Goal: Task Accomplishment & Management: Use online tool/utility

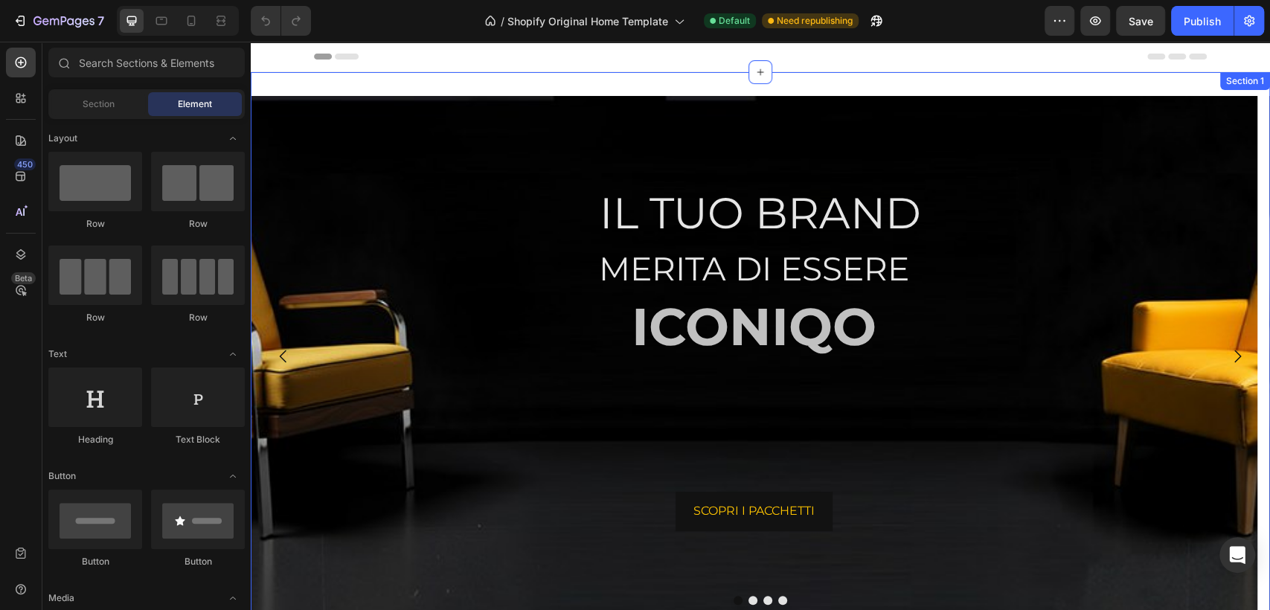
scroll to position [83, 0]
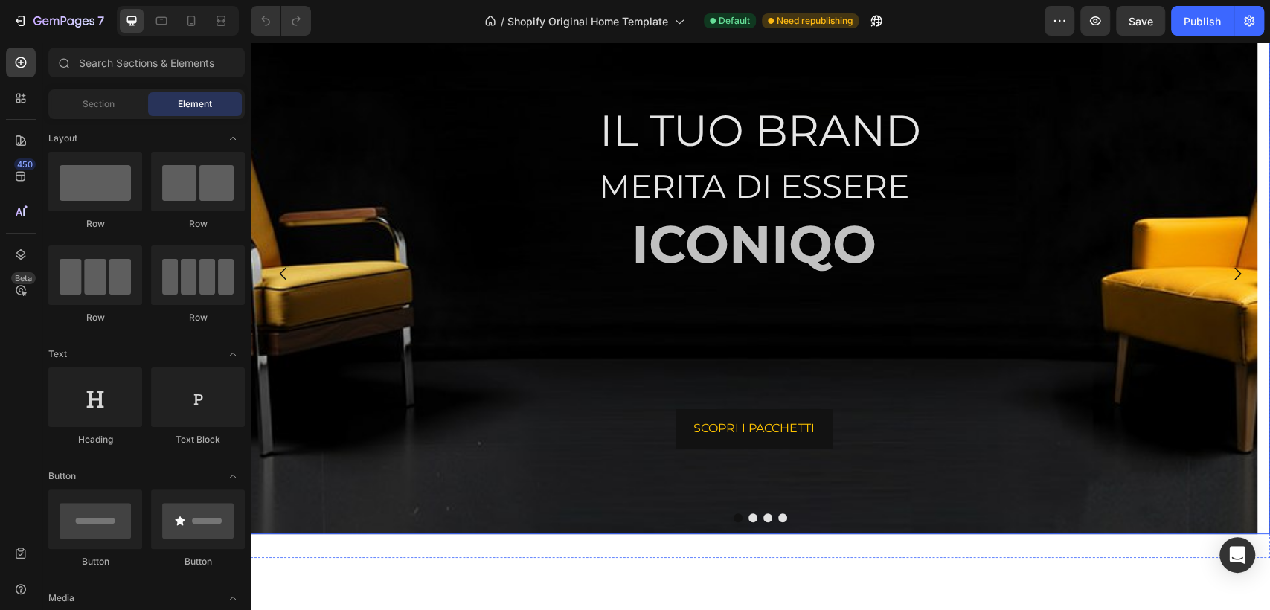
click at [749, 519] on button "Dot" at bounding box center [753, 518] width 9 height 9
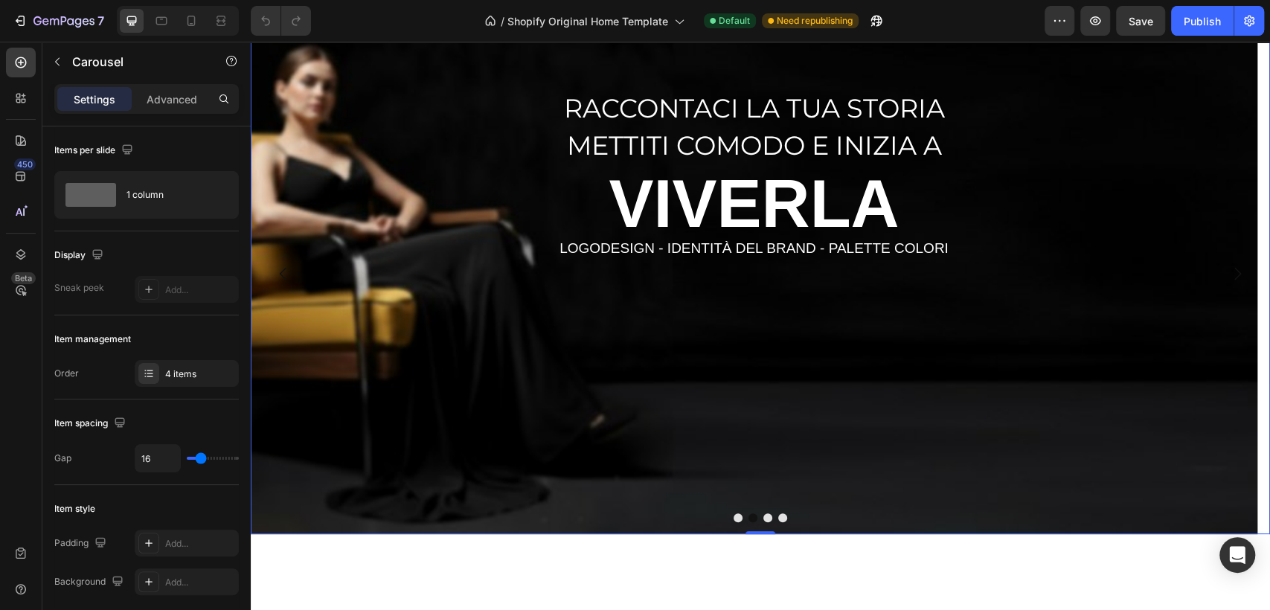
click at [764, 519] on button "Dot" at bounding box center [768, 518] width 9 height 9
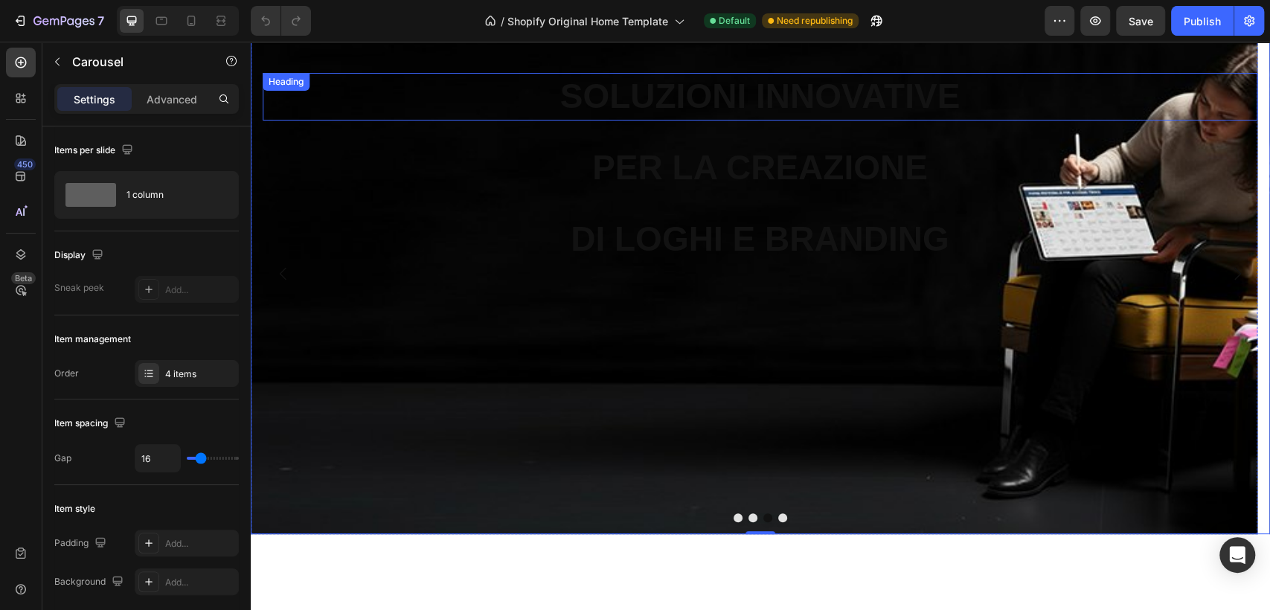
click at [713, 89] on h2 "SOLUZIONI INNOVATIVE" at bounding box center [760, 97] width 995 height 48
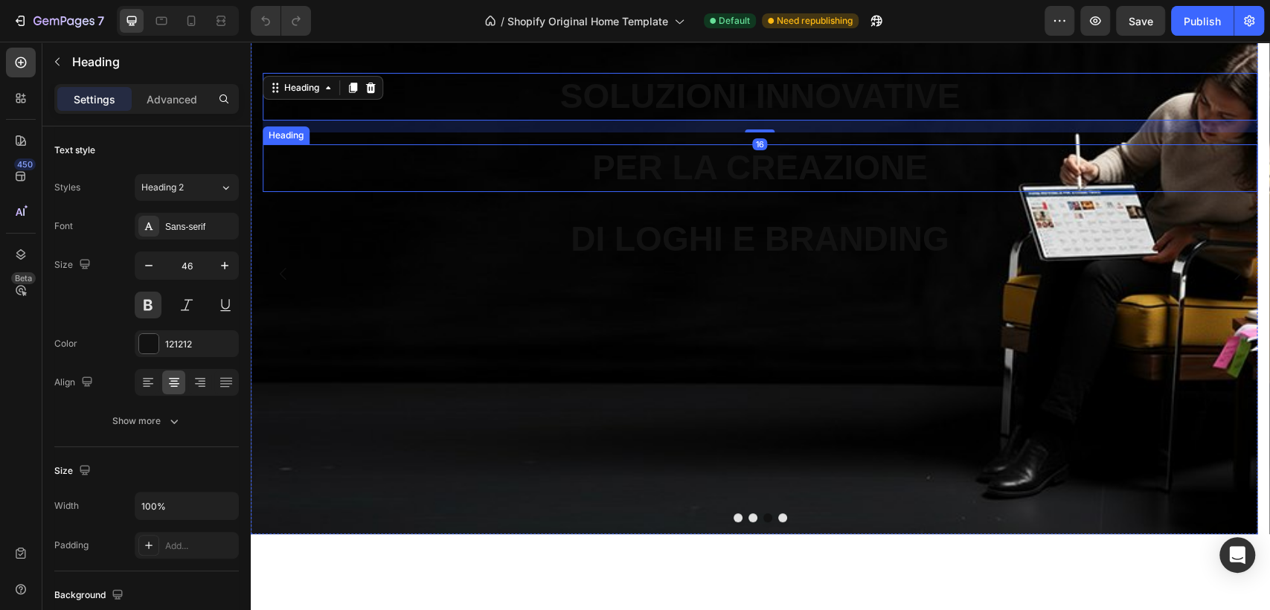
click at [700, 168] on h2 "PER LA CREAZIONE" at bounding box center [760, 168] width 995 height 48
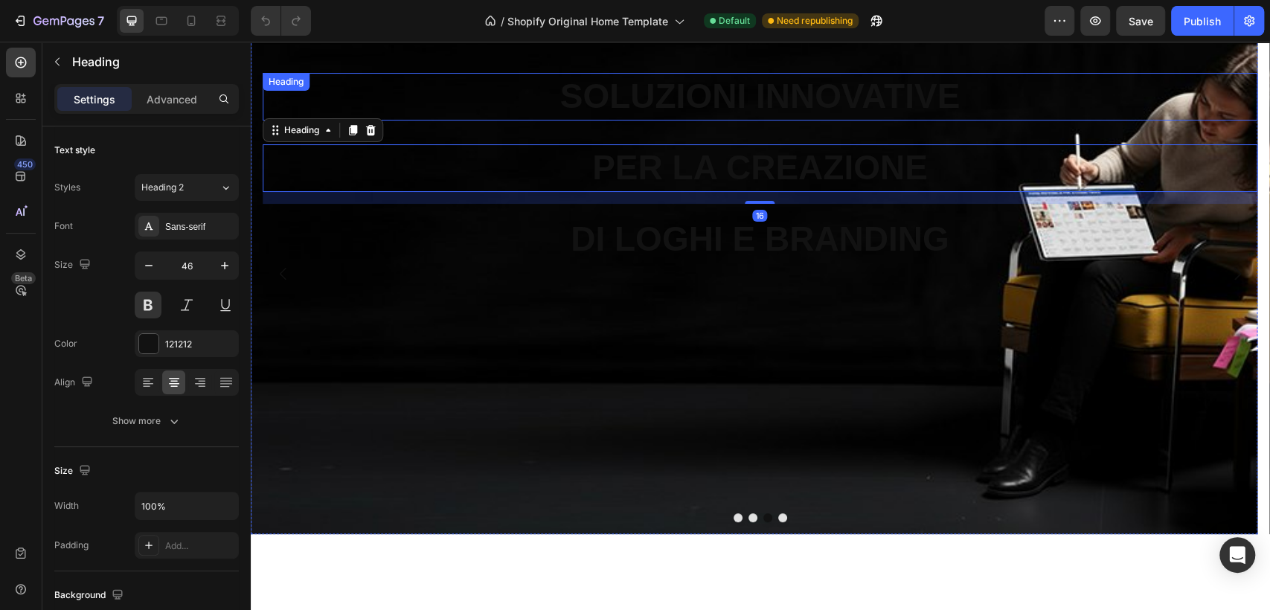
click at [733, 89] on h2 "SOLUZIONI INNOVATIVE" at bounding box center [760, 97] width 995 height 48
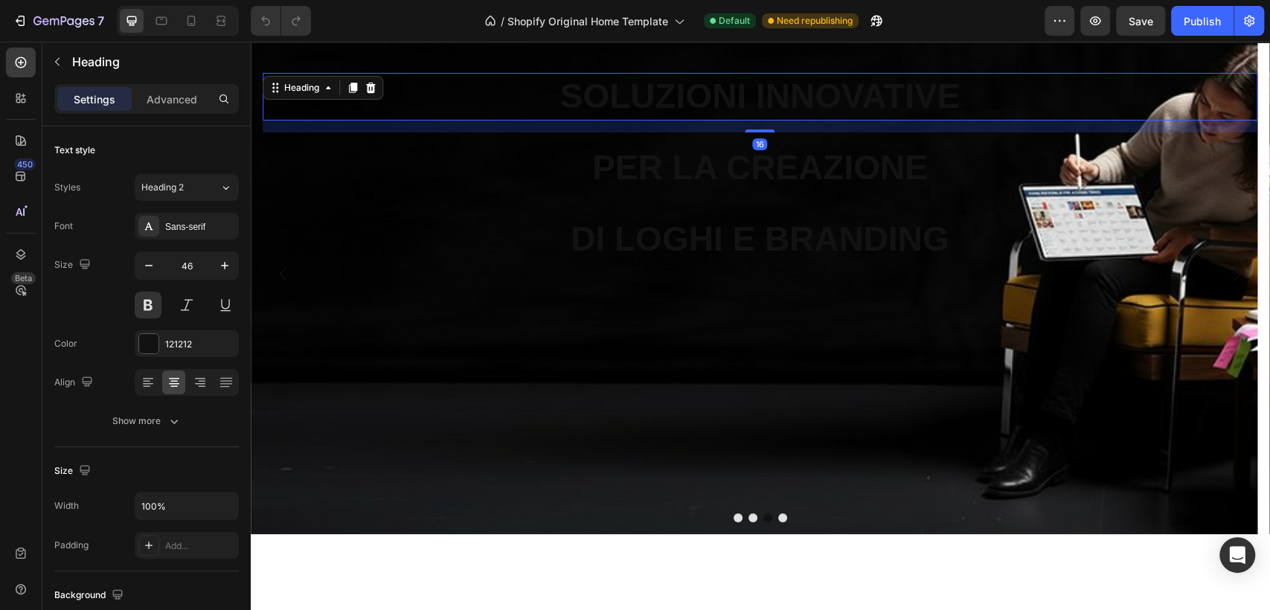
click at [732, 89] on h2 "SOLUZIONI INNOVATIVE" at bounding box center [760, 97] width 995 height 48
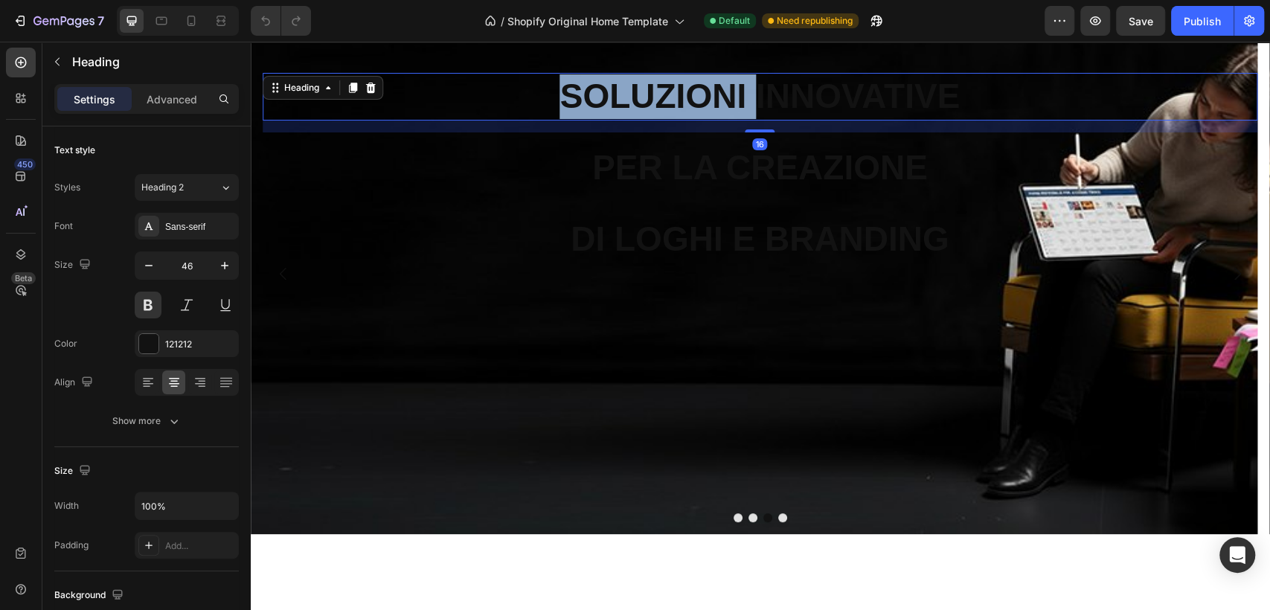
click at [732, 89] on p "SOLUZIONI INNOVATIVE" at bounding box center [760, 96] width 992 height 45
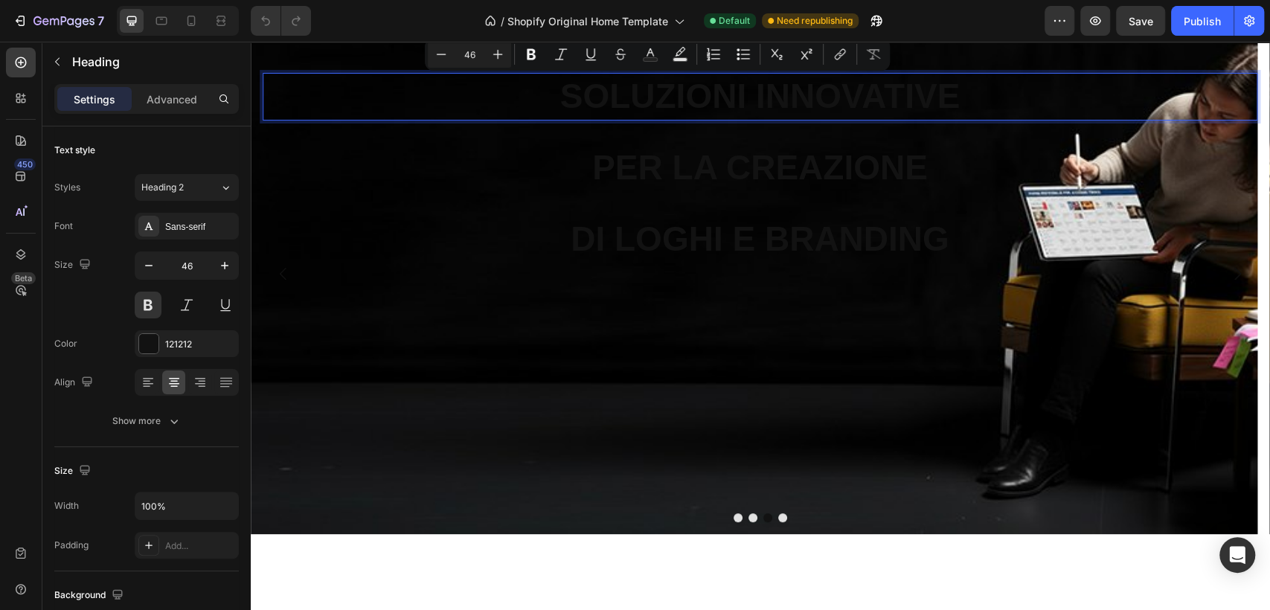
click at [810, 103] on p "SOLUZIONI INNOVATIVE" at bounding box center [760, 96] width 992 height 45
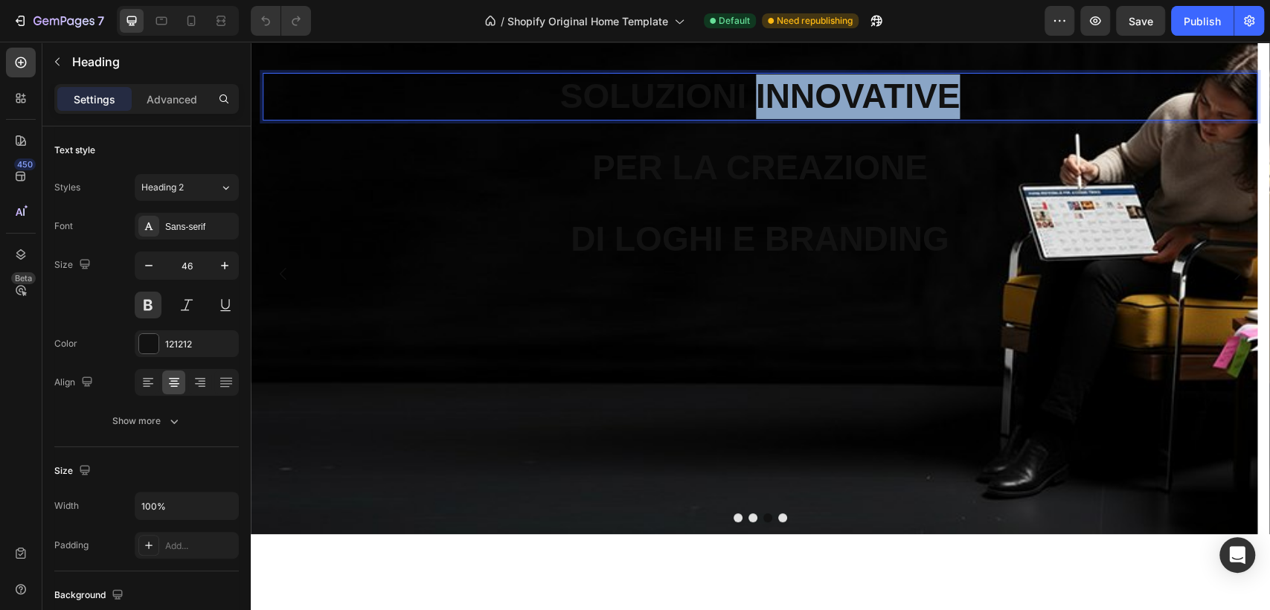
click at [810, 103] on p "SOLUZIONI INNOVATIVE" at bounding box center [760, 96] width 992 height 45
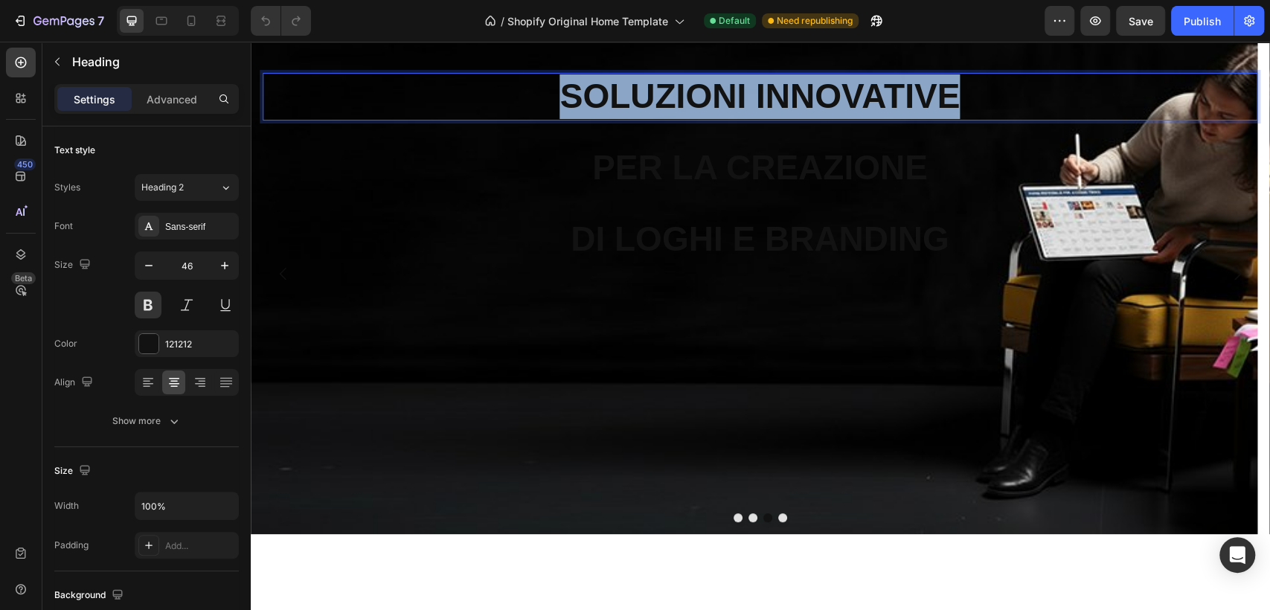
click at [810, 103] on p "SOLUZIONI INNOVATIVE" at bounding box center [760, 96] width 992 height 45
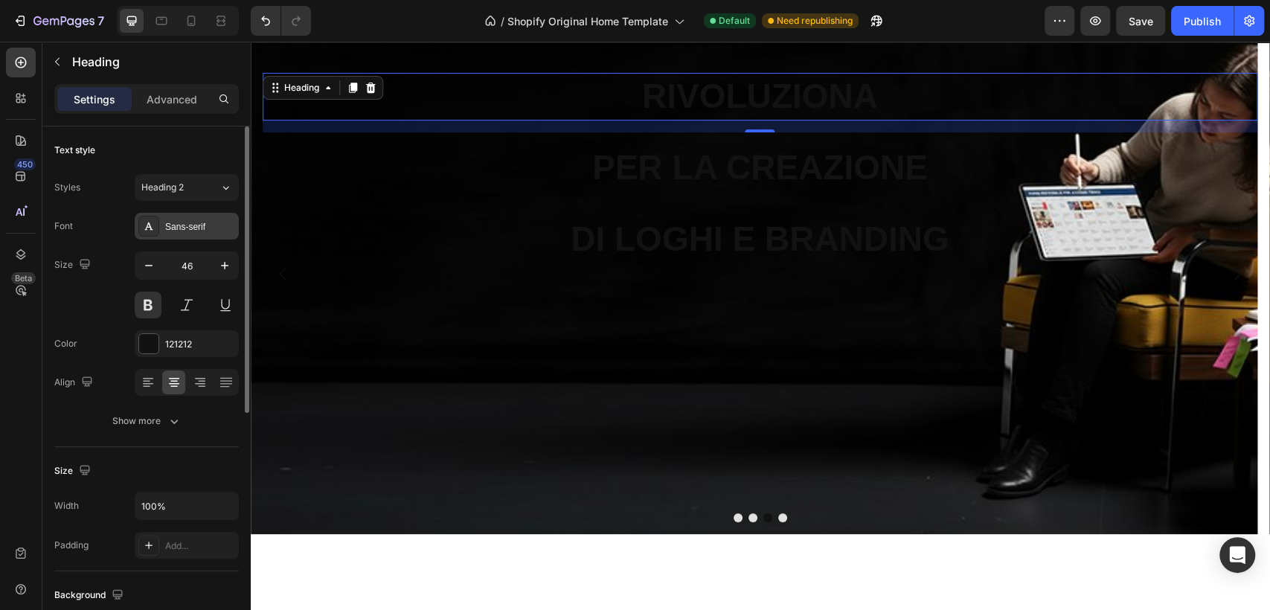
click at [176, 214] on div "Sans-serif" at bounding box center [187, 226] width 104 height 27
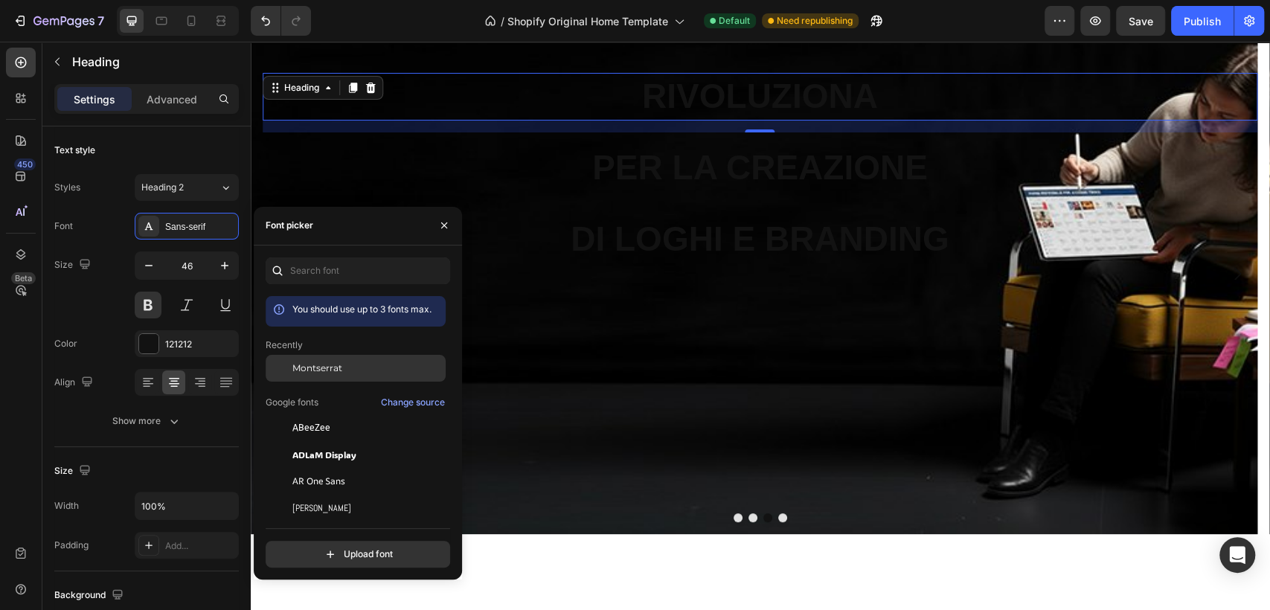
click at [345, 368] on div "Montserrat" at bounding box center [367, 368] width 150 height 13
click at [436, 222] on button "button" at bounding box center [444, 226] width 24 height 24
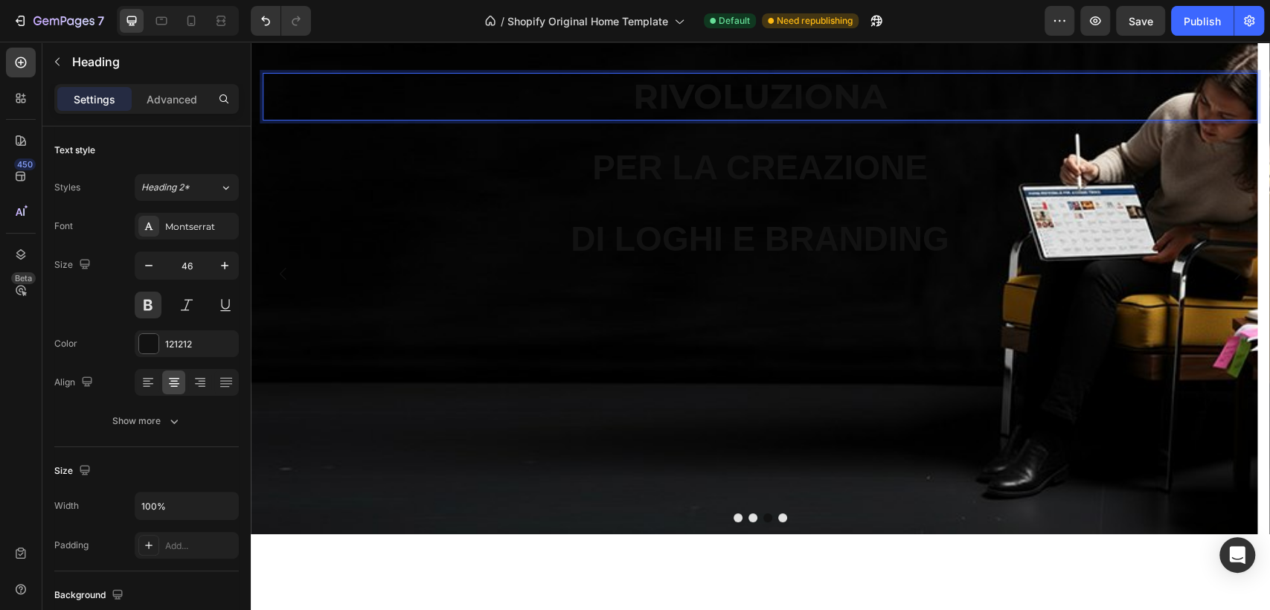
click at [673, 103] on p "RIVOLUZIONA" at bounding box center [760, 96] width 992 height 45
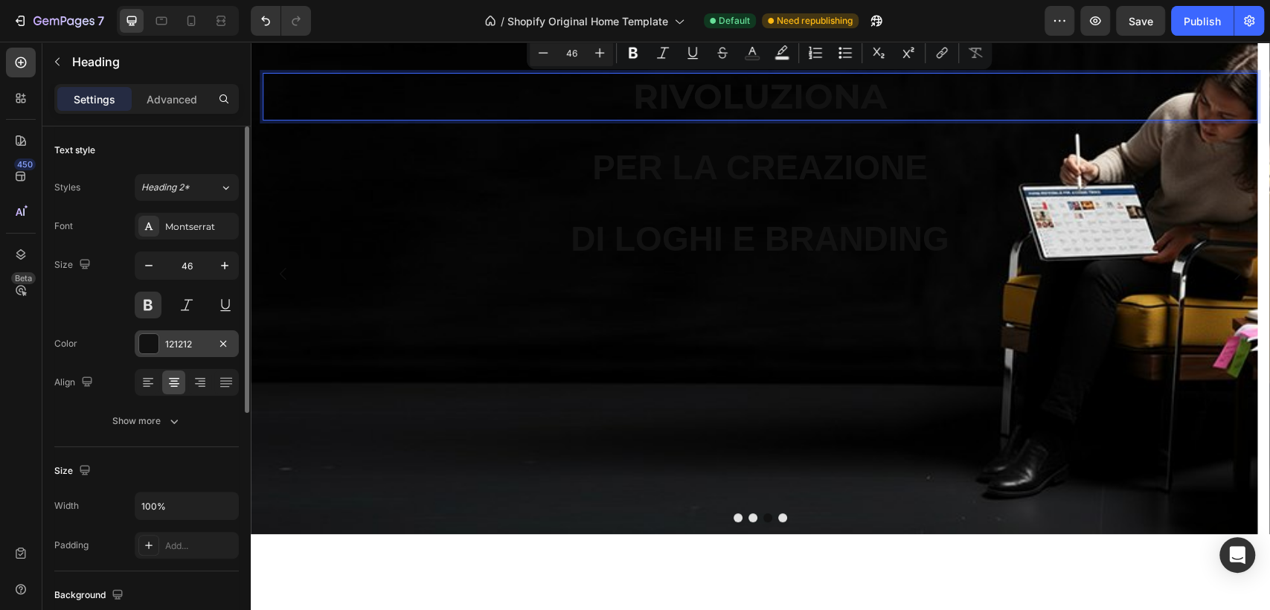
click at [179, 348] on div "121212" at bounding box center [186, 344] width 43 height 13
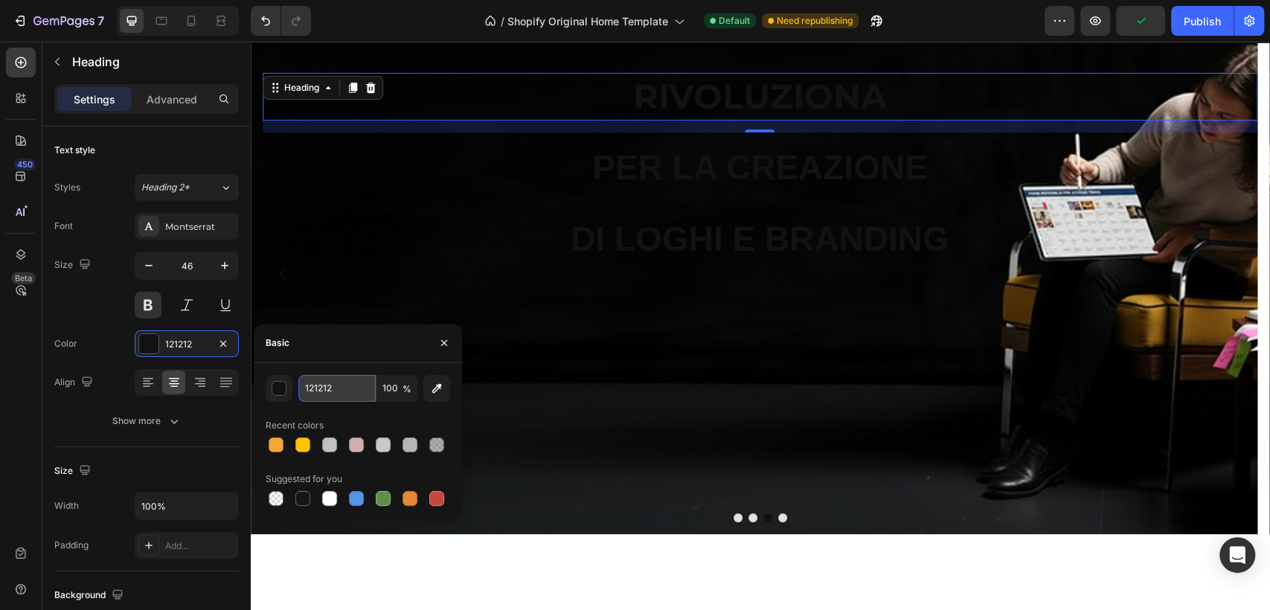
click at [333, 390] on input "121212" at bounding box center [336, 388] width 77 height 27
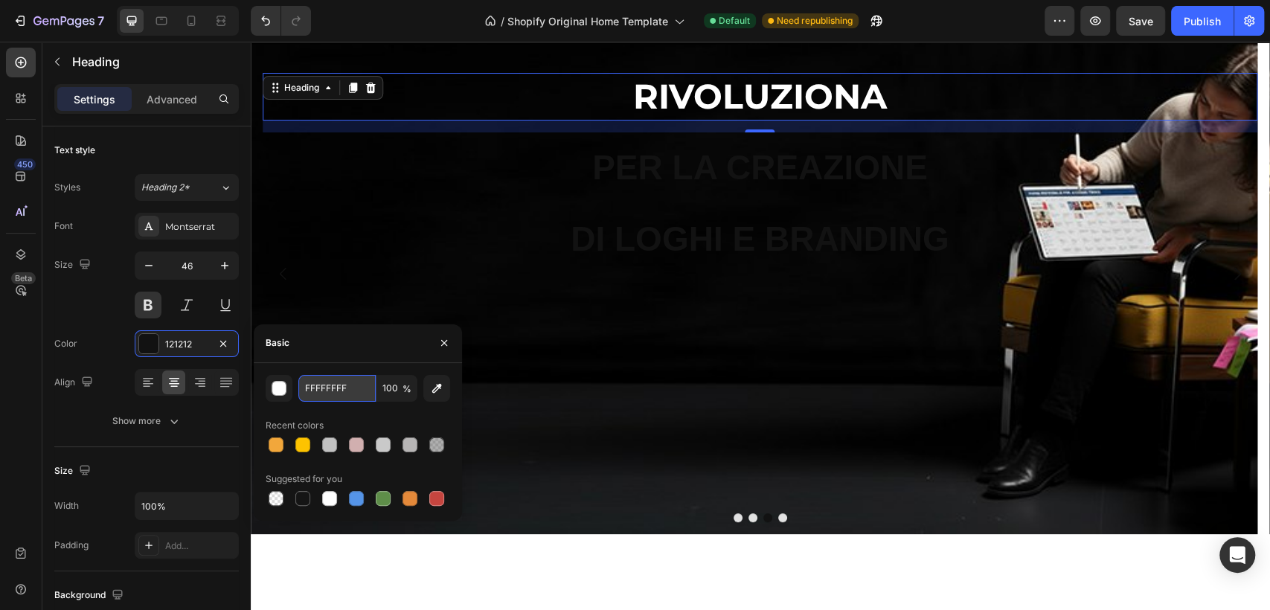
type input "FFFFFFF"
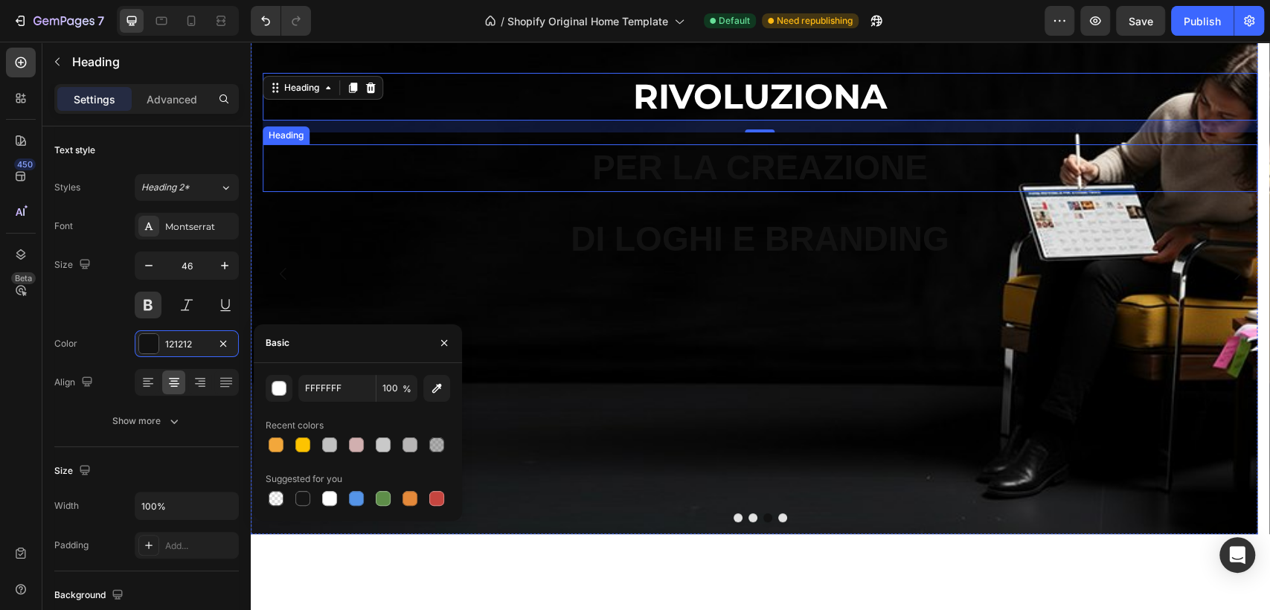
click at [771, 171] on h2 "PER LA CREAZIONE" at bounding box center [760, 168] width 995 height 48
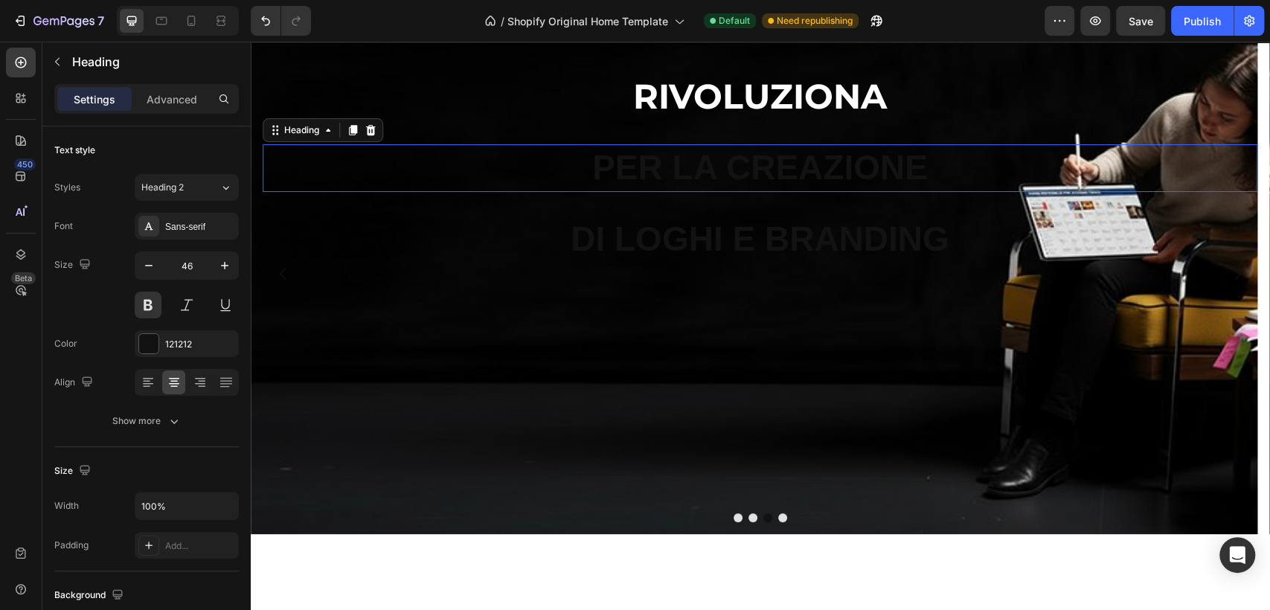
click at [771, 171] on h2 "PER LA CREAZIONE" at bounding box center [760, 168] width 995 height 48
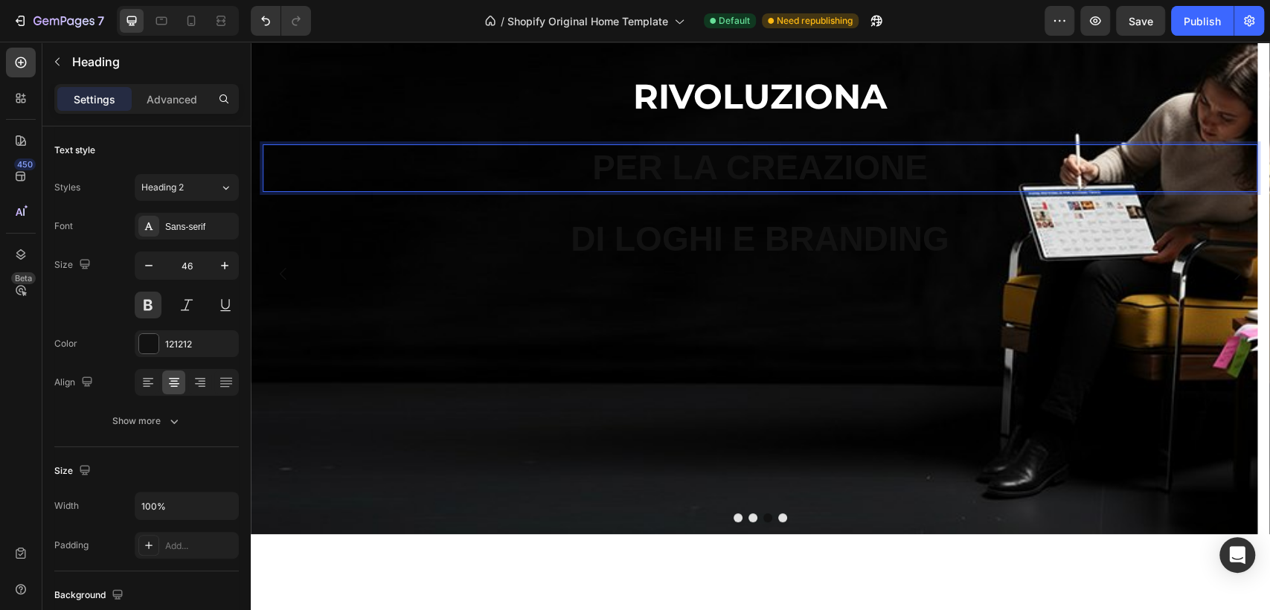
click at [771, 171] on p "PER LA CREAZIONE" at bounding box center [760, 168] width 992 height 45
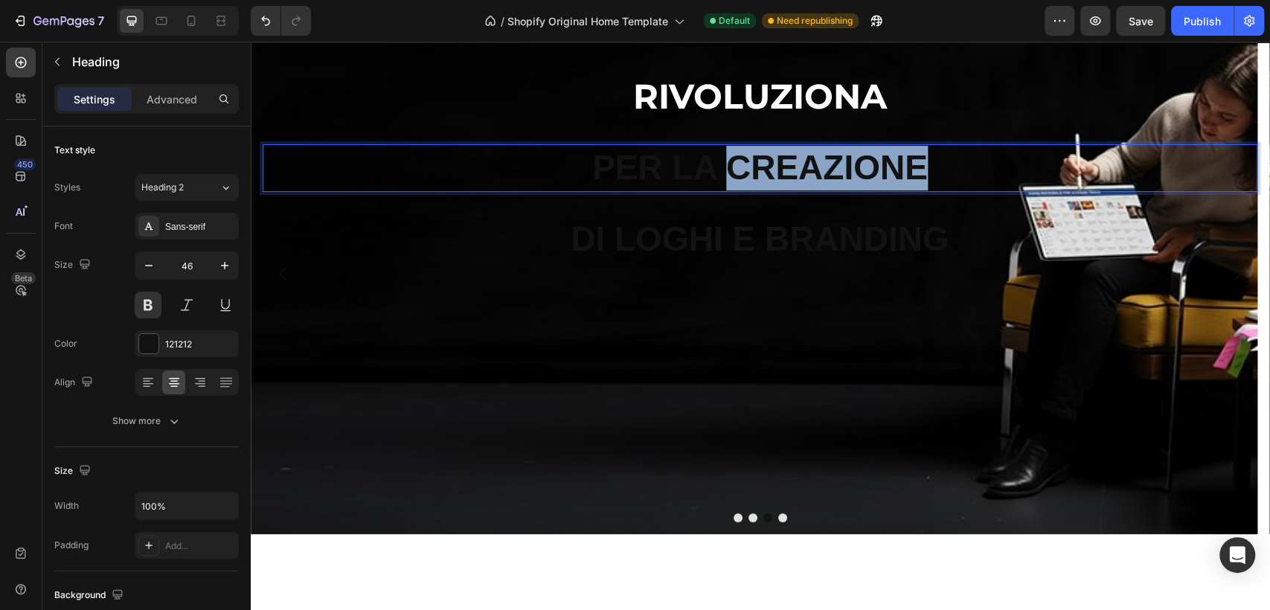
click at [771, 171] on p "PER LA CREAZIONE" at bounding box center [760, 168] width 992 height 45
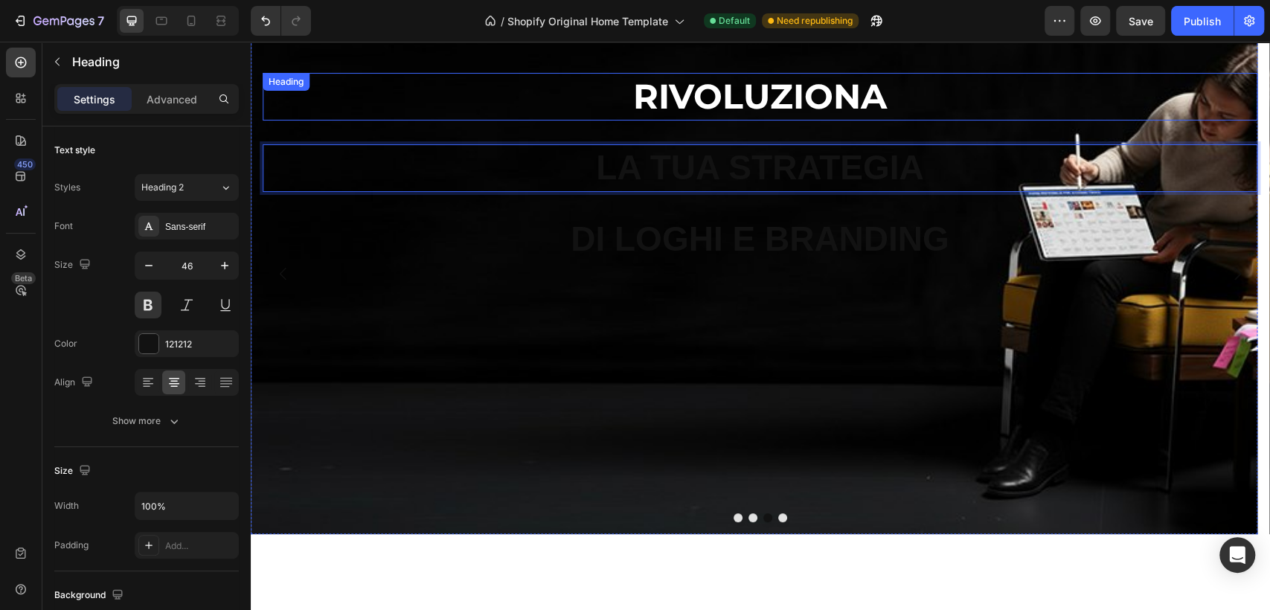
click at [789, 100] on p "RIVOLUZIONA" at bounding box center [760, 96] width 992 height 45
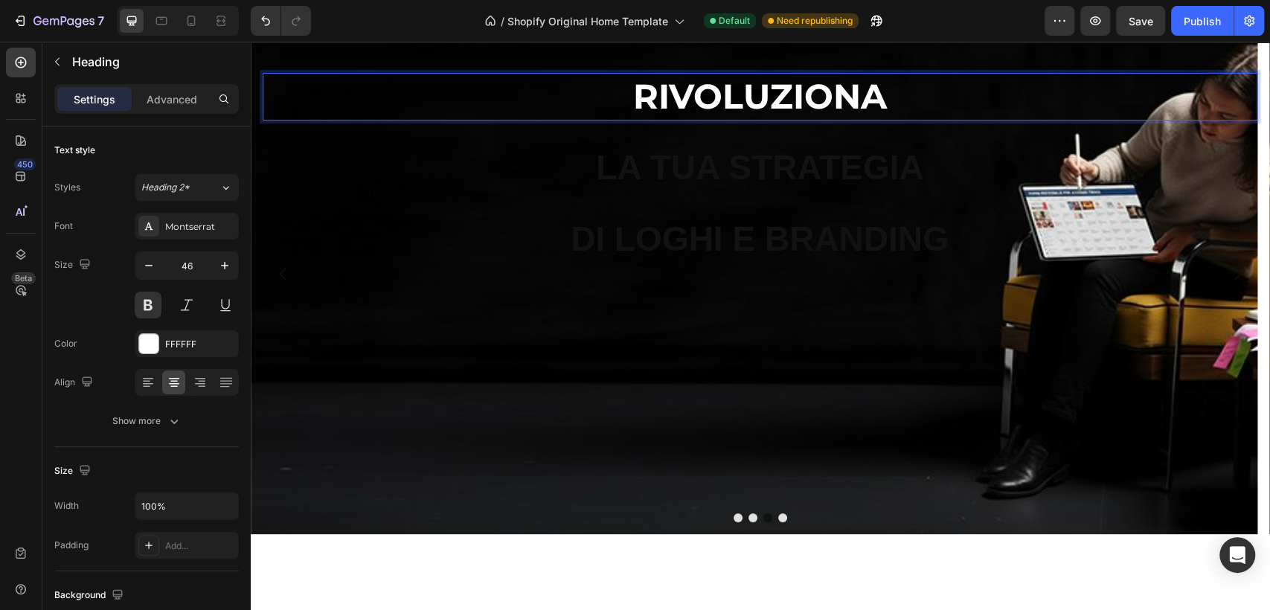
click at [722, 103] on p "RIVOLUZIONA" at bounding box center [760, 96] width 992 height 45
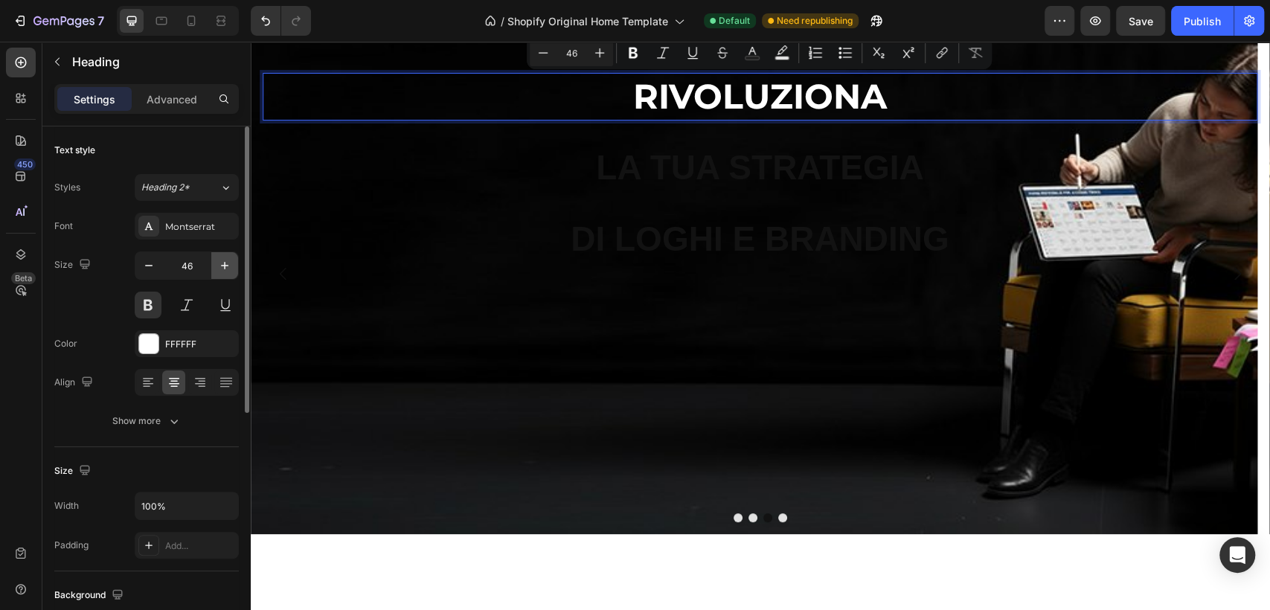
click at [233, 267] on button "button" at bounding box center [224, 265] width 27 height 27
click at [232, 267] on button "button" at bounding box center [224, 265] width 27 height 27
click at [231, 266] on icon "button" at bounding box center [224, 265] width 15 height 15
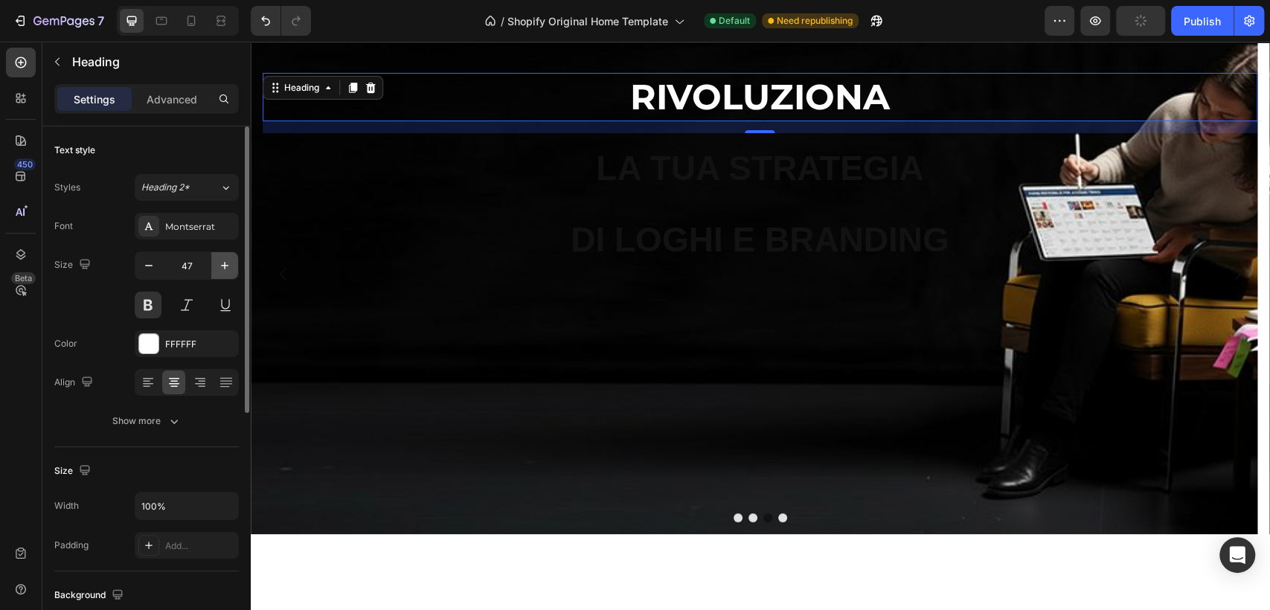
click at [231, 266] on icon "button" at bounding box center [224, 265] width 15 height 15
click at [224, 265] on icon "button" at bounding box center [224, 265] width 7 height 7
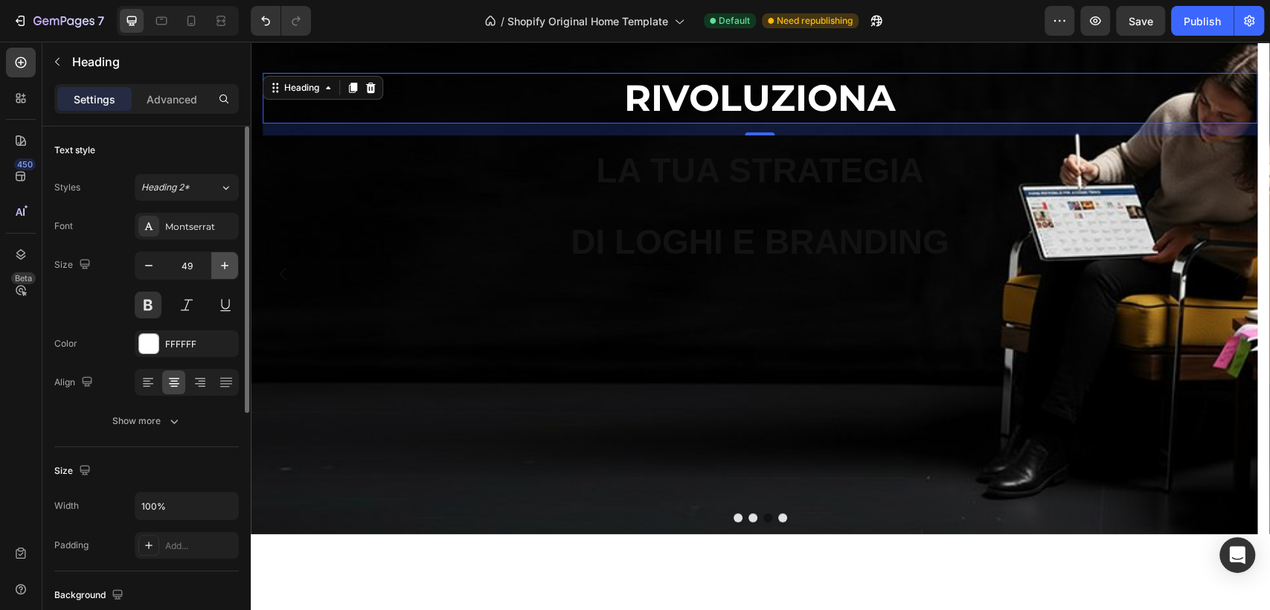
click at [224, 265] on icon "button" at bounding box center [224, 265] width 7 height 7
click at [223, 266] on icon "button" at bounding box center [224, 265] width 15 height 15
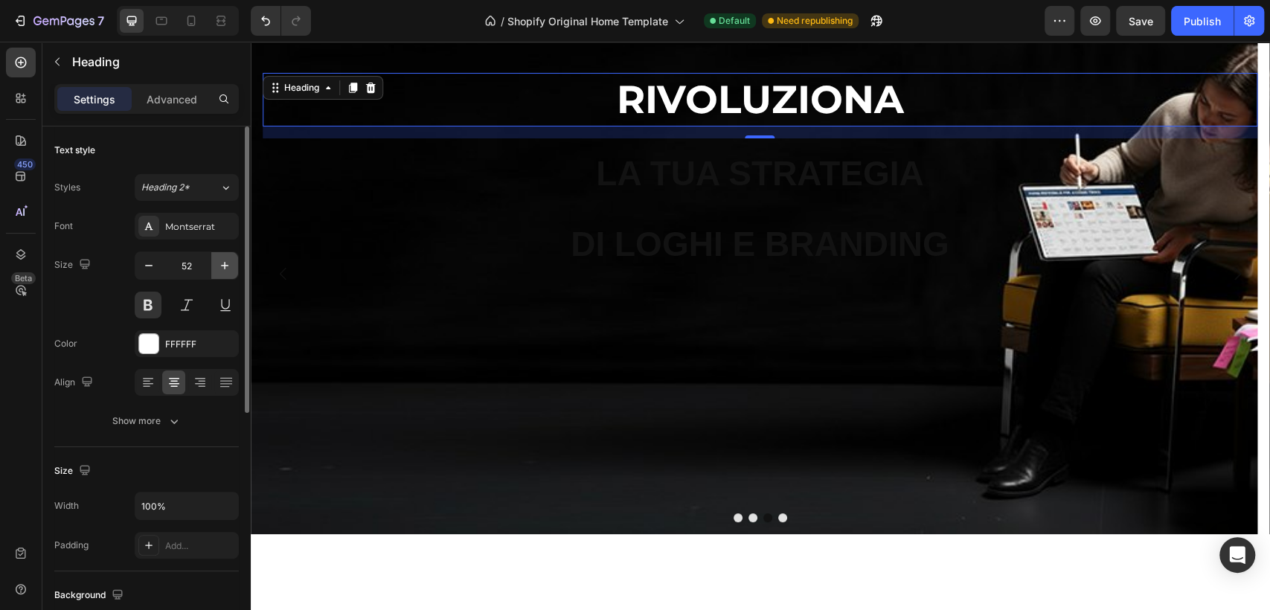
click at [223, 266] on icon "button" at bounding box center [224, 265] width 15 height 15
click at [222, 266] on icon "button" at bounding box center [224, 265] width 15 height 15
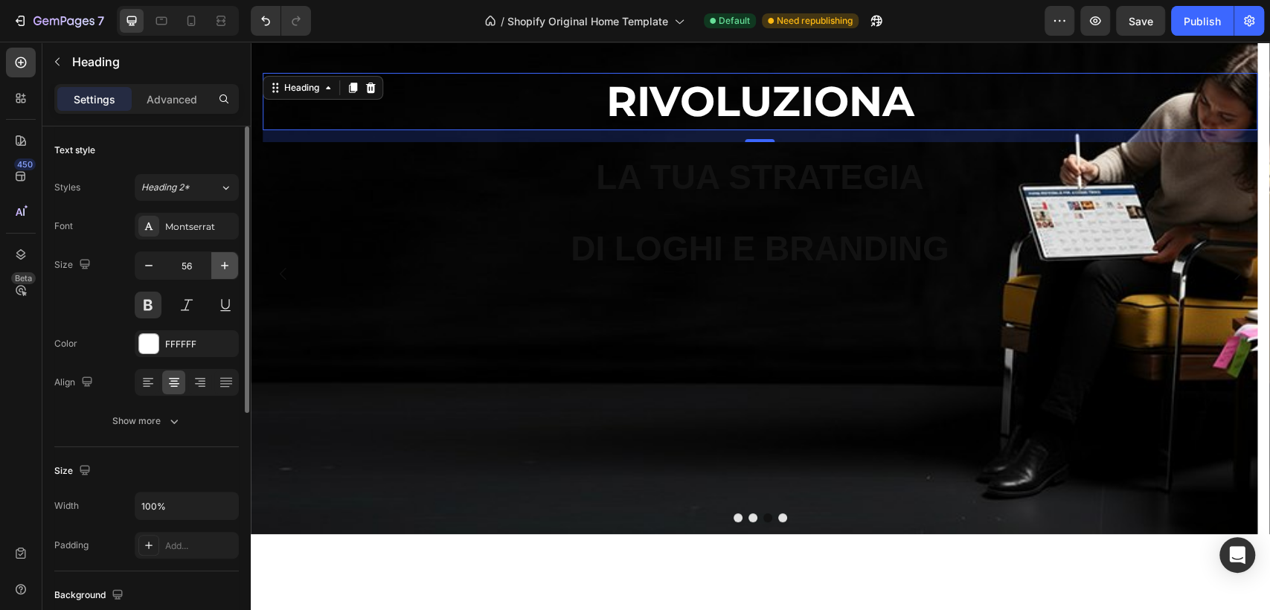
click at [222, 266] on icon "button" at bounding box center [224, 265] width 15 height 15
click at [150, 264] on icon "button" at bounding box center [148, 265] width 15 height 15
type input "56"
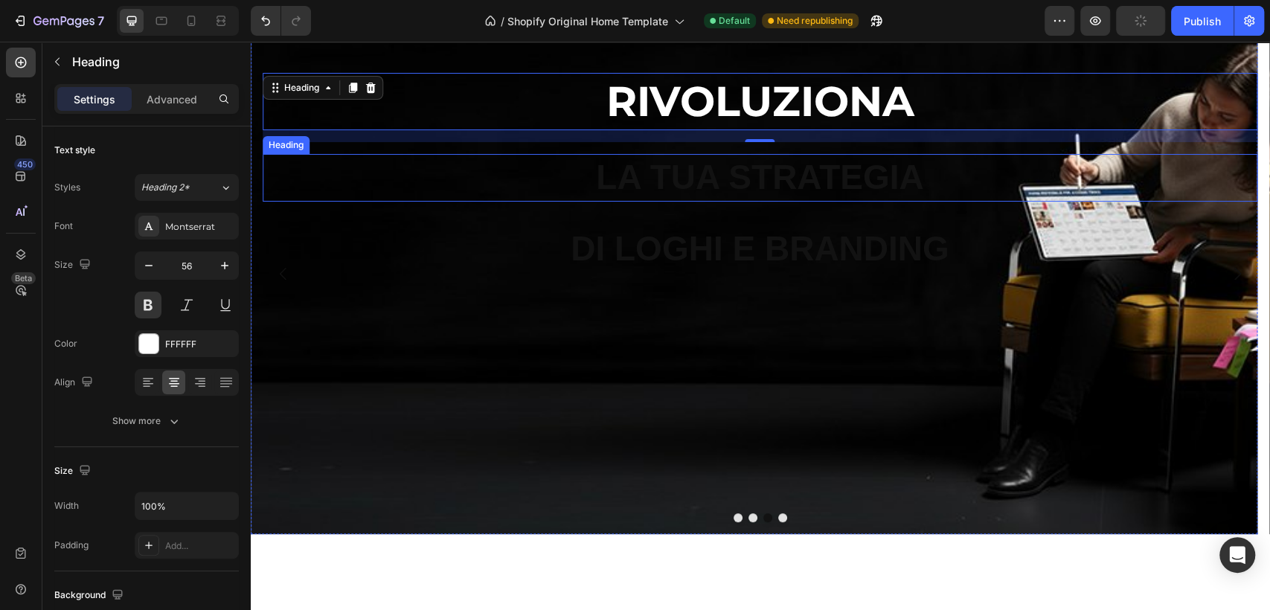
click at [748, 182] on p "LA TUA STRATEGIA" at bounding box center [760, 178] width 992 height 45
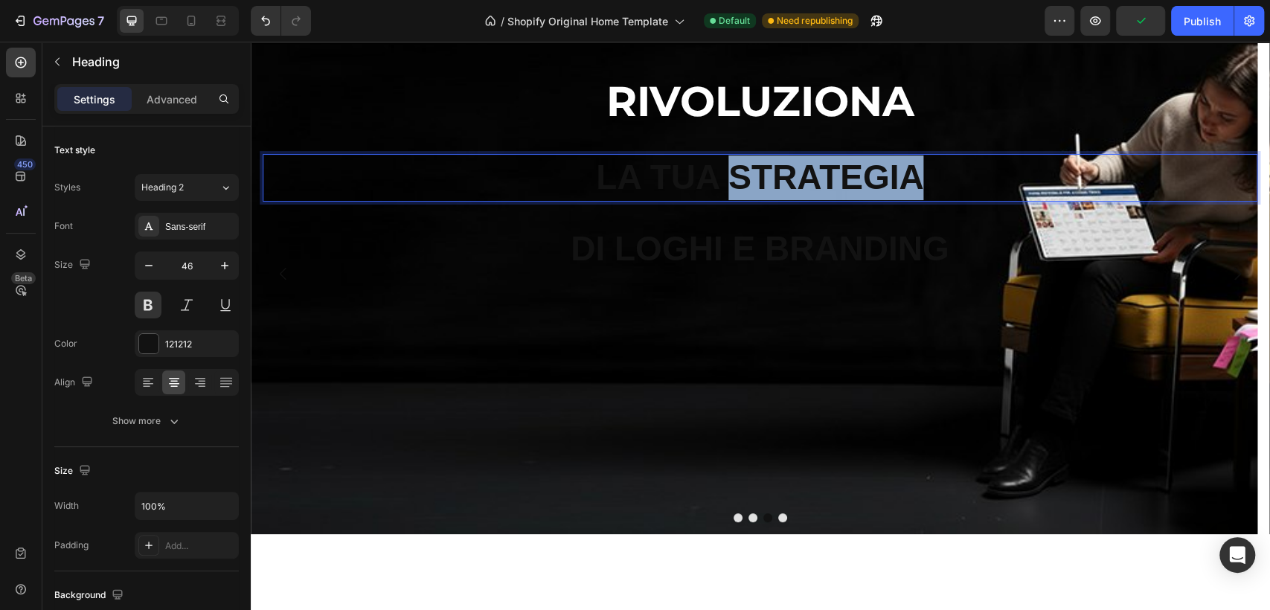
click at [749, 179] on p "LA TUA STRATEGIA" at bounding box center [760, 178] width 992 height 45
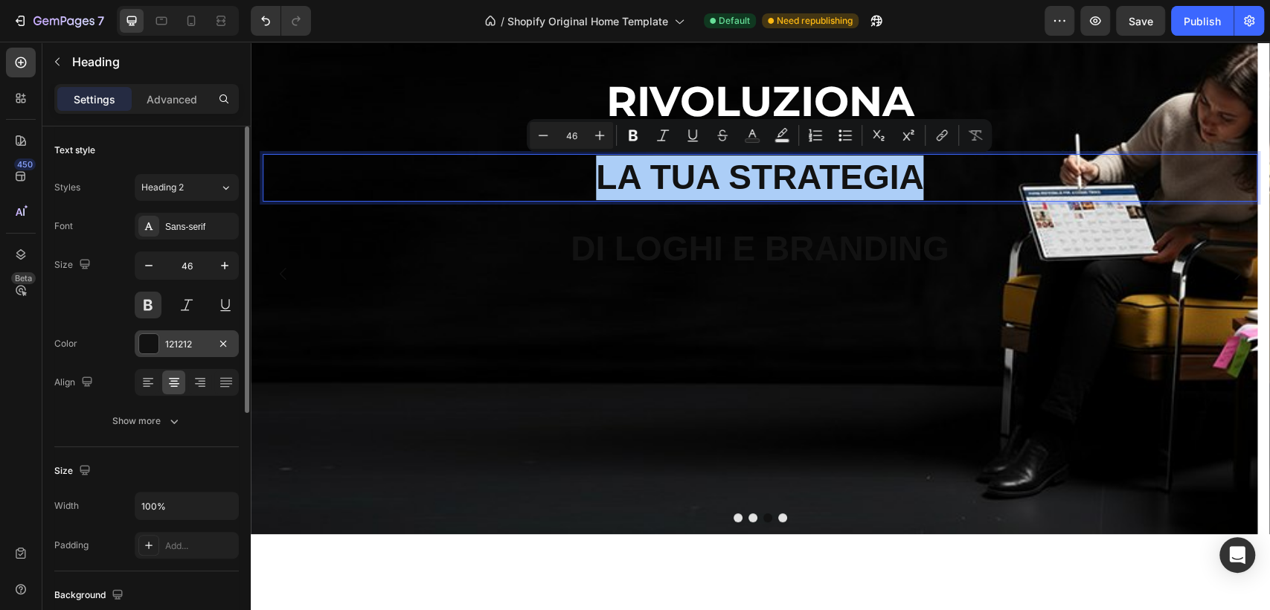
click at [183, 347] on div "121212" at bounding box center [186, 344] width 43 height 13
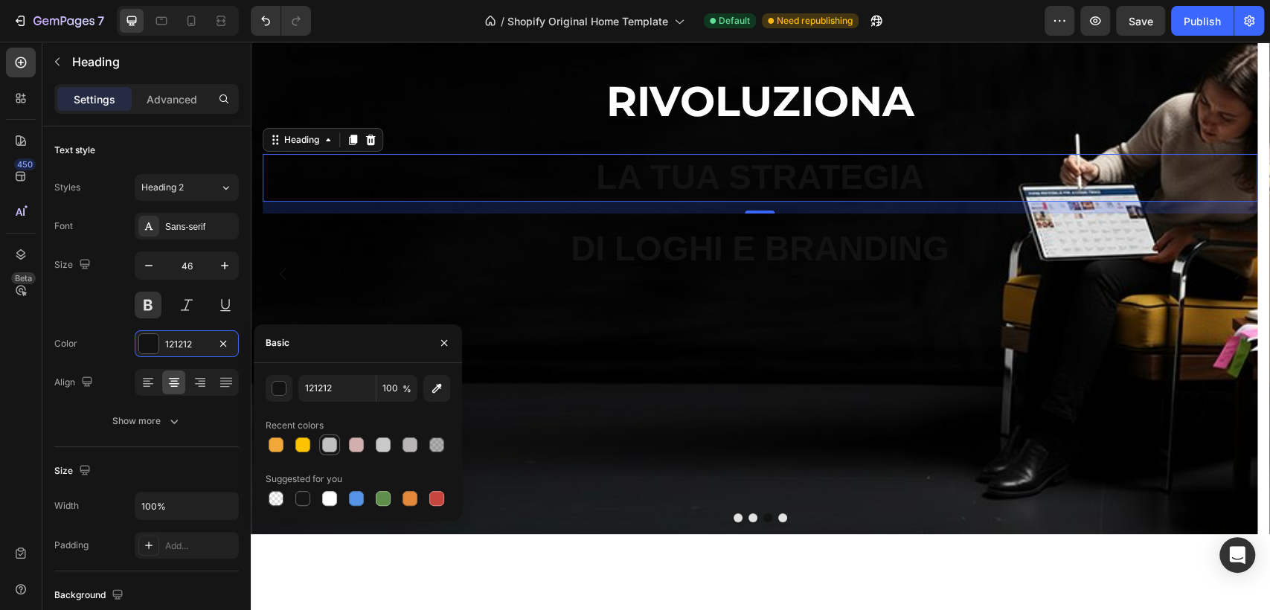
click at [330, 450] on div at bounding box center [329, 445] width 15 height 15
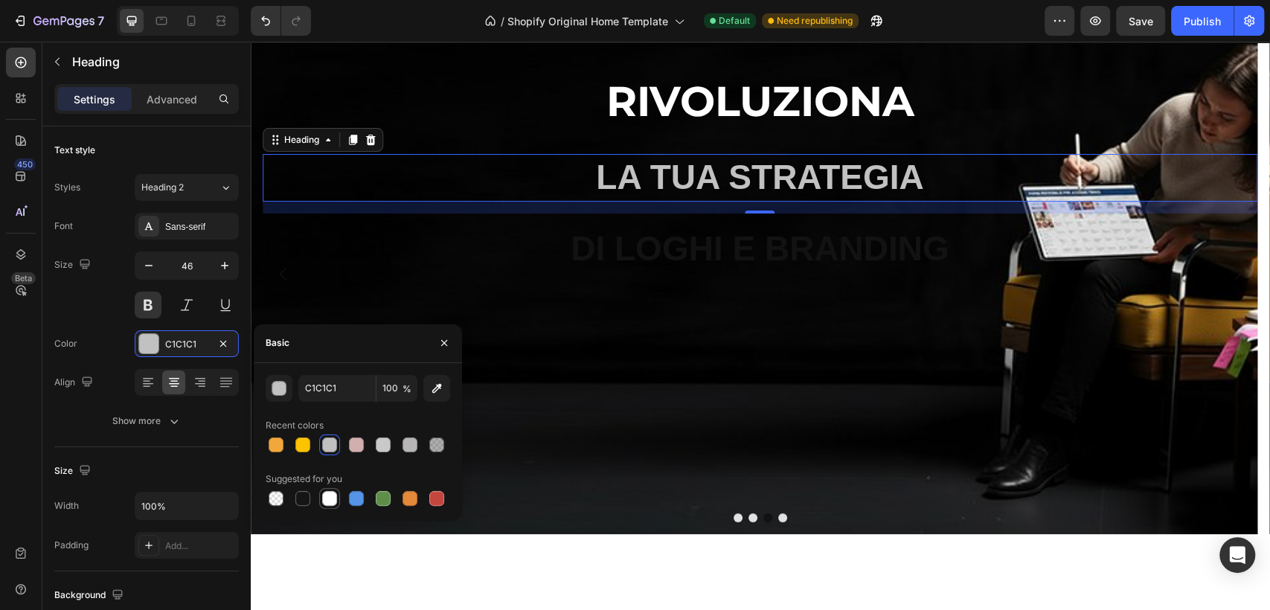
click at [326, 499] on div at bounding box center [329, 498] width 15 height 15
type input "FFFFFF"
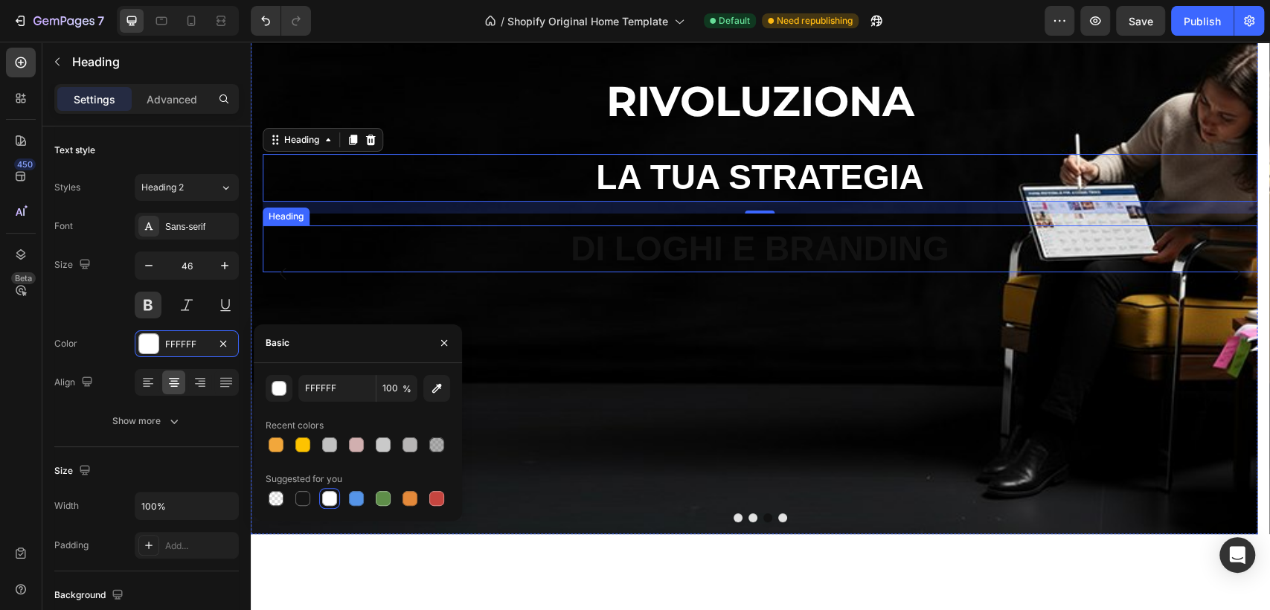
click at [732, 253] on h2 "DI LOGHI E BRANDING" at bounding box center [760, 250] width 995 height 48
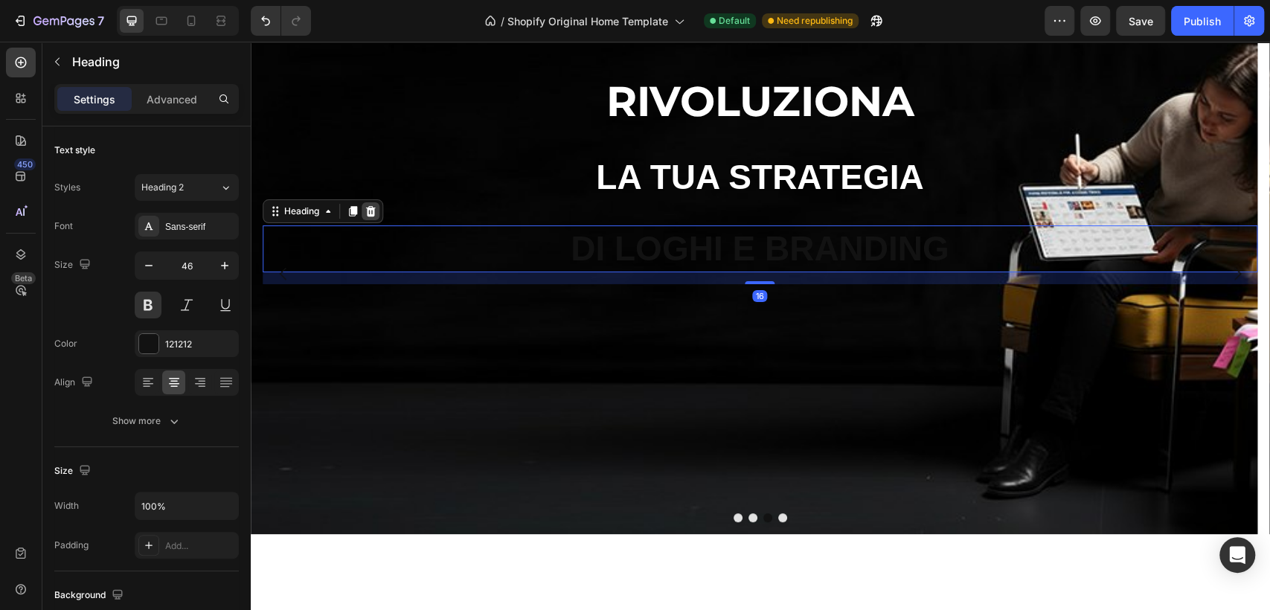
click at [369, 210] on icon at bounding box center [370, 210] width 10 height 10
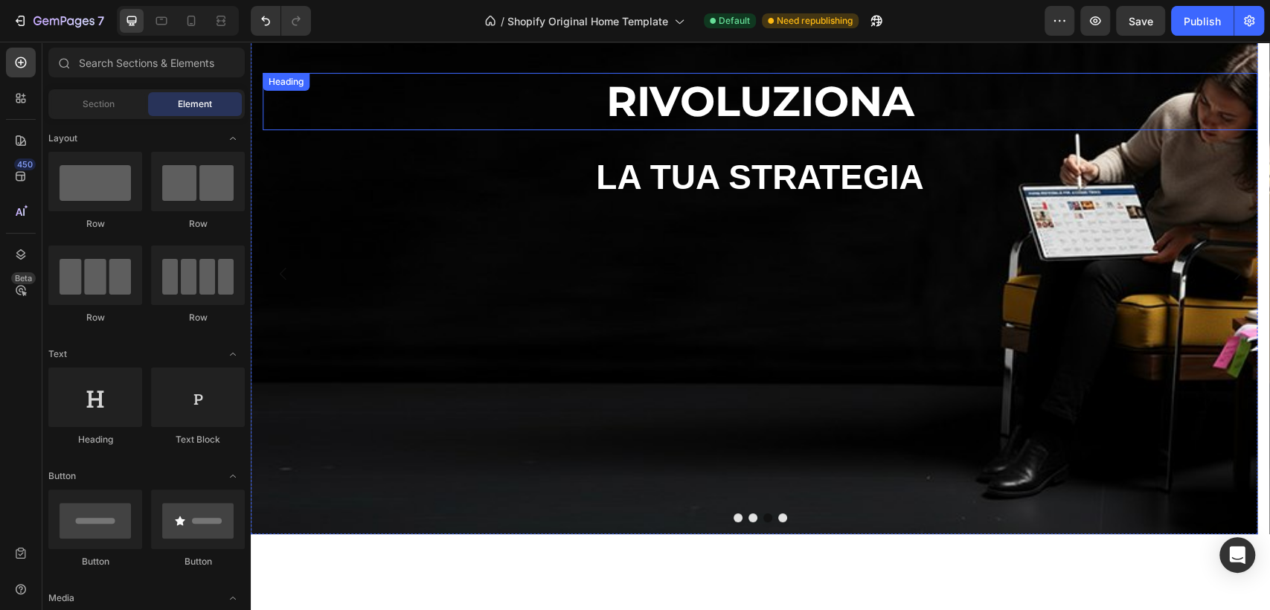
click at [757, 98] on p "RIVOLUZIONA" at bounding box center [760, 101] width 992 height 54
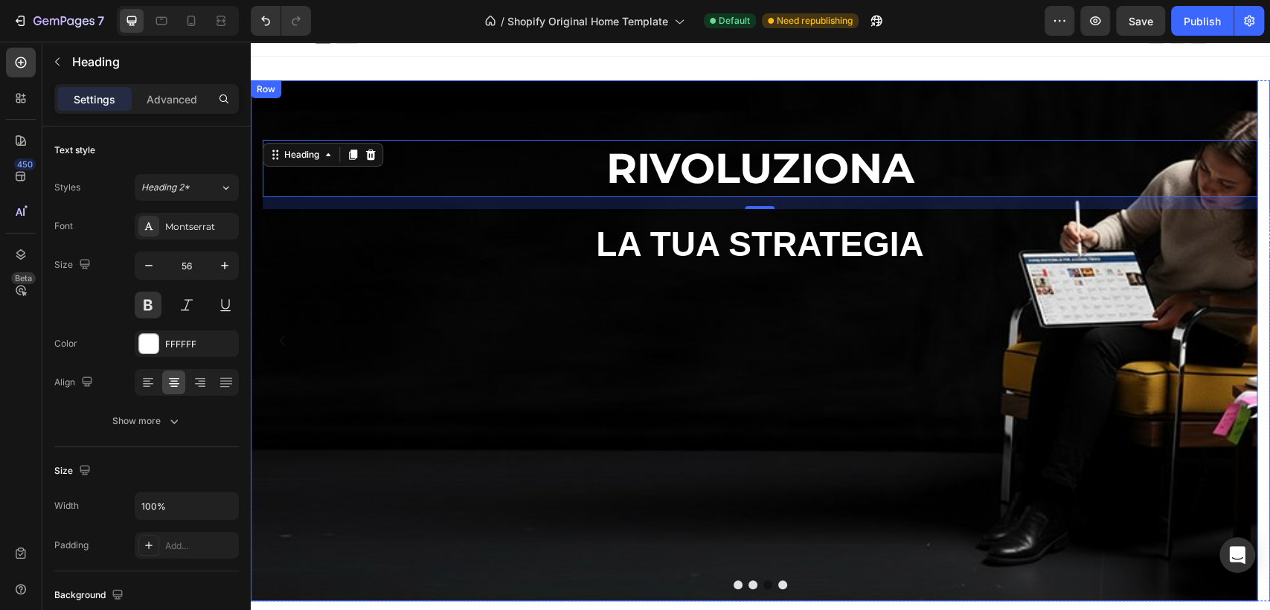
scroll to position [0, 0]
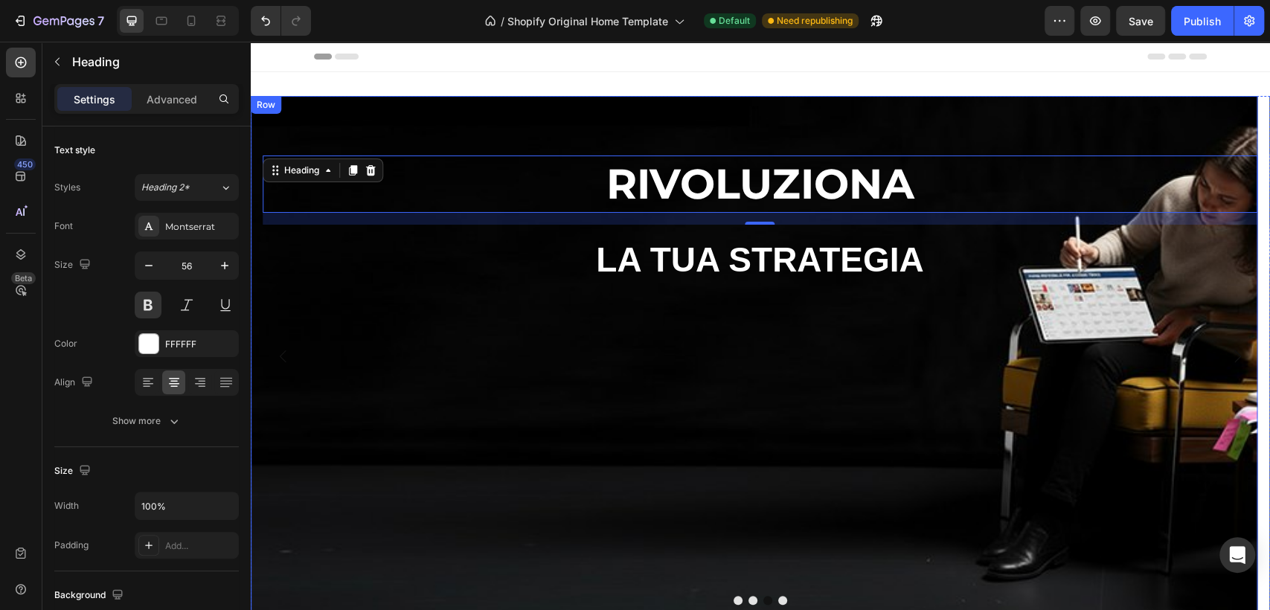
click at [778, 128] on div "RIVOLUZIONA Heading 16 LA TUA STRATEGIA Heading" at bounding box center [754, 356] width 1007 height 521
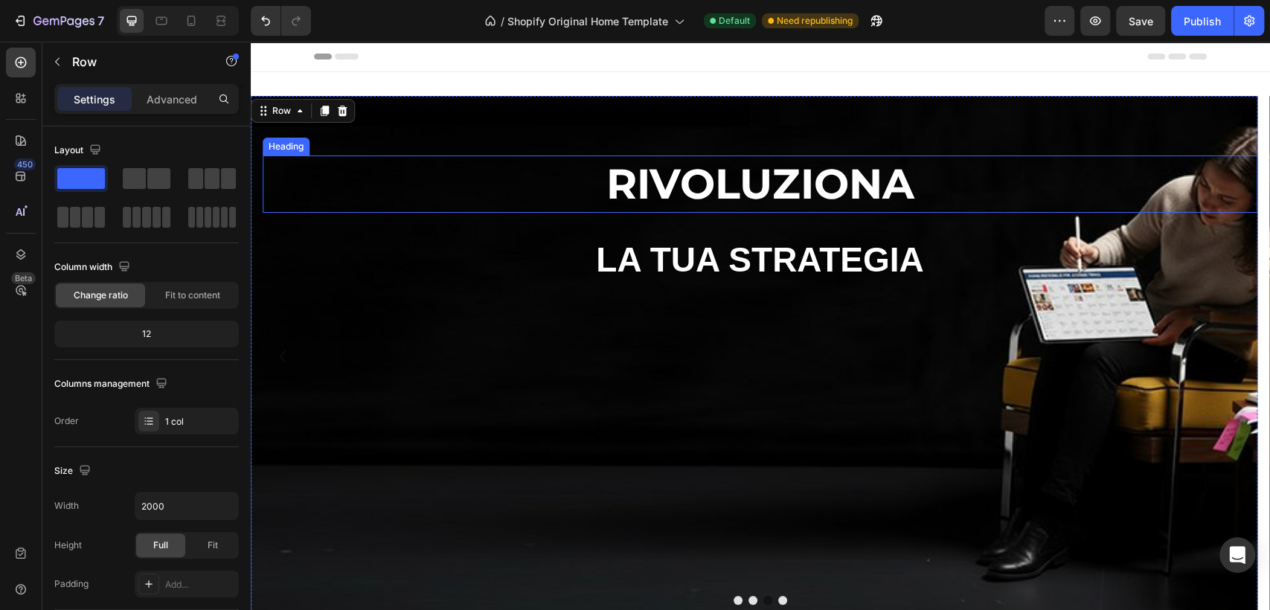
click at [744, 170] on p "RIVOLUZIONA" at bounding box center [760, 184] width 992 height 54
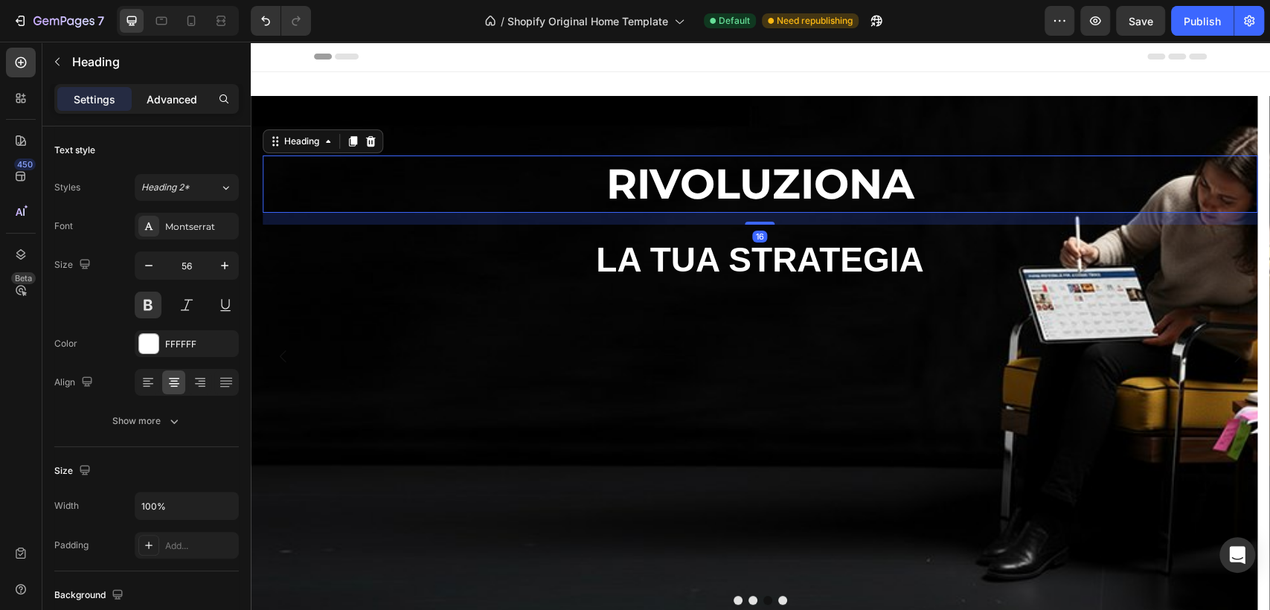
click at [167, 106] on p "Advanced" at bounding box center [172, 100] width 51 height 16
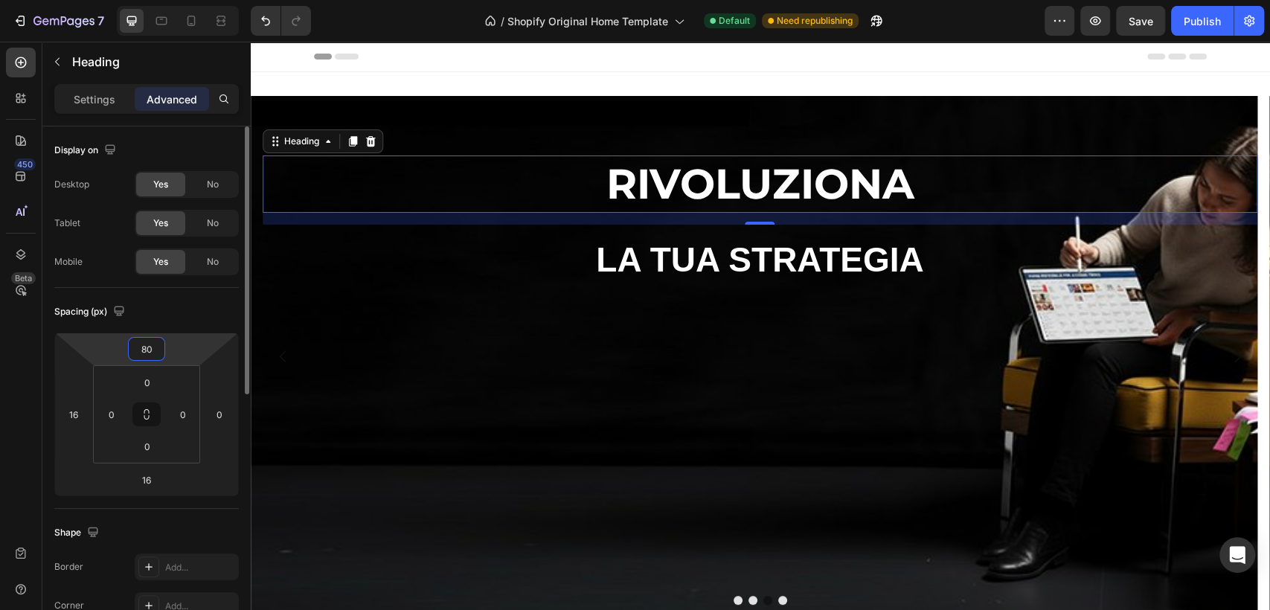
click at [155, 355] on input "80" at bounding box center [147, 349] width 30 height 22
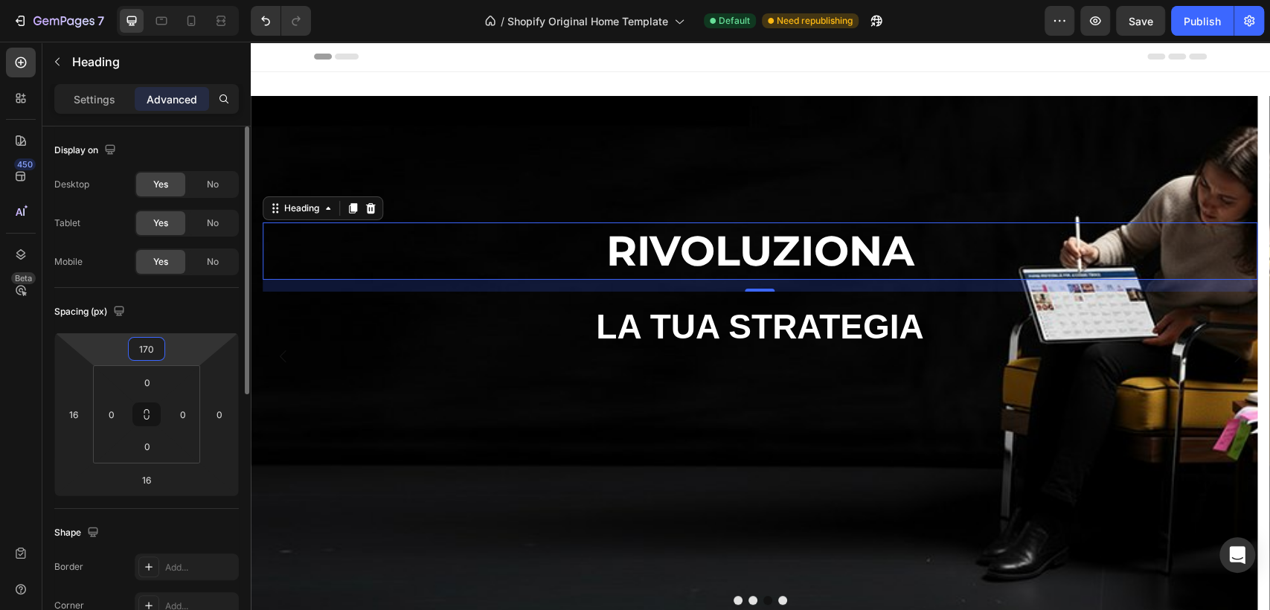
type input "171"
click at [107, 95] on p "Settings" at bounding box center [95, 100] width 42 height 16
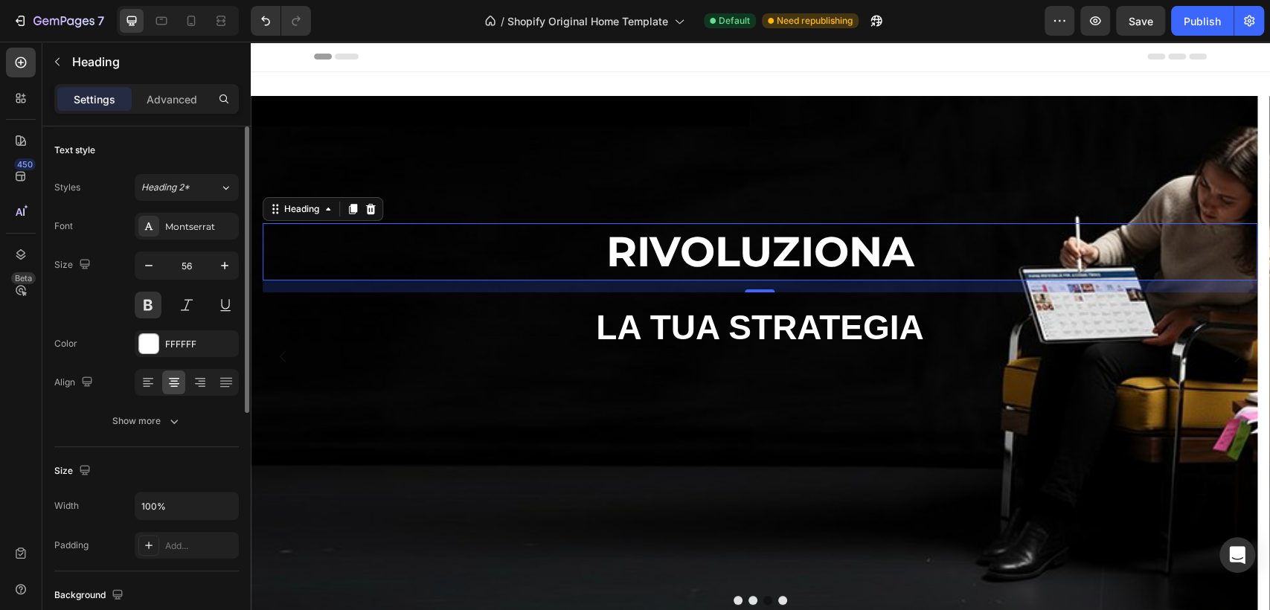
scroll to position [83, 0]
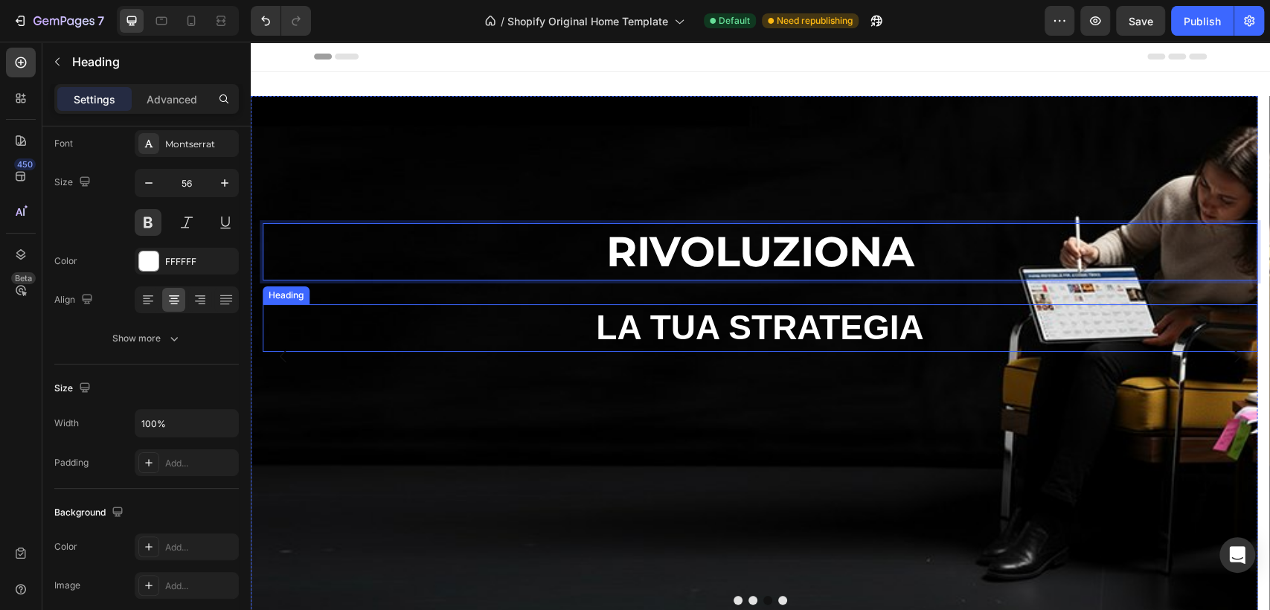
click at [747, 319] on p "LA TUA STRATEGIA" at bounding box center [760, 328] width 992 height 45
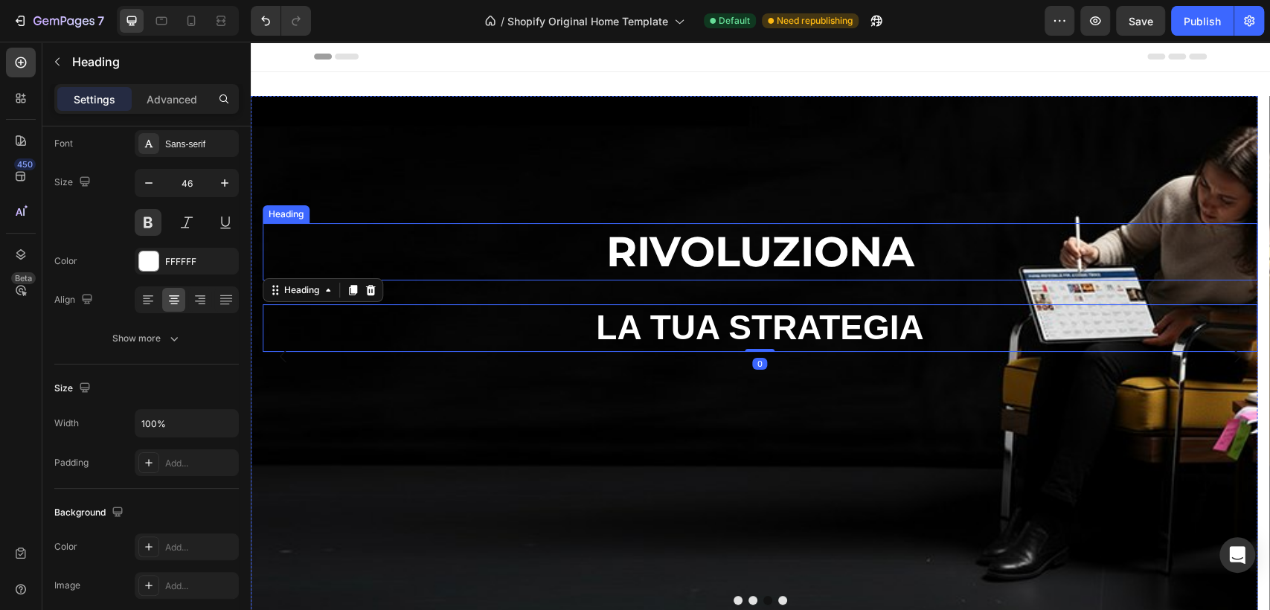
click at [751, 245] on p "RIVOLUZIONA" at bounding box center [760, 252] width 992 height 54
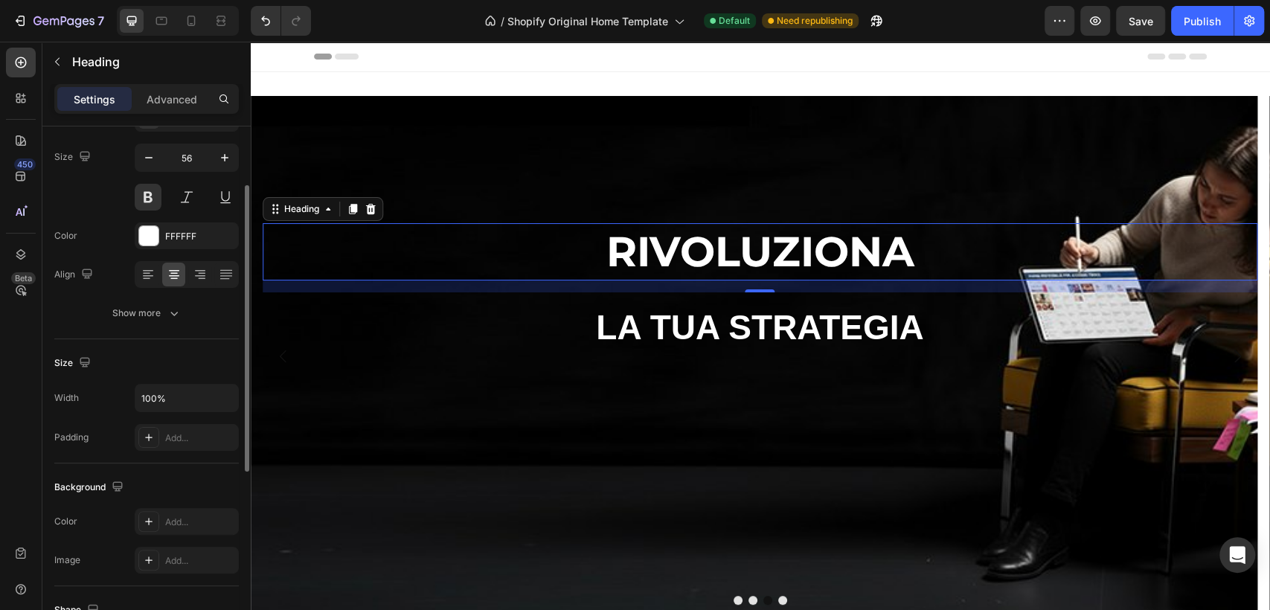
scroll to position [25, 0]
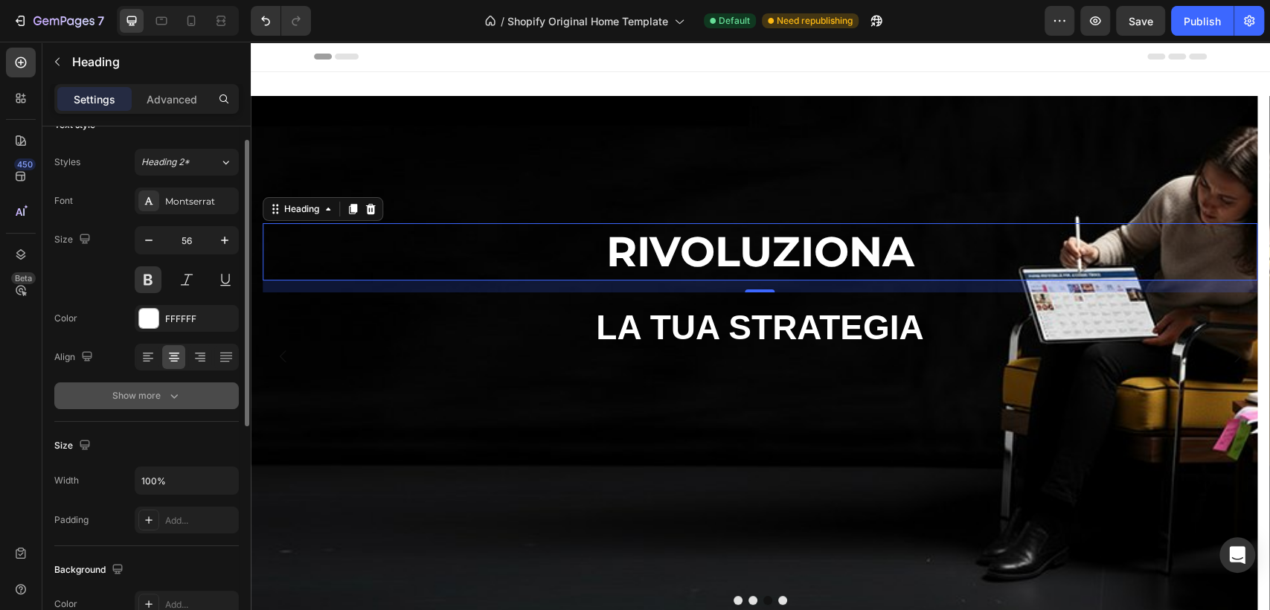
click at [176, 406] on button "Show more" at bounding box center [146, 396] width 185 height 27
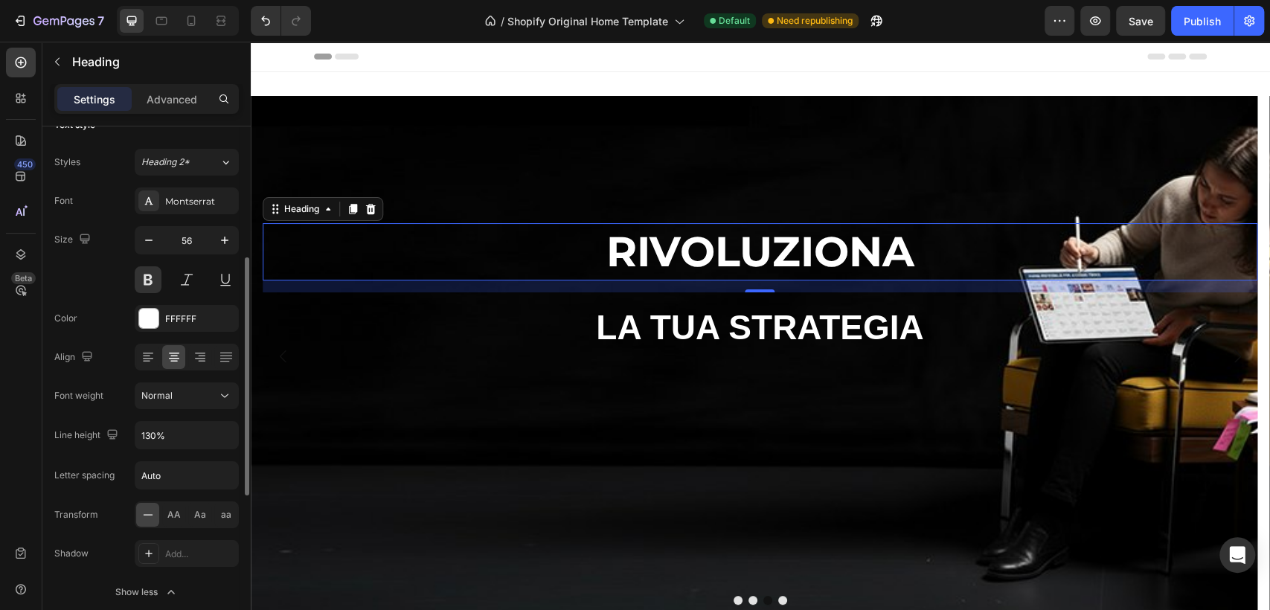
scroll to position [108, 0]
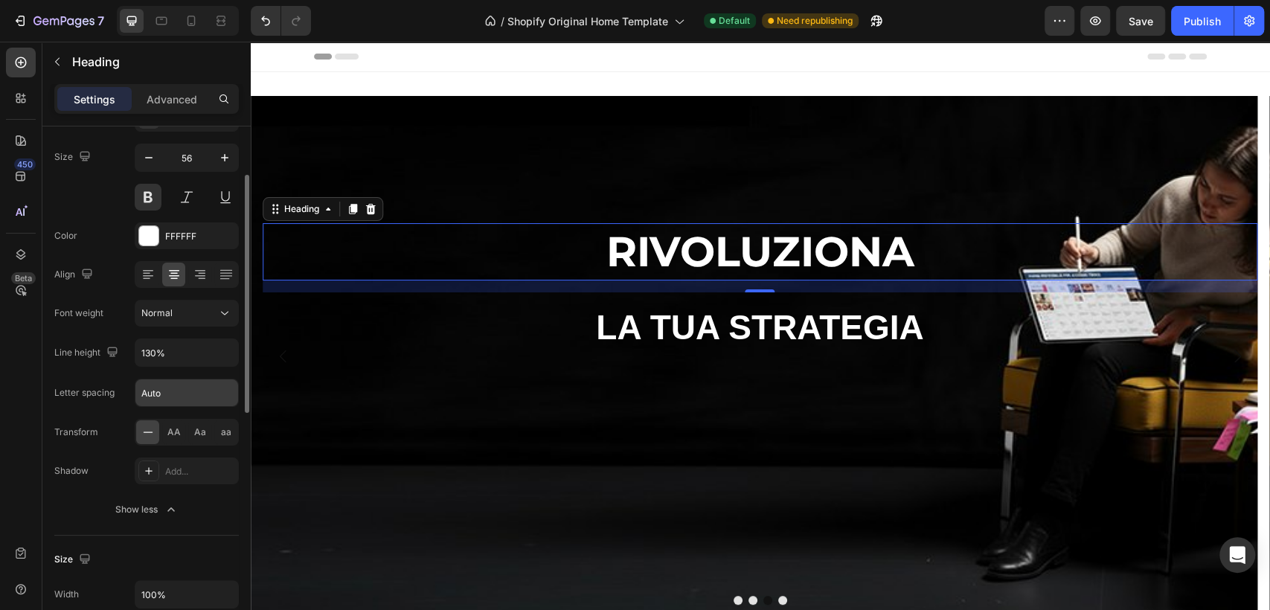
click at [196, 391] on input "Auto" at bounding box center [186, 393] width 103 height 27
type input "1"
click at [747, 249] on p "RIVOLUZIONA" at bounding box center [760, 252] width 992 height 54
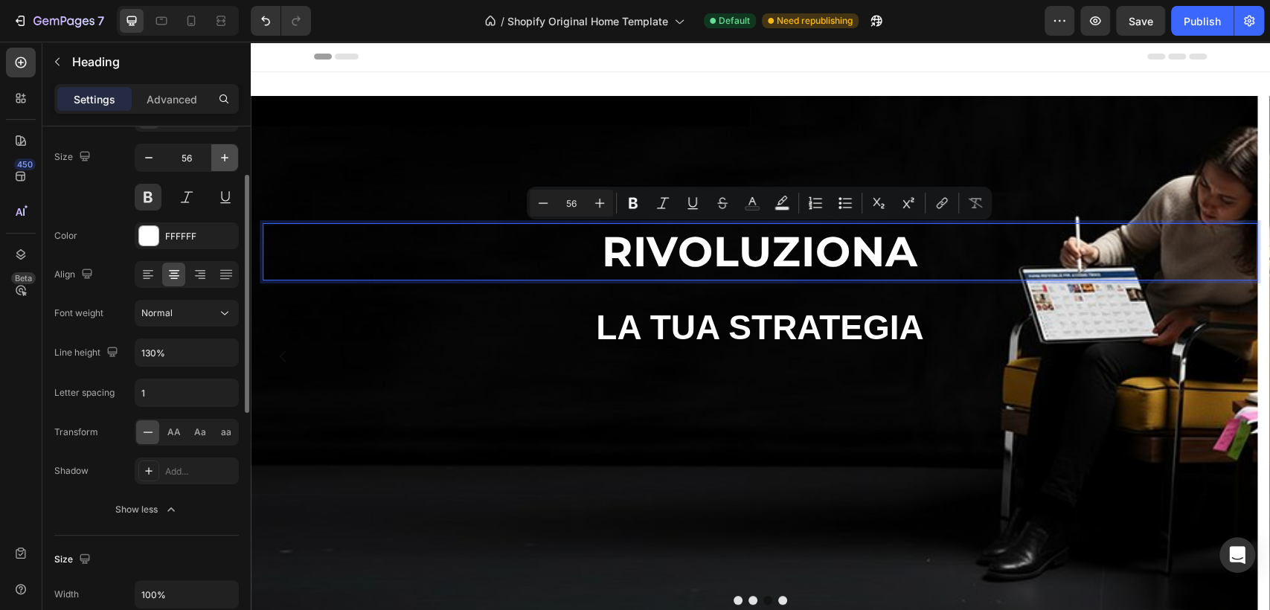
click at [223, 156] on icon "button" at bounding box center [224, 157] width 7 height 7
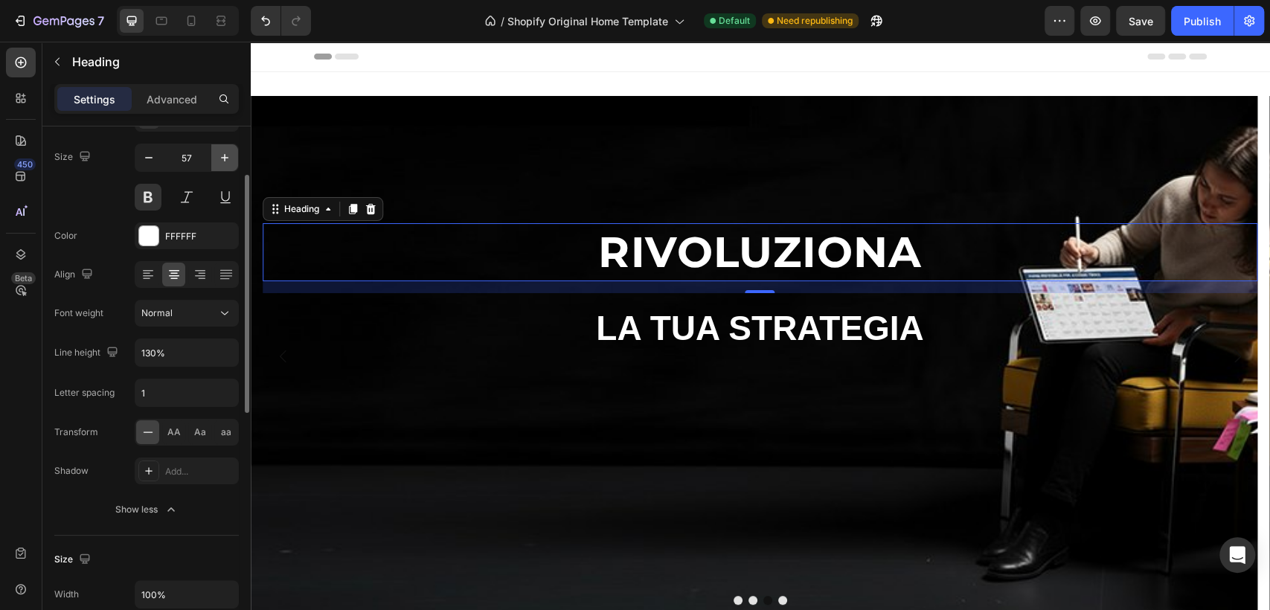
click at [222, 154] on icon "button" at bounding box center [224, 157] width 15 height 15
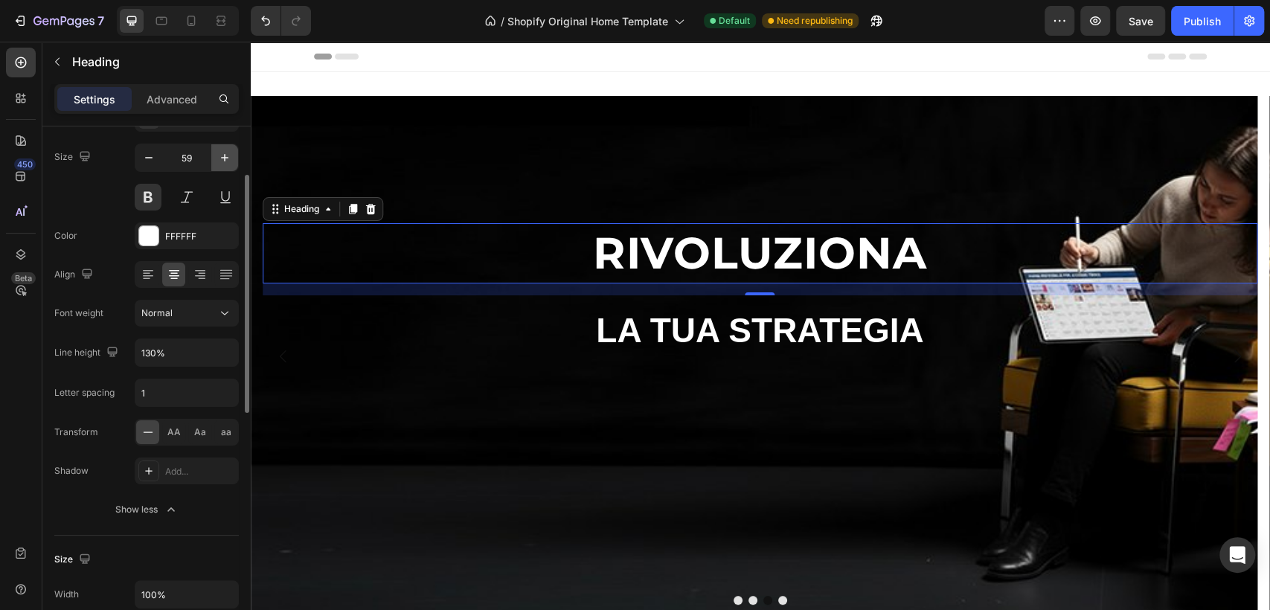
click at [222, 156] on icon "button" at bounding box center [224, 157] width 15 height 15
click at [222, 160] on icon "button" at bounding box center [224, 157] width 15 height 15
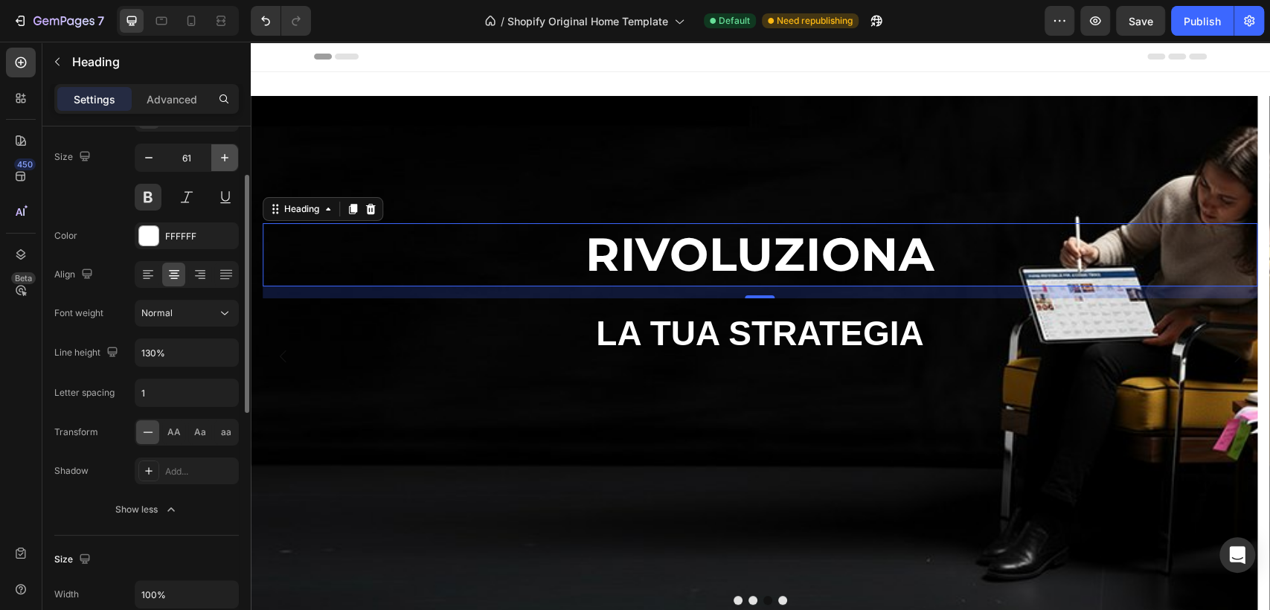
type input "62"
click at [196, 388] on input "1" at bounding box center [186, 393] width 103 height 27
type input "0"
drag, startPoint x: 203, startPoint y: 387, endPoint x: 0, endPoint y: 355, distance: 205.7
click at [0, 355] on div "450 Beta Sections(18) Elements(83) Section Element Hero Section Product Detail …" at bounding box center [125, 326] width 251 height 569
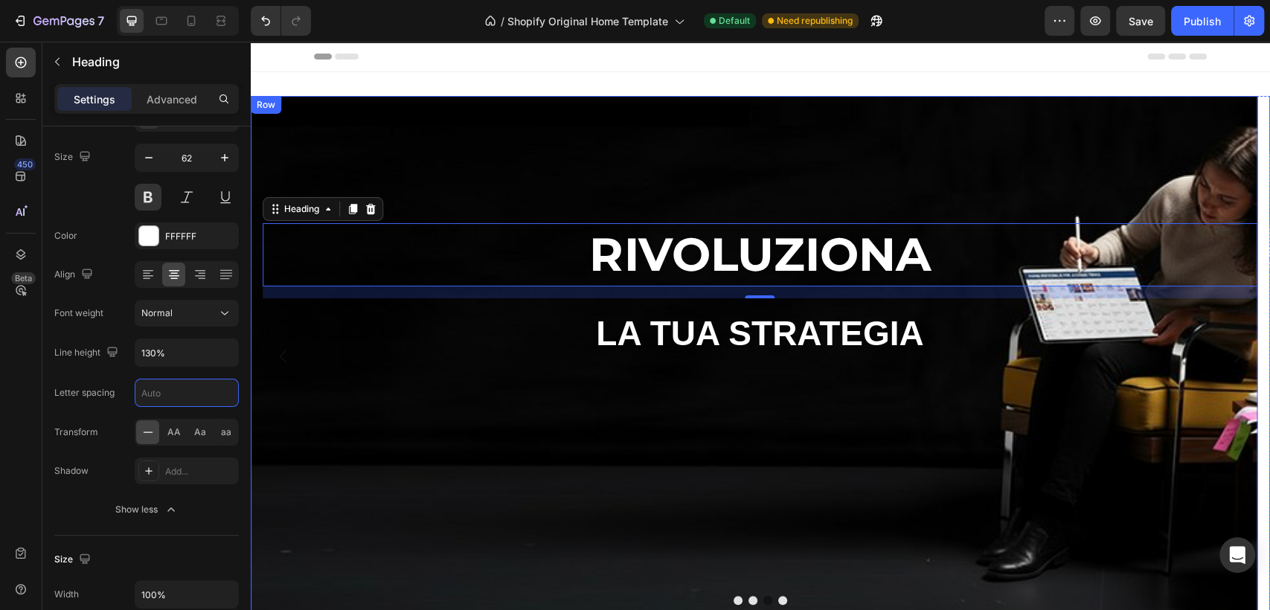
click at [355, 418] on div "RIVOLUZIONA Heading 16 LA TUA STRATEGIA Heading" at bounding box center [754, 356] width 1007 height 521
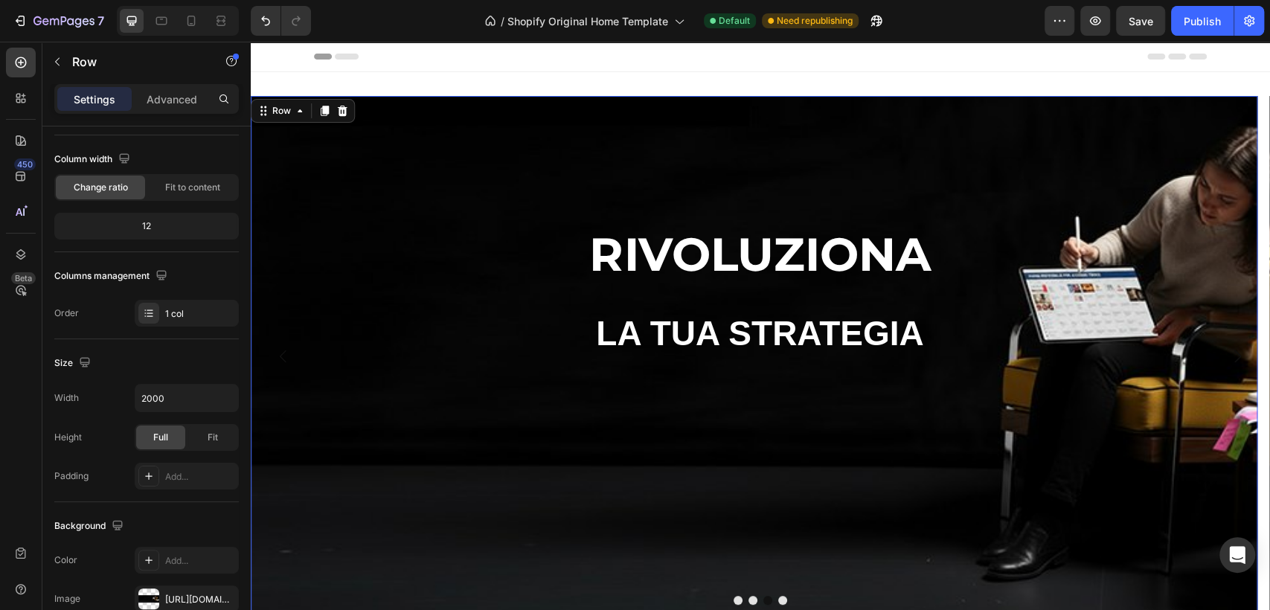
click at [834, 327] on p "LA TUA STRATEGIA" at bounding box center [760, 334] width 992 height 45
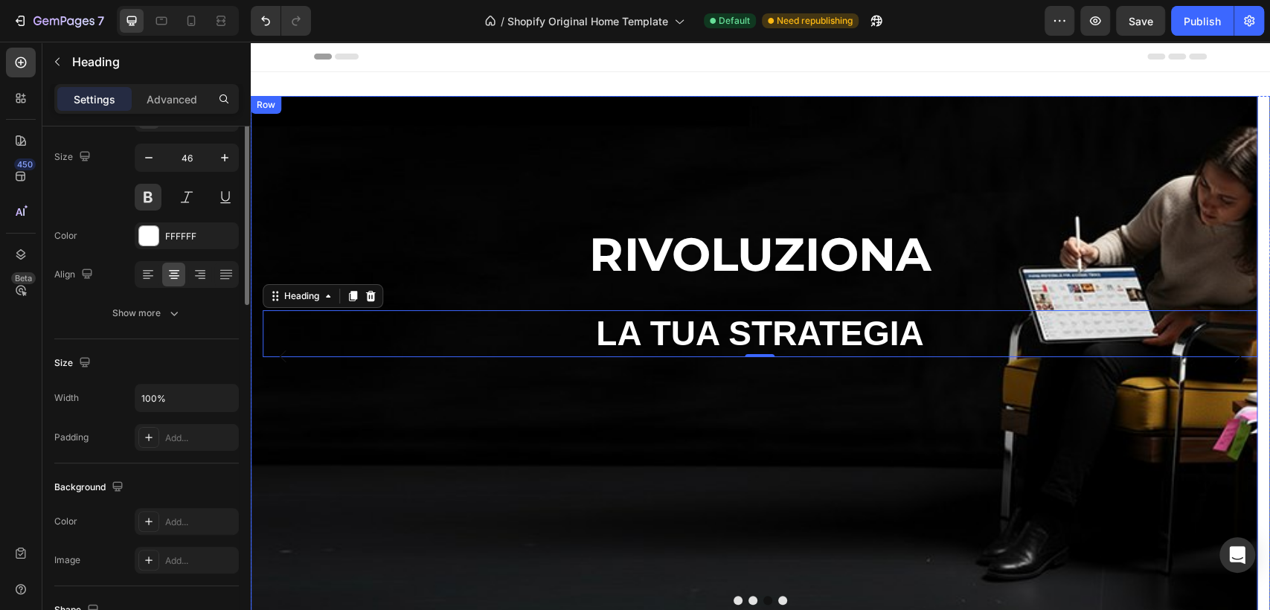
scroll to position [0, 0]
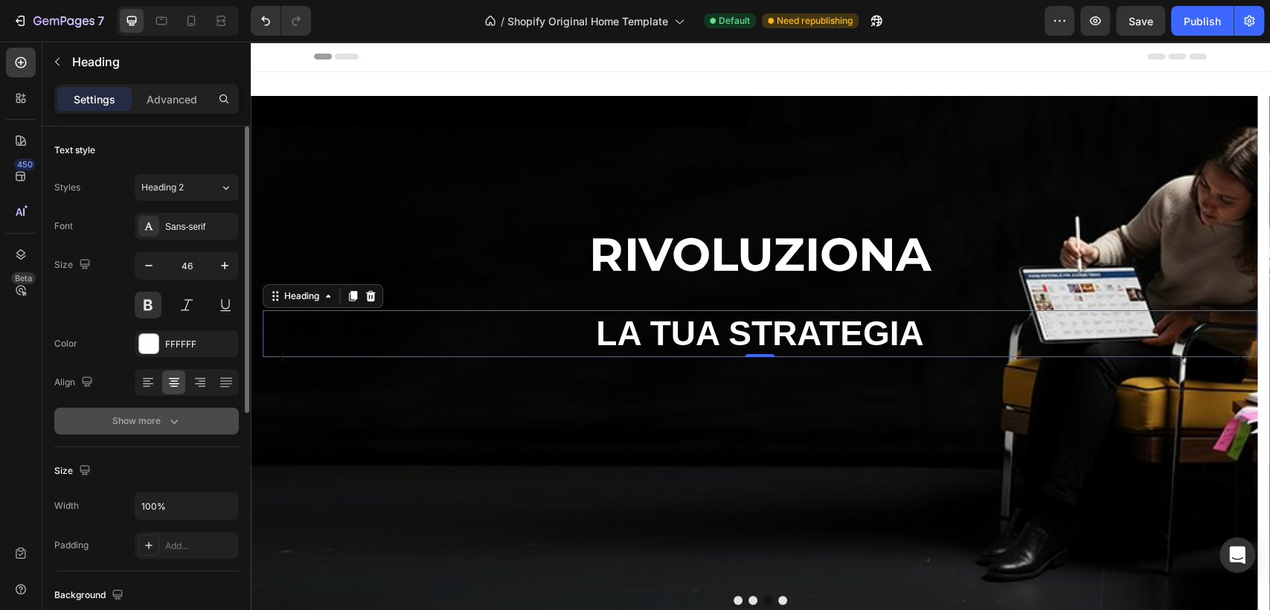
click at [176, 418] on icon "button" at bounding box center [174, 421] width 15 height 15
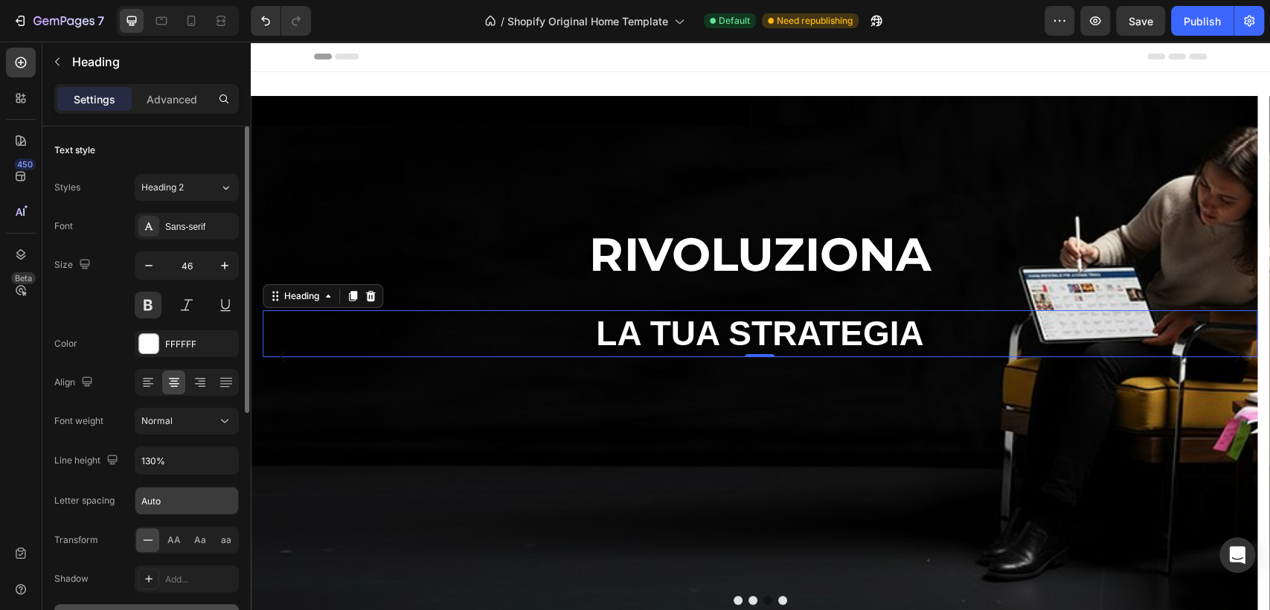
click at [189, 500] on input "Auto" at bounding box center [186, 500] width 103 height 27
type input "2"
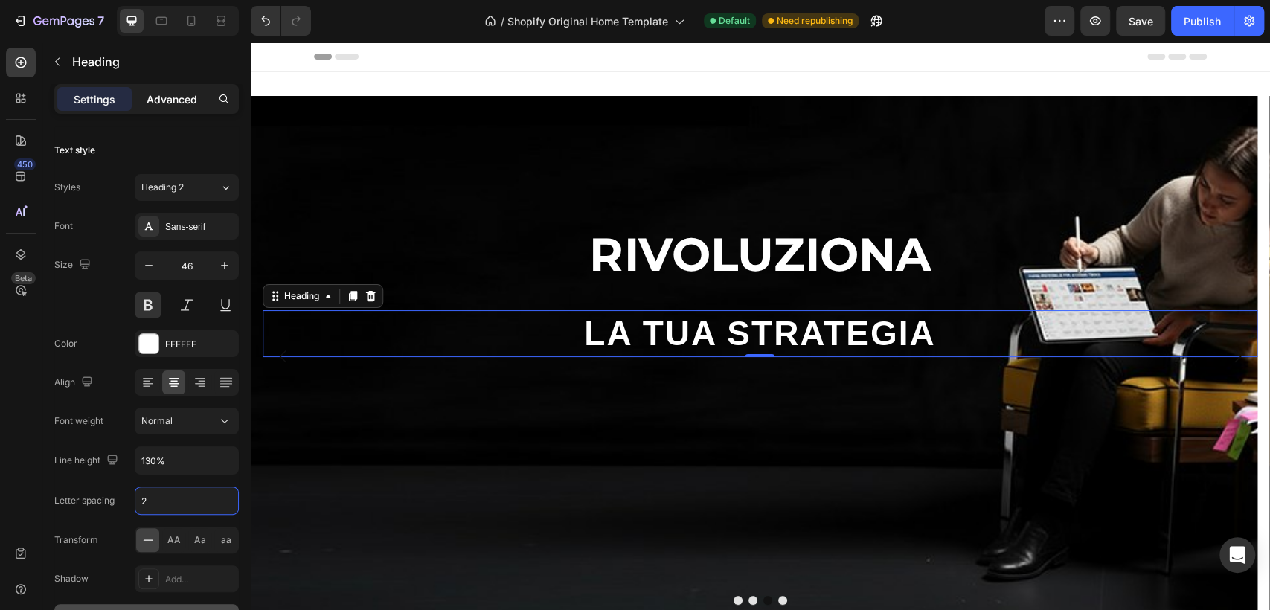
click at [154, 100] on p "Advanced" at bounding box center [172, 100] width 51 height 16
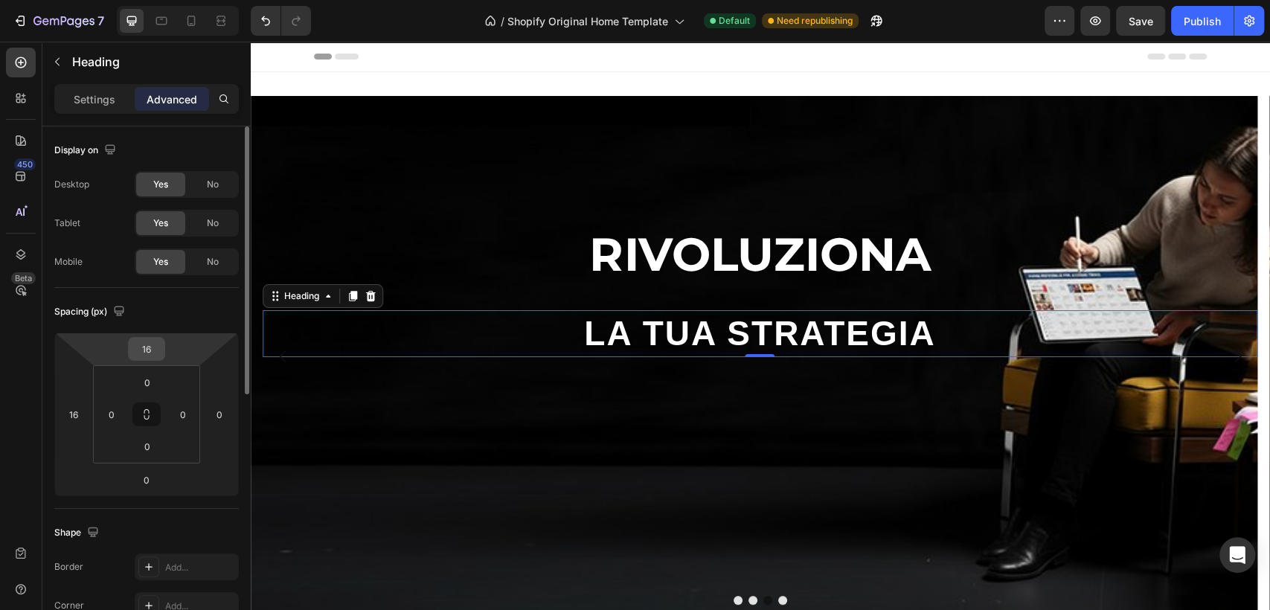
click at [145, 354] on input "16" at bounding box center [147, 349] width 30 height 22
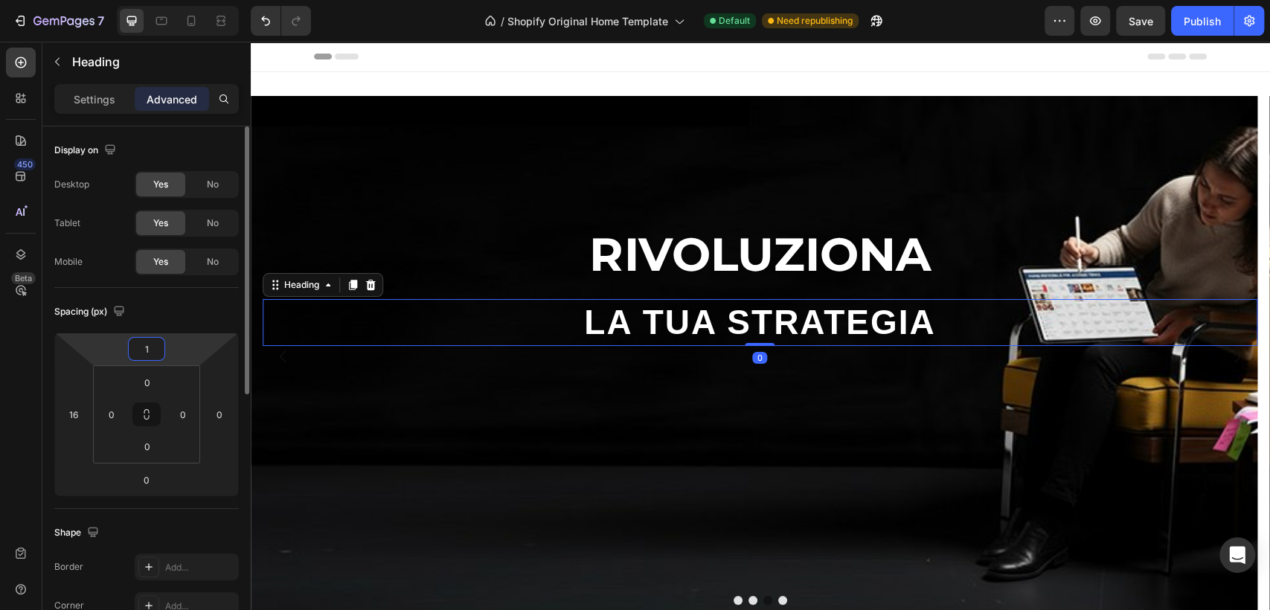
type input "0"
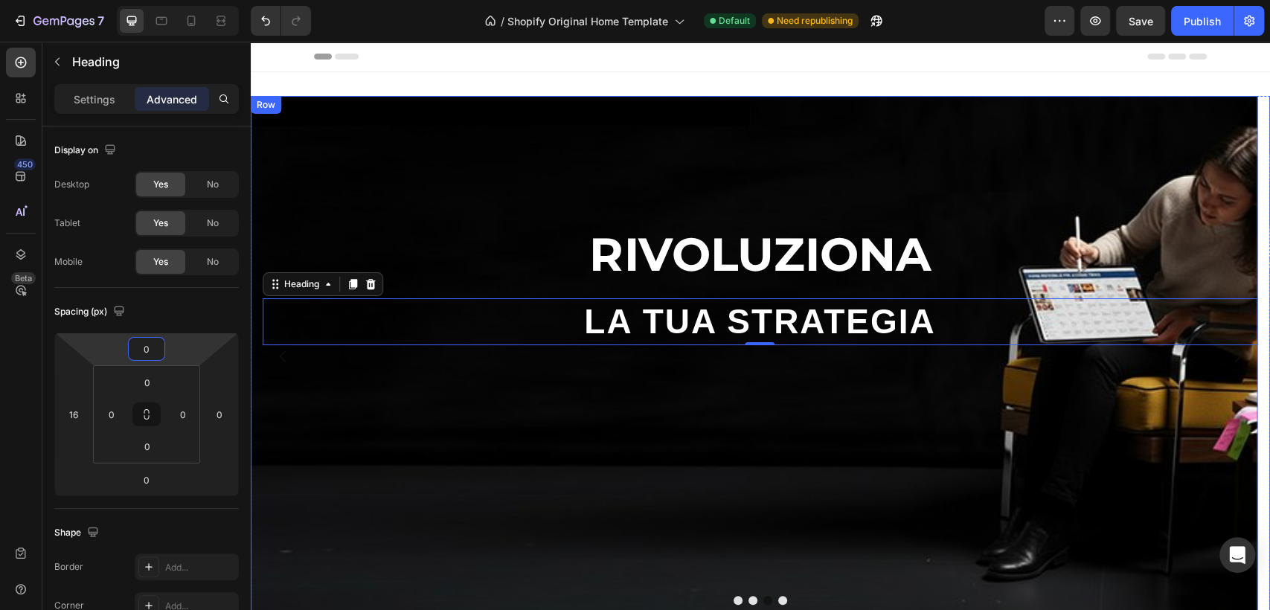
click at [808, 390] on div "RIVOLUZIONA Heading LA TUA STRATEGIA Heading 0" at bounding box center [754, 356] width 1007 height 521
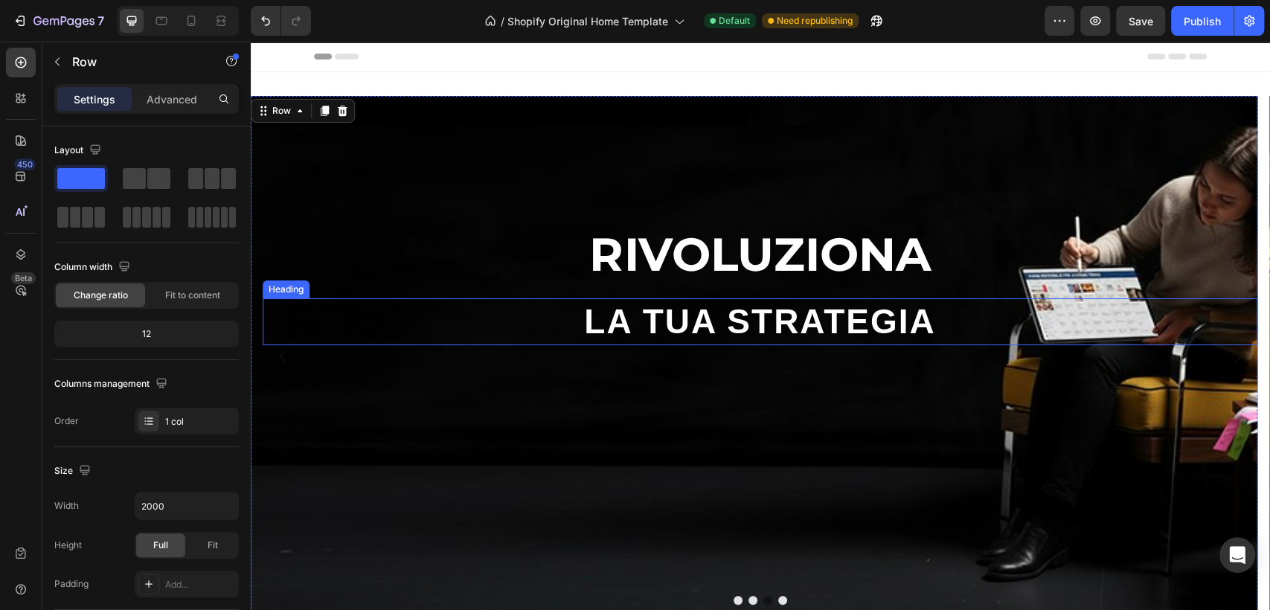
click at [705, 321] on p "LA TUA STRATEGIA" at bounding box center [760, 322] width 992 height 45
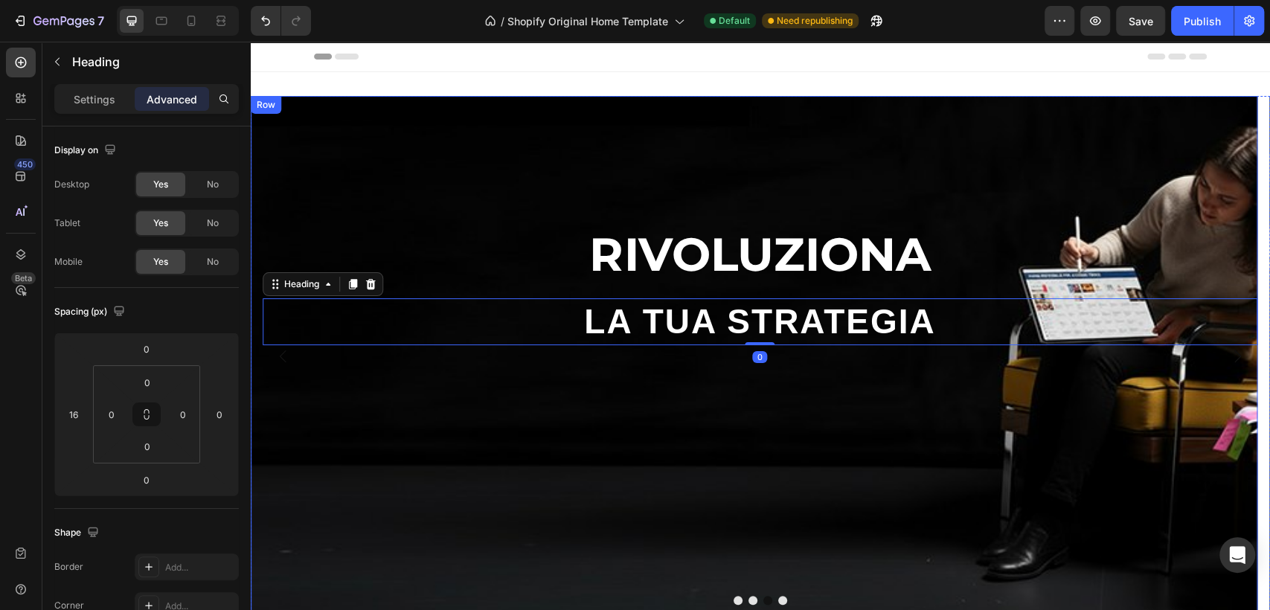
click at [676, 377] on div "RIVOLUZIONA Heading LA TUA STRATEGIA Heading 0" at bounding box center [754, 356] width 1007 height 521
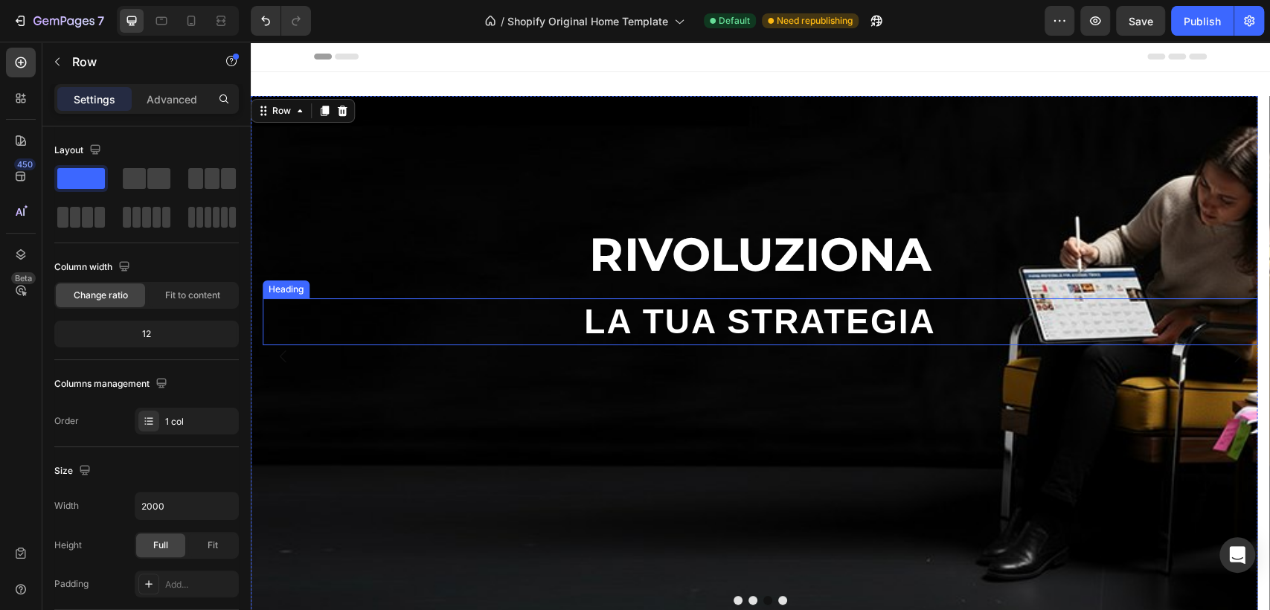
click at [709, 310] on p "LA TUA STRATEGIA" at bounding box center [760, 322] width 992 height 45
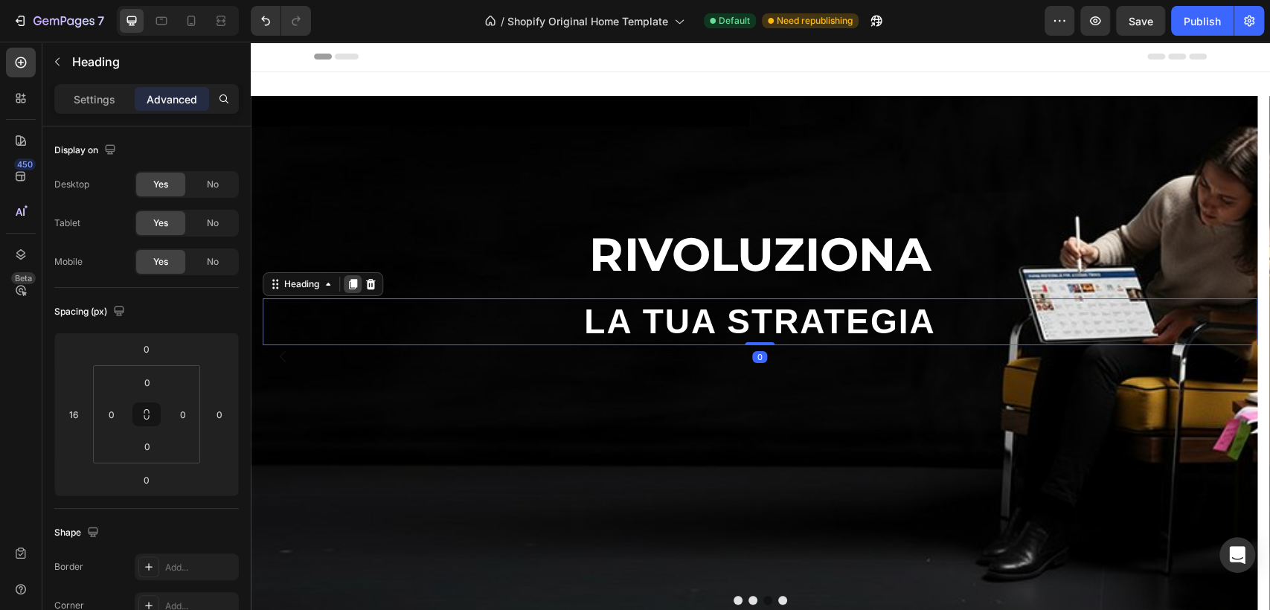
click at [354, 284] on icon at bounding box center [353, 284] width 8 height 10
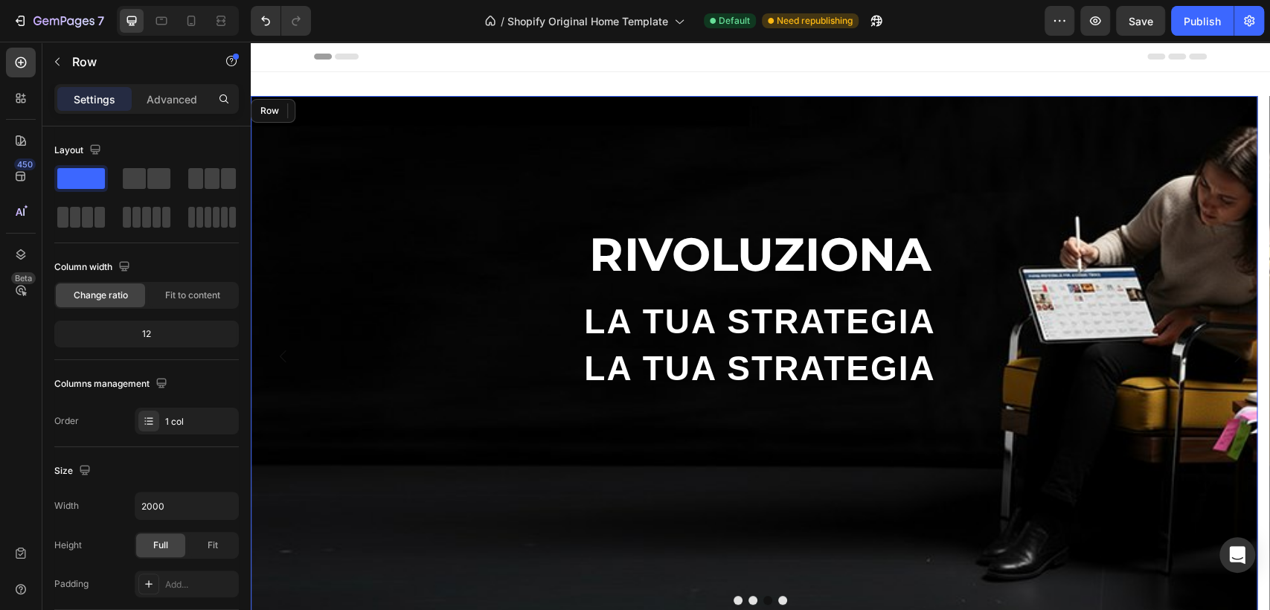
click at [751, 340] on div "RIVOLUZIONA Heading LA TUA STRATEGIA Heading LA TUA STRATEGIA Heading 0" at bounding box center [754, 356] width 1007 height 521
click at [751, 345] on div "LA TUA STRATEGIA Heading 0" at bounding box center [760, 369] width 995 height 48
click at [751, 338] on div "RIVOLUZIONA Heading LA TUA STRATEGIA Heading LA TUA STRATEGIA Heading 0" at bounding box center [754, 356] width 1007 height 521
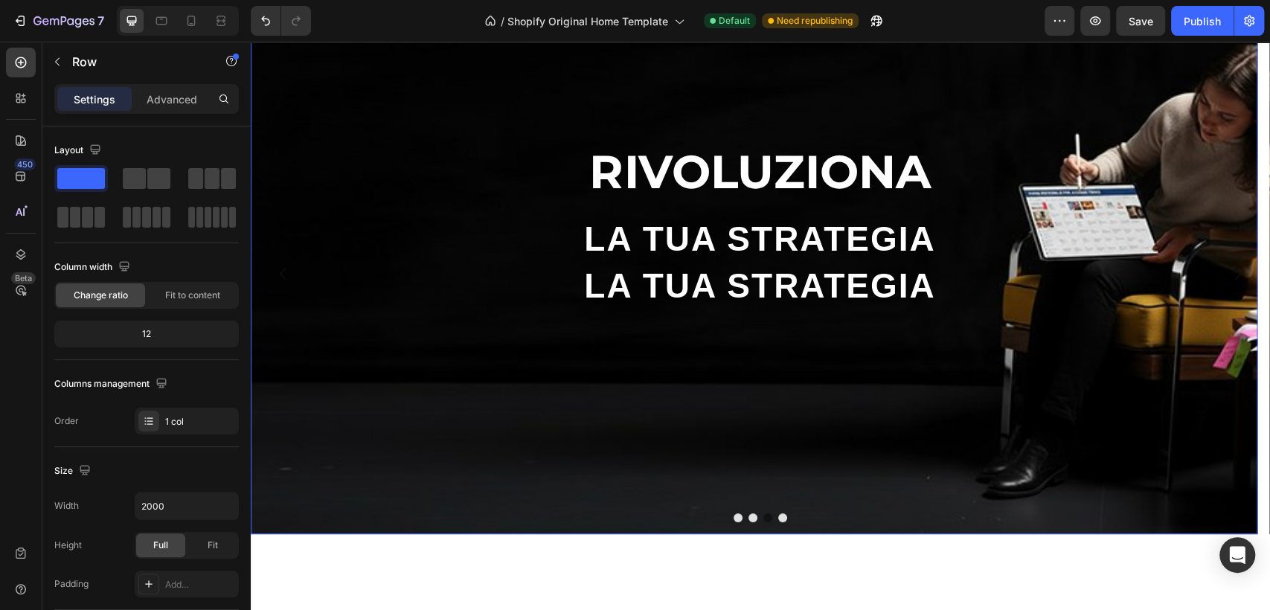
click at [749, 320] on div "RIVOLUZIONA Heading LA TUA STRATEGIA Heading LA TUA STRATEGIA Heading" at bounding box center [754, 273] width 1007 height 521
click at [728, 260] on p "LA TUA STRATEGIA" at bounding box center [760, 239] width 992 height 45
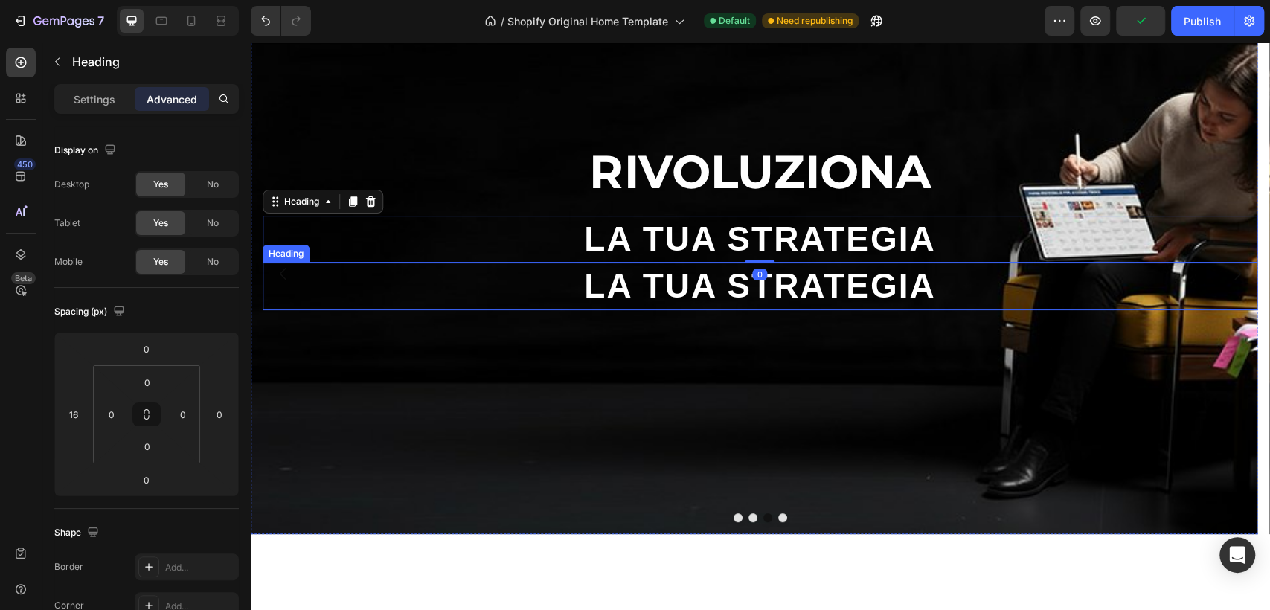
click at [751, 288] on h2 "LA TUA STRATEGIA" at bounding box center [760, 287] width 995 height 48
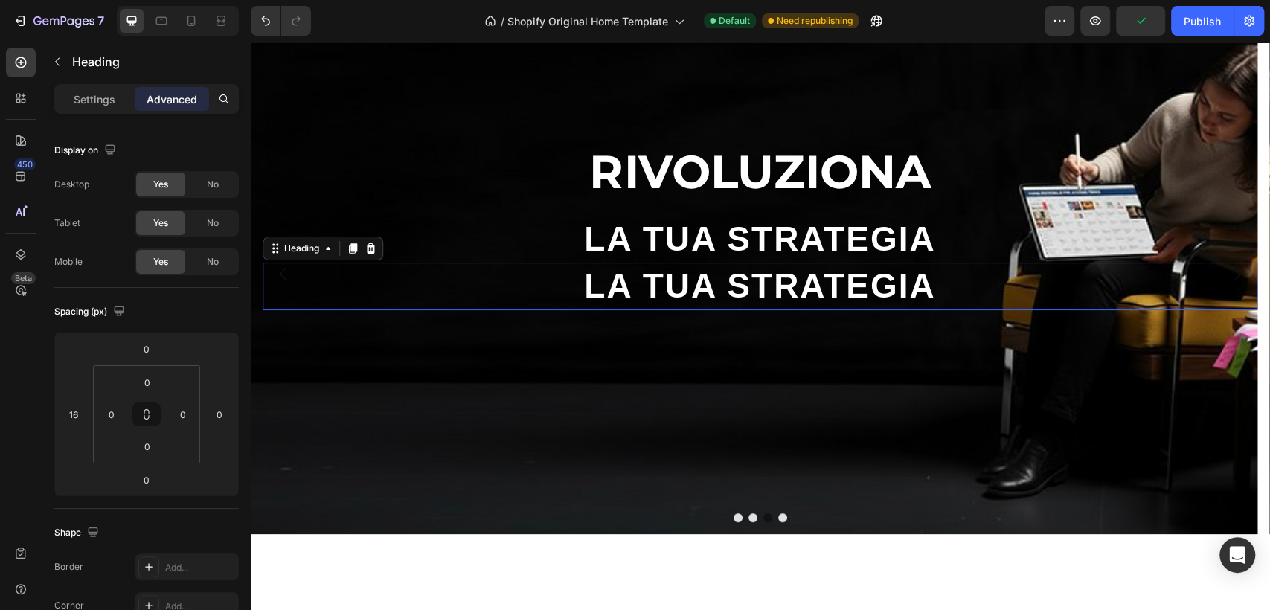
click at [751, 288] on p "LA TUA STRATEGIA" at bounding box center [760, 286] width 992 height 45
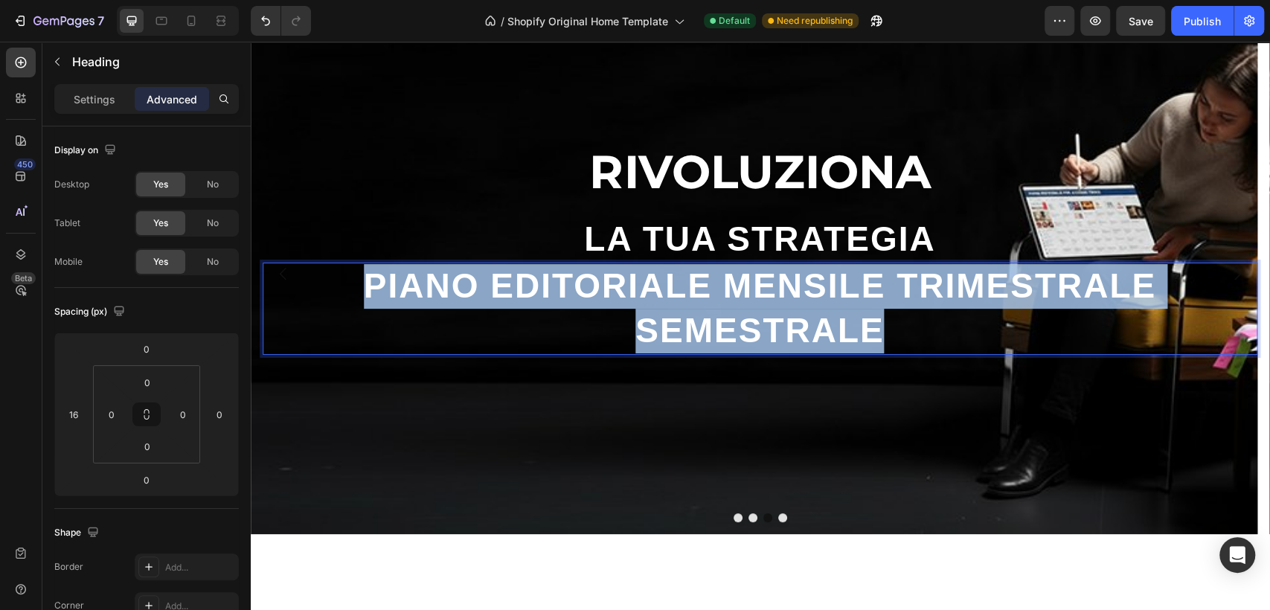
drag, startPoint x: 909, startPoint y: 331, endPoint x: 362, endPoint y: 282, distance: 549.2
click at [362, 282] on p "PIANO EDITORIALE MENSILE TRIMESTRALE SEMESTRALE" at bounding box center [760, 308] width 992 height 89
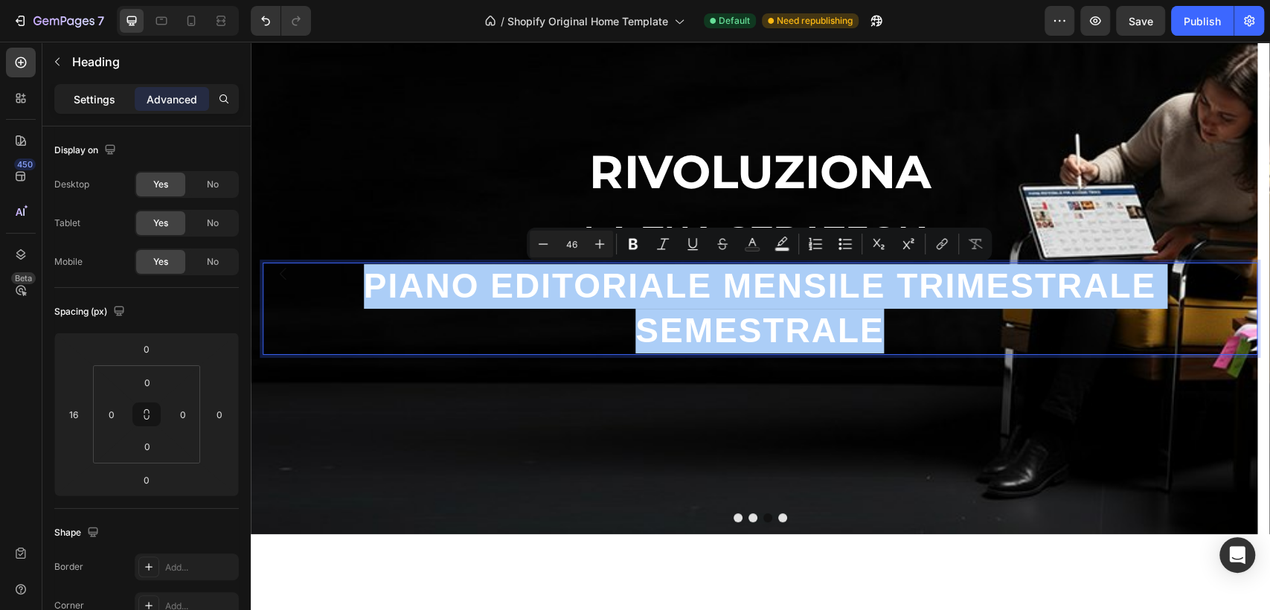
click at [88, 89] on div "Settings" at bounding box center [94, 99] width 74 height 24
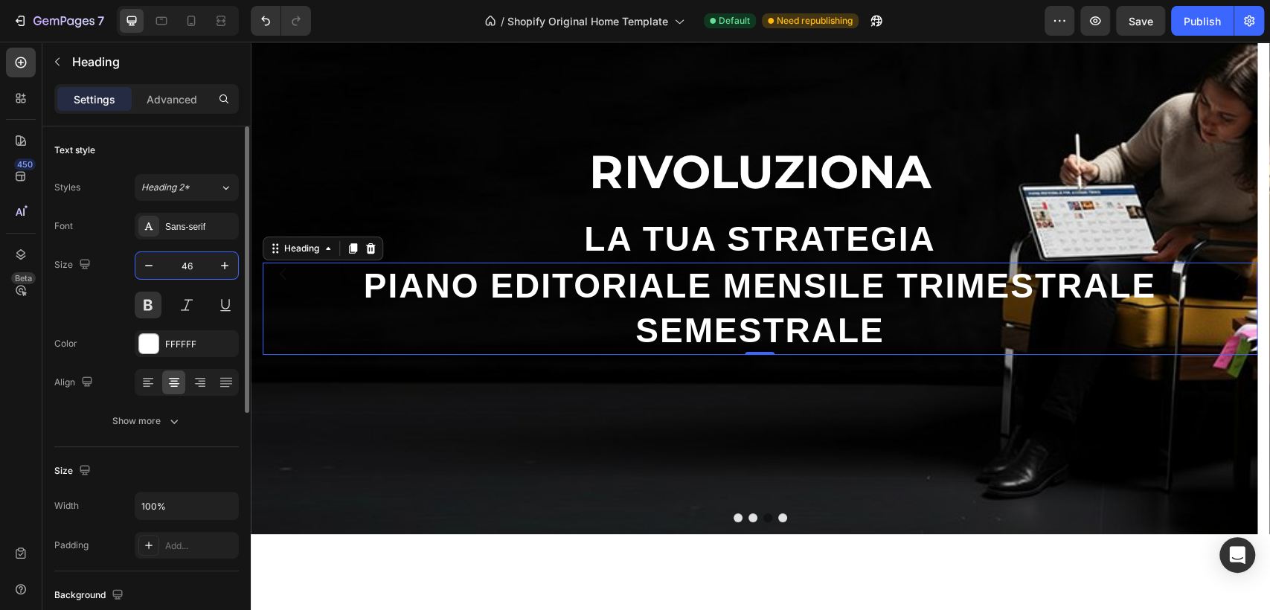
click at [191, 266] on input "46" at bounding box center [186, 265] width 49 height 27
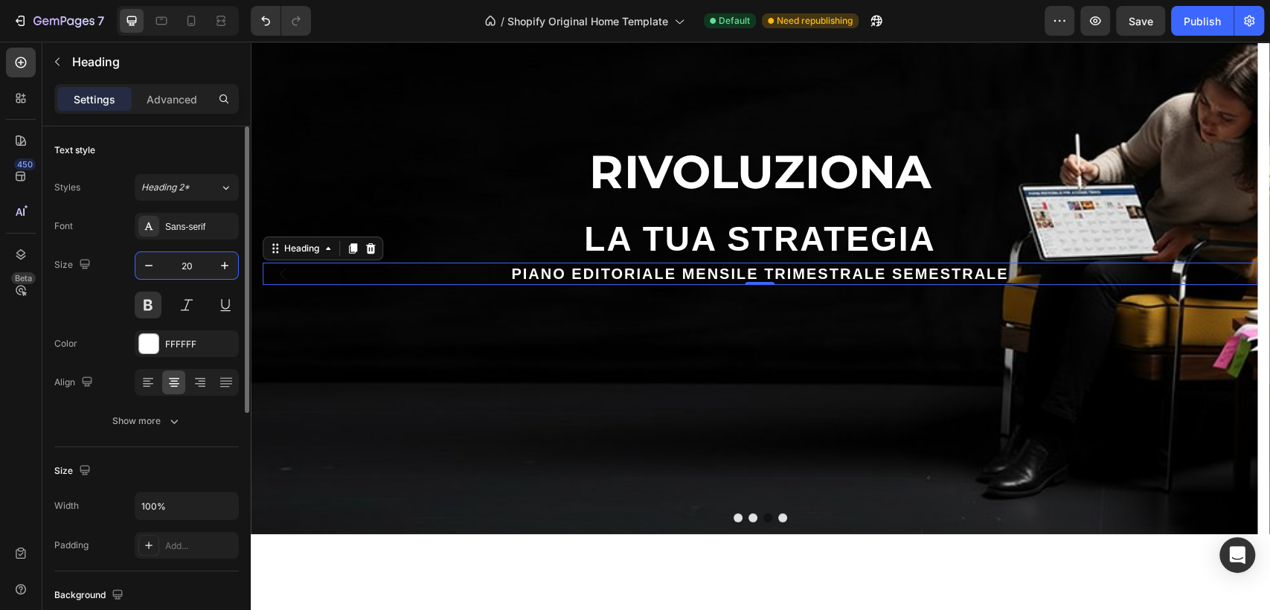
click at [191, 266] on input "20" at bounding box center [186, 265] width 49 height 27
click at [191, 266] on input "15" at bounding box center [186, 265] width 49 height 27
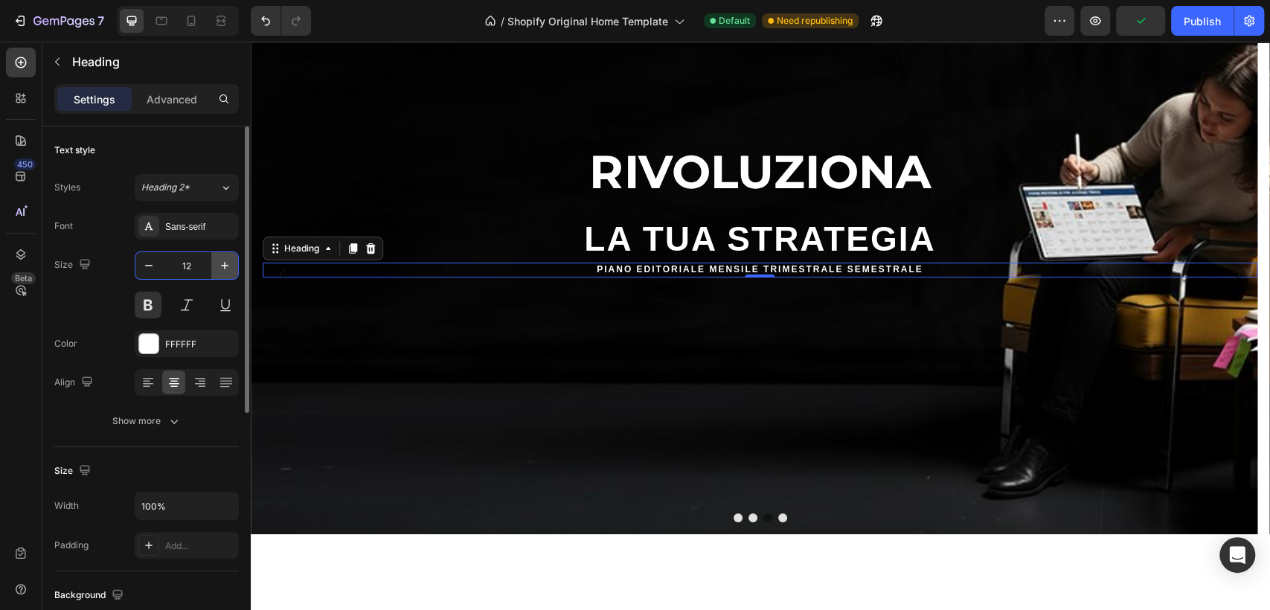
click at [220, 264] on icon "button" at bounding box center [224, 265] width 15 height 15
type input "13"
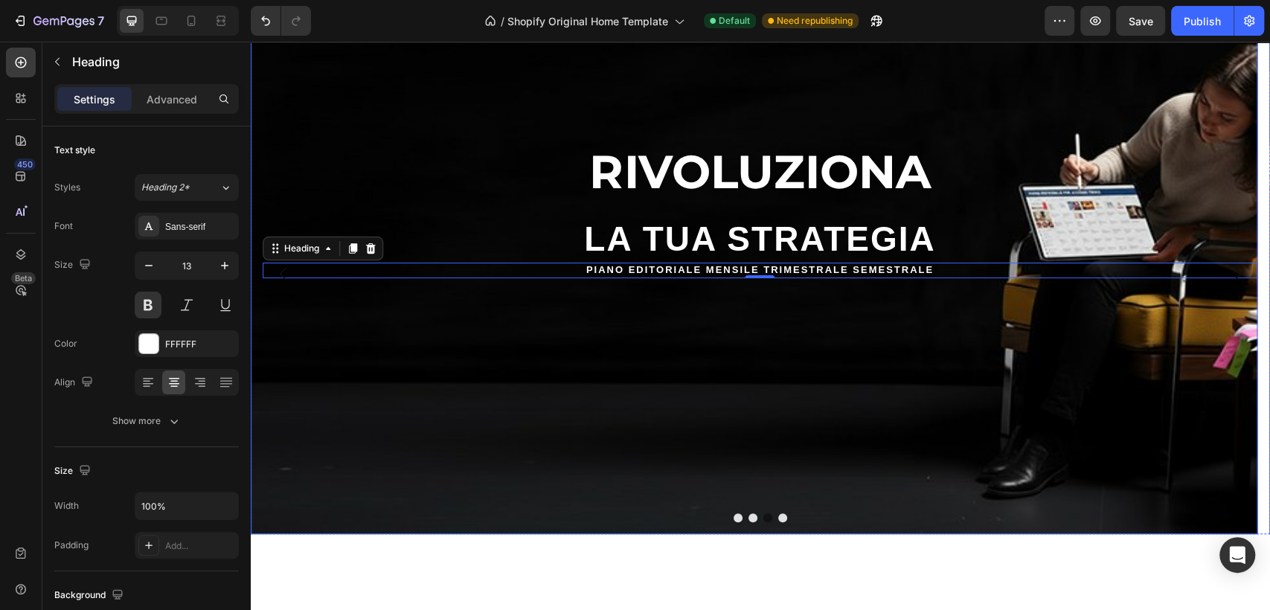
click at [767, 302] on div "RIVOLUZIONA Heading LA TUA STRATEGIA Heading PIANO EDITORIALE MENSILE TRIMESTRA…" at bounding box center [754, 273] width 1007 height 521
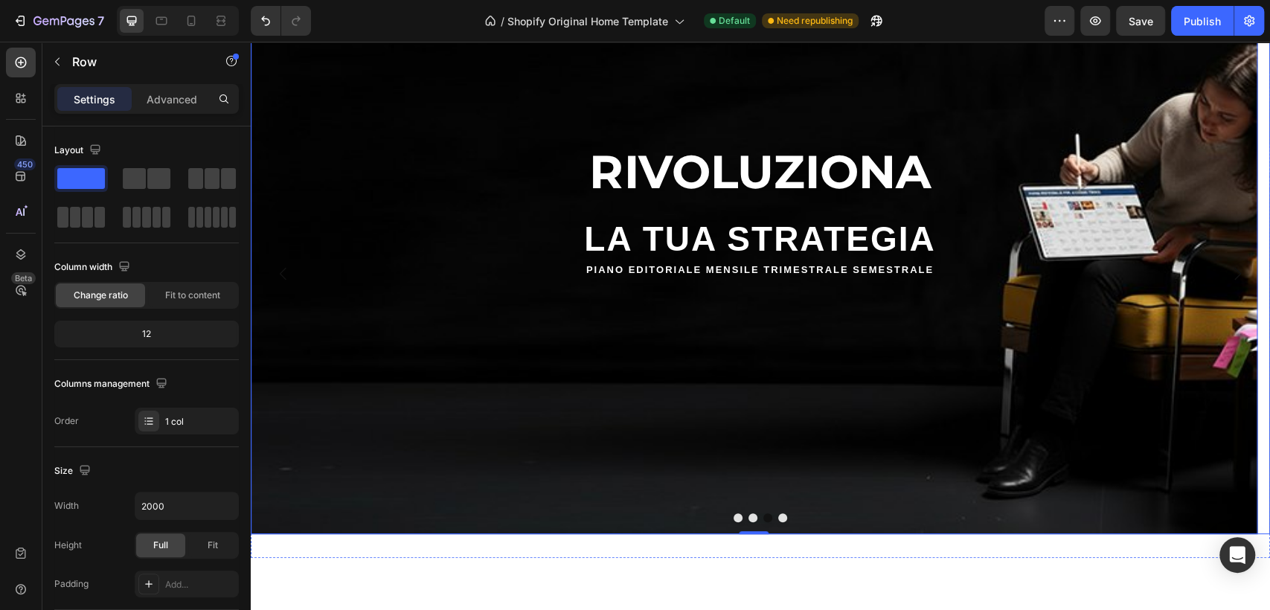
click at [778, 519] on button "Dot" at bounding box center [782, 518] width 9 height 9
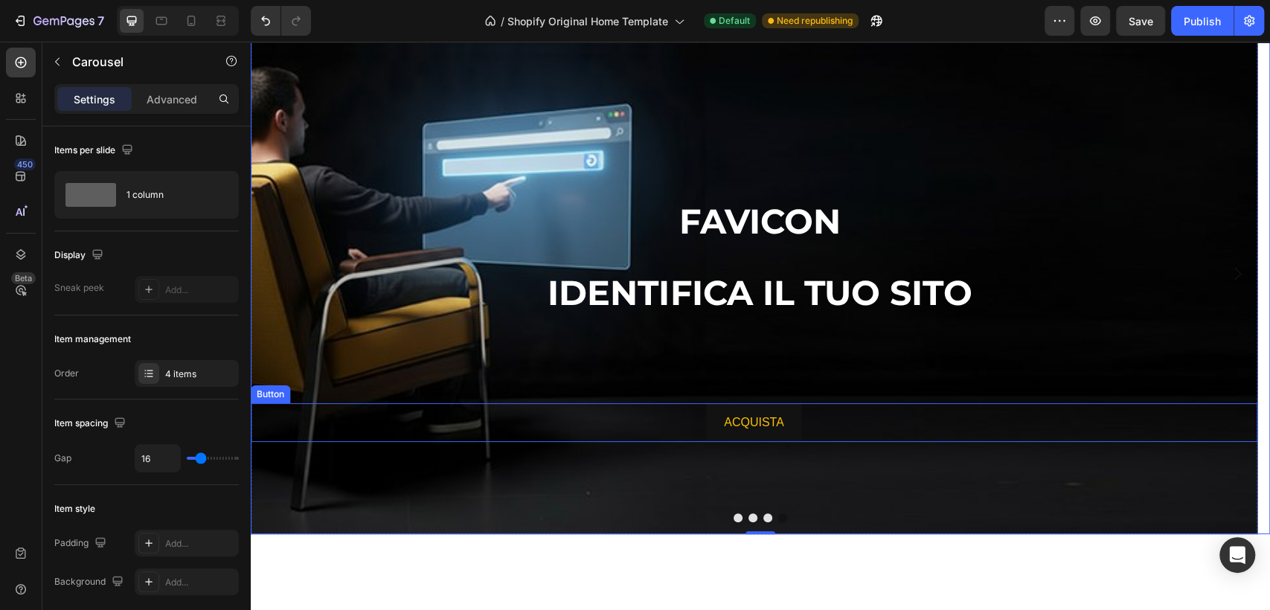
click at [837, 423] on div "ACQUISTA Button" at bounding box center [754, 422] width 1007 height 39
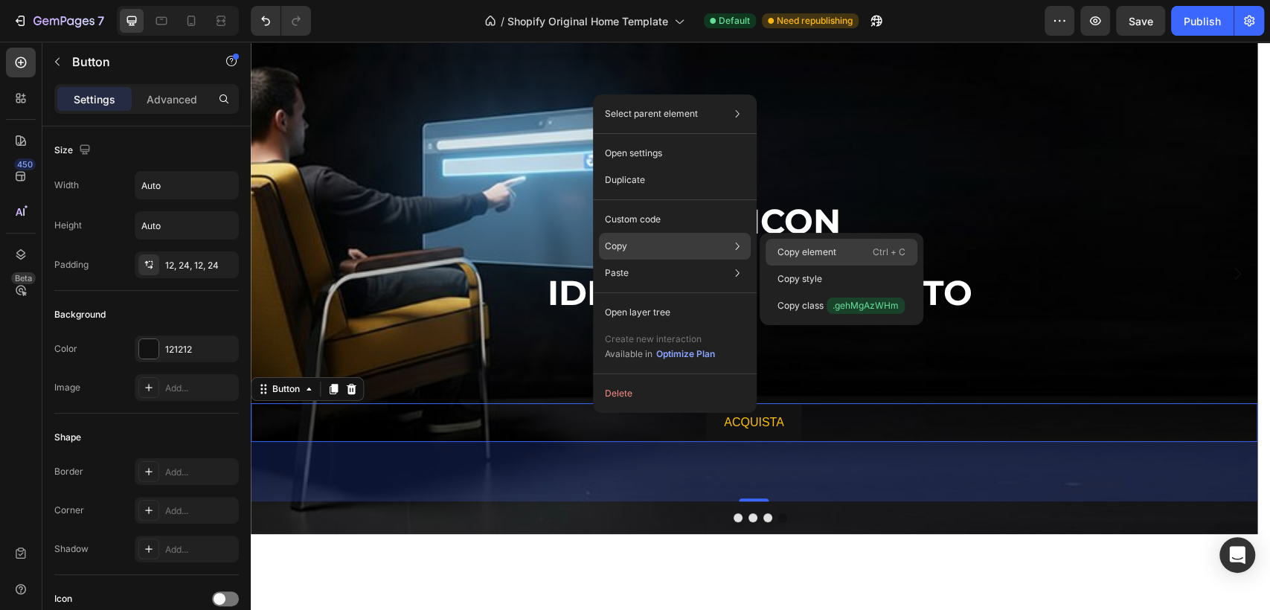
click at [788, 246] on p "Copy element" at bounding box center [807, 252] width 59 height 13
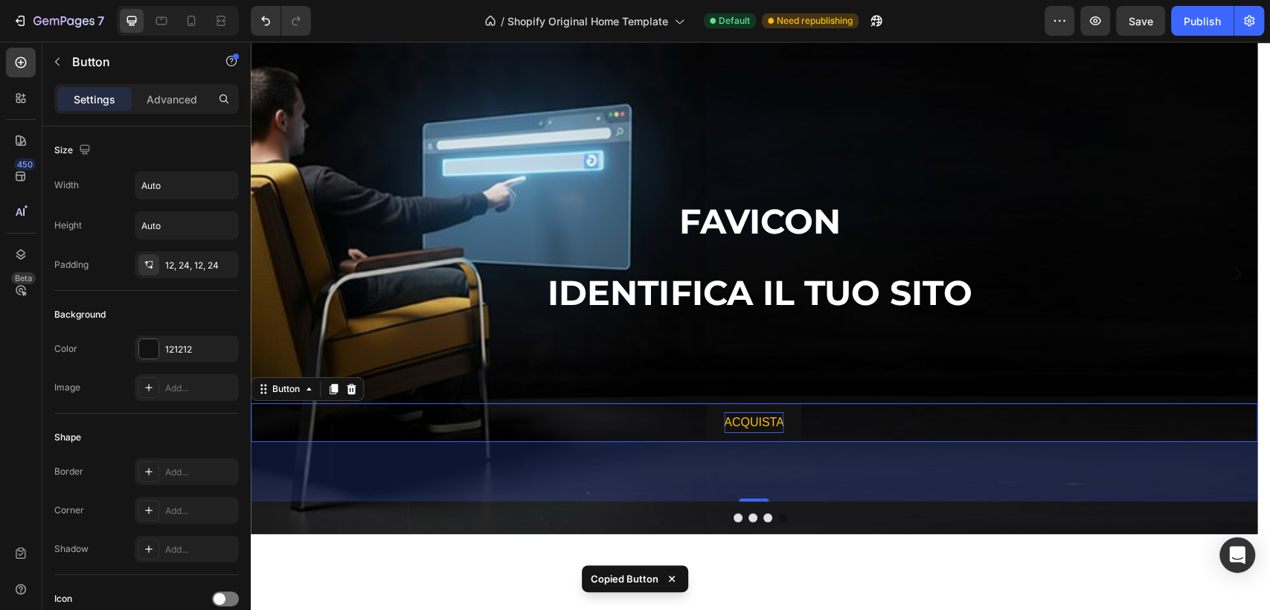
click at [727, 417] on p "ACQUISTA" at bounding box center [754, 423] width 60 height 22
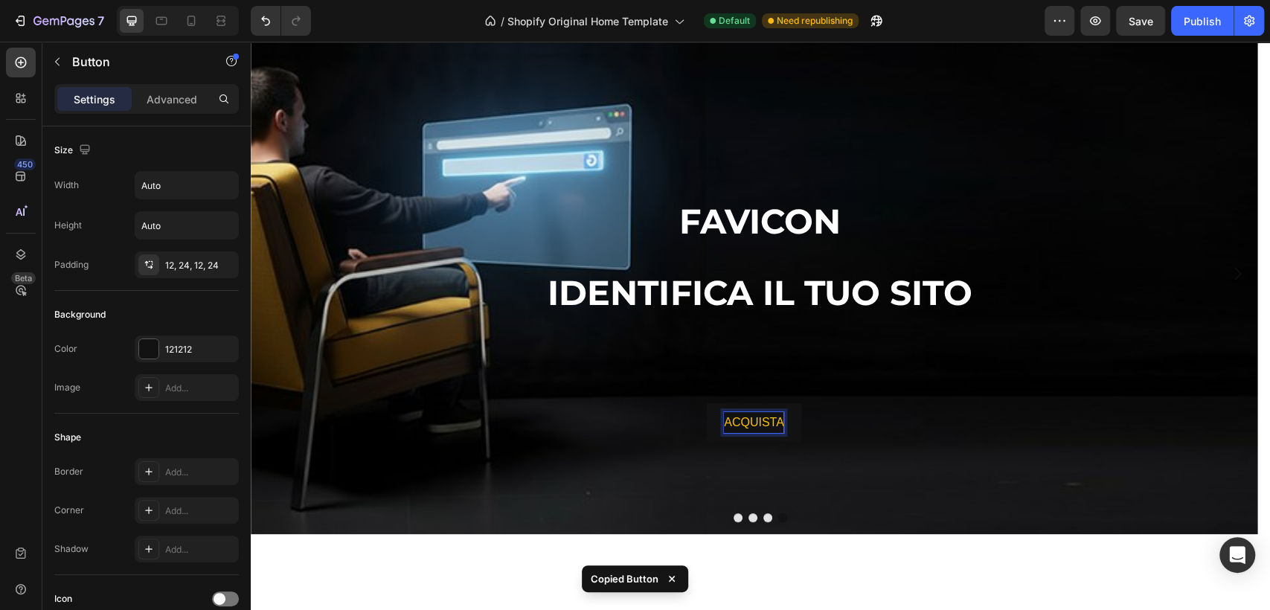
click at [714, 418] on button "ACQUISTA" at bounding box center [754, 422] width 96 height 39
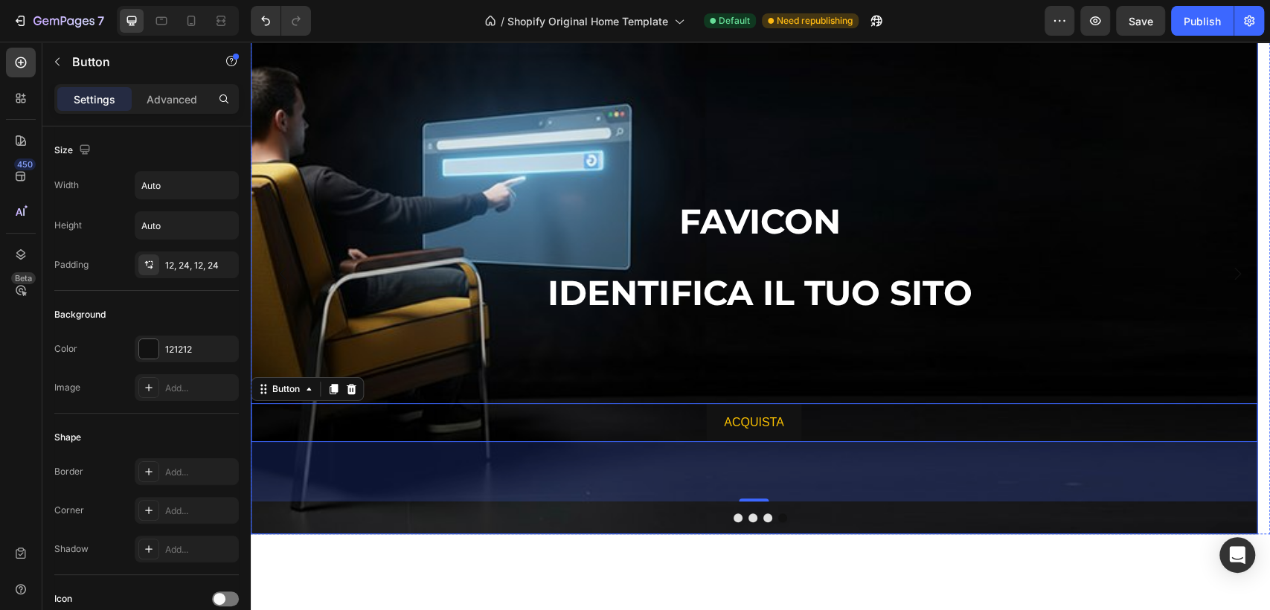
click at [758, 522] on div "FAVICON Heading IDENTIFICA IL TUO SITO Heading ACQUISTA Button 80" at bounding box center [754, 273] width 1007 height 521
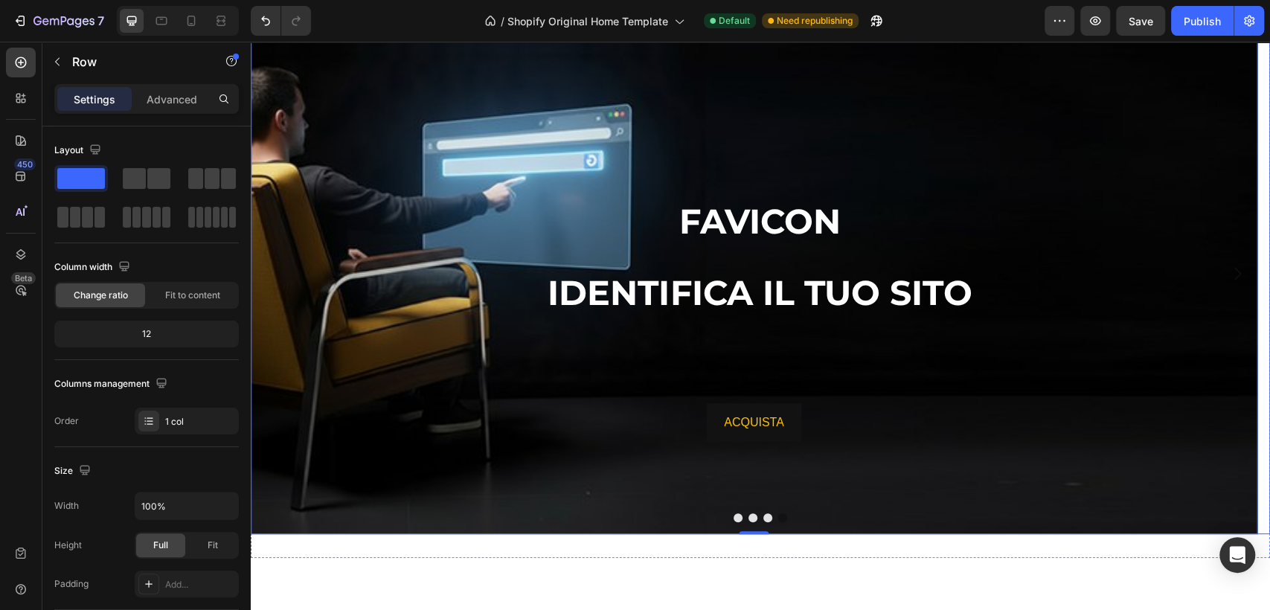
click at [764, 516] on button "Dot" at bounding box center [768, 518] width 9 height 9
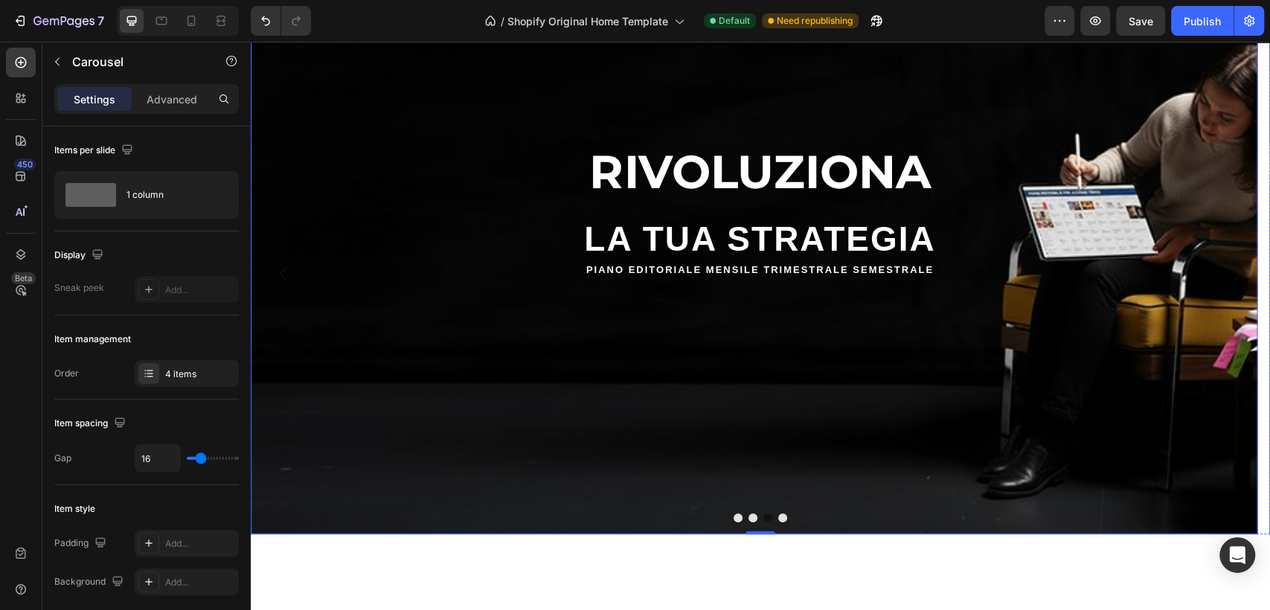
click at [717, 414] on div "RIVOLUZIONA Heading LA TUA STRATEGIA Heading PIANO EDITORIALE MENSILE TRIMESTRA…" at bounding box center [754, 273] width 1007 height 521
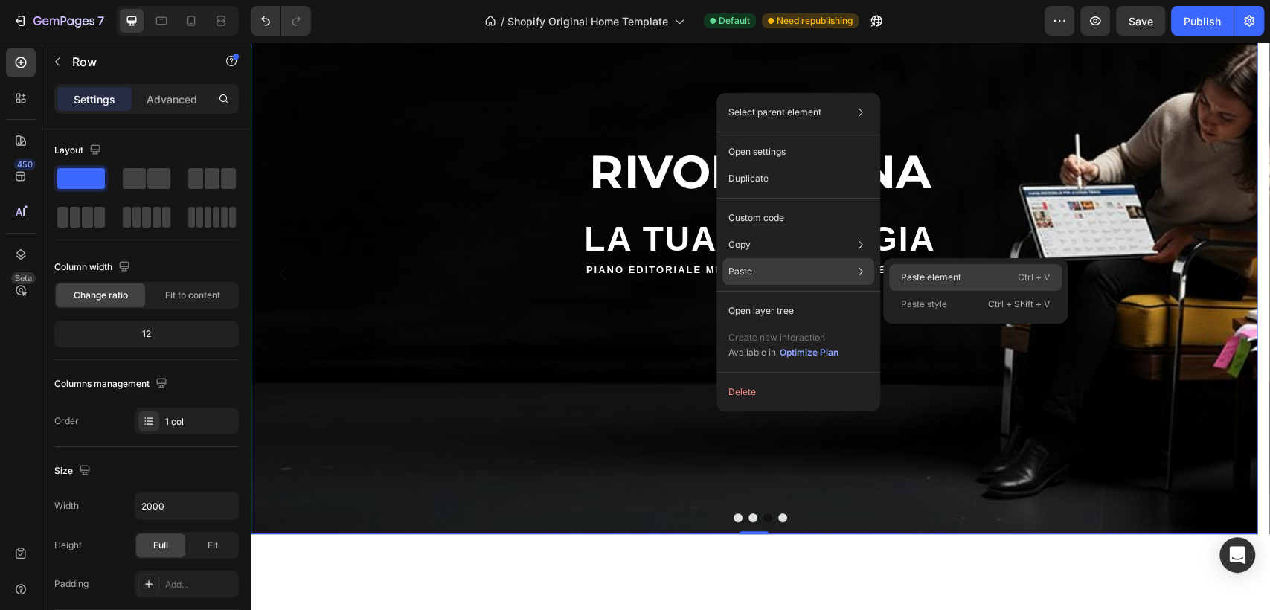
click at [932, 271] on p "Paste element" at bounding box center [931, 277] width 60 height 13
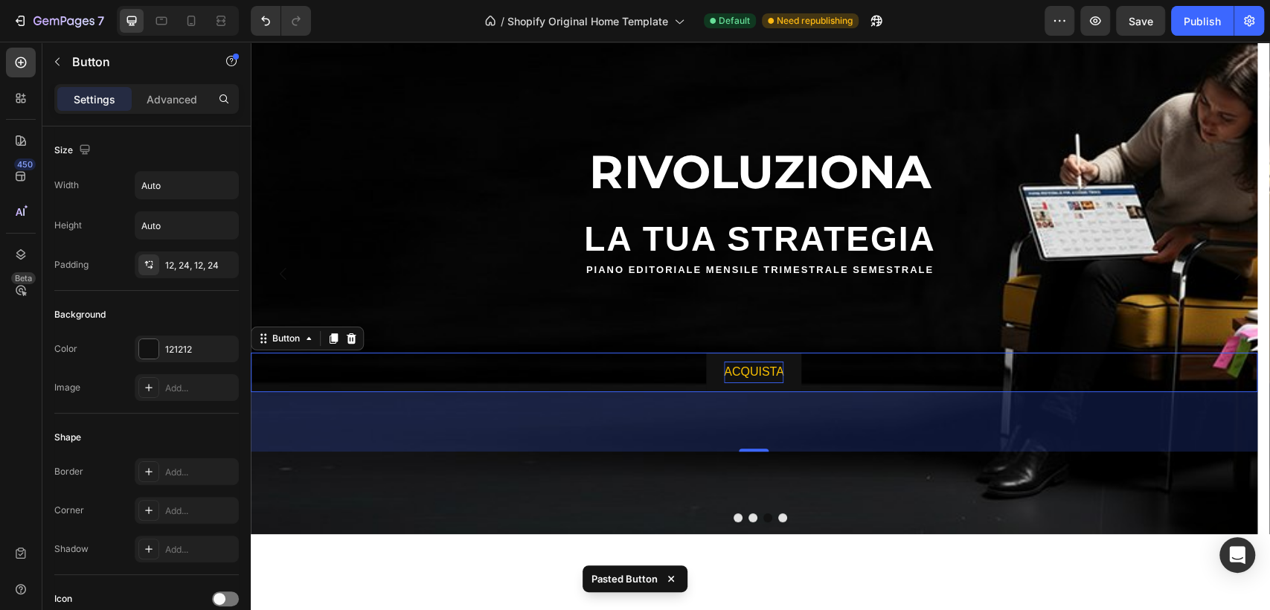
click at [766, 370] on p "ACQUISTA" at bounding box center [754, 373] width 60 height 22
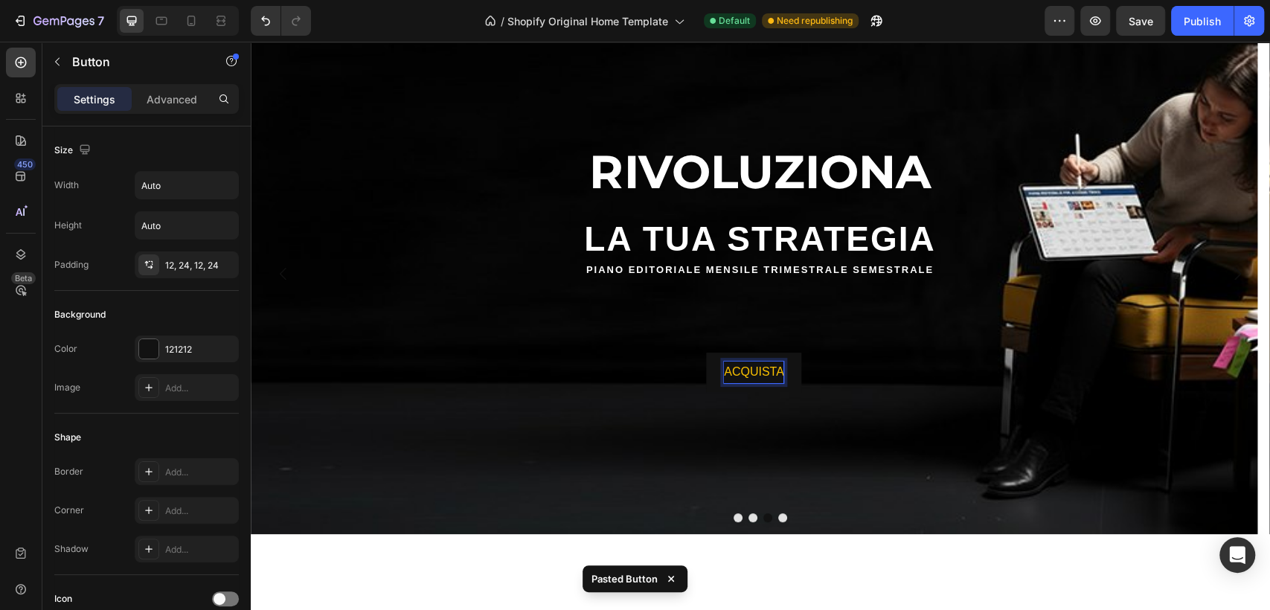
click at [766, 370] on p "ACQUISTA" at bounding box center [754, 373] width 60 height 22
click at [714, 353] on button "SCOPRI" at bounding box center [754, 372] width 81 height 39
click at [710, 353] on button "SCOPRI I" at bounding box center [754, 372] width 88 height 39
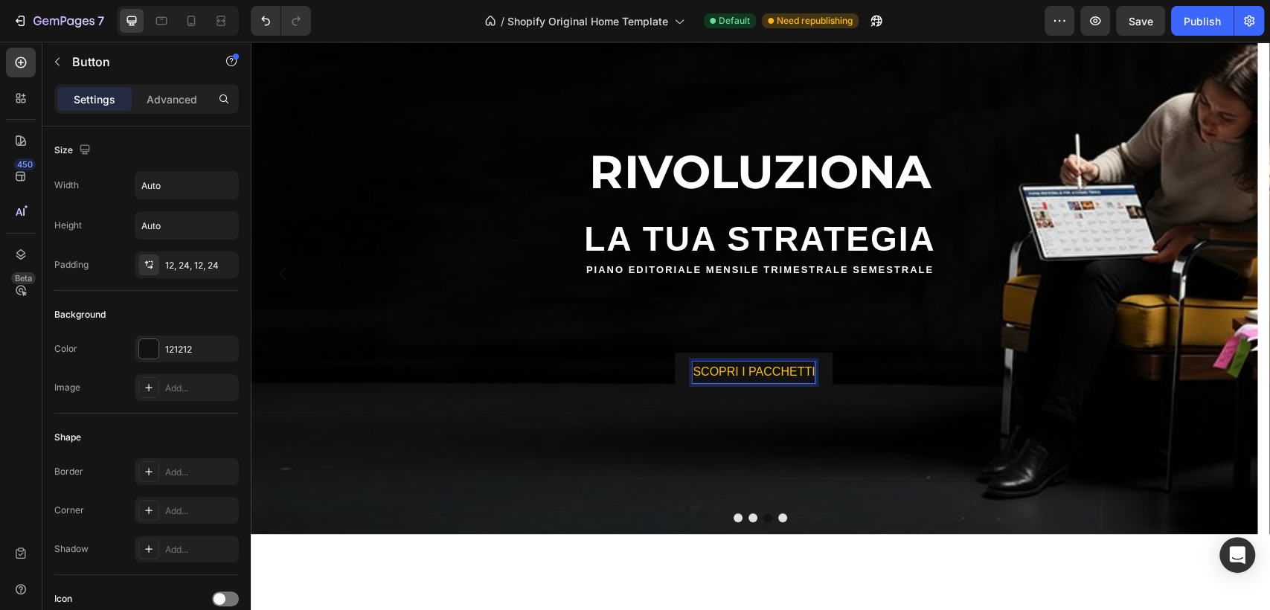
click at [757, 371] on p "SCOPRI I PACCHETTI" at bounding box center [754, 373] width 122 height 22
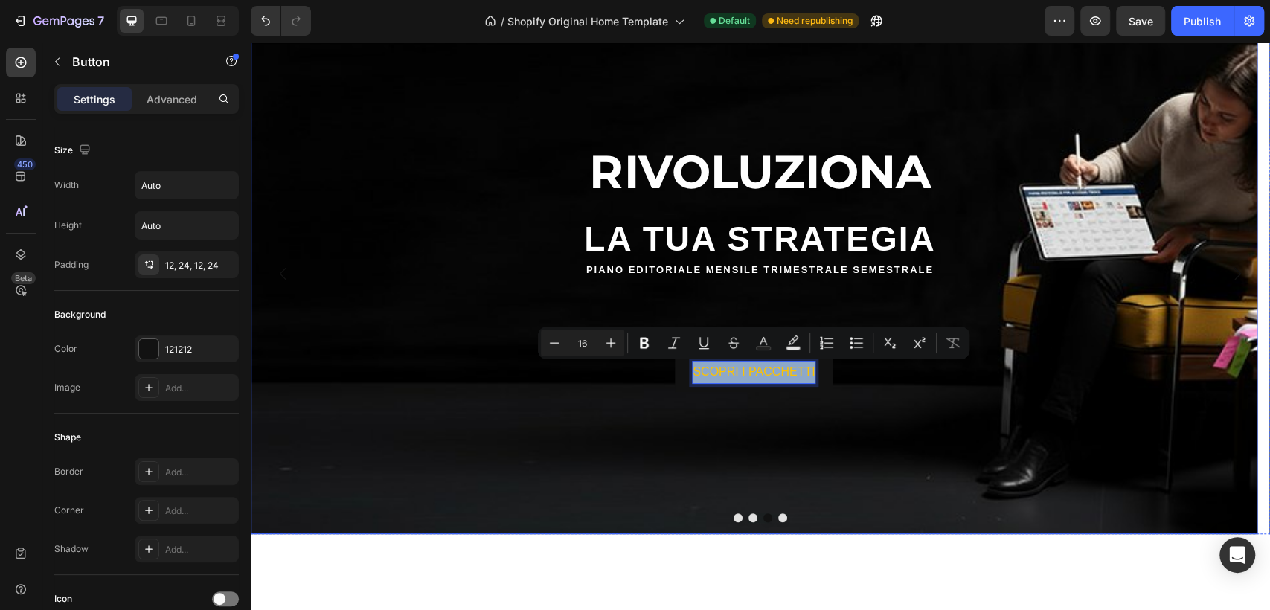
click at [657, 436] on div "SCOPRI I PACCHETTI Button 80" at bounding box center [754, 364] width 1007 height 173
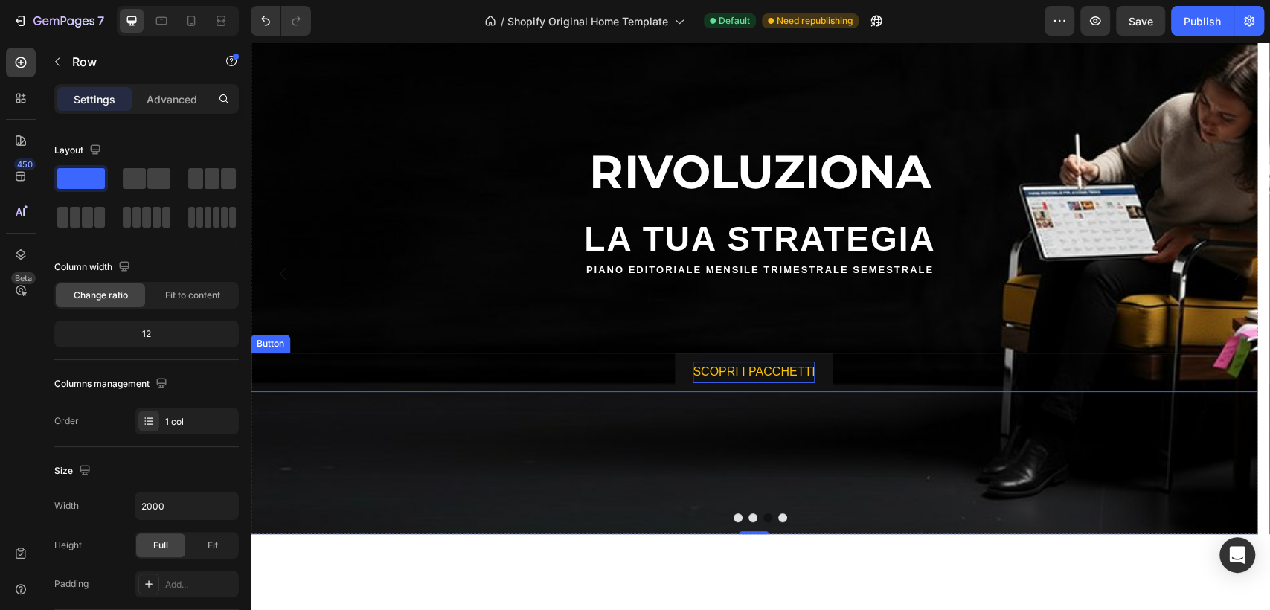
click at [765, 371] on p "SCOPRI I PACCHETTI" at bounding box center [754, 373] width 122 height 22
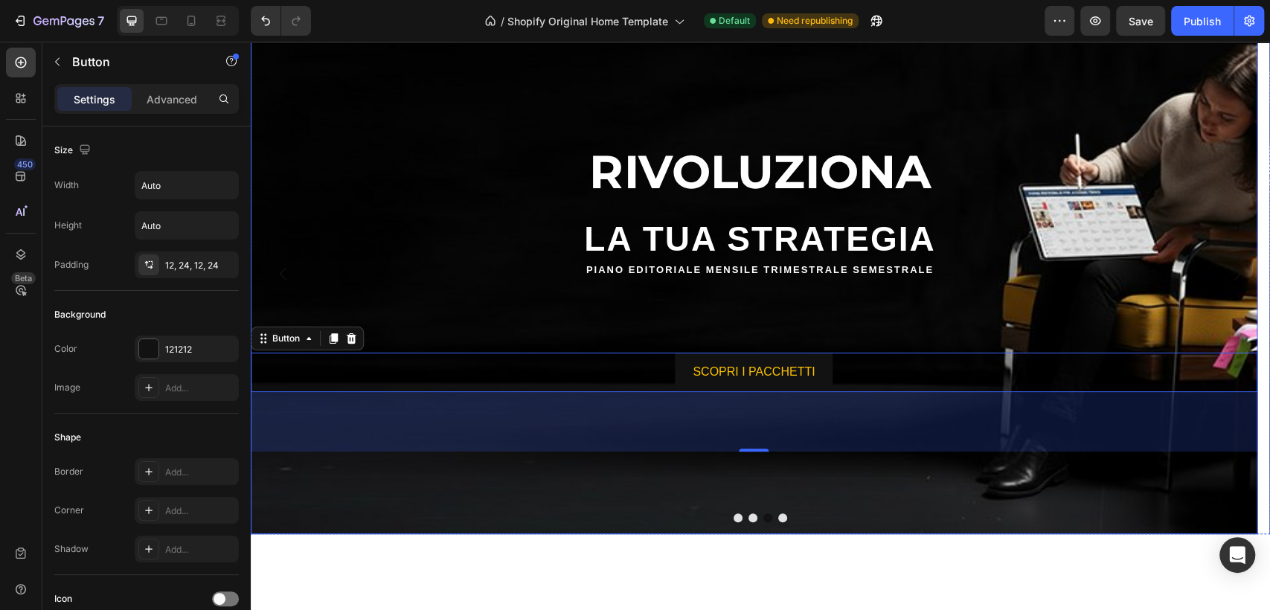
click at [778, 521] on button "Dot" at bounding box center [782, 518] width 9 height 9
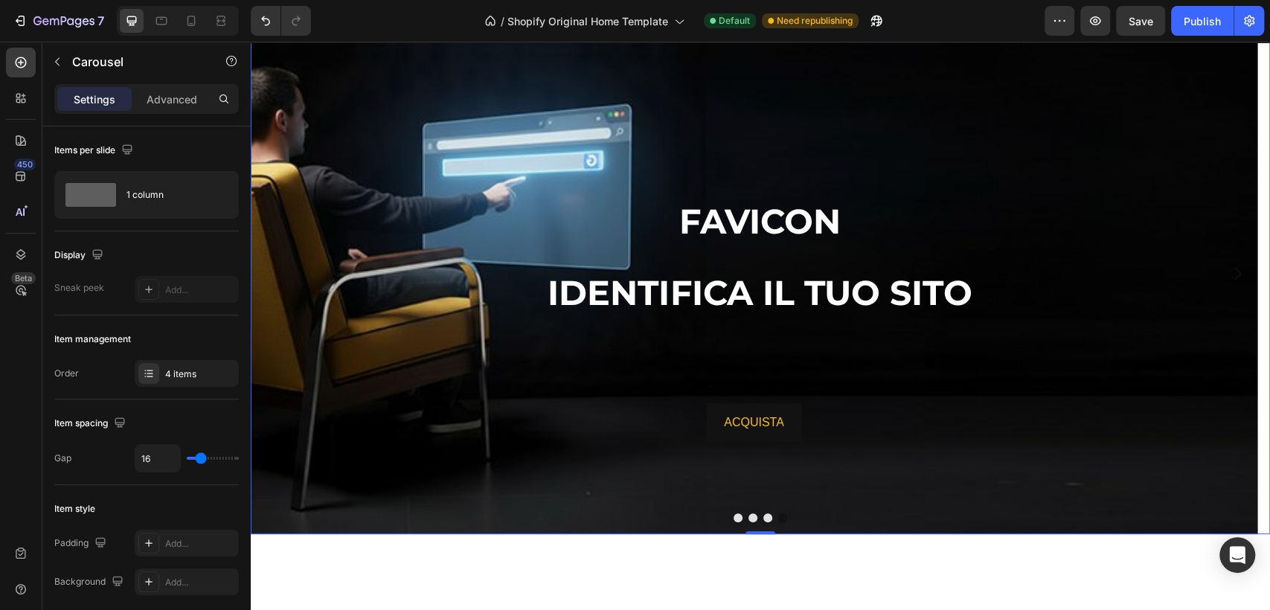
click at [765, 516] on button "Dot" at bounding box center [768, 518] width 9 height 9
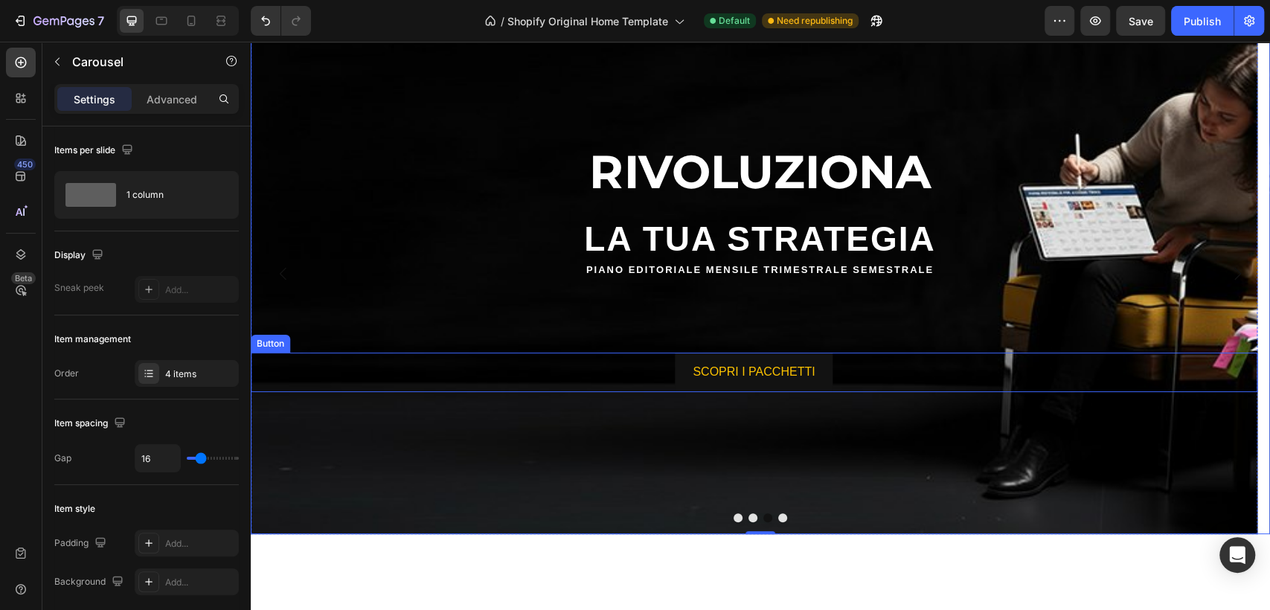
click at [572, 367] on div "SCOPRI I PACCHETTI Button" at bounding box center [754, 372] width 1007 height 39
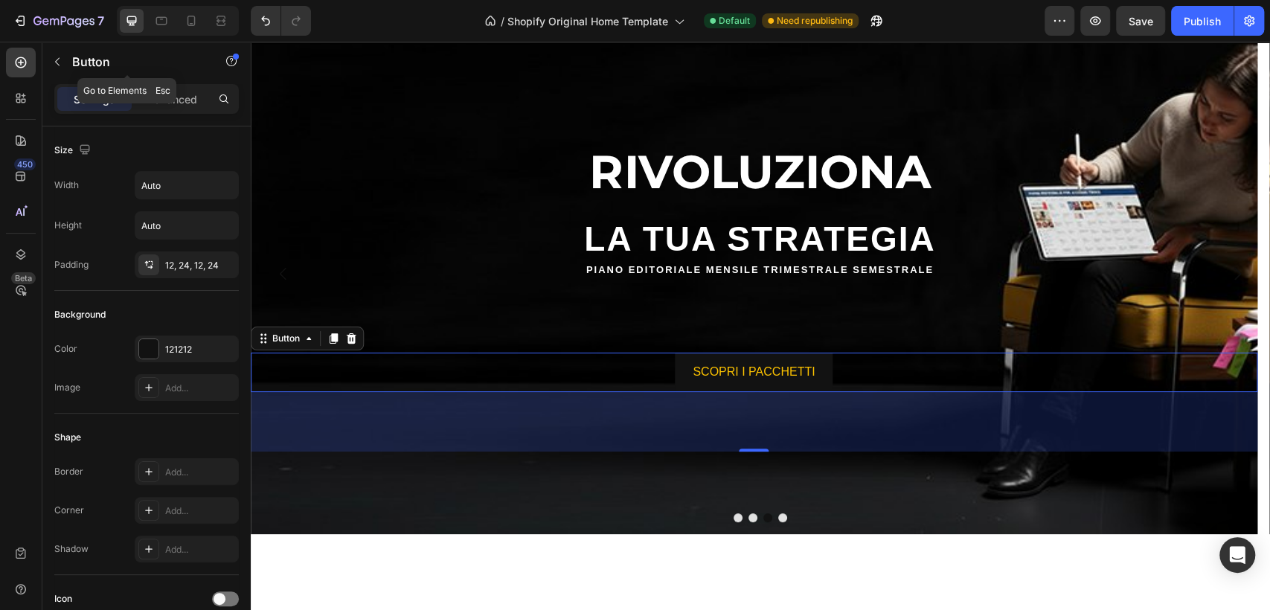
click at [162, 83] on div "Button" at bounding box center [127, 63] width 170 height 42
click at [185, 95] on p "Advanced" at bounding box center [172, 100] width 51 height 16
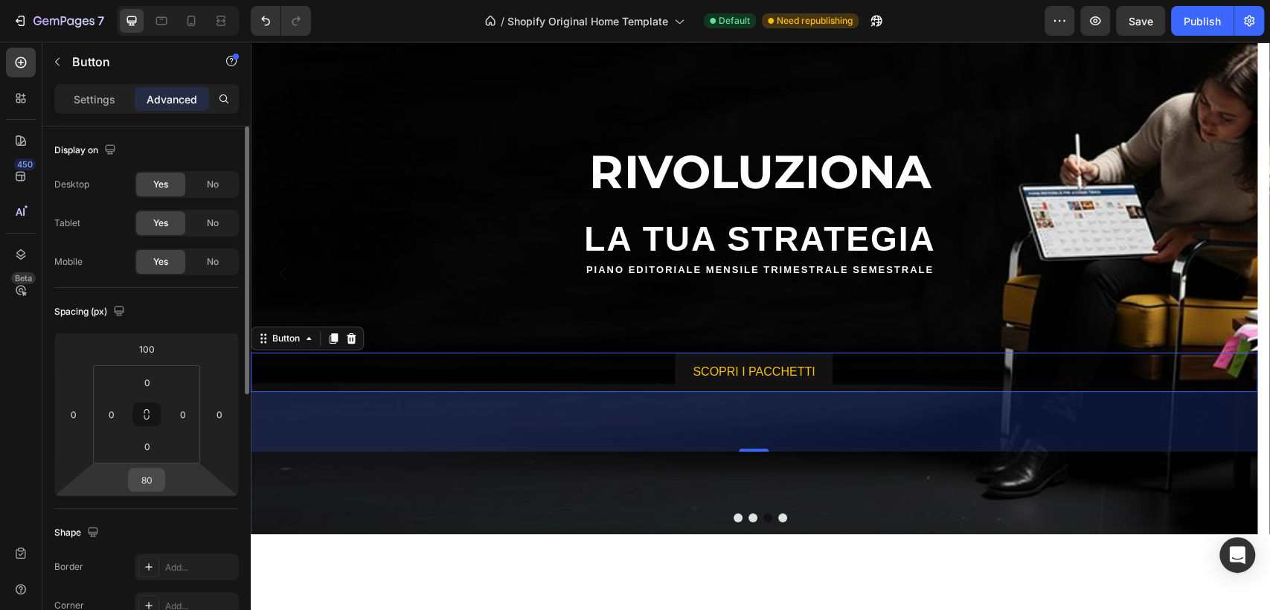
click at [141, 479] on input "80" at bounding box center [147, 480] width 30 height 22
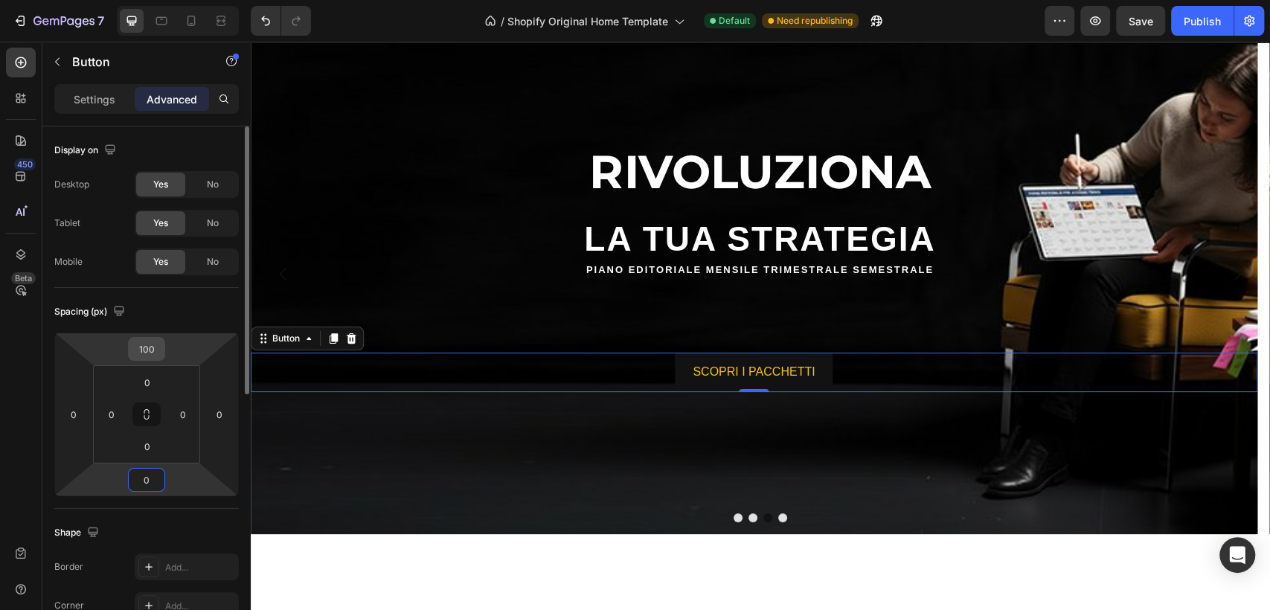
type input "0"
click at [159, 354] on input "100" at bounding box center [147, 349] width 30 height 22
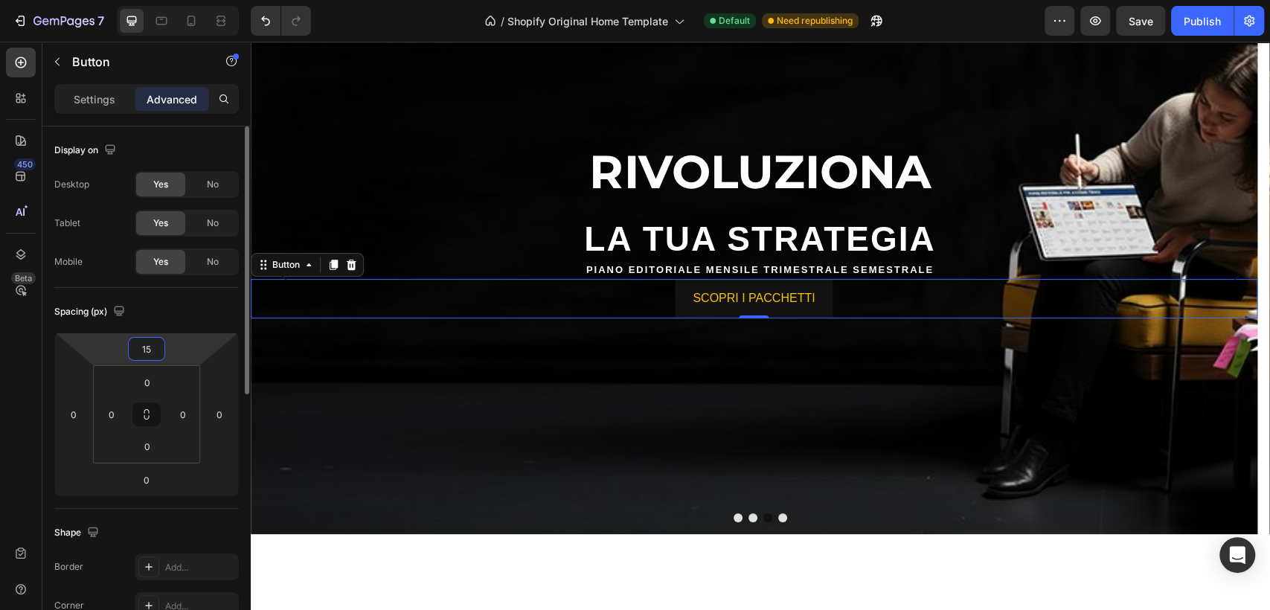
type input "150"
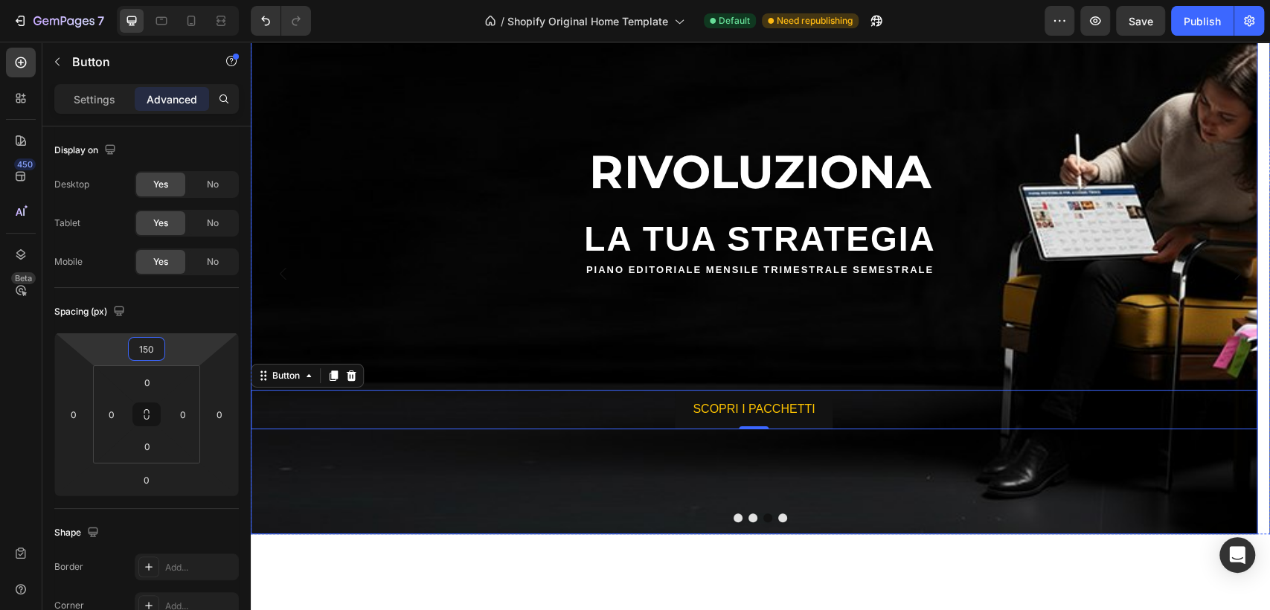
click at [737, 322] on div "SCOPRI I PACCHETTI Button 0" at bounding box center [754, 353] width 1007 height 151
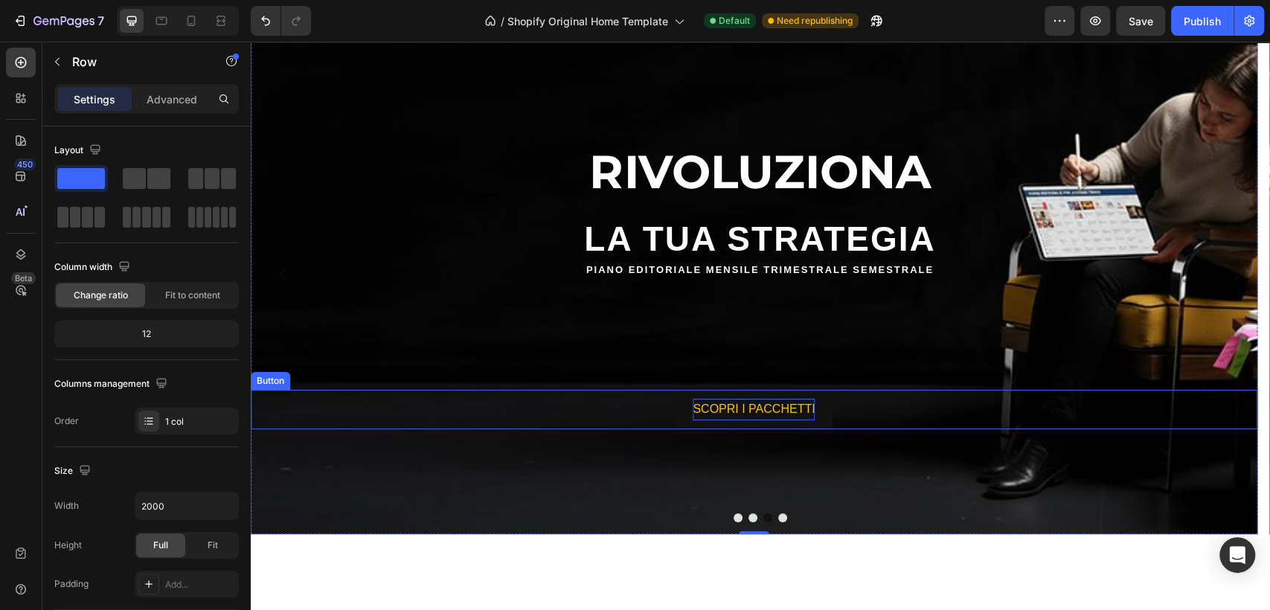
click at [749, 408] on p "SCOPRI I PACCHETTI" at bounding box center [754, 410] width 122 height 22
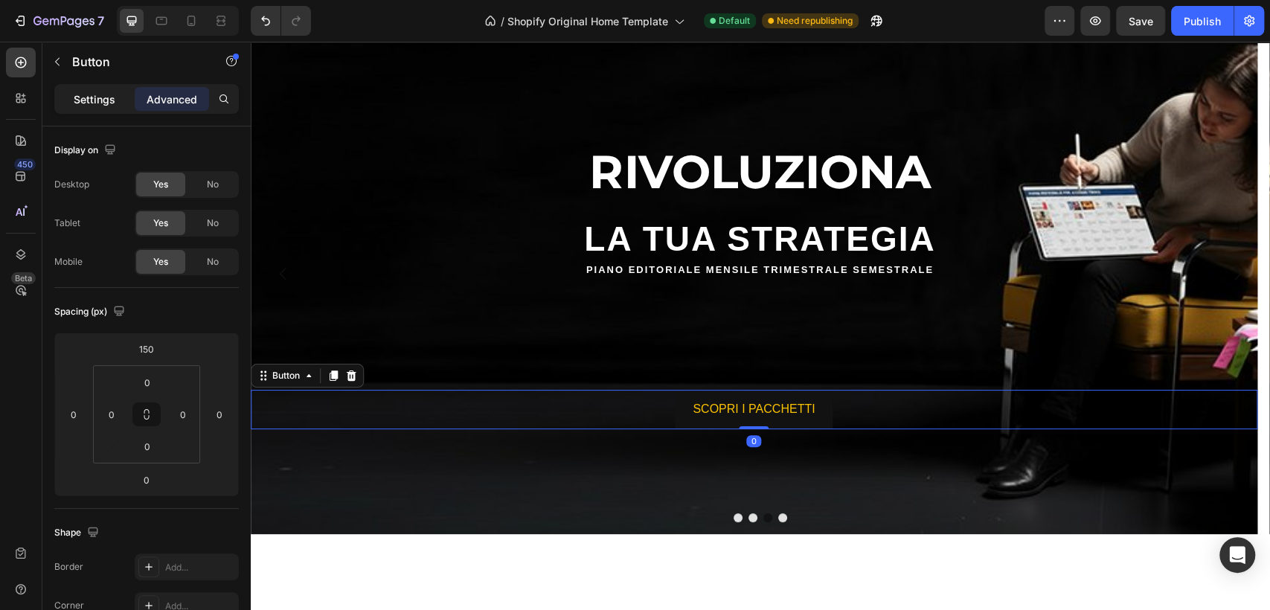
click at [86, 103] on p "Settings" at bounding box center [95, 100] width 42 height 16
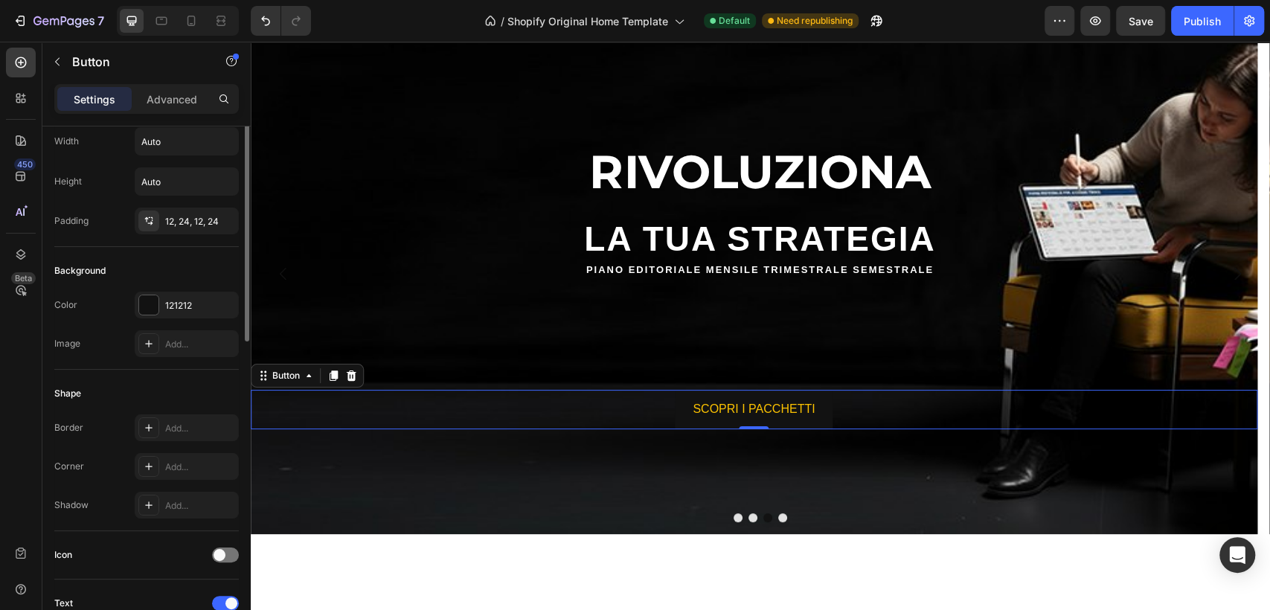
scroll to position [0, 0]
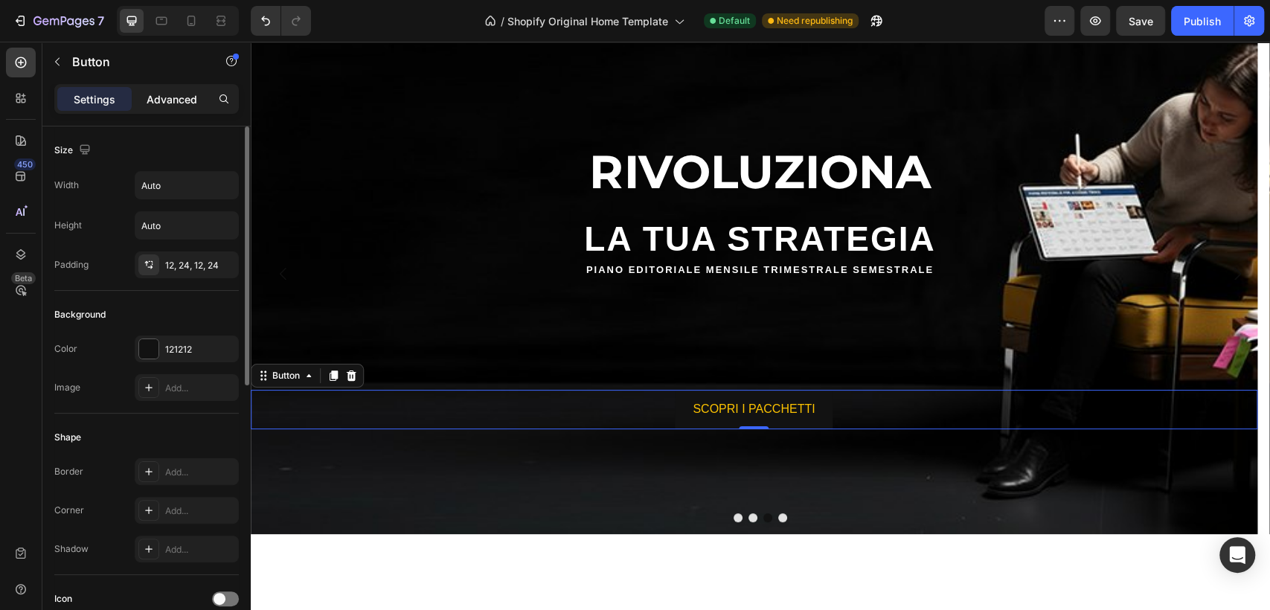
click at [176, 95] on p "Advanced" at bounding box center [172, 100] width 51 height 16
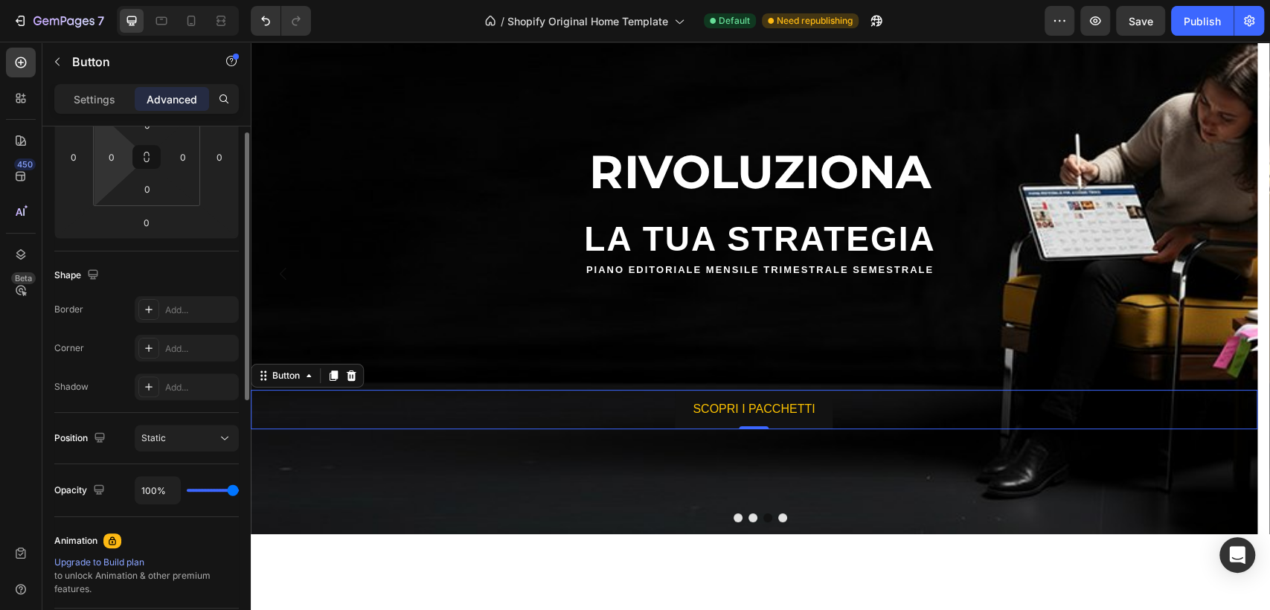
scroll to position [175, 0]
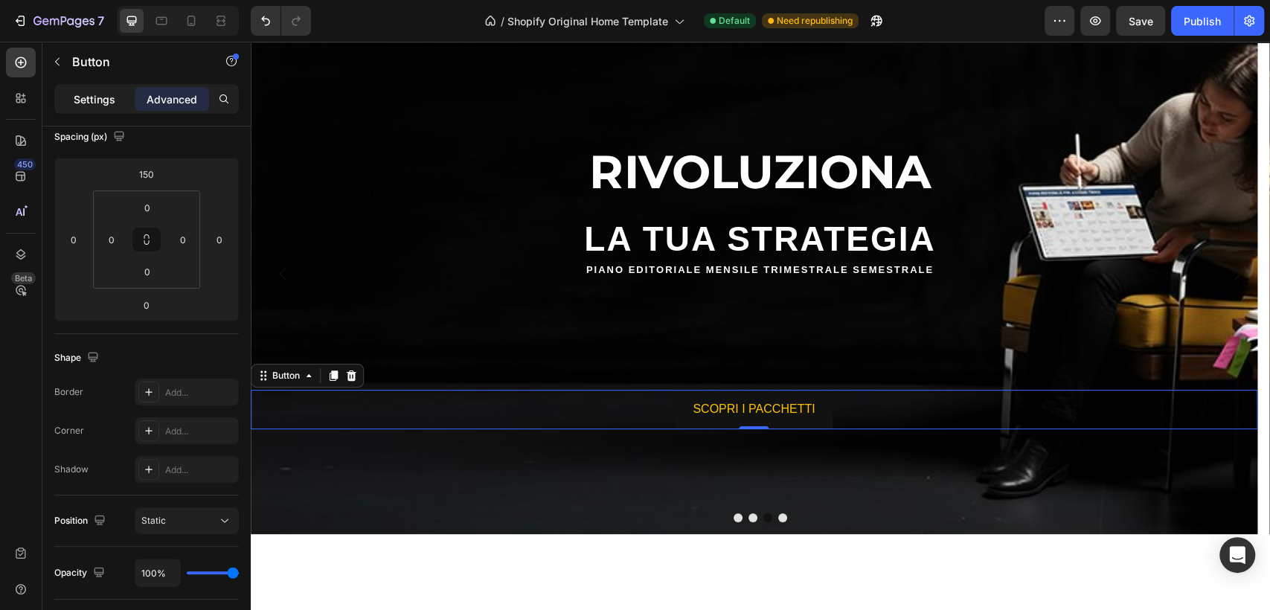
click at [92, 103] on p "Settings" at bounding box center [95, 100] width 42 height 16
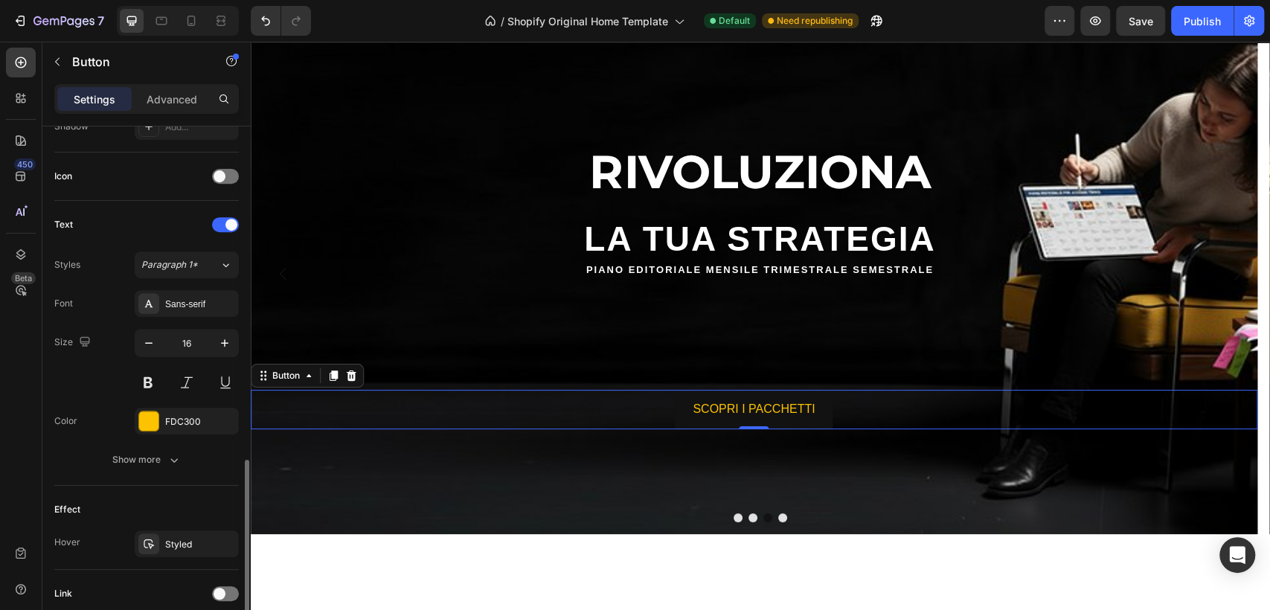
scroll to position [506, 0]
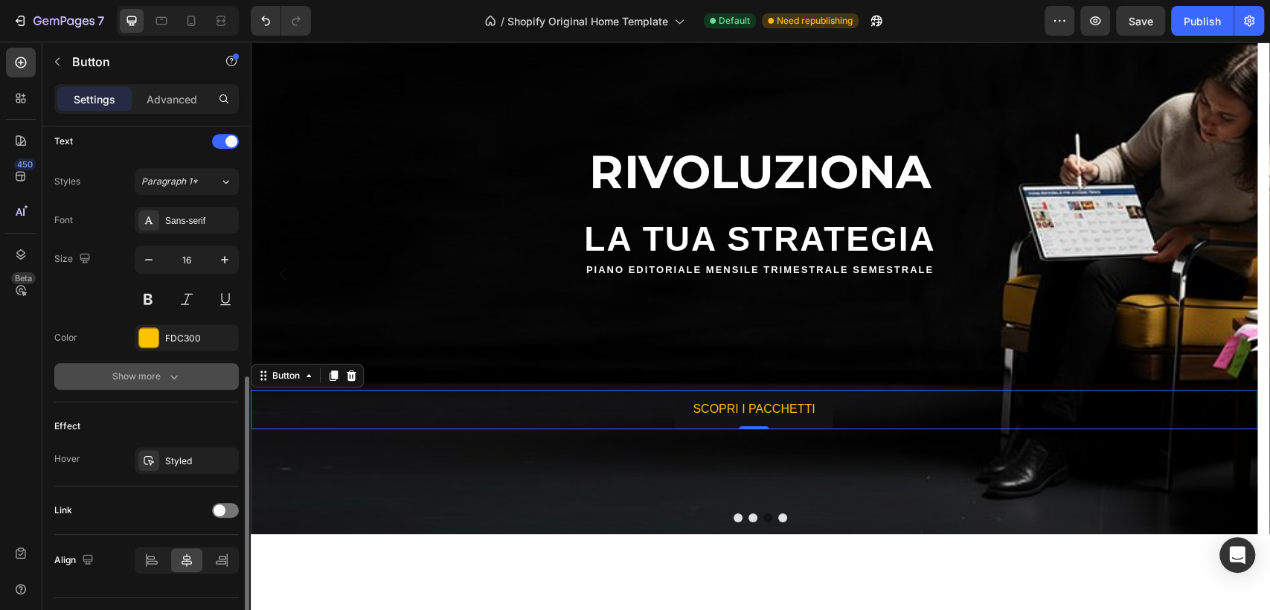
click at [155, 374] on div "Show more" at bounding box center [146, 376] width 69 height 15
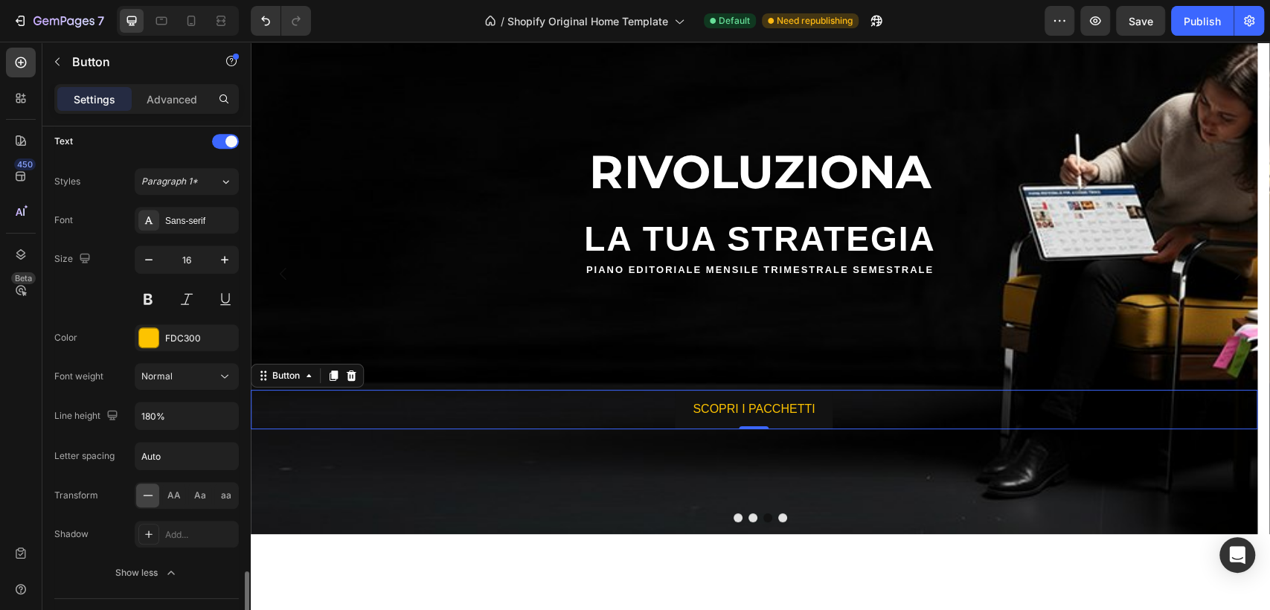
scroll to position [736, 0]
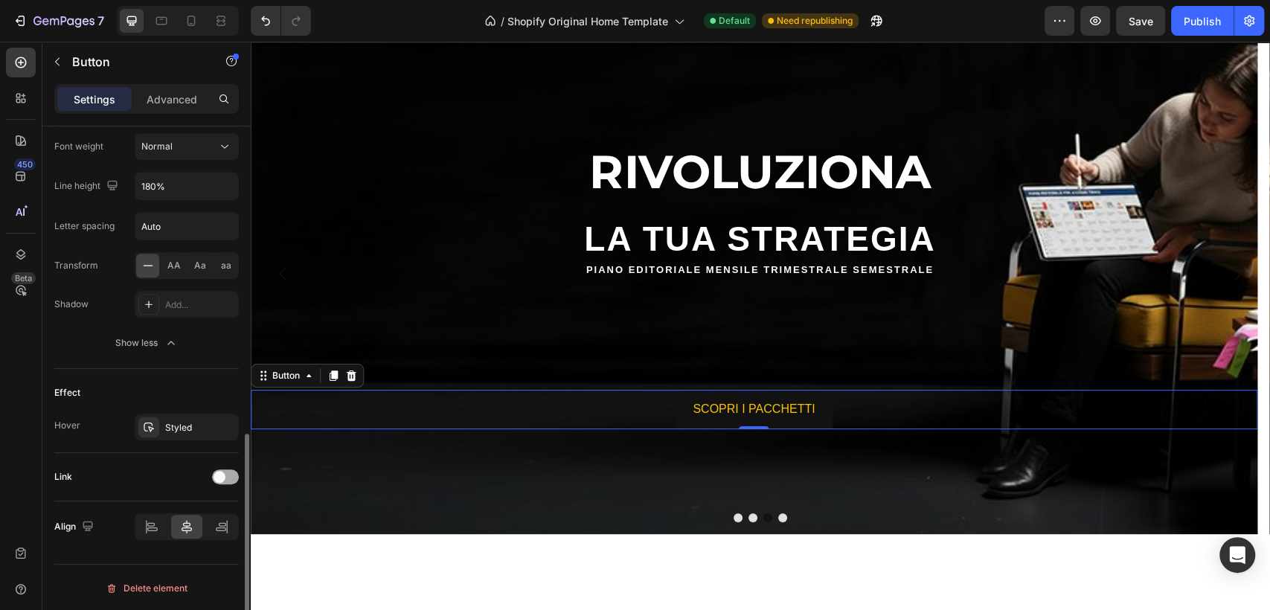
click at [223, 473] on span at bounding box center [220, 477] width 12 height 12
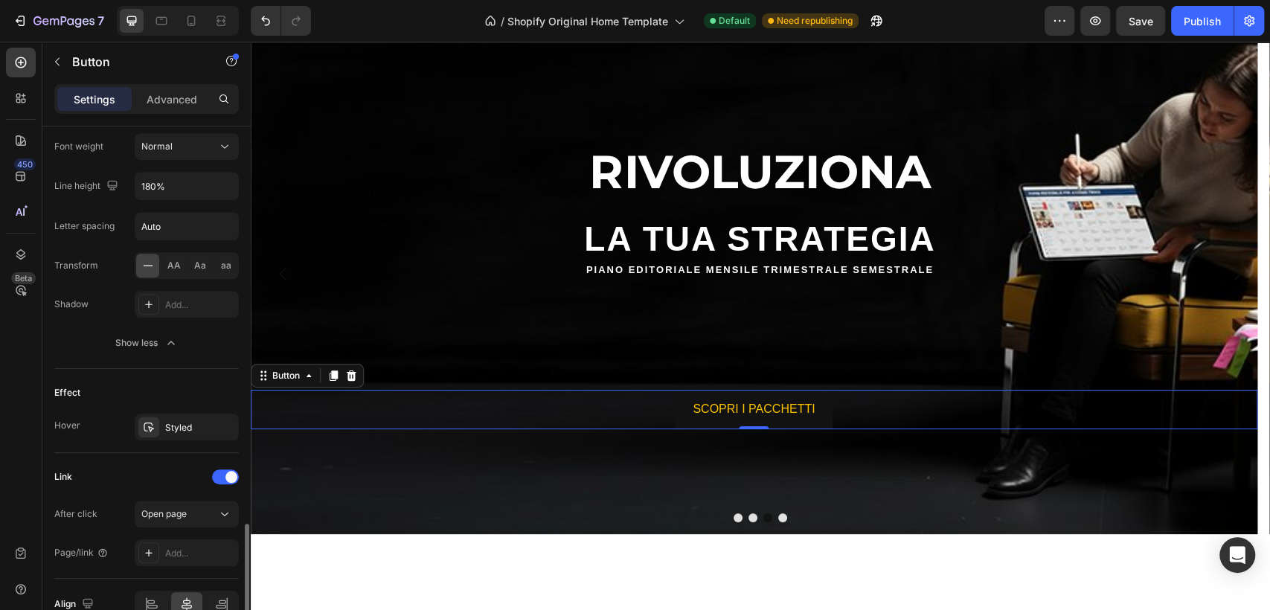
scroll to position [813, 0]
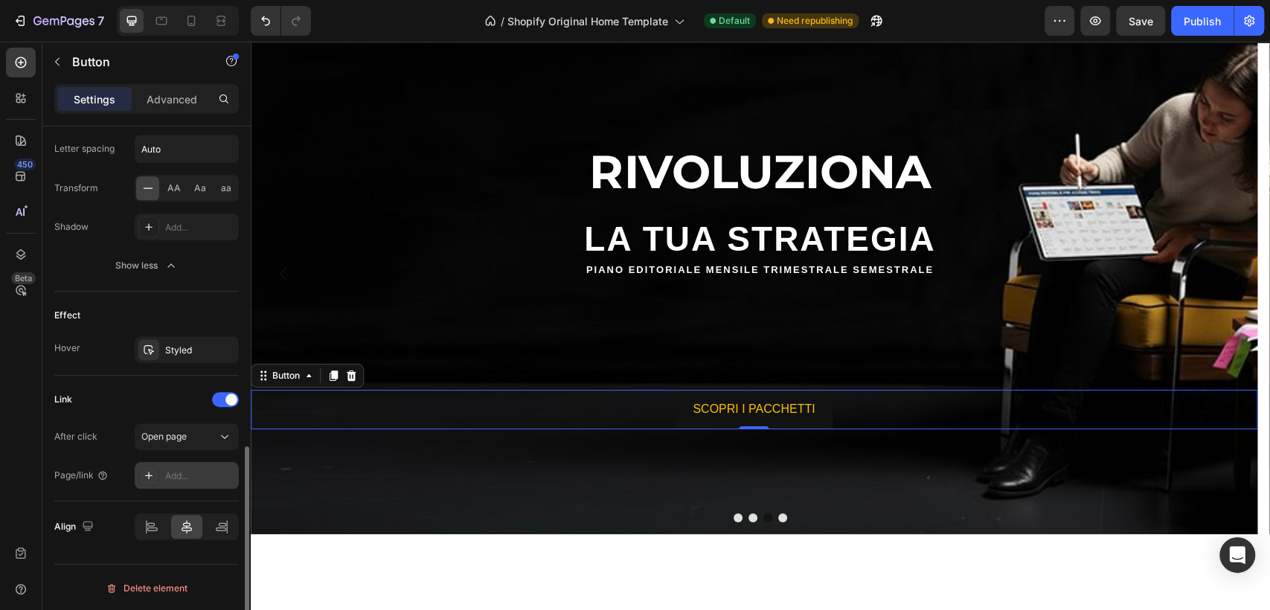
click at [177, 478] on div "Add..." at bounding box center [200, 476] width 70 height 13
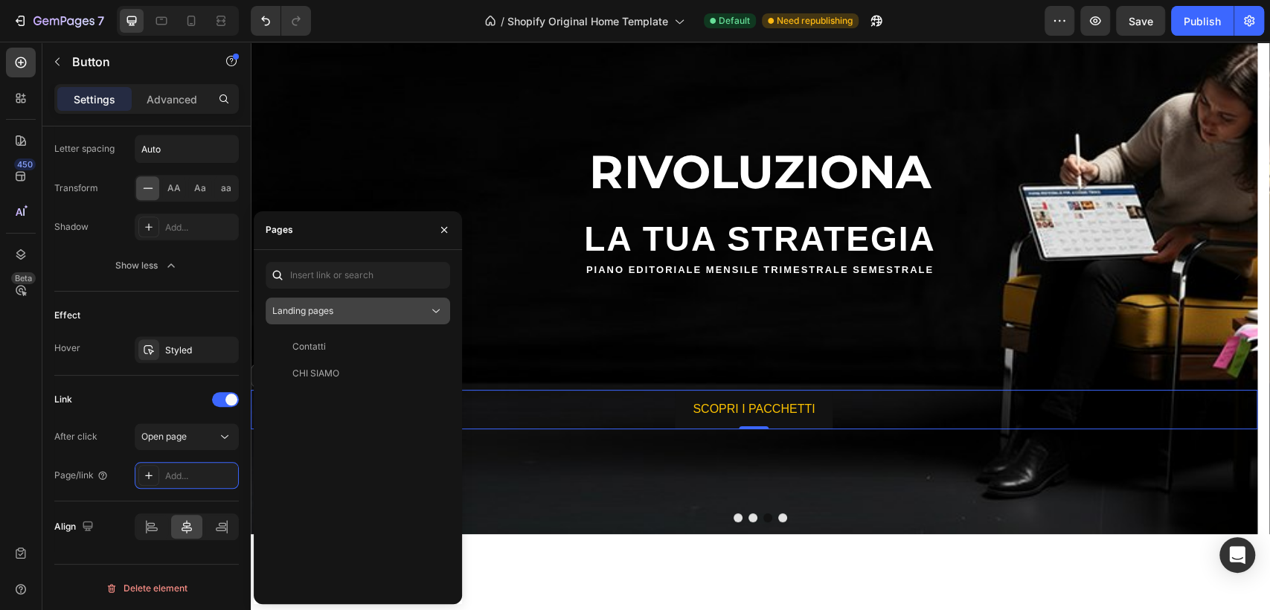
click at [429, 313] on icon at bounding box center [436, 311] width 15 height 15
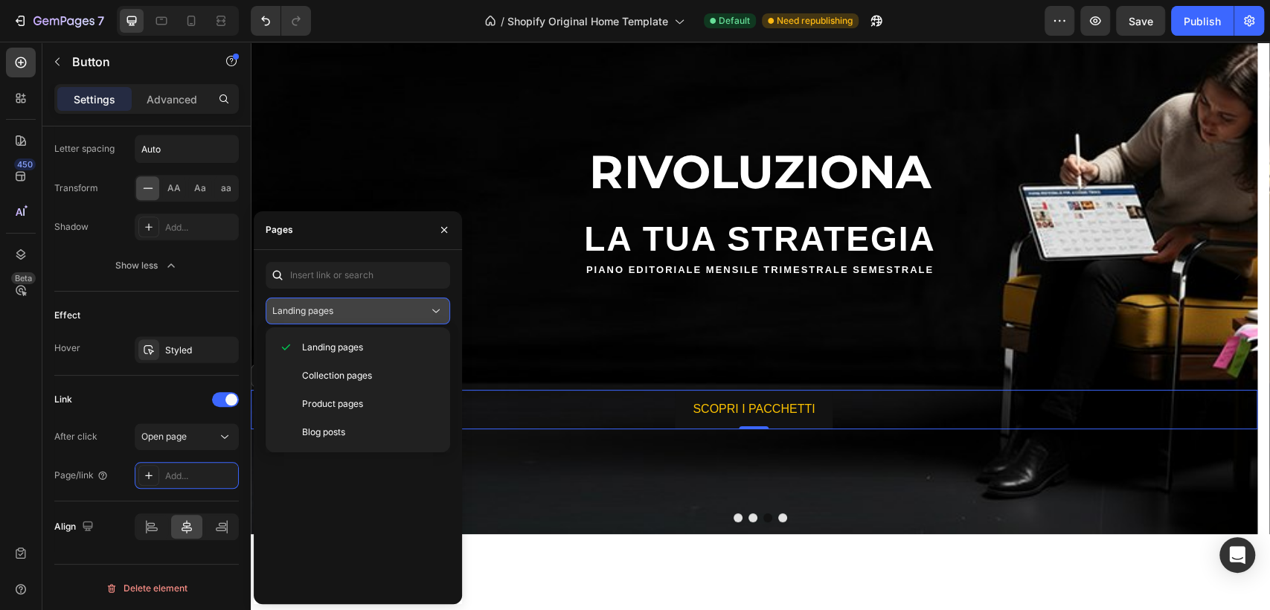
click at [427, 305] on div "Landing pages" at bounding box center [350, 310] width 156 height 13
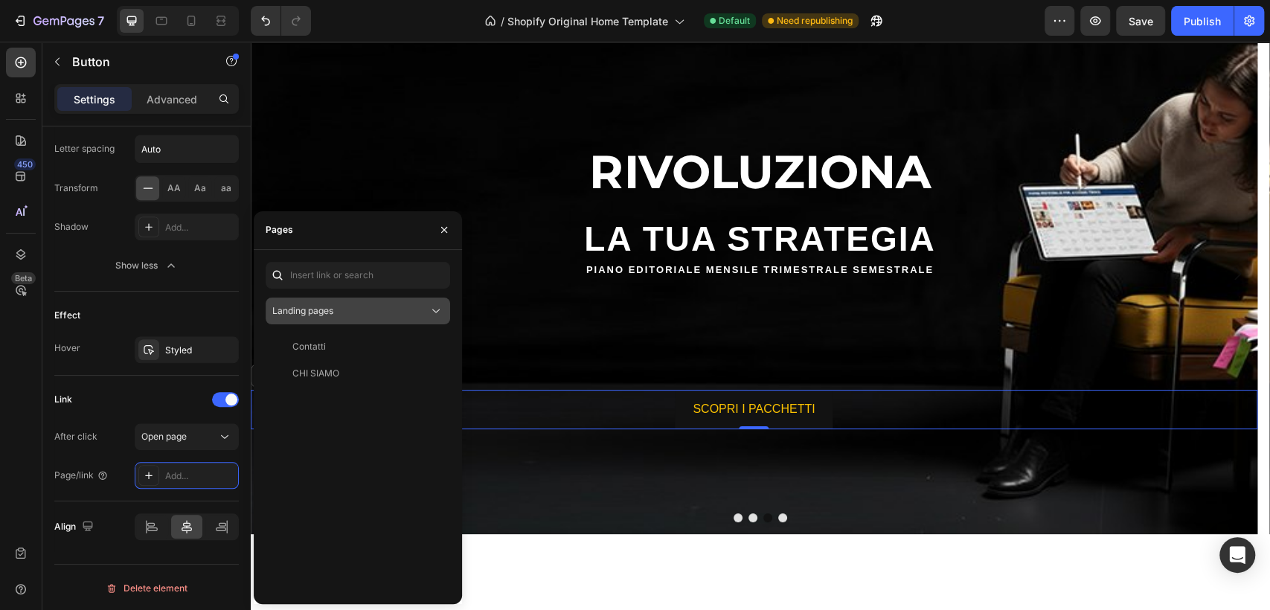
click at [435, 310] on icon at bounding box center [435, 311] width 7 height 4
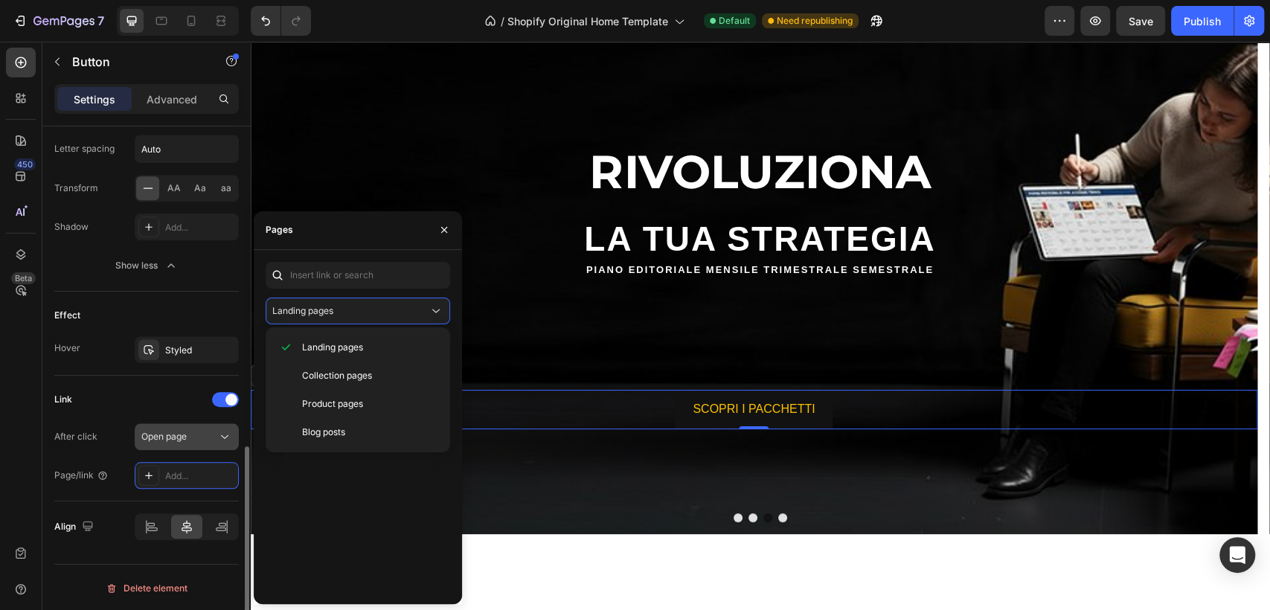
click at [214, 432] on div "Open page" at bounding box center [179, 436] width 76 height 13
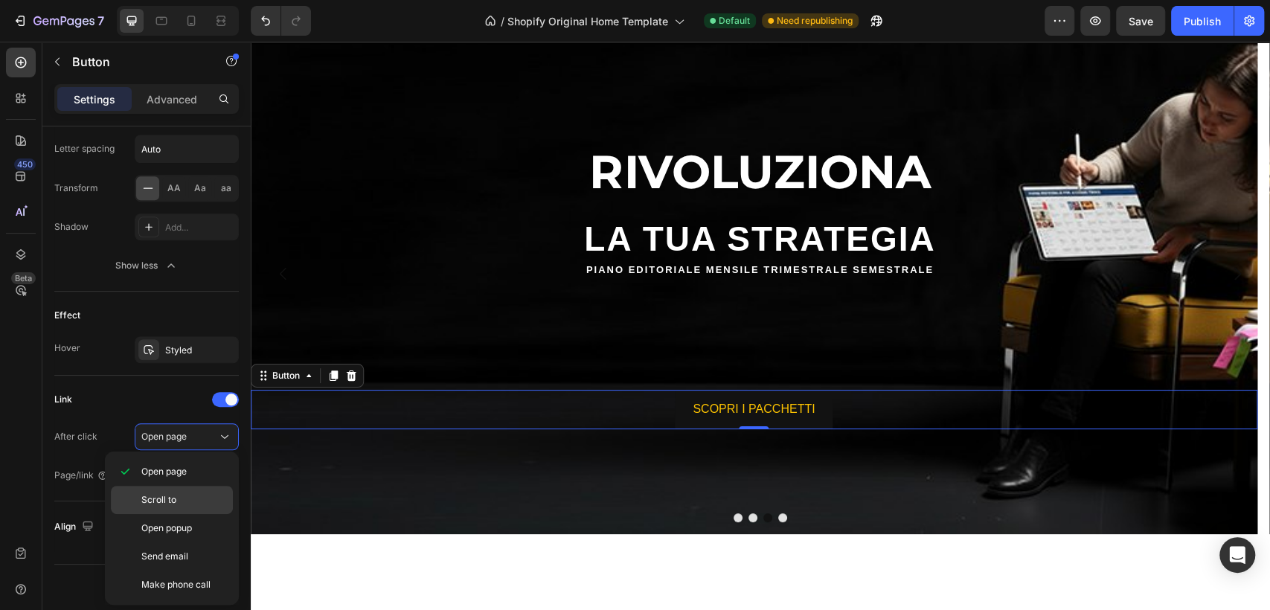
click at [183, 498] on p "Scroll to" at bounding box center [183, 499] width 85 height 13
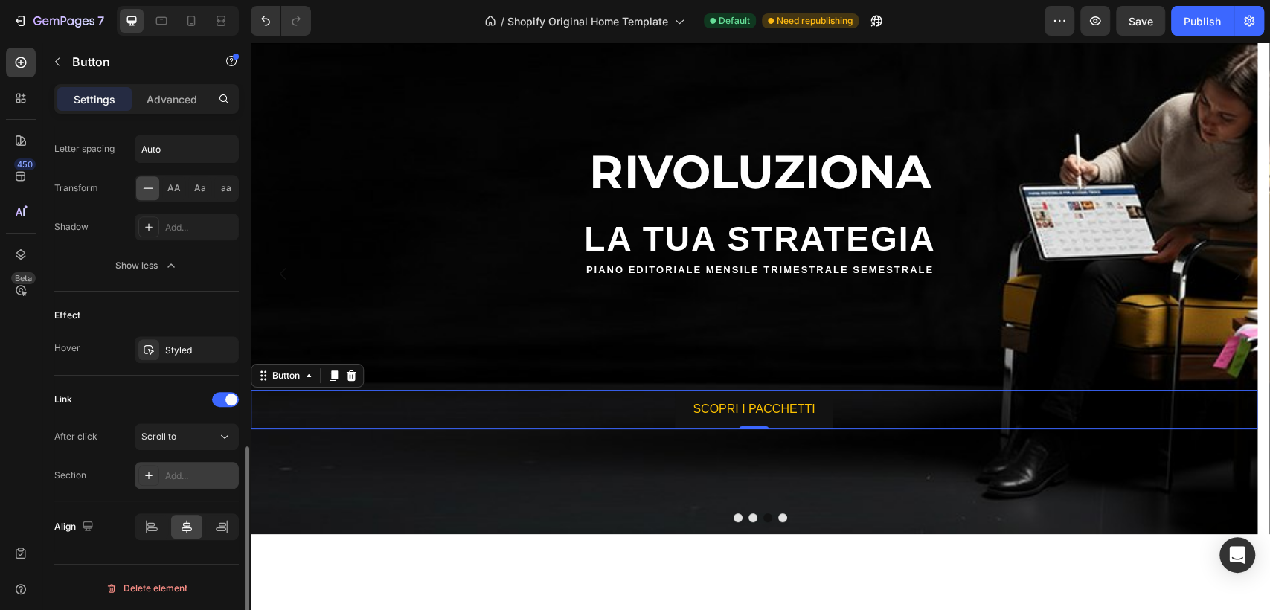
click at [214, 470] on div "Add..." at bounding box center [200, 476] width 70 height 13
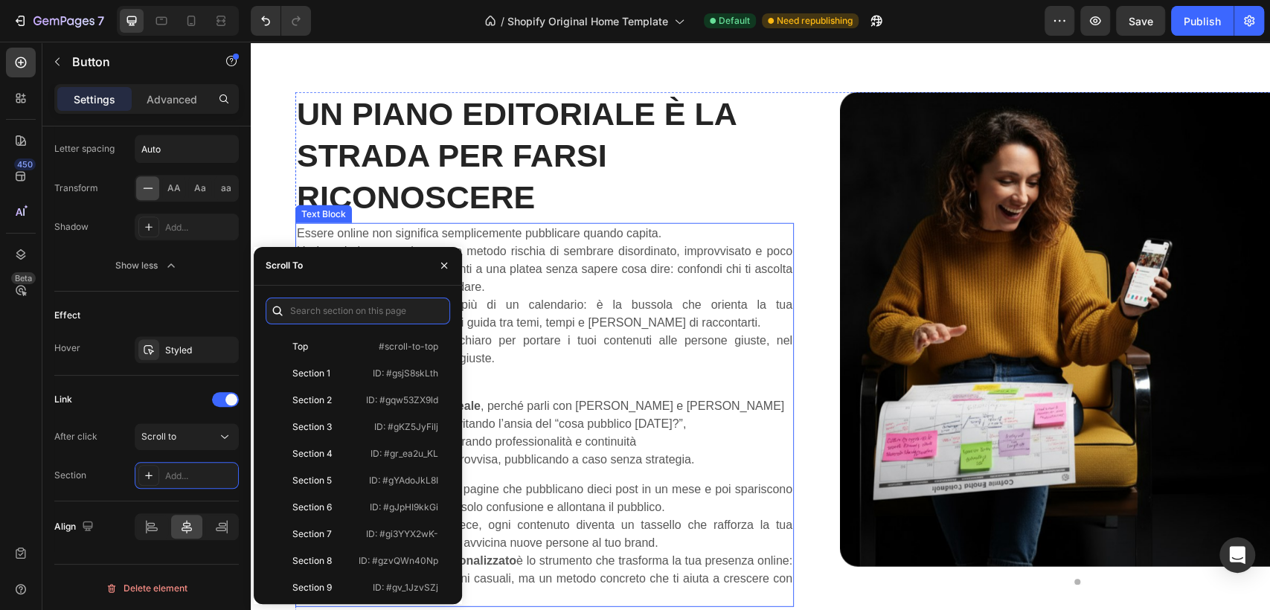
scroll to position [2398, 0]
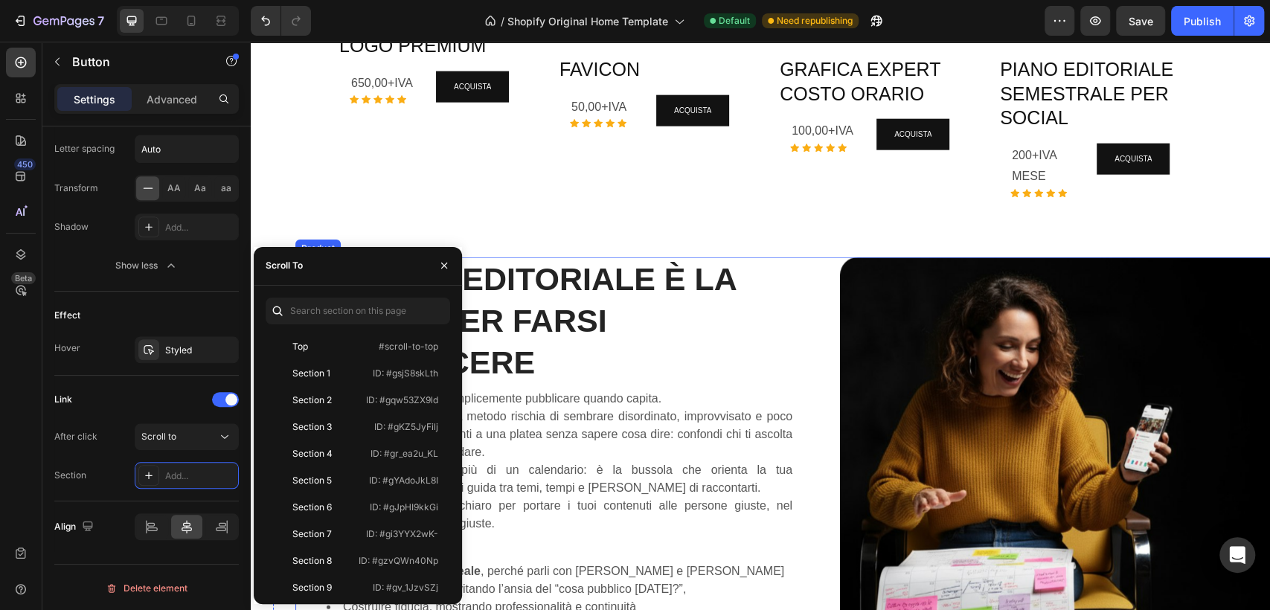
click at [802, 263] on div "UN PIANO EDITORIALE È LA STRADA PER FARSI RICONOSCERE Heading Essere online non…" at bounding box center [805, 600] width 1020 height 684
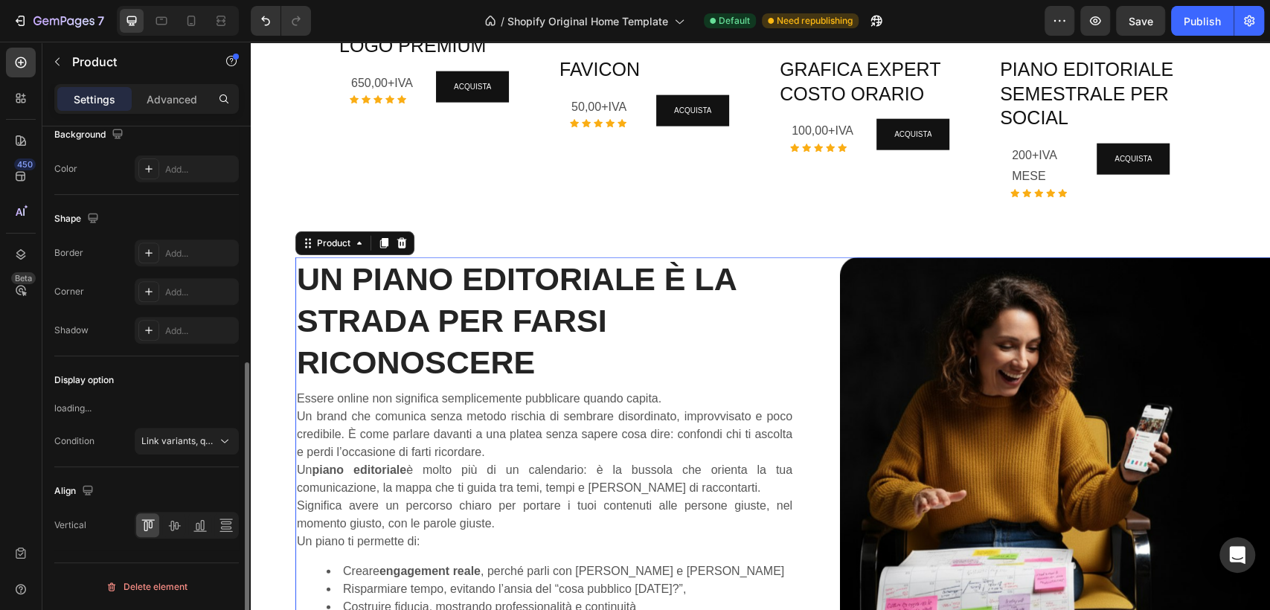
scroll to position [0, 0]
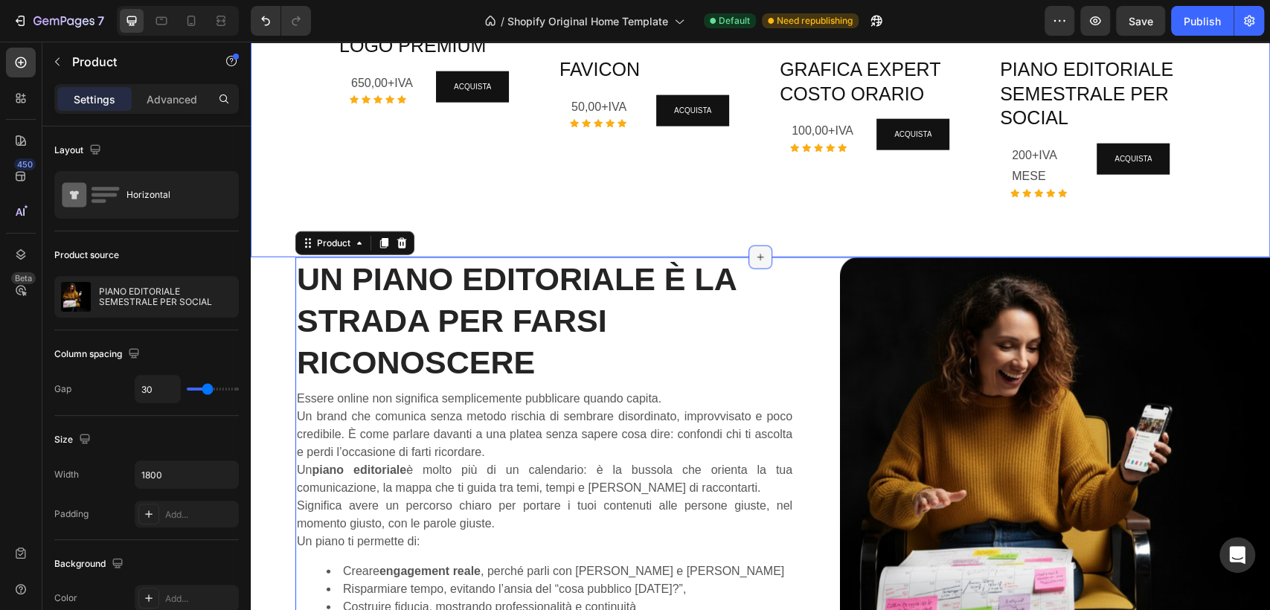
click at [757, 246] on div at bounding box center [761, 258] width 24 height 24
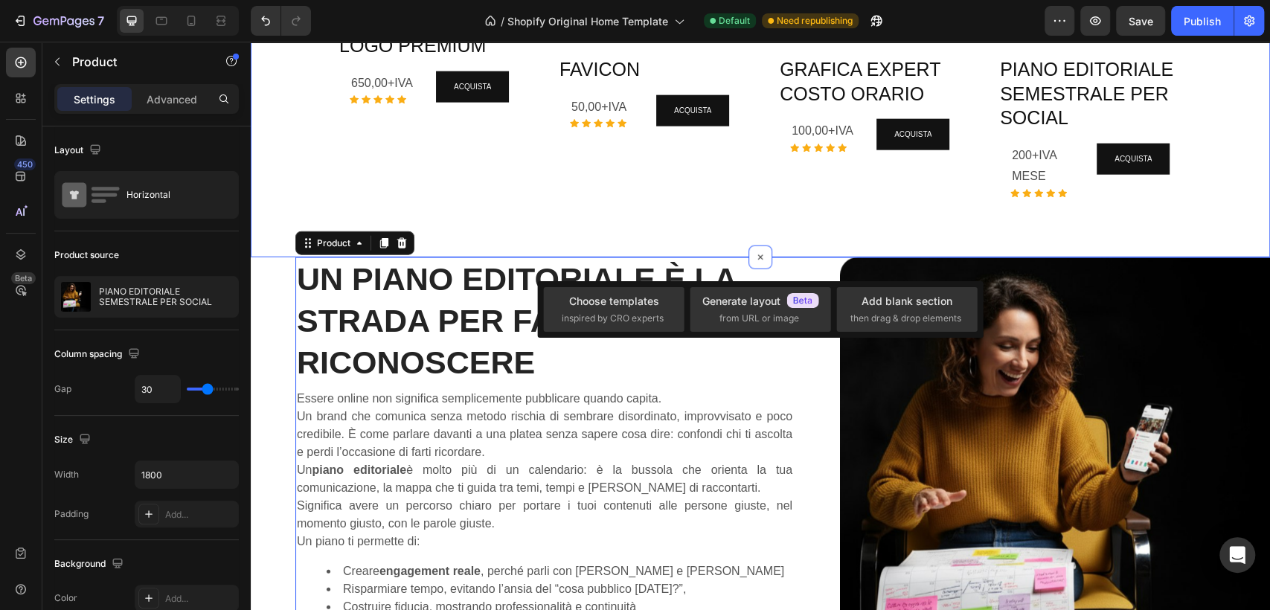
click at [822, 226] on div "Product Images Product LOGO PREMIUM Heading 650,00+IVA Text Block Icon Icon Ico…" at bounding box center [760, 23] width 893 height 422
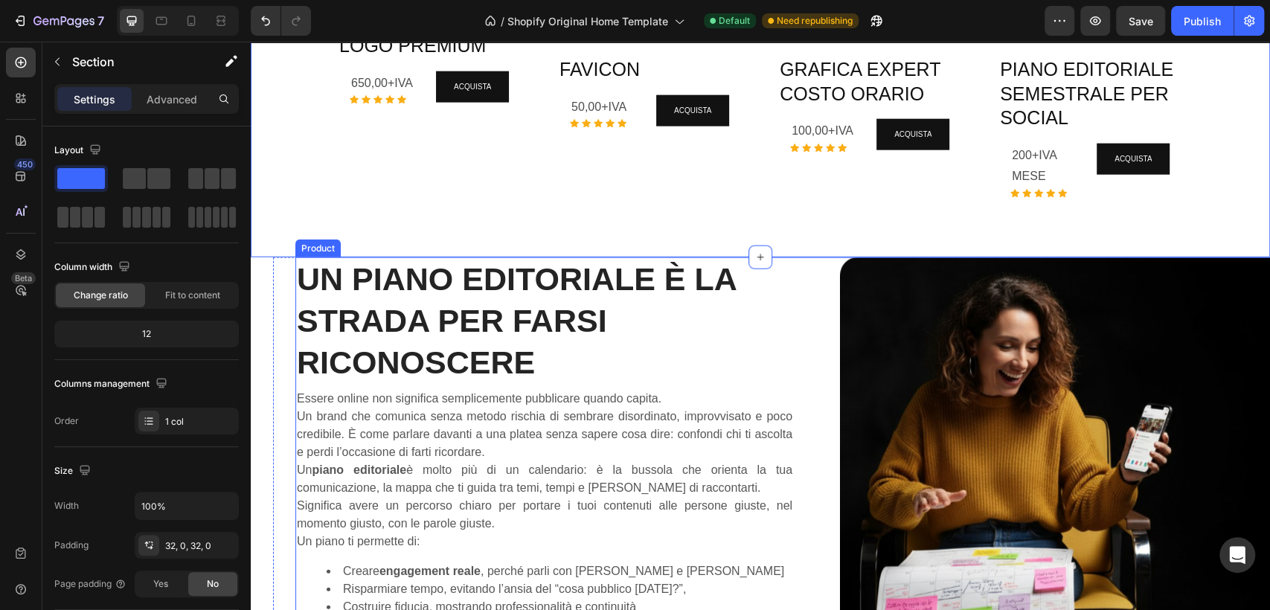
click at [803, 295] on div "UN PIANO EDITORIALE È LA STRADA PER FARSI RICONOSCERE Heading Essere online non…" at bounding box center [805, 600] width 1020 height 684
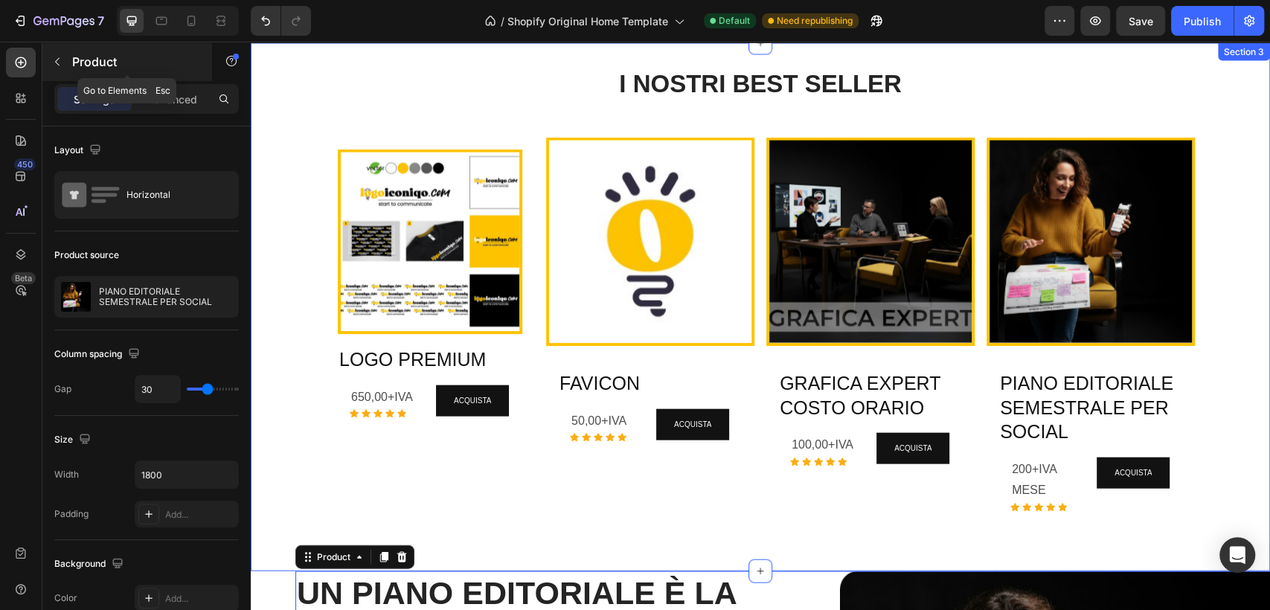
scroll to position [2067, 0]
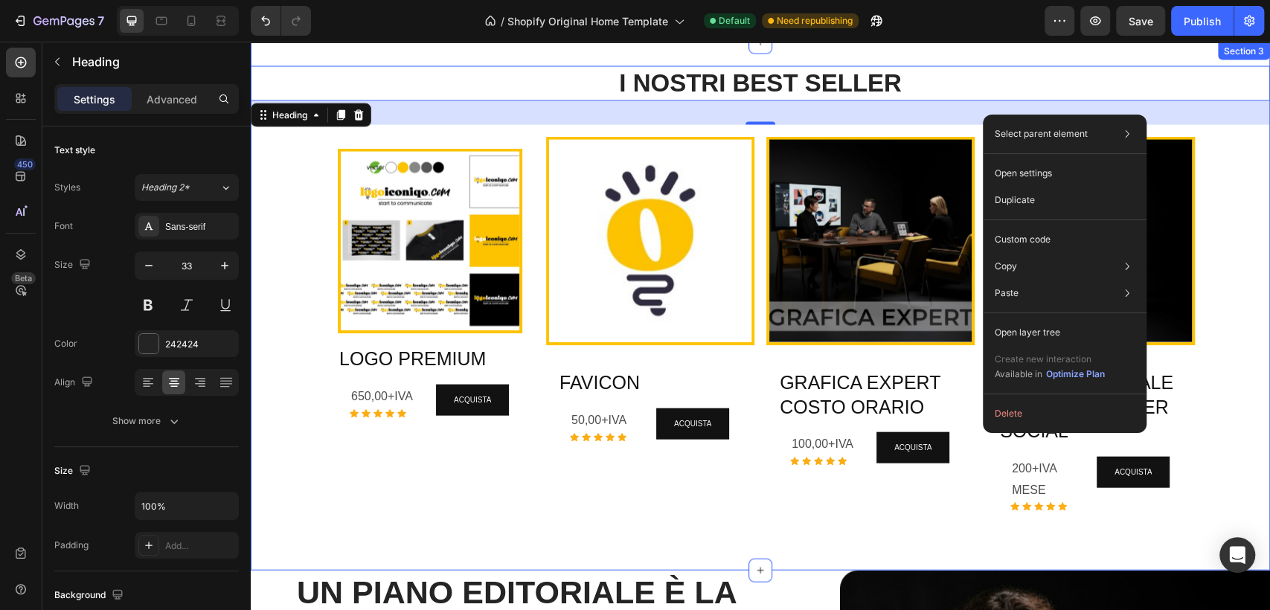
click at [277, 176] on div "I NOSTRI BEST SELLER Heading 32 Product Images Product LOGO PREMIUM Heading 650…" at bounding box center [761, 306] width 1020 height 481
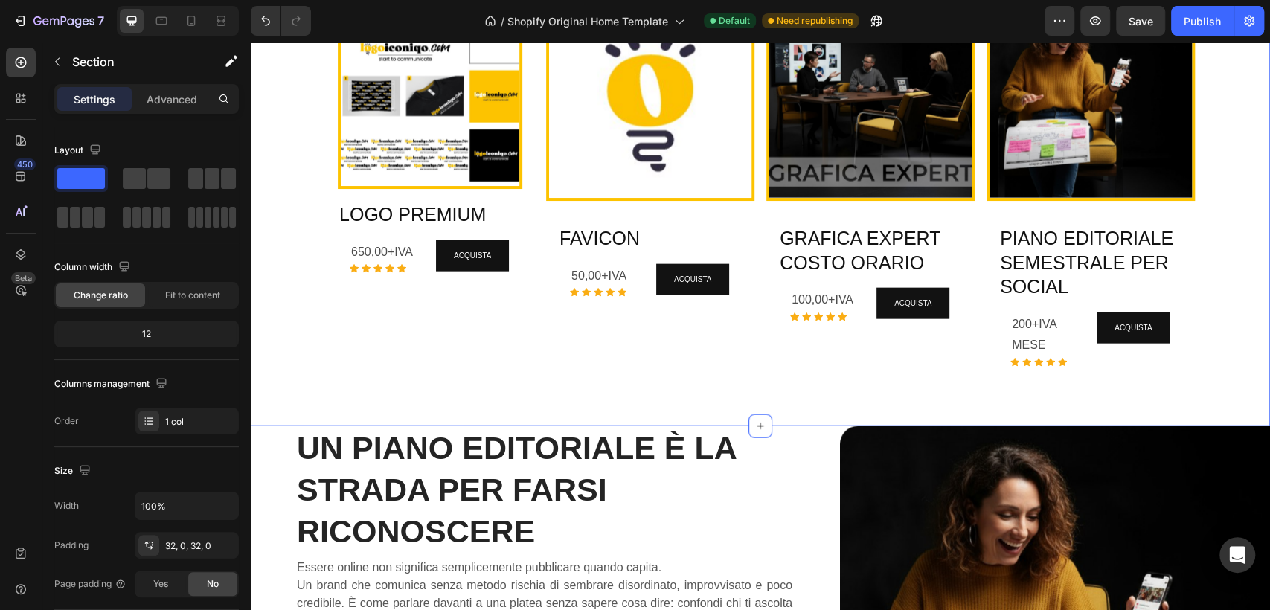
scroll to position [2315, 0]
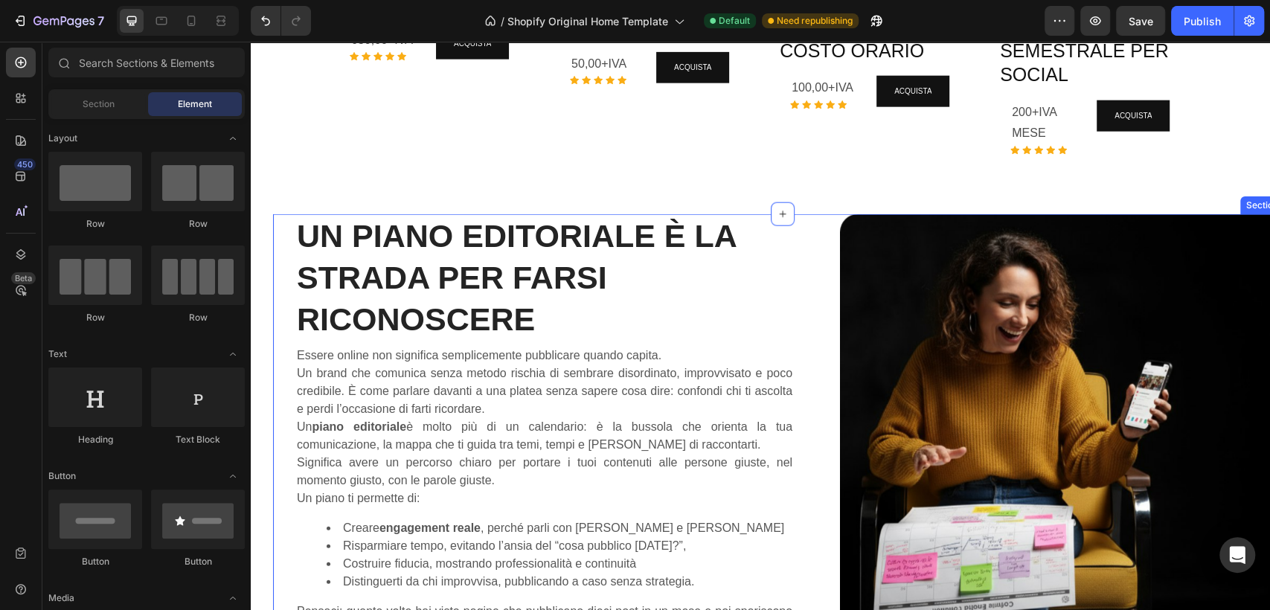
scroll to position [2481, 0]
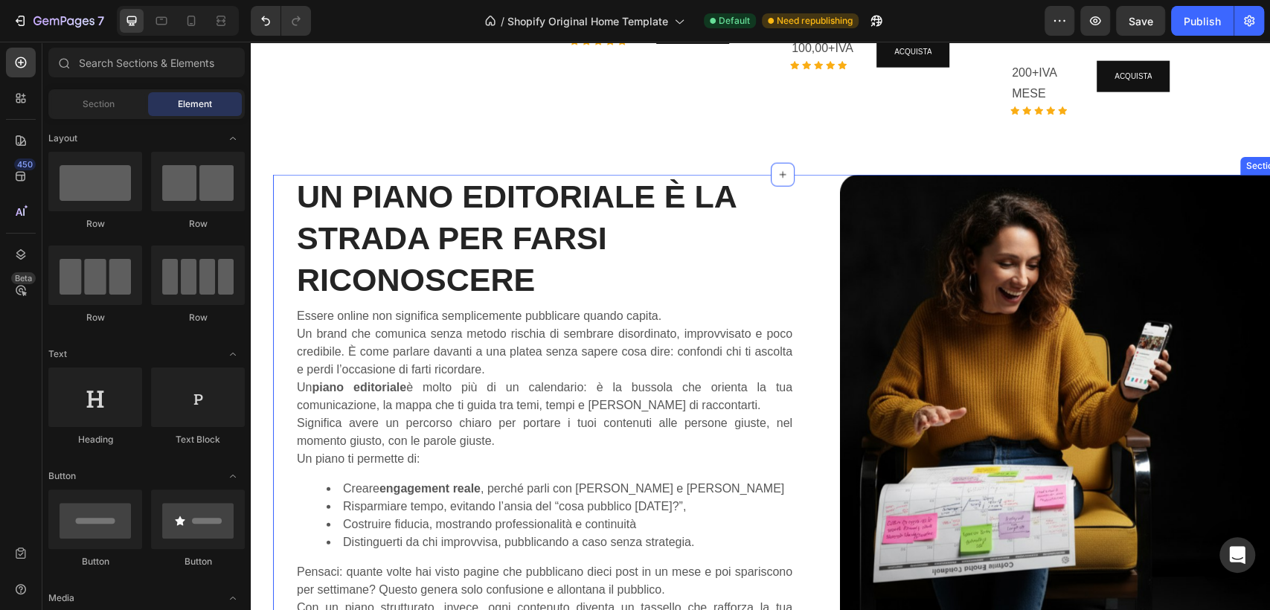
click at [282, 253] on div "UN PIANO EDITORIALE È LA STRADA PER FARSI RICONOSCERE Heading Essere online non…" at bounding box center [783, 523] width 1020 height 696
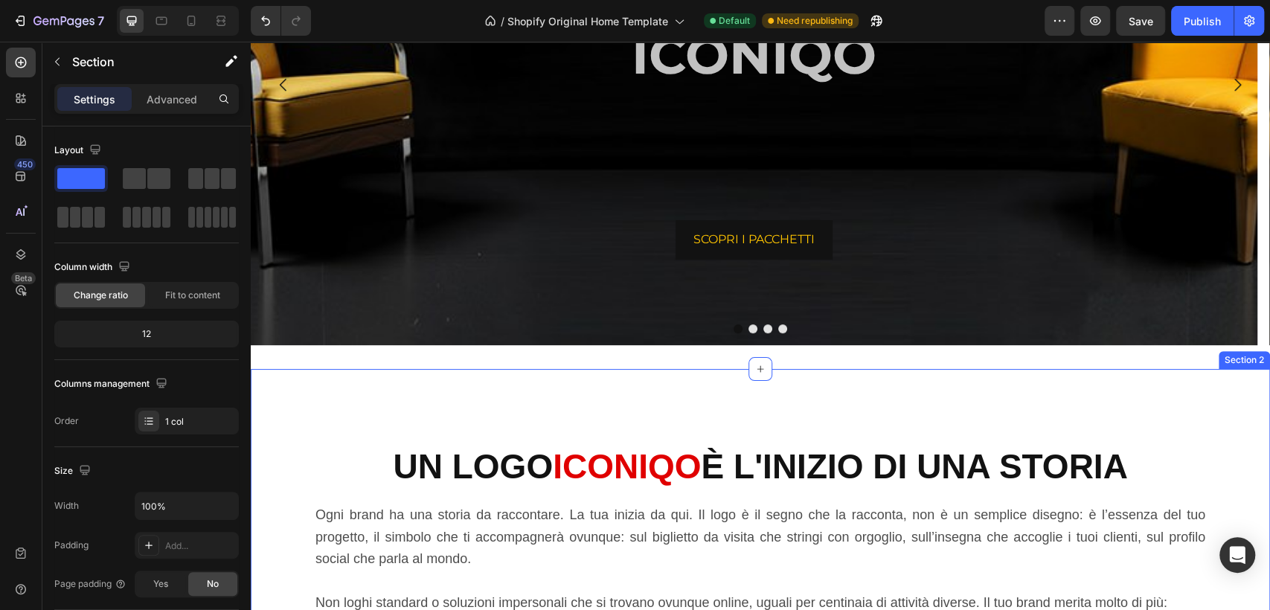
scroll to position [0, 0]
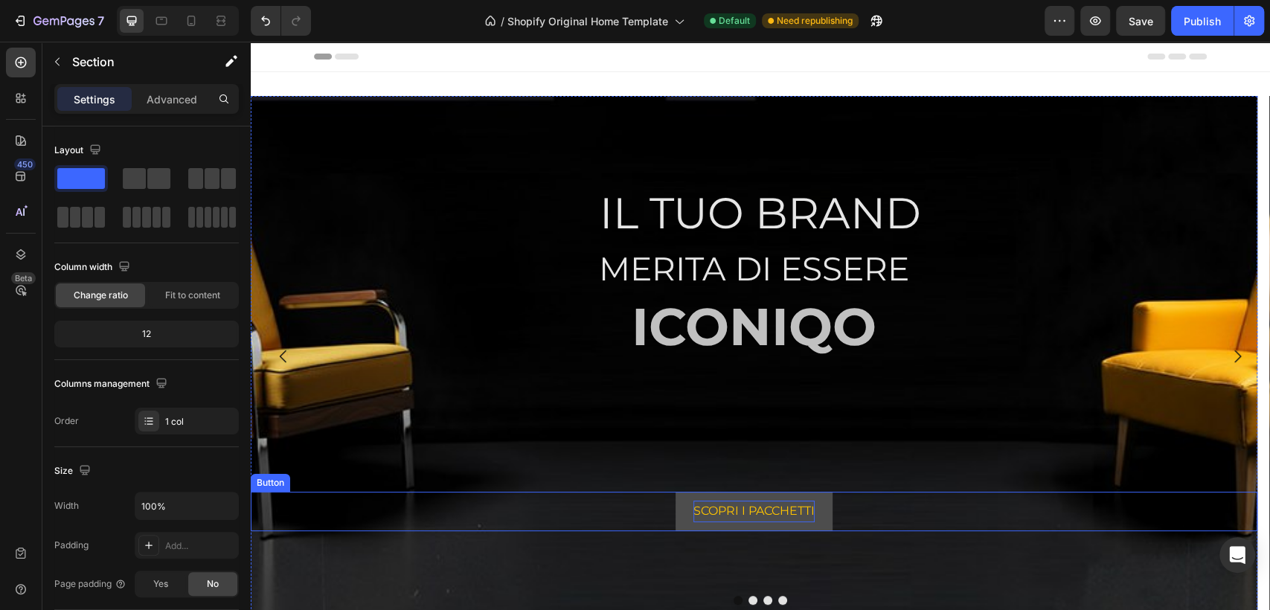
click at [751, 508] on p "SCOPRI I PACCHETTI" at bounding box center [754, 512] width 121 height 22
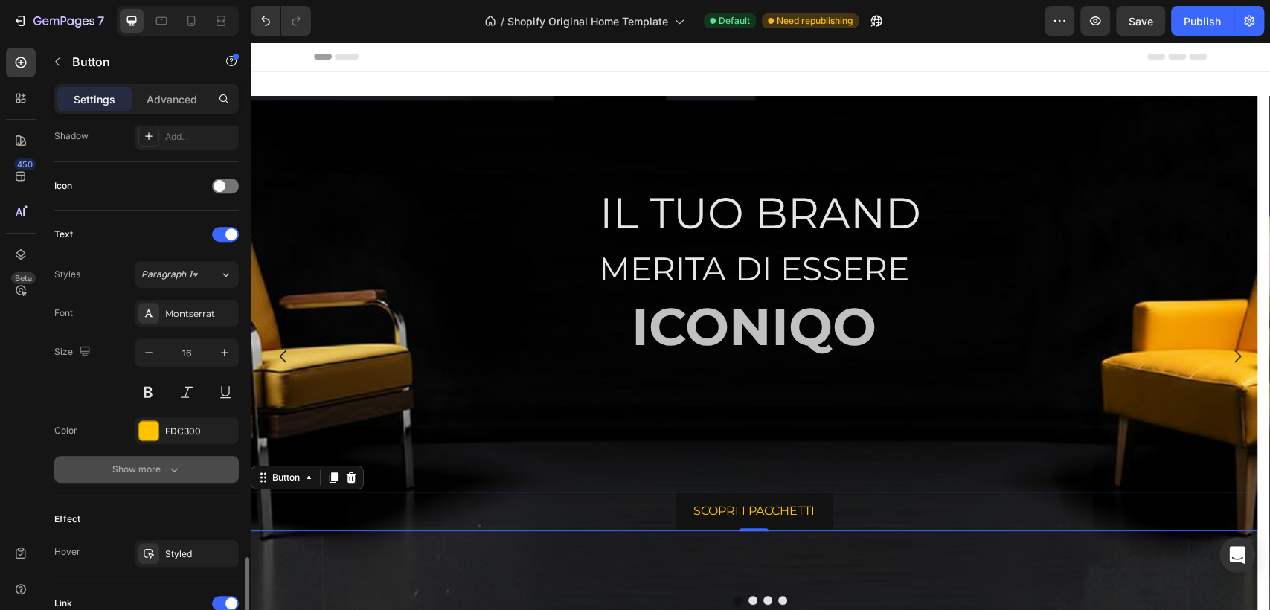
scroll to position [618, 0]
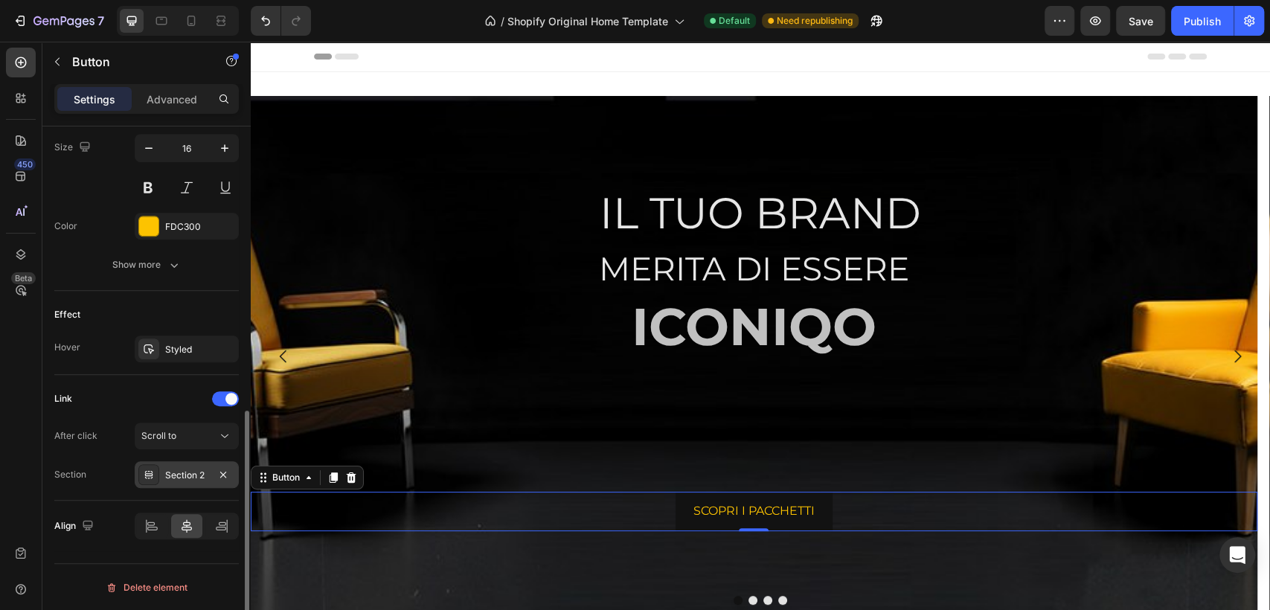
click at [197, 470] on div "Section 2" at bounding box center [186, 475] width 43 height 13
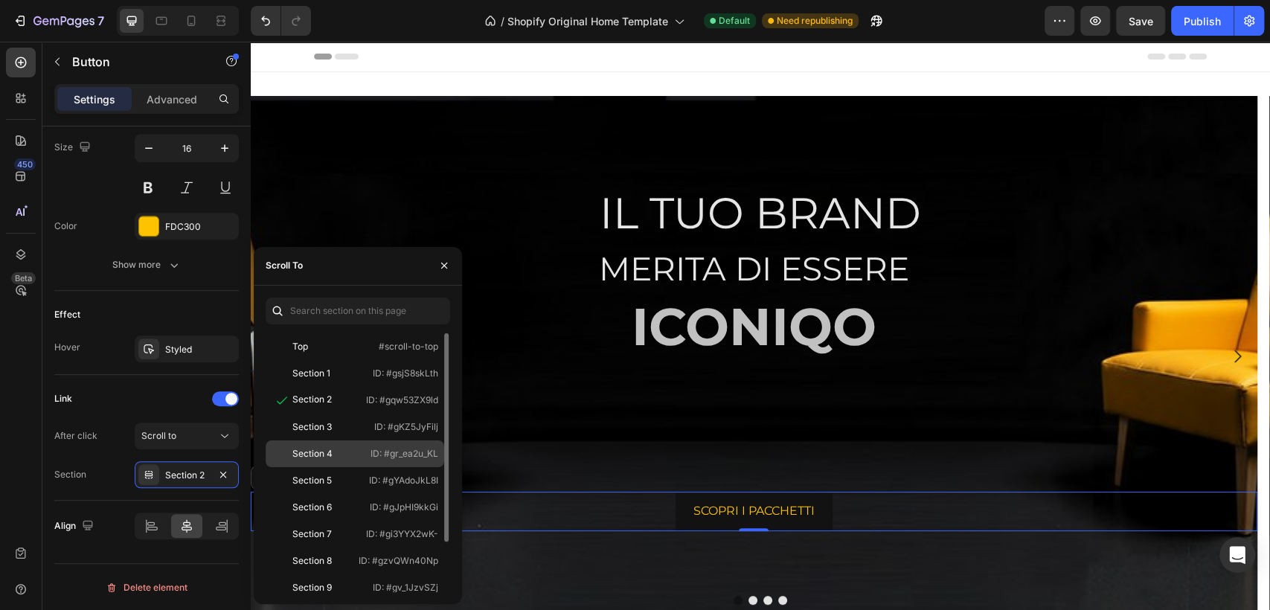
click at [333, 448] on div "Section 4" at bounding box center [315, 453] width 86 height 13
click at [715, 47] on div at bounding box center [760, 57] width 893 height 30
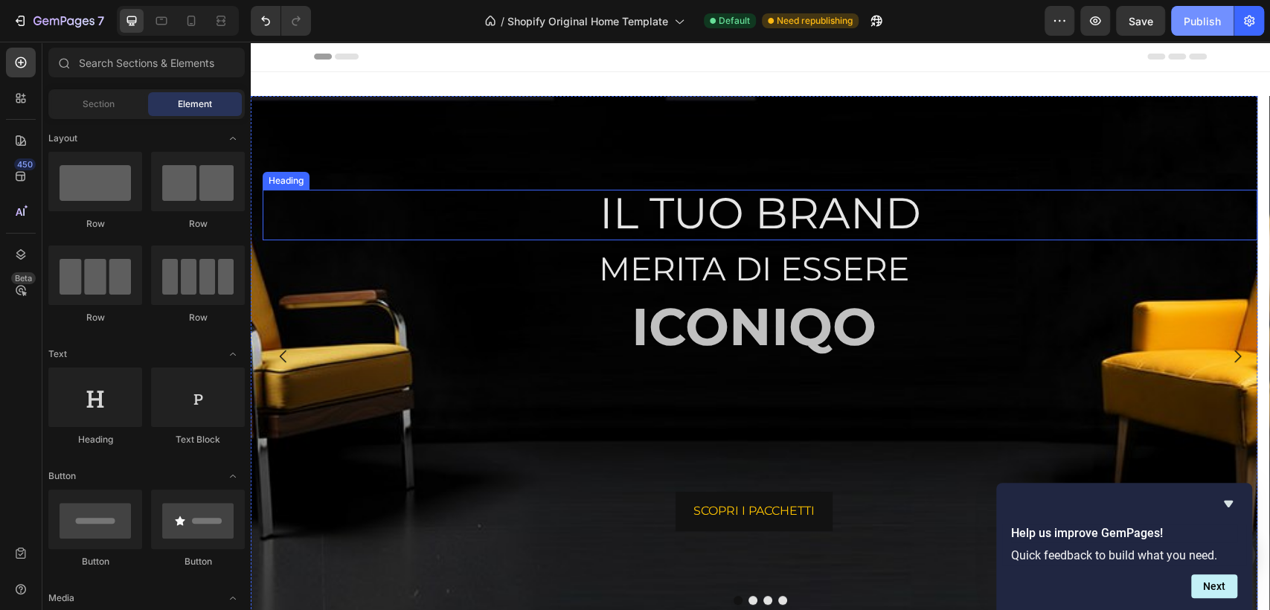
click at [1193, 21] on div "Publish" at bounding box center [1202, 21] width 37 height 16
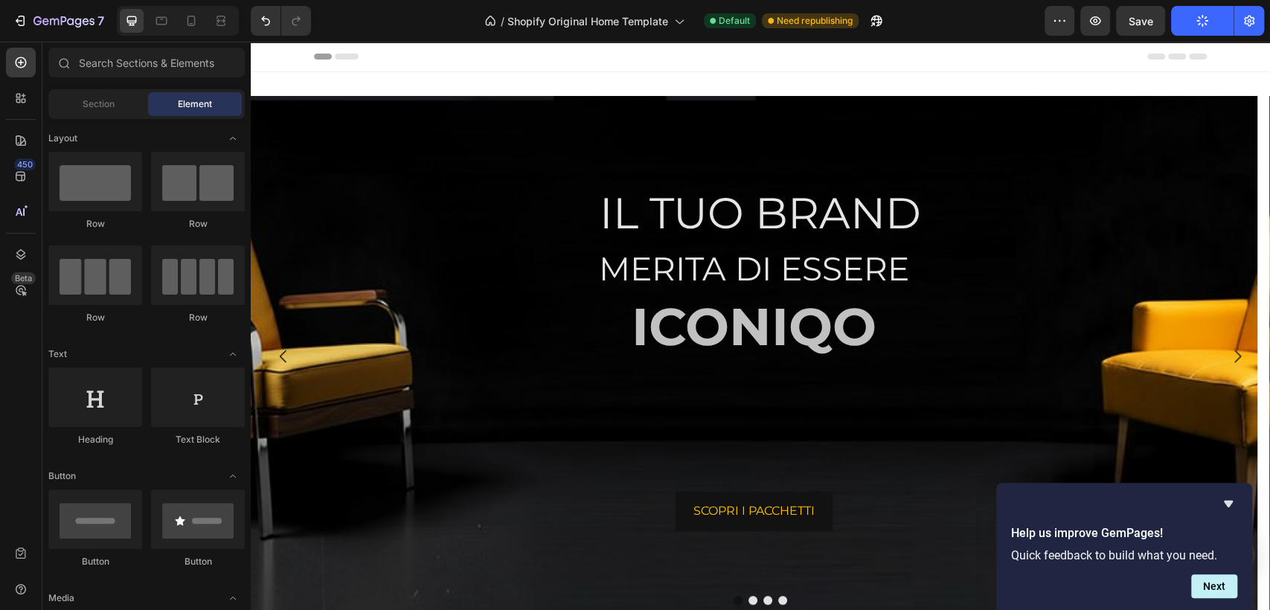
scroll to position [83, 0]
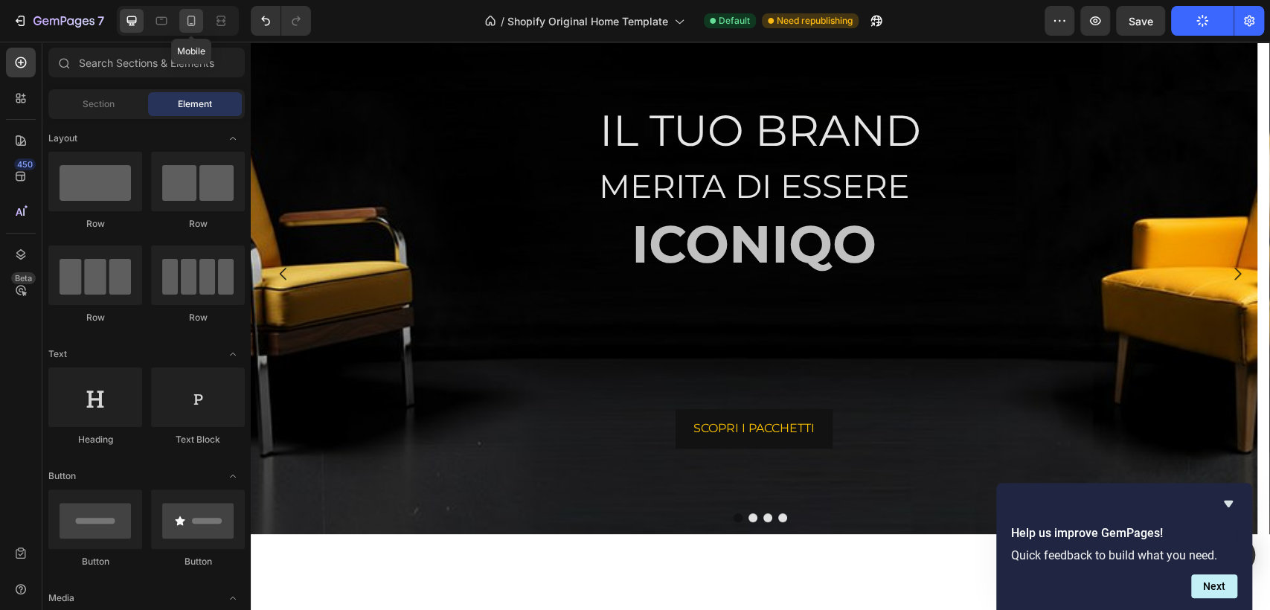
click at [191, 28] on div at bounding box center [191, 21] width 24 height 24
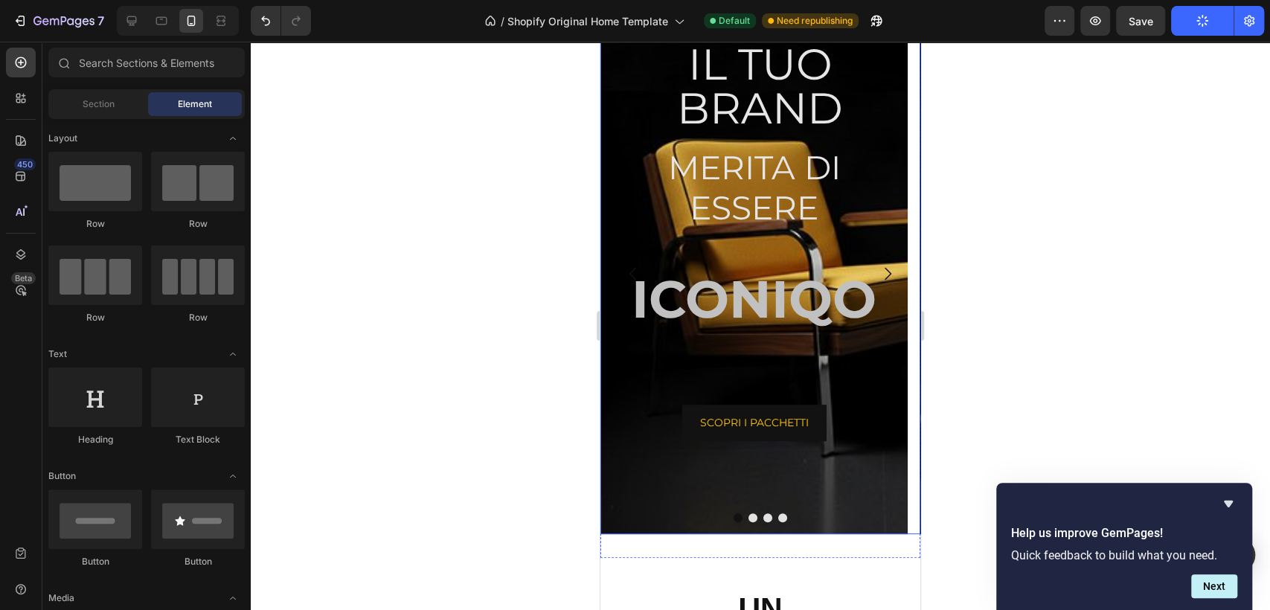
click at [749, 522] on button "Dot" at bounding box center [753, 518] width 9 height 9
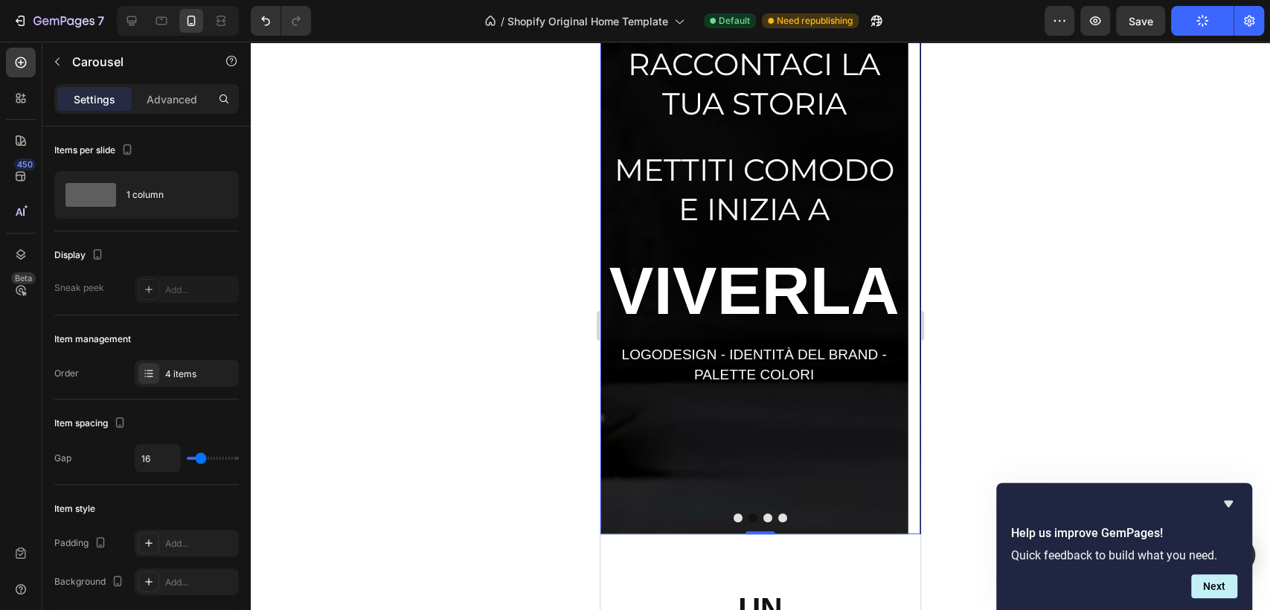
click at [764, 516] on button "Dot" at bounding box center [768, 518] width 9 height 9
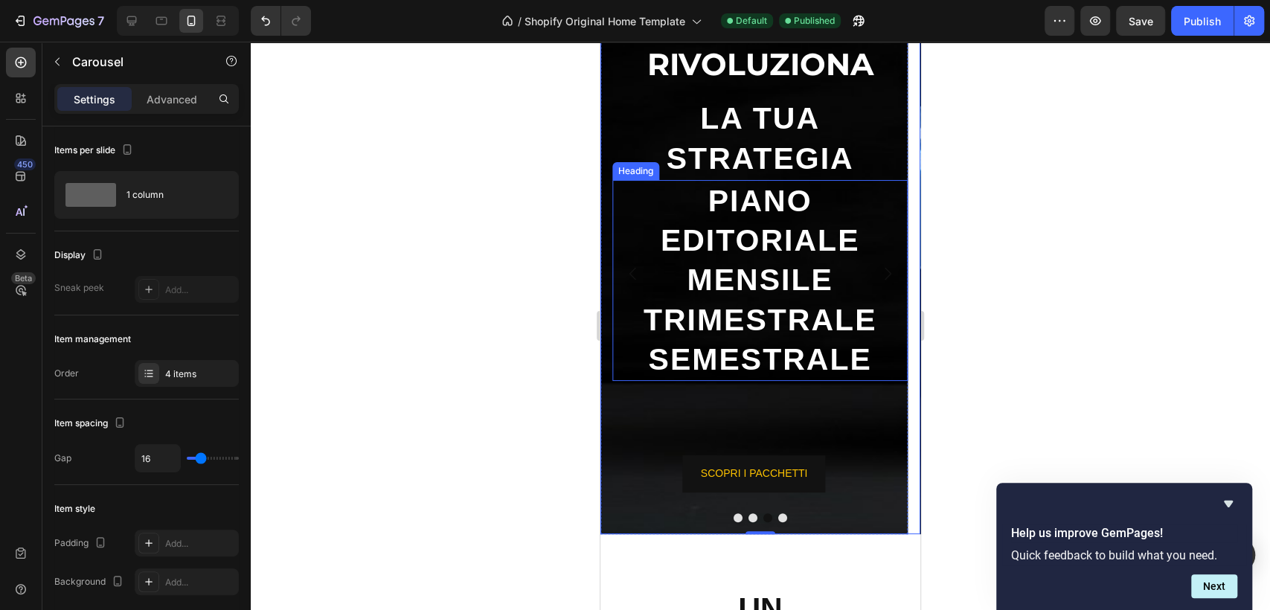
click at [784, 295] on h2 "PIANO EDITORIALE MENSILE TRIMESTRALE SEMESTRALE" at bounding box center [760, 280] width 295 height 201
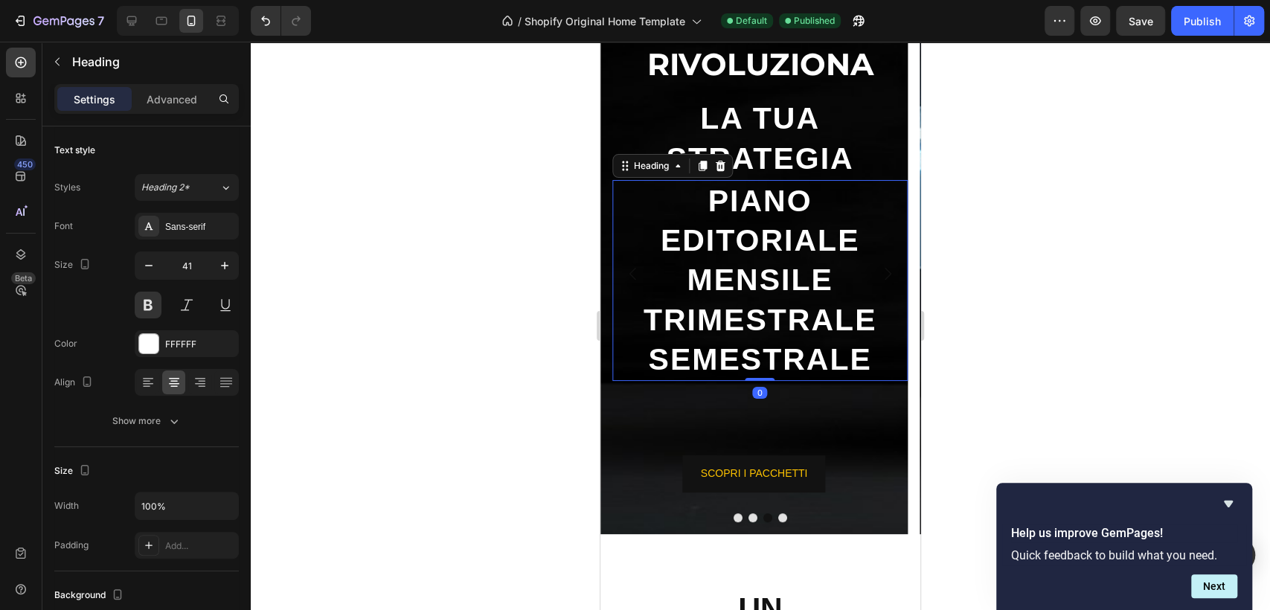
click at [784, 296] on h2 "PIANO EDITORIALE MENSILE TRIMESTRALE SEMESTRALE" at bounding box center [760, 280] width 295 height 201
click at [784, 296] on p "PIANO EDITORIALE MENSILE TRIMESTRALE SEMESTRALE" at bounding box center [760, 281] width 292 height 198
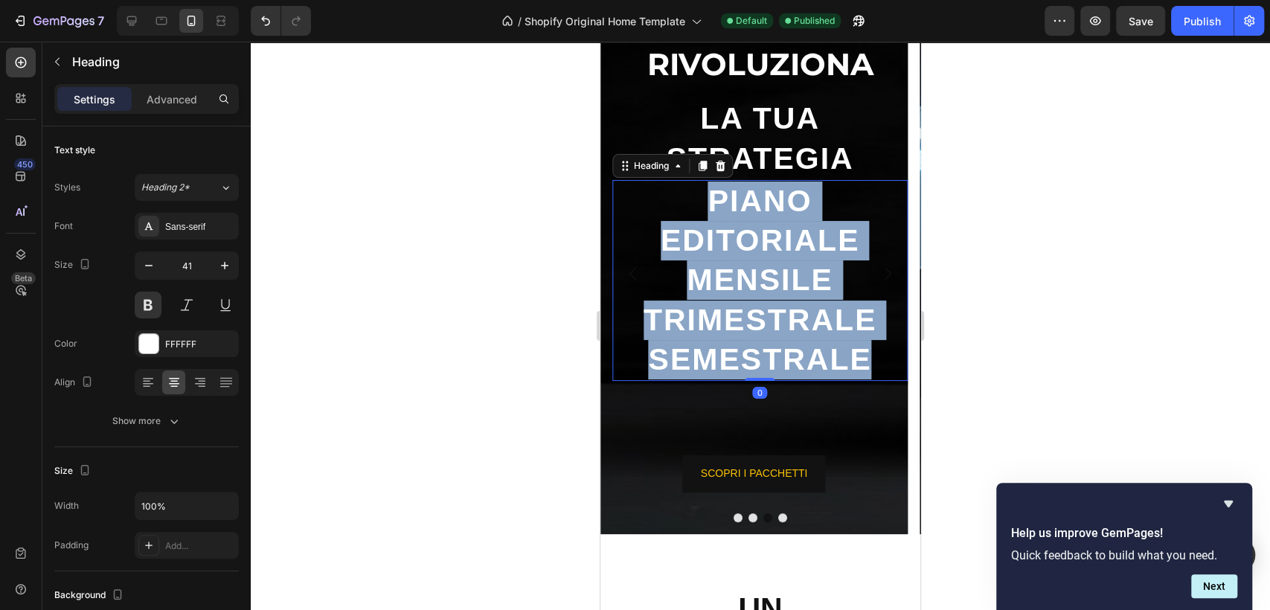
click at [784, 296] on p "PIANO EDITORIALE MENSILE TRIMESTRALE SEMESTRALE" at bounding box center [760, 281] width 292 height 198
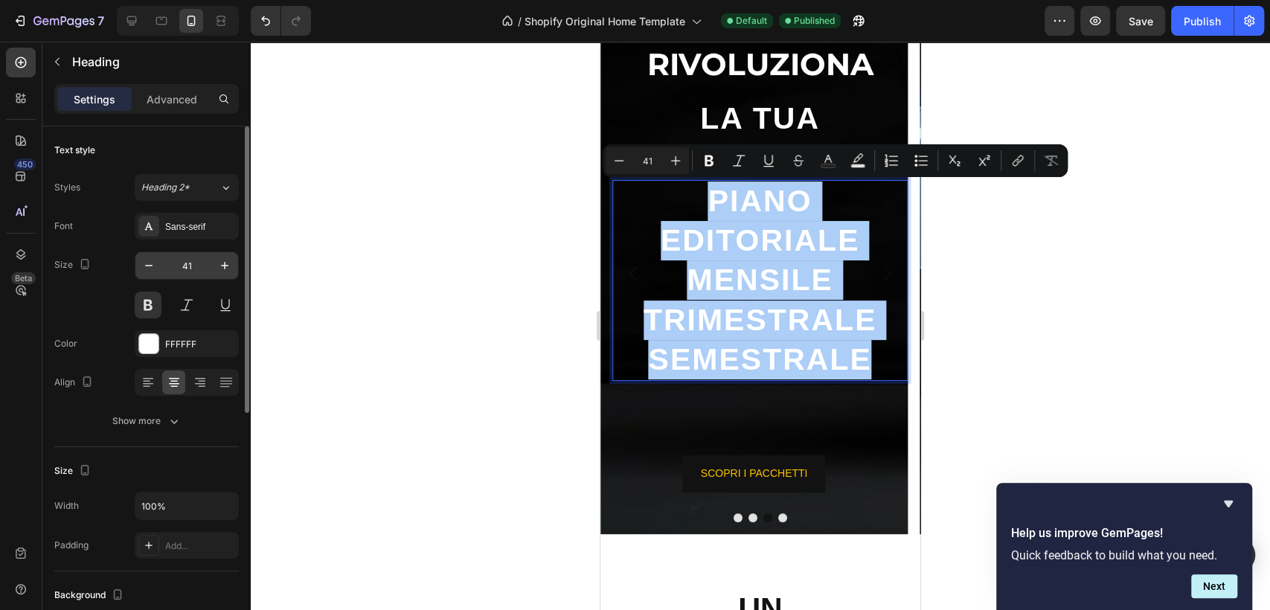
click at [179, 264] on input "41" at bounding box center [186, 265] width 49 height 27
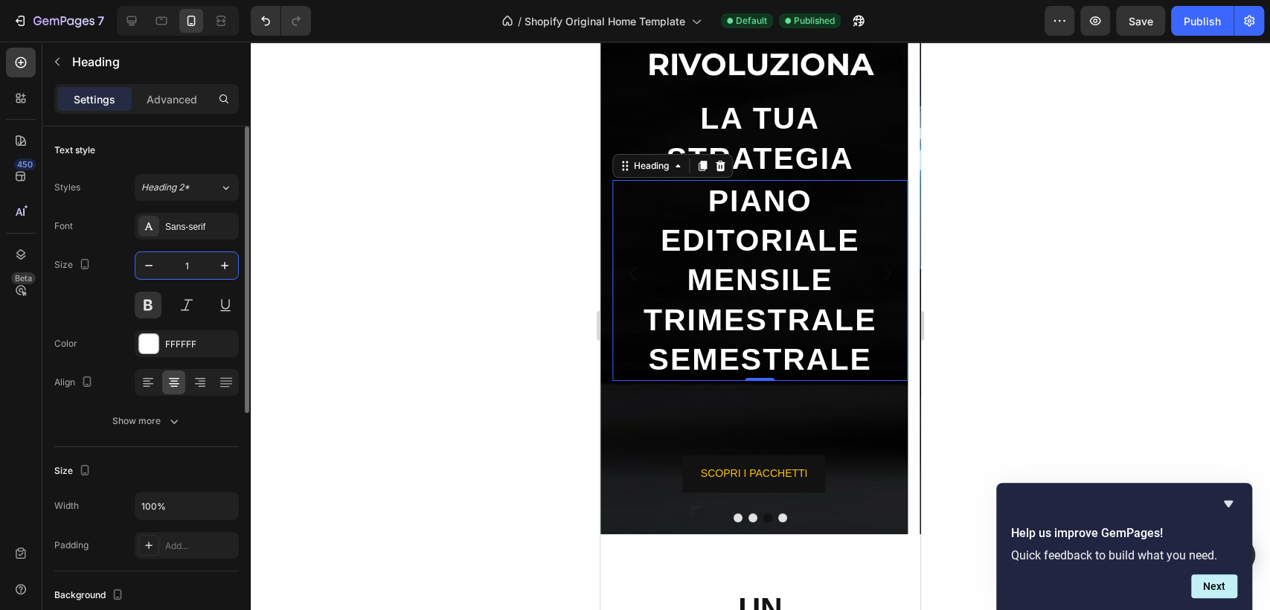
type input "13"
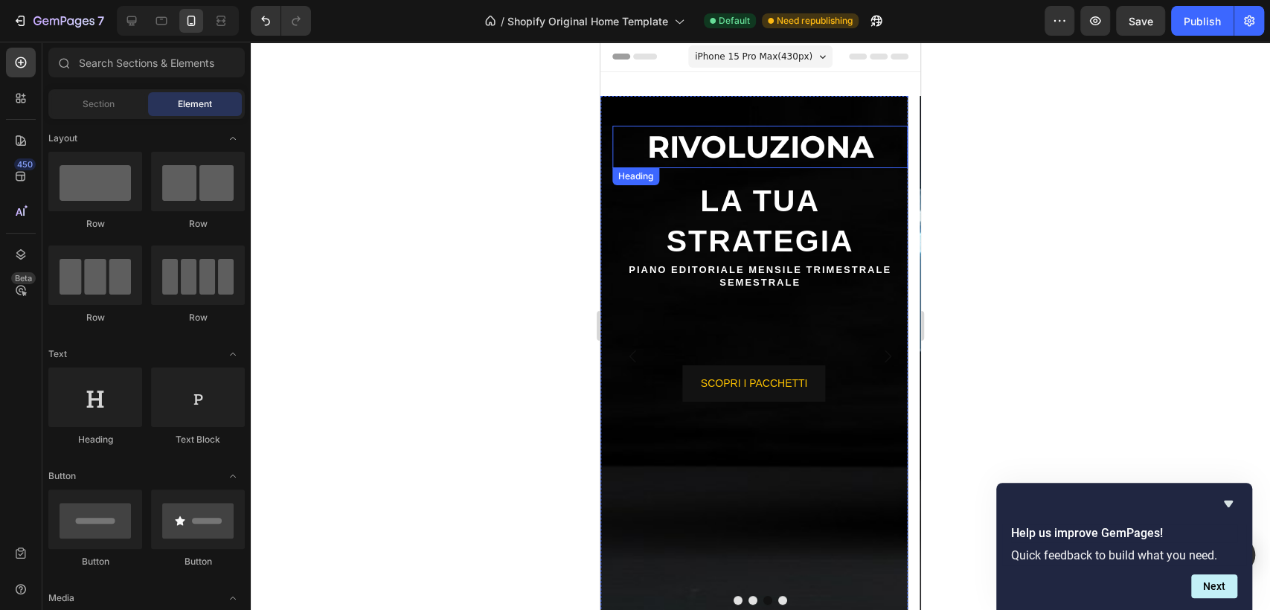
click at [761, 137] on h2 "RIVOLUZIONA" at bounding box center [760, 147] width 295 height 42
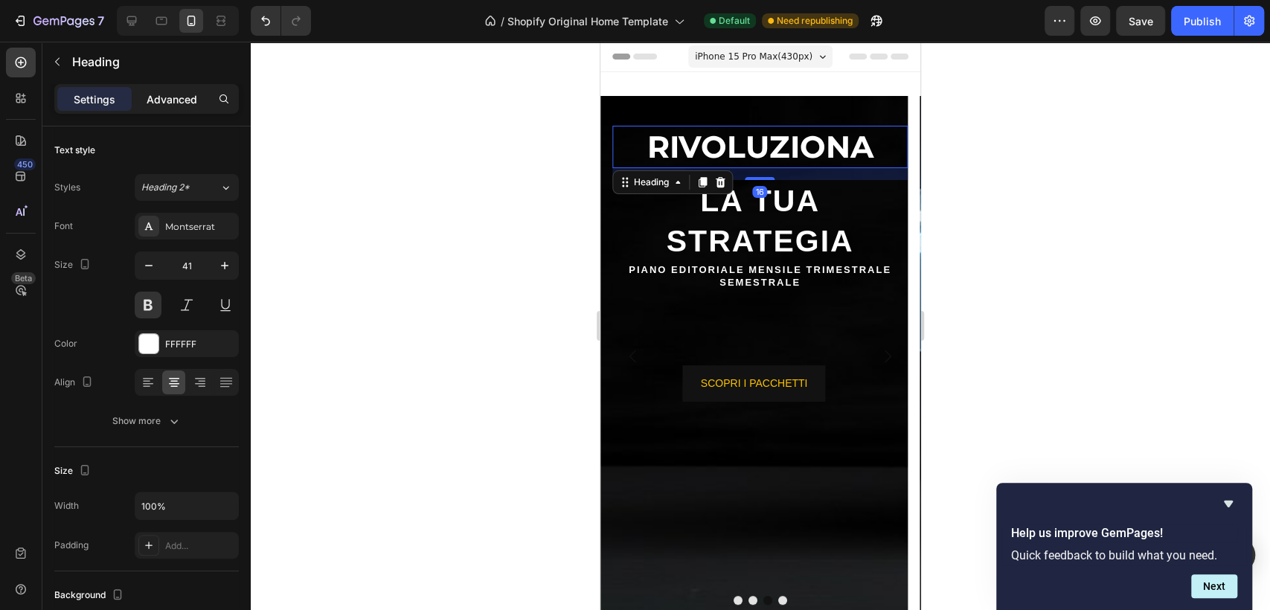
click at [155, 92] on p "Advanced" at bounding box center [172, 100] width 51 height 16
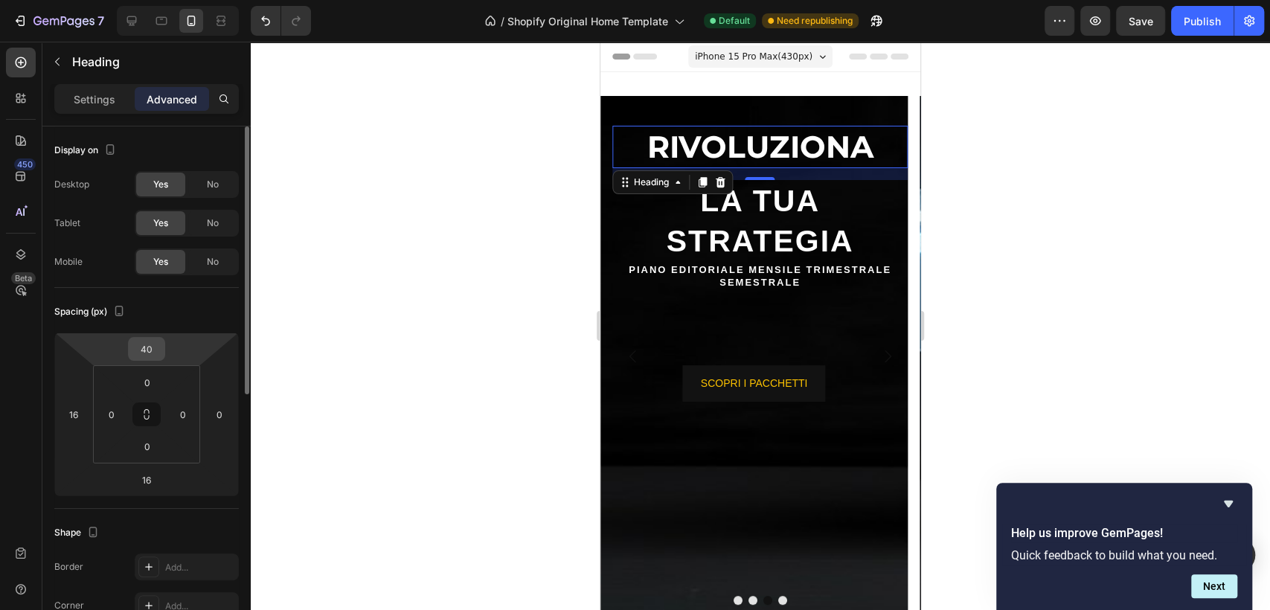
click at [147, 353] on input "40" at bounding box center [147, 349] width 30 height 22
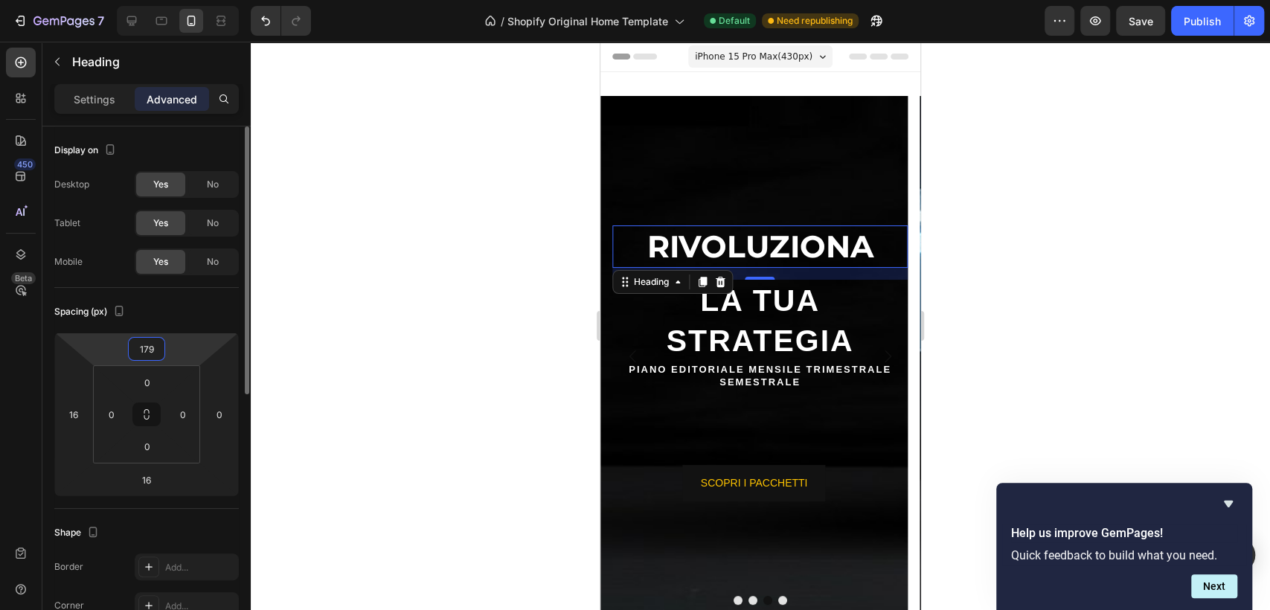
type input "180"
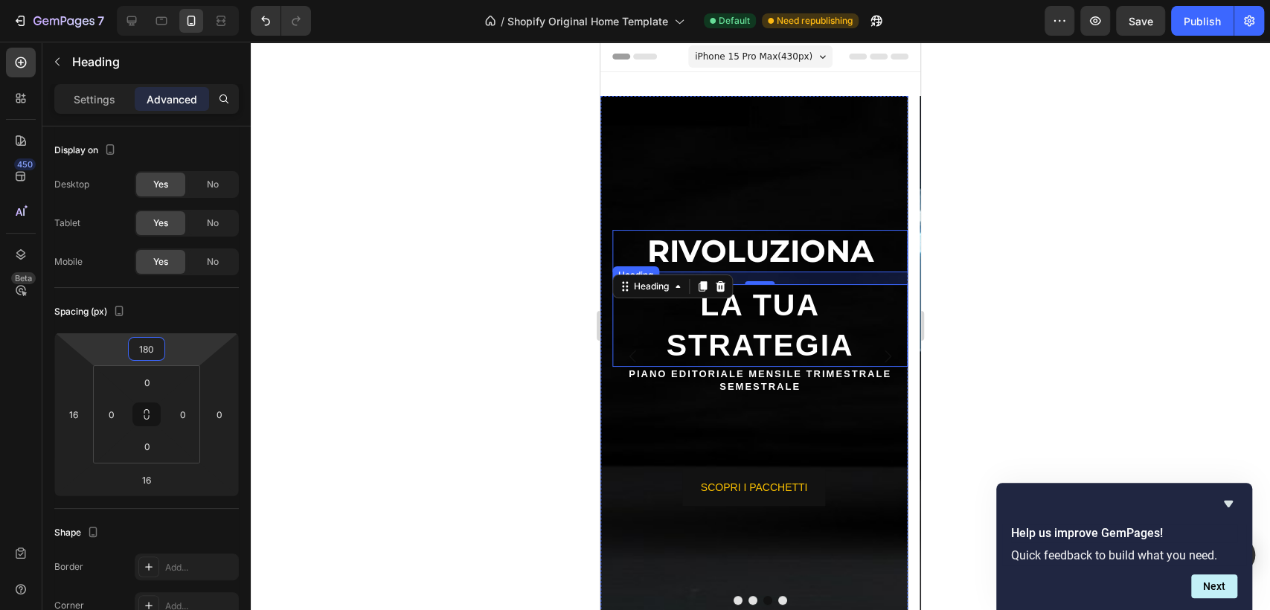
click at [793, 304] on h2 "LA TUA STRATEGIA" at bounding box center [760, 325] width 295 height 83
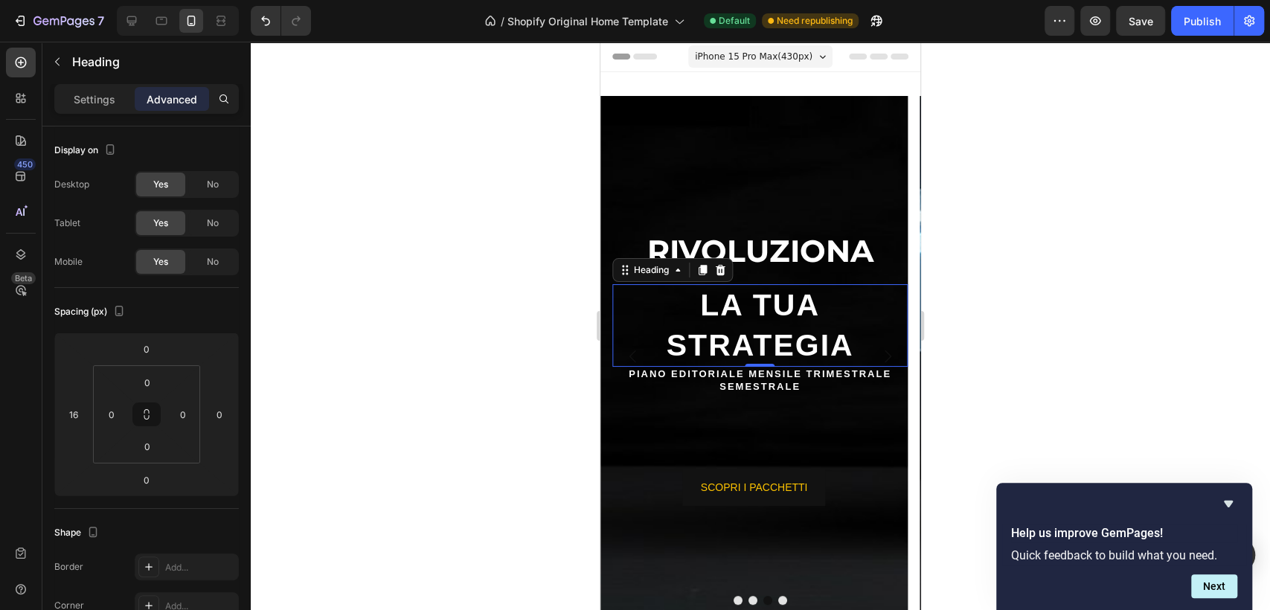
scroll to position [506, 0]
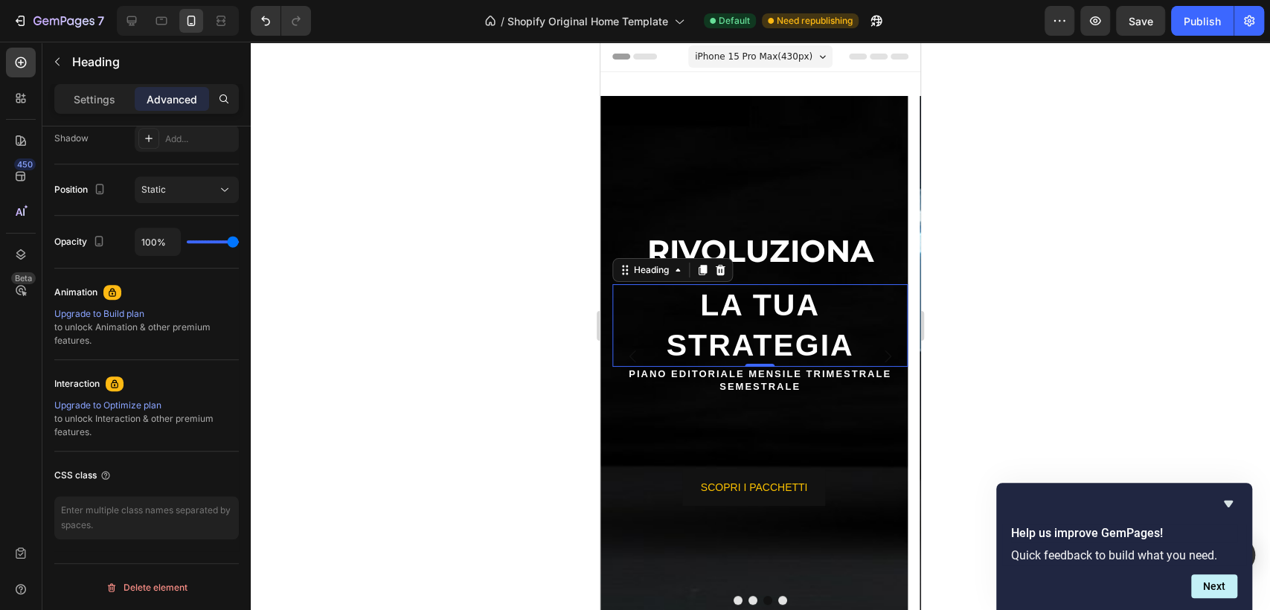
click at [759, 307] on h2 "LA TUA STRATEGIA" at bounding box center [760, 325] width 295 height 83
click at [759, 307] on p "LA TUA STRATEGIA" at bounding box center [760, 326] width 292 height 80
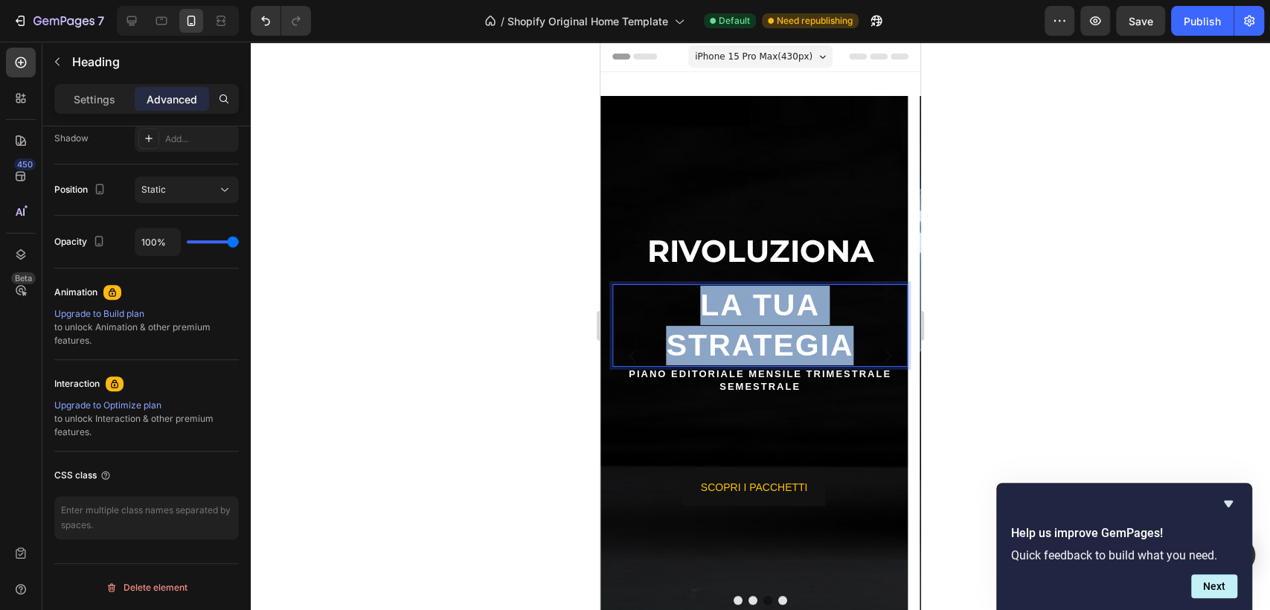
click at [759, 307] on p "LA TUA STRATEGIA" at bounding box center [760, 326] width 292 height 80
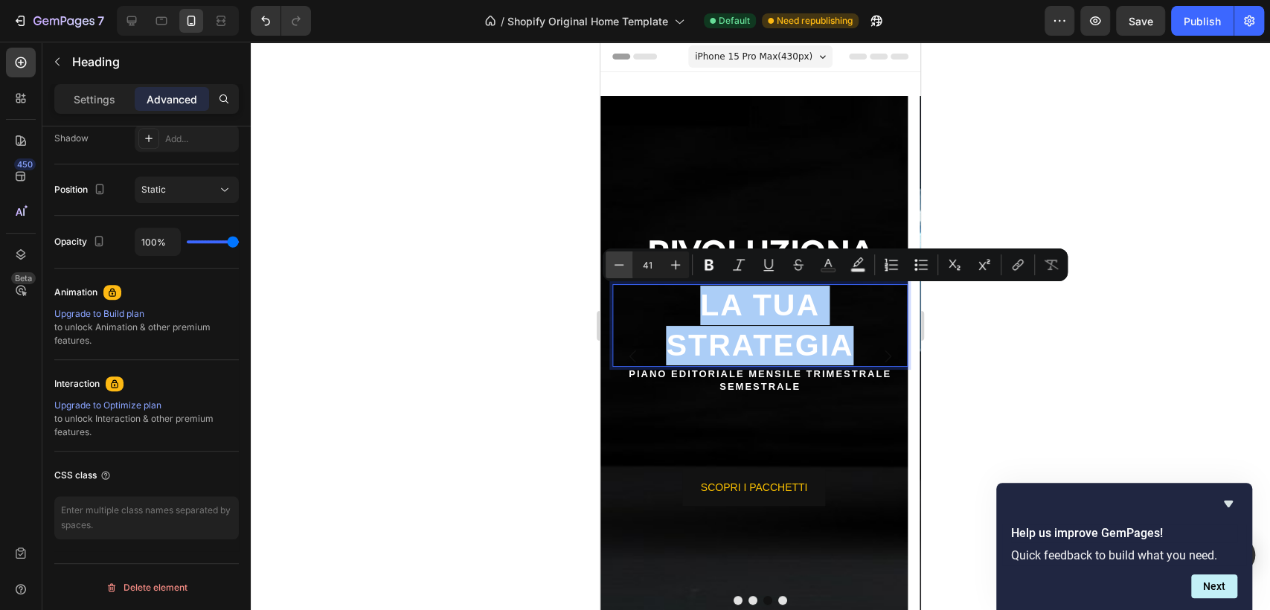
click at [623, 265] on icon "Editor contextual toolbar" at bounding box center [619, 265] width 15 height 15
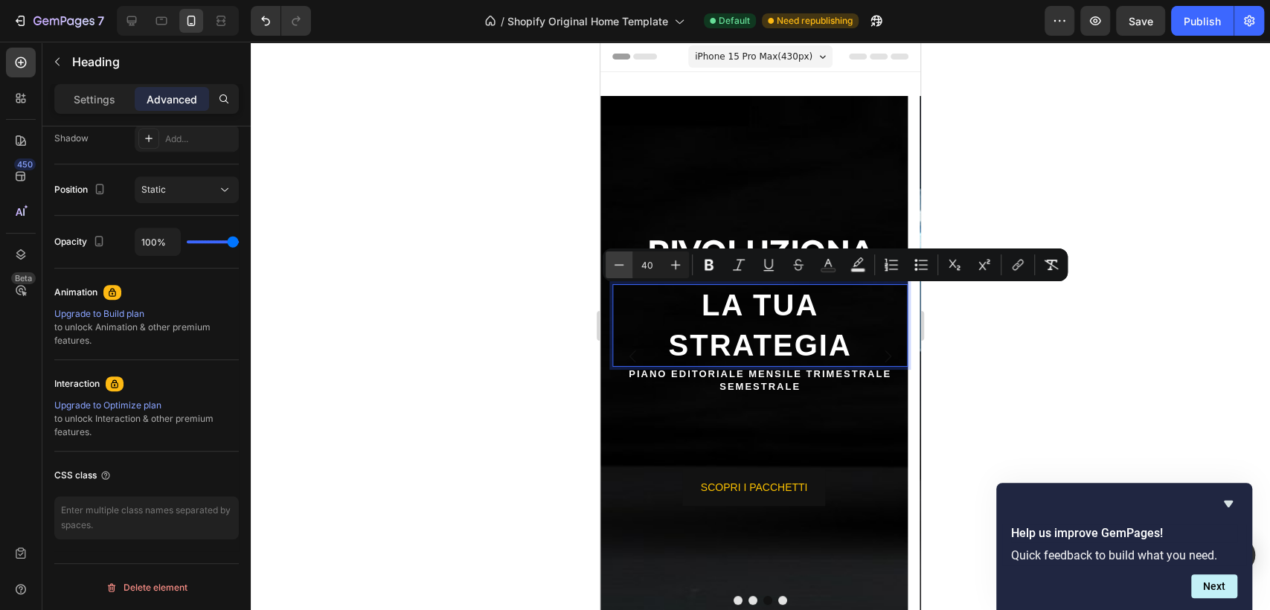
click at [623, 265] on icon "Editor contextual toolbar" at bounding box center [619, 265] width 15 height 15
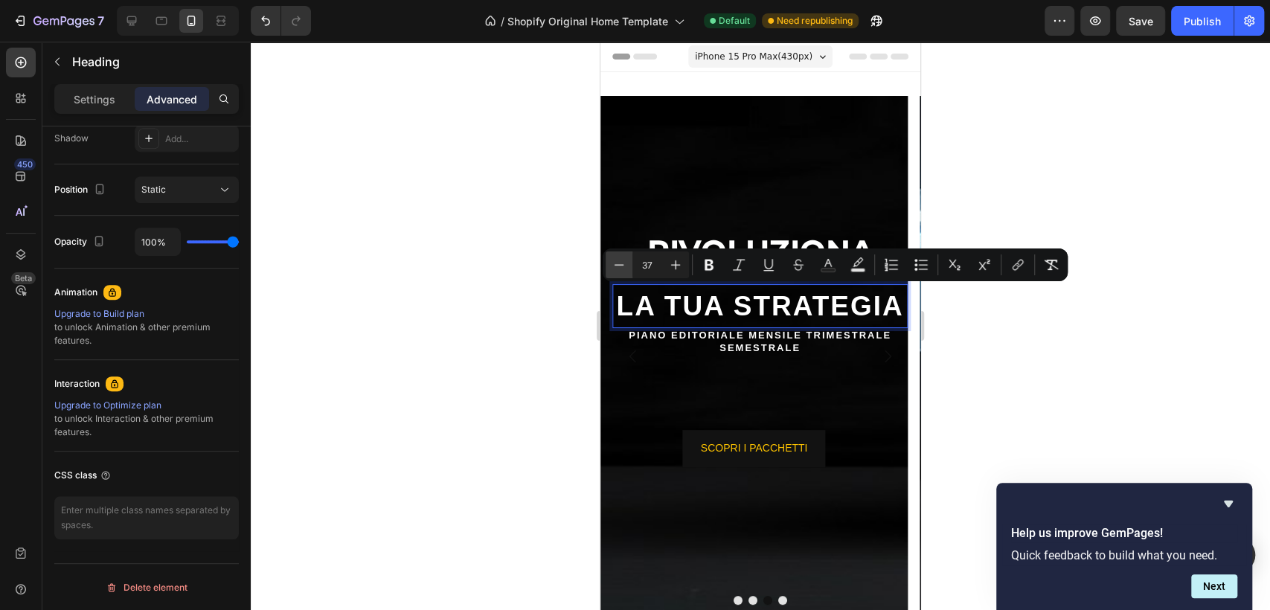
click at [623, 265] on icon "Editor contextual toolbar" at bounding box center [619, 265] width 15 height 15
type input "35"
click at [1030, 366] on div at bounding box center [761, 326] width 1020 height 569
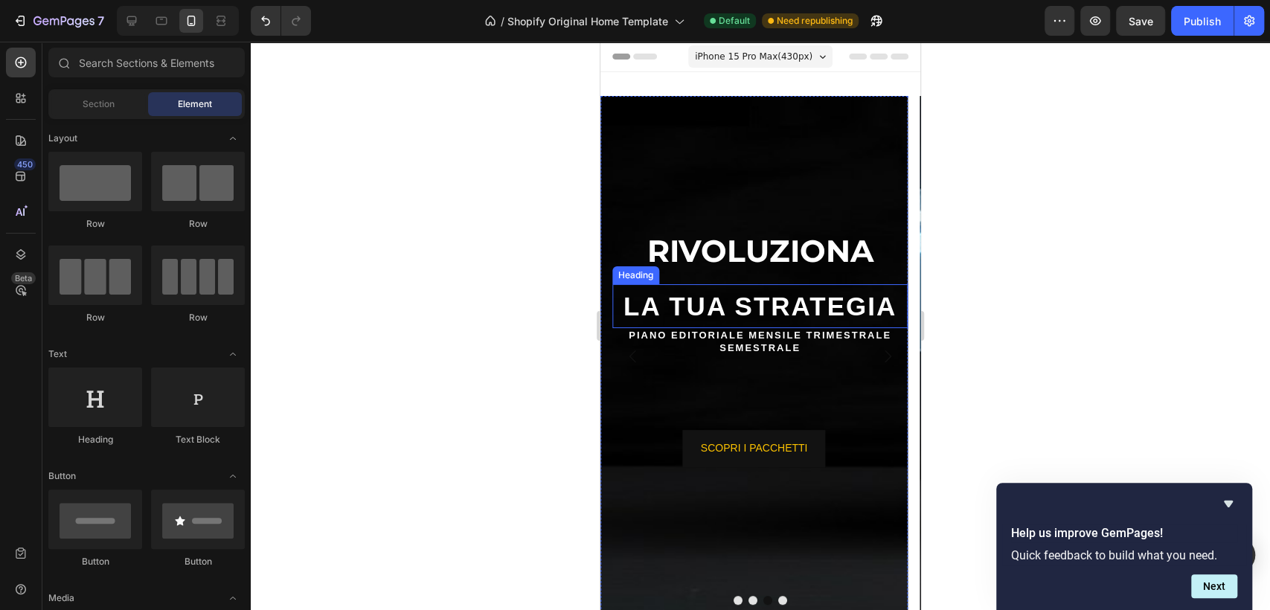
click at [732, 313] on span "LA TUA STRATEGIA" at bounding box center [760, 306] width 273 height 29
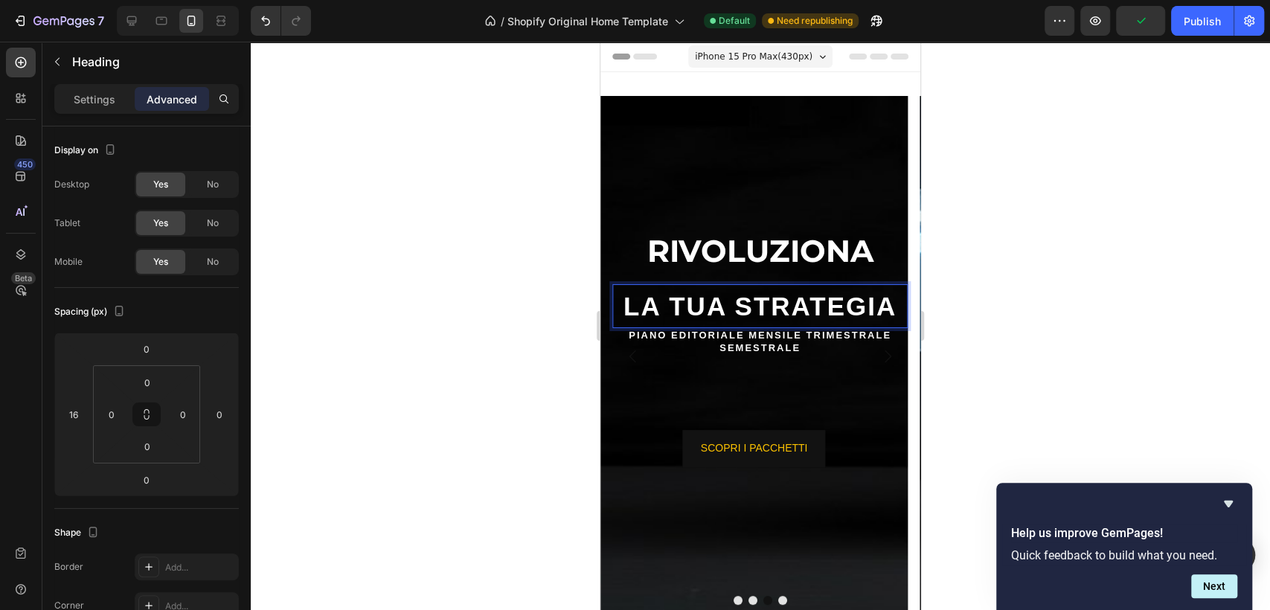
click at [745, 304] on span "LA TUA STRATEGIA" at bounding box center [760, 306] width 273 height 29
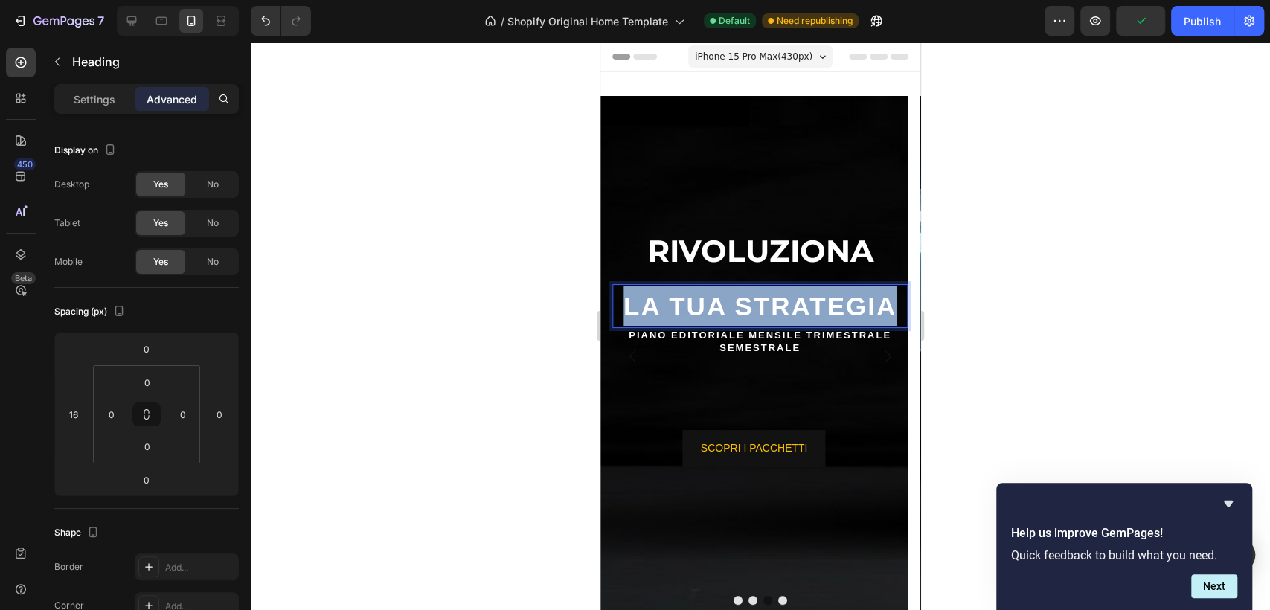
click at [745, 304] on span "LA TUA STRATEGIA" at bounding box center [760, 306] width 273 height 29
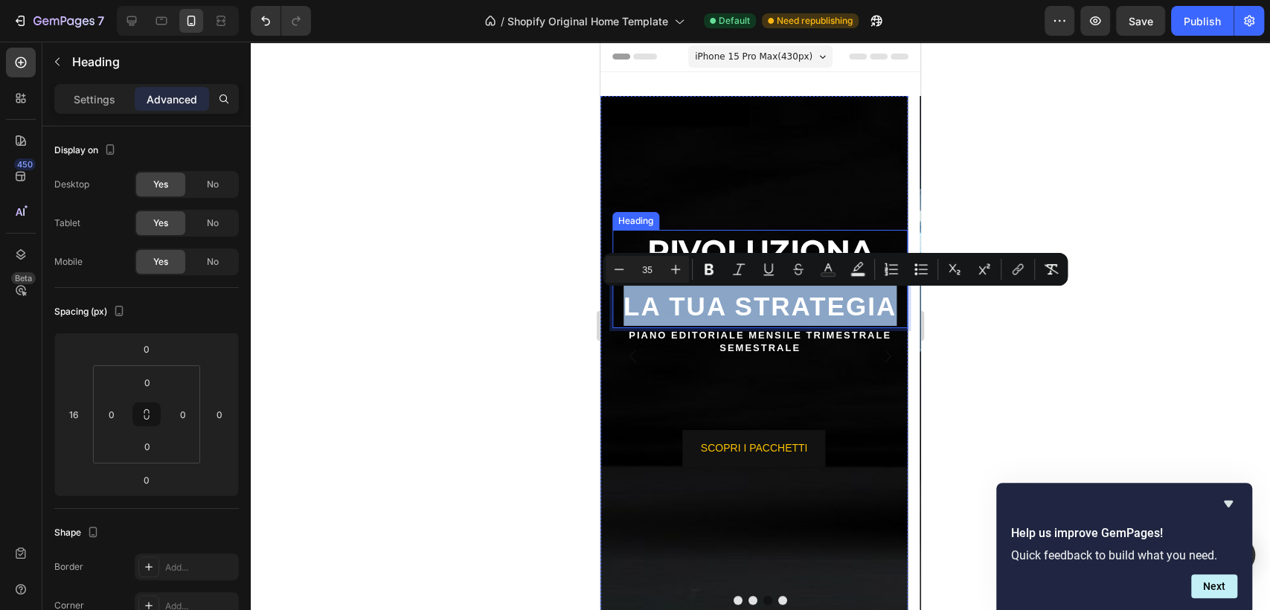
click at [733, 240] on h2 "RIVOLUZIONA" at bounding box center [760, 251] width 295 height 42
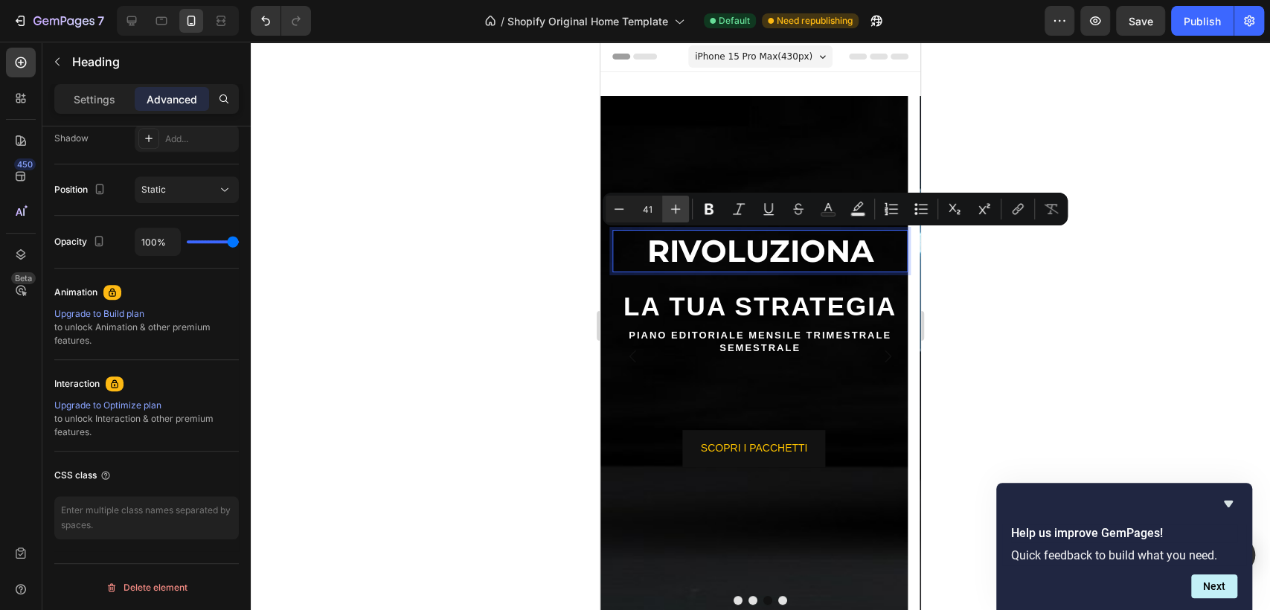
click at [674, 202] on icon "Editor contextual toolbar" at bounding box center [675, 209] width 15 height 15
type input "43"
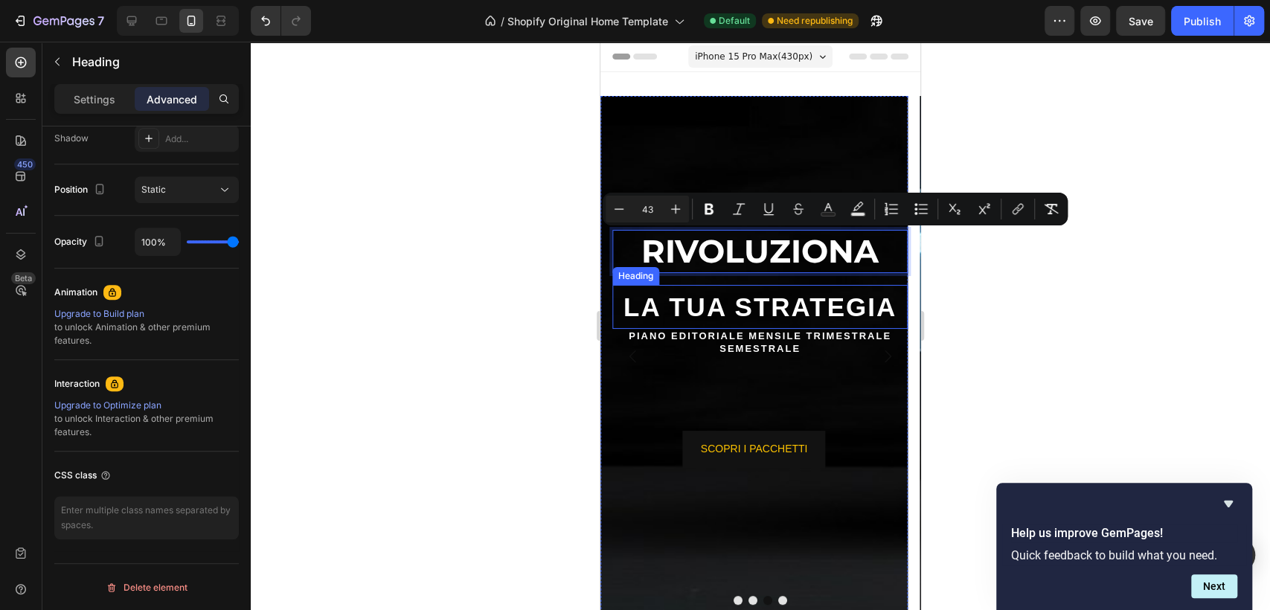
click at [720, 317] on span "LA TUA STRATEGIA" at bounding box center [760, 306] width 273 height 29
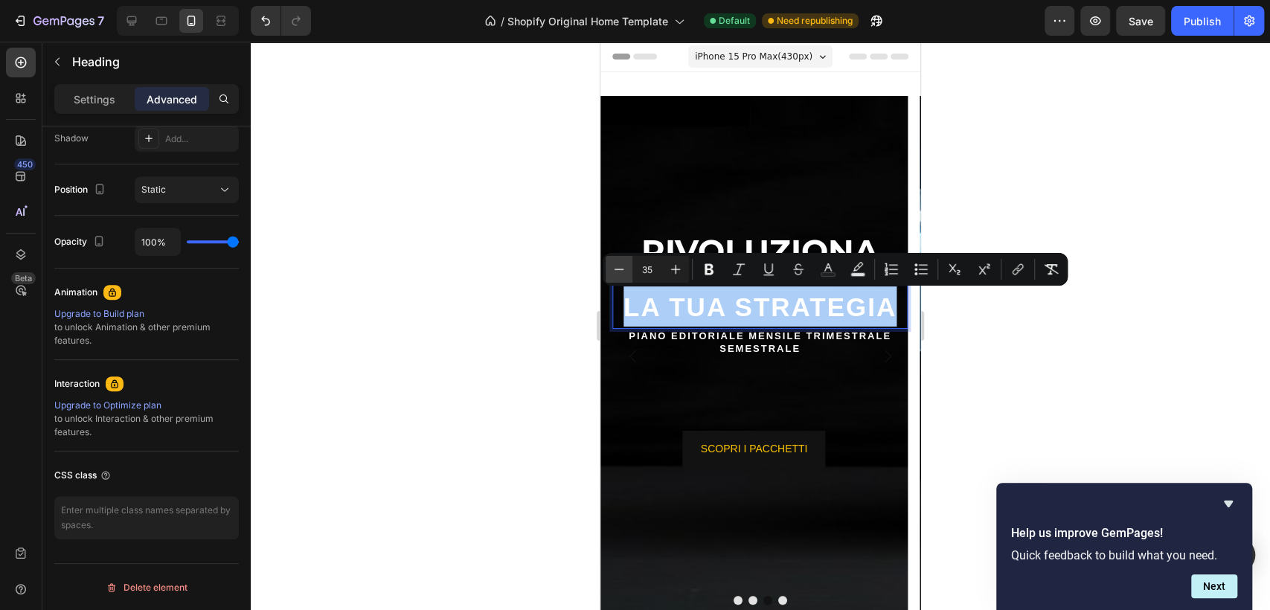
click at [620, 263] on icon "Editor contextual toolbar" at bounding box center [619, 269] width 15 height 15
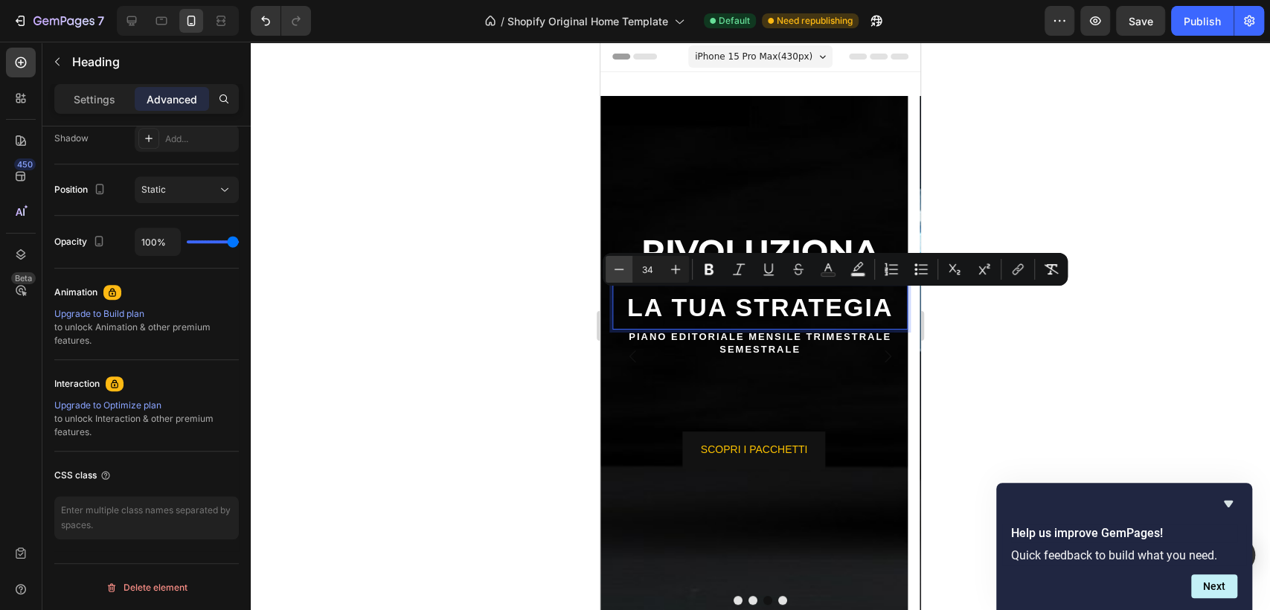
click at [609, 277] on button "Minus" at bounding box center [619, 269] width 27 height 27
click at [613, 269] on icon "Editor contextual toolbar" at bounding box center [619, 269] width 15 height 15
type input "32"
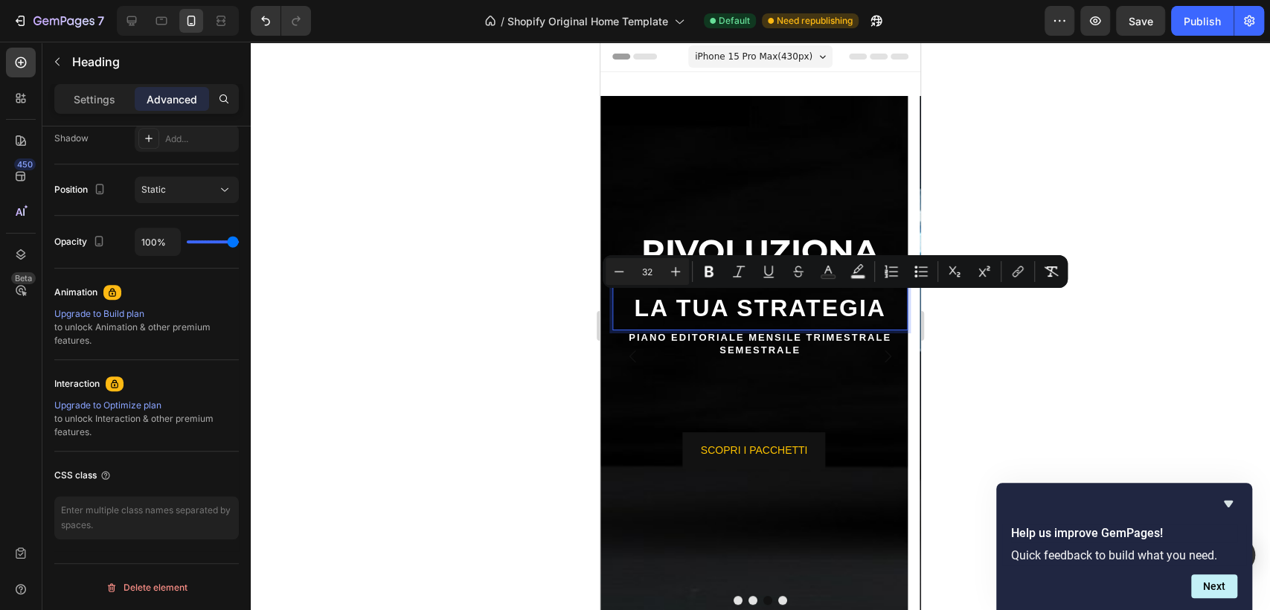
scroll to position [10, 0]
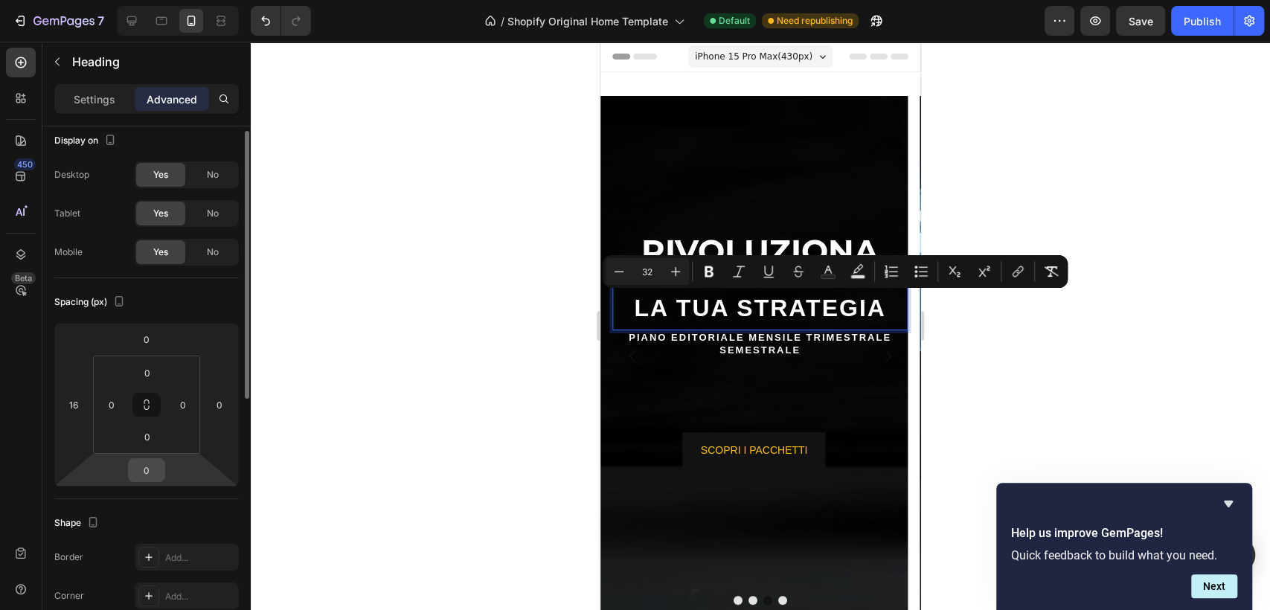
click at [140, 470] on input "0" at bounding box center [147, 470] width 30 height 22
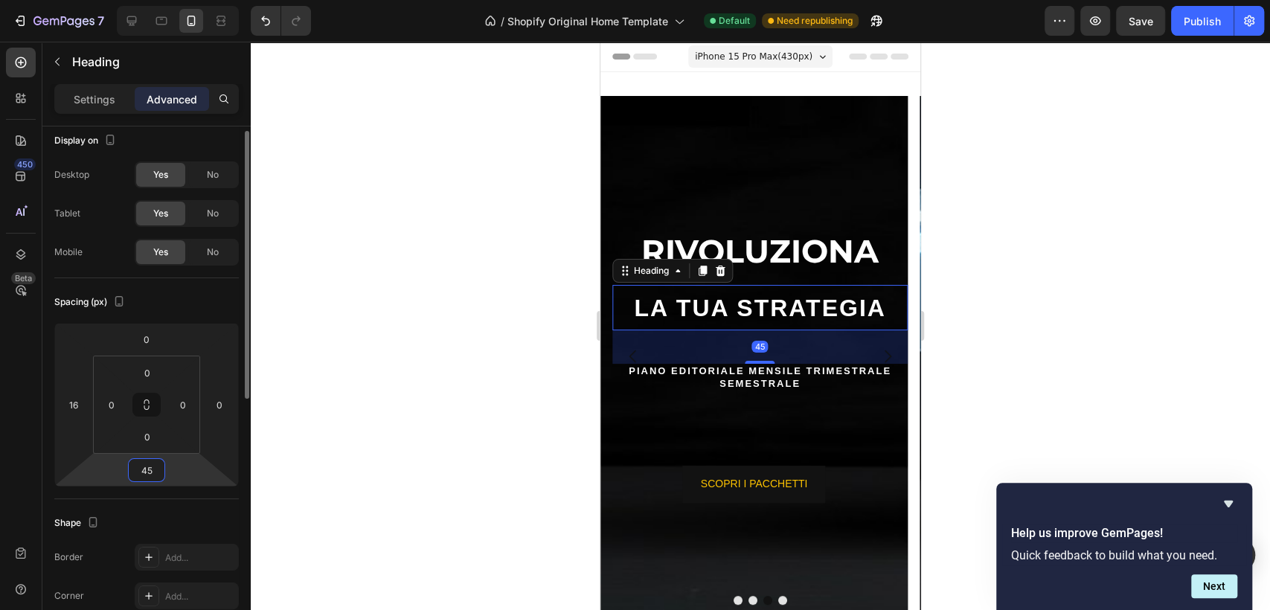
type input "46"
click at [1099, 380] on div at bounding box center [761, 326] width 1020 height 569
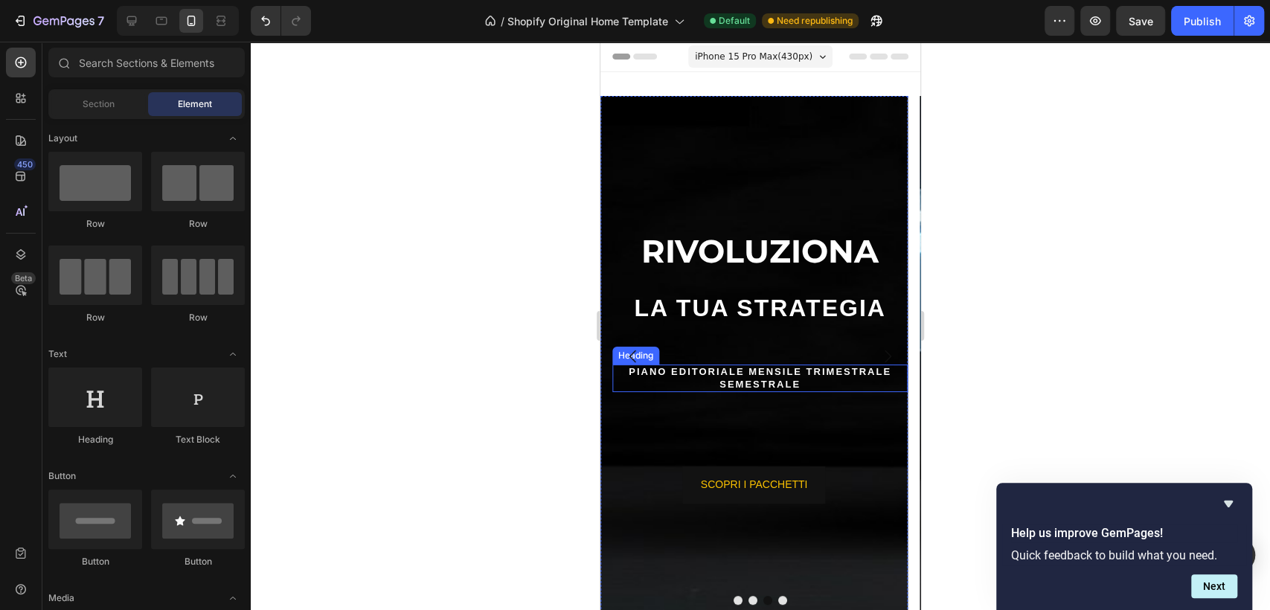
click at [709, 374] on p "PIANO EDITORIALE MENSILE TRIMESTRALE SEMESTRALE" at bounding box center [760, 378] width 292 height 25
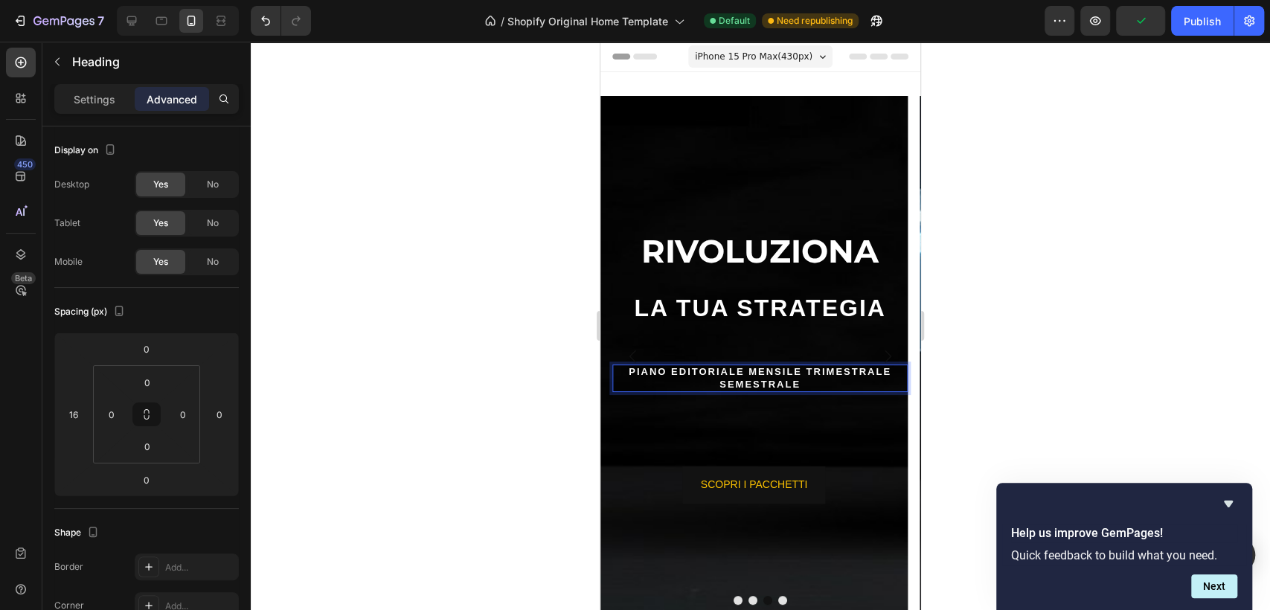
click at [745, 371] on p "PIANO EDITORIALE MENSILE TRIMESTRALE SEMESTRALE" at bounding box center [760, 378] width 292 height 25
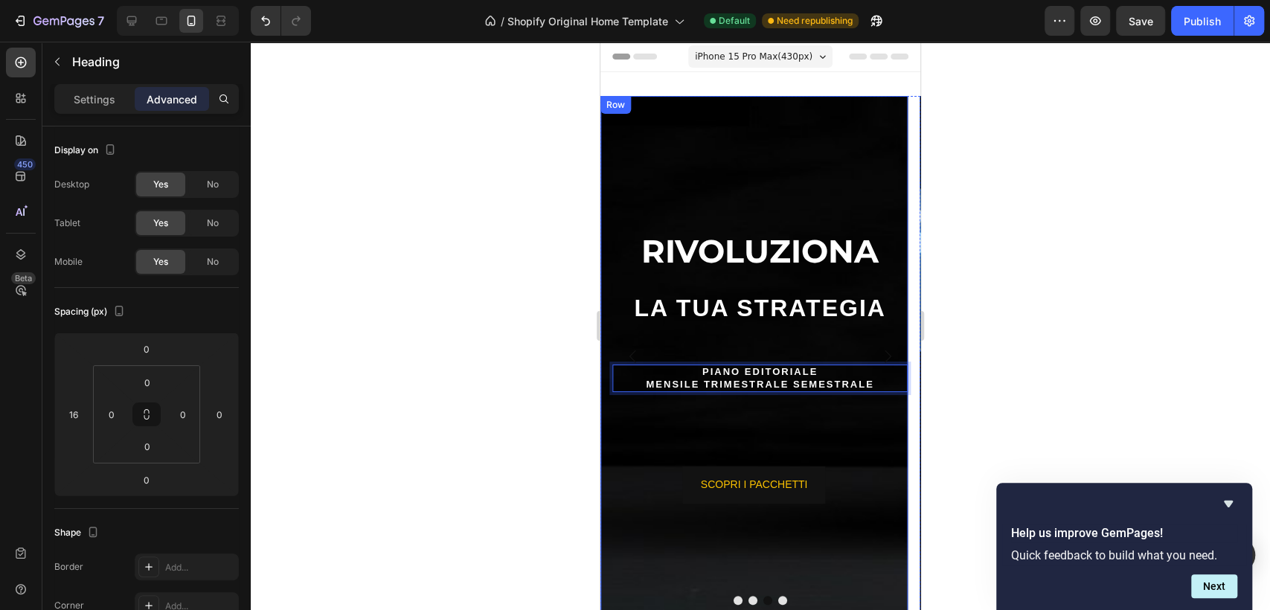
click at [812, 349] on div "⁠⁠⁠⁠⁠⁠⁠ RIVOLUZIONA Heading ⁠⁠⁠⁠⁠⁠⁠ LA TUA STRATEGIA Heading PIANO EDITORIALE M…" at bounding box center [754, 356] width 307 height 521
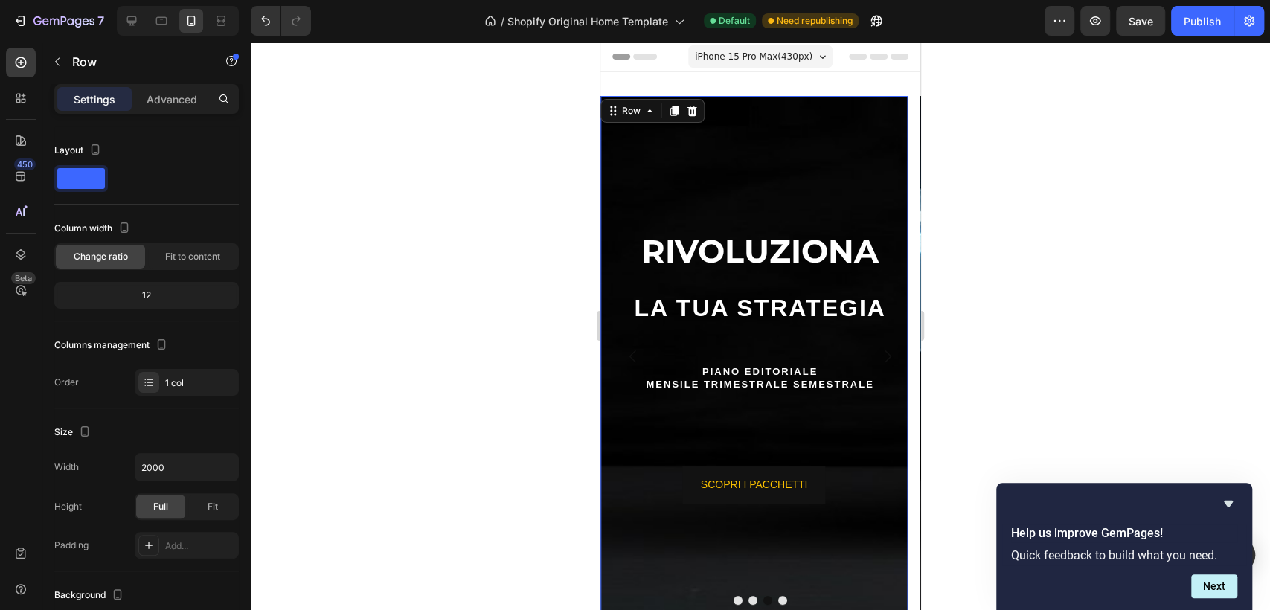
click at [791, 334] on div "⁠⁠⁠⁠⁠⁠⁠ RIVOLUZIONA Heading ⁠⁠⁠⁠⁠⁠⁠ LA TUA STRATEGIA Heading PIANO EDITORIALE M…" at bounding box center [754, 356] width 307 height 521
click at [770, 313] on span "LA TUA STRATEGIA" at bounding box center [760, 308] width 252 height 27
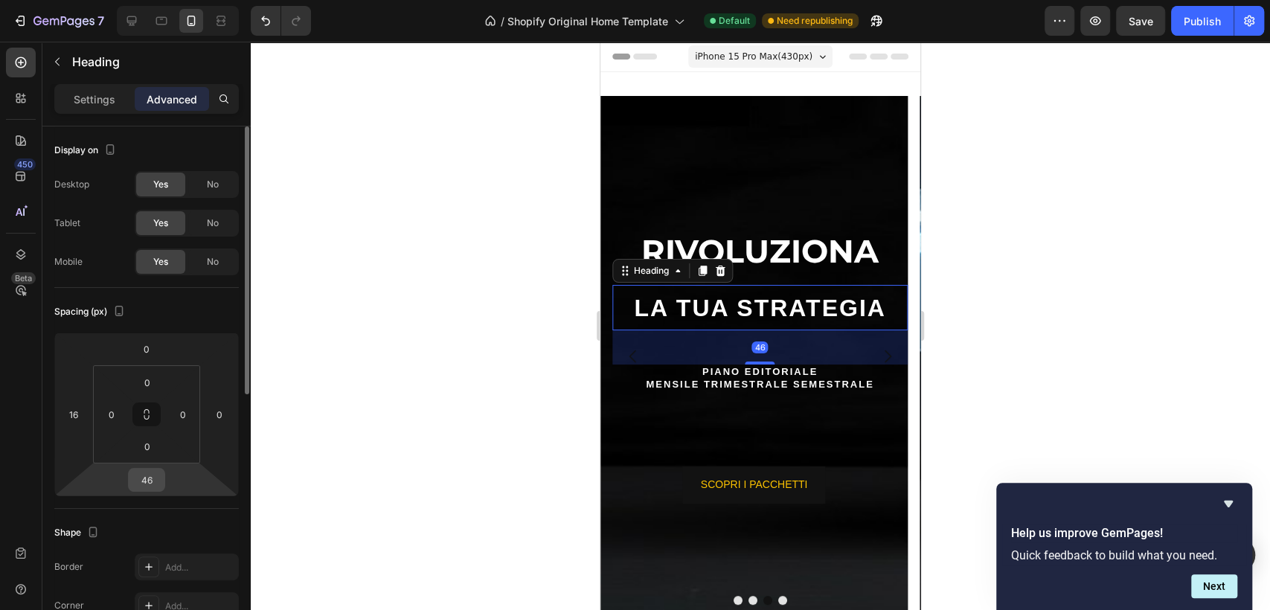
click at [158, 474] on input "46" at bounding box center [147, 480] width 30 height 22
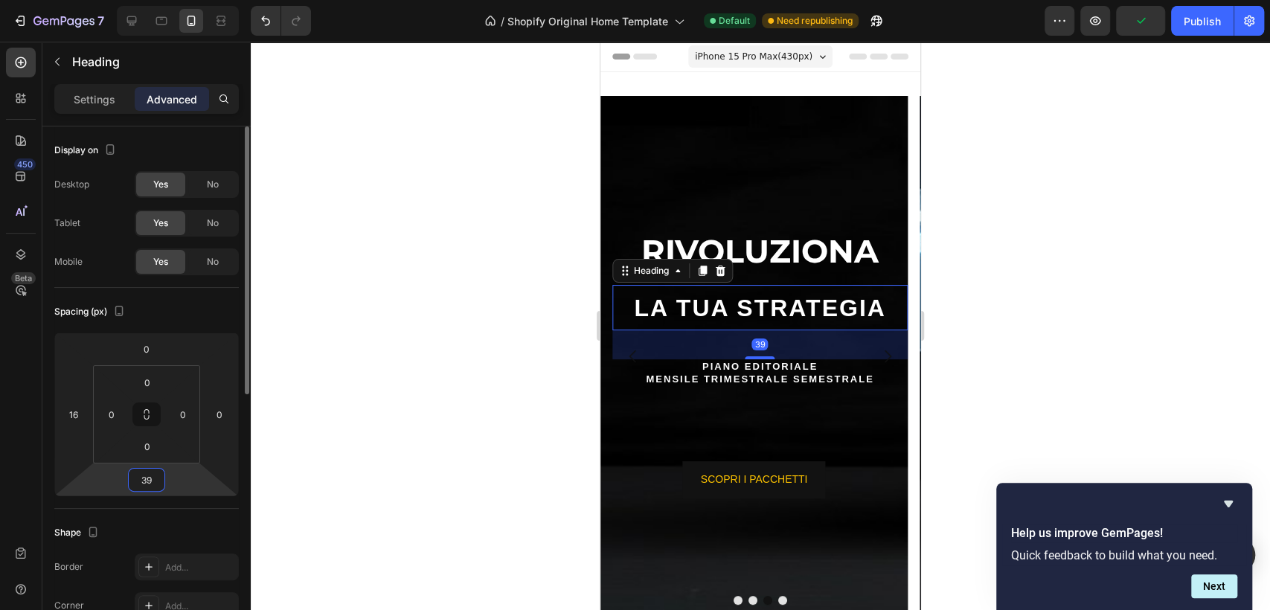
type input "40"
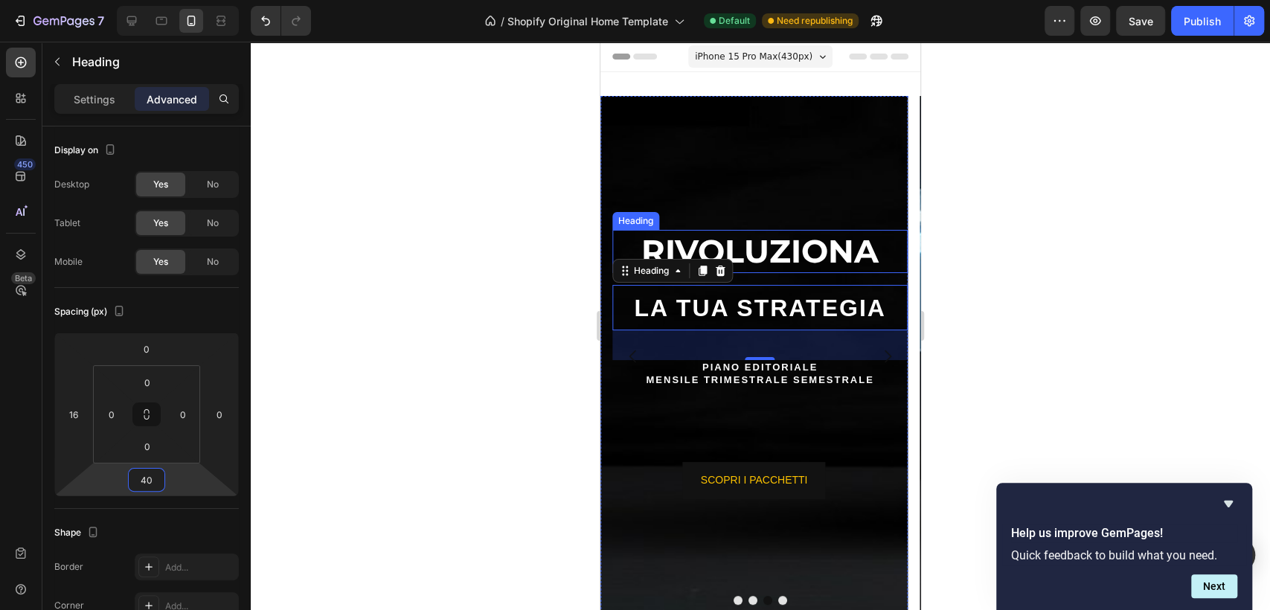
click at [737, 252] on span "RIVOLUZIONA" at bounding box center [760, 250] width 237 height 39
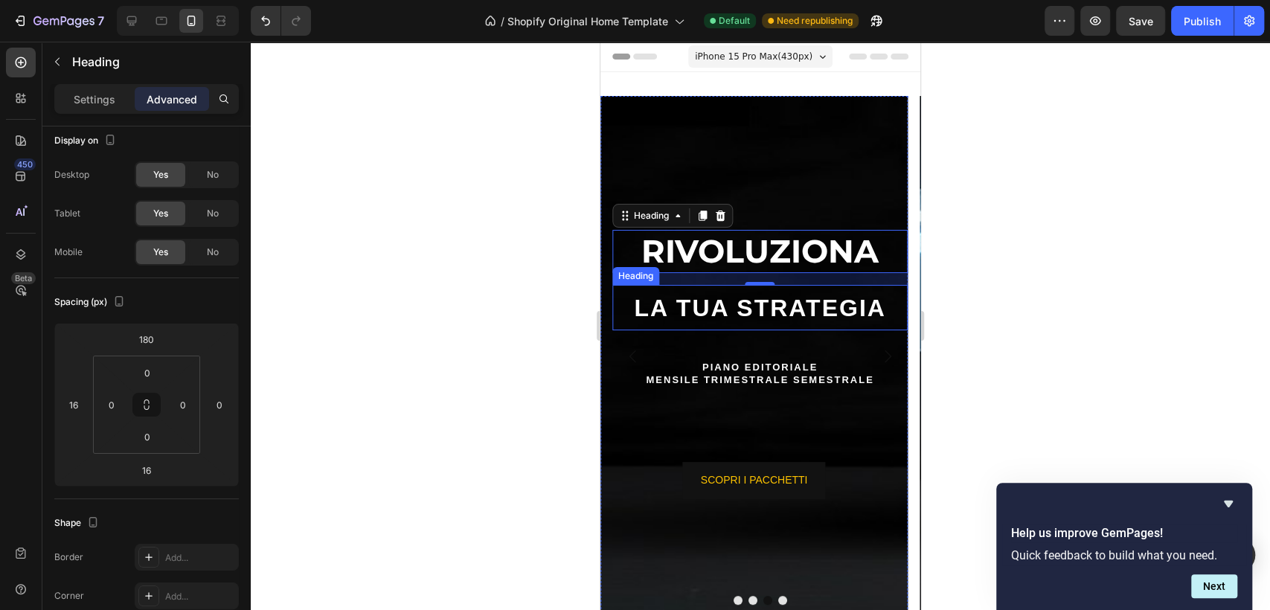
click at [751, 309] on span "LA TUA STRATEGIA" at bounding box center [760, 308] width 252 height 27
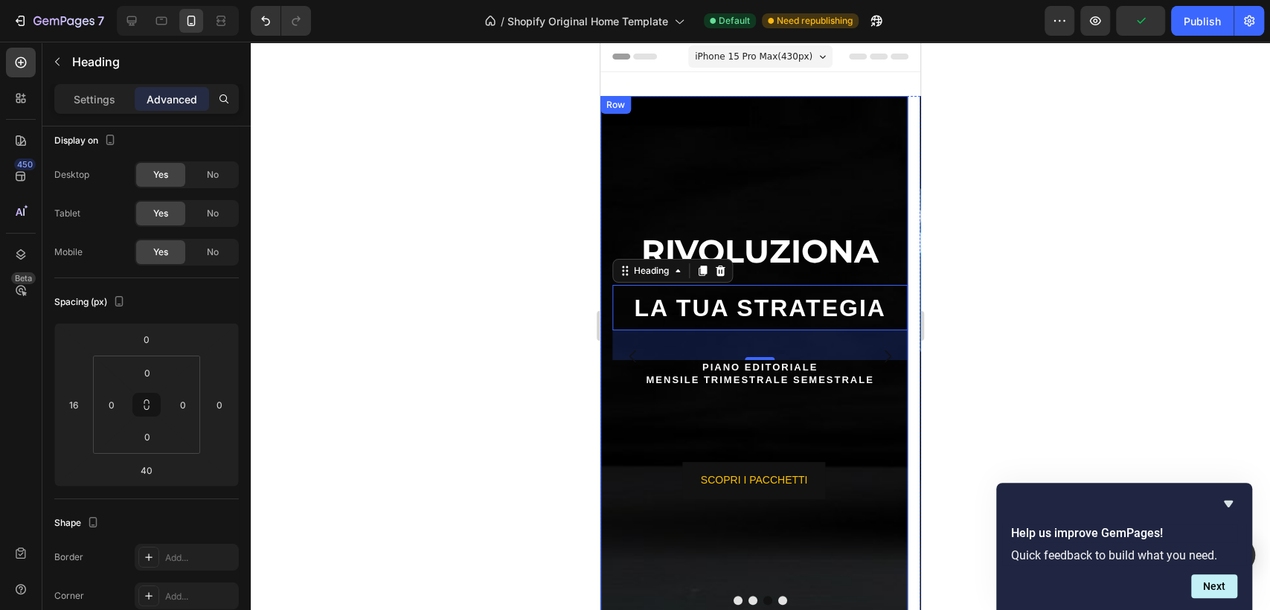
click at [786, 380] on p "PIANO EDITORIALE MENSILE TRIMESTRALE SEMESTRALE" at bounding box center [760, 374] width 292 height 25
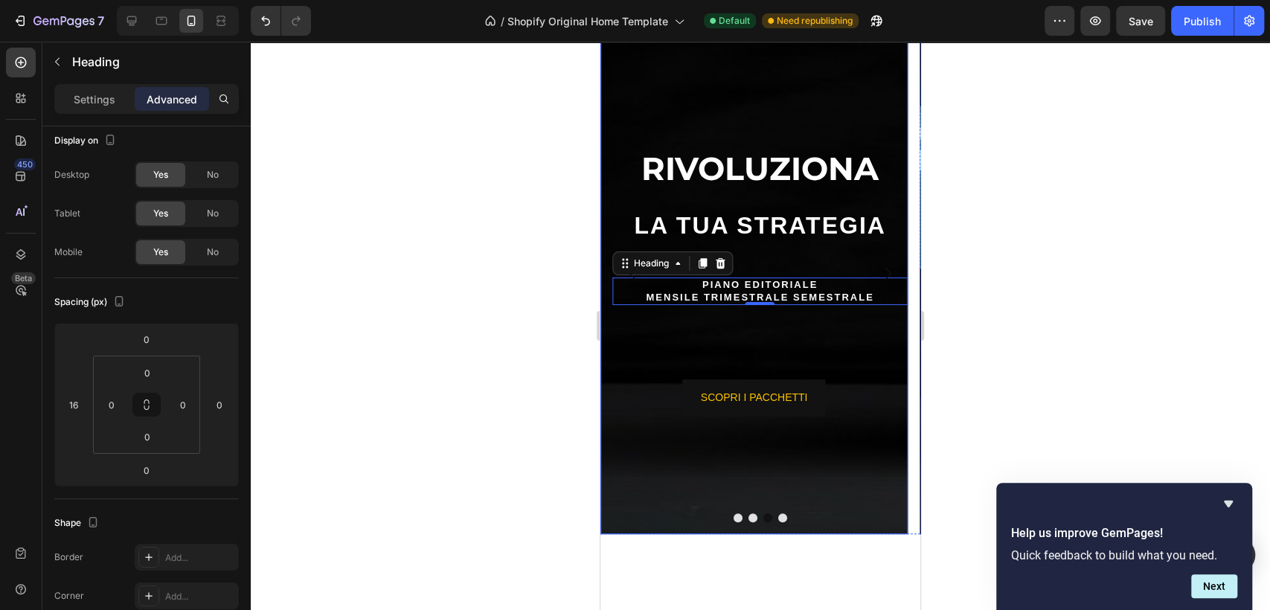
scroll to position [0, 0]
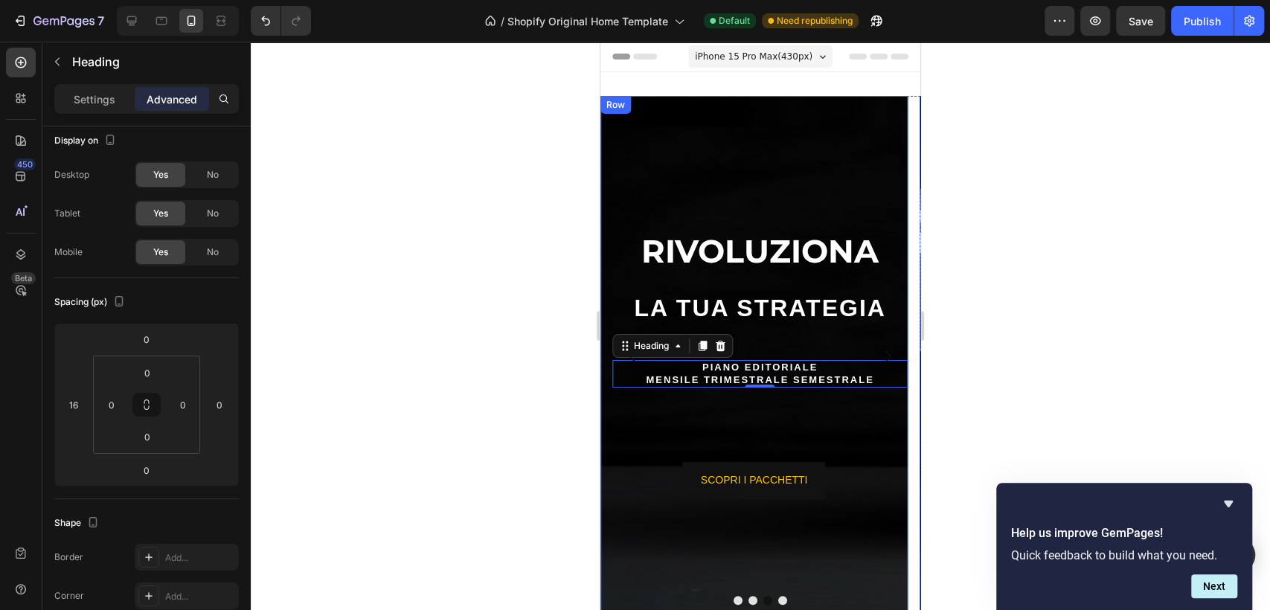
click at [749, 153] on div "⁠⁠⁠⁠⁠⁠⁠ RIVOLUZIONA Heading ⁠⁠⁠⁠⁠⁠⁠ LA TUA STRATEGIA Heading PIANO EDITORIALE M…" at bounding box center [754, 356] width 307 height 521
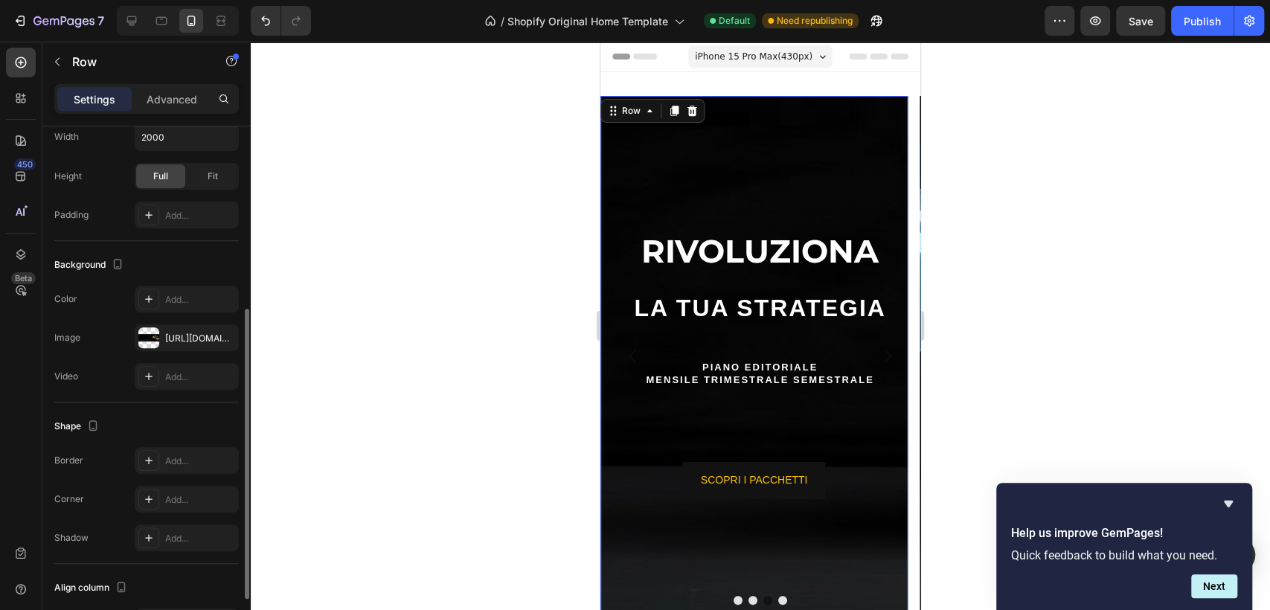
scroll to position [426, 0]
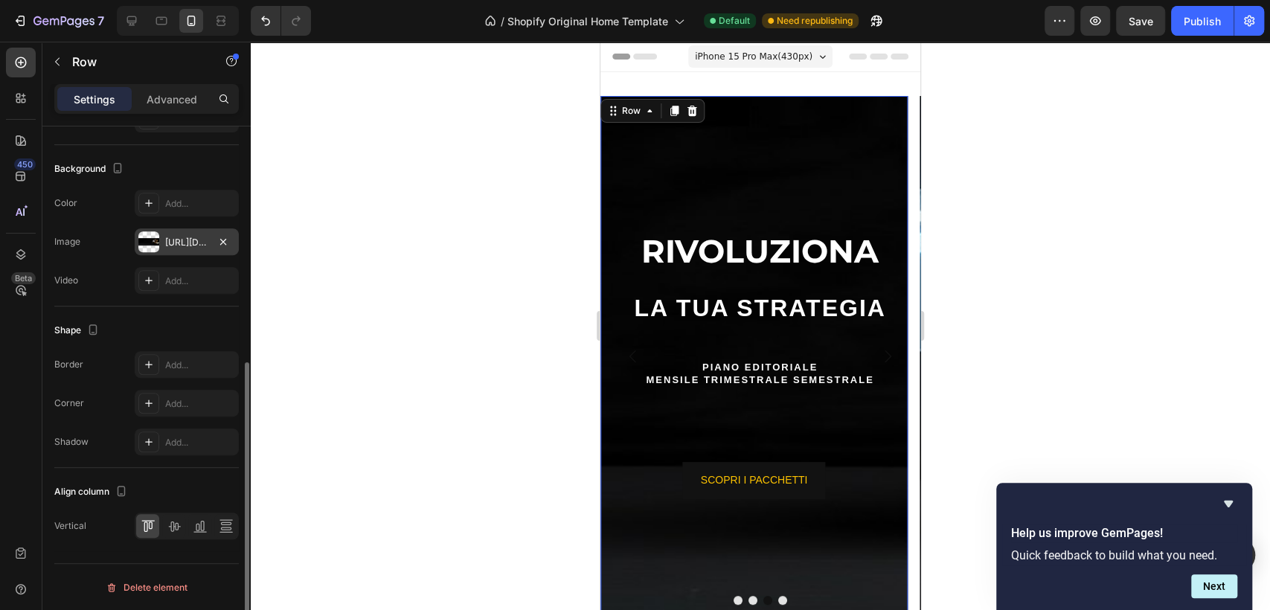
click at [189, 236] on div "https://cdn.shopify.com/s/files/1/0985/8537/9155/files/gempages_581652712077132…" at bounding box center [186, 242] width 43 height 13
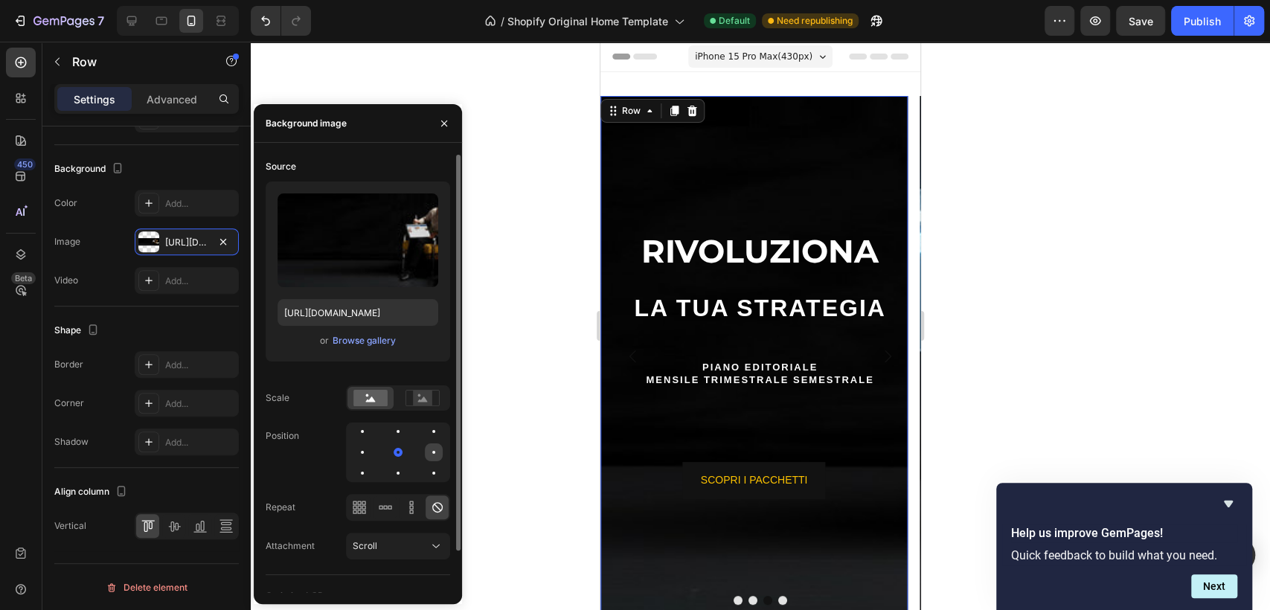
click at [434, 455] on div at bounding box center [434, 453] width 18 height 18
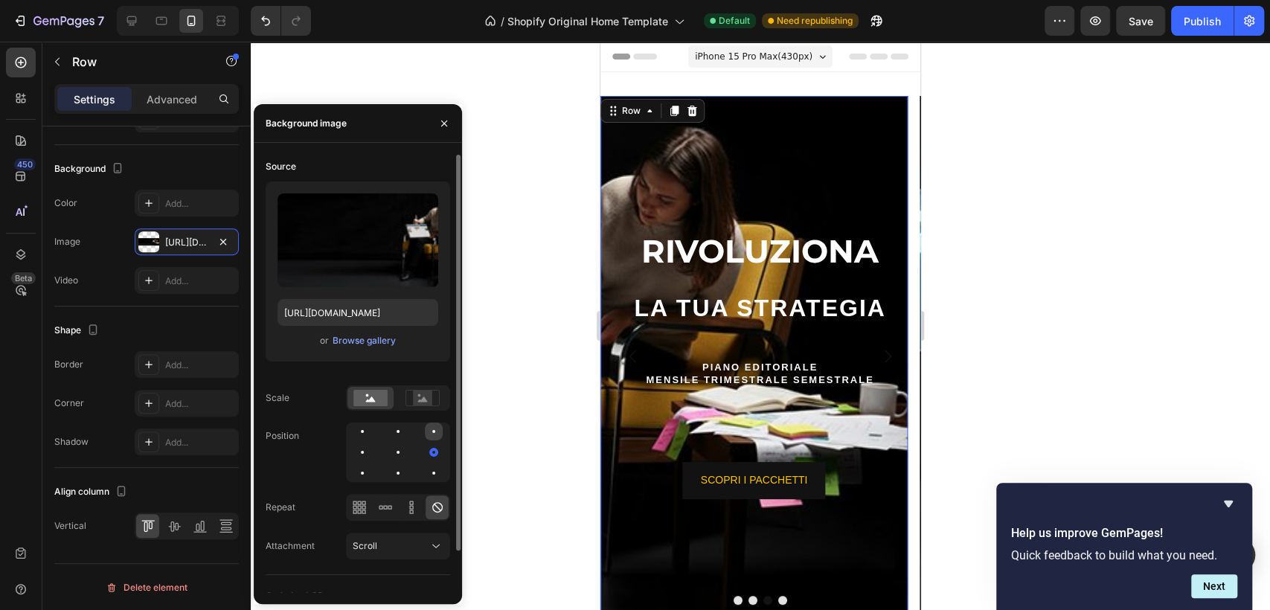
click at [439, 427] on div at bounding box center [434, 432] width 18 height 18
click at [432, 470] on div at bounding box center [434, 473] width 18 height 18
click at [433, 452] on div at bounding box center [433, 452] width 3 height 3
click at [400, 449] on div at bounding box center [398, 453] width 18 height 18
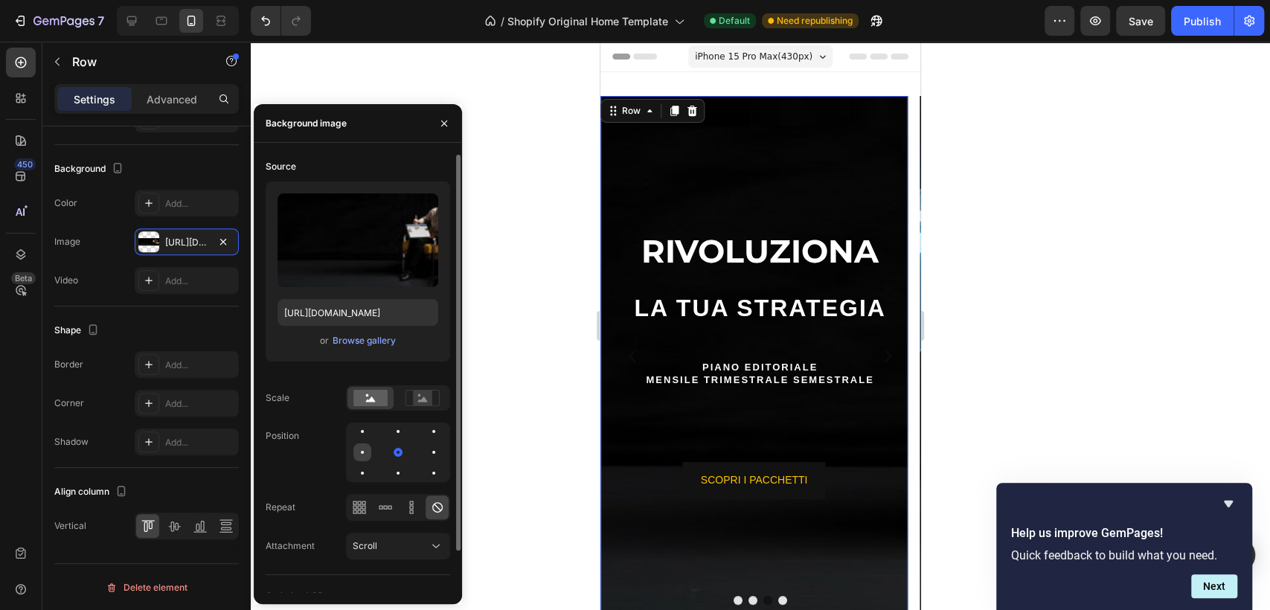
click at [362, 454] on div at bounding box center [363, 453] width 18 height 18
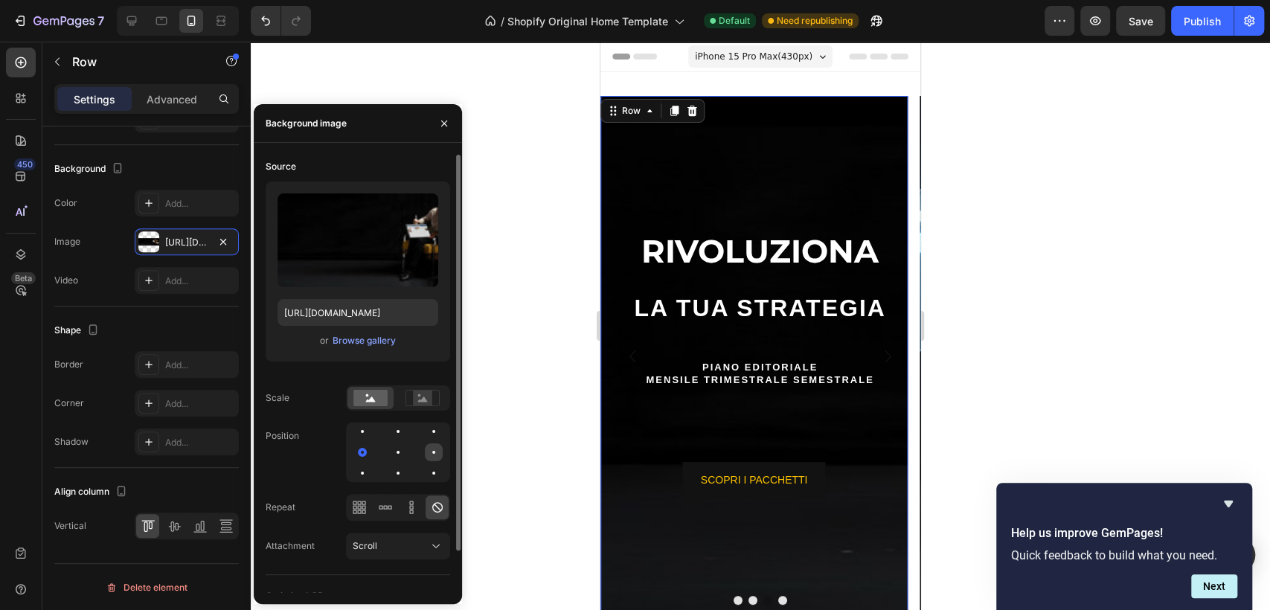
click at [435, 451] on div at bounding box center [434, 453] width 18 height 18
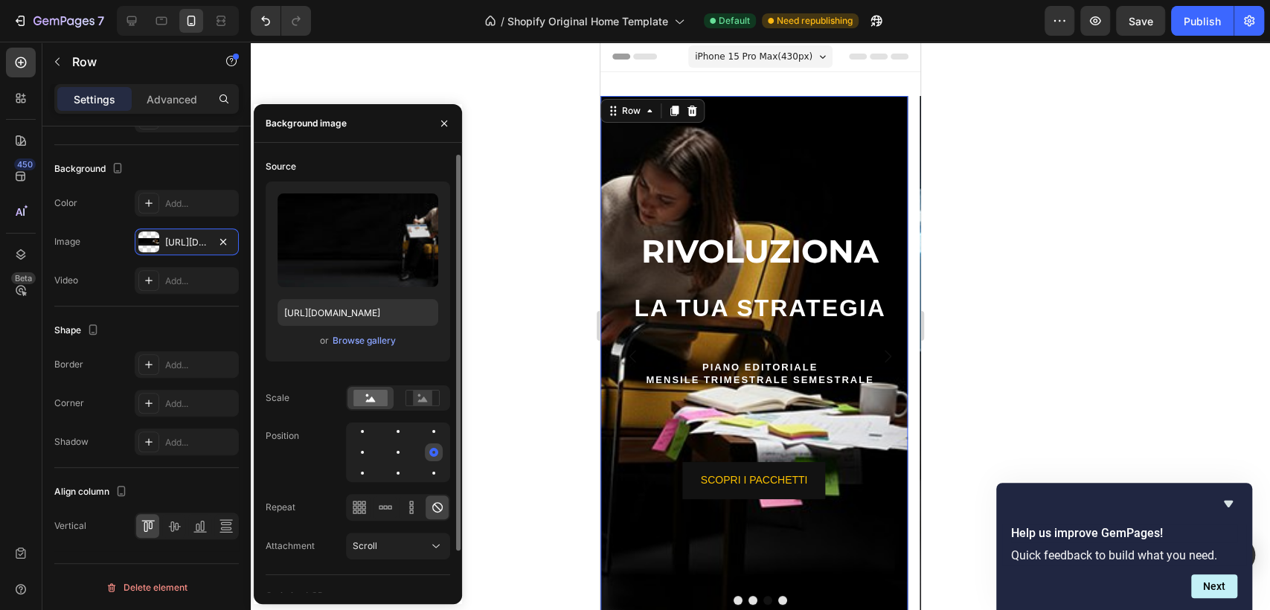
click at [430, 449] on div at bounding box center [433, 452] width 9 height 9
click at [432, 547] on icon at bounding box center [436, 546] width 15 height 15
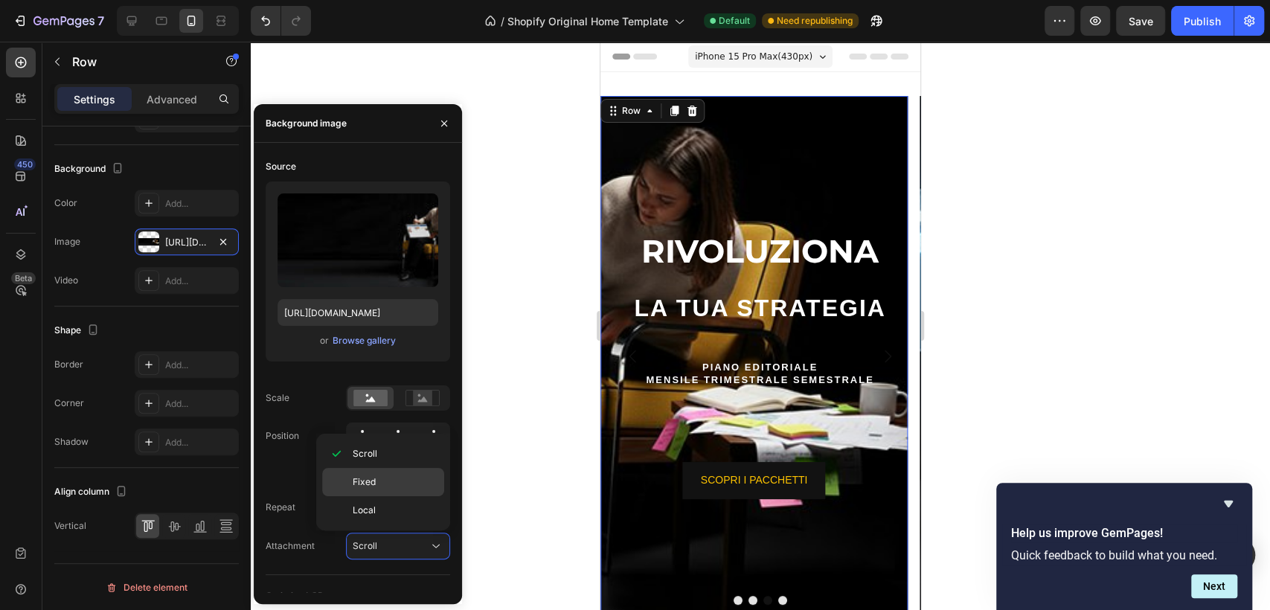
click at [415, 480] on p "Fixed" at bounding box center [395, 482] width 85 height 13
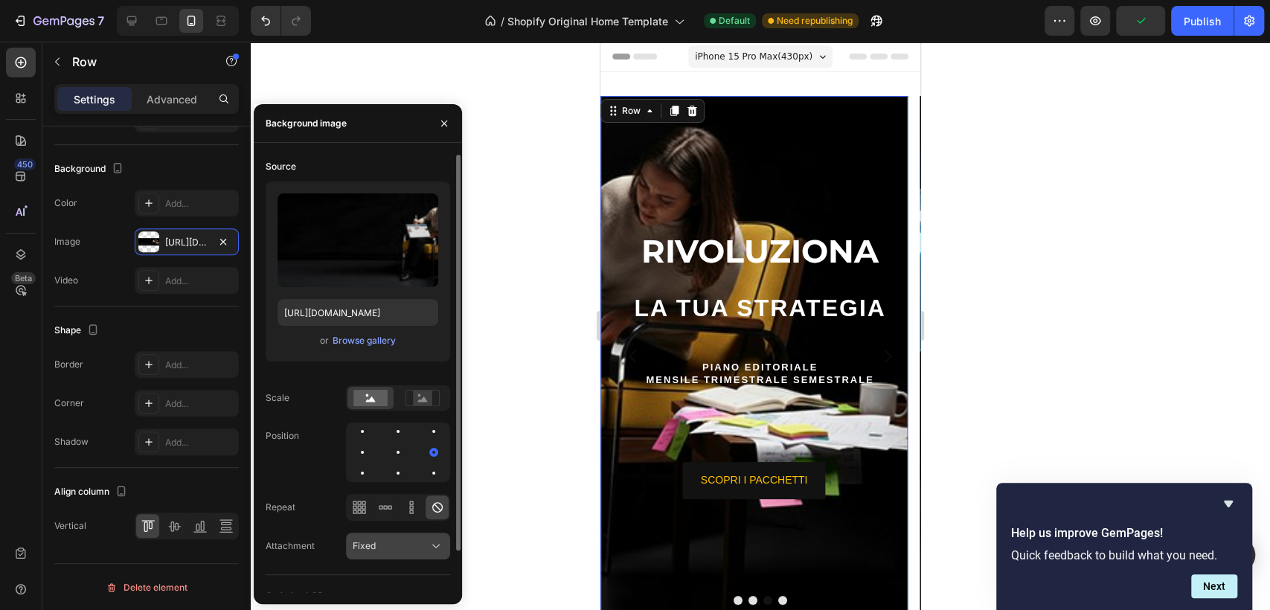
click at [426, 544] on div "Fixed" at bounding box center [391, 546] width 76 height 13
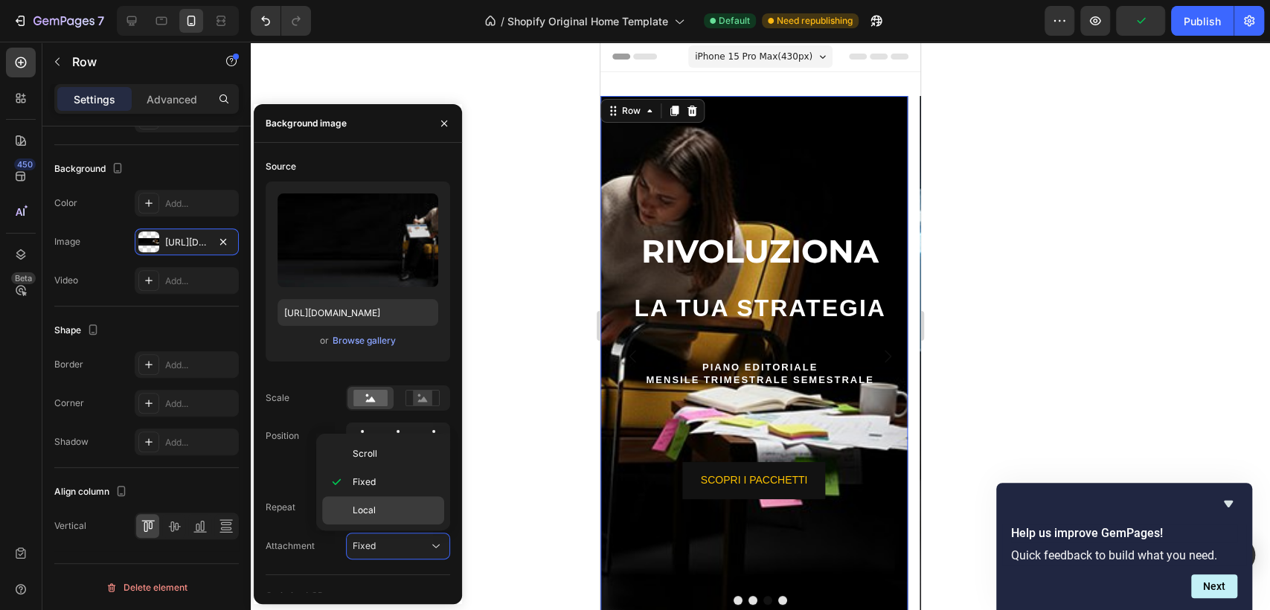
click at [388, 504] on p "Local" at bounding box center [395, 510] width 85 height 13
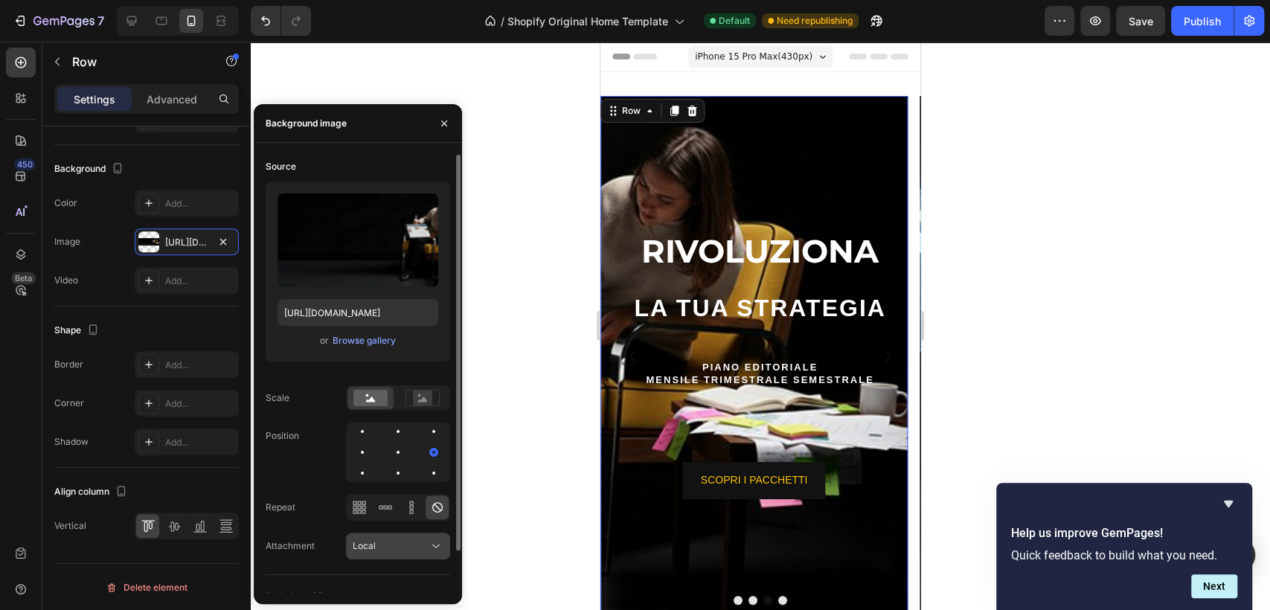
click at [429, 548] on icon at bounding box center [436, 546] width 15 height 15
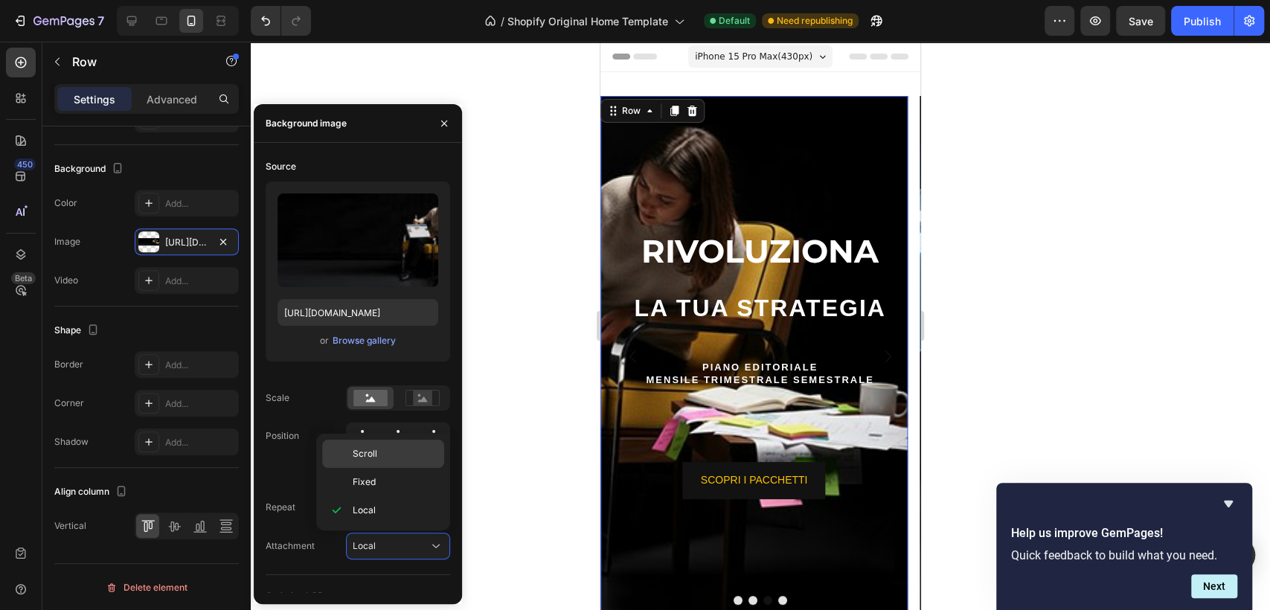
click at [403, 452] on p "Scroll" at bounding box center [395, 453] width 85 height 13
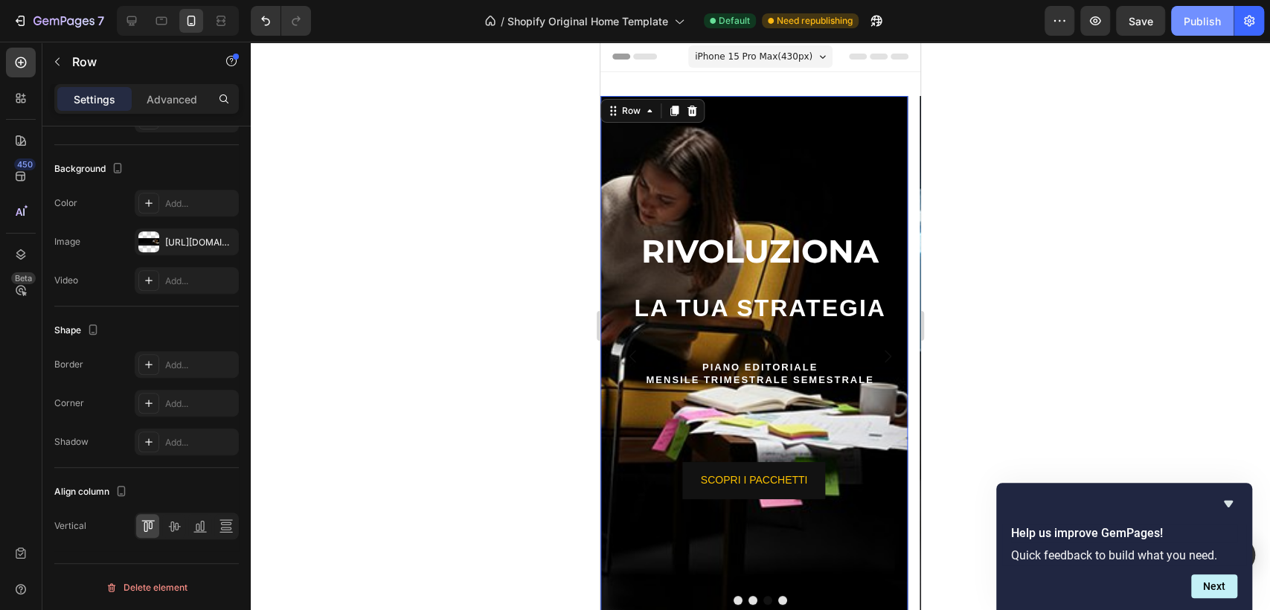
click at [1209, 29] on button "Publish" at bounding box center [1202, 21] width 63 height 30
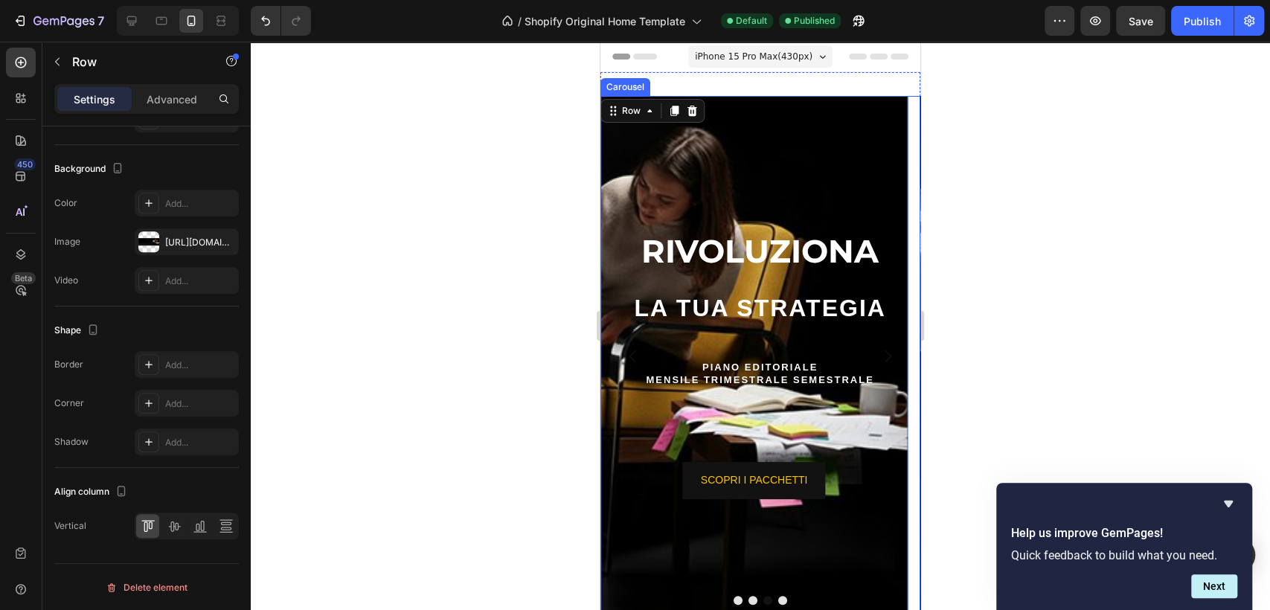
click at [749, 597] on button "Dot" at bounding box center [753, 600] width 9 height 9
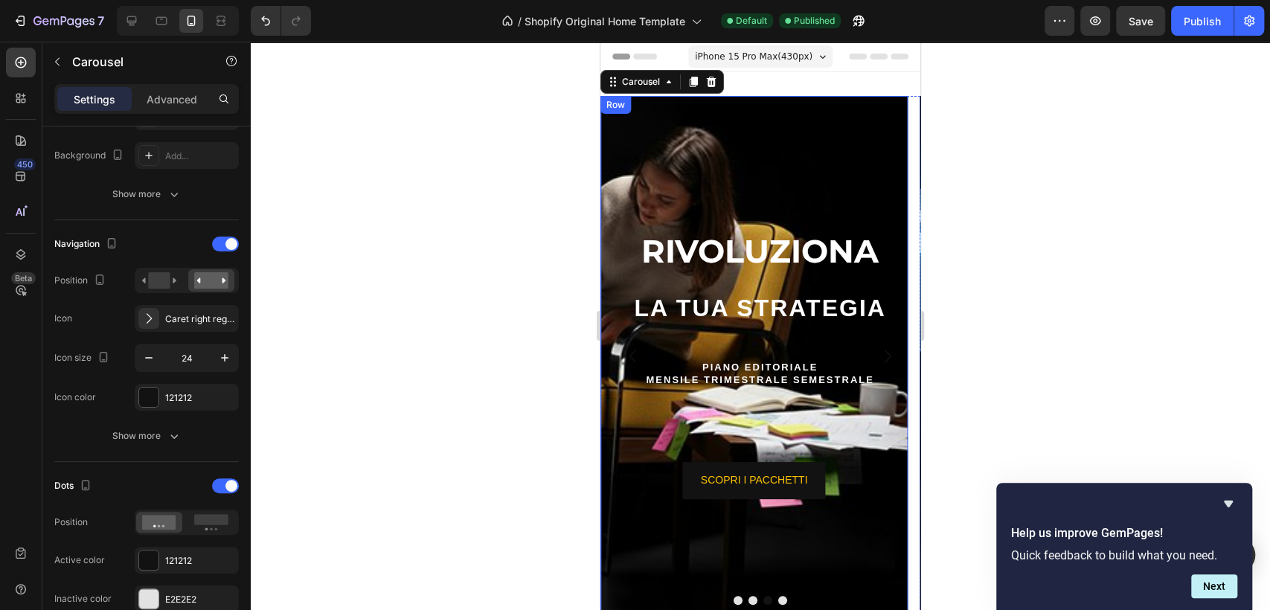
scroll to position [0, 0]
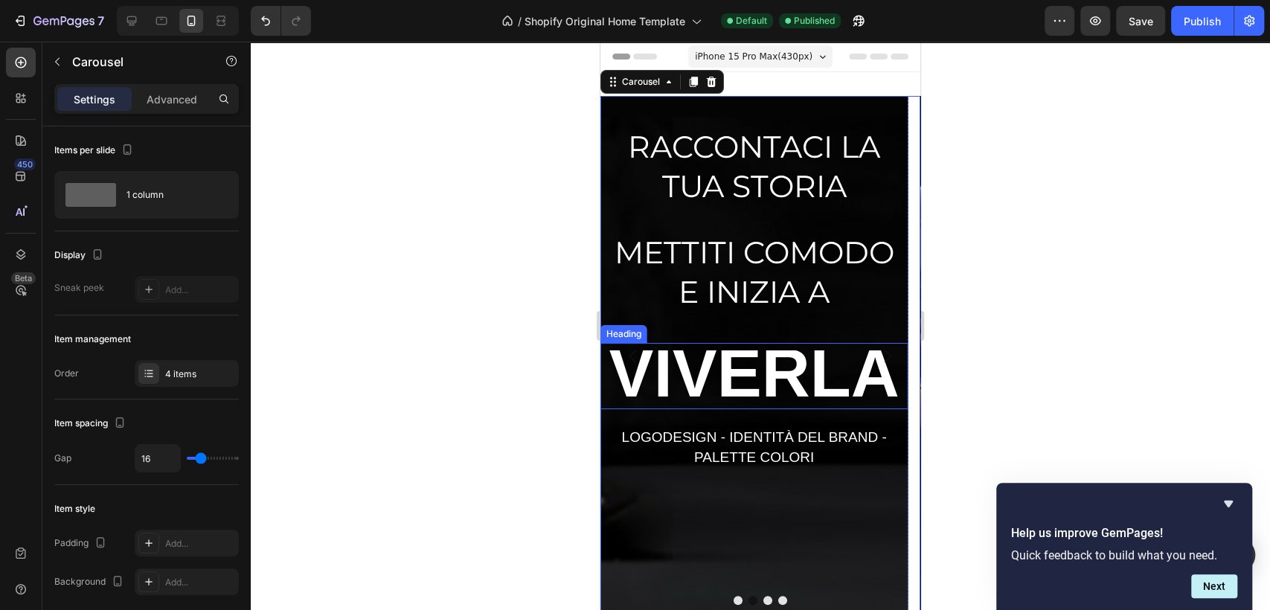
click at [750, 380] on strong "VIVERLA" at bounding box center [755, 373] width 290 height 74
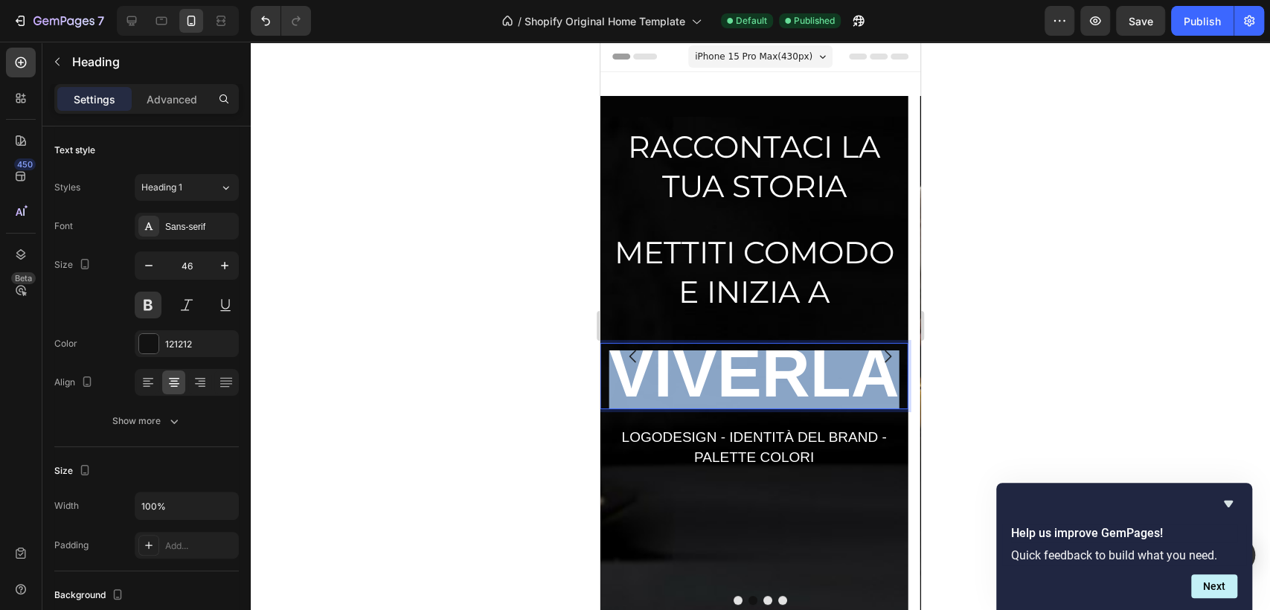
click at [746, 383] on strong "VIVERLA" at bounding box center [755, 373] width 290 height 74
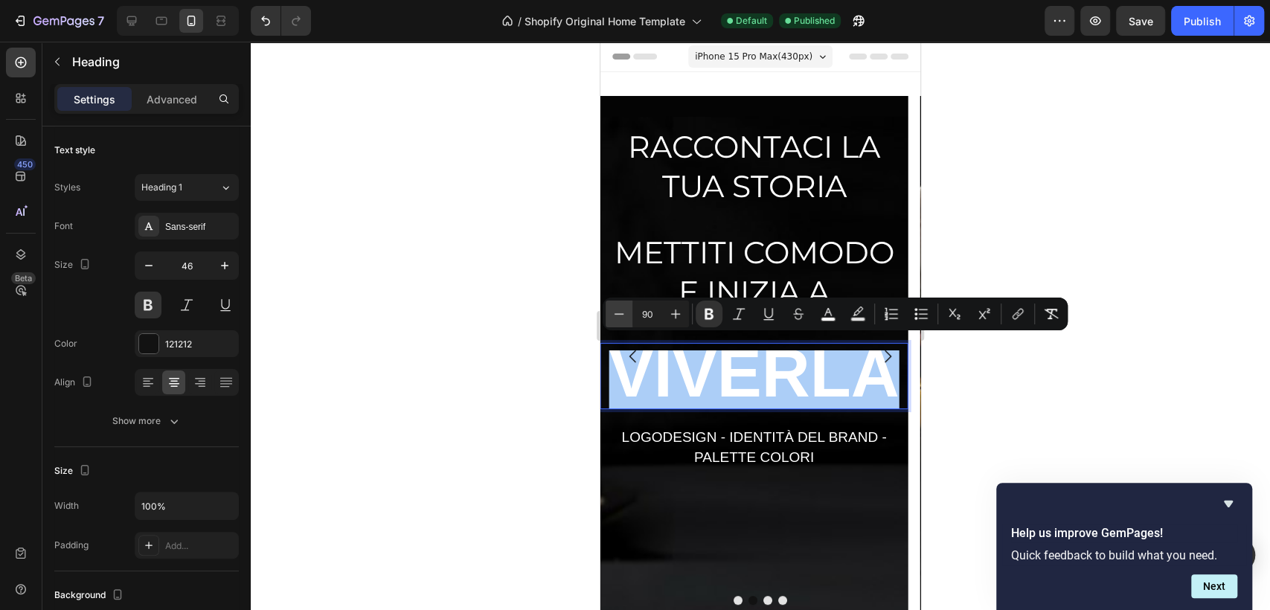
click at [620, 314] on icon "Editor contextual toolbar" at bounding box center [620, 313] width 10 height 1
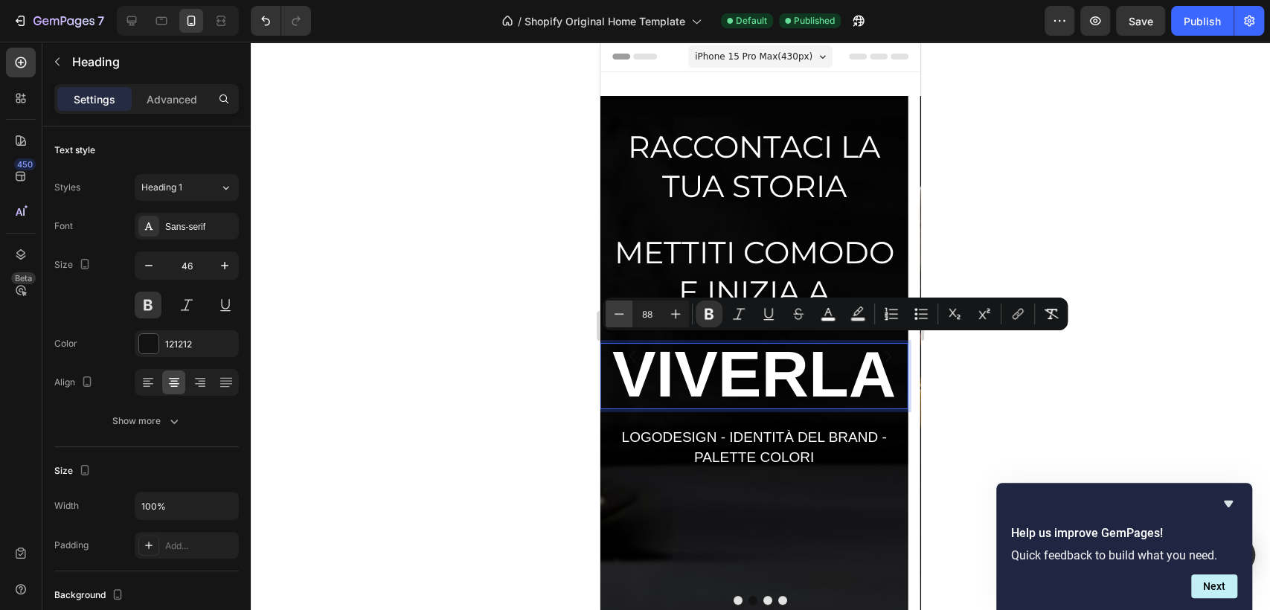
click at [622, 312] on icon "Editor contextual toolbar" at bounding box center [619, 314] width 15 height 15
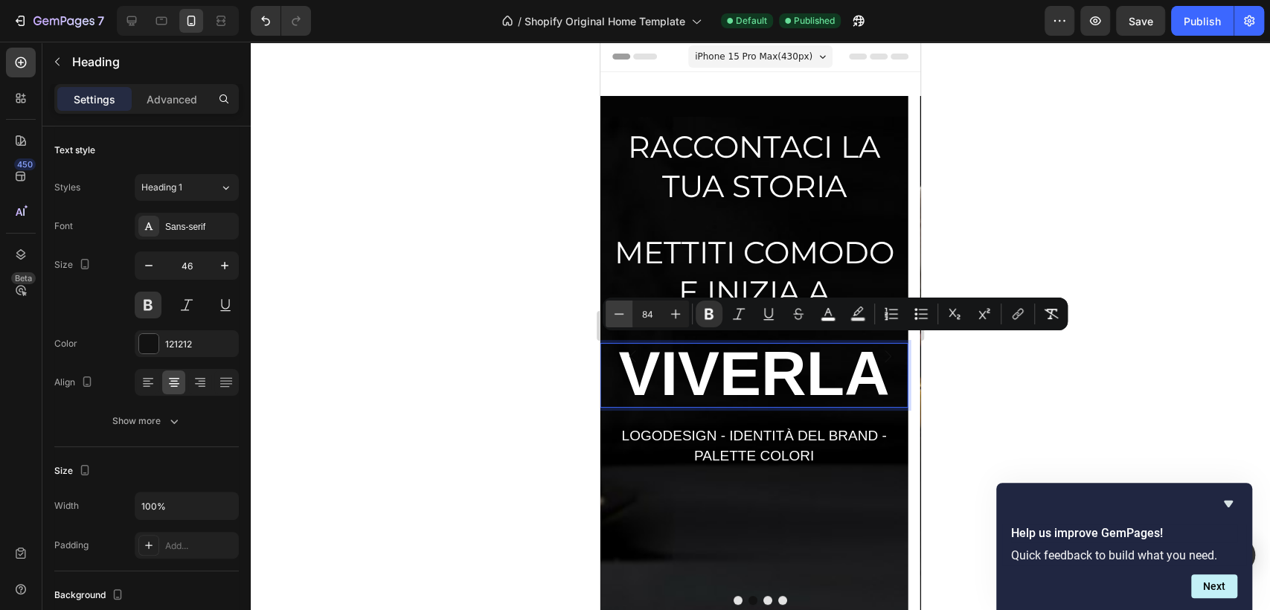
click at [619, 316] on icon "Editor contextual toolbar" at bounding box center [619, 314] width 15 height 15
type input "83"
click at [1100, 156] on div at bounding box center [761, 326] width 1020 height 569
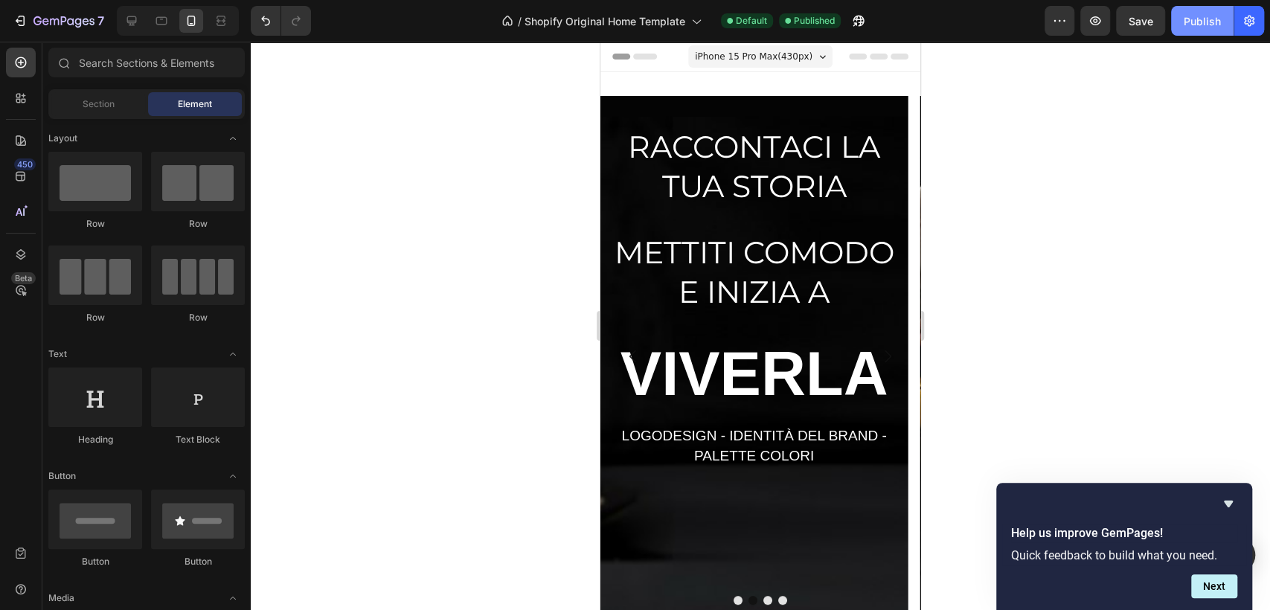
click at [1212, 9] on button "Publish" at bounding box center [1202, 21] width 63 height 30
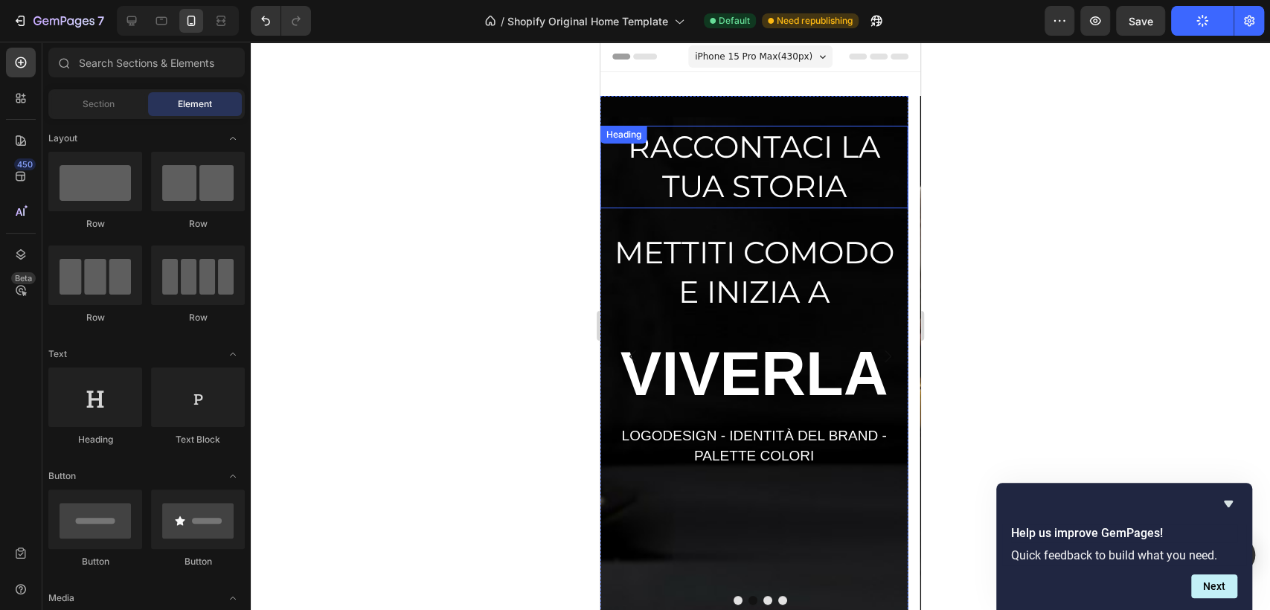
click at [747, 146] on span "RACCONTACI LA TUA STORIA" at bounding box center [754, 166] width 252 height 77
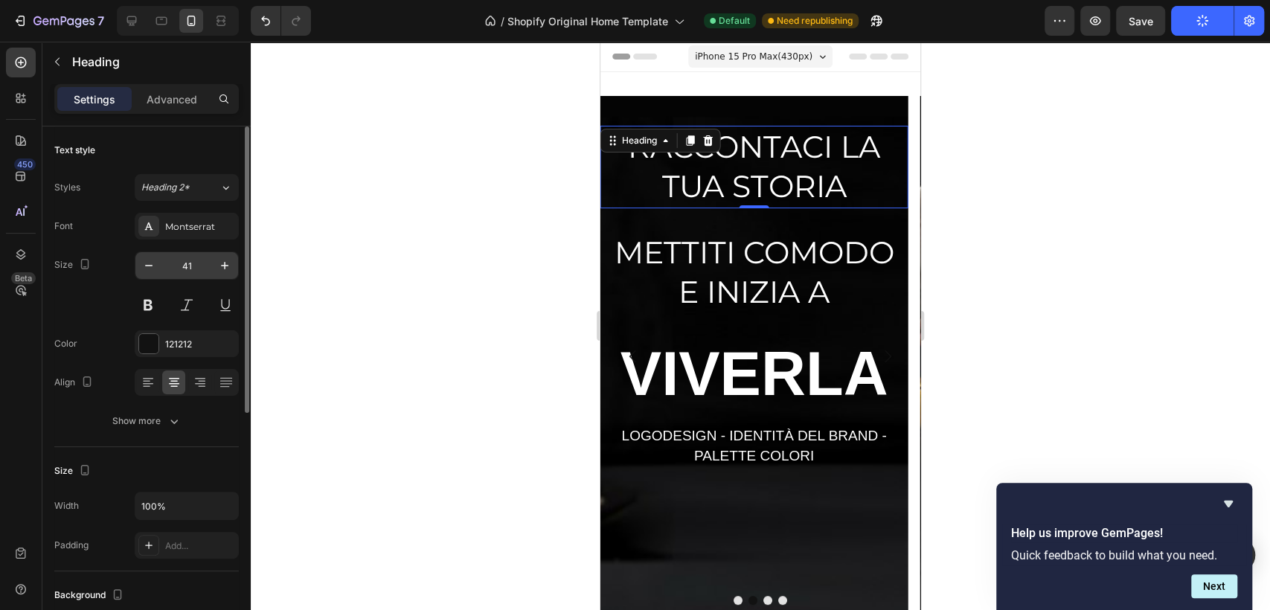
click at [180, 263] on input "41" at bounding box center [186, 265] width 49 height 27
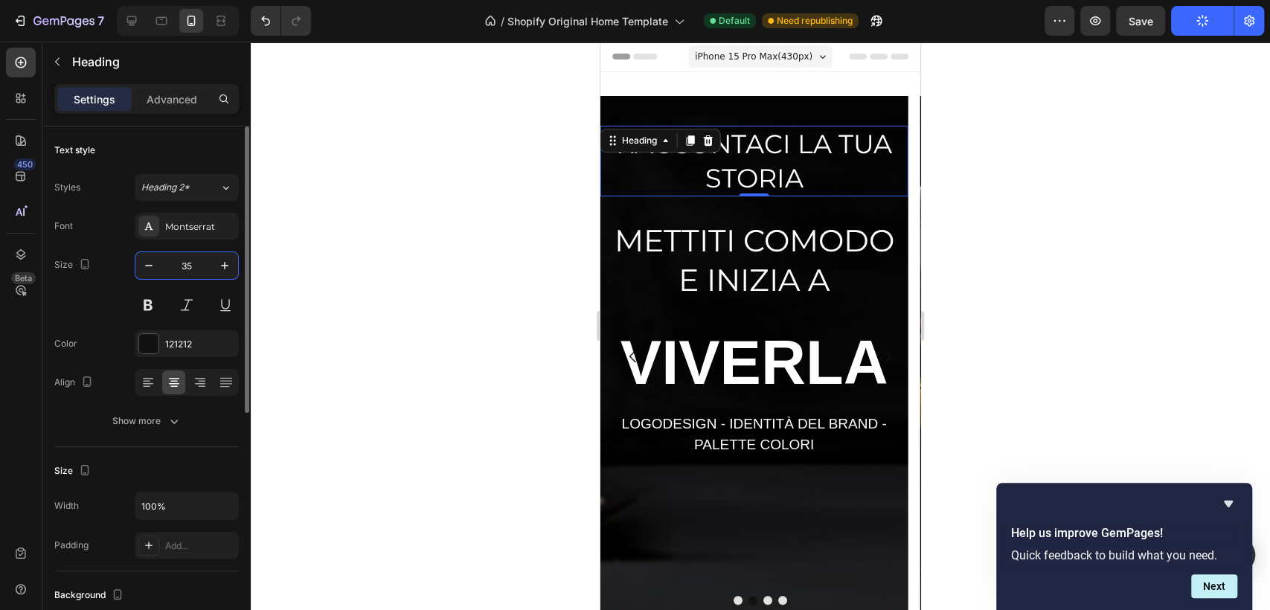
type input "35"
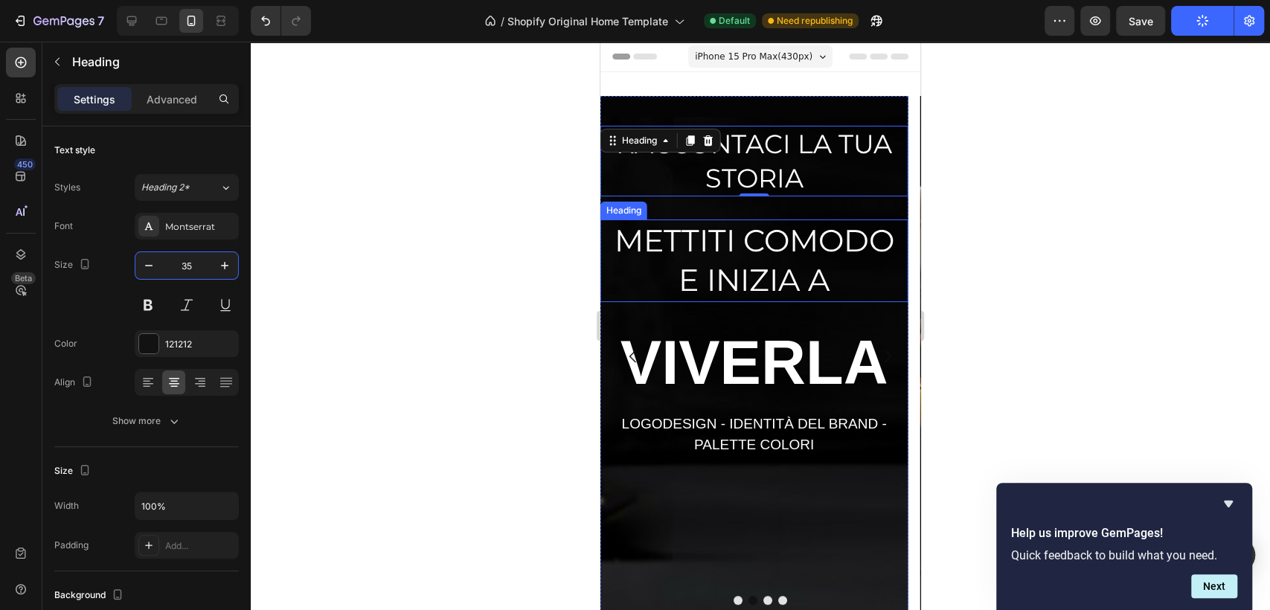
click at [766, 257] on span "METTITI COMODO E INIZIA A" at bounding box center [755, 260] width 280 height 77
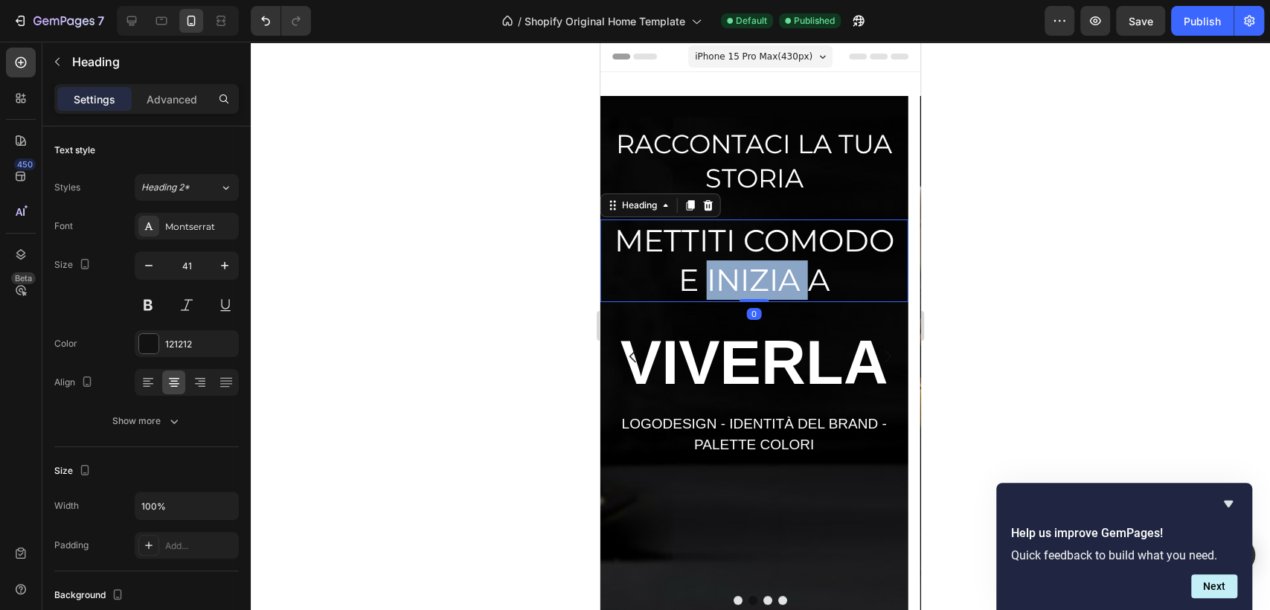
click at [749, 273] on span "METTITI COMODO E INIZIA A" at bounding box center [755, 260] width 280 height 77
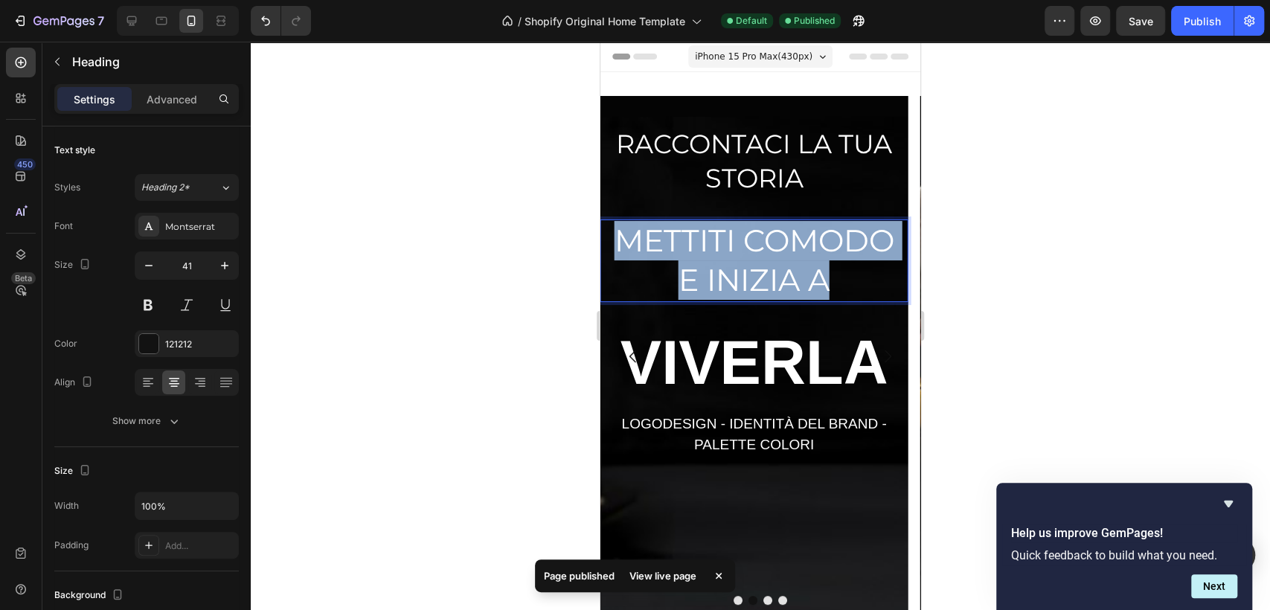
click at [749, 273] on span "METTITI COMODO E INIZIA A" at bounding box center [755, 260] width 280 height 77
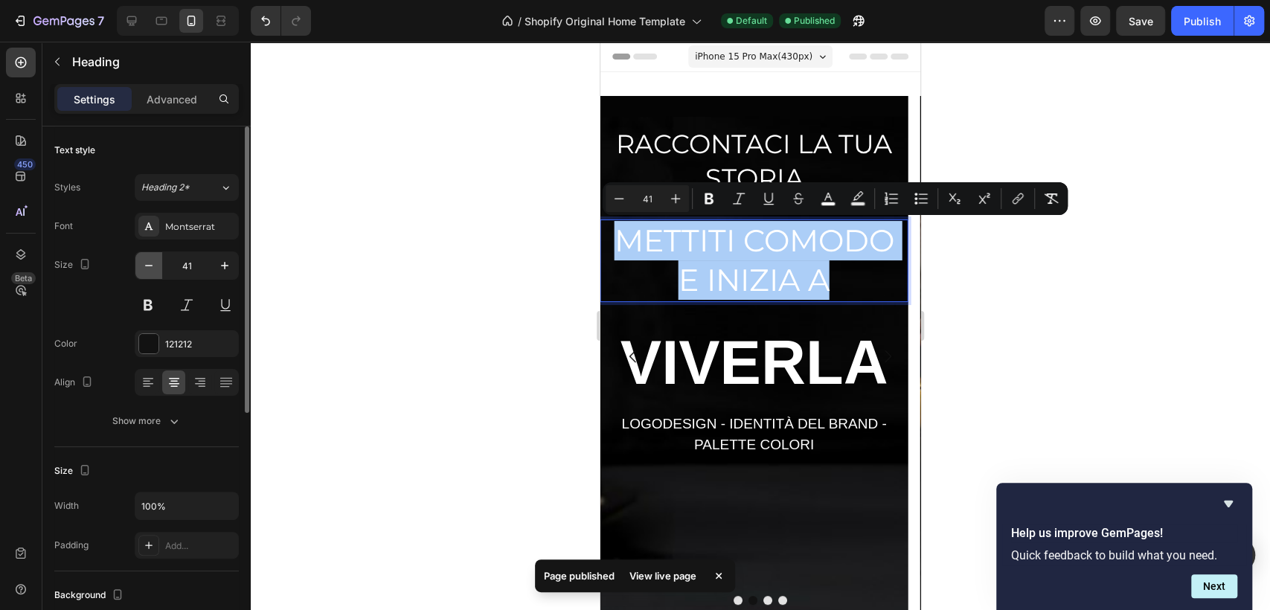
click at [144, 264] on icon "button" at bounding box center [148, 265] width 15 height 15
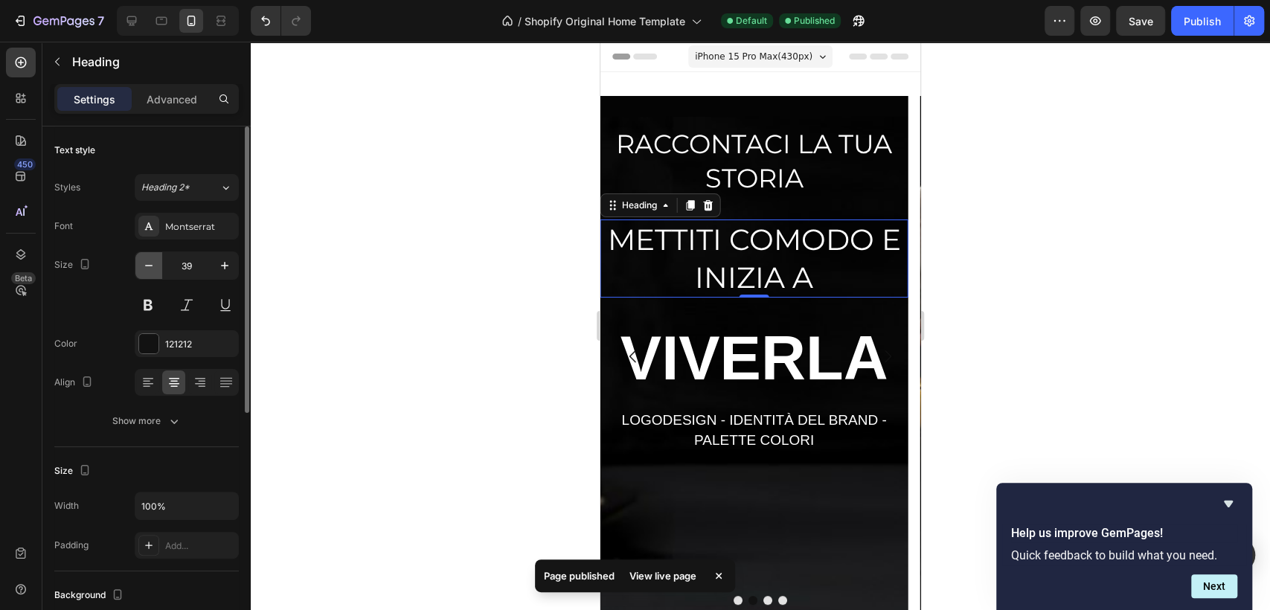
click at [144, 264] on icon "button" at bounding box center [148, 265] width 15 height 15
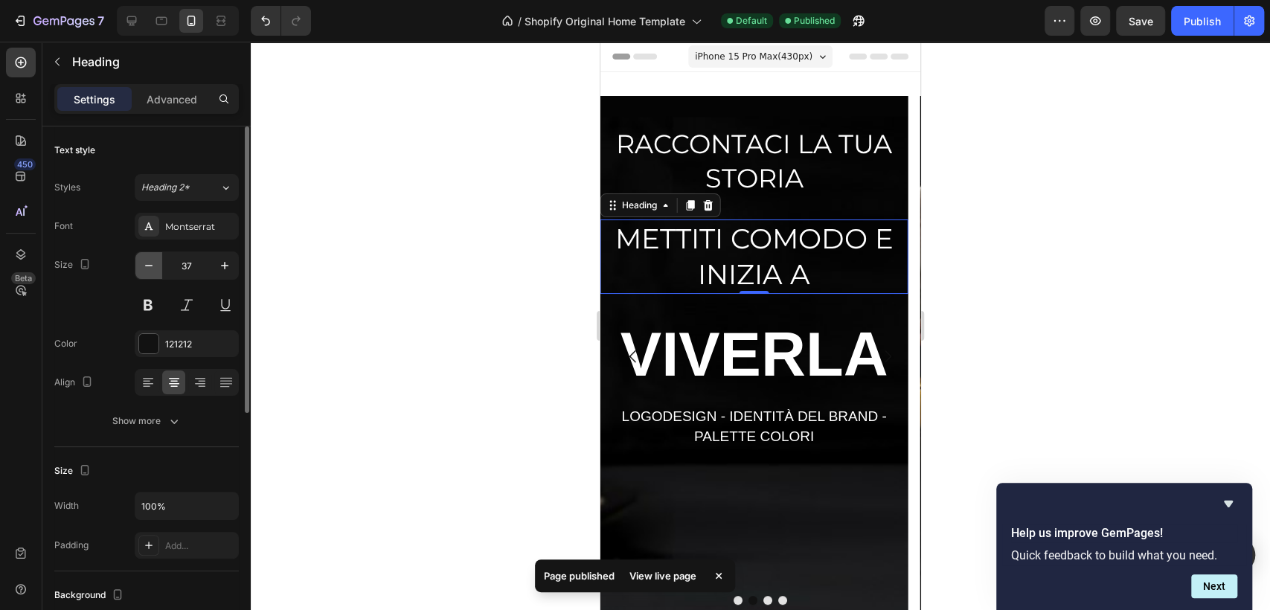
click at [144, 264] on icon "button" at bounding box center [148, 265] width 15 height 15
type input "35"
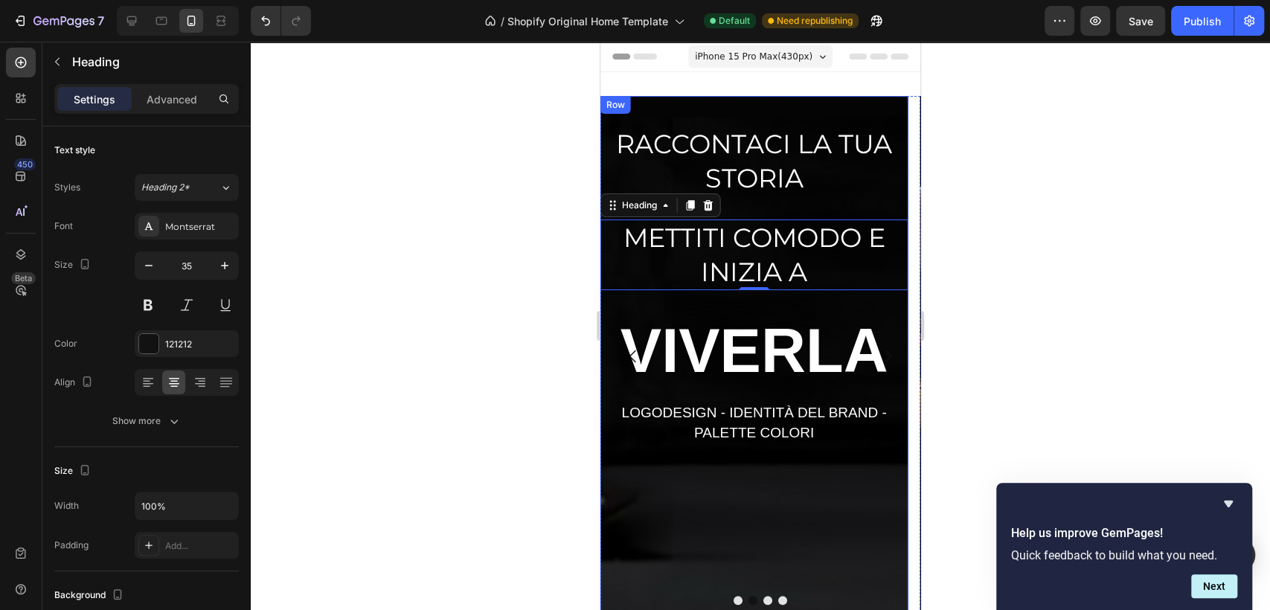
click at [642, 482] on div "RACCONTACI LA TUA STORIA Heading METTITI COMODO E INIZIA A Heading 0 ⁠⁠⁠⁠⁠⁠⁠ VI…" at bounding box center [754, 356] width 307 height 521
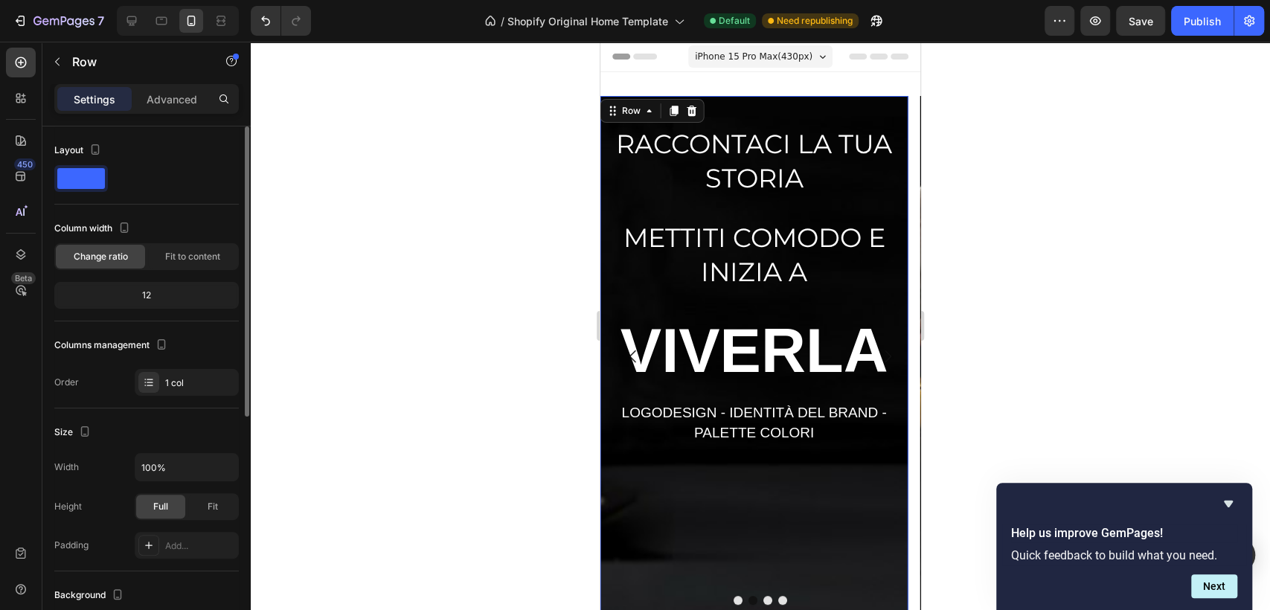
scroll to position [165, 0]
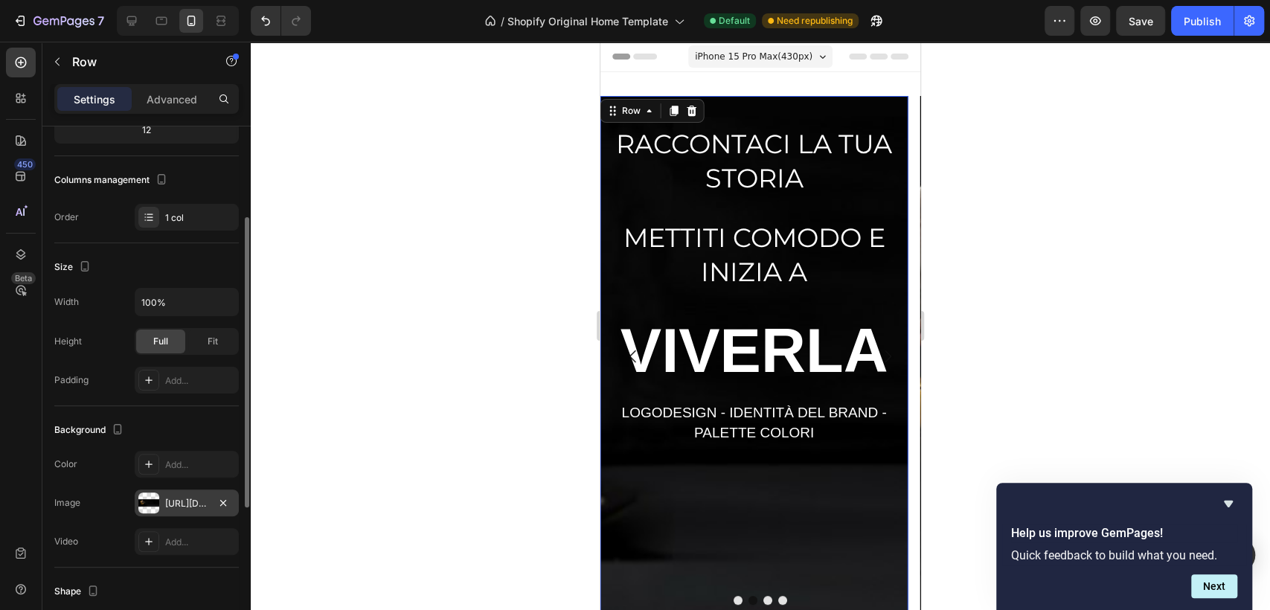
click at [191, 497] on div "[URL][DOMAIN_NAME]" at bounding box center [186, 503] width 43 height 13
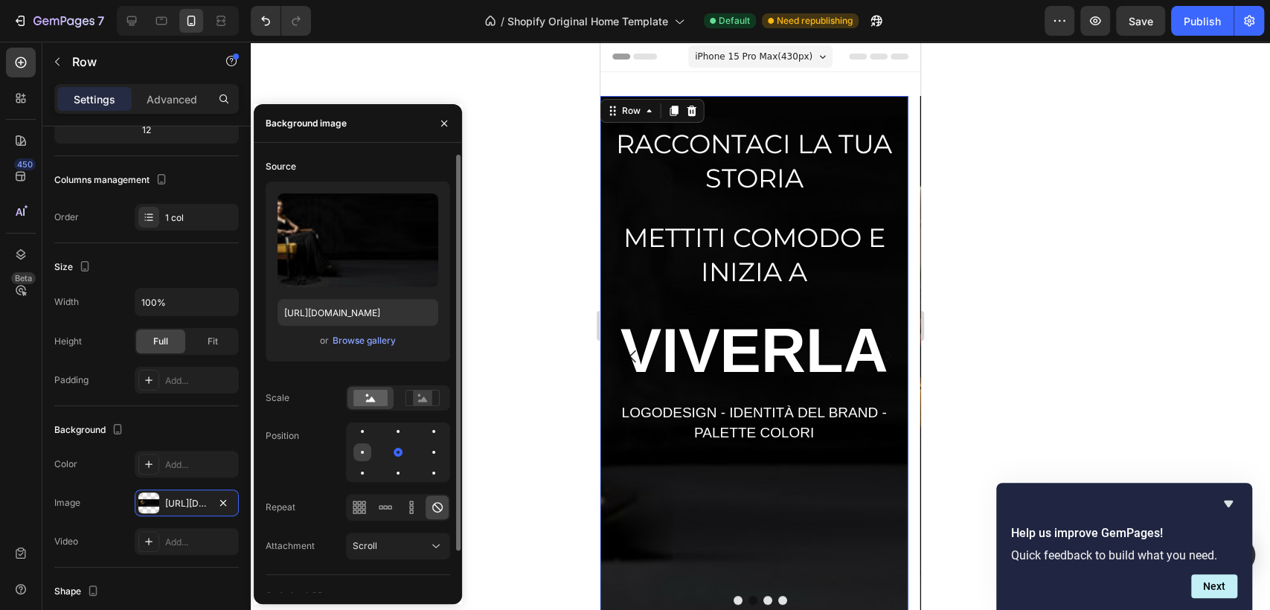
click at [362, 453] on div at bounding box center [362, 452] width 3 height 3
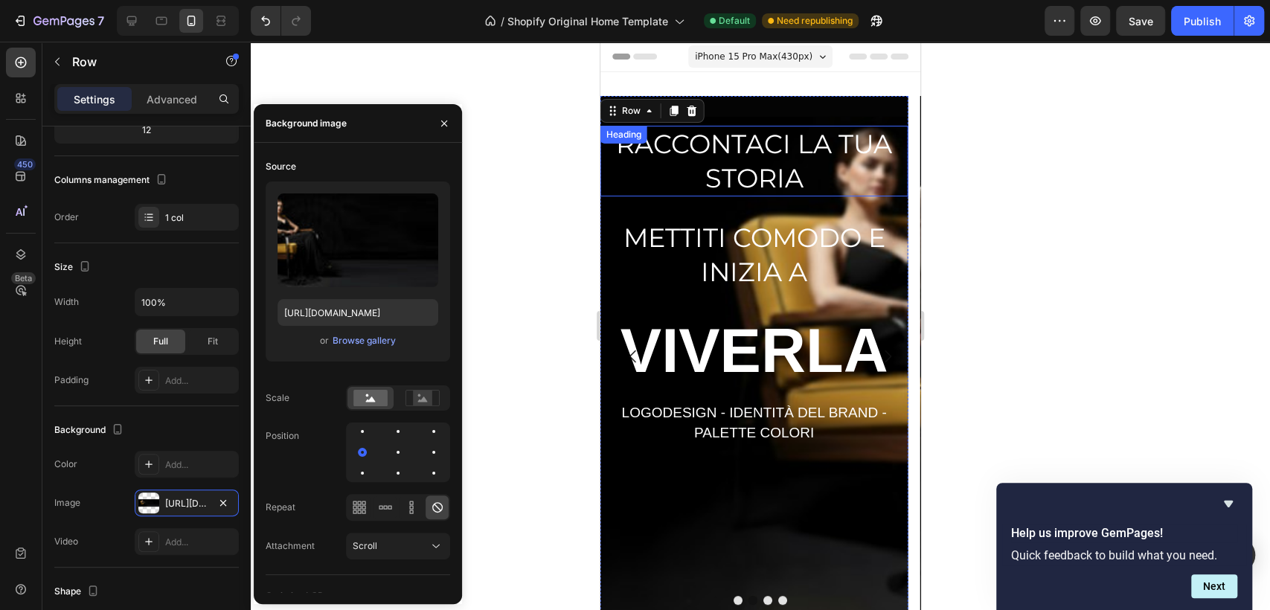
click at [761, 144] on span "RACCONTACI LA TUA STORIA" at bounding box center [754, 161] width 276 height 66
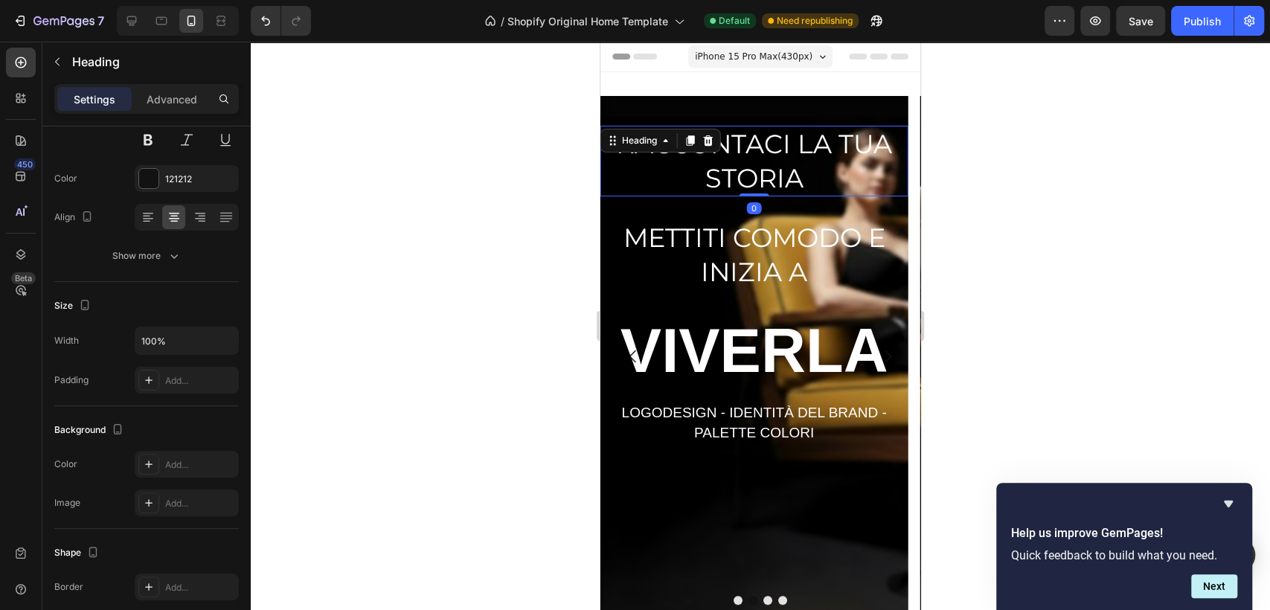
scroll to position [0, 0]
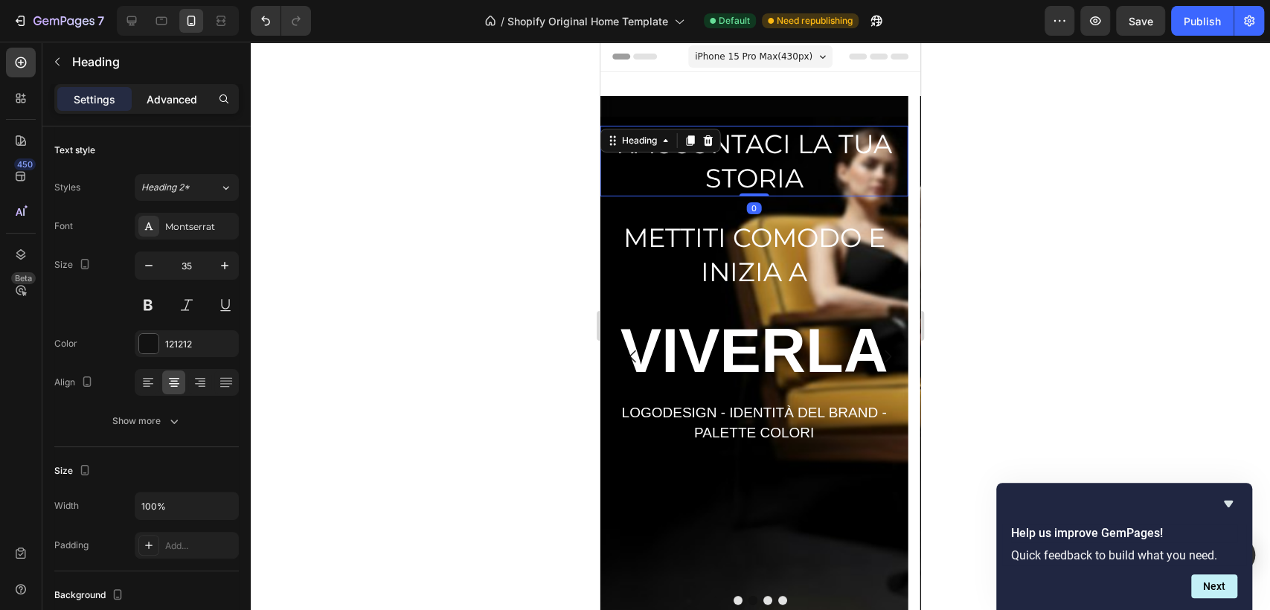
click at [188, 105] on p "Advanced" at bounding box center [172, 100] width 51 height 16
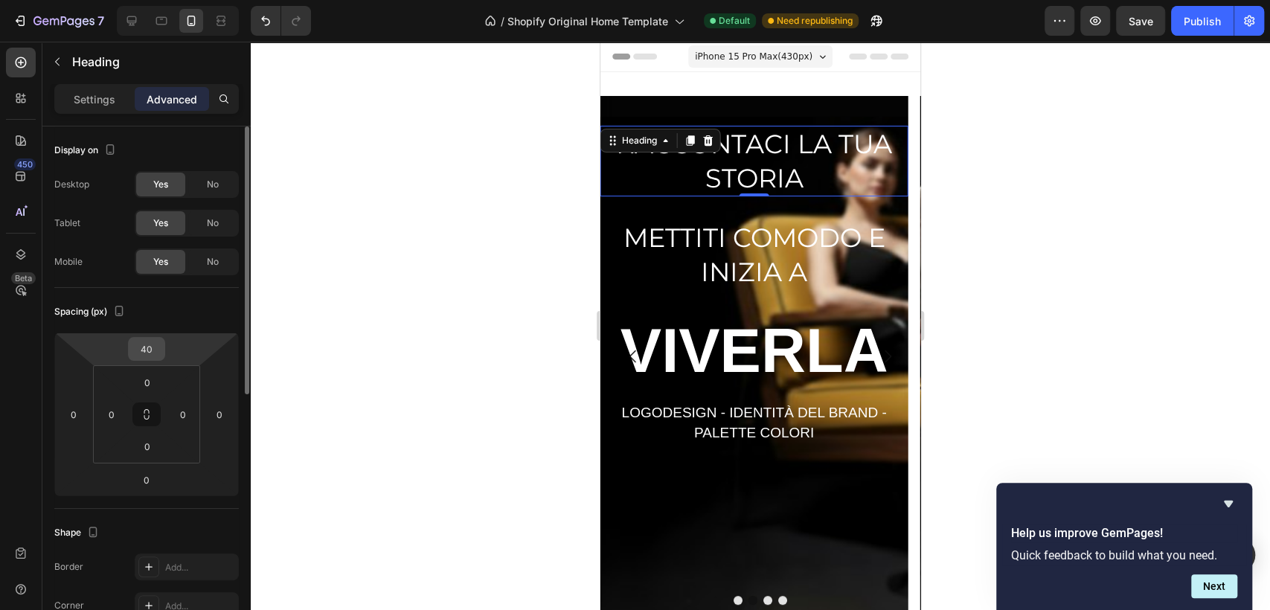
click at [150, 351] on input "40" at bounding box center [147, 349] width 30 height 22
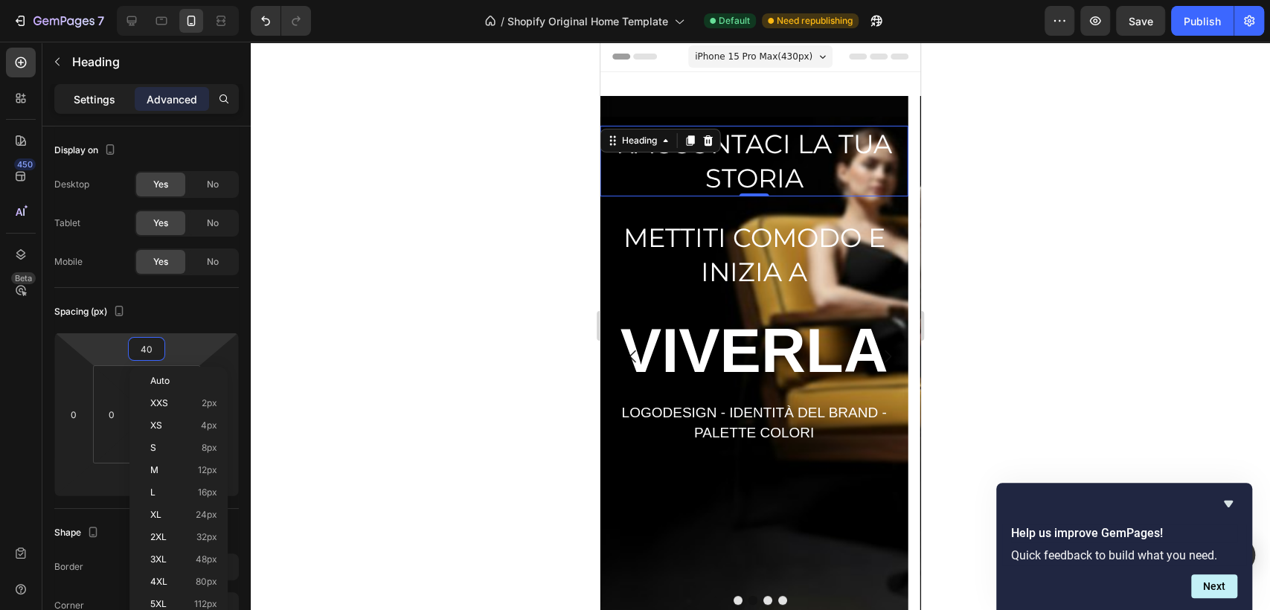
click at [87, 92] on p "Settings" at bounding box center [95, 100] width 42 height 16
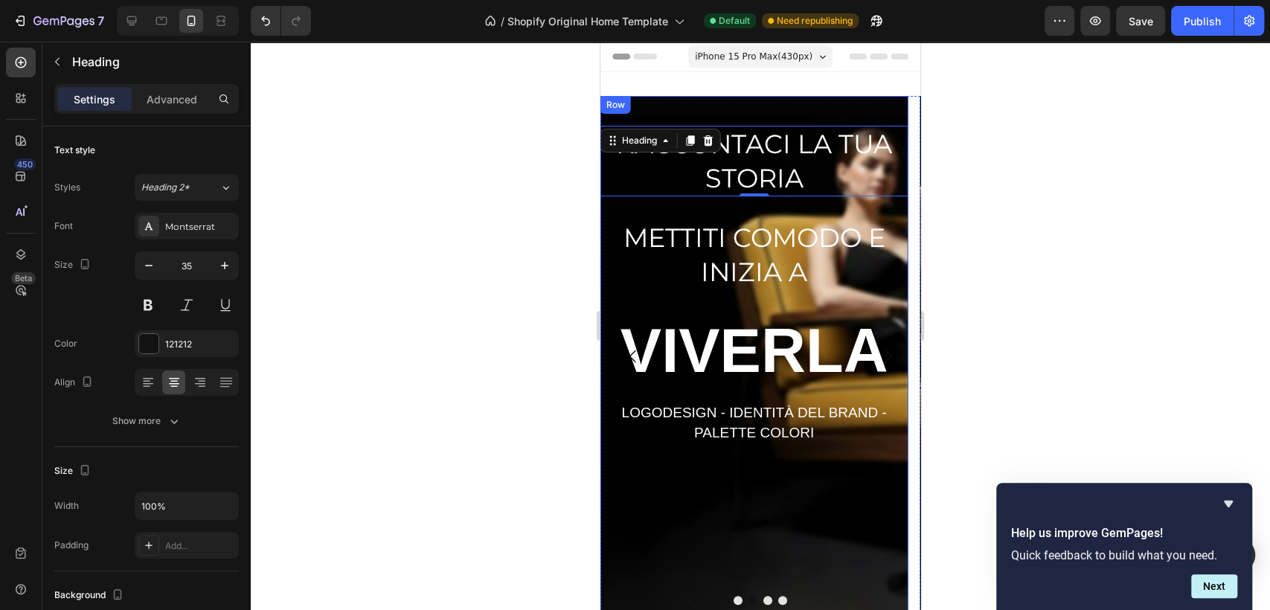
click at [680, 526] on div "RACCONTACI LA TUA STORIA Heading 0 ⁠⁠⁠⁠⁠⁠⁠ METTITI COMODO E INIZIA A Heading ⁠⁠…" at bounding box center [754, 356] width 307 height 521
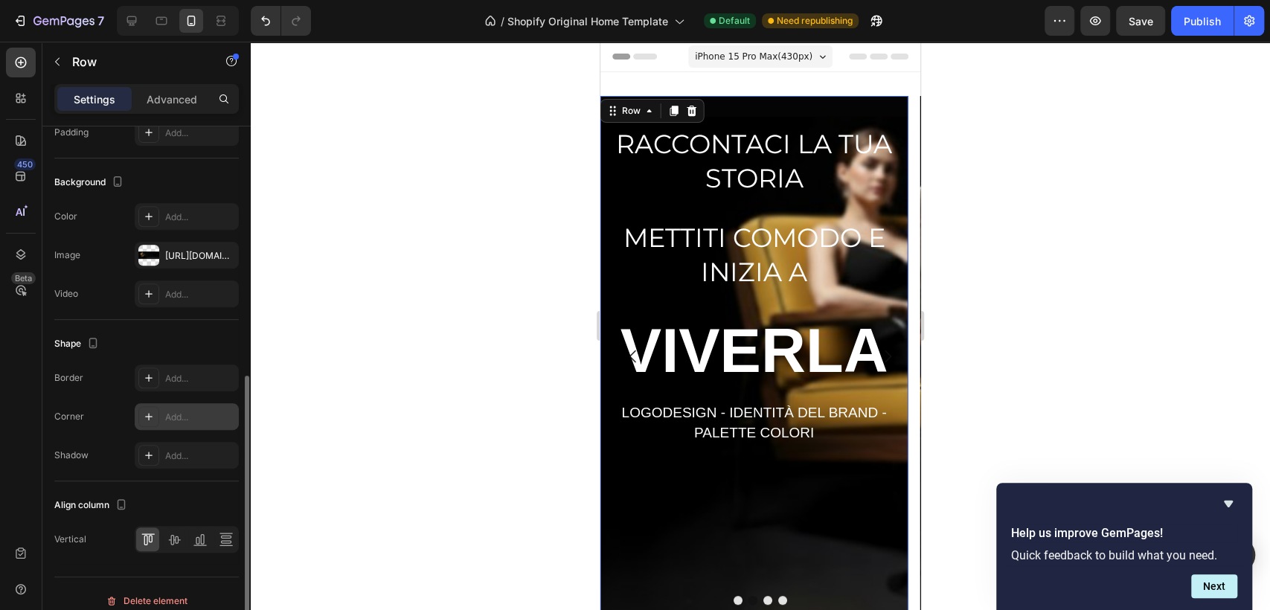
scroll to position [426, 0]
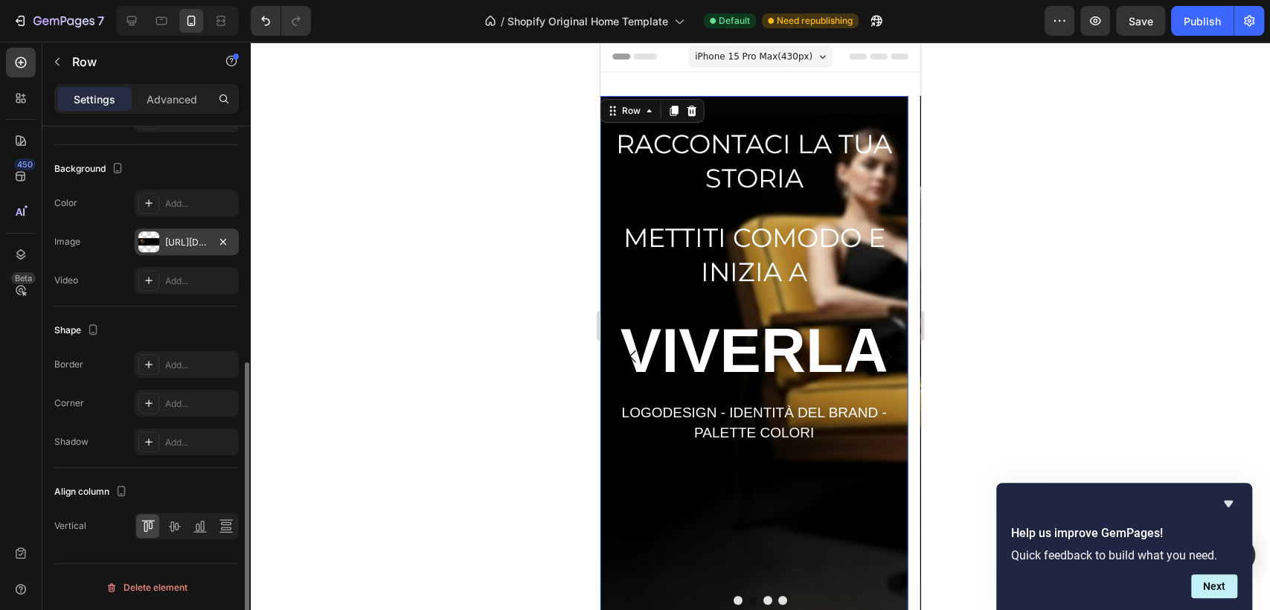
click at [202, 246] on div "[URL][DOMAIN_NAME]" at bounding box center [186, 242] width 43 height 13
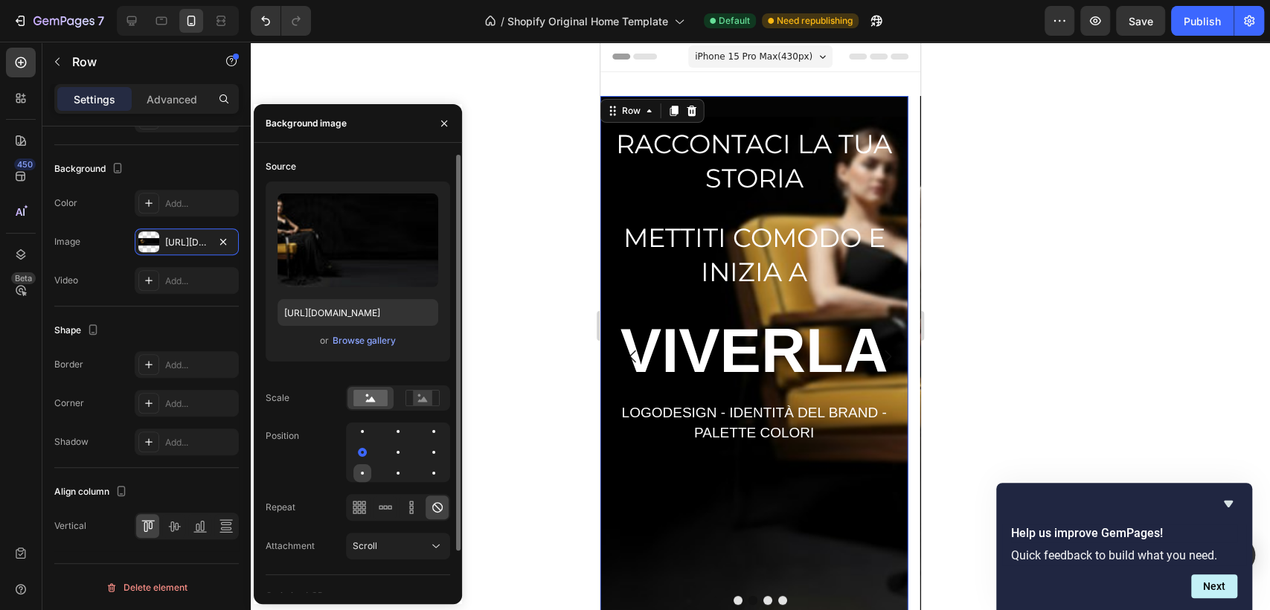
click at [363, 470] on div at bounding box center [363, 473] width 18 height 18
click at [361, 430] on div at bounding box center [362, 431] width 3 height 3
click at [359, 470] on div at bounding box center [363, 473] width 18 height 18
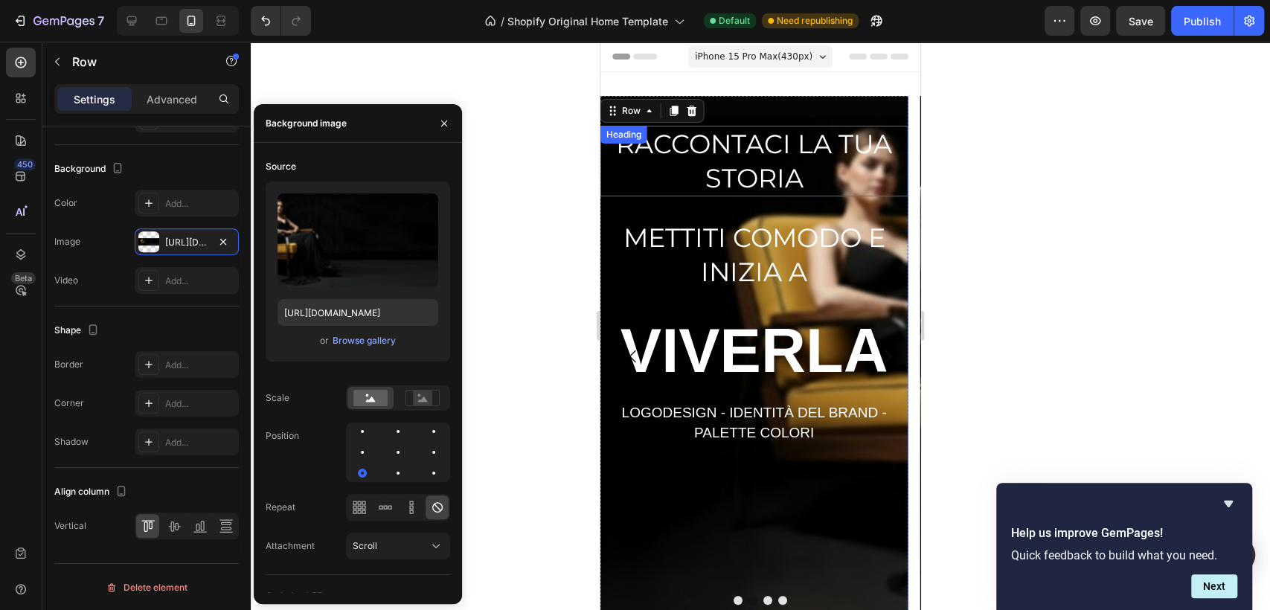
click at [768, 138] on span "RACCONTACI LA TUA STORIA" at bounding box center [754, 161] width 276 height 66
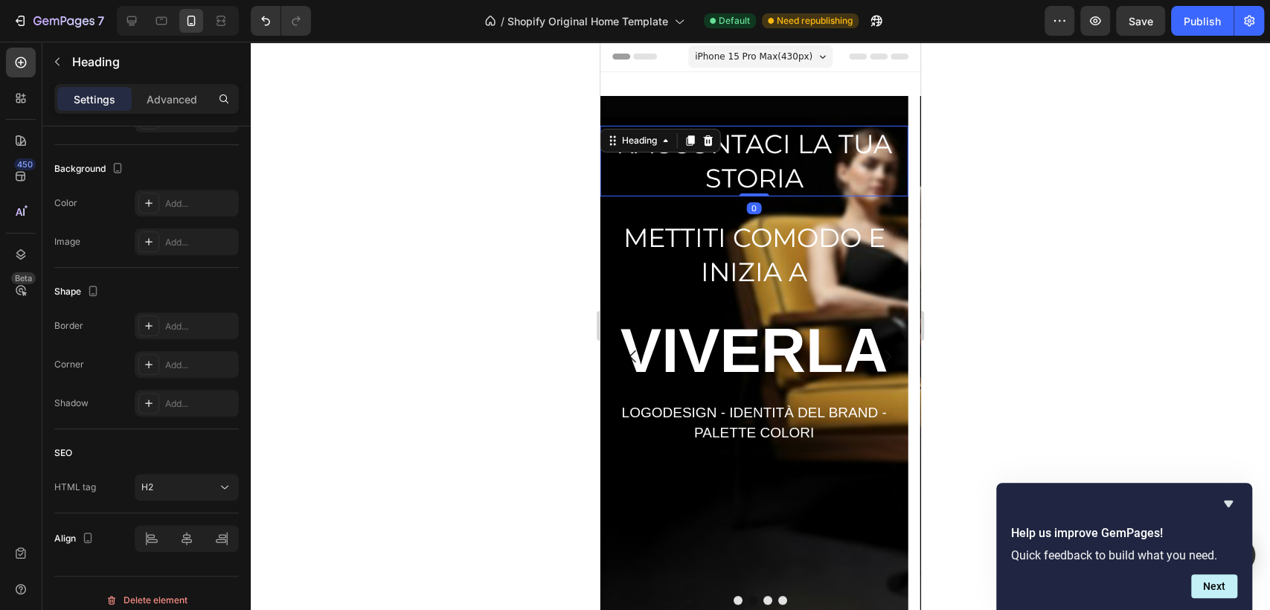
scroll to position [0, 0]
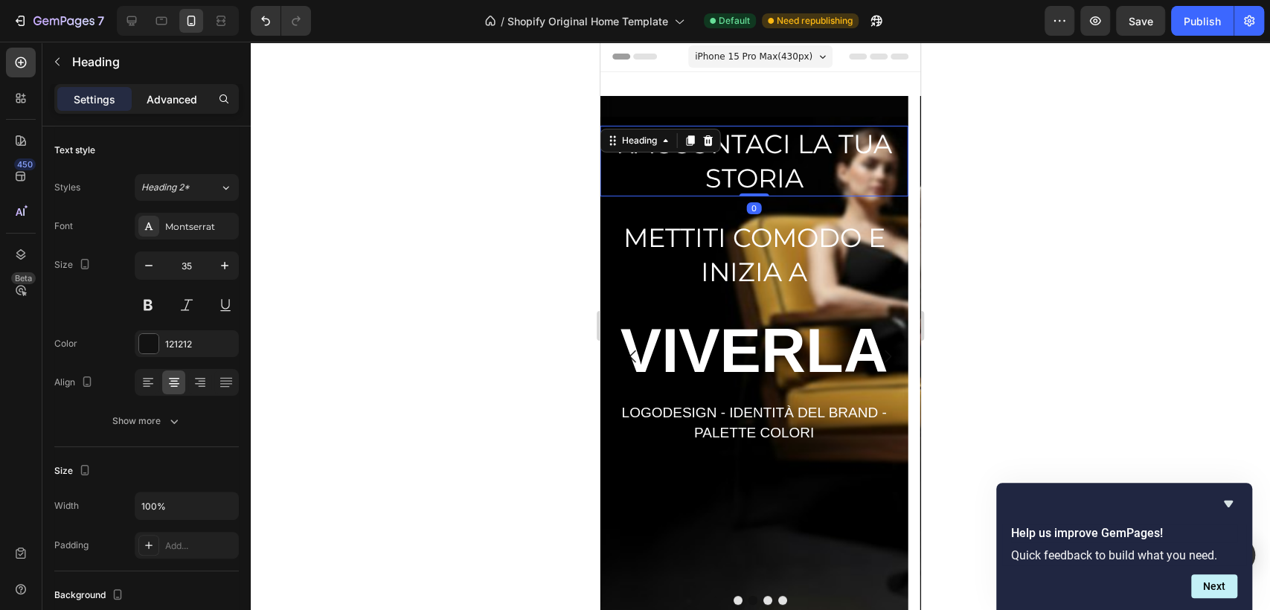
click at [164, 100] on p "Advanced" at bounding box center [172, 100] width 51 height 16
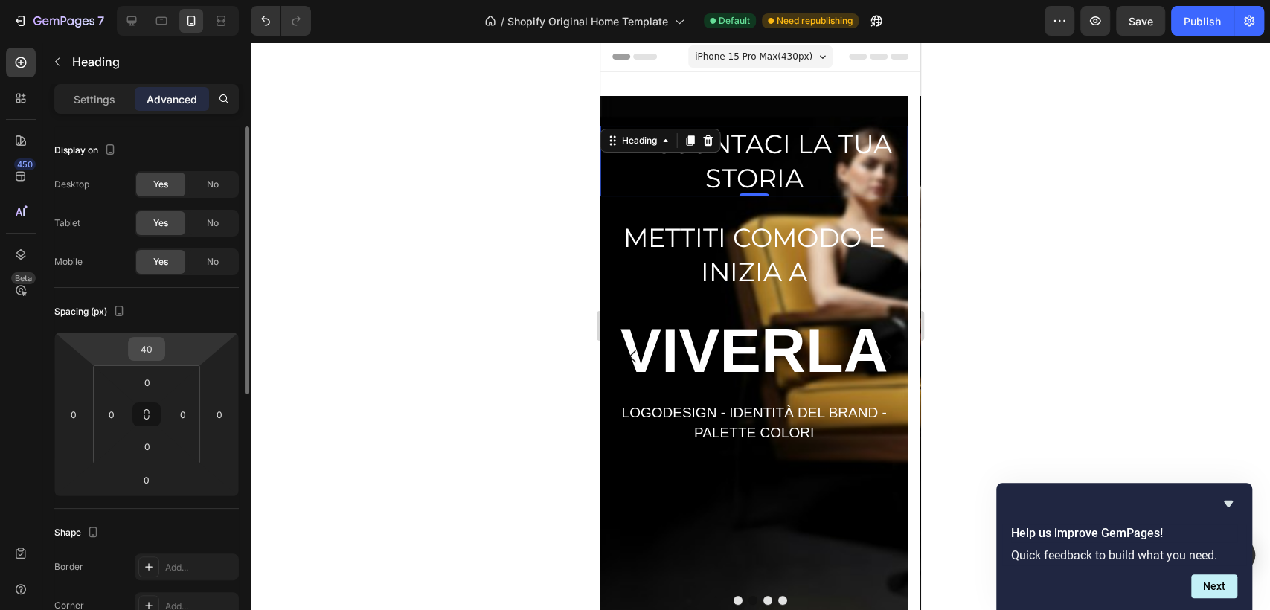
click at [141, 352] on input "40" at bounding box center [147, 349] width 30 height 22
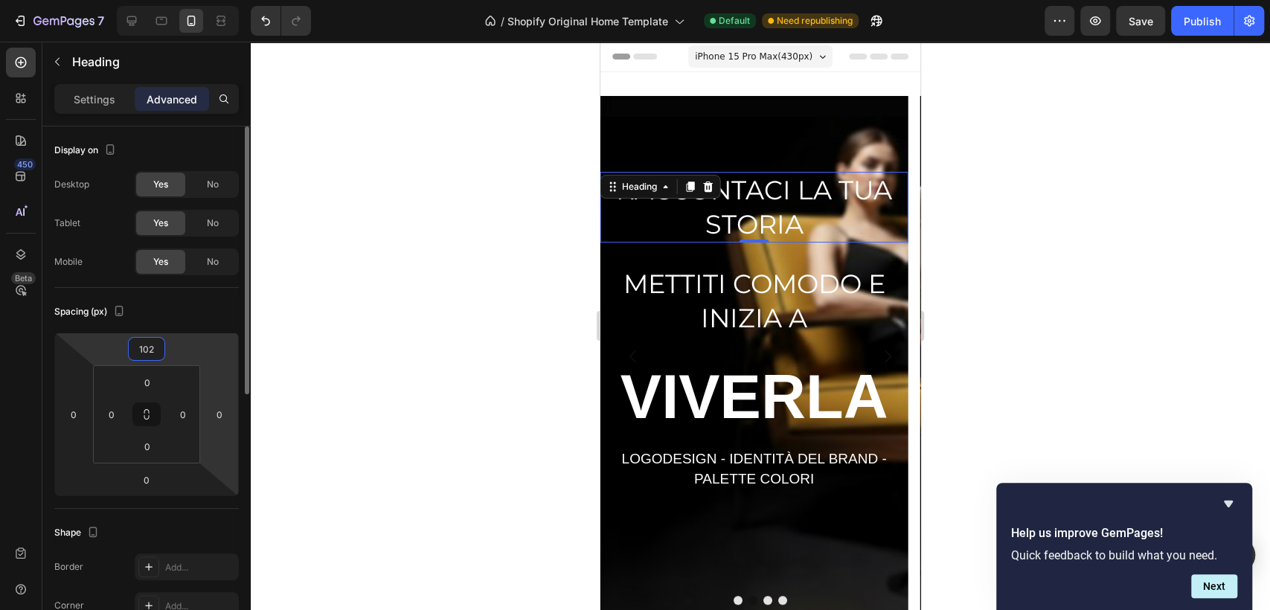
type input "103"
click at [1135, 275] on div at bounding box center [761, 326] width 1020 height 569
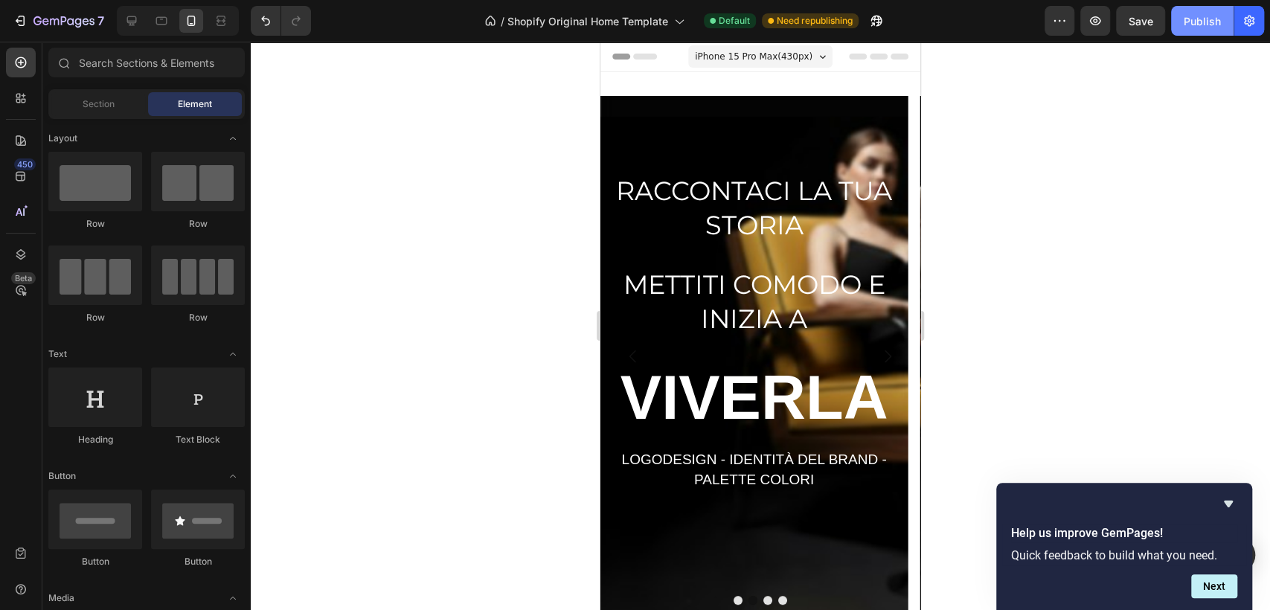
click at [1205, 13] on div "Publish" at bounding box center [1202, 21] width 37 height 16
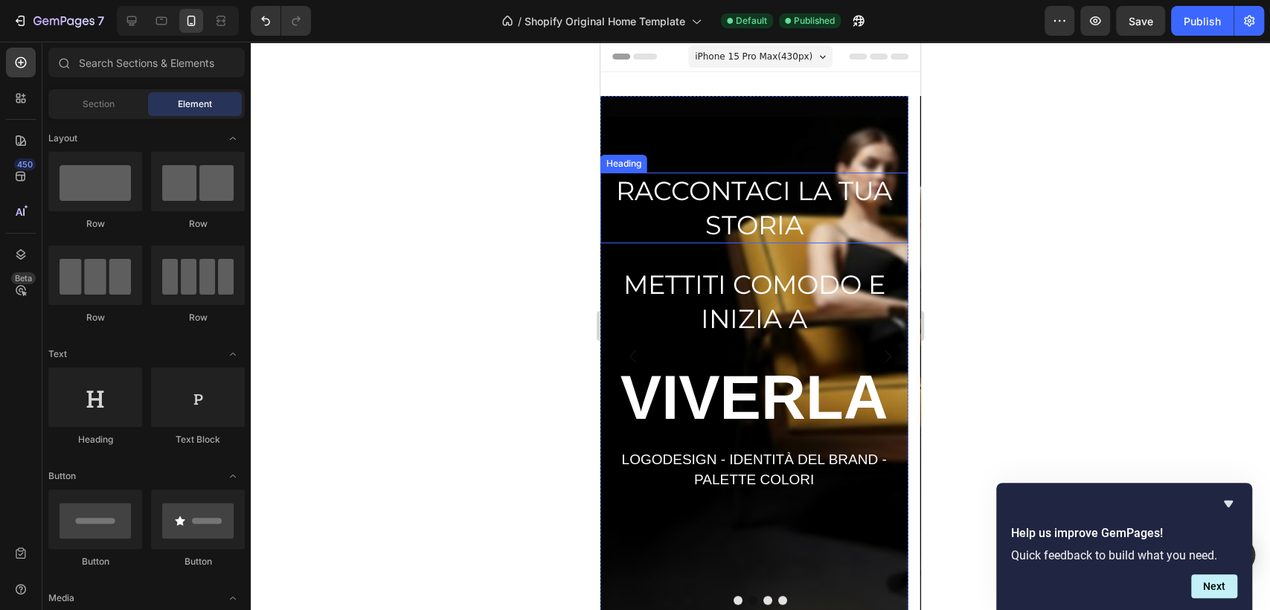
click at [746, 205] on span "RACCONTACI LA TUA STORIA" at bounding box center [754, 208] width 276 height 66
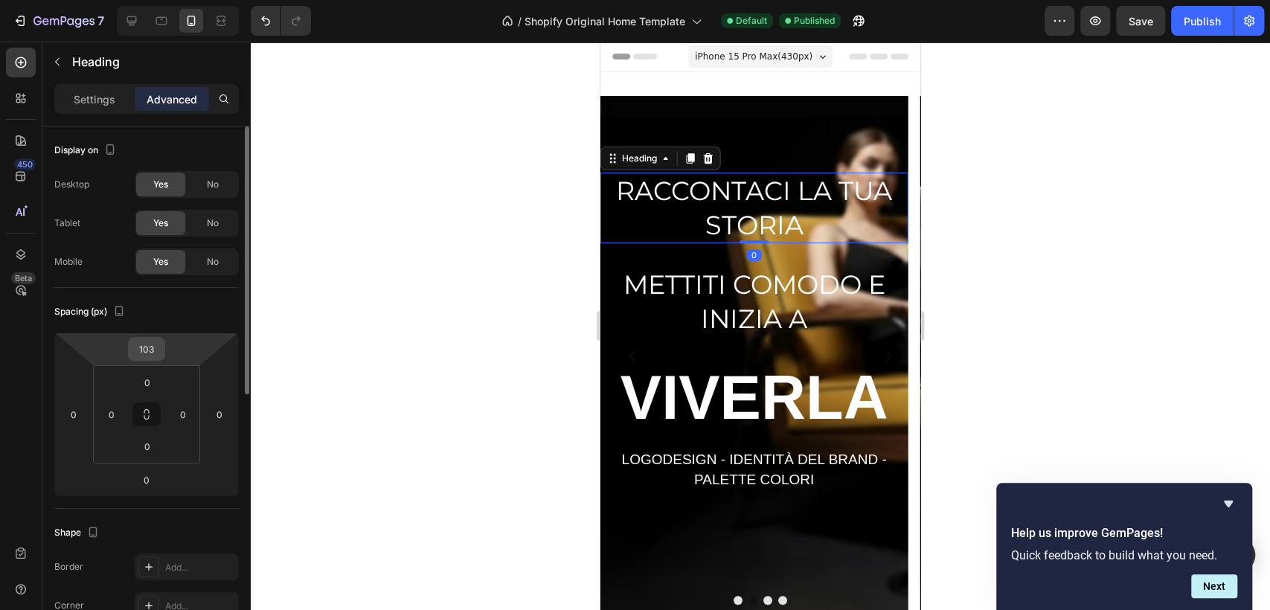
click at [133, 353] on input "103" at bounding box center [147, 349] width 30 height 22
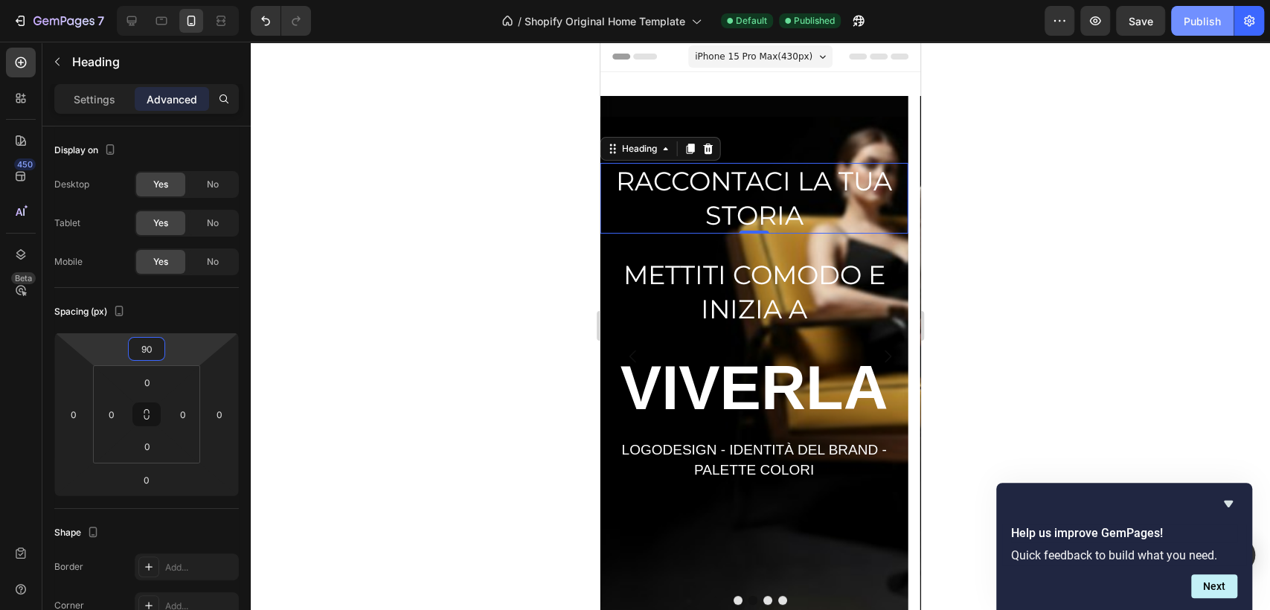
type input "90"
click at [1185, 29] on button "Publish" at bounding box center [1202, 21] width 63 height 30
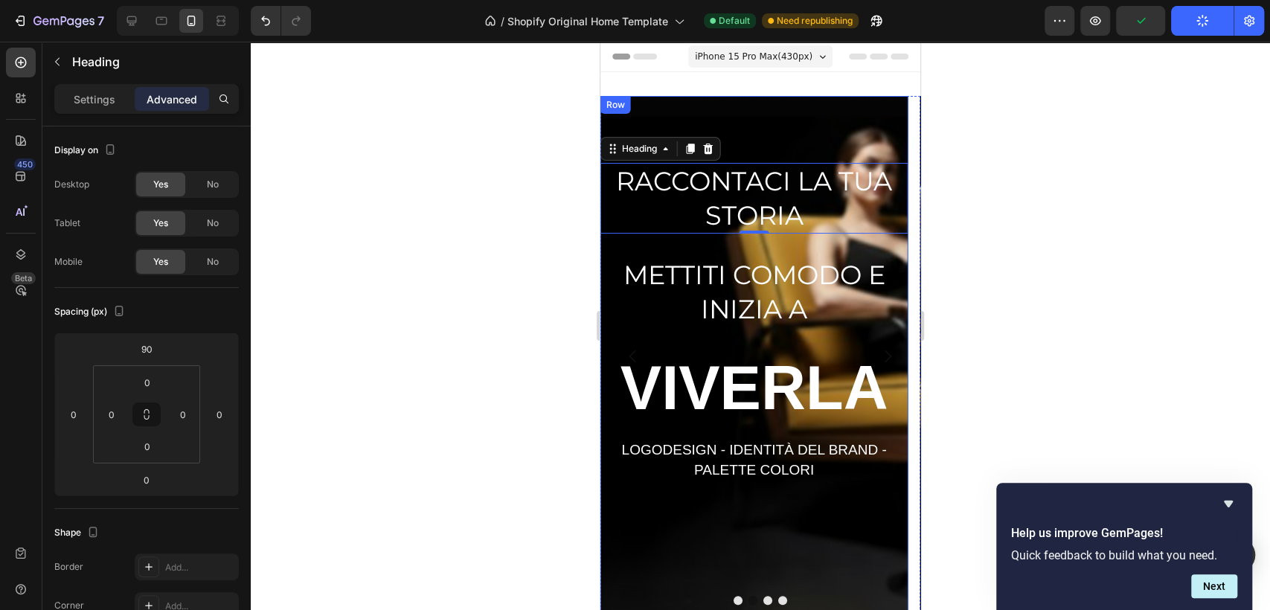
click at [636, 572] on div "RACCONTACI LA TUA STORIA Heading 0 ⁠⁠⁠⁠⁠⁠⁠ METTITI COMODO E INIZIA A Heading ⁠⁠…" at bounding box center [754, 356] width 307 height 521
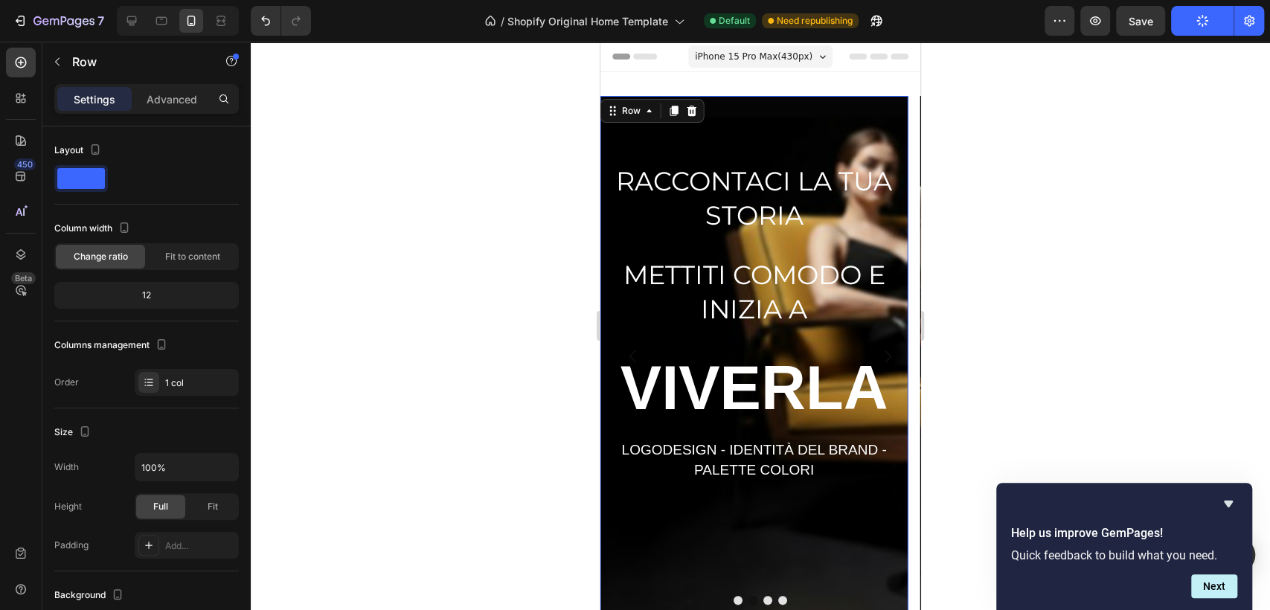
click at [764, 107] on div "RACCONTACI LA TUA STORIA Heading ⁠⁠⁠⁠⁠⁠⁠ METTITI COMODO E INIZIA A Heading ⁠⁠⁠⁠…" at bounding box center [754, 356] width 307 height 521
click at [131, 24] on icon at bounding box center [131, 20] width 15 height 15
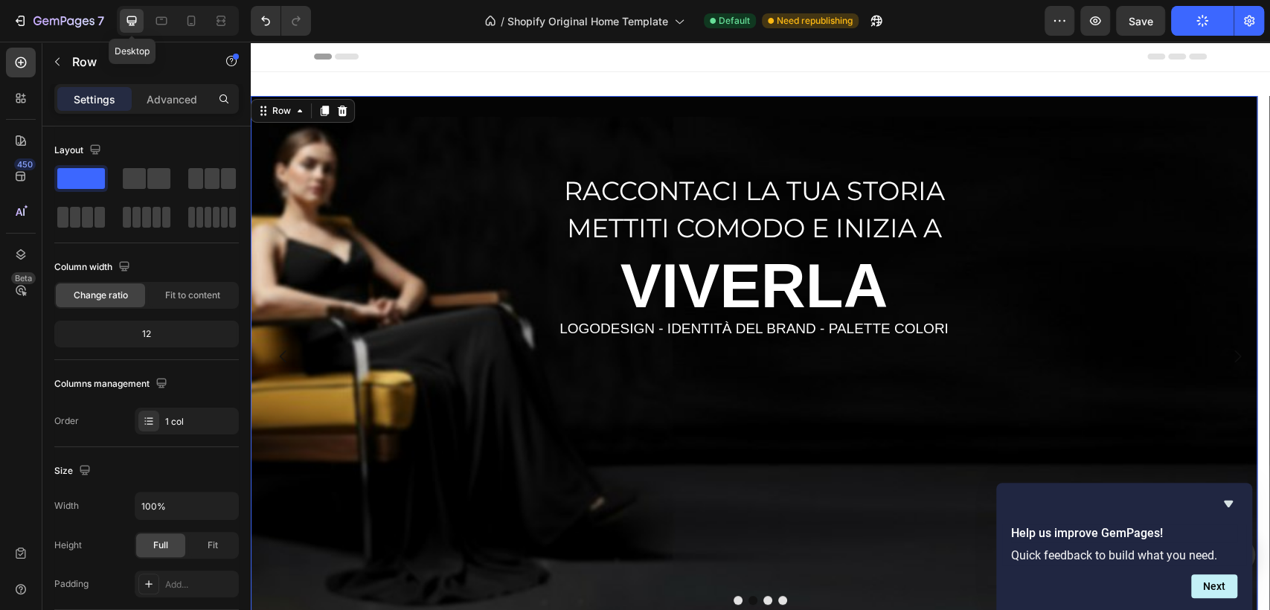
scroll to position [1, 0]
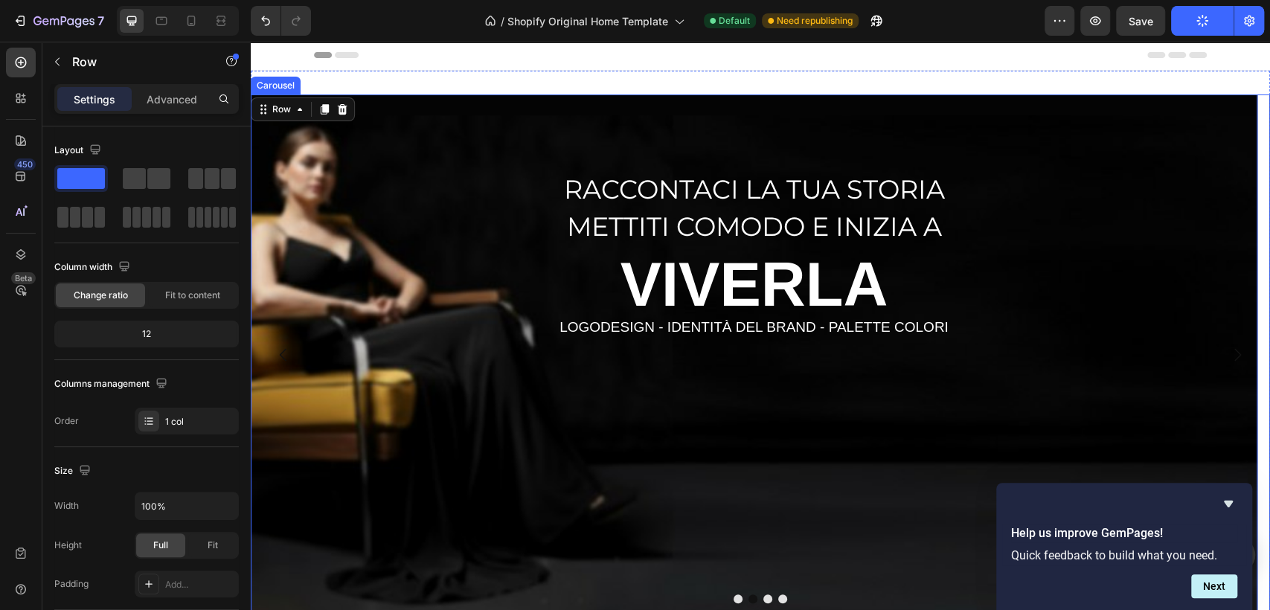
click at [778, 597] on button "Dot" at bounding box center [782, 599] width 9 height 9
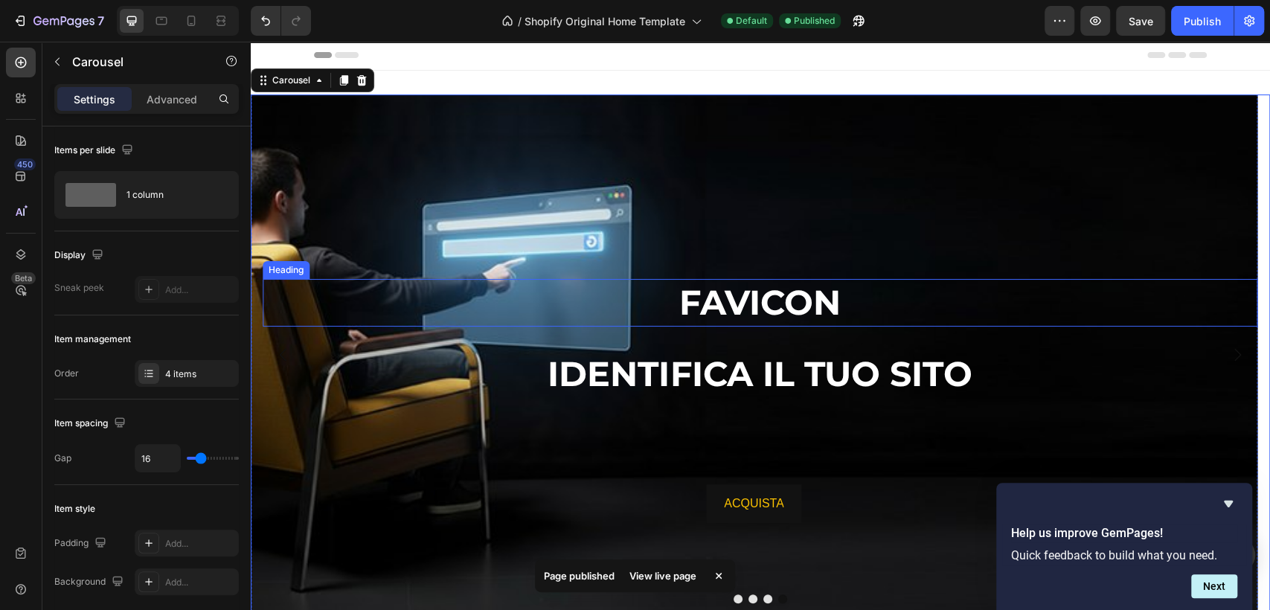
click at [772, 294] on span "FAVICON" at bounding box center [760, 302] width 162 height 42
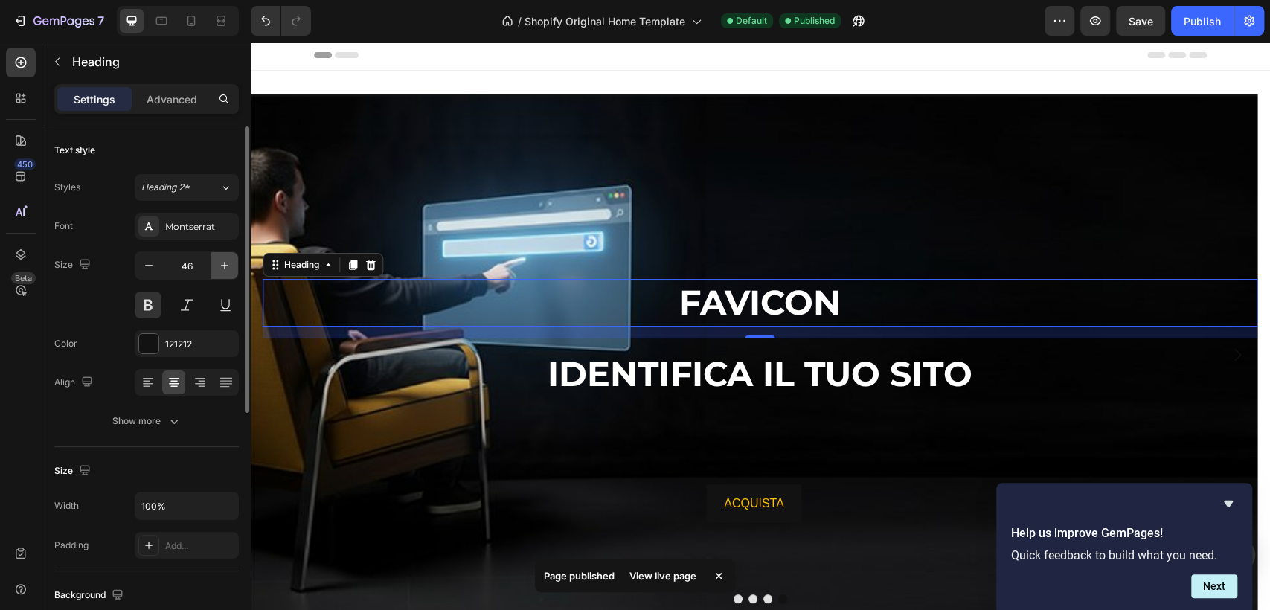
click at [224, 263] on icon "button" at bounding box center [224, 265] width 15 height 15
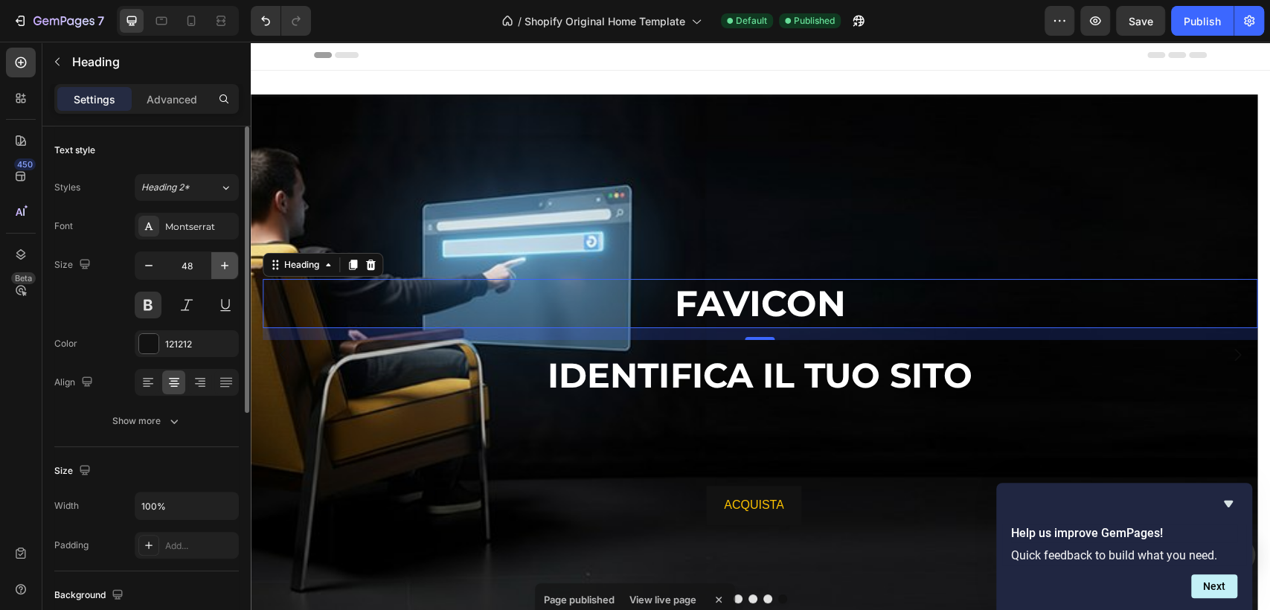
click at [224, 263] on icon "button" at bounding box center [224, 265] width 15 height 15
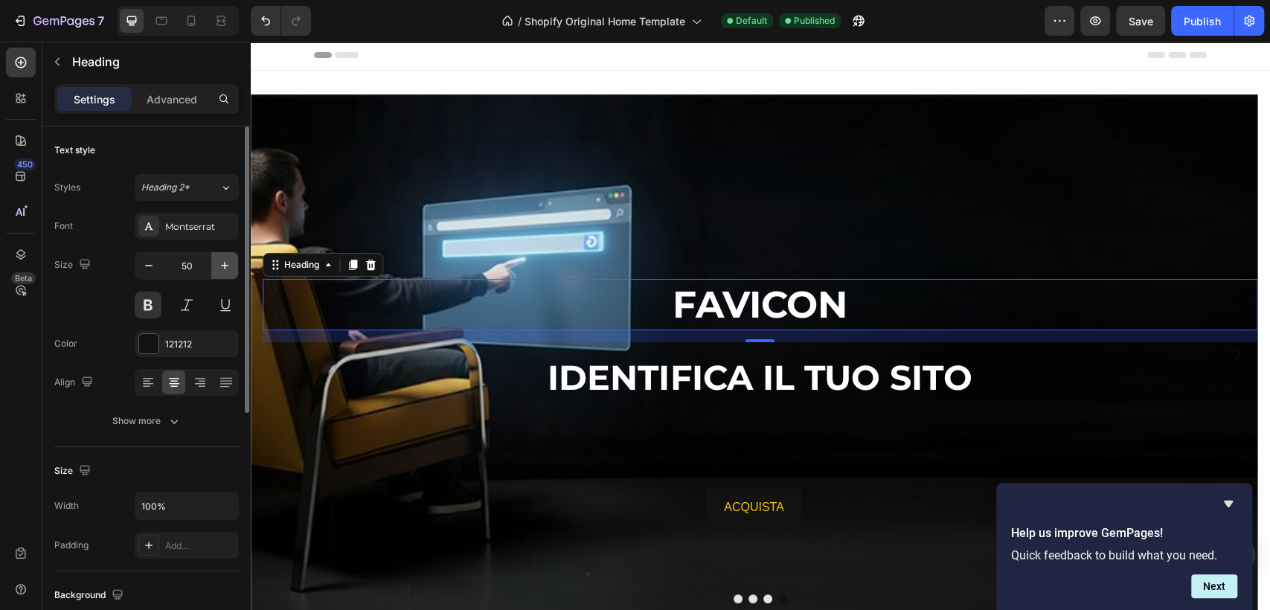
click at [224, 263] on icon "button" at bounding box center [224, 265] width 15 height 15
click at [225, 261] on icon "button" at bounding box center [224, 265] width 15 height 15
type input "52"
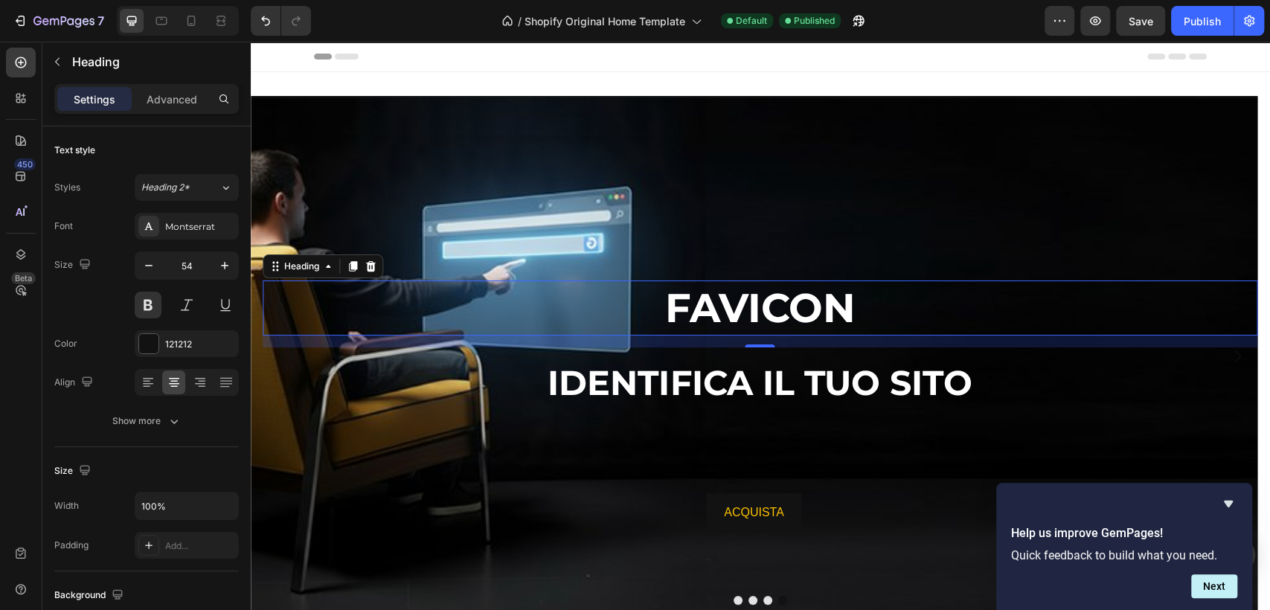
scroll to position [1, 0]
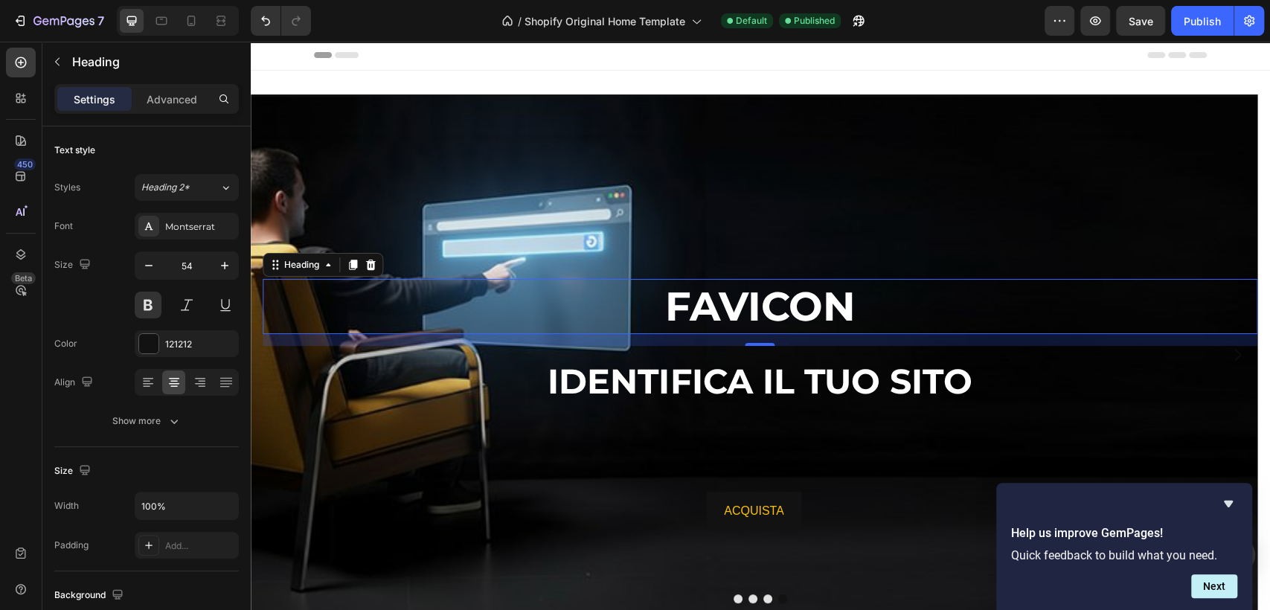
click at [225, 261] on icon "button" at bounding box center [224, 265] width 15 height 15
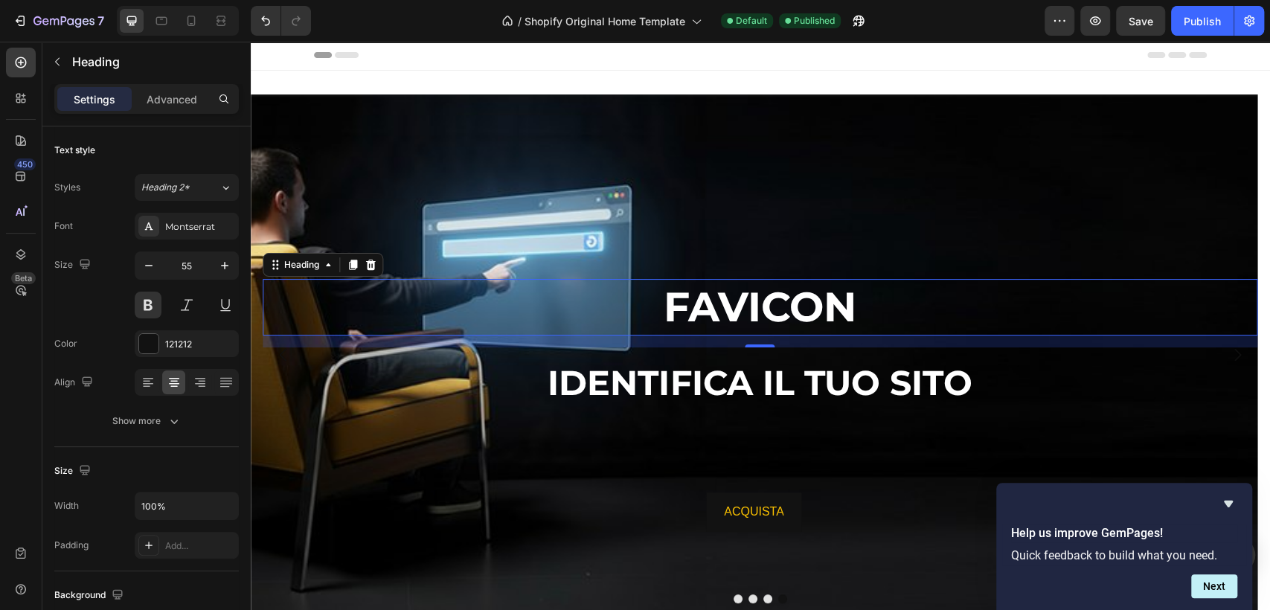
click at [225, 261] on icon "button" at bounding box center [224, 265] width 15 height 15
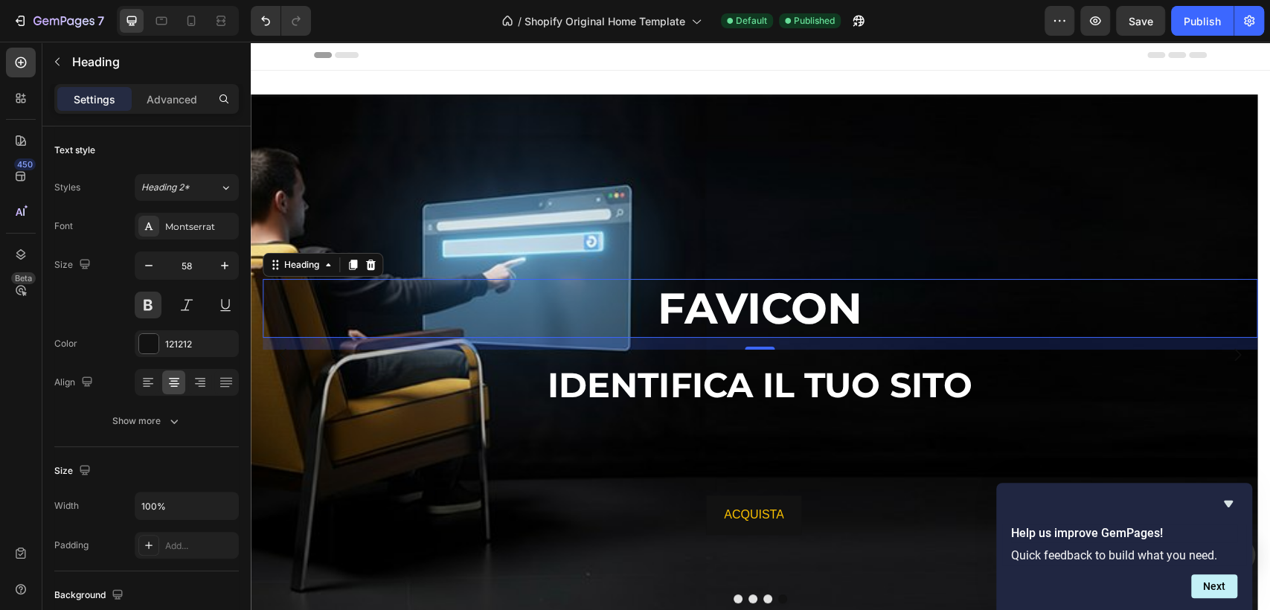
click at [225, 261] on icon "button" at bounding box center [224, 265] width 15 height 15
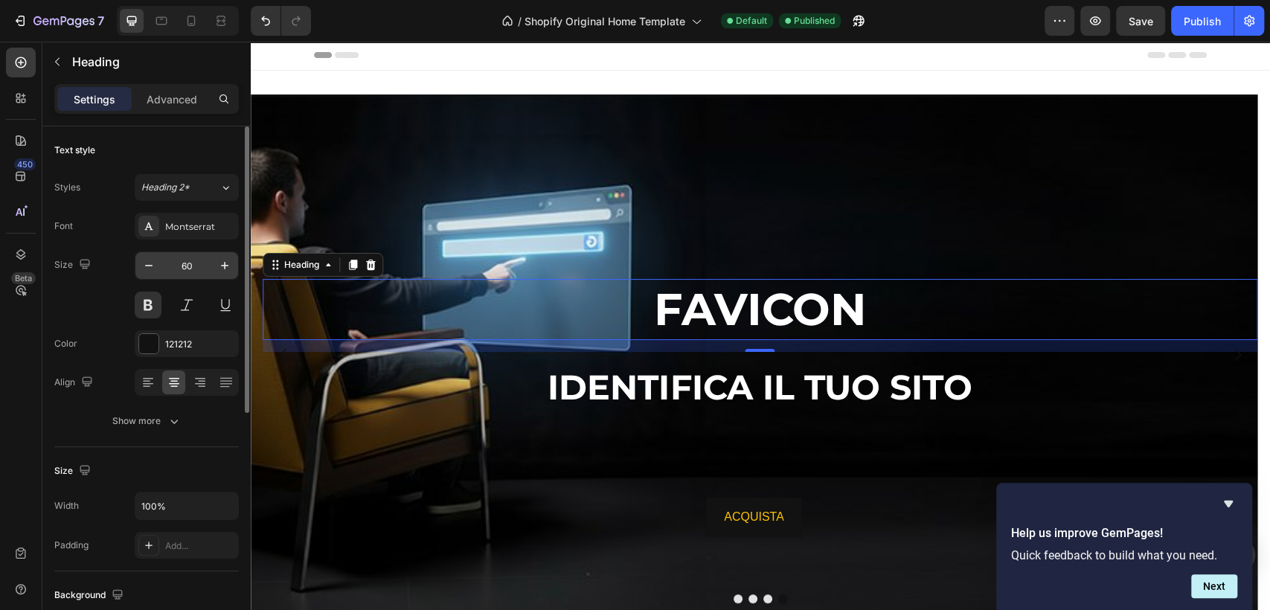
click at [188, 266] on input "60" at bounding box center [186, 265] width 49 height 27
type input "80"
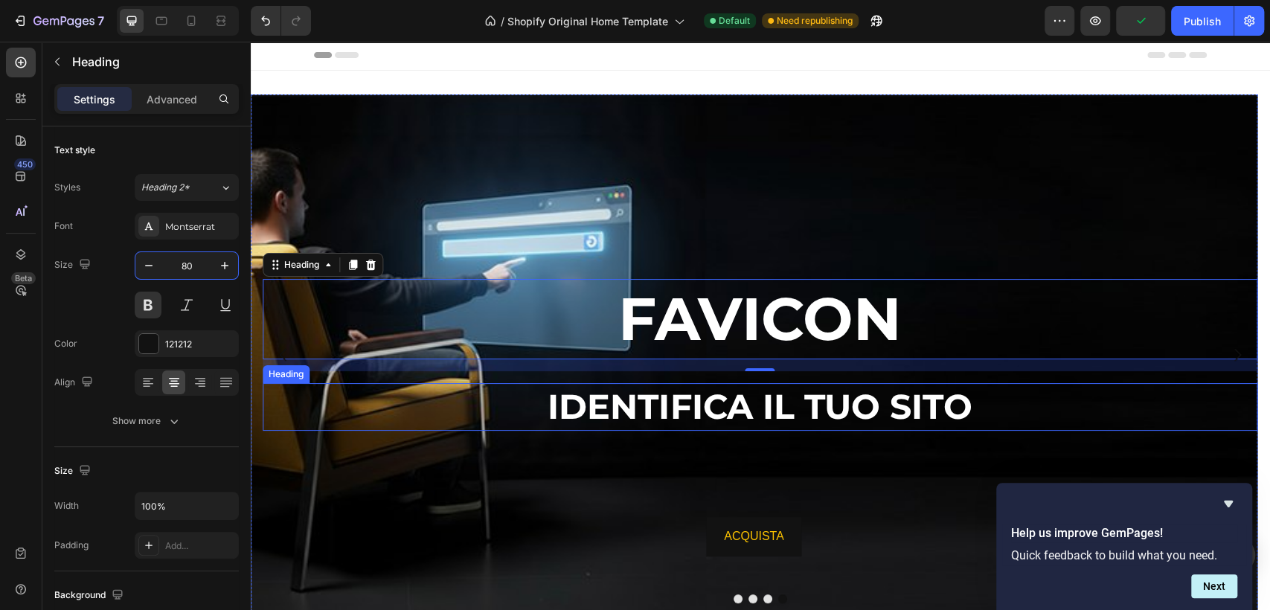
click at [732, 409] on span "IDENTIFICA IL TUO SITO" at bounding box center [760, 407] width 424 height 42
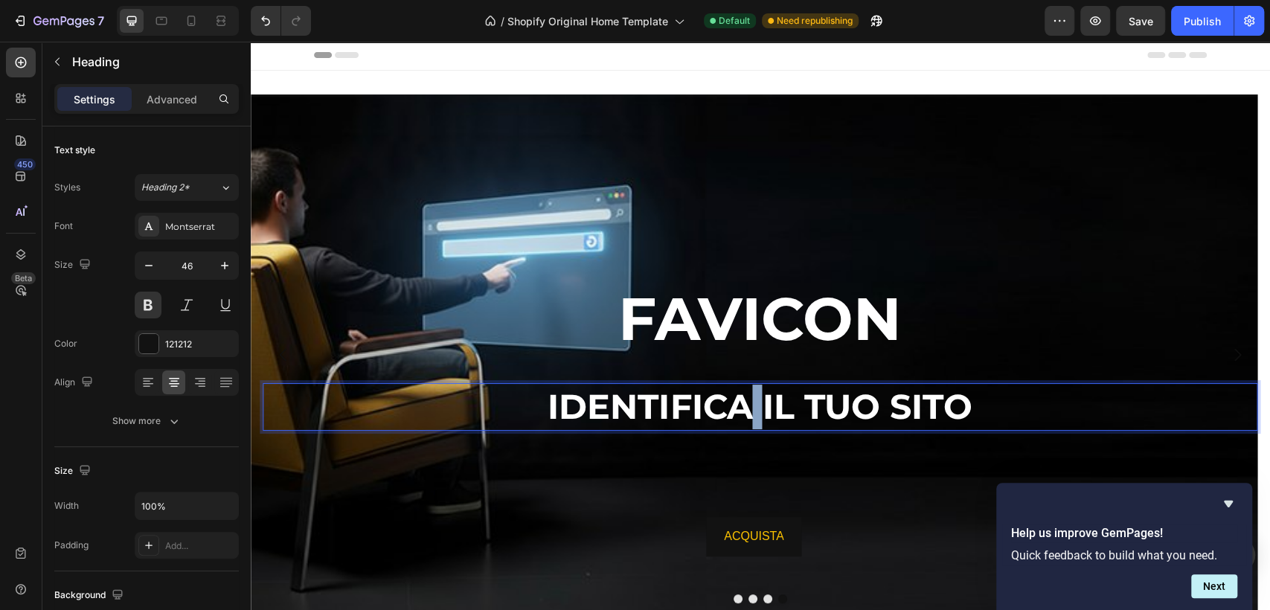
click at [740, 406] on span "IDENTIFICA IL TUO SITO" at bounding box center [760, 407] width 424 height 42
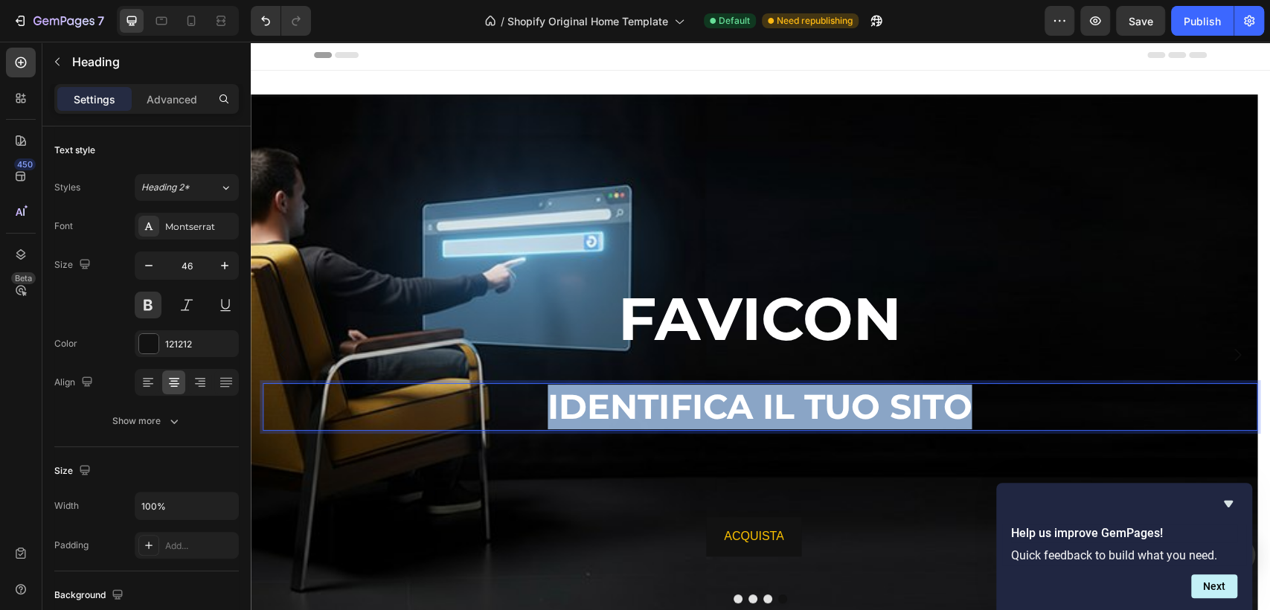
click at [740, 406] on span "IDENTIFICA IL TUO SITO" at bounding box center [760, 407] width 424 height 42
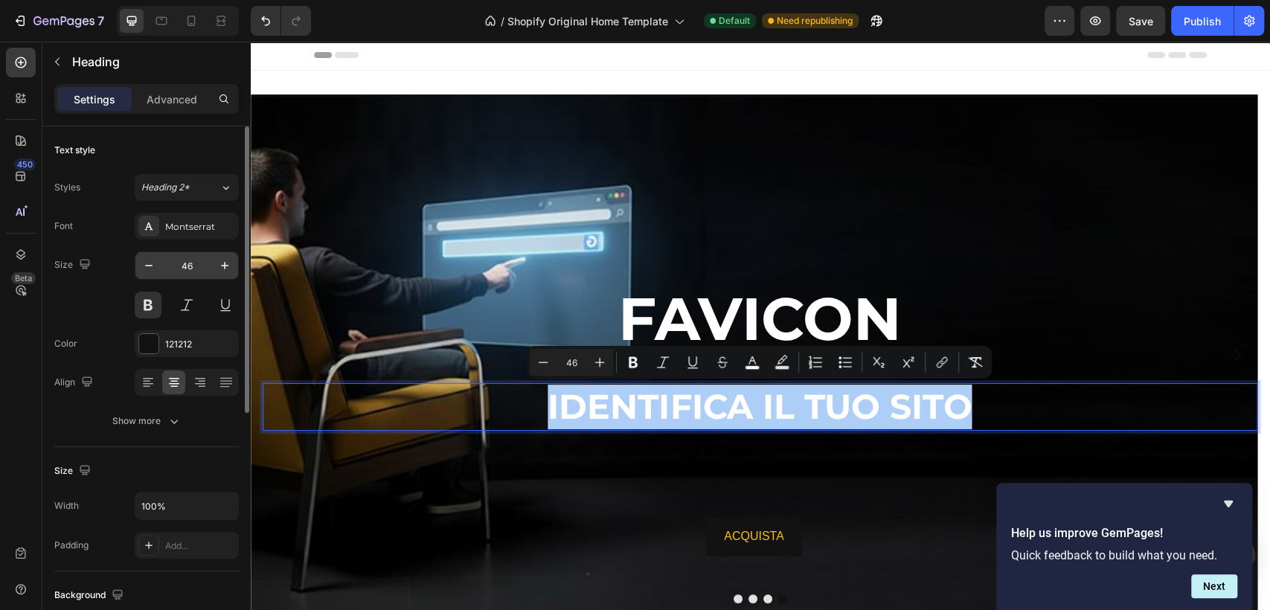
click at [182, 265] on input "46" at bounding box center [186, 265] width 49 height 27
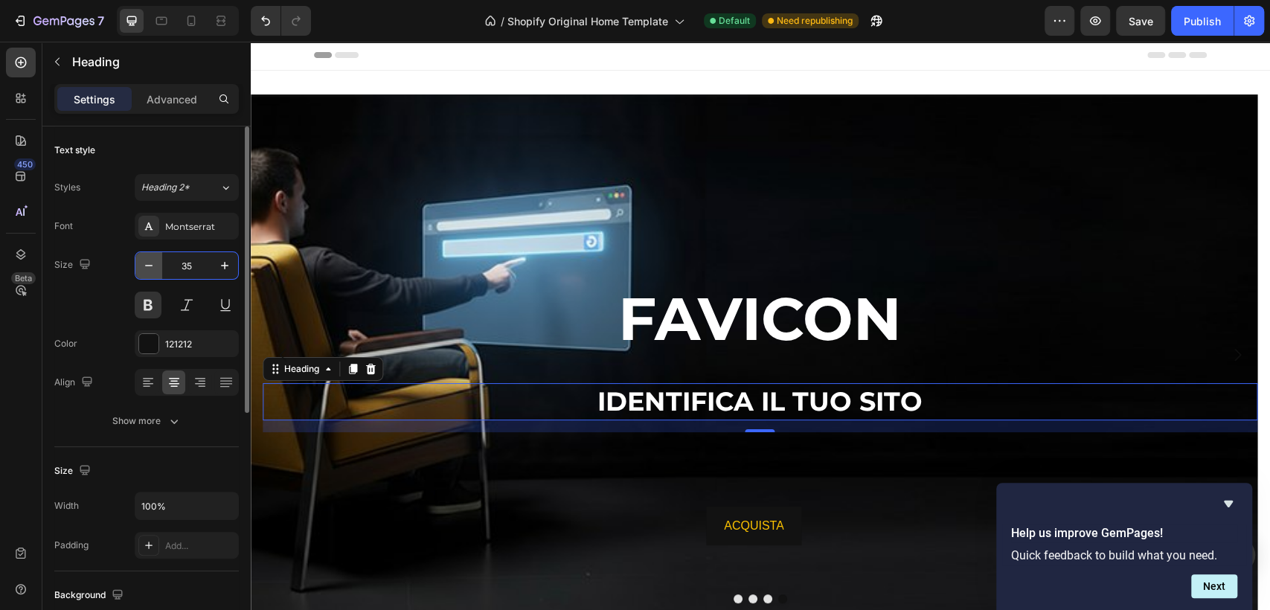
click at [149, 265] on icon "button" at bounding box center [148, 265] width 7 height 1
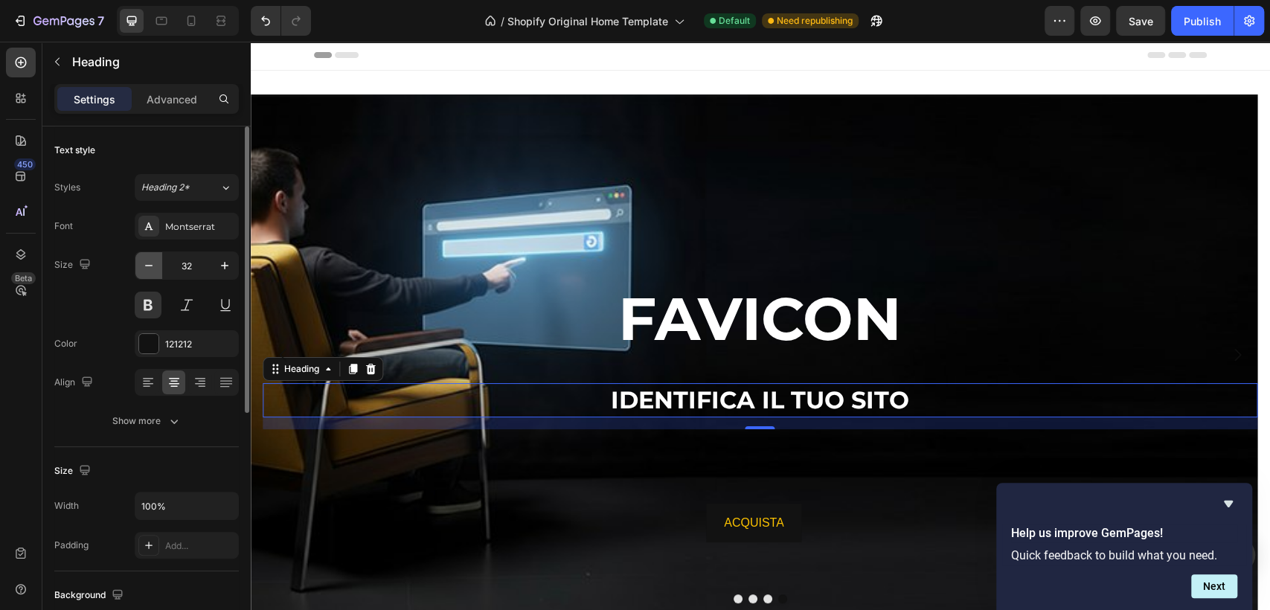
click at [149, 265] on icon "button" at bounding box center [148, 265] width 7 height 1
click at [149, 266] on icon "button" at bounding box center [148, 265] width 15 height 15
type input "30"
click at [185, 100] on p "Advanced" at bounding box center [172, 100] width 51 height 16
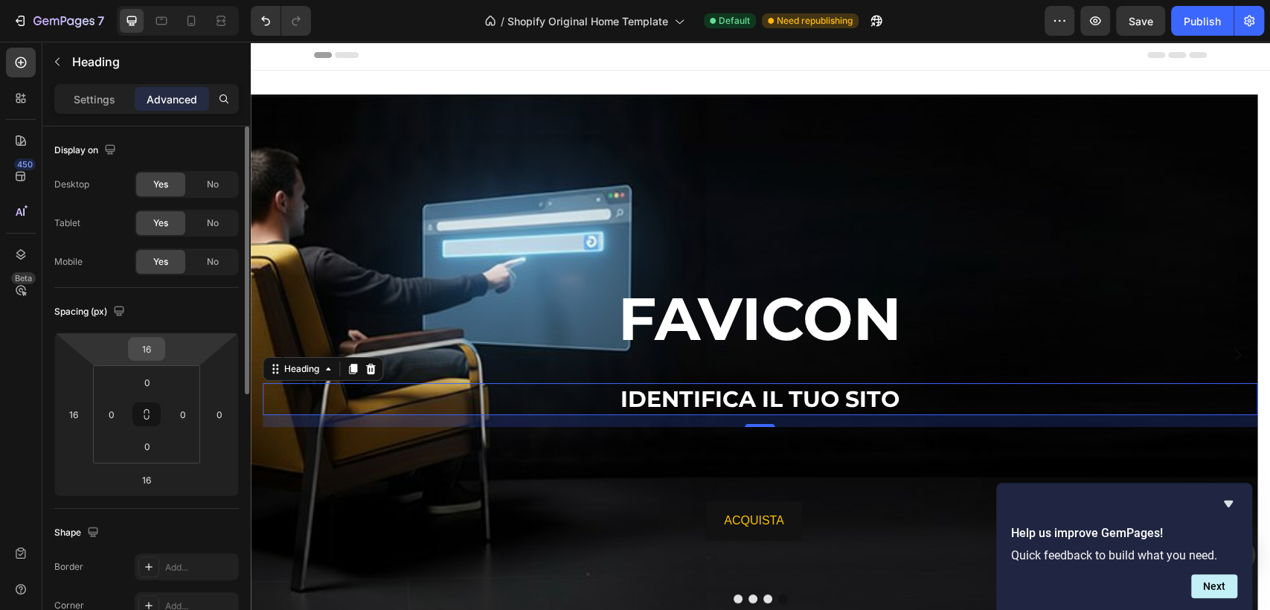
click at [145, 353] on input "16" at bounding box center [147, 349] width 30 height 22
type input "0"
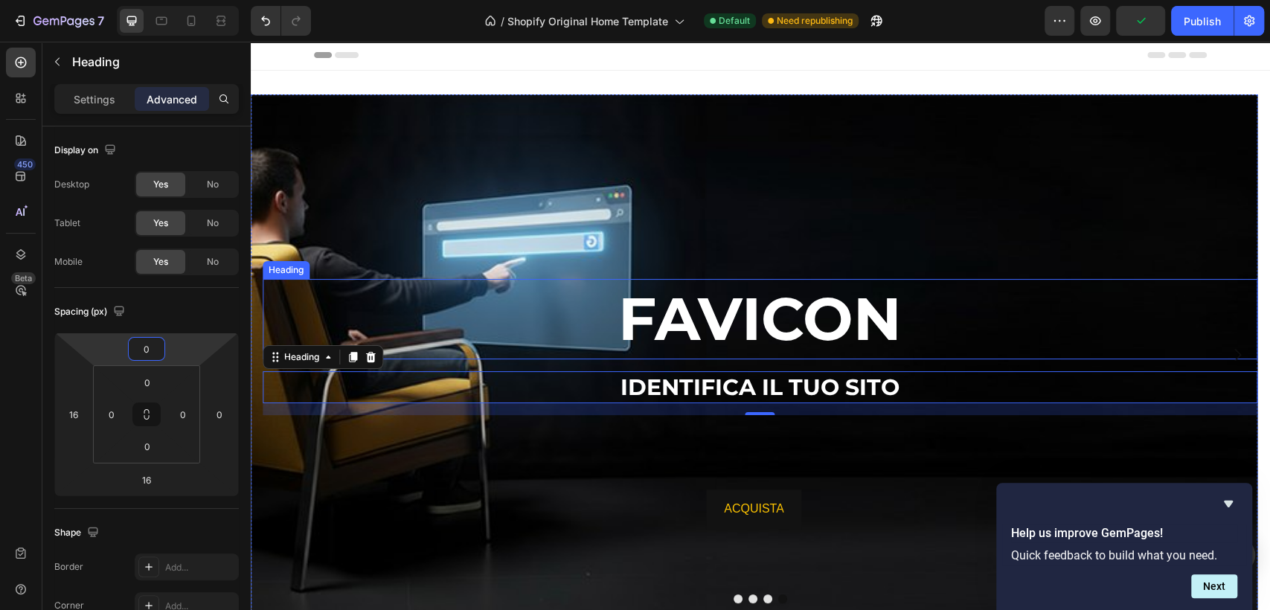
click at [780, 336] on span "FAVICON" at bounding box center [760, 319] width 284 height 72
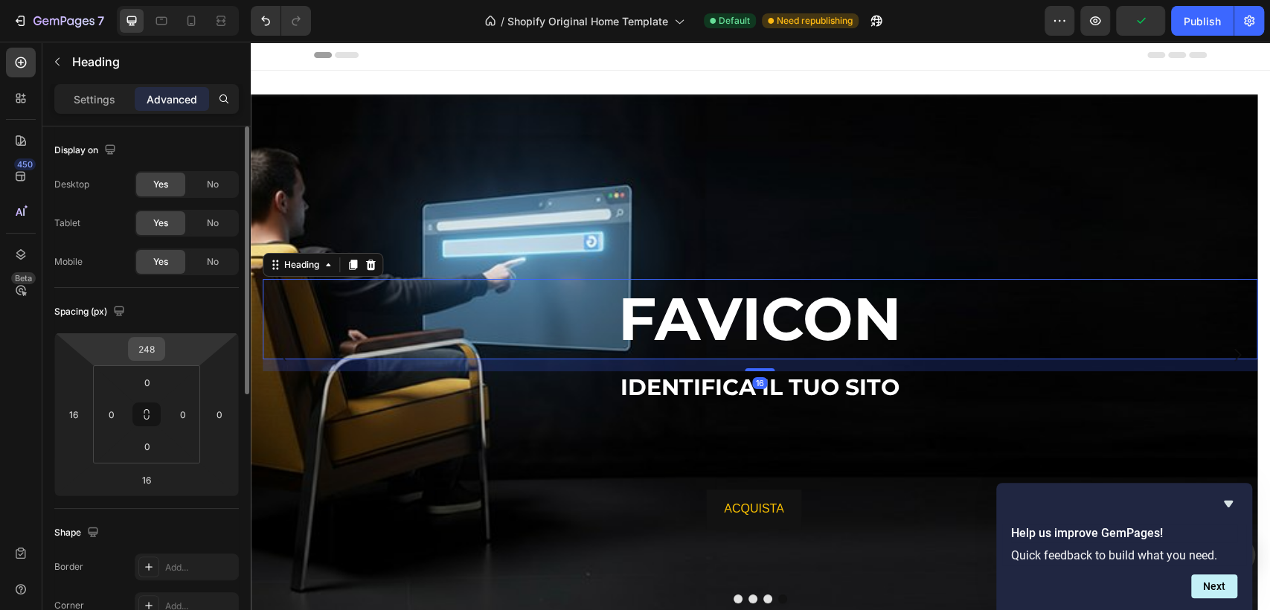
click at [135, 357] on input "248" at bounding box center [147, 349] width 30 height 22
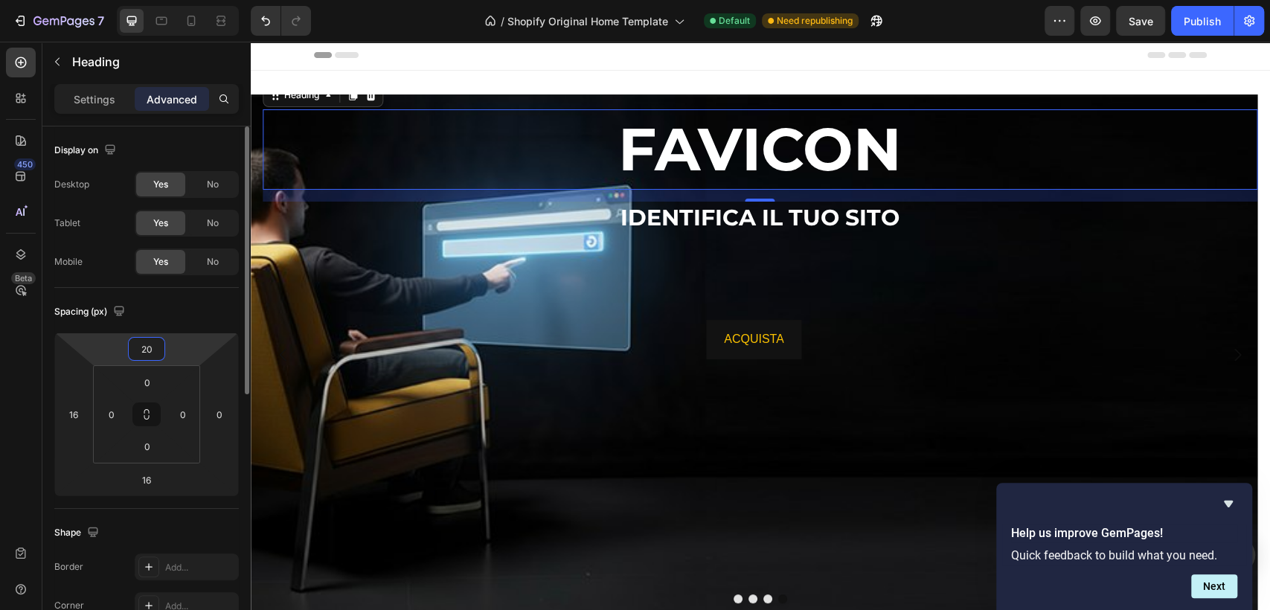
type input "200"
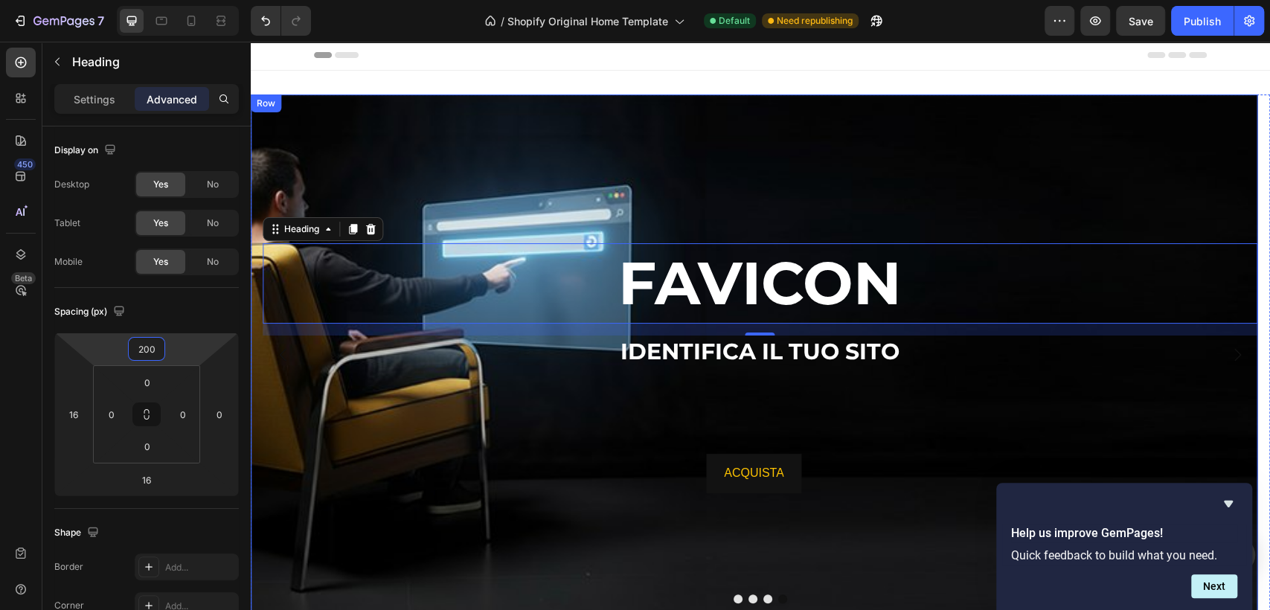
click at [789, 391] on div "ACQUISTA Button" at bounding box center [754, 466] width 1007 height 173
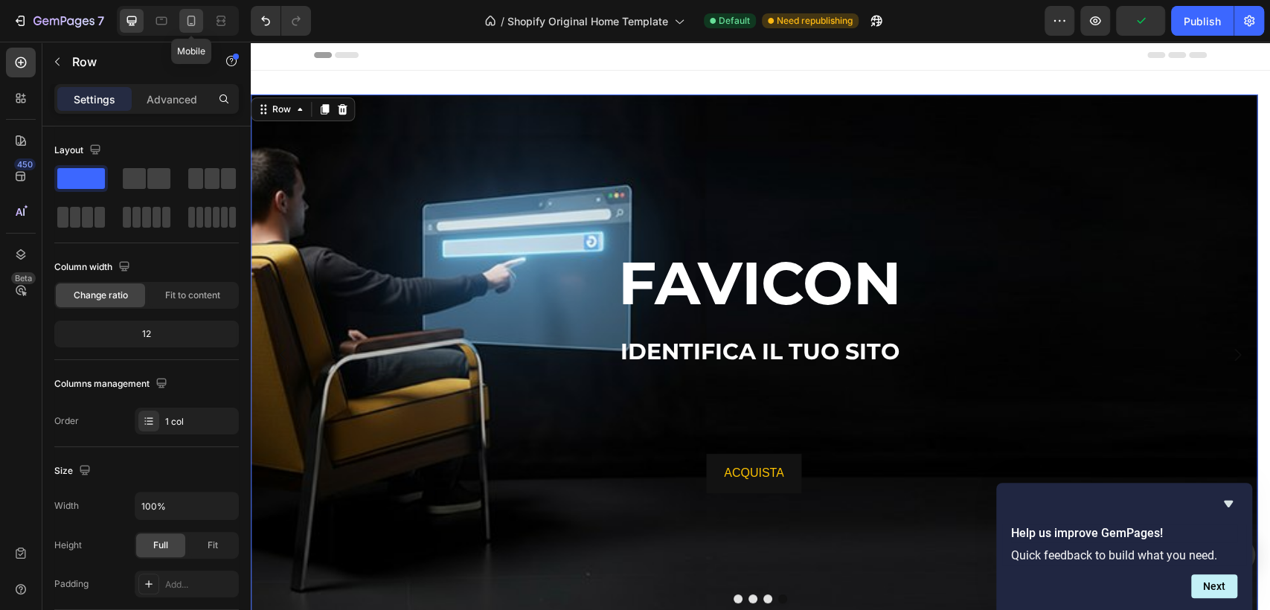
click at [194, 21] on icon at bounding box center [192, 21] width 8 height 10
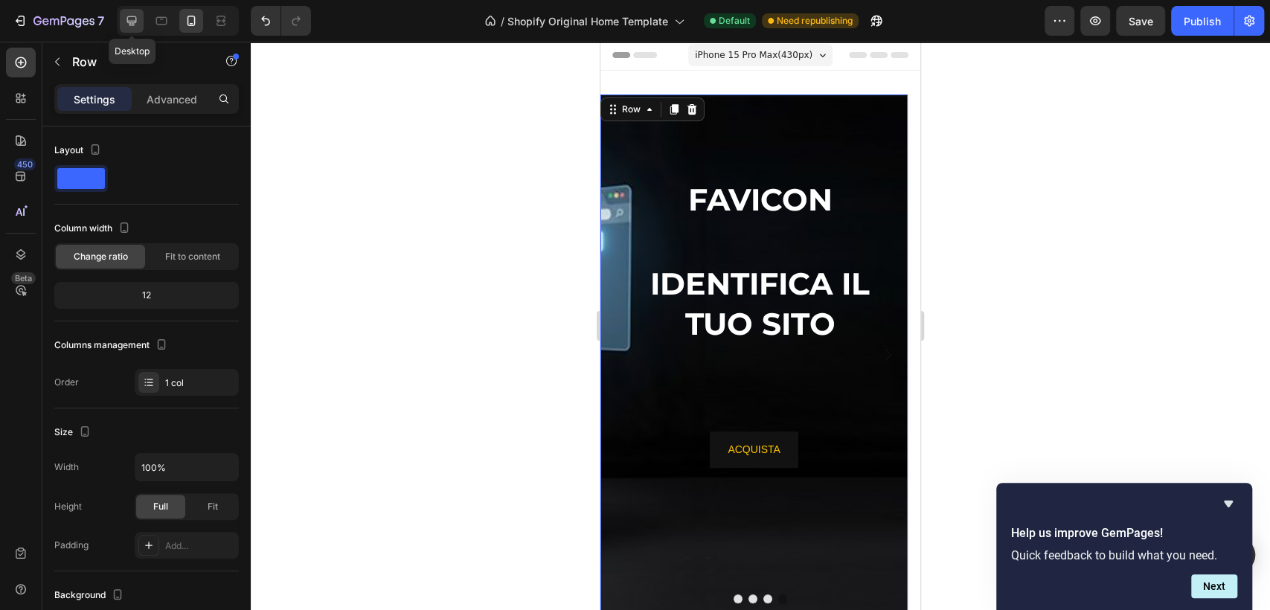
click at [131, 24] on icon at bounding box center [132, 21] width 10 height 10
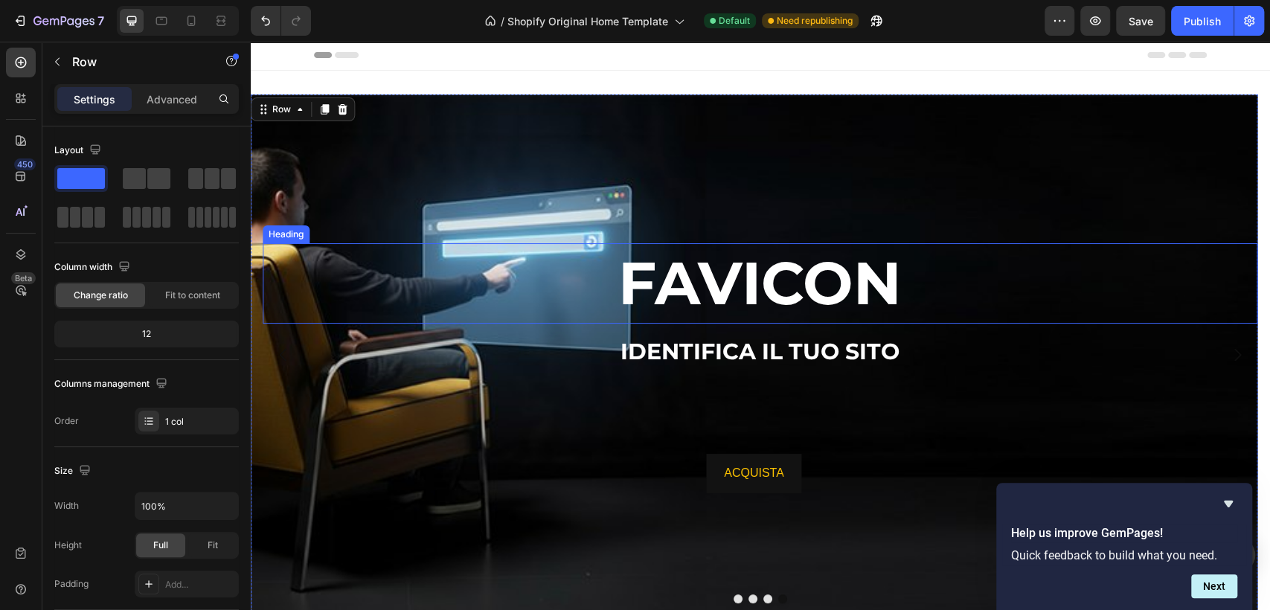
click at [790, 307] on span "FAVICON" at bounding box center [760, 283] width 284 height 72
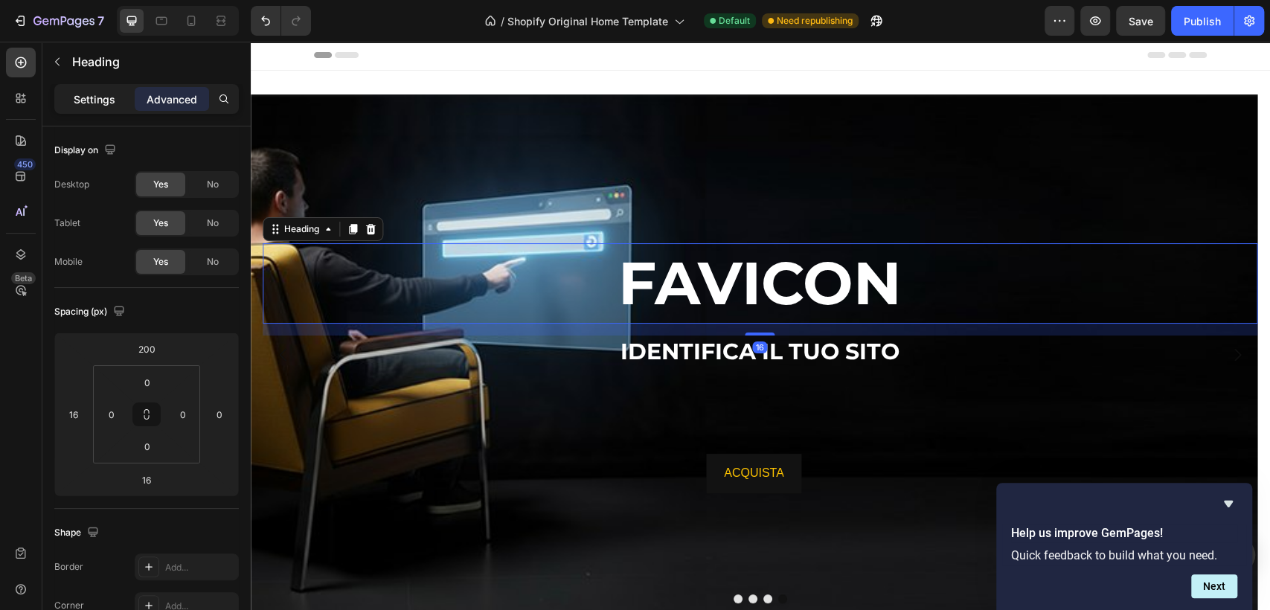
click at [111, 98] on p "Settings" at bounding box center [95, 100] width 42 height 16
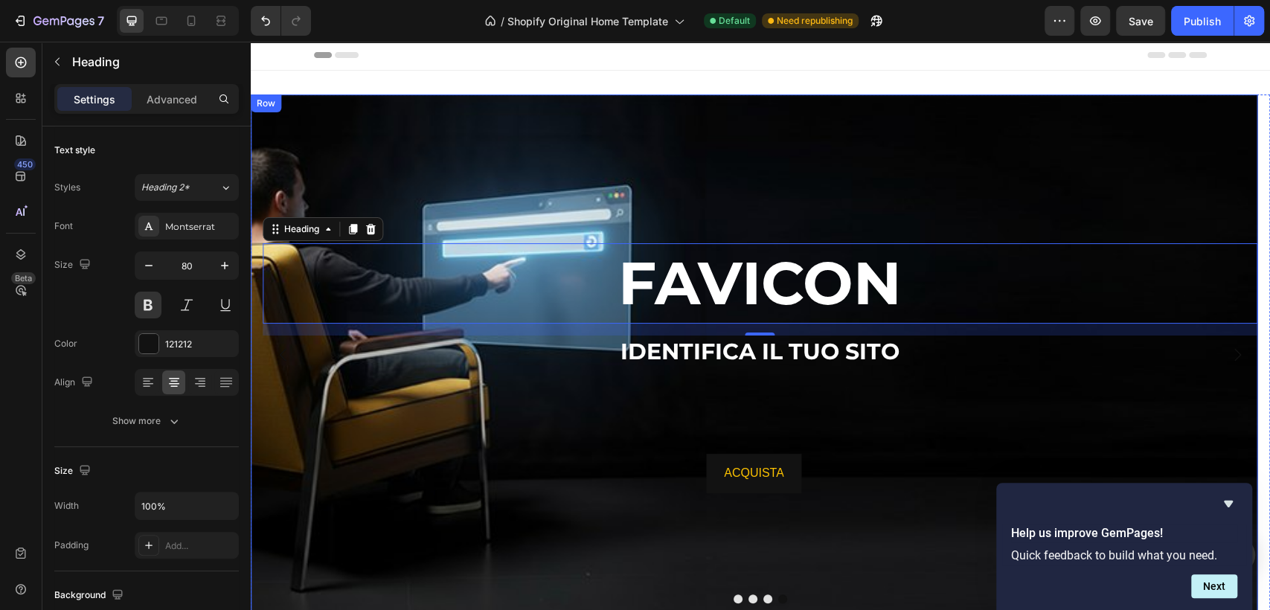
click at [772, 365] on p "⁠⁠⁠⁠⁠⁠⁠ IDENTIFICA IL TUO SITO" at bounding box center [760, 351] width 992 height 29
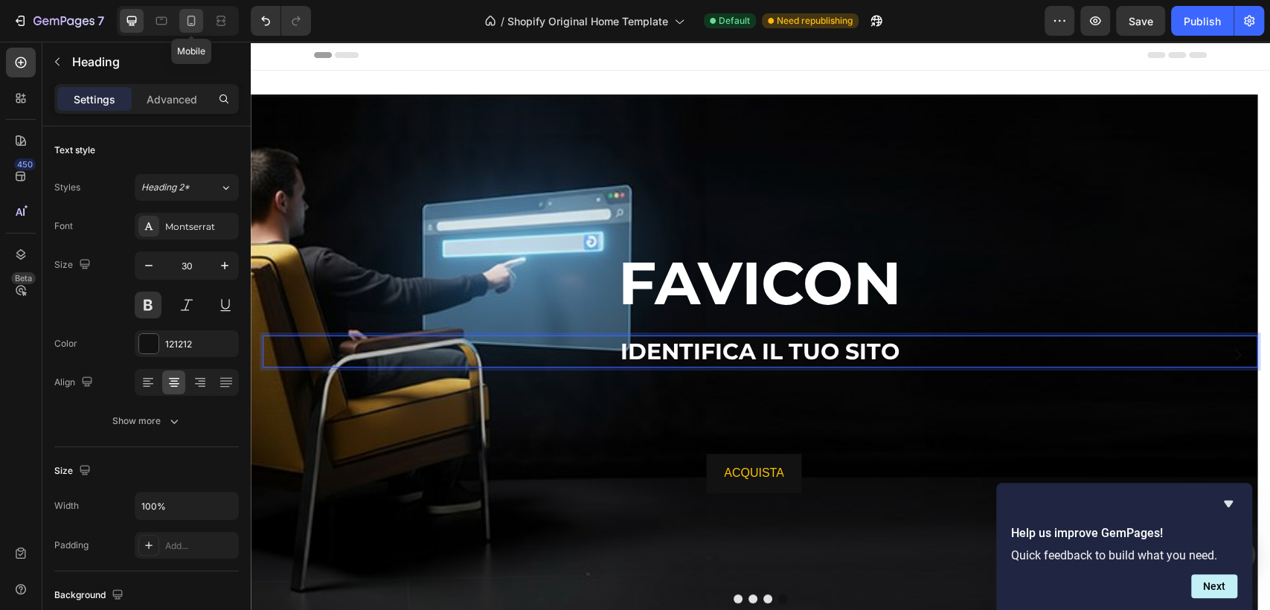
click at [191, 21] on icon at bounding box center [191, 20] width 15 height 15
type input "41"
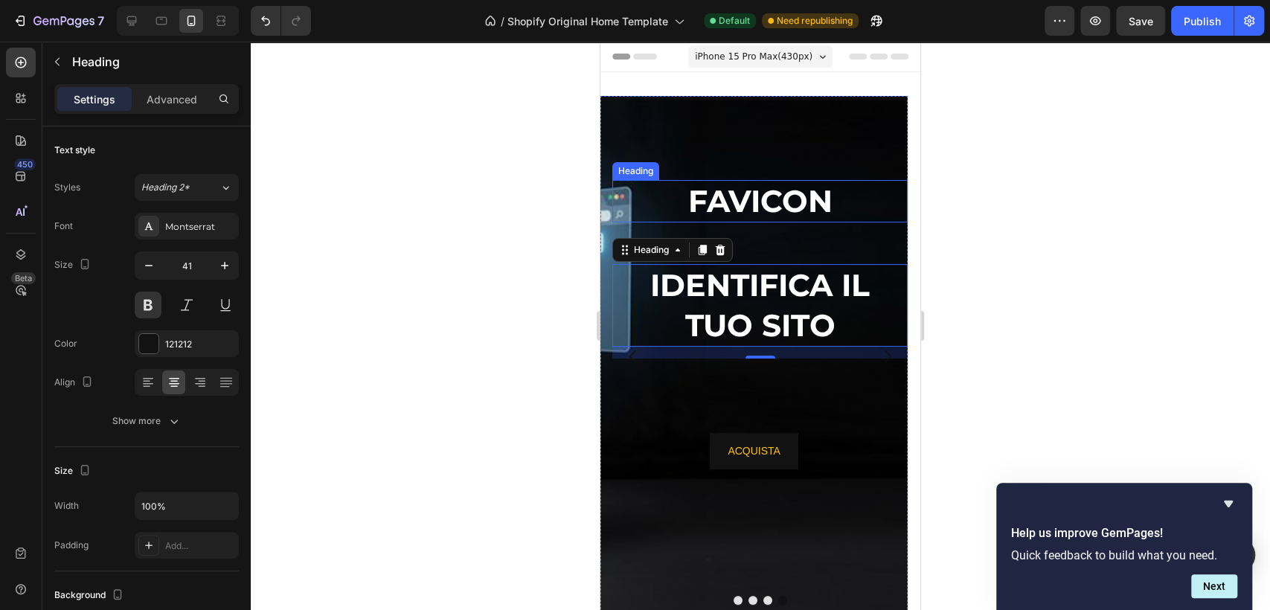
click at [783, 203] on span "FAVICON" at bounding box center [760, 200] width 144 height 37
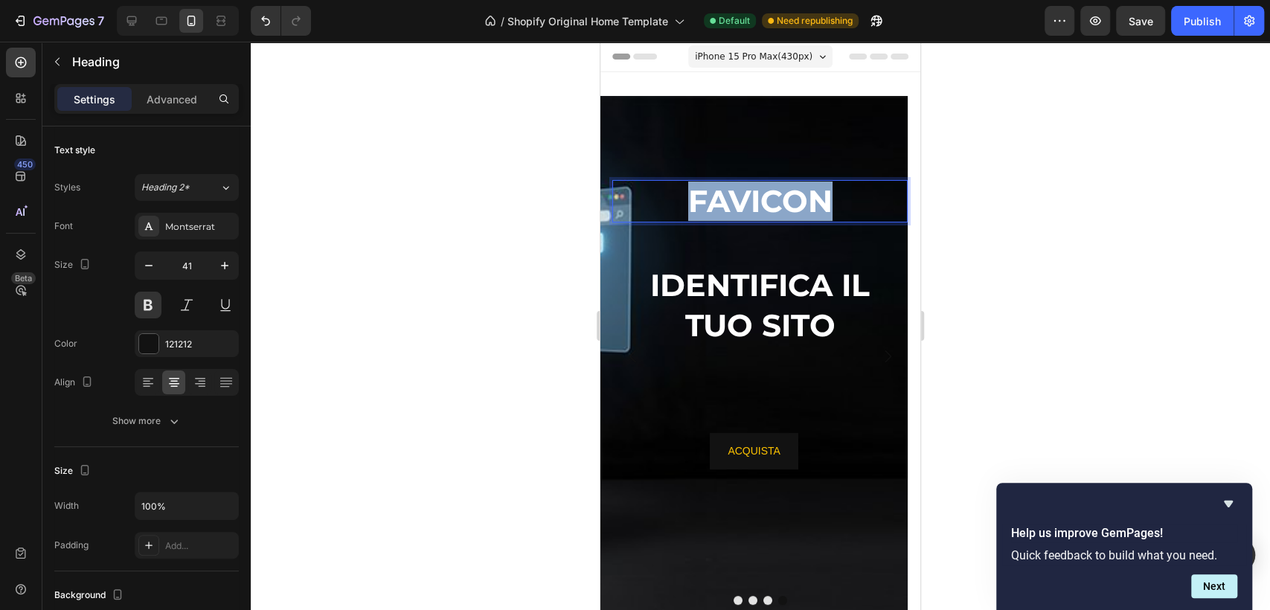
click at [777, 203] on span "FAVICON" at bounding box center [760, 200] width 144 height 37
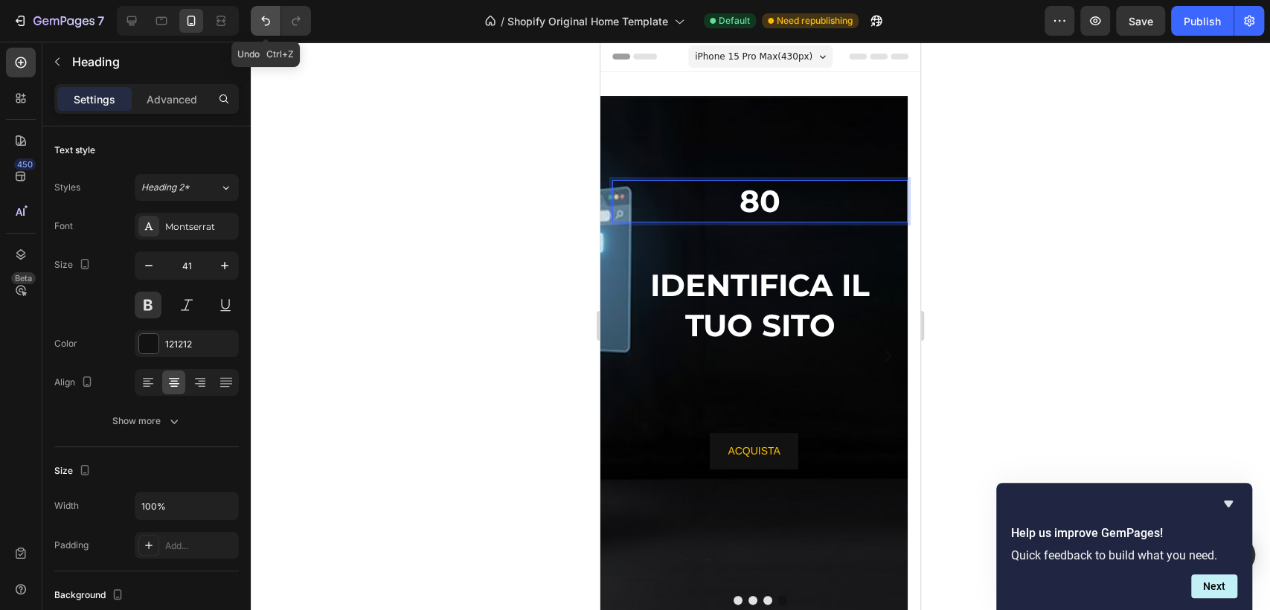
click at [263, 23] on icon "Undo/Redo" at bounding box center [265, 20] width 15 height 15
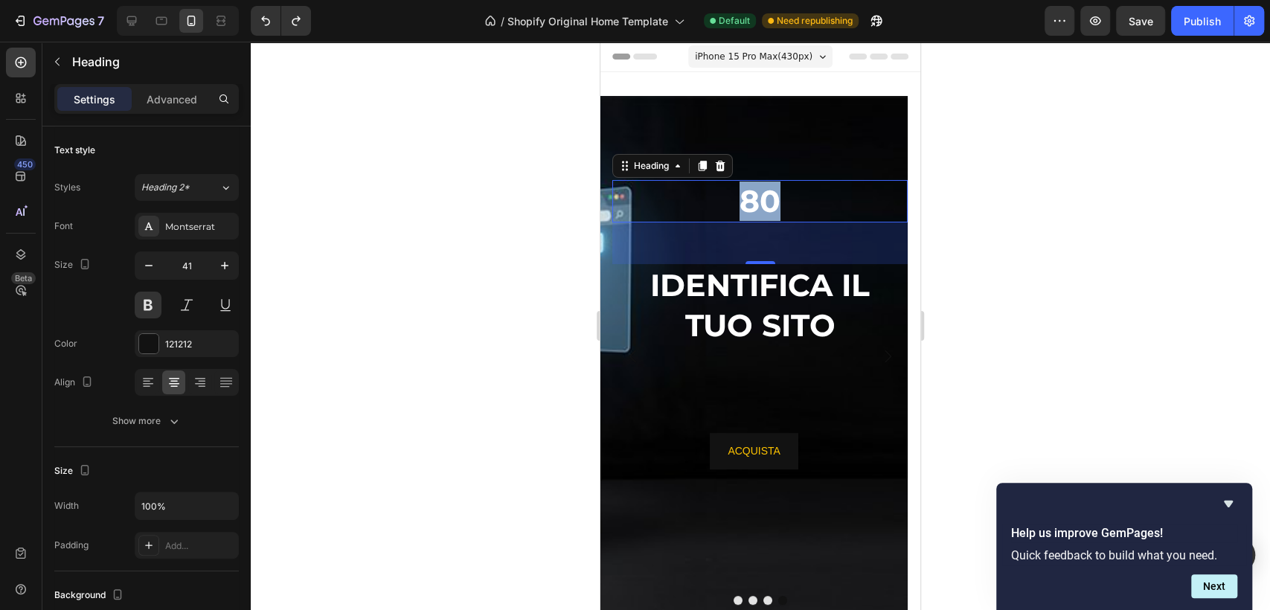
click at [742, 205] on span "80" at bounding box center [760, 200] width 41 height 37
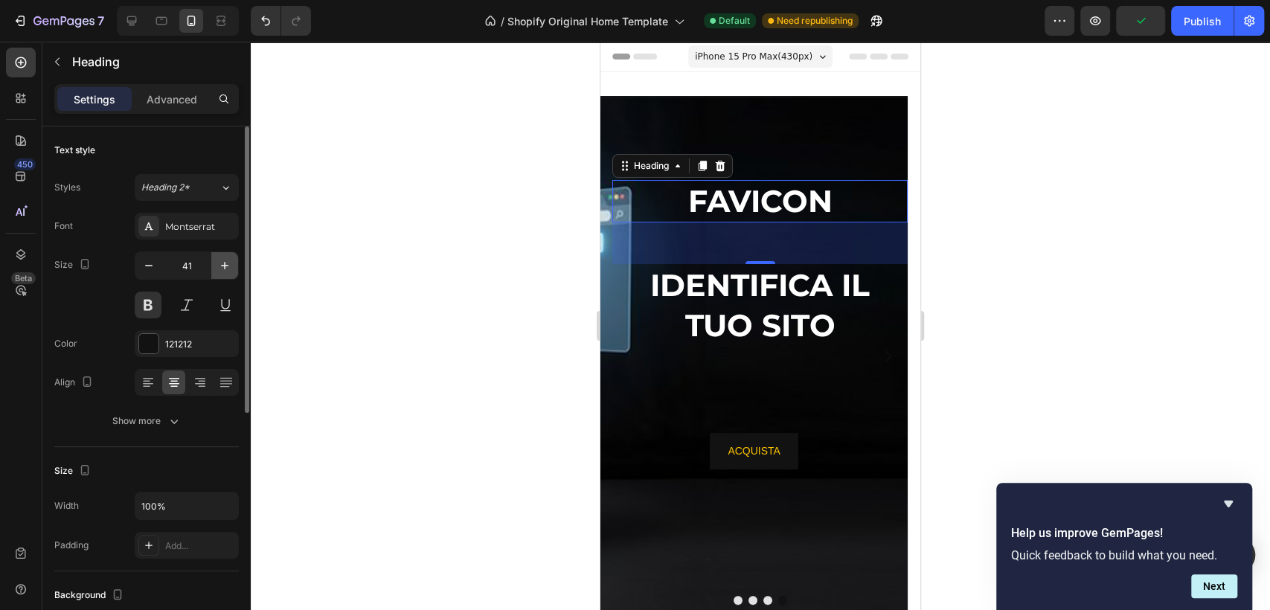
click at [225, 265] on icon "button" at bounding box center [224, 265] width 7 height 7
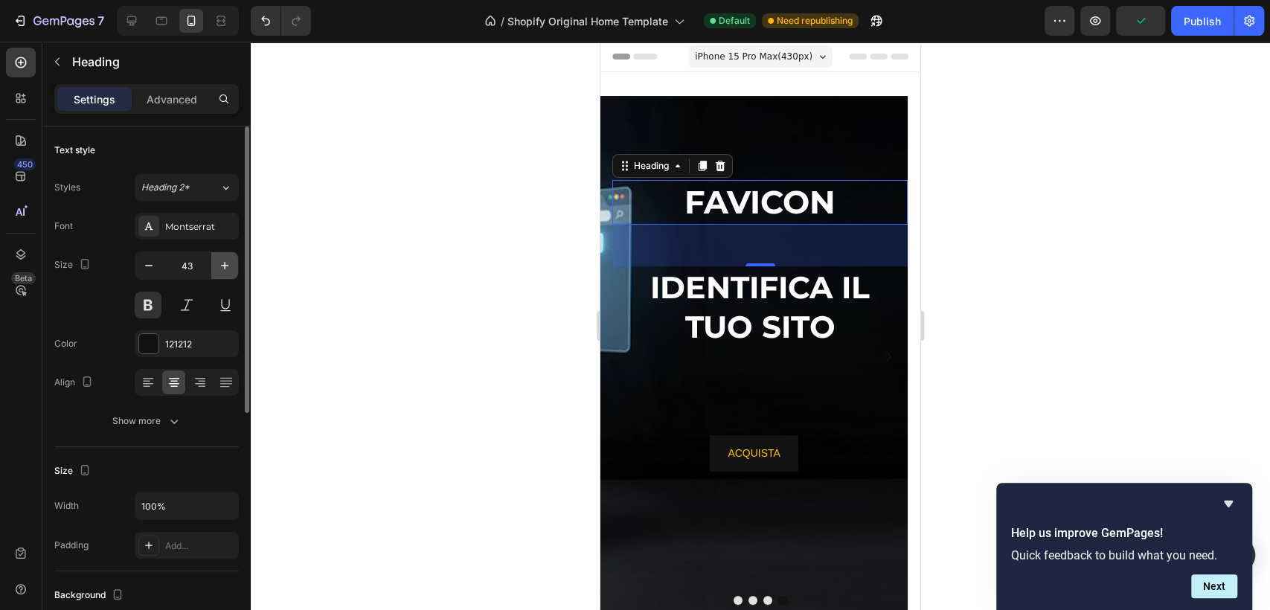
click at [225, 265] on icon "button" at bounding box center [224, 265] width 7 height 7
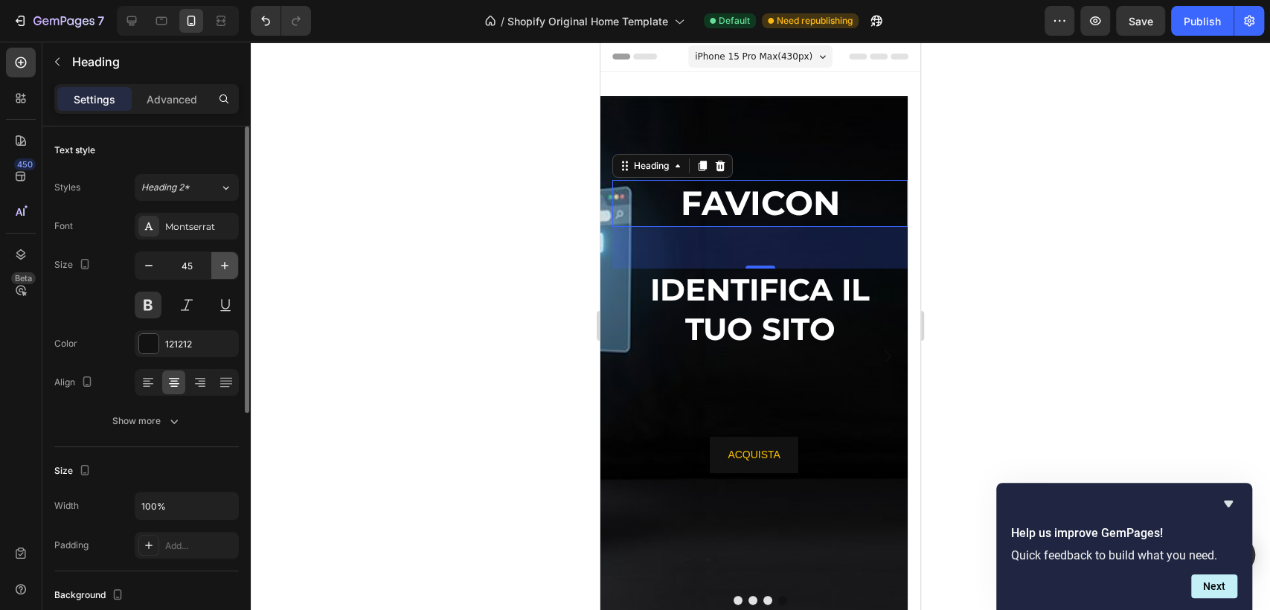
click at [225, 265] on icon "button" at bounding box center [224, 265] width 7 height 7
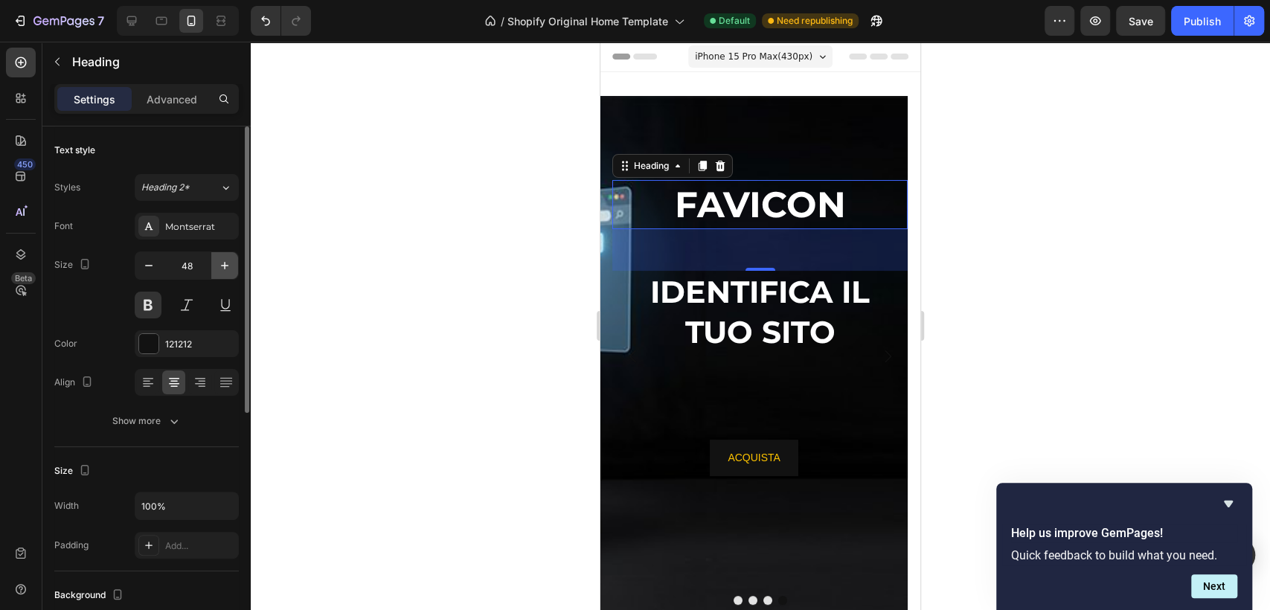
click at [225, 265] on icon "button" at bounding box center [224, 265] width 7 height 7
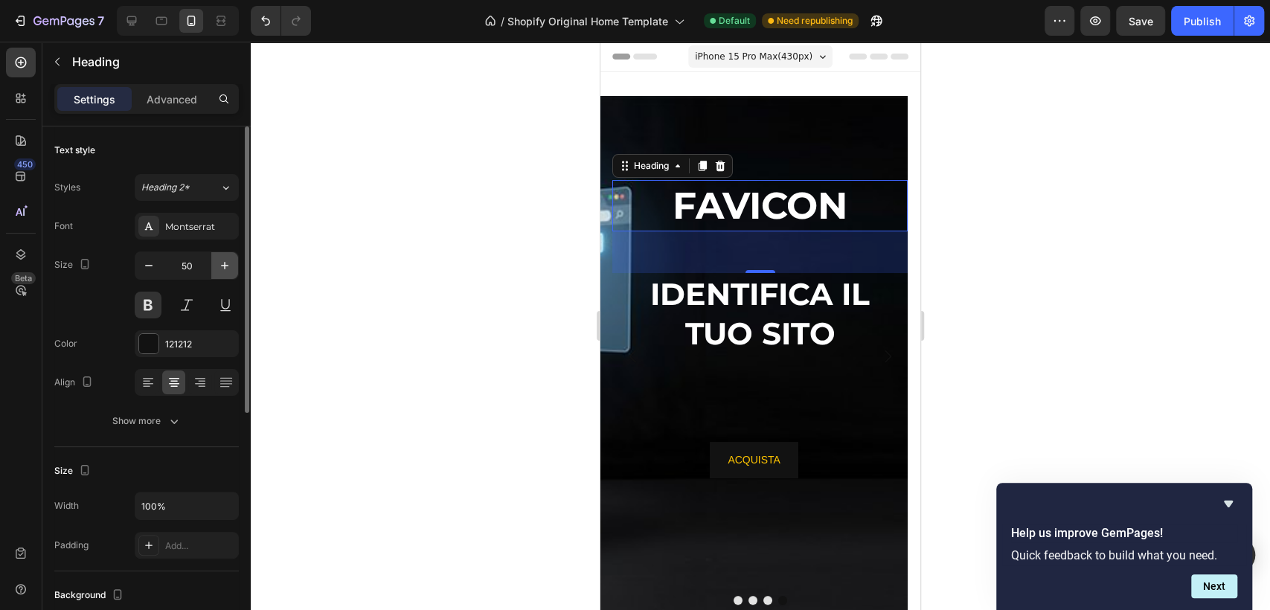
click at [225, 265] on icon "button" at bounding box center [224, 265] width 7 height 7
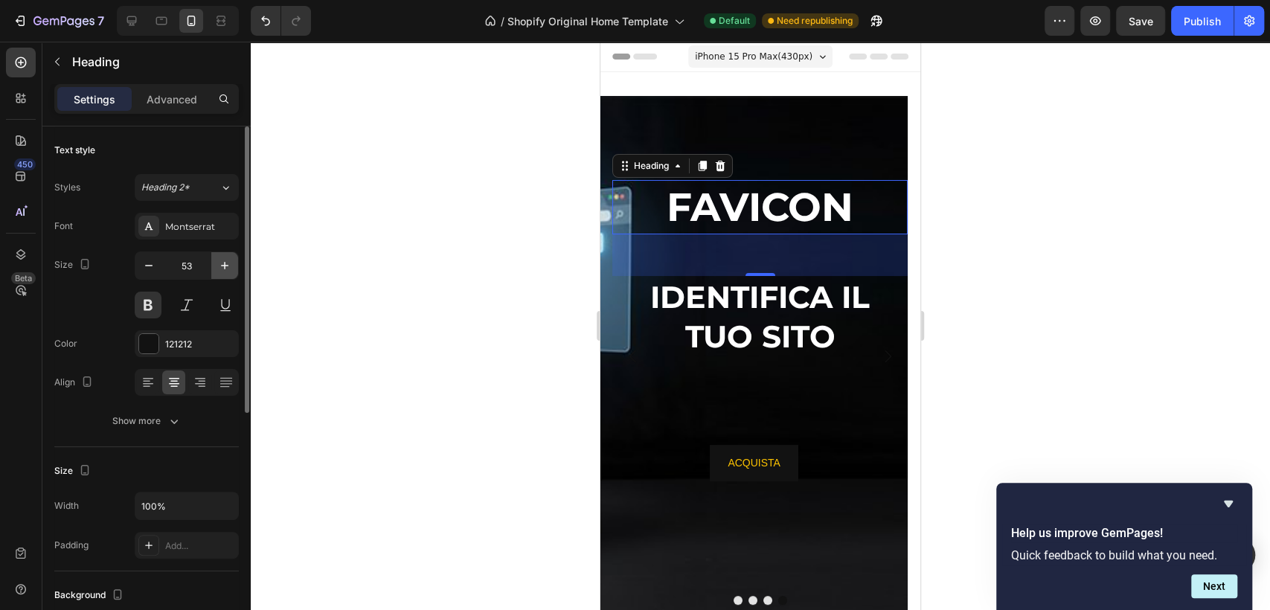
click at [225, 265] on icon "button" at bounding box center [224, 265] width 7 height 7
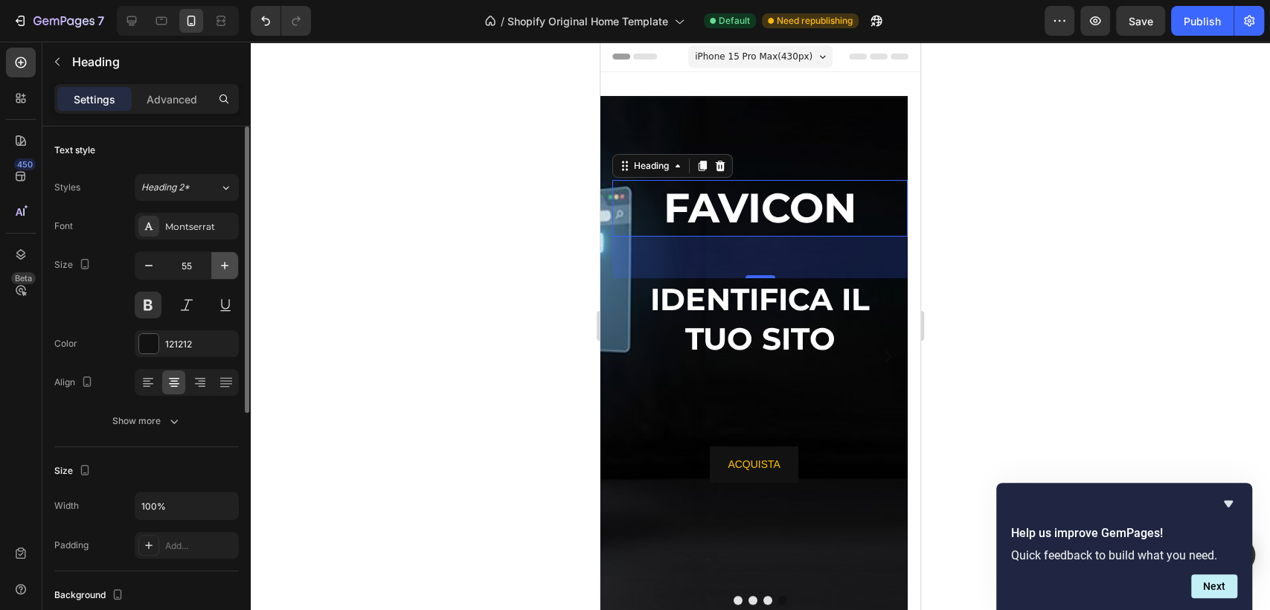
type input "56"
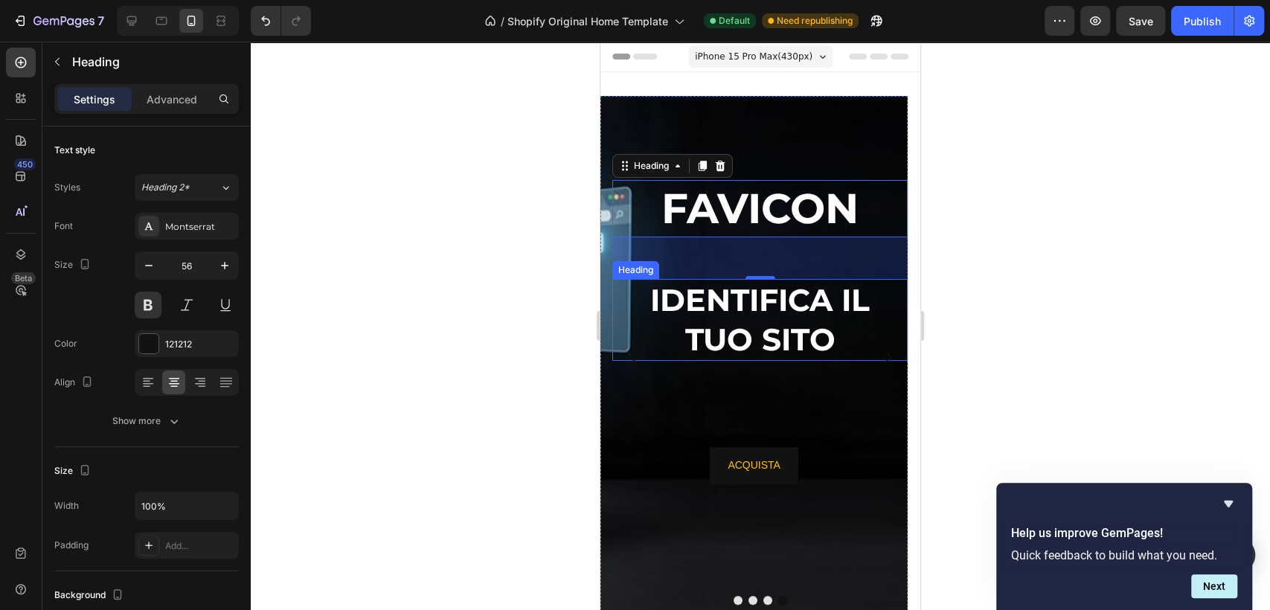
click at [763, 319] on p "⁠⁠⁠⁠⁠⁠⁠ IDENTIFICA IL TUO SITO" at bounding box center [760, 321] width 292 height 80
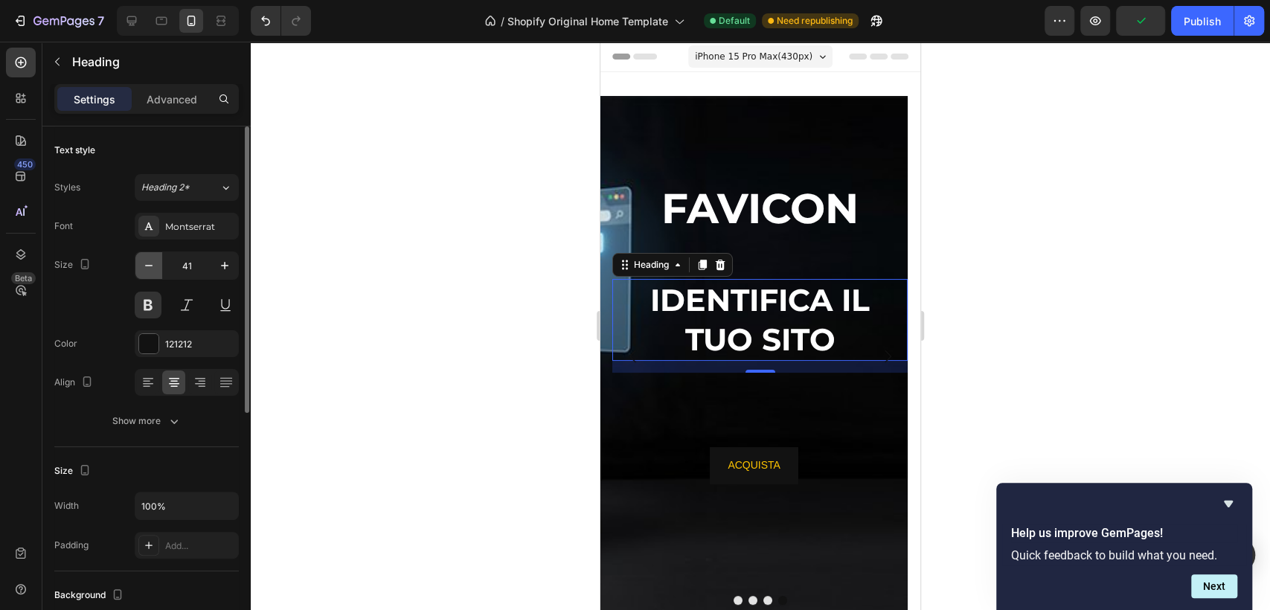
click at [153, 263] on icon "button" at bounding box center [148, 265] width 15 height 15
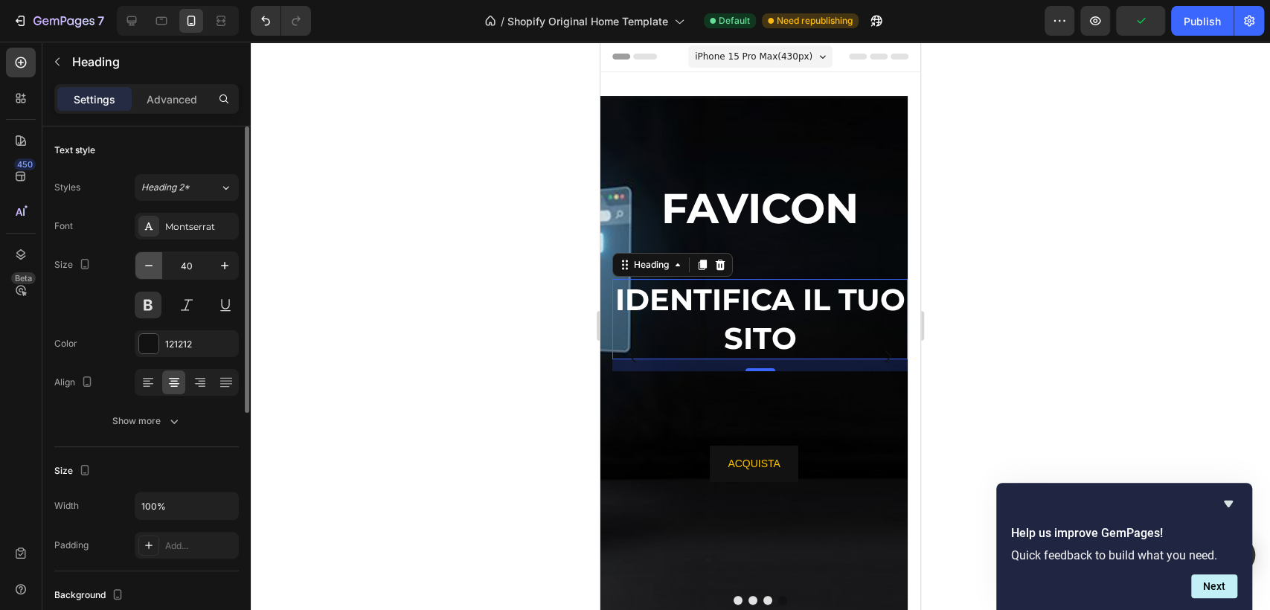
click at [153, 263] on icon "button" at bounding box center [148, 265] width 15 height 15
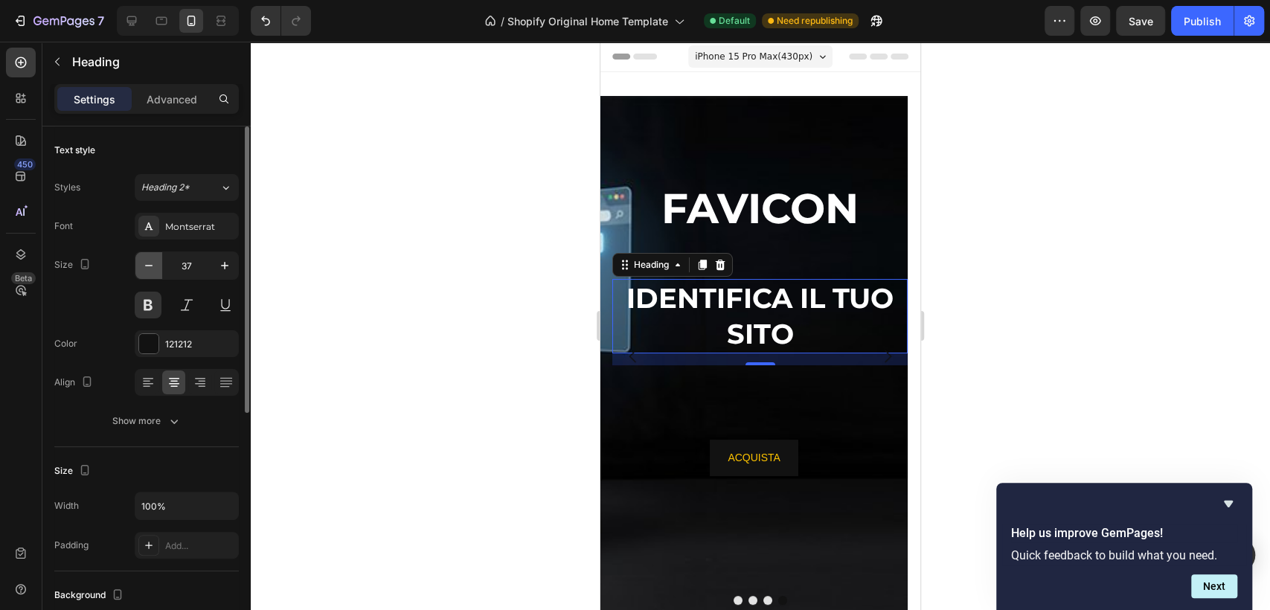
click at [153, 263] on icon "button" at bounding box center [148, 265] width 15 height 15
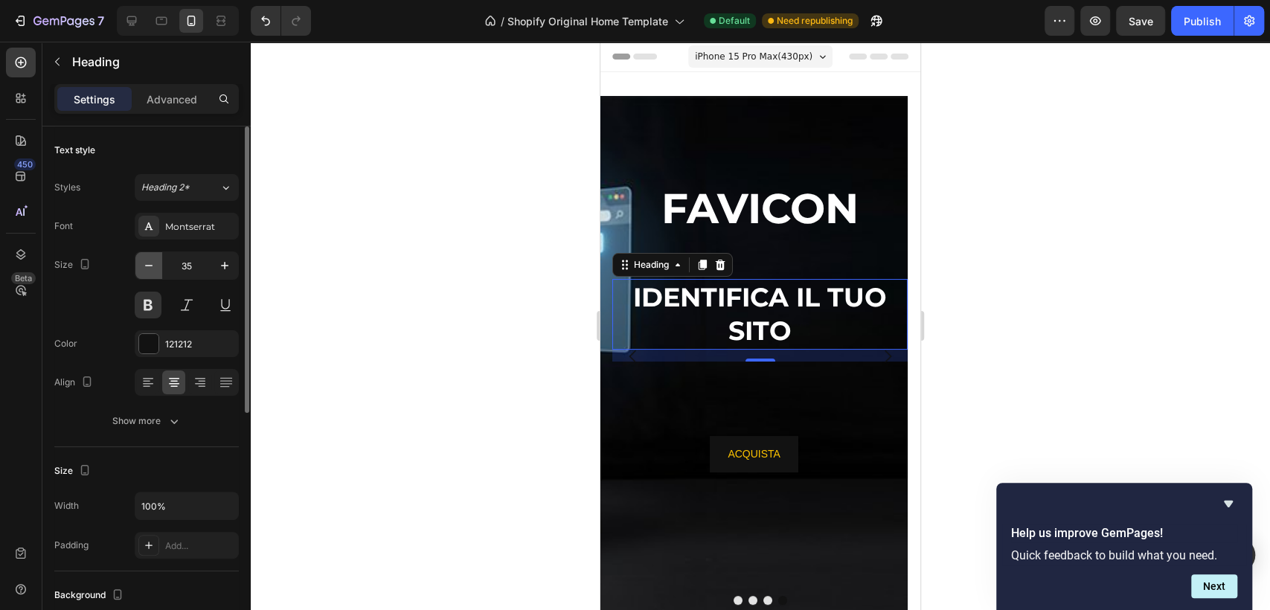
click at [153, 263] on icon "button" at bounding box center [148, 265] width 15 height 15
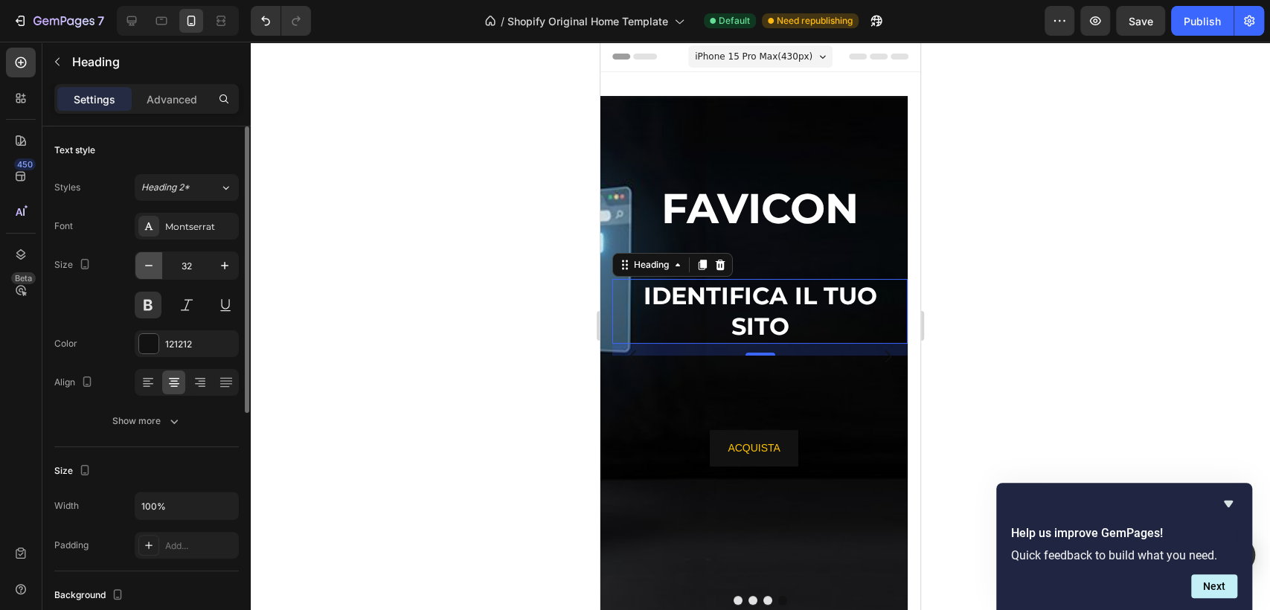
click at [153, 263] on icon "button" at bounding box center [148, 265] width 15 height 15
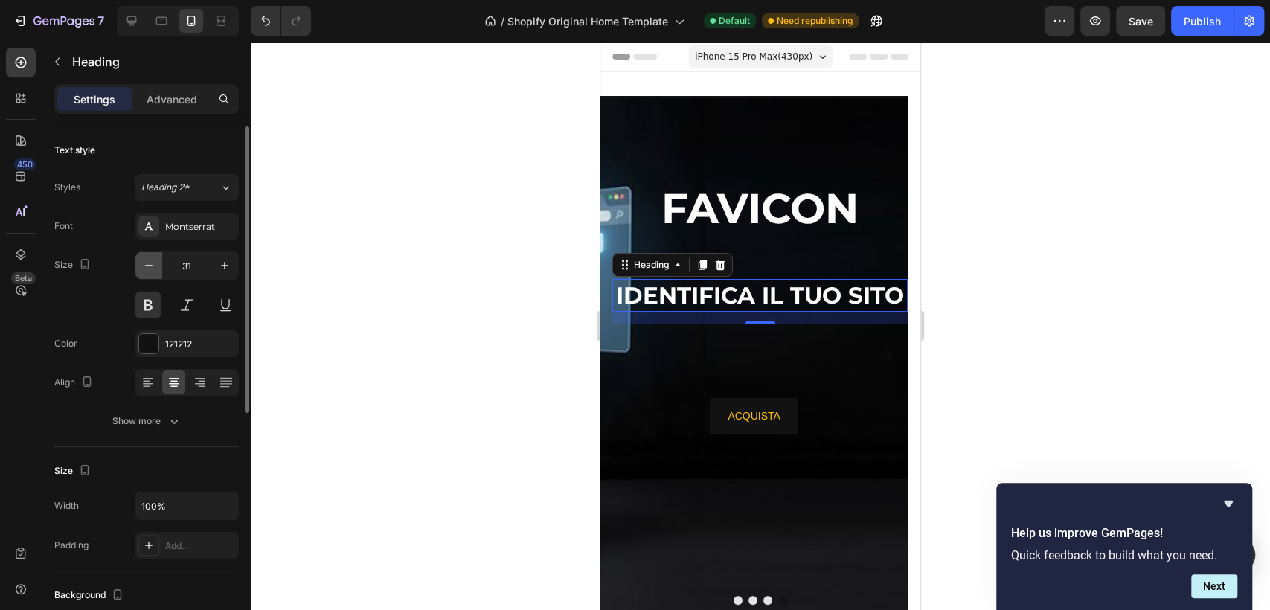
click at [153, 263] on icon "button" at bounding box center [148, 265] width 15 height 15
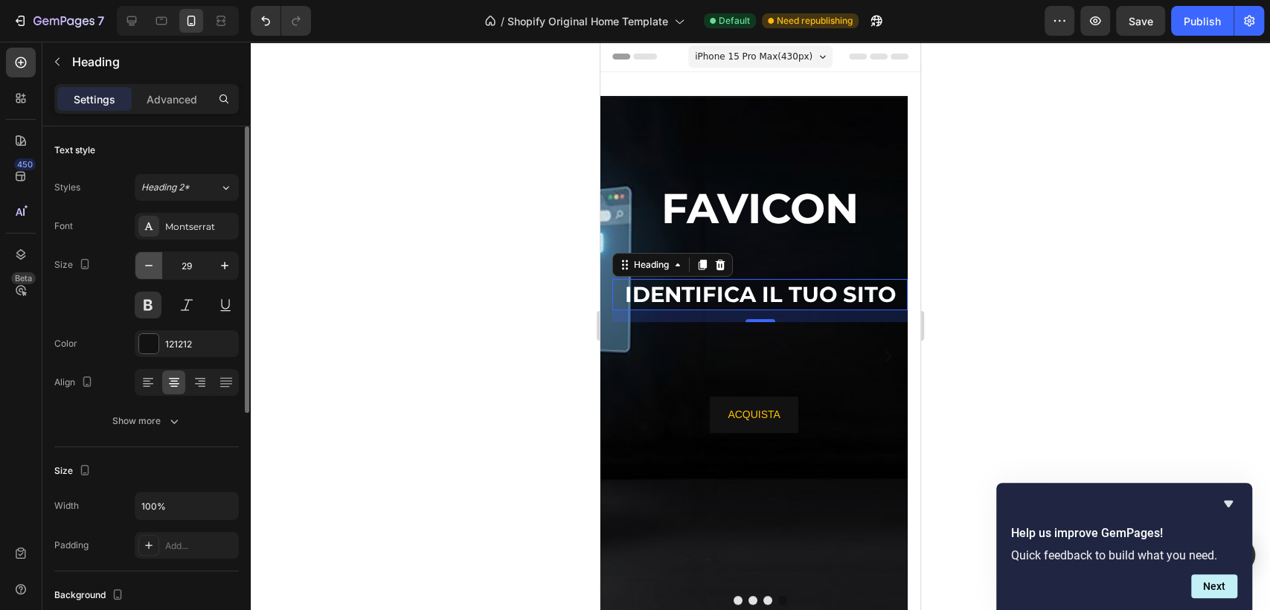
click at [153, 263] on icon "button" at bounding box center [148, 265] width 15 height 15
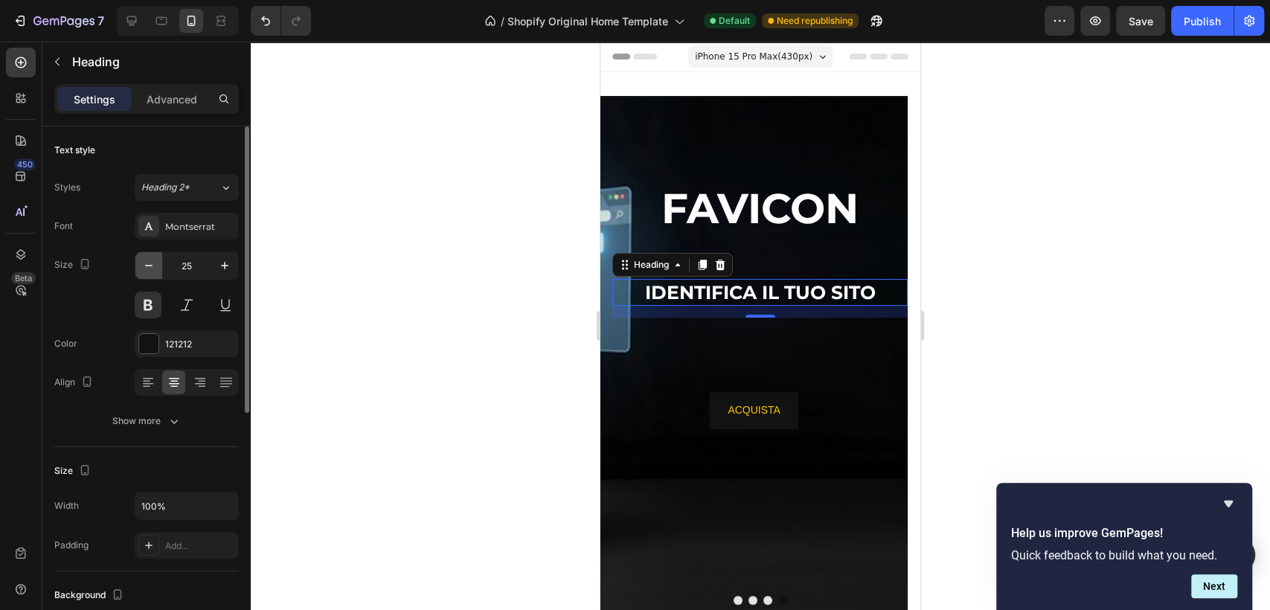
click at [153, 263] on icon "button" at bounding box center [148, 265] width 15 height 15
type input "22"
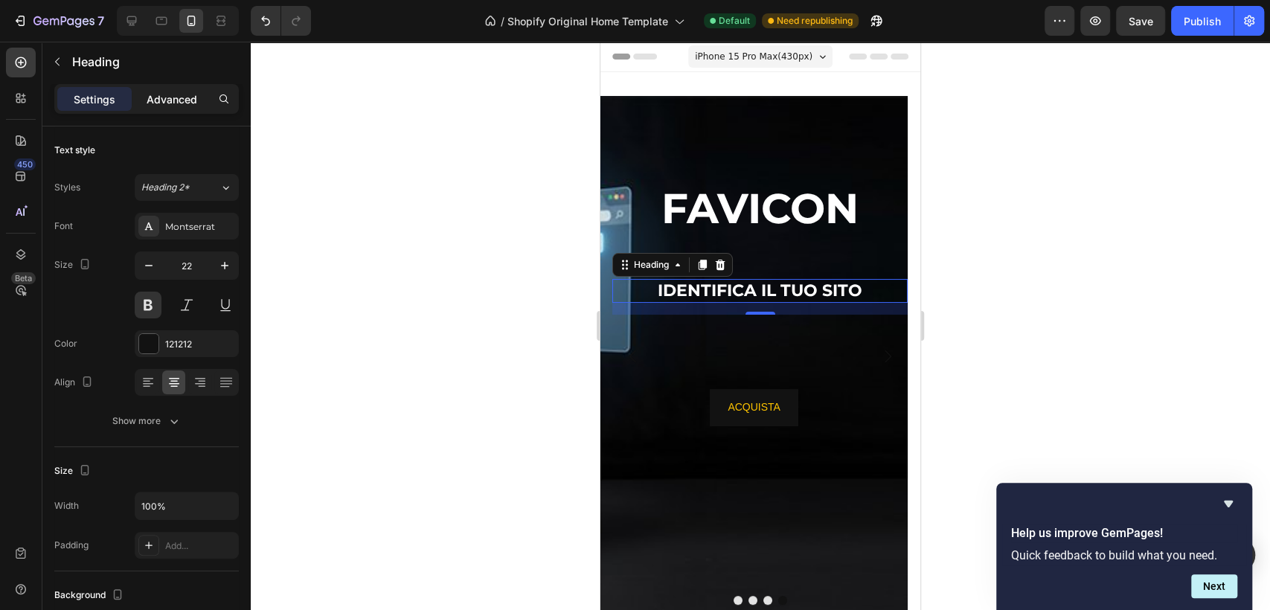
click at [175, 95] on p "Advanced" at bounding box center [172, 100] width 51 height 16
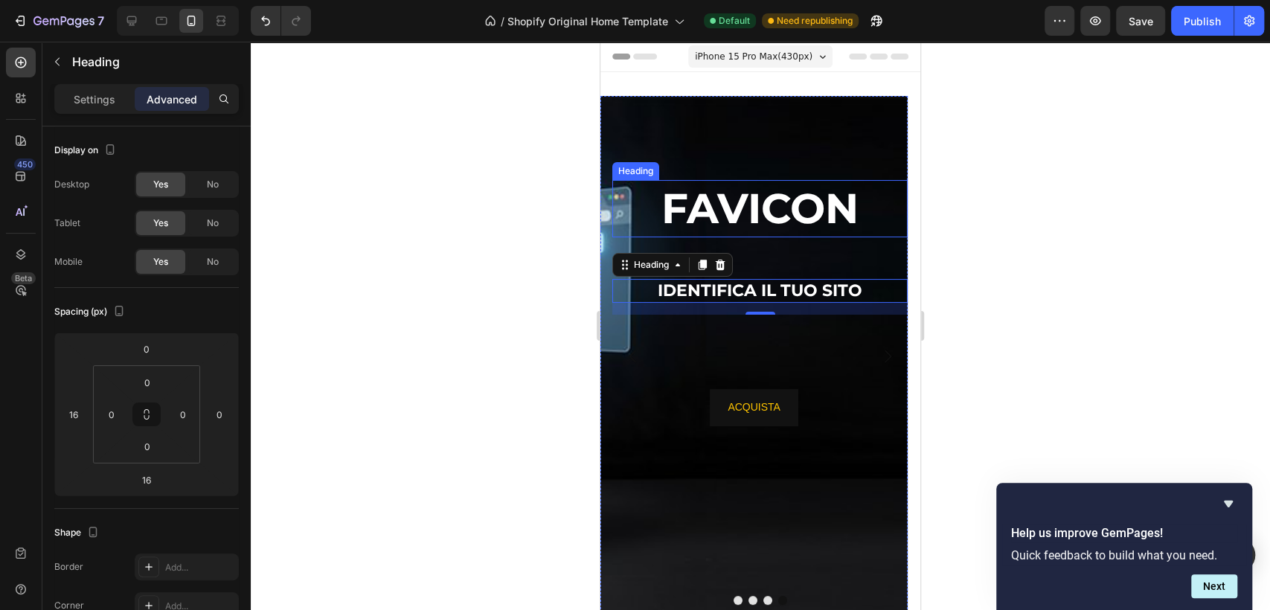
click at [781, 194] on span "FAVICON" at bounding box center [760, 208] width 197 height 51
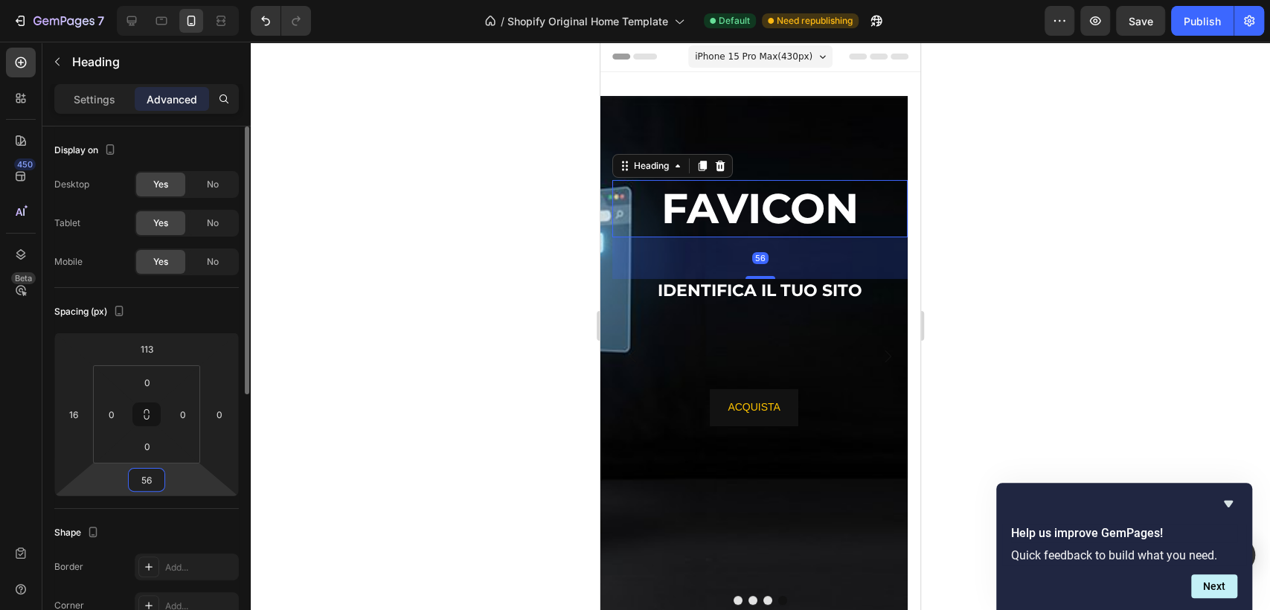
click at [150, 472] on input "56" at bounding box center [147, 480] width 30 height 22
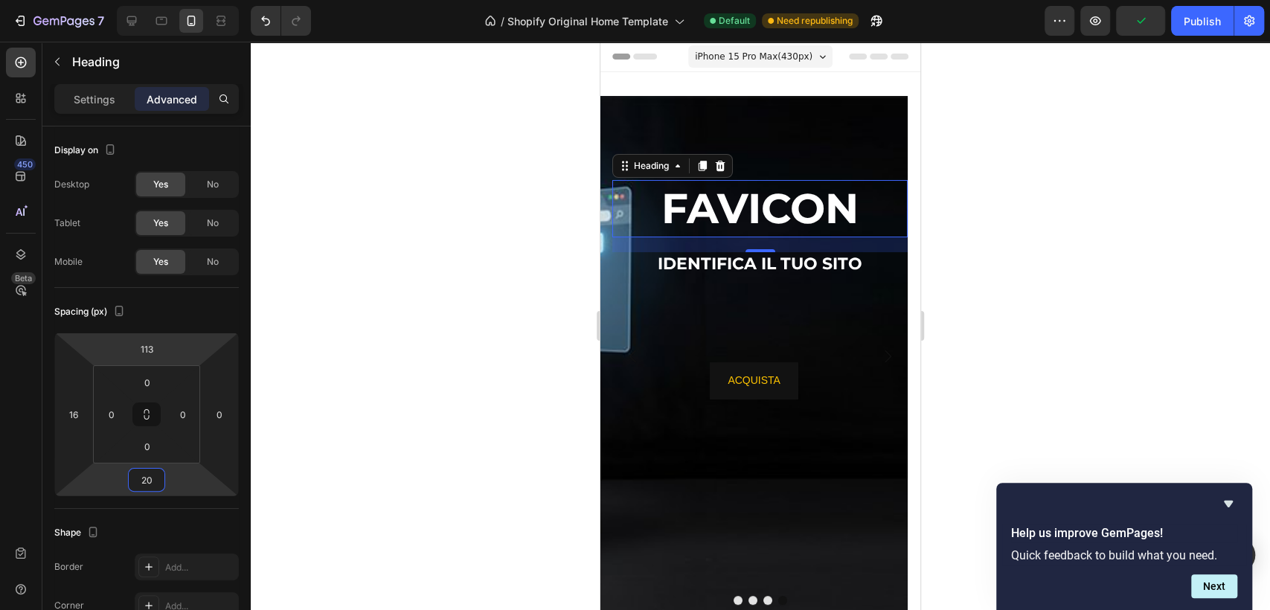
type input "20"
click at [311, 62] on div at bounding box center [761, 326] width 1020 height 569
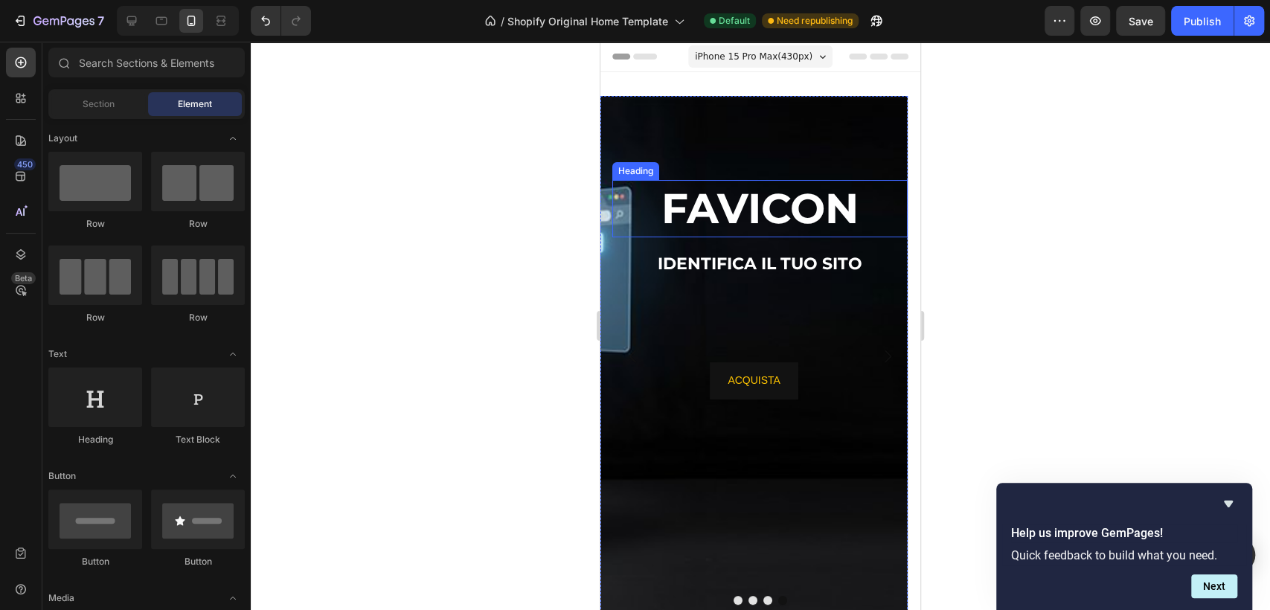
click at [741, 218] on span "FAVICON" at bounding box center [760, 208] width 197 height 51
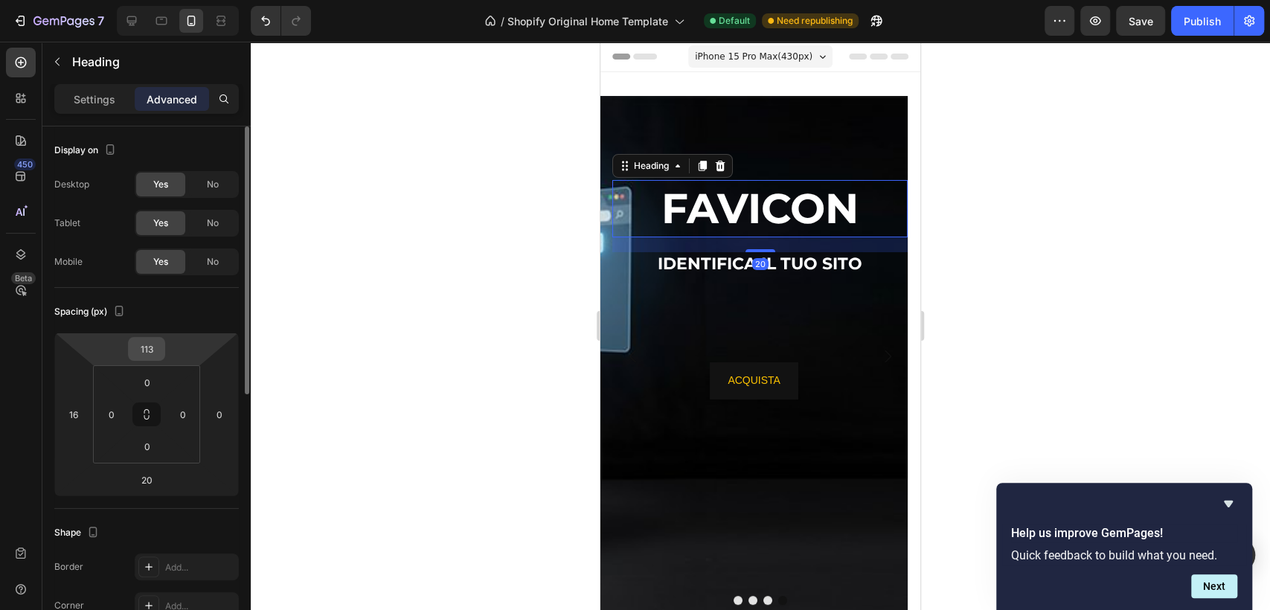
click at [153, 354] on input "113" at bounding box center [147, 349] width 30 height 22
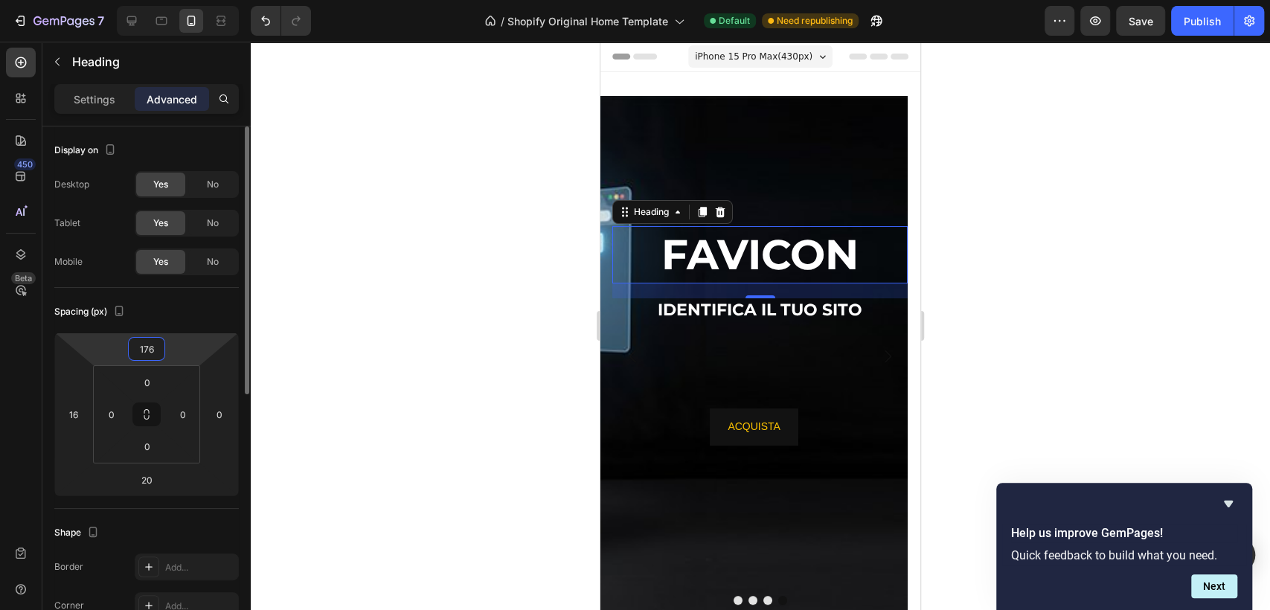
type input "177"
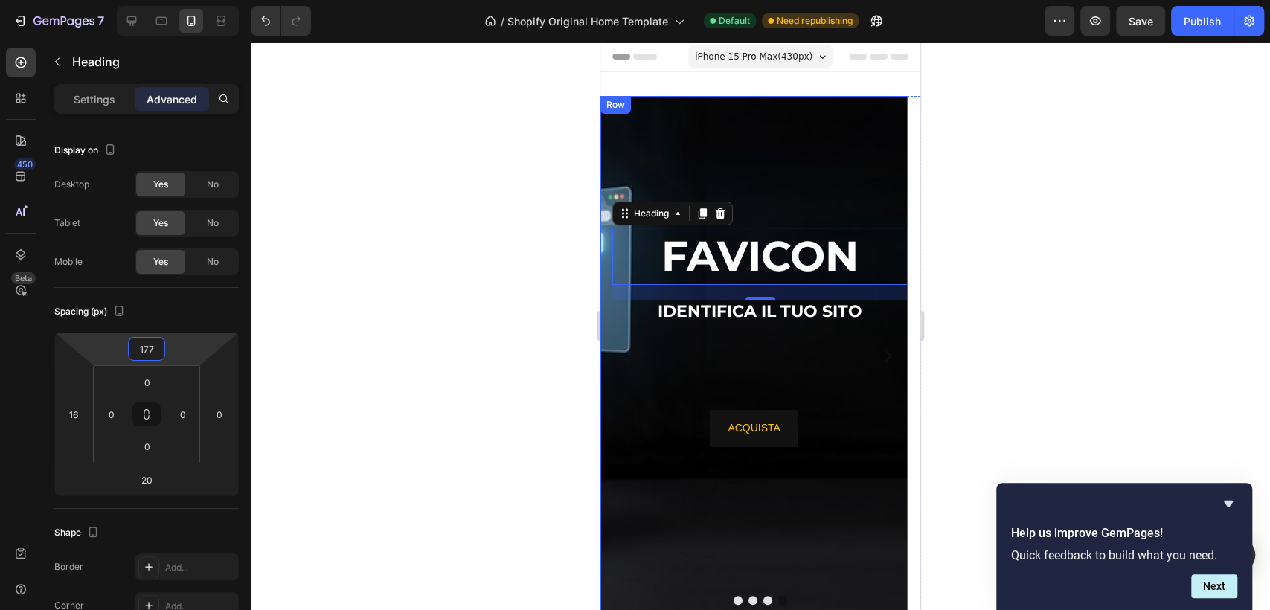
click at [647, 448] on div "ACQUISTA Button" at bounding box center [754, 406] width 307 height 141
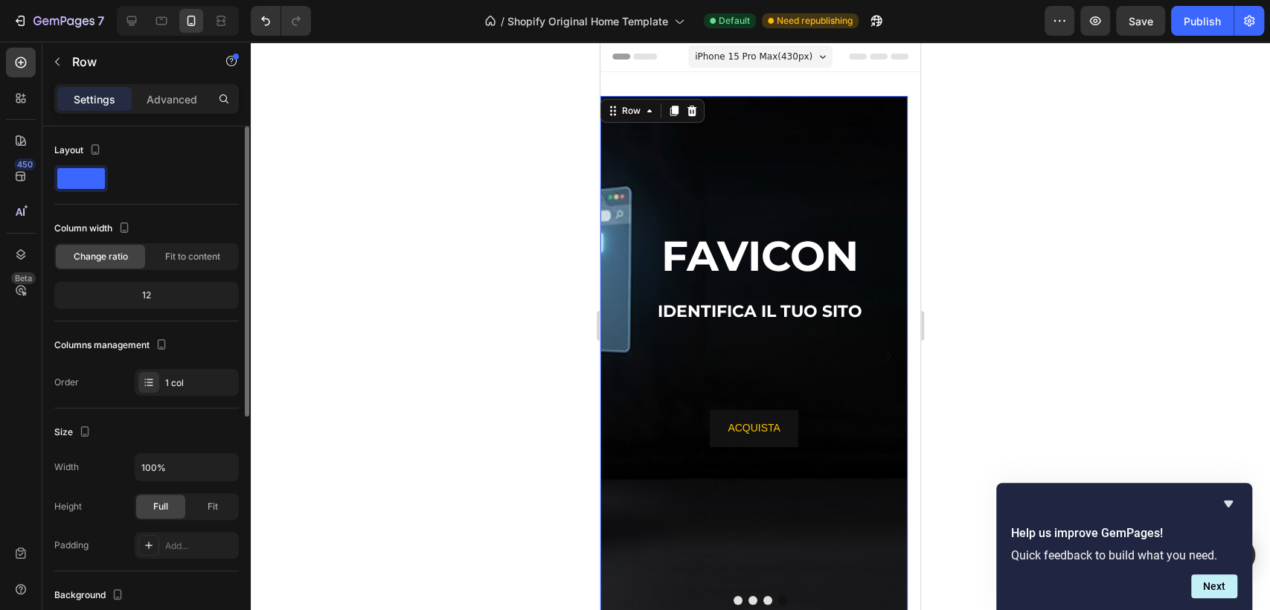
scroll to position [248, 0]
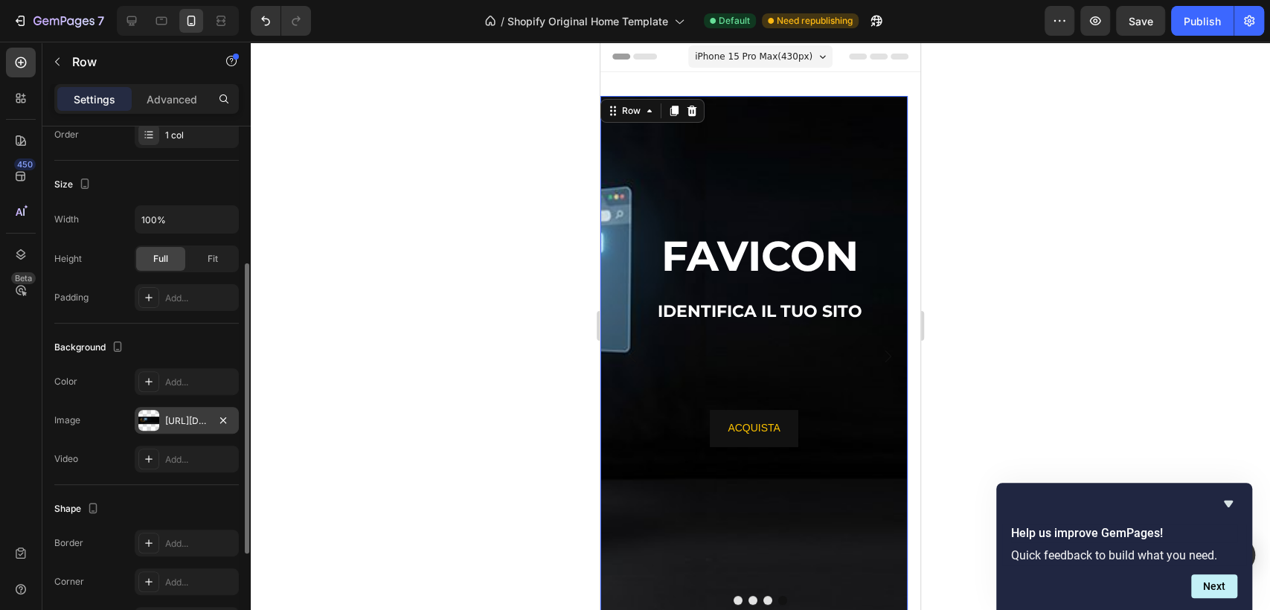
click at [195, 418] on div "[URL][DOMAIN_NAME]" at bounding box center [186, 421] width 43 height 13
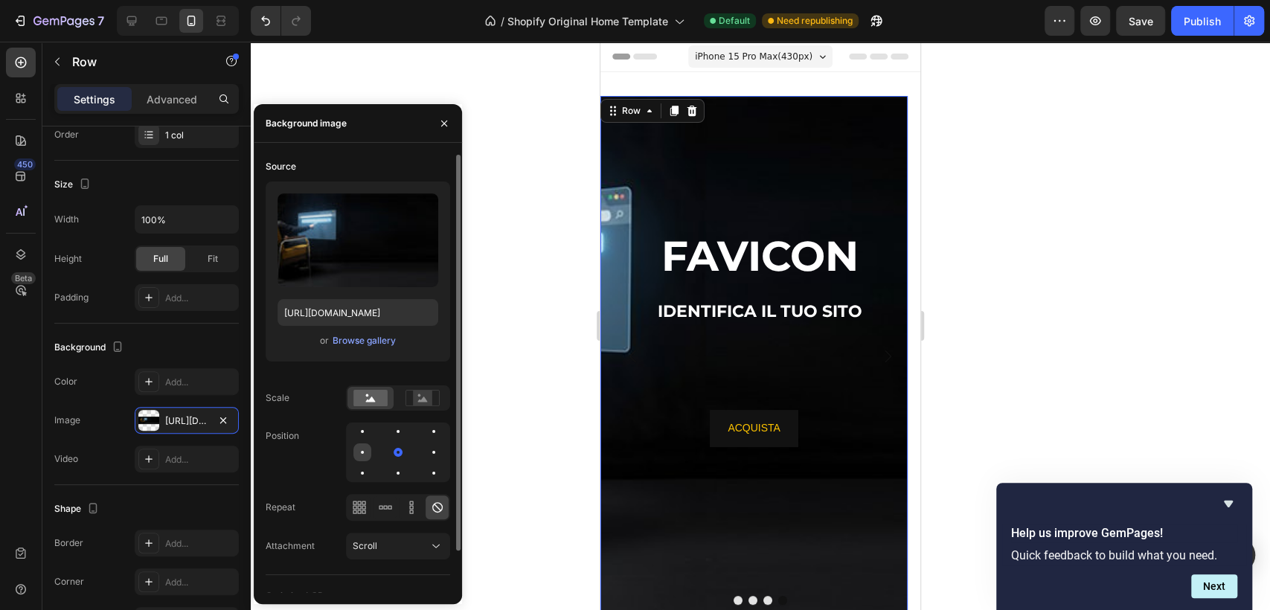
click at [362, 451] on div at bounding box center [362, 452] width 3 height 3
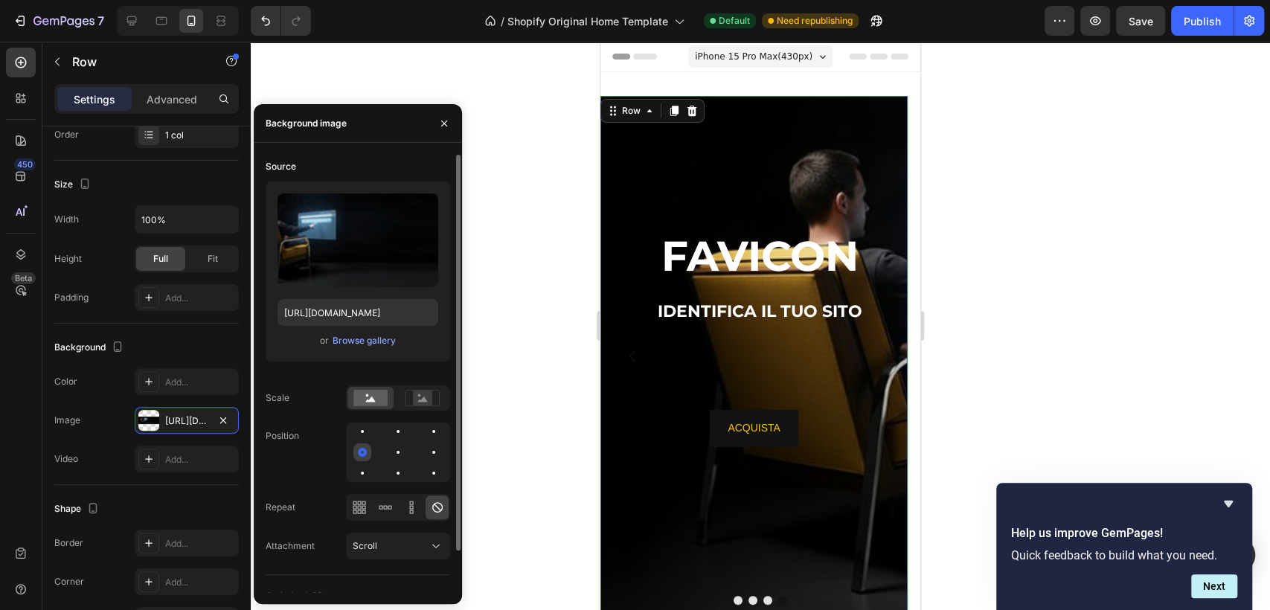
drag, startPoint x: 362, startPoint y: 432, endPoint x: 356, endPoint y: 445, distance: 14.7
click at [360, 432] on div at bounding box center [363, 432] width 18 height 18
click at [361, 451] on div at bounding box center [362, 452] width 3 height 3
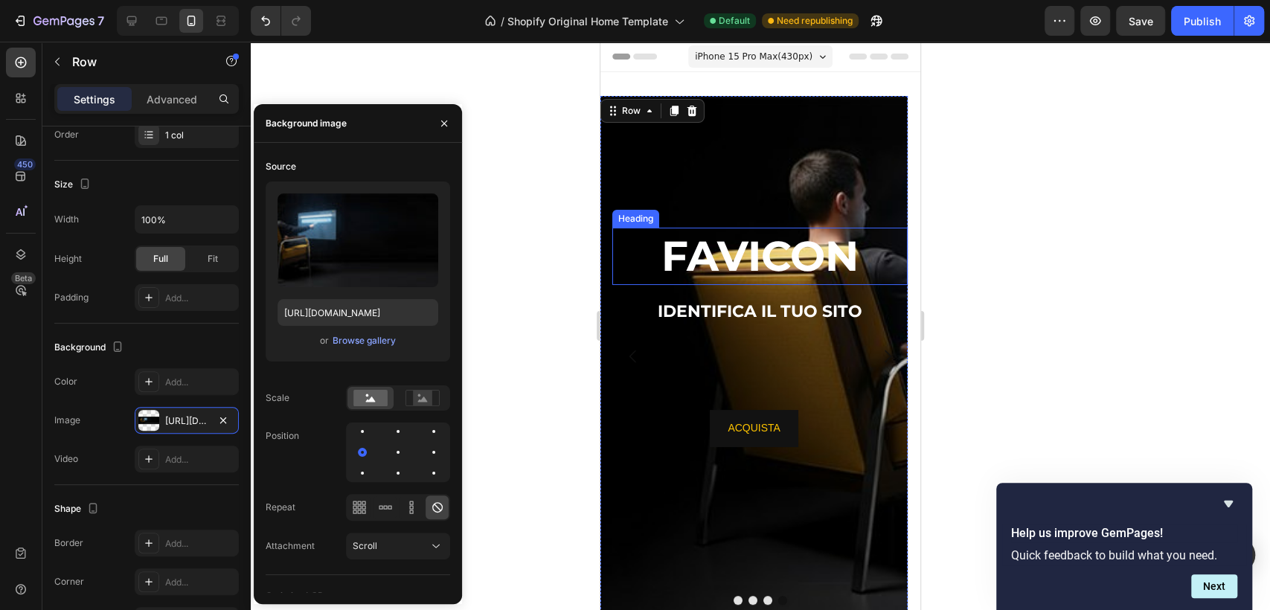
click at [782, 272] on span "FAVICON" at bounding box center [760, 256] width 197 height 51
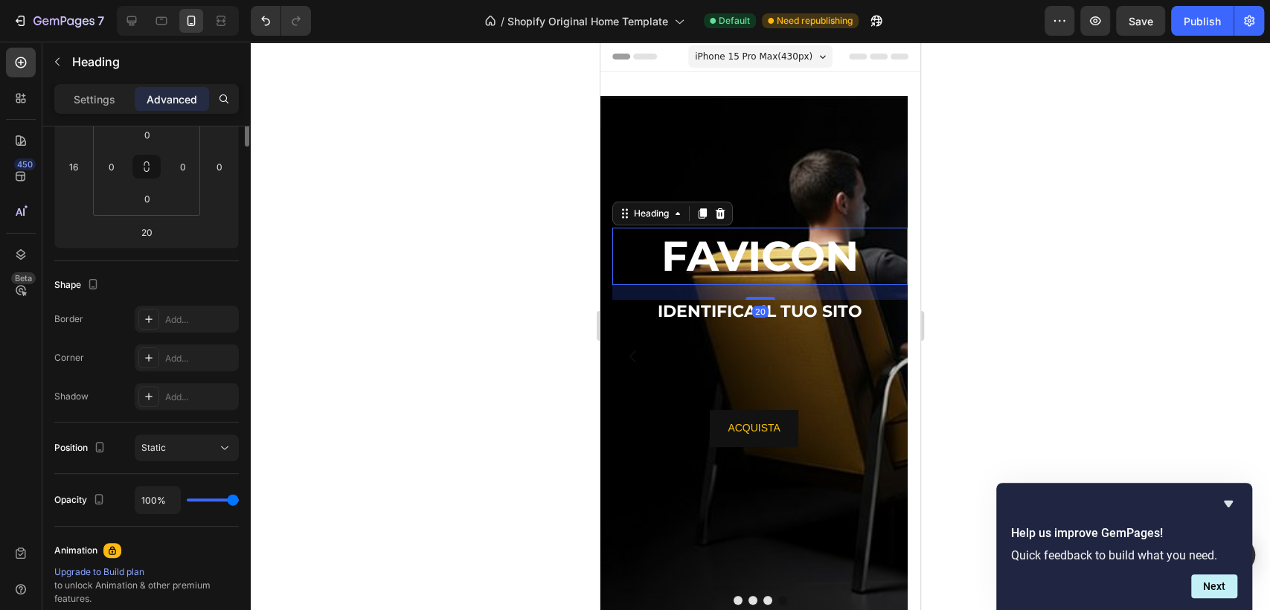
scroll to position [0, 0]
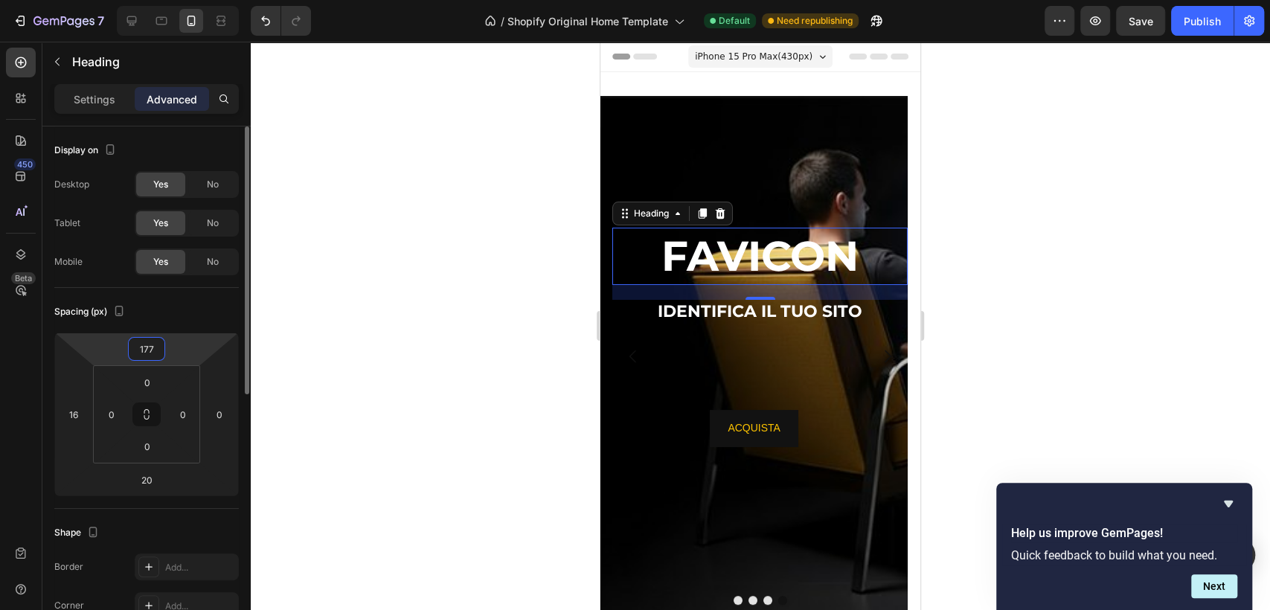
click at [139, 352] on input "177" at bounding box center [147, 349] width 30 height 22
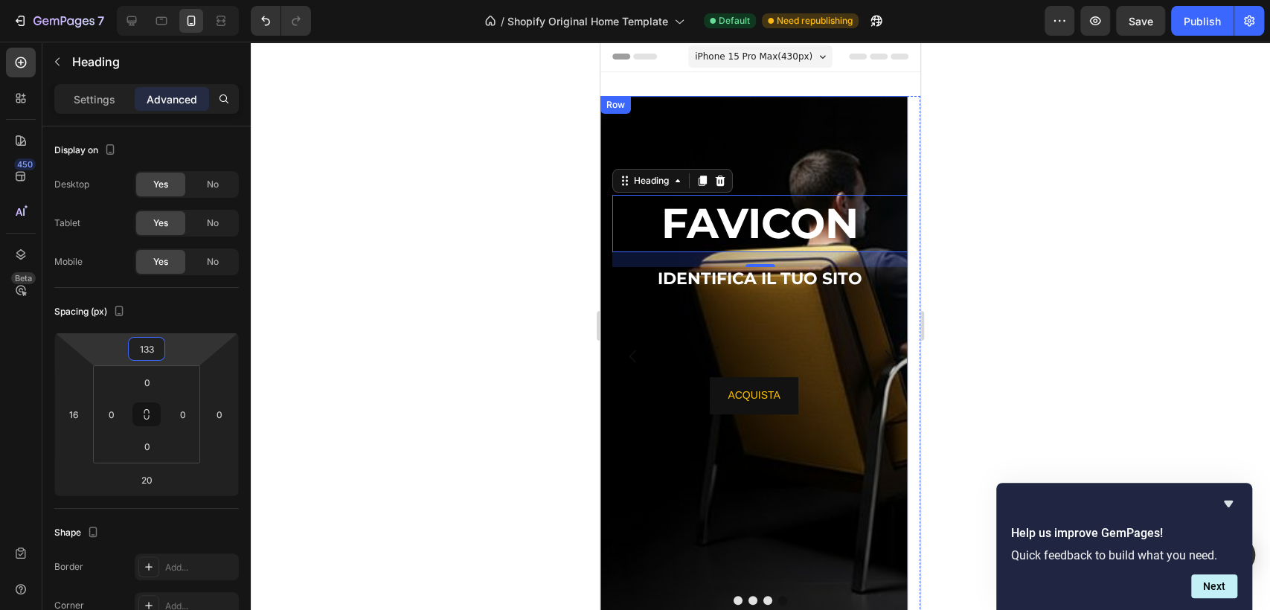
type input "134"
click at [697, 388] on div "ACQUISTA Button" at bounding box center [754, 396] width 307 height 36
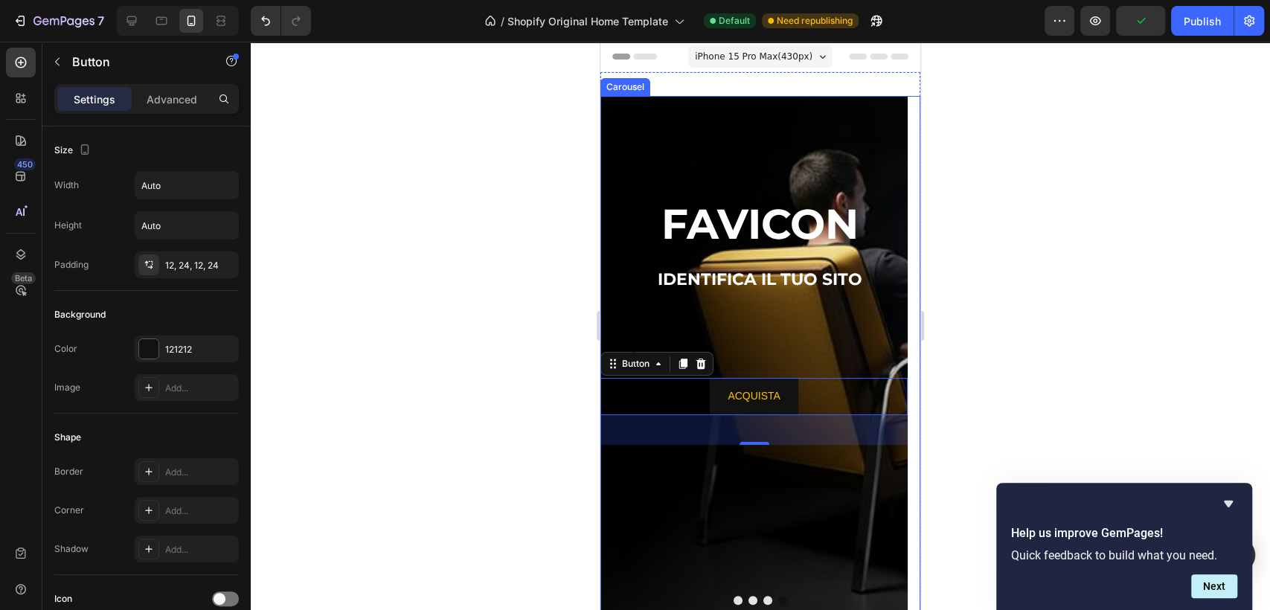
click at [764, 602] on button "Dot" at bounding box center [768, 600] width 9 height 9
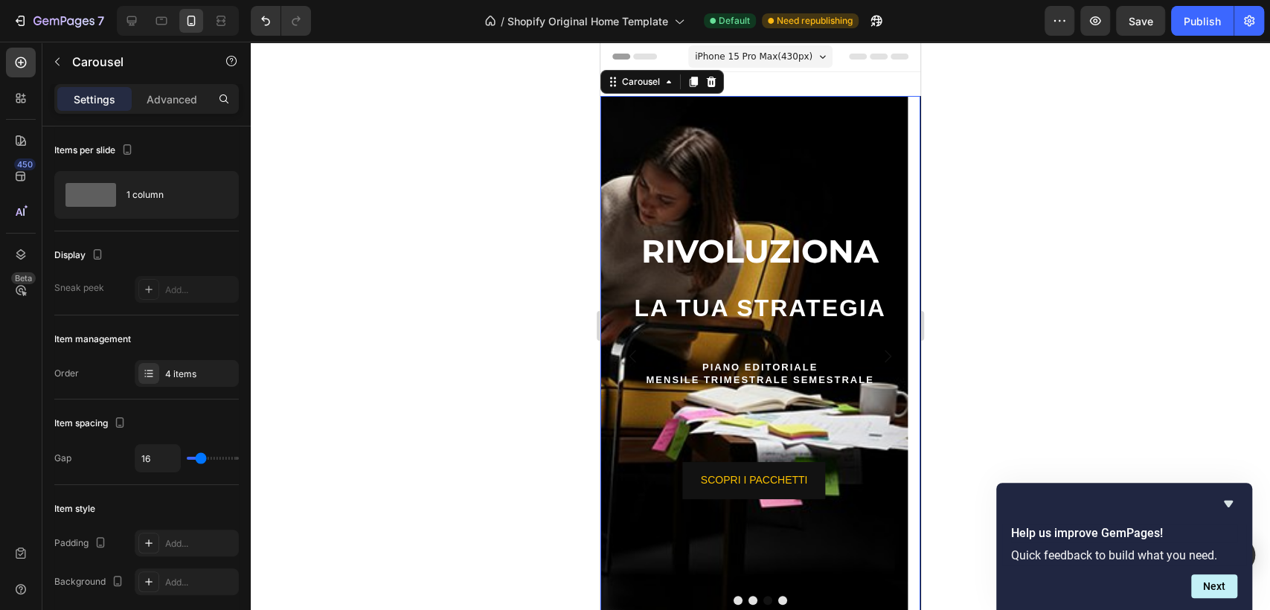
click at [778, 597] on button "Dot" at bounding box center [782, 600] width 9 height 9
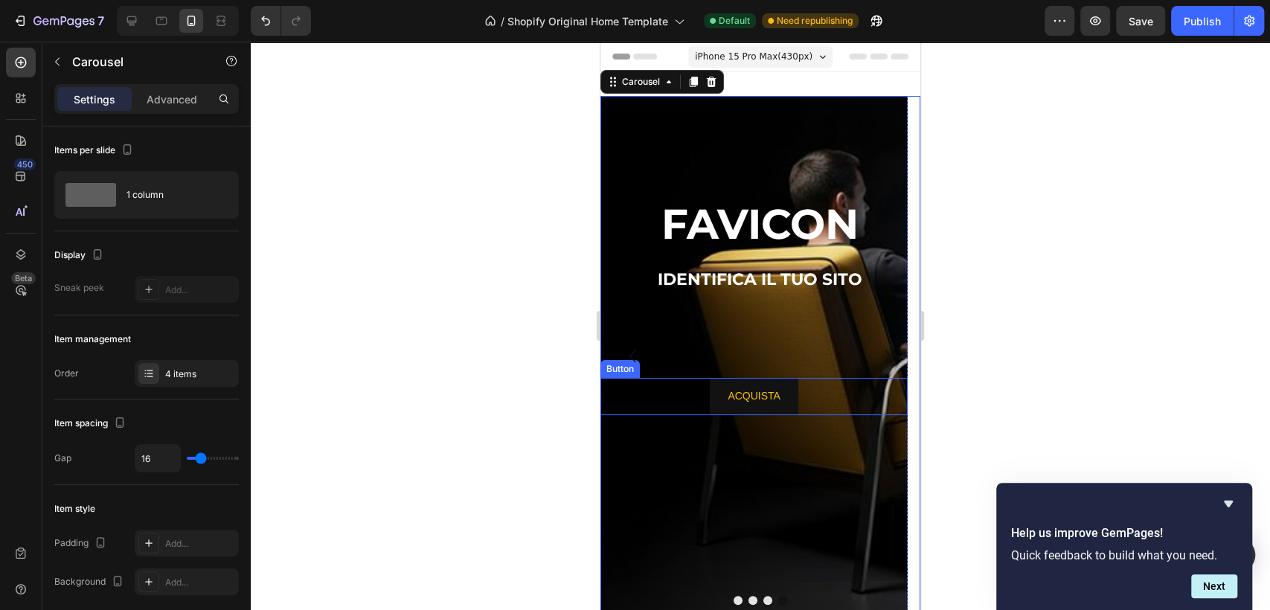
click at [693, 392] on div "ACQUISTA Button" at bounding box center [754, 396] width 307 height 36
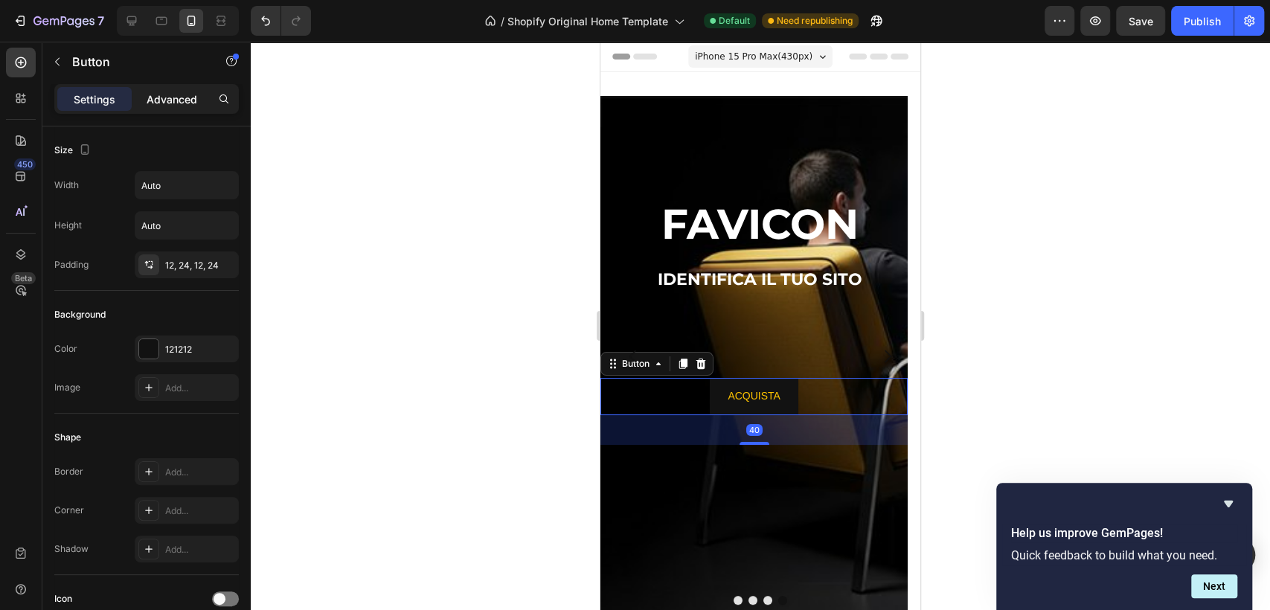
click at [166, 101] on p "Advanced" at bounding box center [172, 100] width 51 height 16
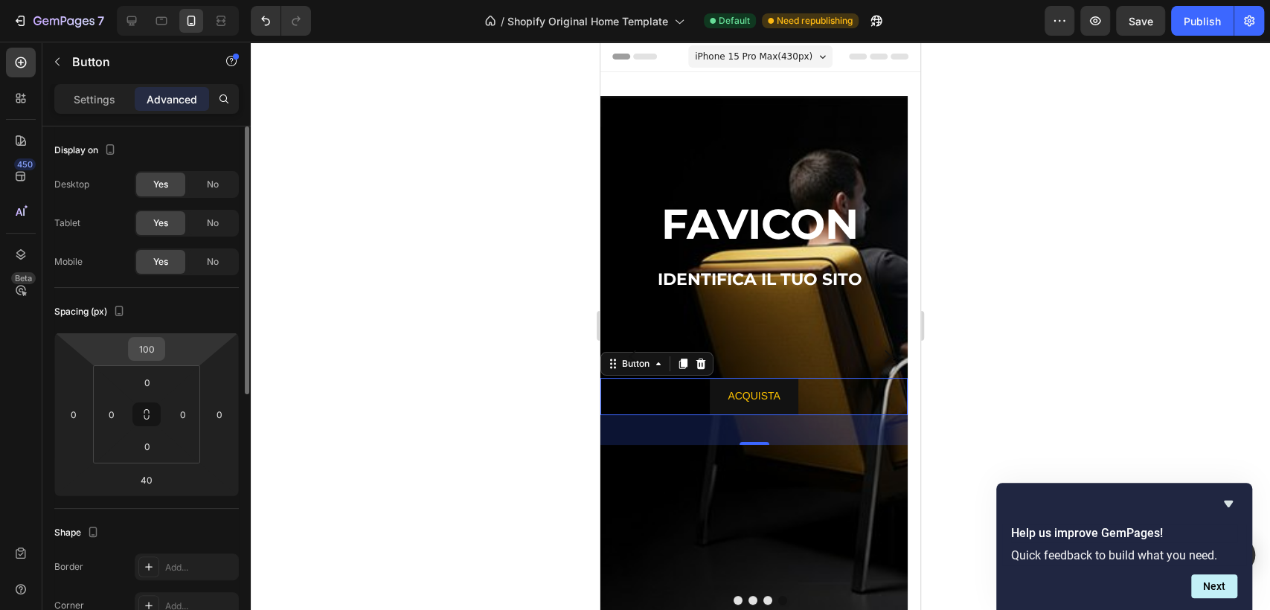
click at [153, 349] on input "100" at bounding box center [147, 349] width 30 height 22
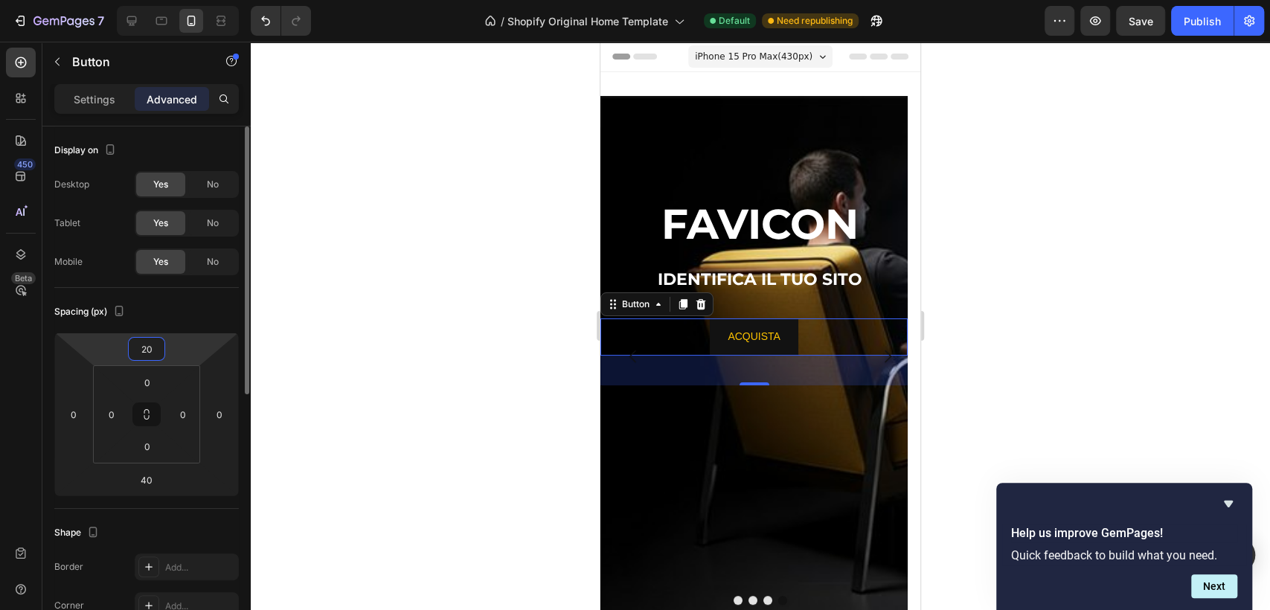
type input "200"
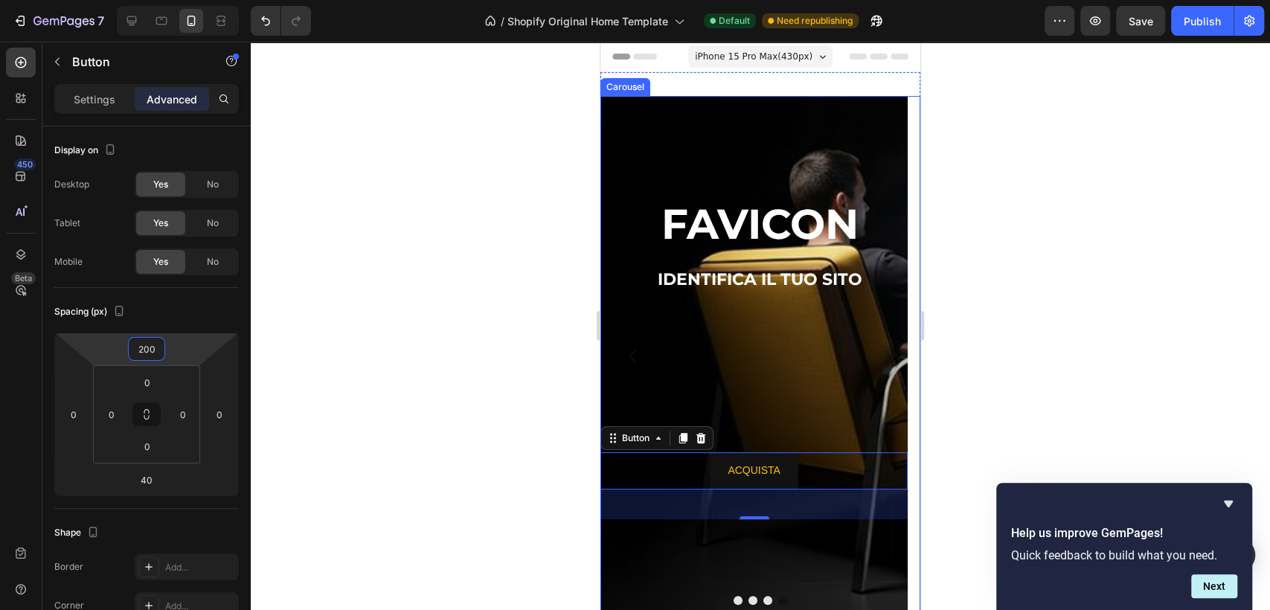
click at [764, 600] on button "Dot" at bounding box center [768, 600] width 9 height 9
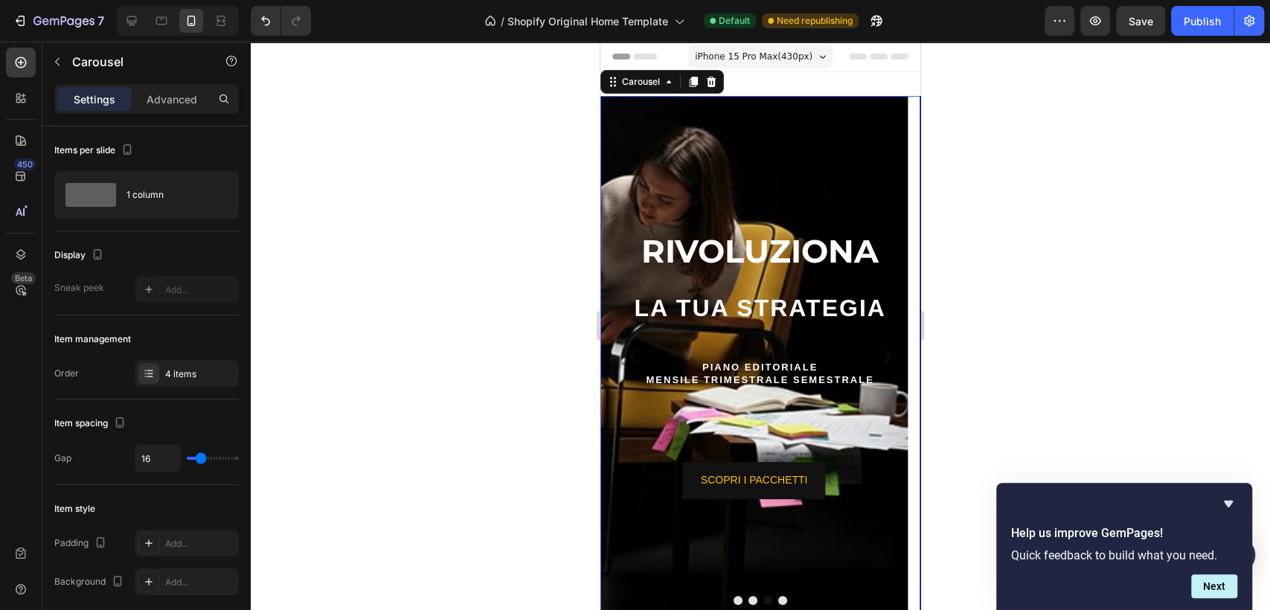
click at [749, 598] on button "Dot" at bounding box center [753, 600] width 9 height 9
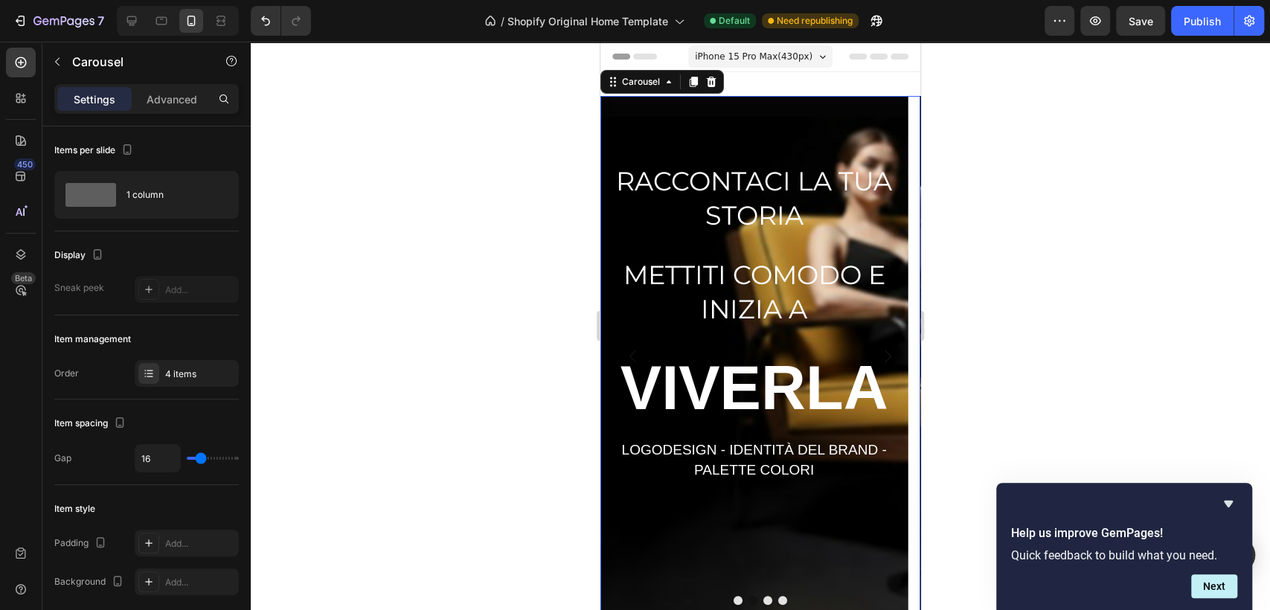
click at [734, 599] on button "Dot" at bounding box center [738, 600] width 9 height 9
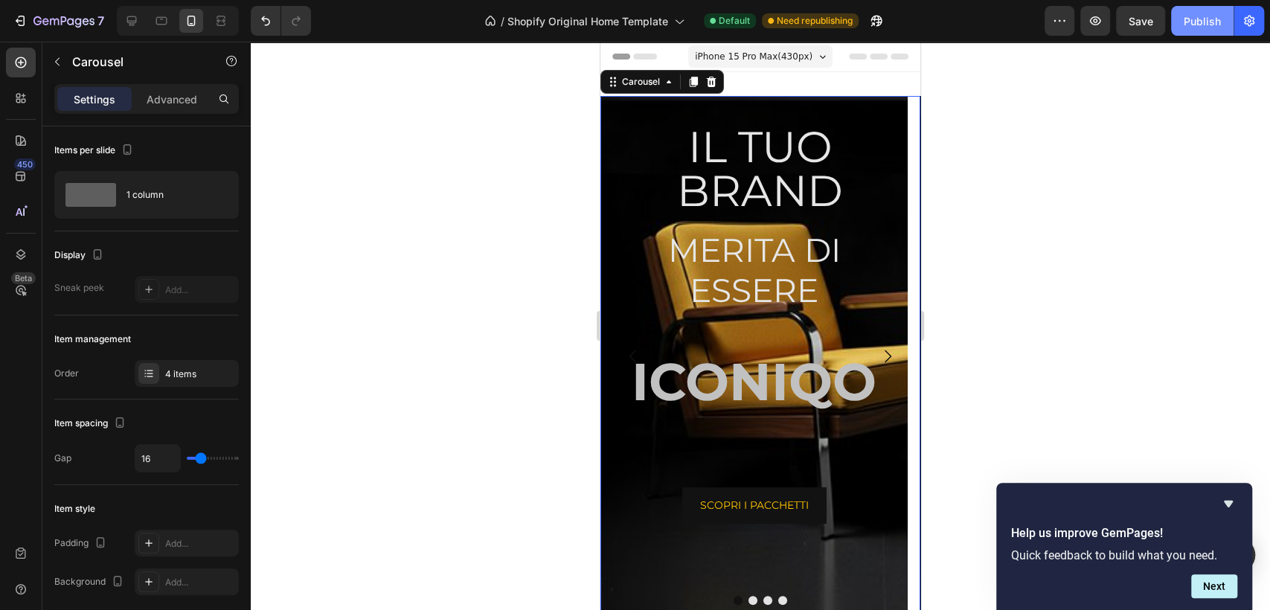
click at [1206, 22] on div "Publish" at bounding box center [1202, 21] width 37 height 16
click at [131, 14] on icon at bounding box center [131, 20] width 15 height 15
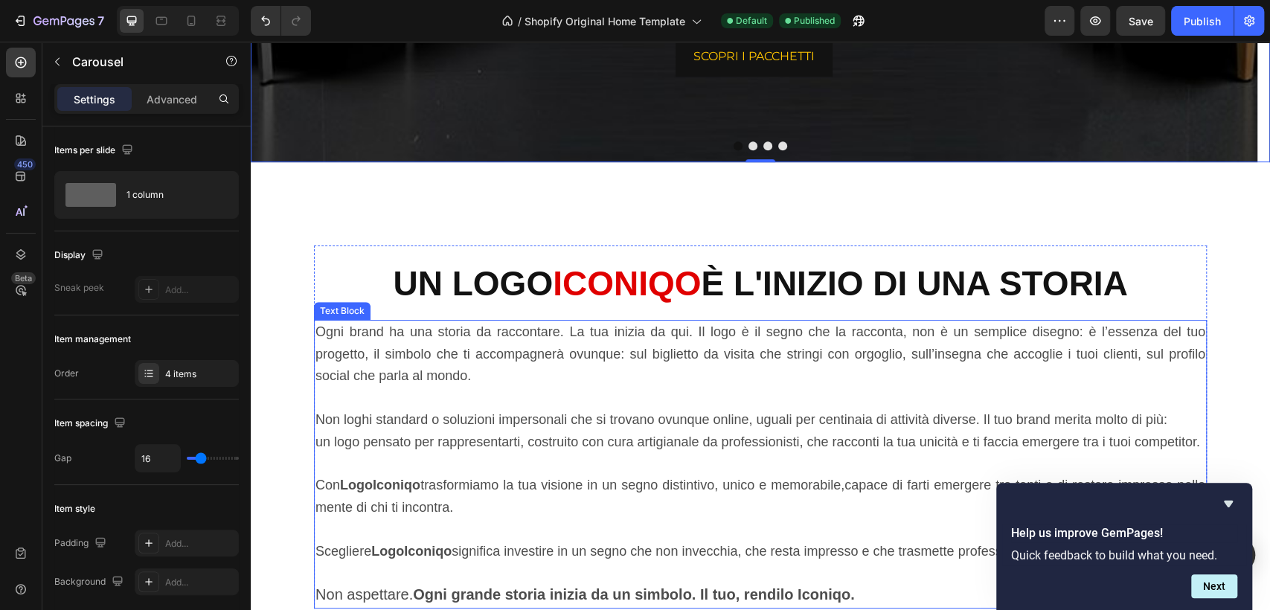
scroll to position [498, 0]
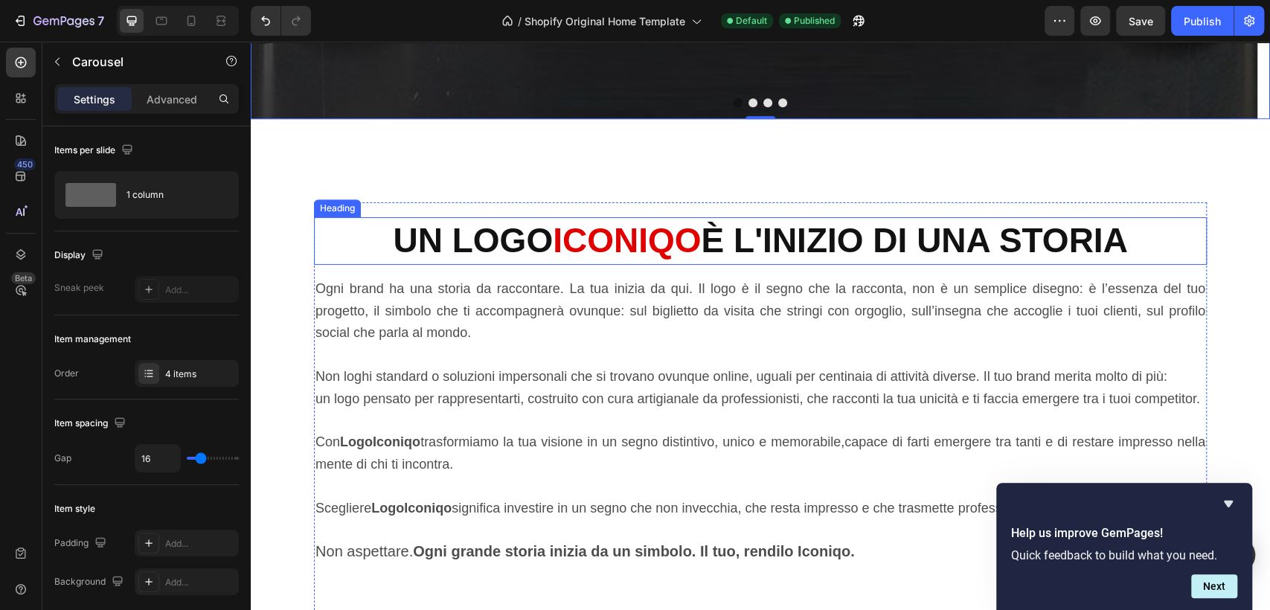
click at [621, 242] on span "ICONIQO" at bounding box center [627, 240] width 148 height 39
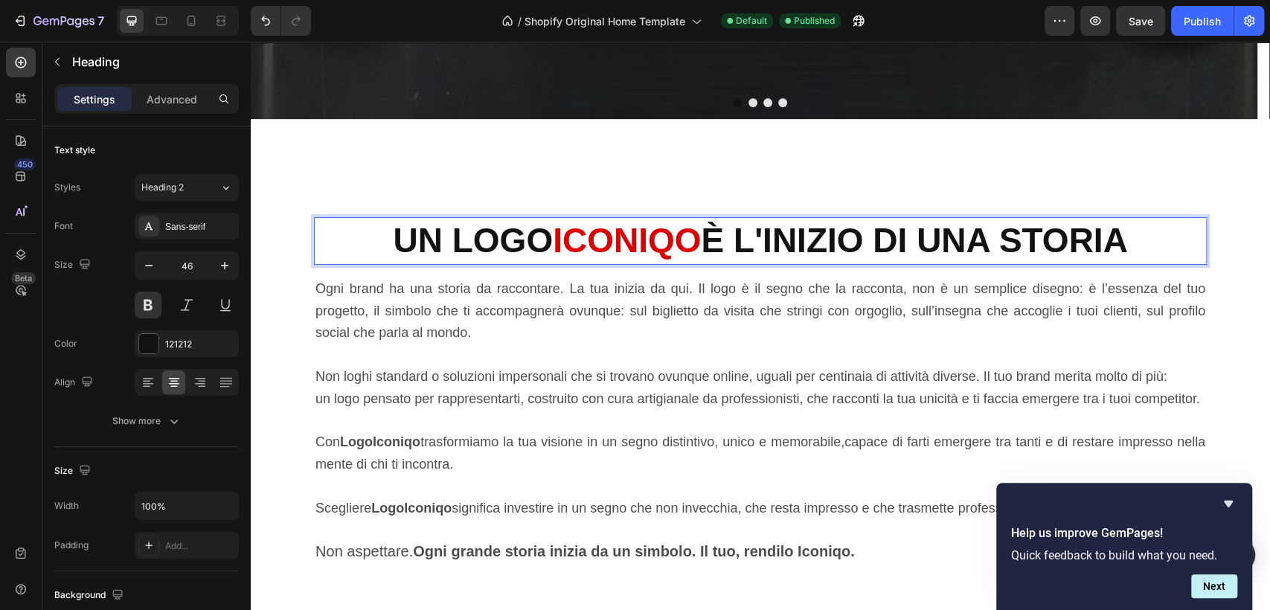
click at [621, 242] on span "ICONIQO" at bounding box center [627, 240] width 148 height 39
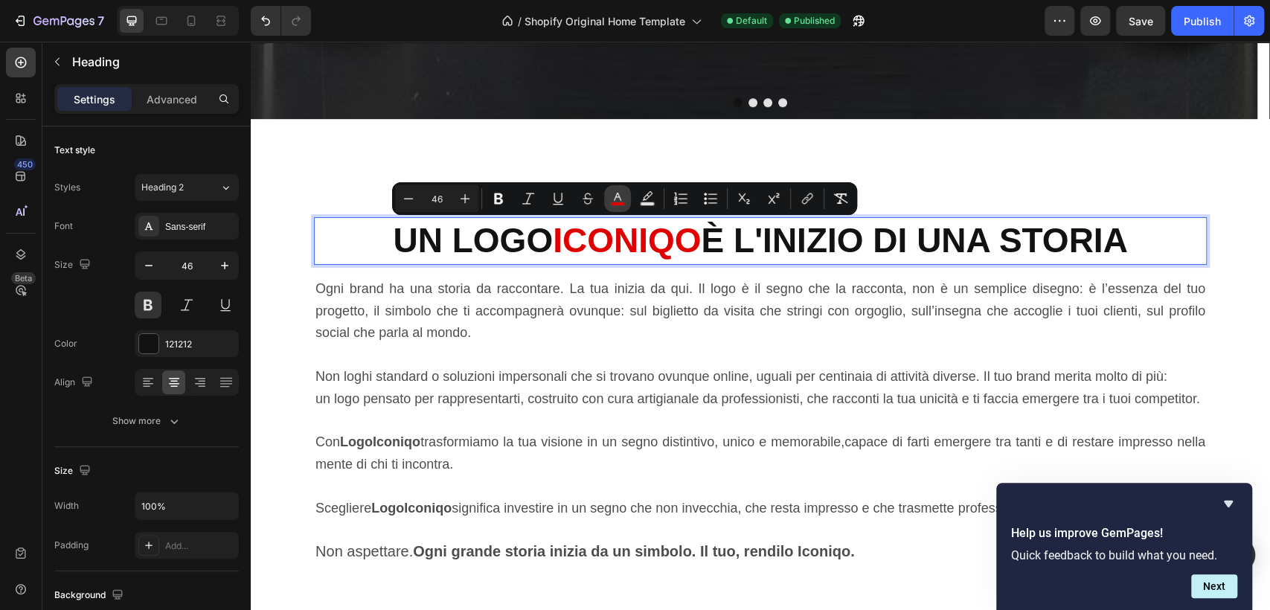
click at [615, 204] on rect "Editor contextual toolbar" at bounding box center [618, 204] width 14 height 4
type input "E00000"
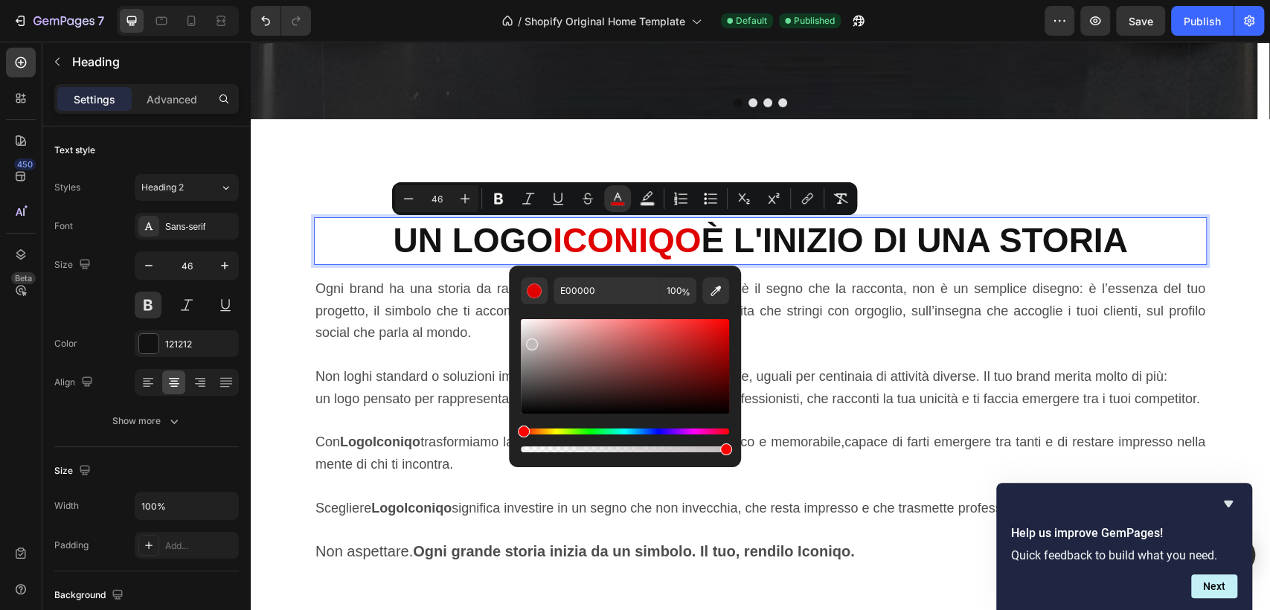
drag, startPoint x: 719, startPoint y: 333, endPoint x: 530, endPoint y: 342, distance: 189.2
click at [530, 342] on div "Editor contextual toolbar" at bounding box center [532, 345] width 12 height 12
drag, startPoint x: 529, startPoint y: 339, endPoint x: 533, endPoint y: 375, distance: 35.9
click at [533, 375] on div "Editor contextual toolbar" at bounding box center [534, 379] width 12 height 12
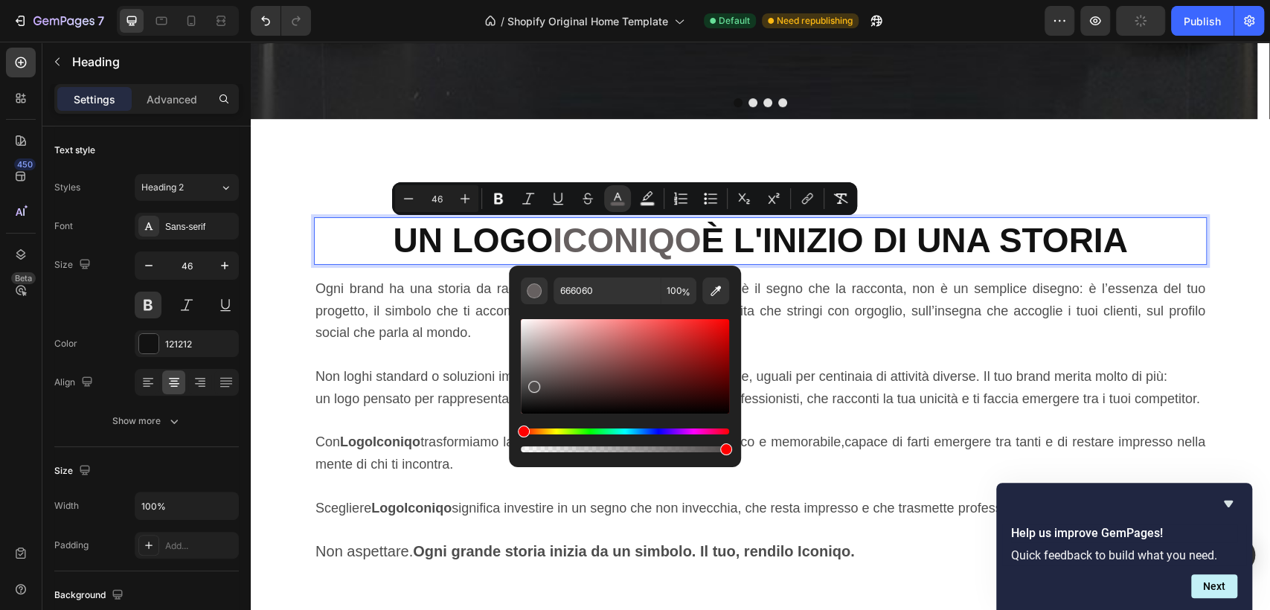
type input "4F4B4B"
drag, startPoint x: 536, startPoint y: 379, endPoint x: 529, endPoint y: 383, distance: 8.1
click at [529, 383] on div "Editor contextual toolbar" at bounding box center [532, 387] width 12 height 12
click at [1135, 232] on p "UN LOGO ICONIQO È L'INIZIO DI UNA STORIA" at bounding box center [761, 241] width 890 height 45
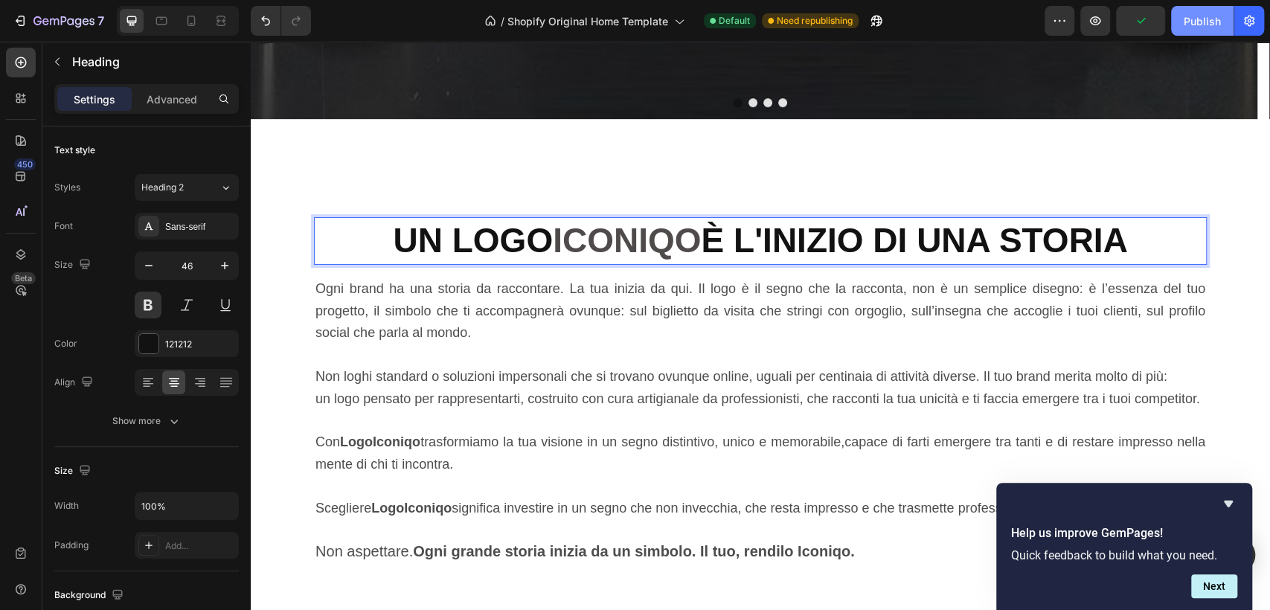
click at [1190, 24] on div "Publish" at bounding box center [1202, 21] width 37 height 16
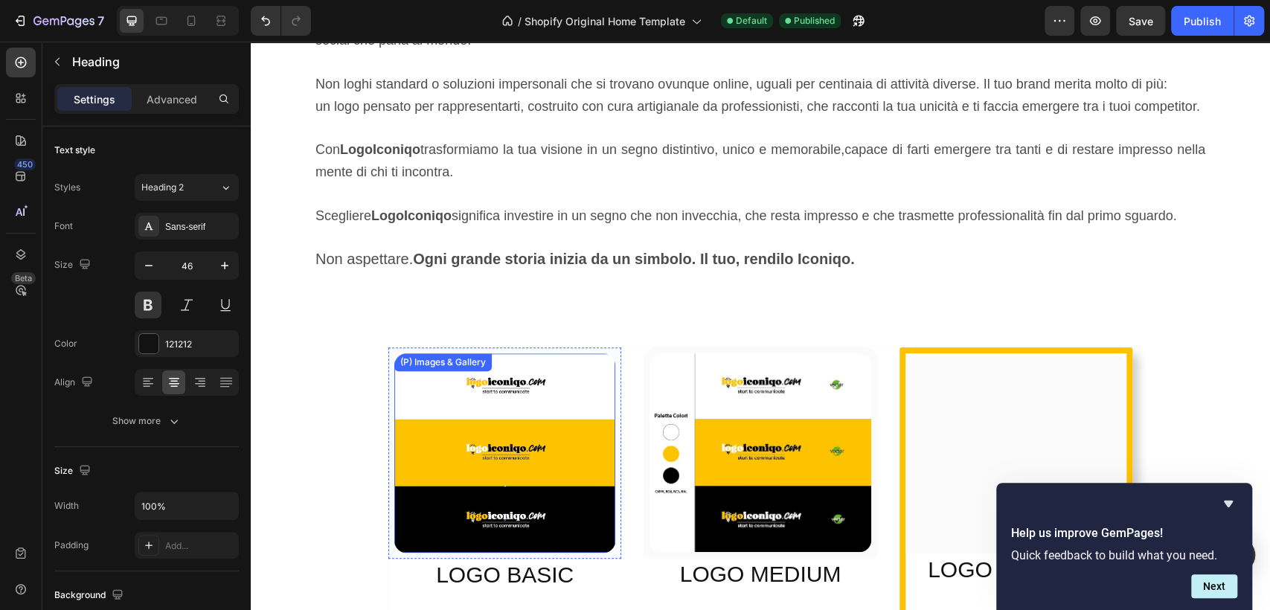
scroll to position [911, 0]
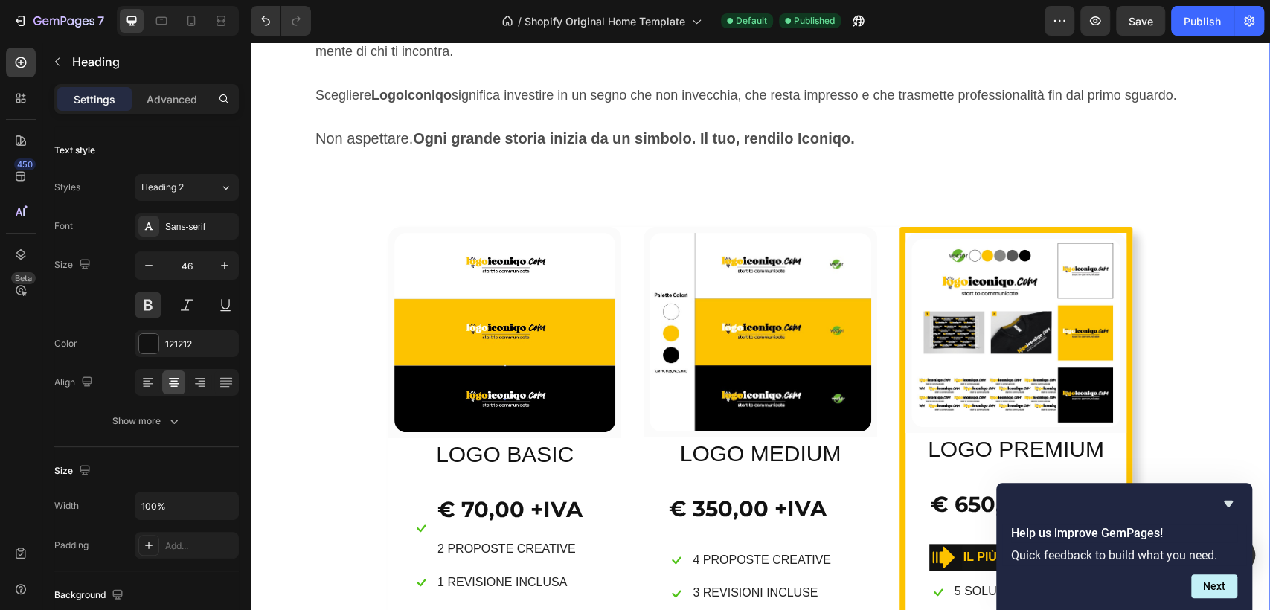
click at [322, 246] on div "Heading UN LOGO ICONIQO È L'INIZIO DI UNA STORIA Heading Ogni brand ha una stor…" at bounding box center [760, 463] width 997 height 1349
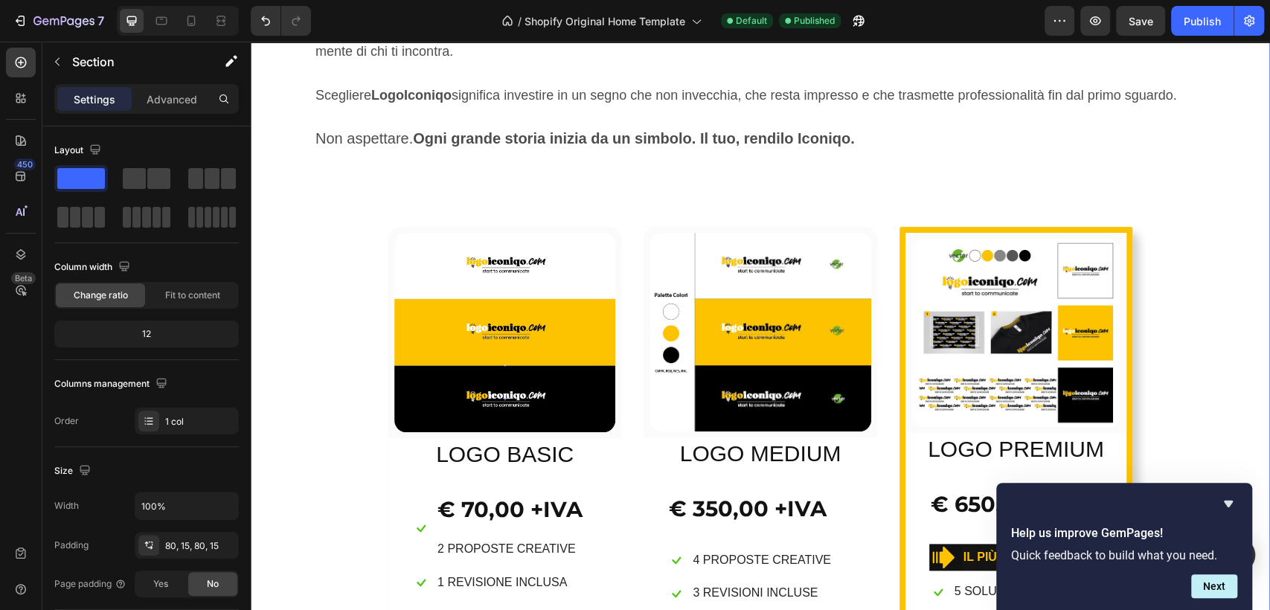
click at [394, 271] on img at bounding box center [504, 332] width 221 height 199
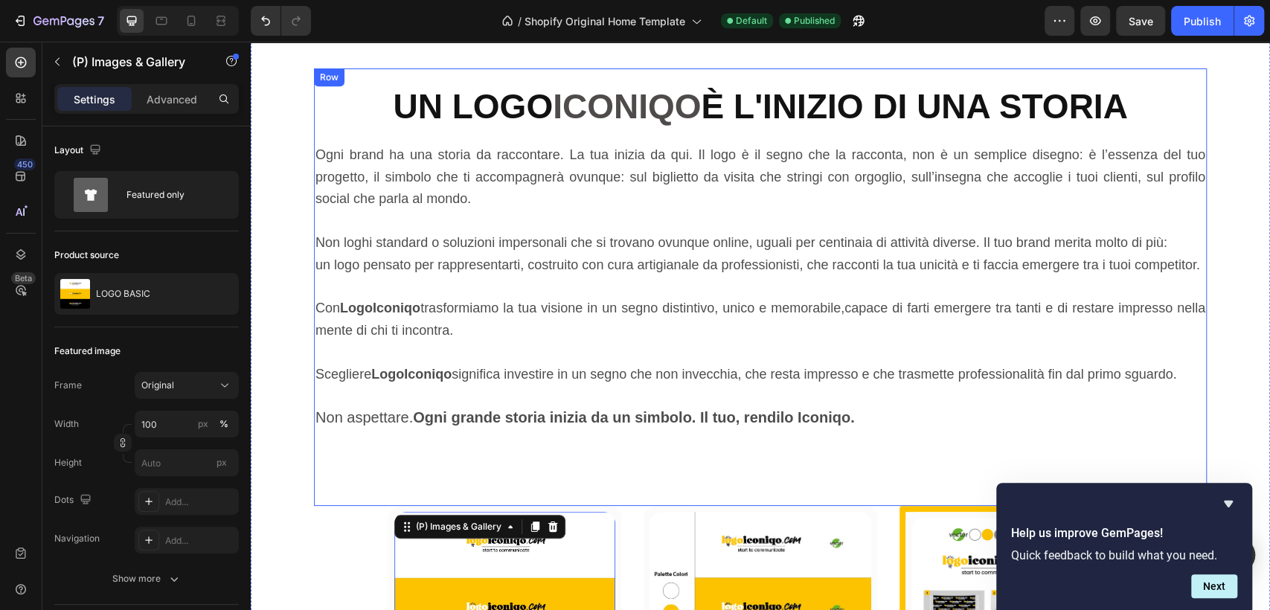
scroll to position [581, 0]
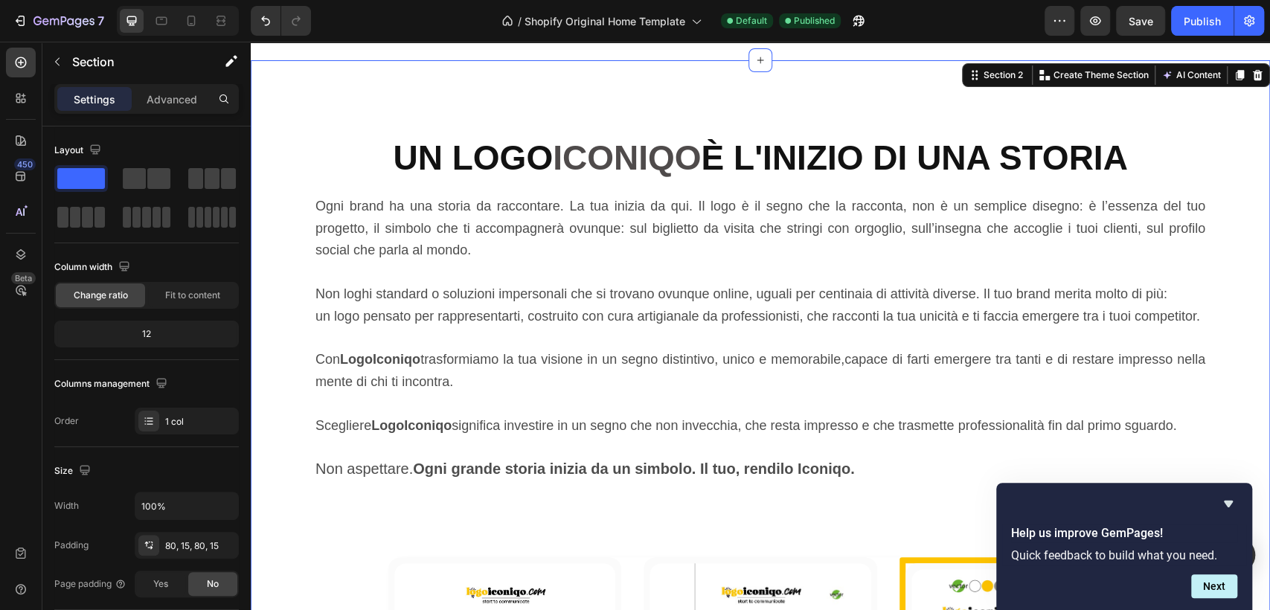
scroll to position [333, 0]
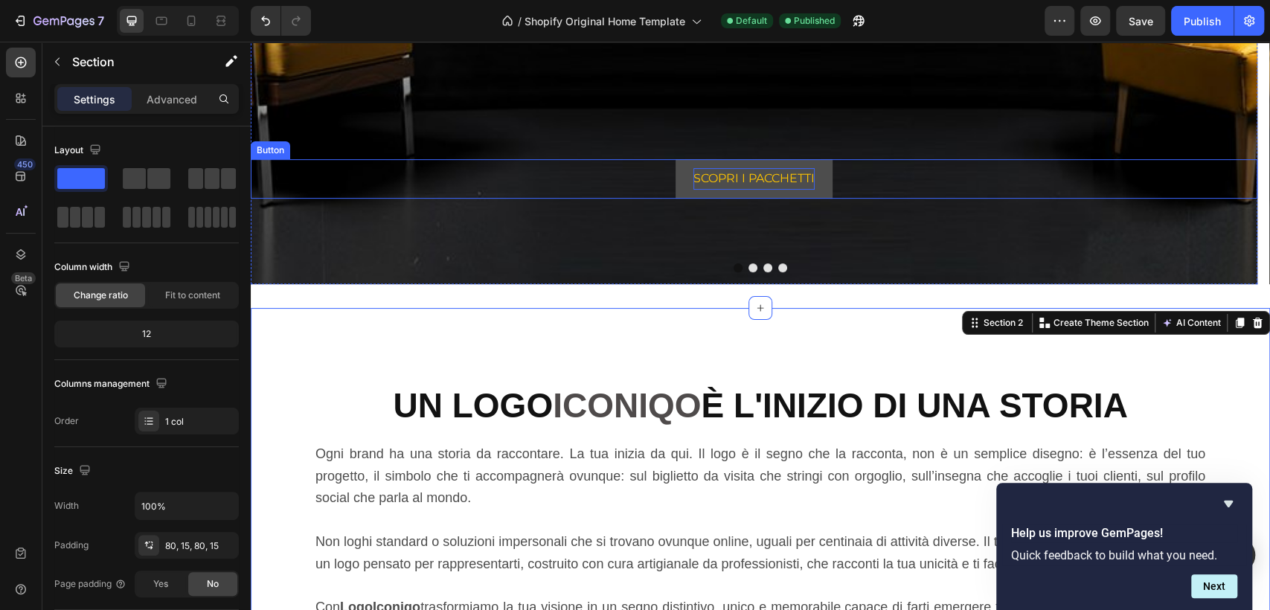
click at [723, 186] on p "SCOPRI I PACCHETTI" at bounding box center [754, 179] width 121 height 22
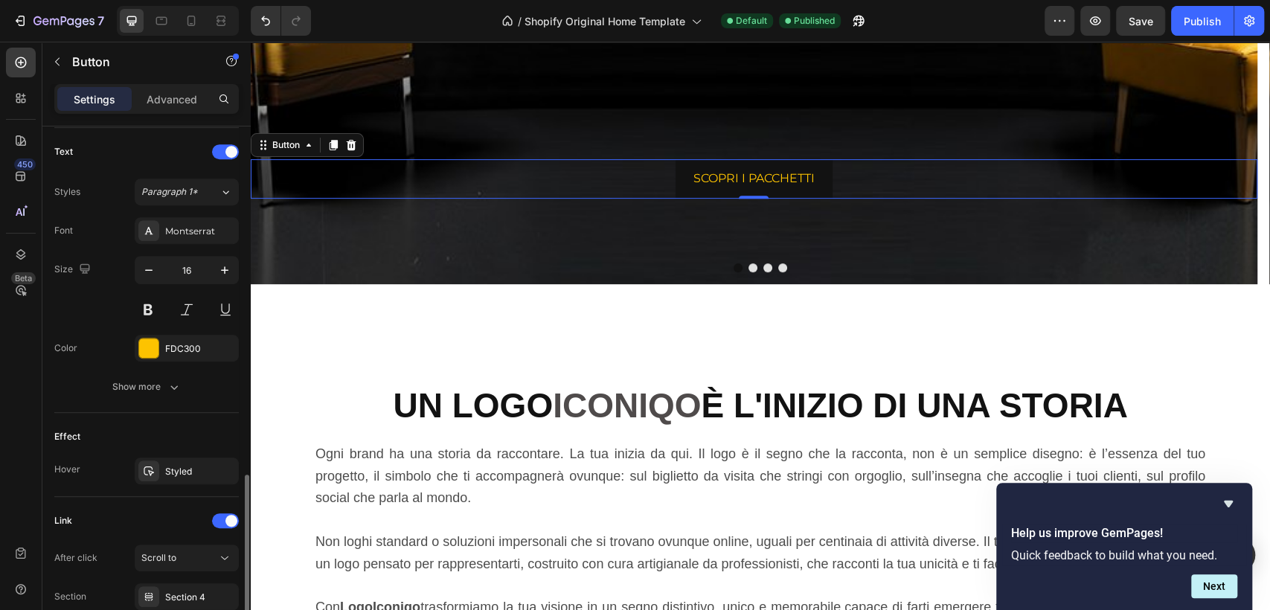
scroll to position [618, 0]
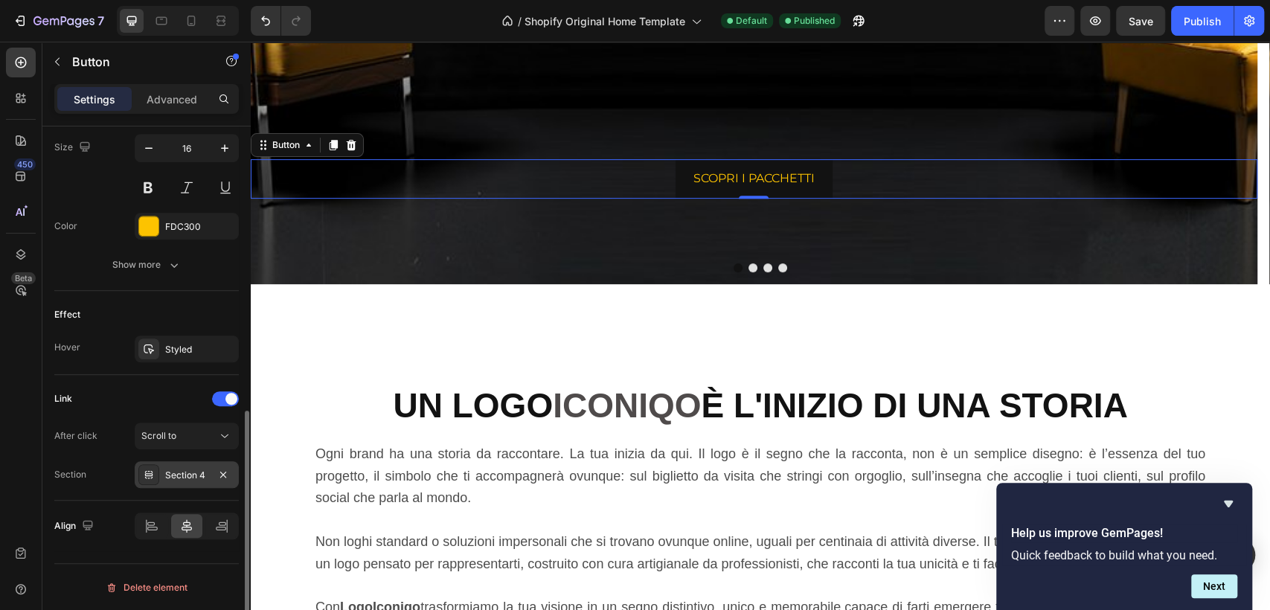
click at [198, 475] on div "Section 4" at bounding box center [186, 475] width 43 height 13
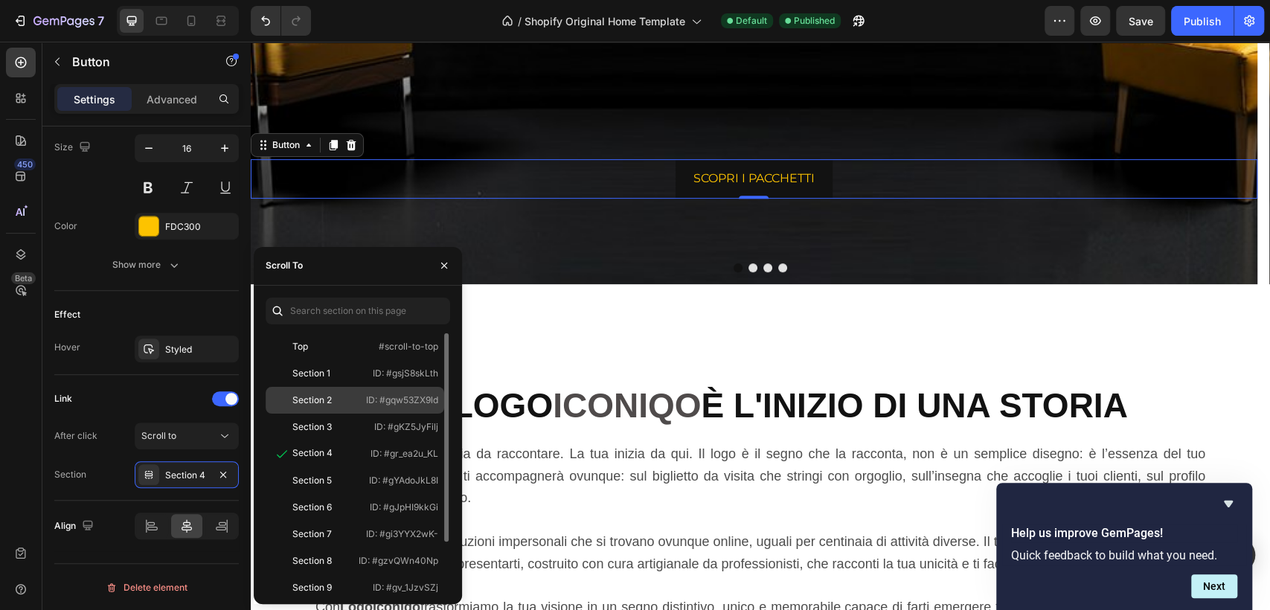
click at [290, 399] on div at bounding box center [282, 400] width 21 height 13
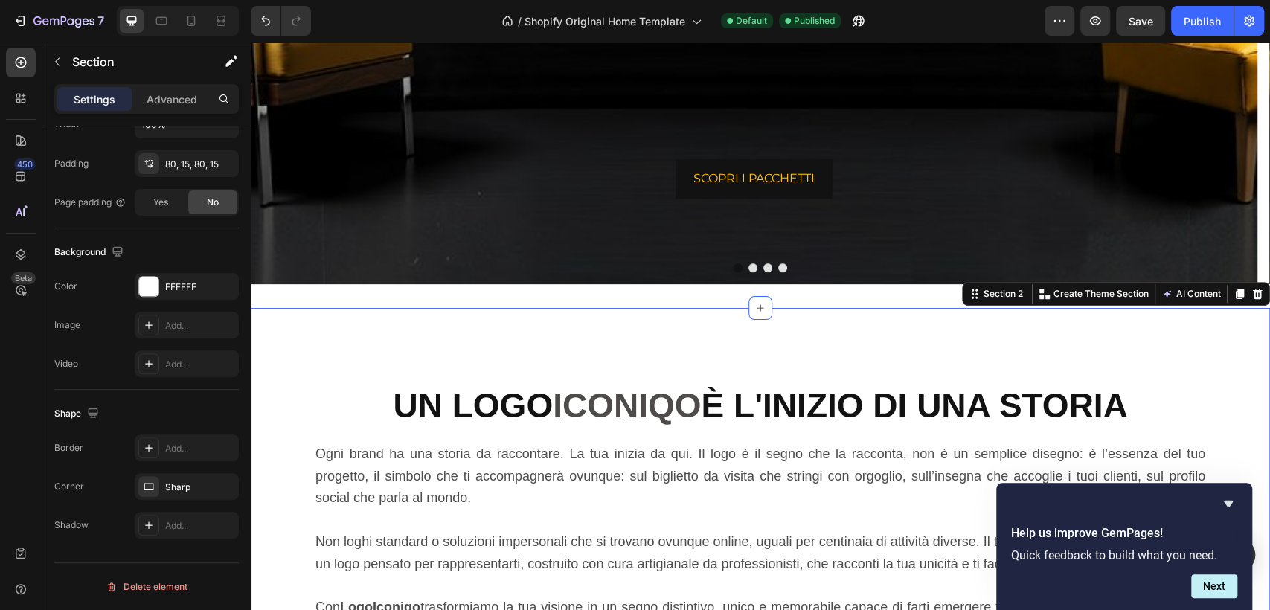
scroll to position [0, 0]
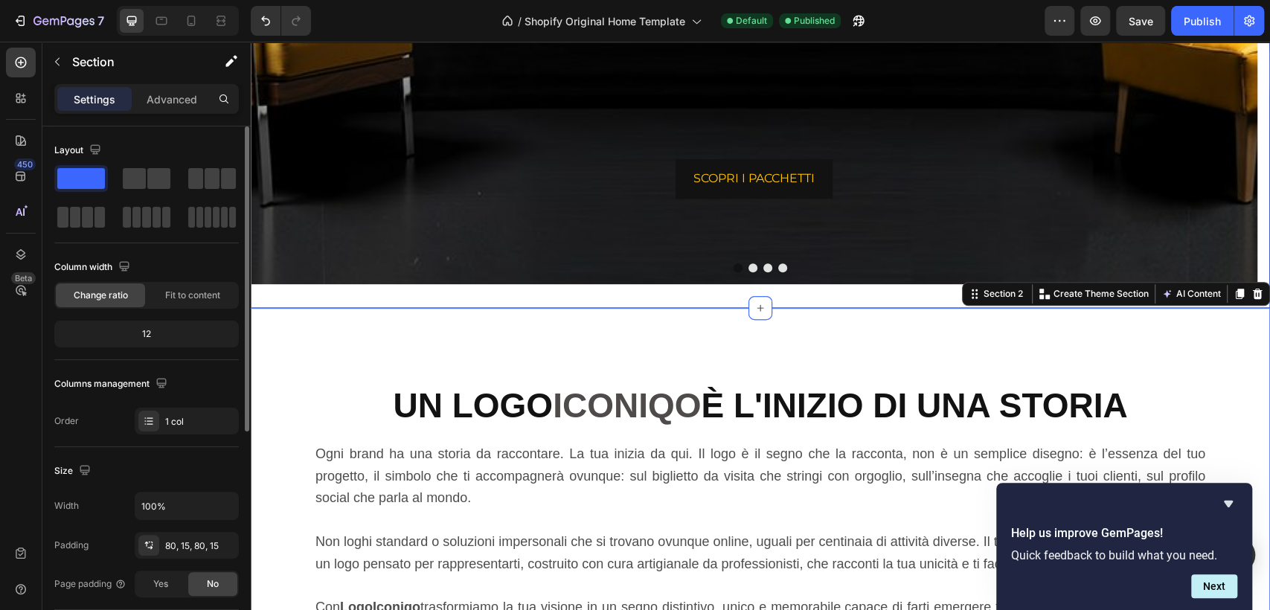
click at [636, 293] on div "IL TUO BRAND Heading MERITA DI ESSERE Heading ICONIQO Heading SCOPRI I PACCHETT…" at bounding box center [761, 24] width 1020 height 569
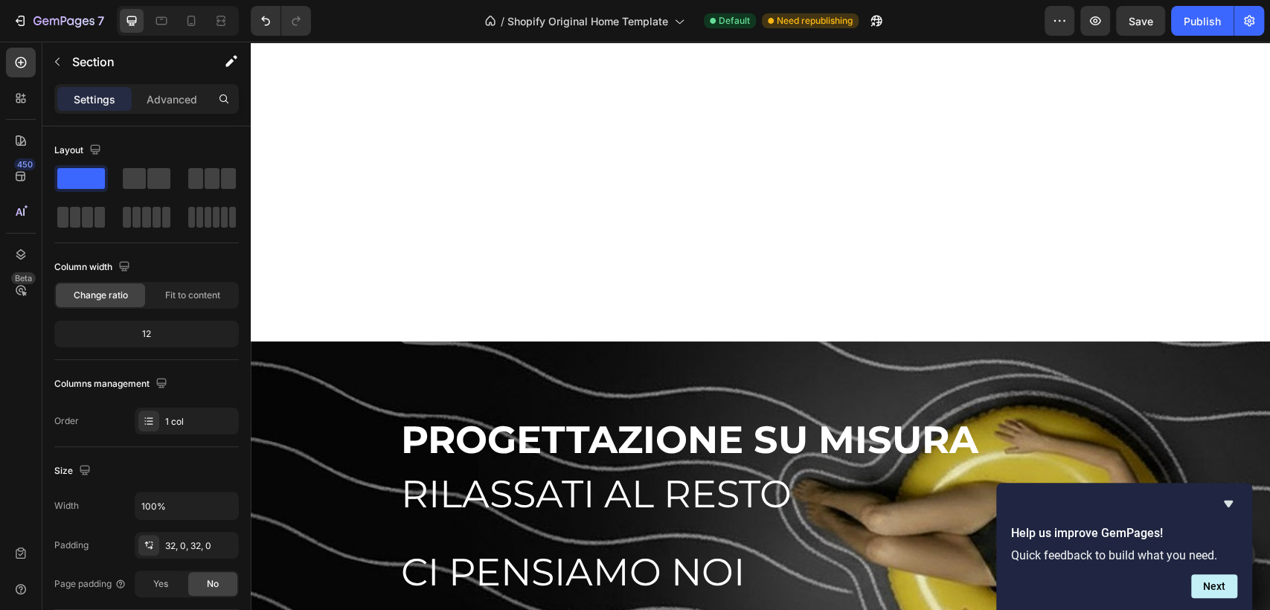
scroll to position [3640, 0]
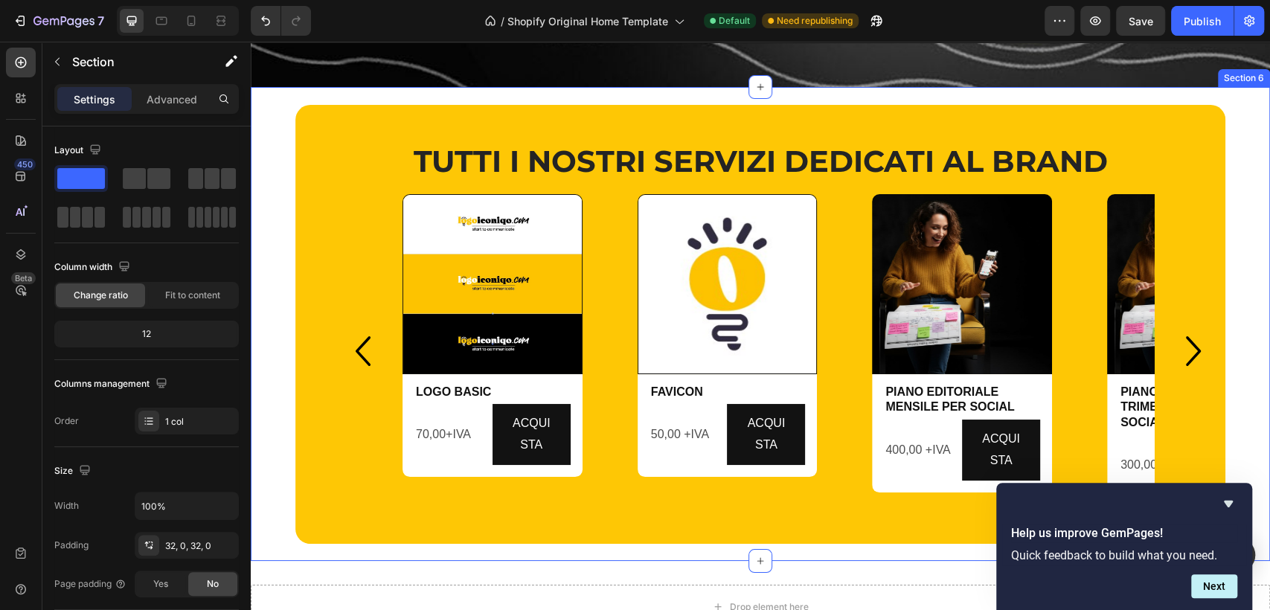
click at [276, 143] on div "TUTTI I NOSTRI SERVIZI DEDICATI AL BRAND Heading Row Product Images Row LOGO BA…" at bounding box center [761, 324] width 1020 height 474
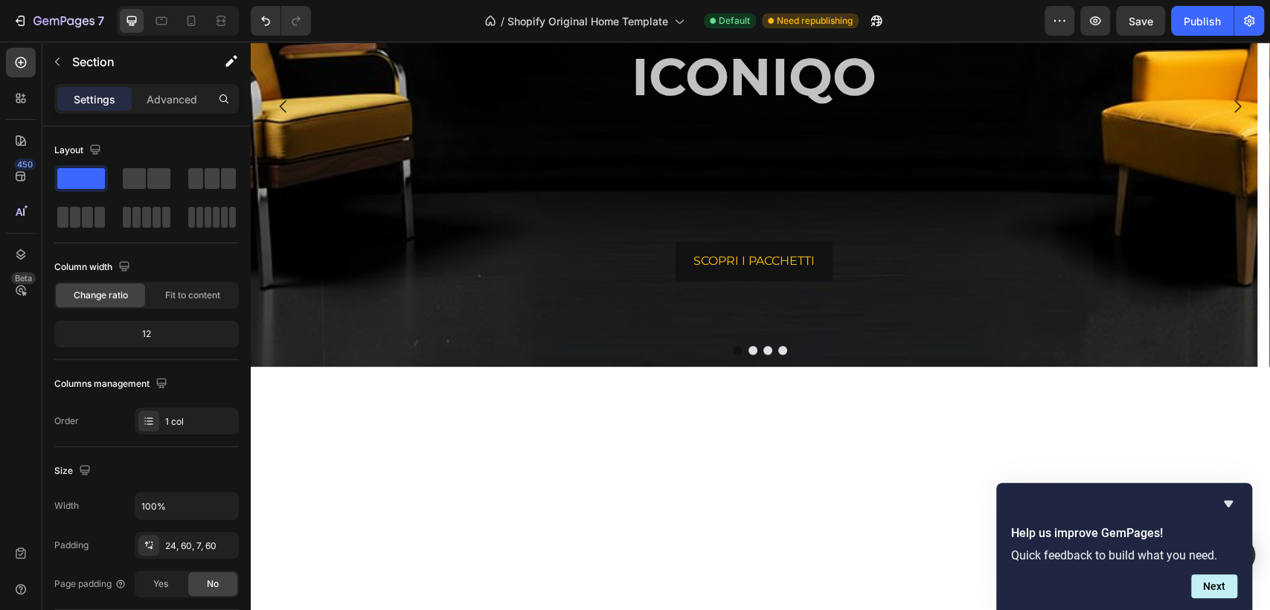
scroll to position [0, 0]
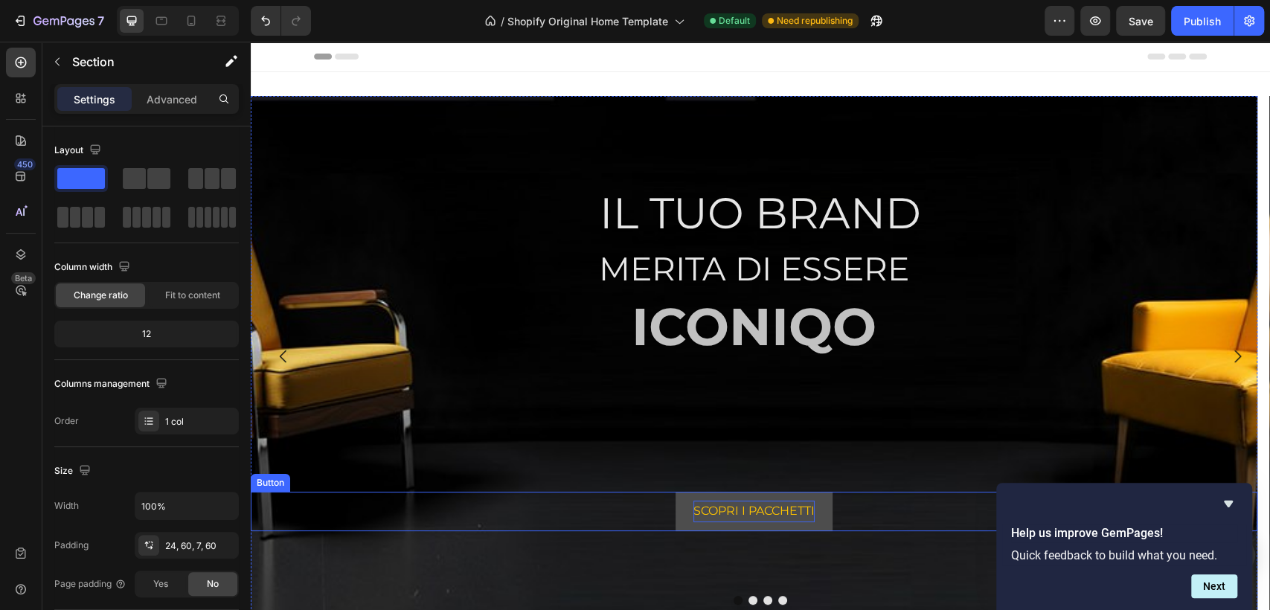
click at [739, 505] on p "SCOPRI I PACCHETTI" at bounding box center [754, 512] width 121 height 22
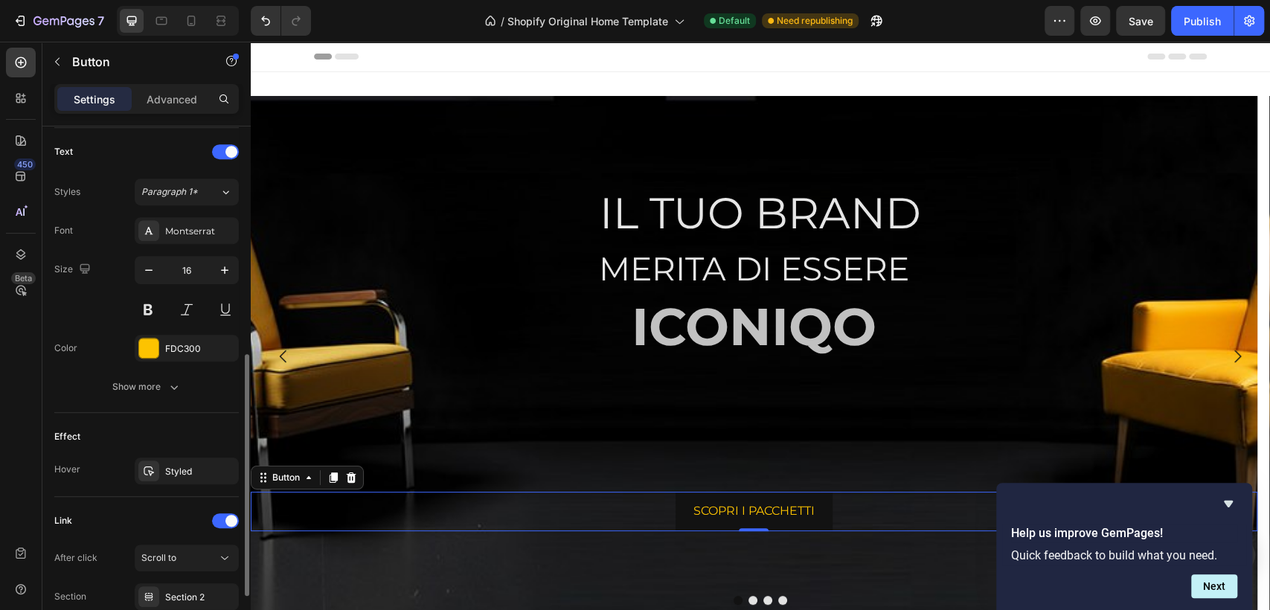
scroll to position [618, 0]
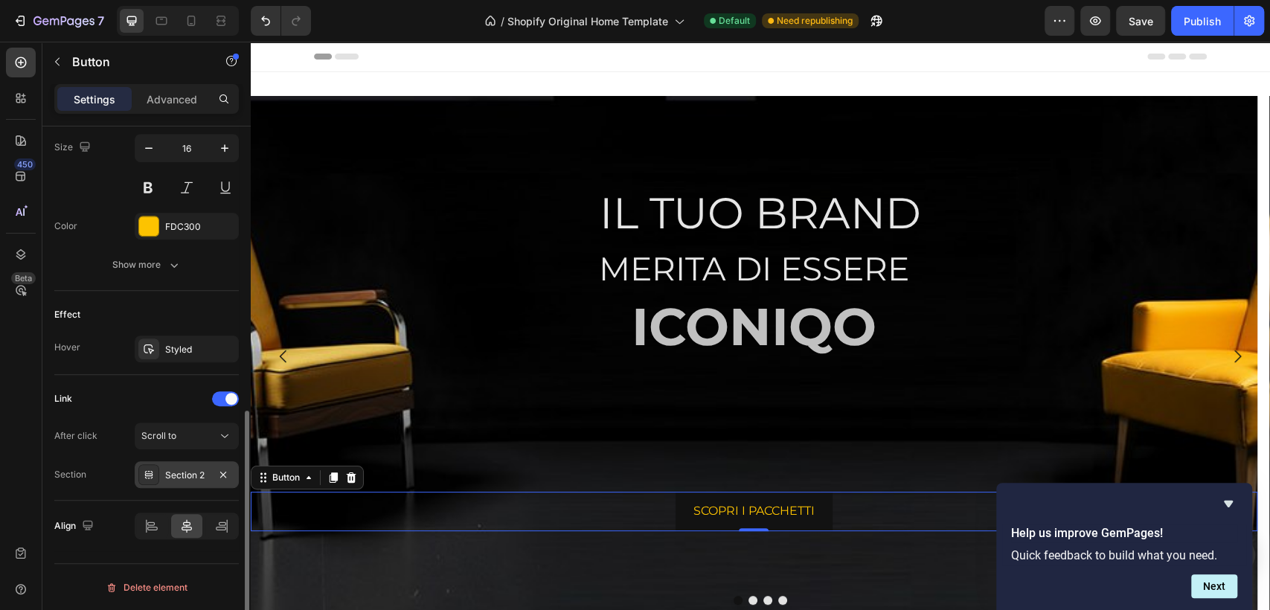
click at [189, 474] on div "Section 2" at bounding box center [186, 475] width 43 height 13
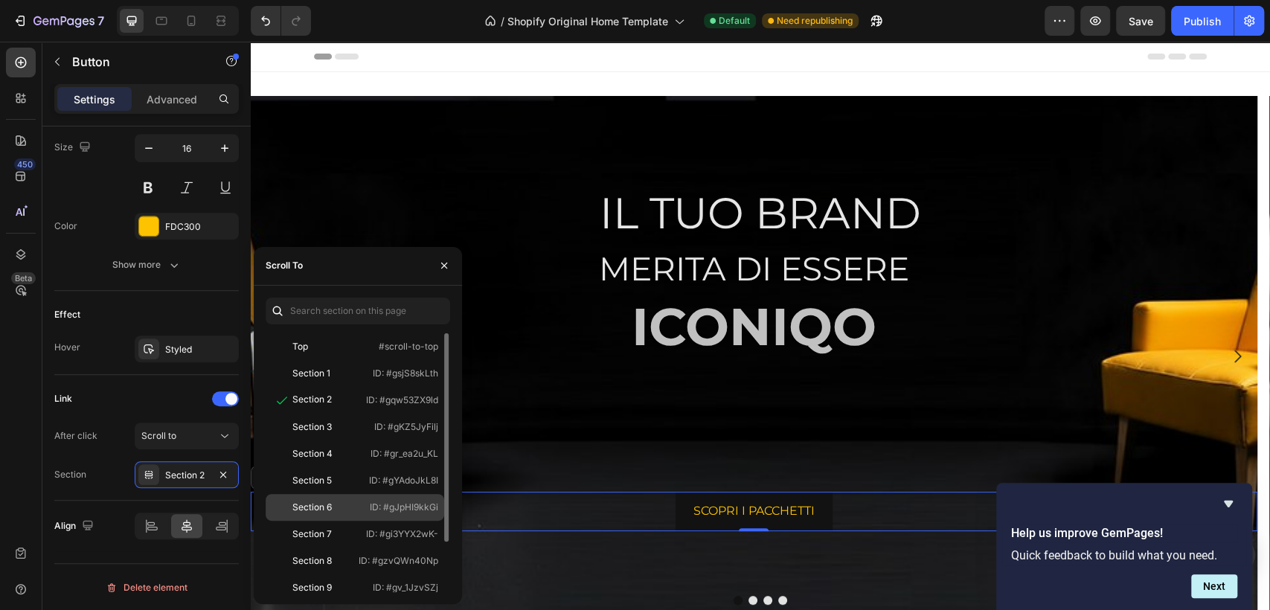
click at [344, 511] on div "Section 6" at bounding box center [315, 507] width 86 height 13
click at [441, 269] on icon "button" at bounding box center [444, 266] width 12 height 12
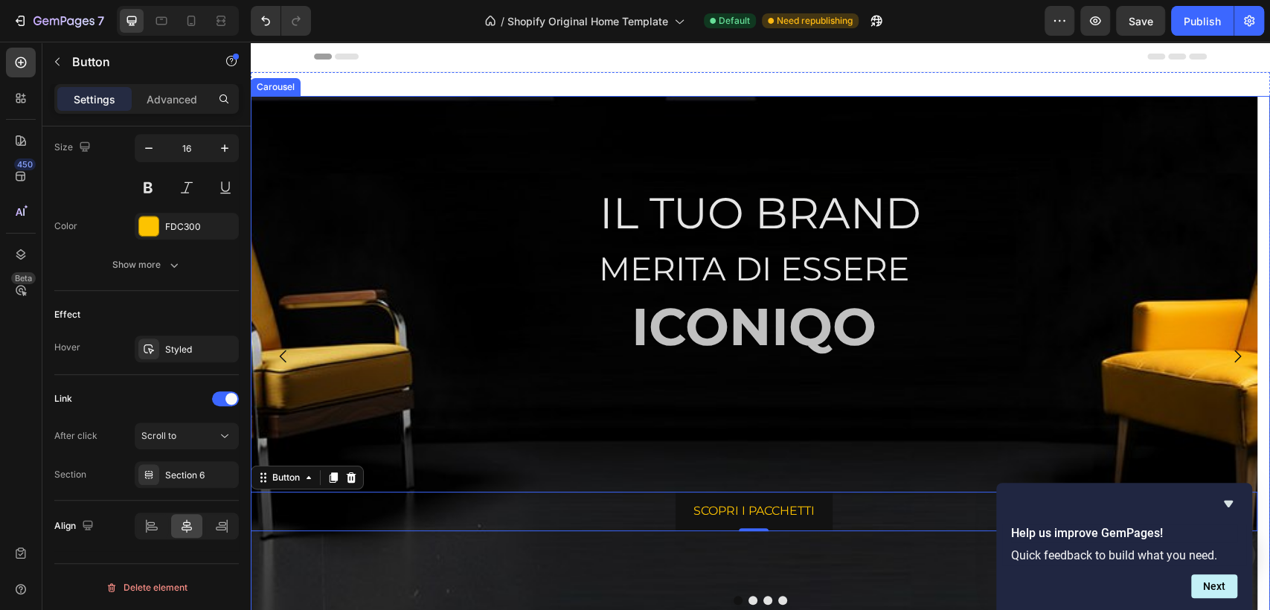
click at [734, 601] on button "Dot" at bounding box center [738, 600] width 9 height 9
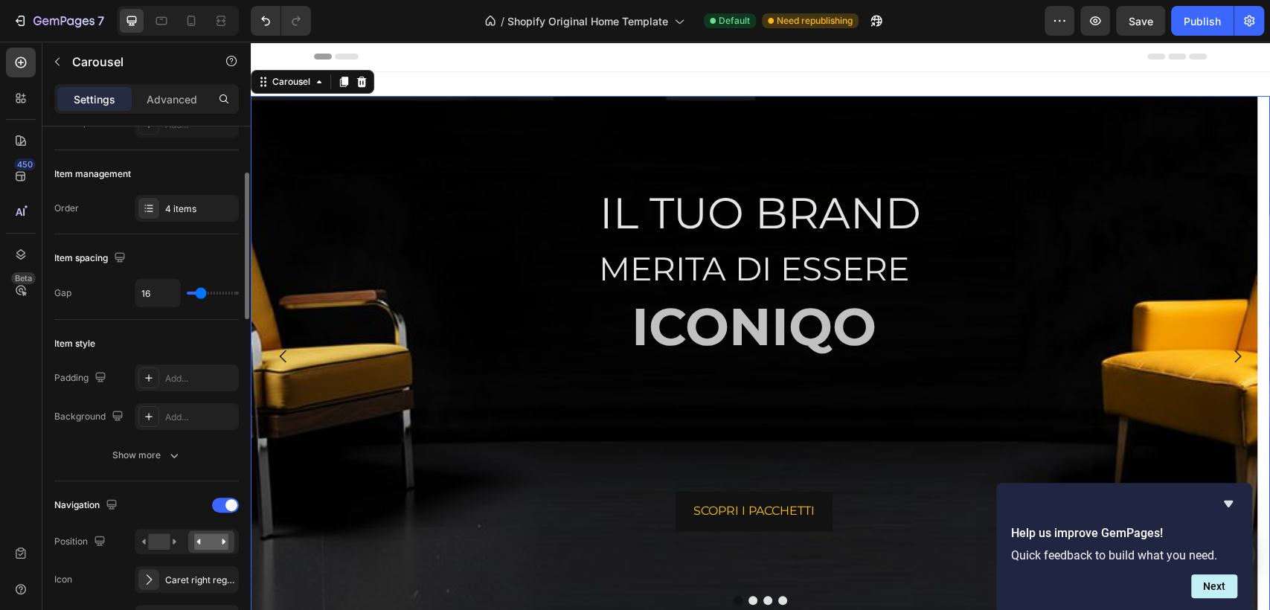
scroll to position [330, 0]
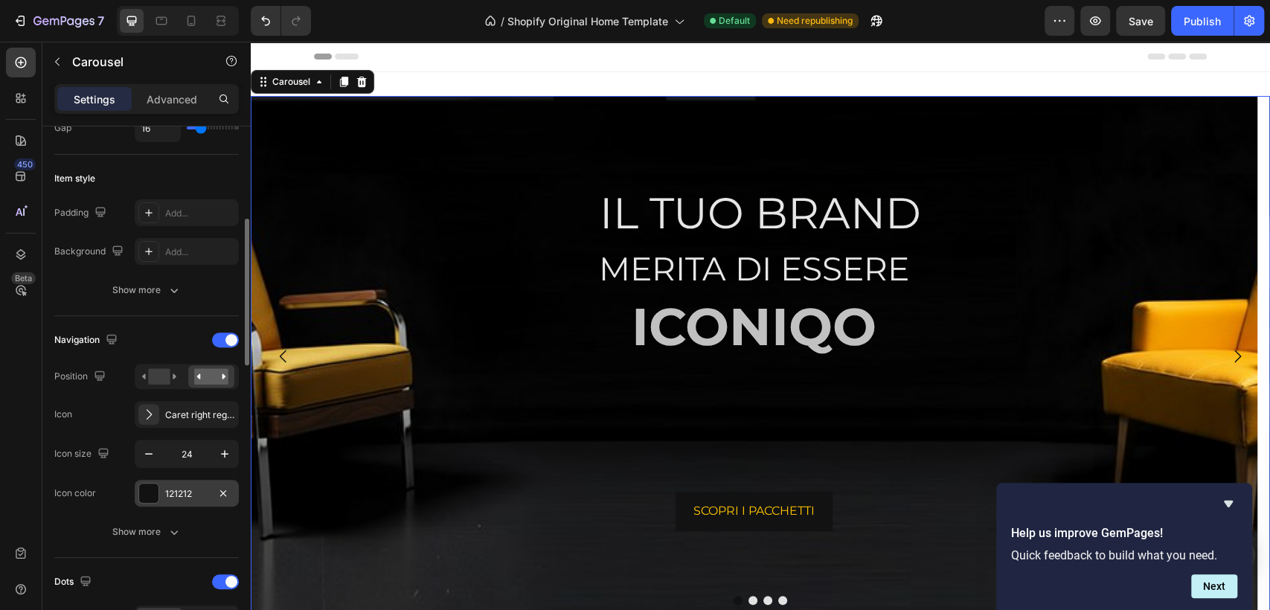
click at [185, 493] on div "121212" at bounding box center [186, 493] width 43 height 13
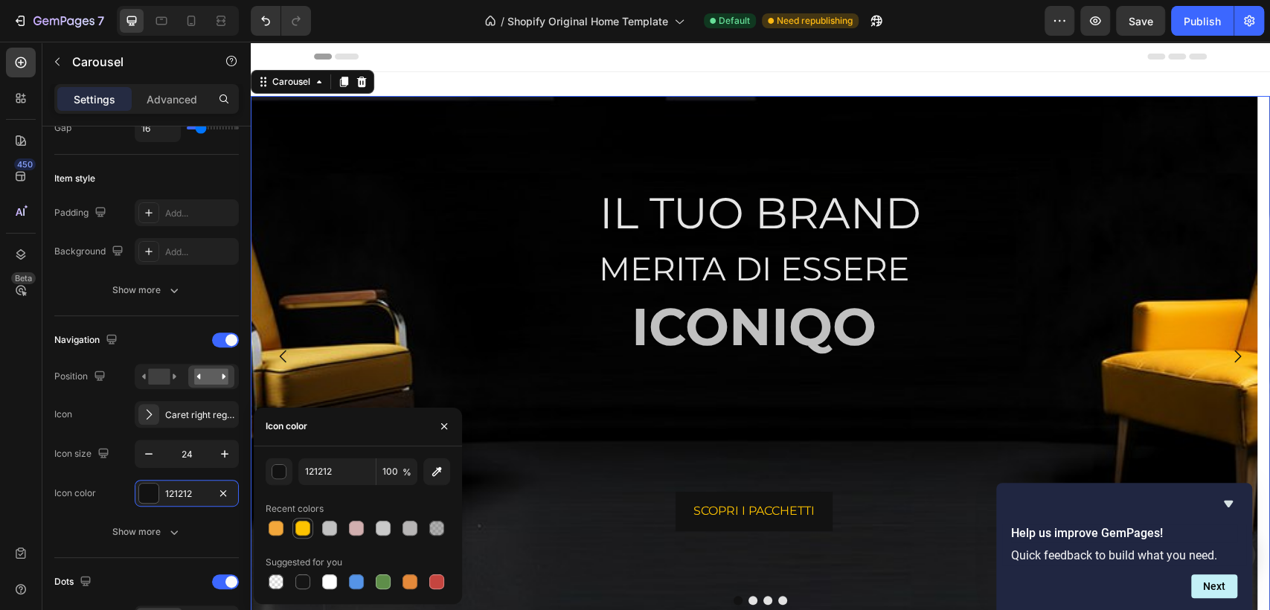
click at [298, 526] on div at bounding box center [302, 528] width 15 height 15
type input "FDC300"
click at [644, 65] on div at bounding box center [760, 57] width 893 height 30
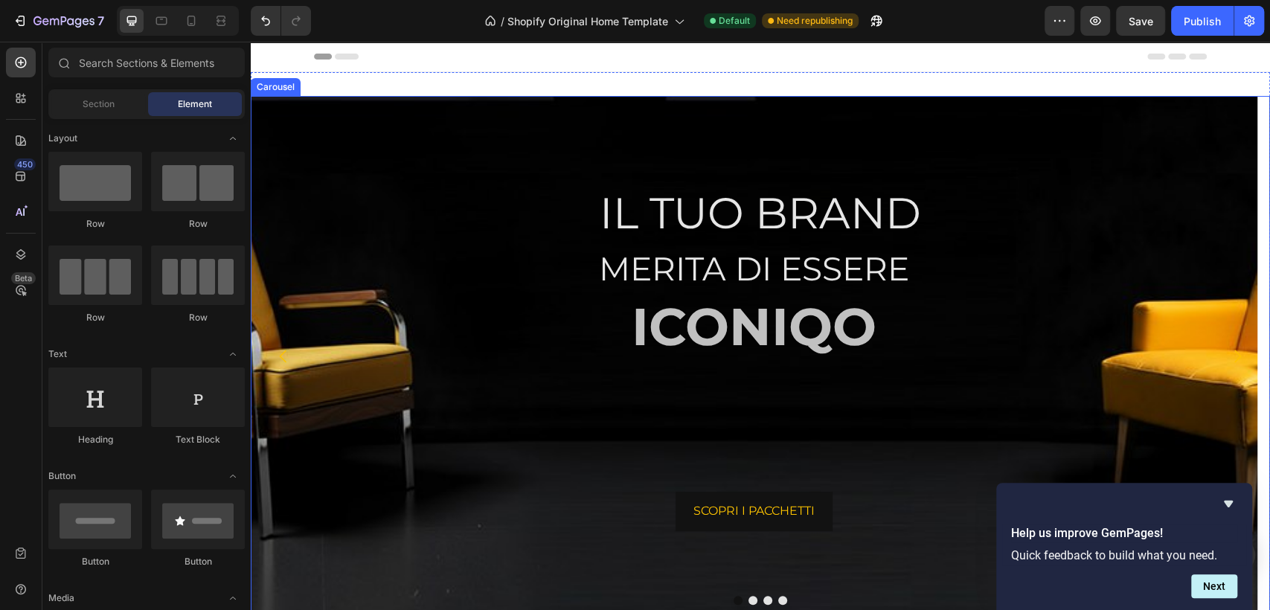
click at [734, 598] on button "Dot" at bounding box center [738, 600] width 9 height 9
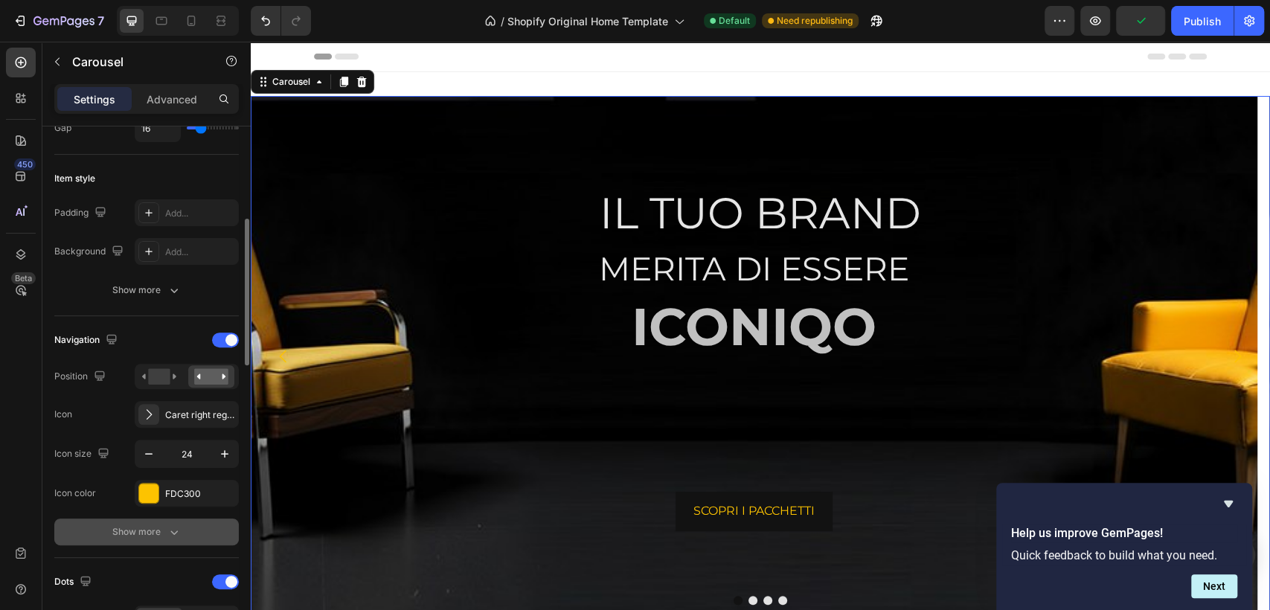
click at [165, 531] on div "Show more" at bounding box center [146, 532] width 69 height 15
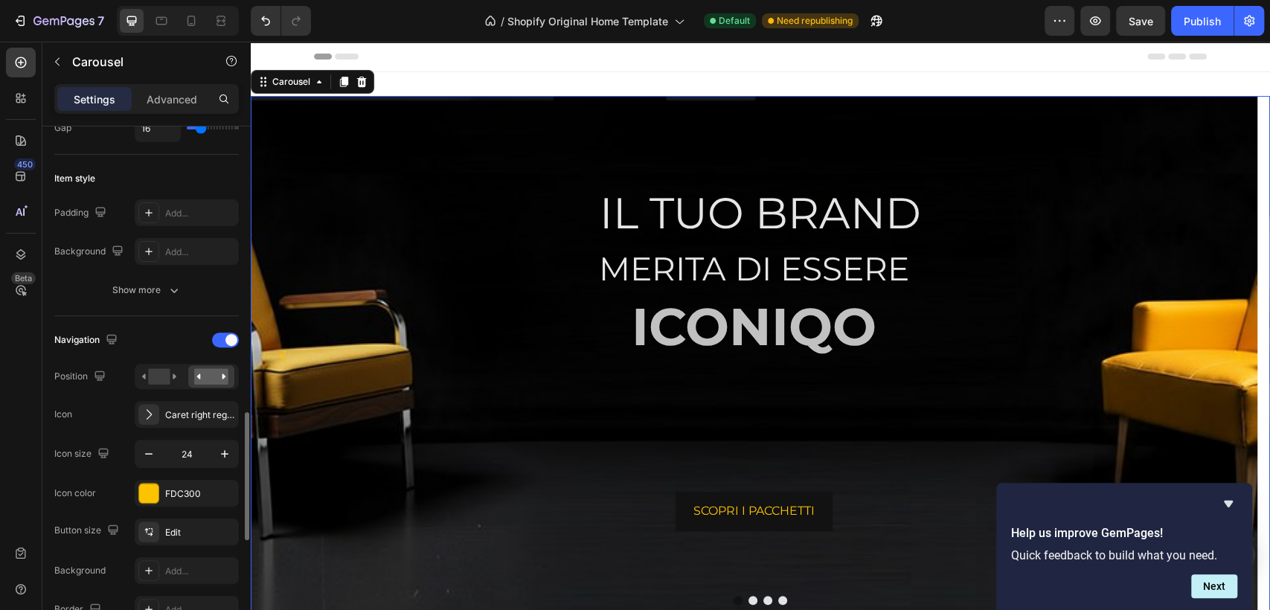
scroll to position [496, 0]
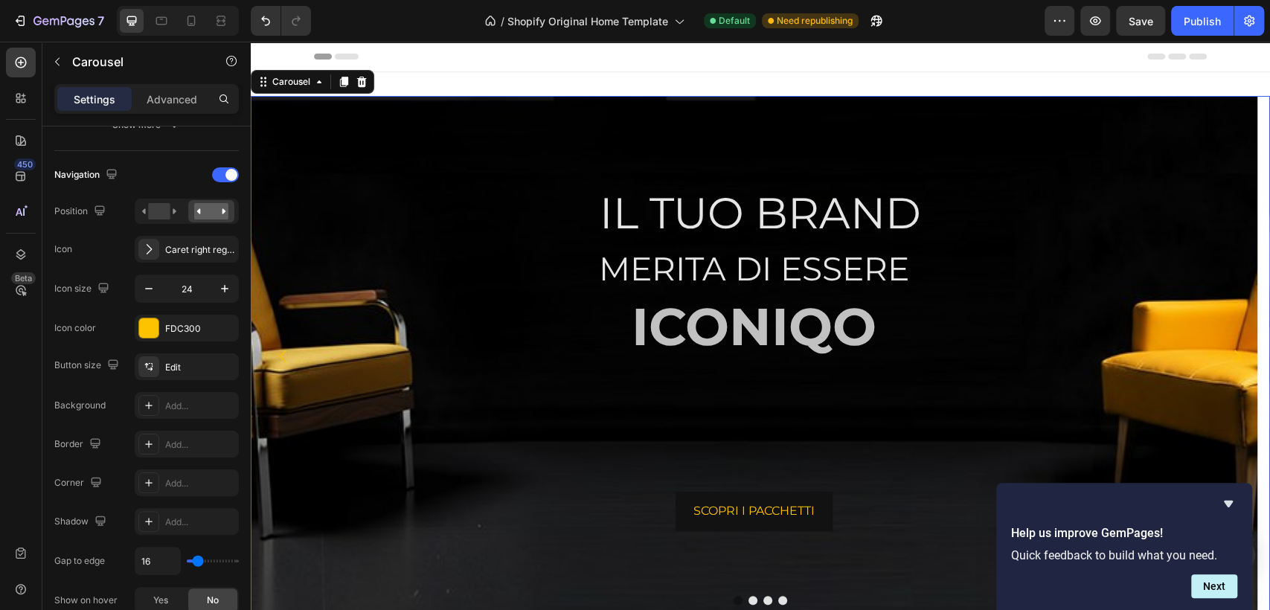
click at [751, 598] on div at bounding box center [761, 600] width 1020 height 9
click at [749, 598] on button "Dot" at bounding box center [753, 600] width 9 height 9
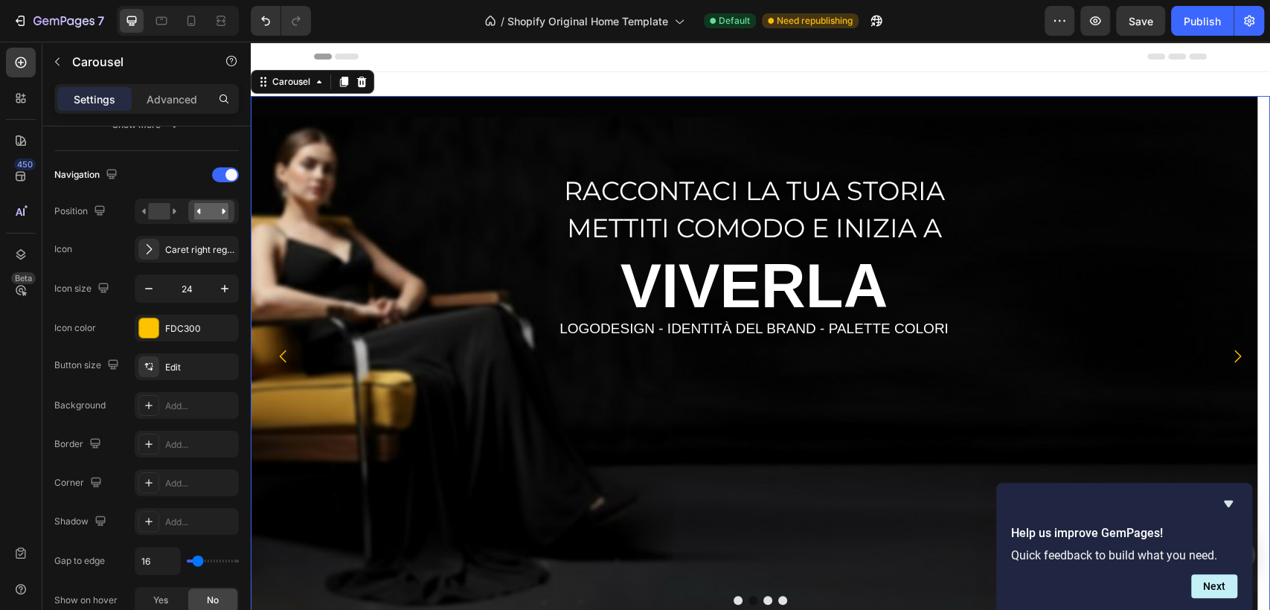
click at [734, 601] on button "Dot" at bounding box center [738, 600] width 9 height 9
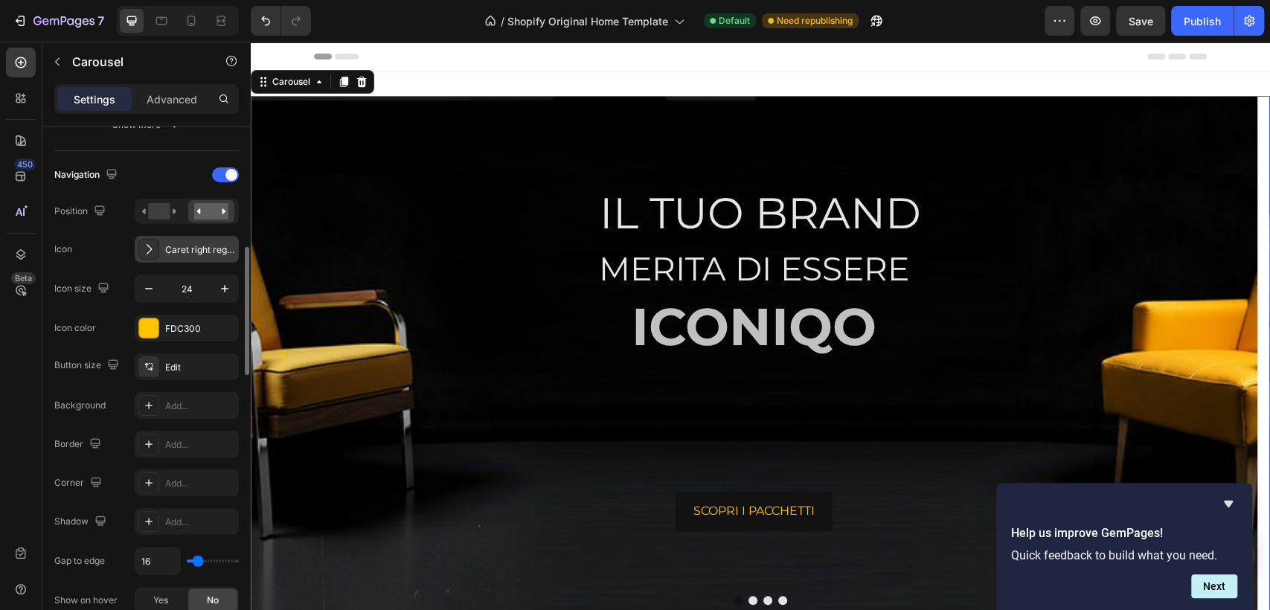
click at [205, 249] on div "Caret right regular" at bounding box center [200, 249] width 70 height 13
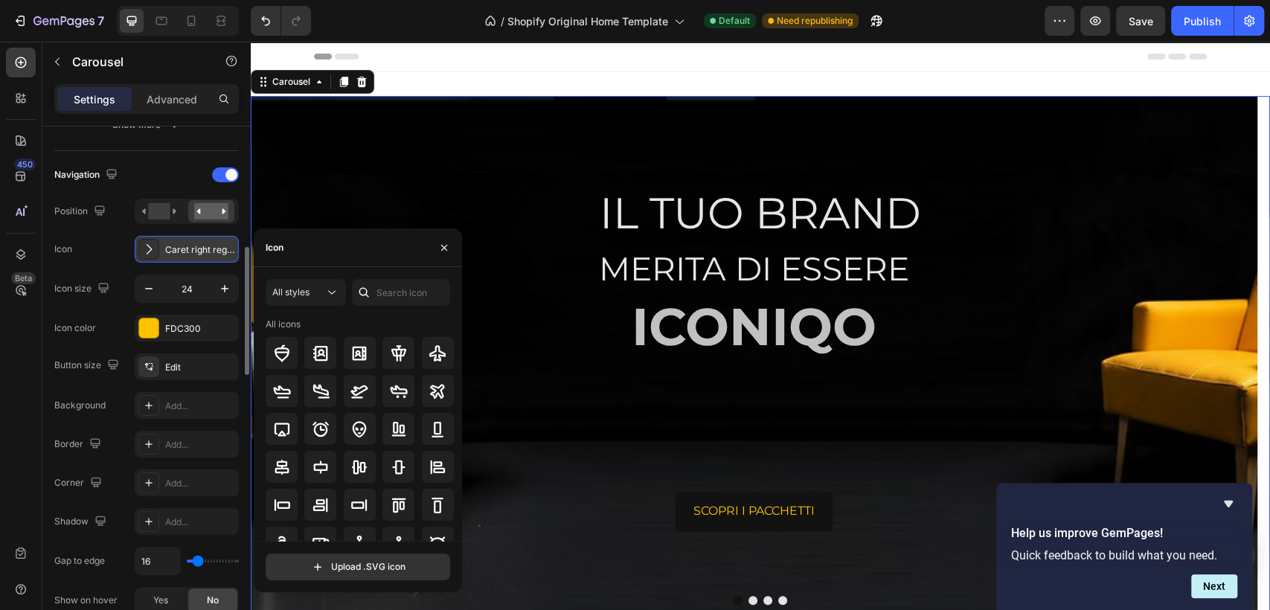
click at [205, 249] on div "Caret right regular" at bounding box center [200, 249] width 70 height 13
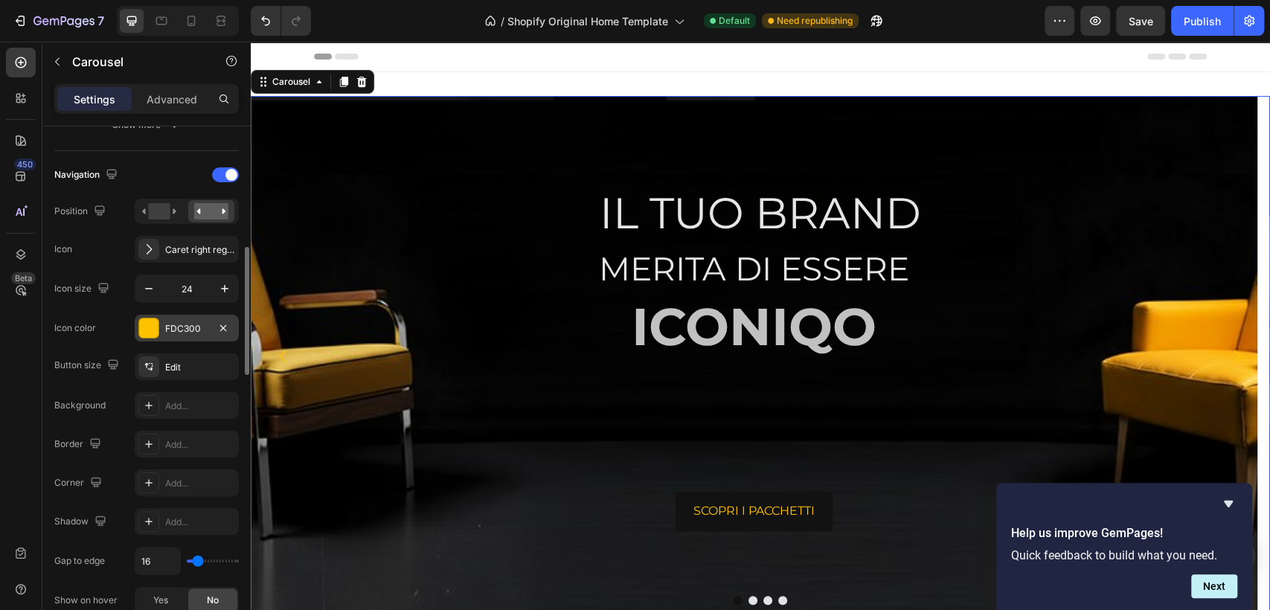
click at [209, 327] on div "FDC300" at bounding box center [187, 328] width 104 height 27
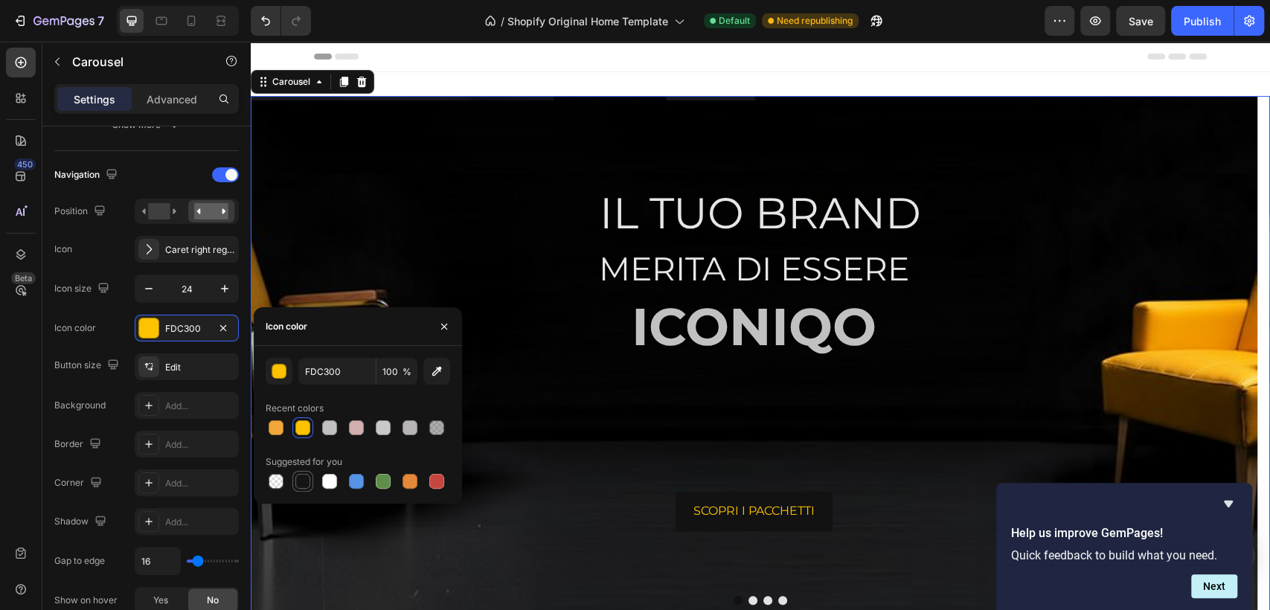
click at [300, 478] on div at bounding box center [302, 481] width 15 height 15
click at [298, 422] on div at bounding box center [302, 428] width 15 height 15
type input "FDC300"
click at [734, 601] on button "Dot" at bounding box center [738, 600] width 9 height 9
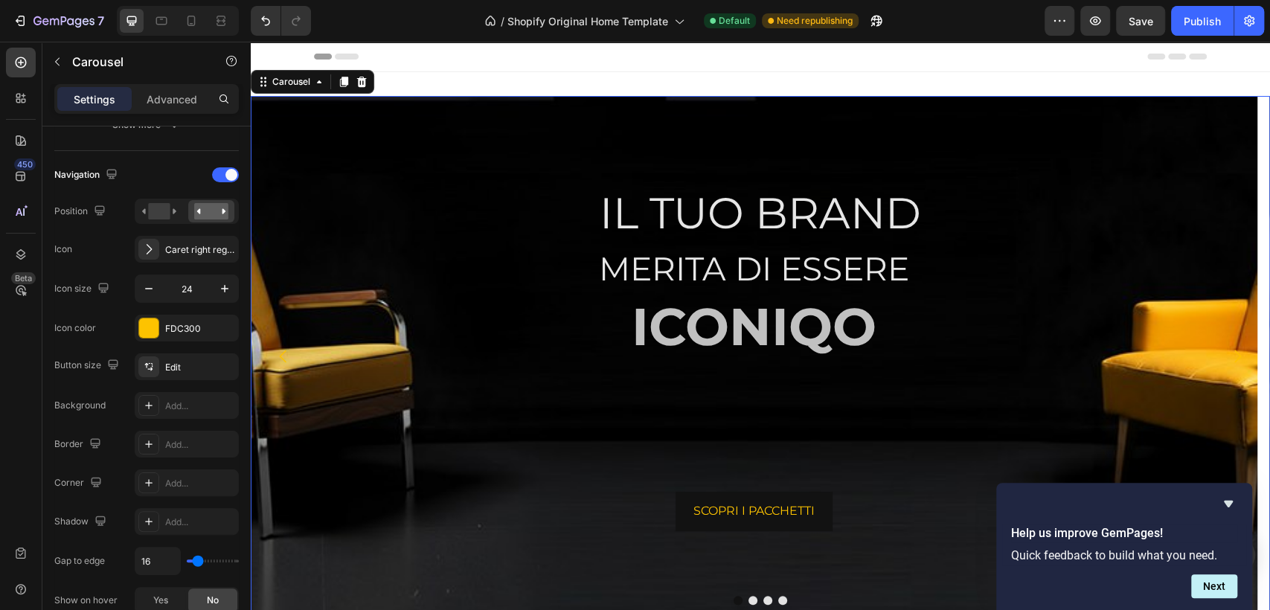
click at [734, 601] on button "Dot" at bounding box center [738, 600] width 9 height 9
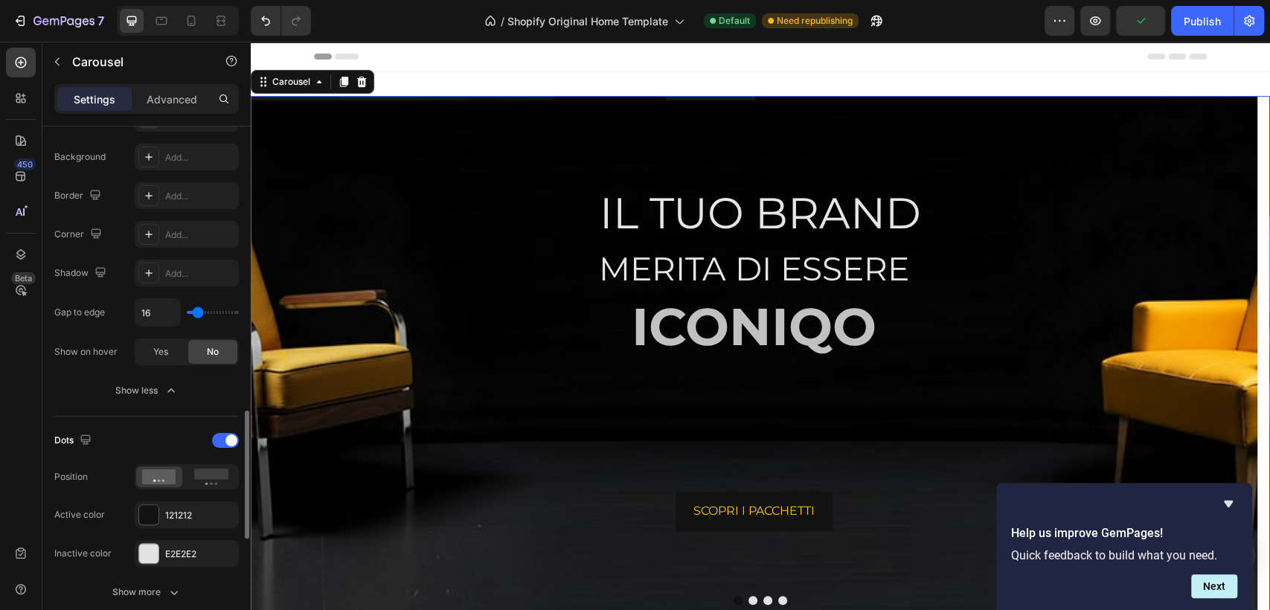
scroll to position [827, 0]
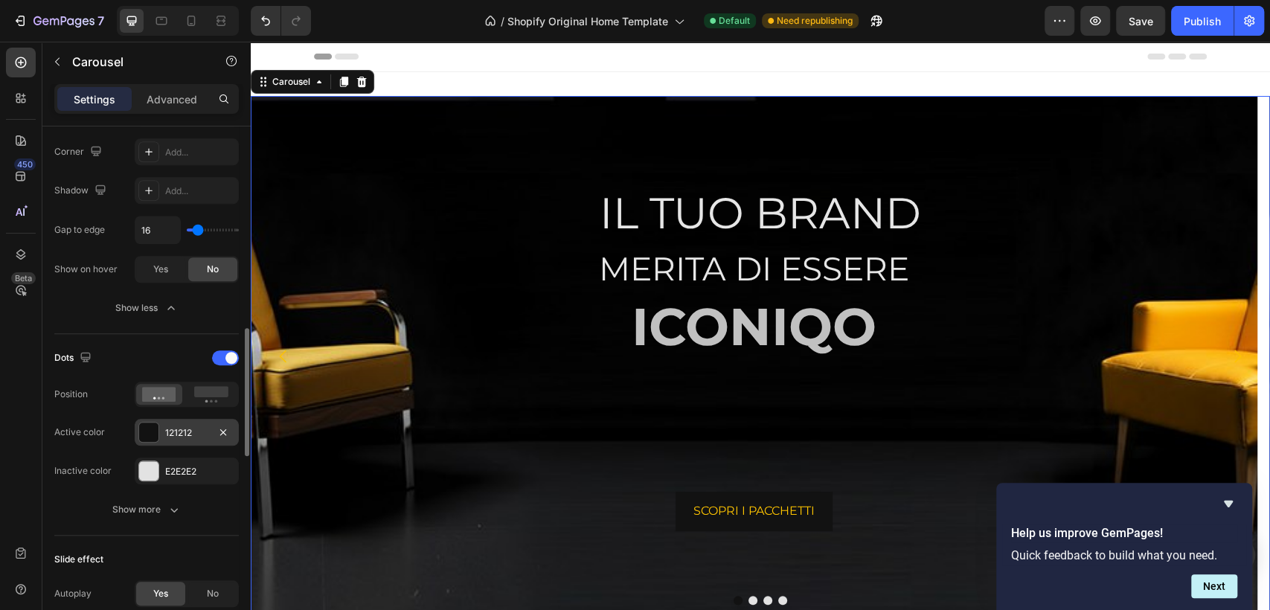
click at [150, 429] on div at bounding box center [148, 432] width 19 height 19
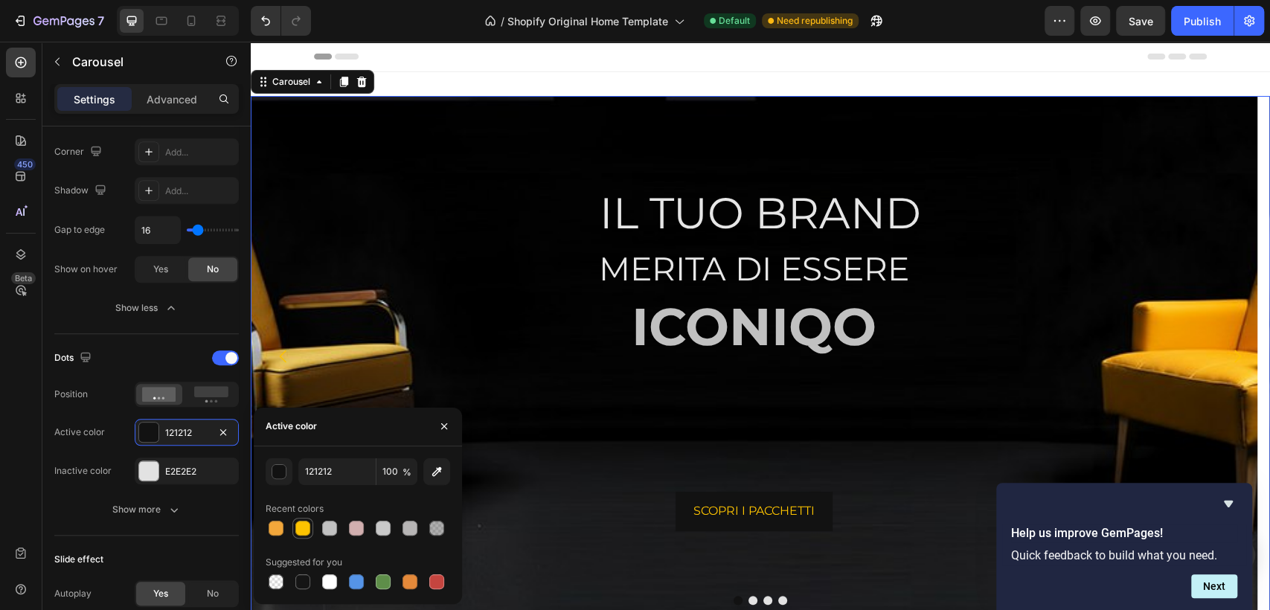
click at [301, 531] on div at bounding box center [302, 528] width 15 height 15
type input "FDC300"
click at [598, 103] on div "IL TUO BRAND Heading MERITA DI ESSERE Heading ICONIQO Heading SCOPRI I PACCHETT…" at bounding box center [754, 356] width 1007 height 521
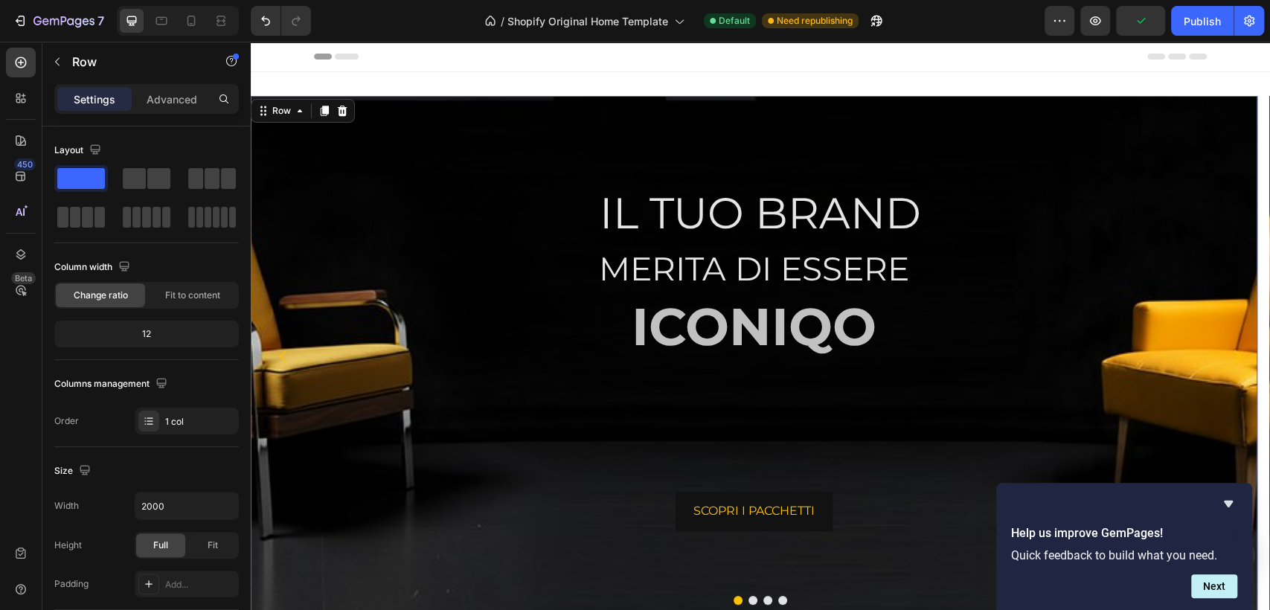
scroll to position [83, 0]
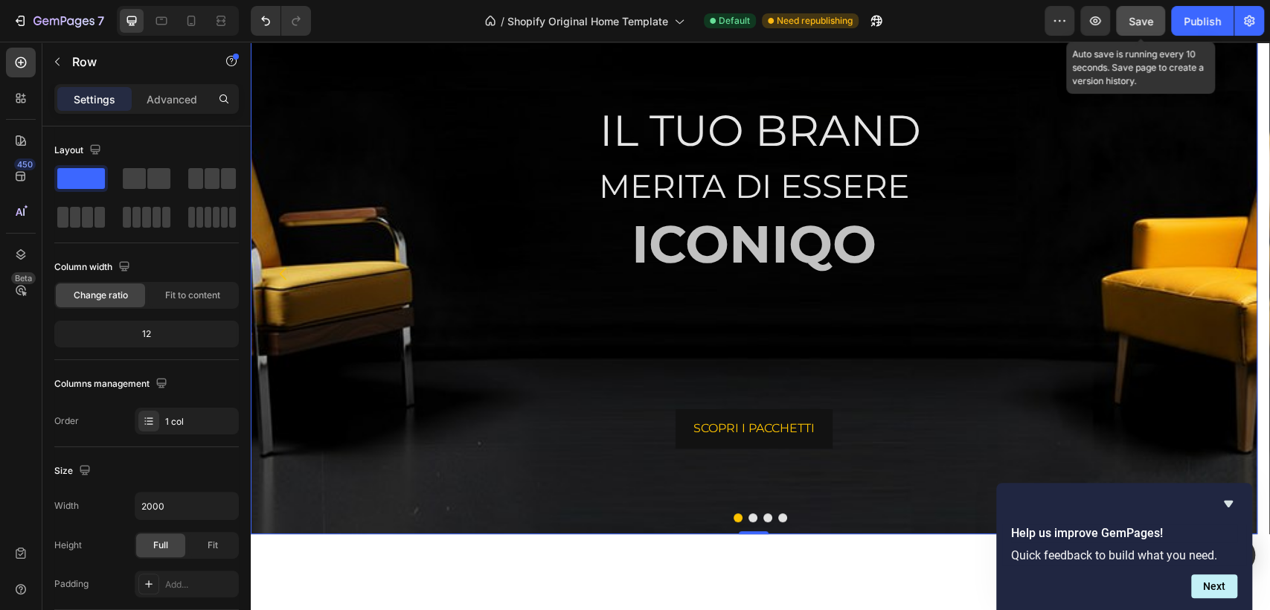
click at [1143, 25] on span "Save" at bounding box center [1141, 21] width 25 height 13
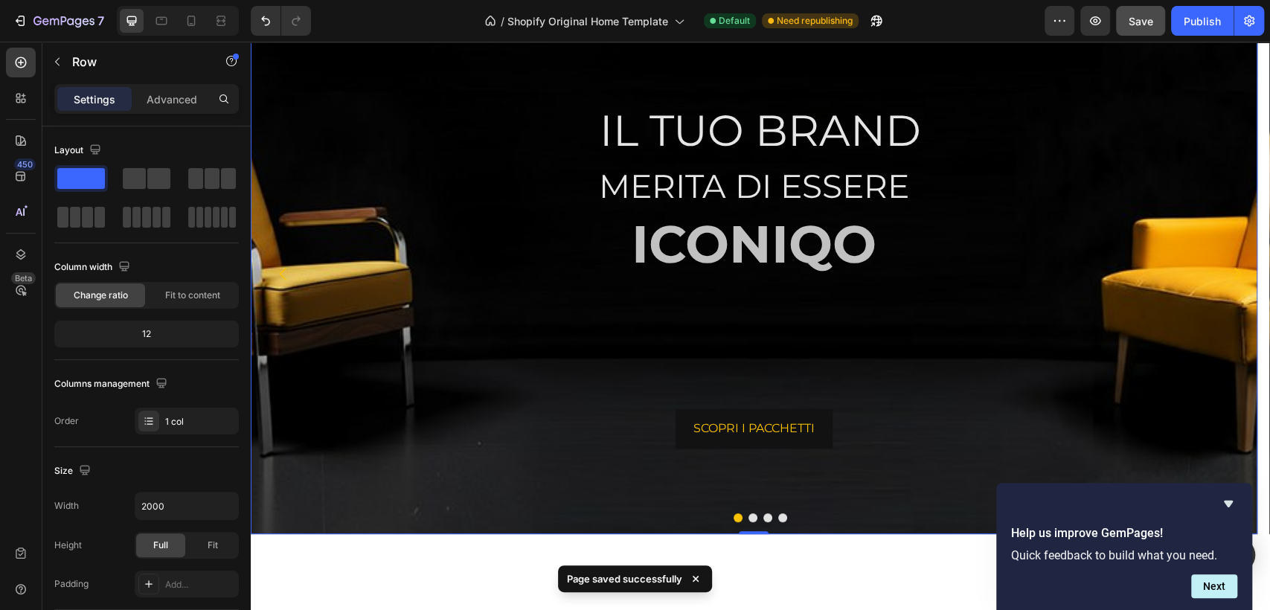
scroll to position [0, 0]
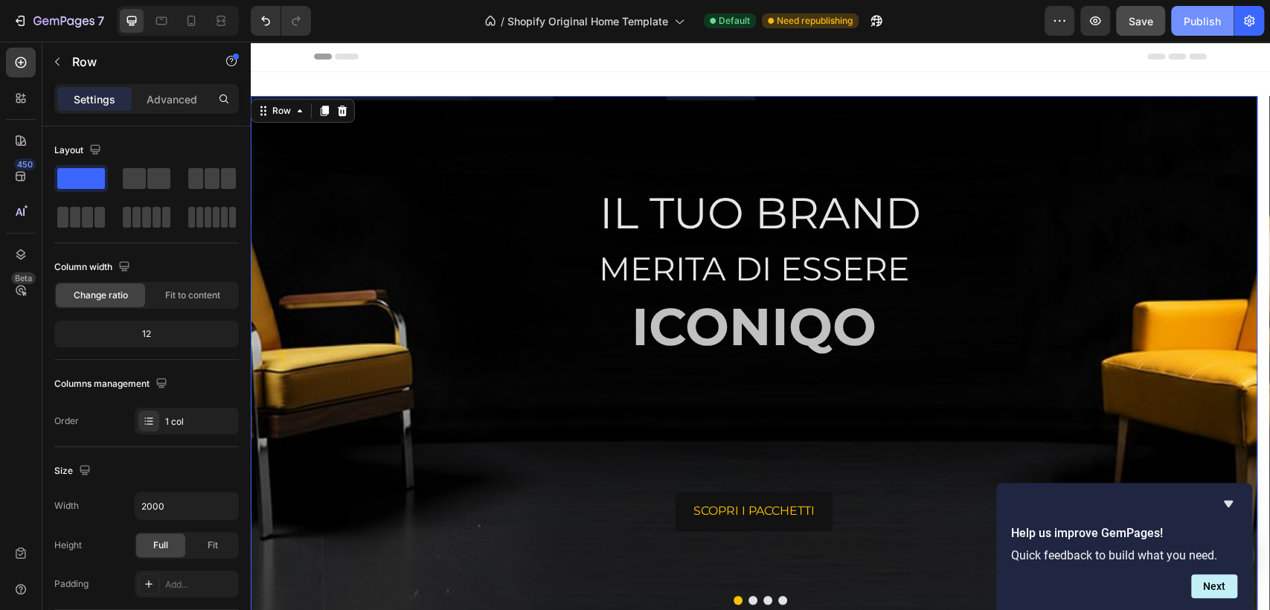
click at [1192, 26] on div "Publish" at bounding box center [1202, 21] width 37 height 16
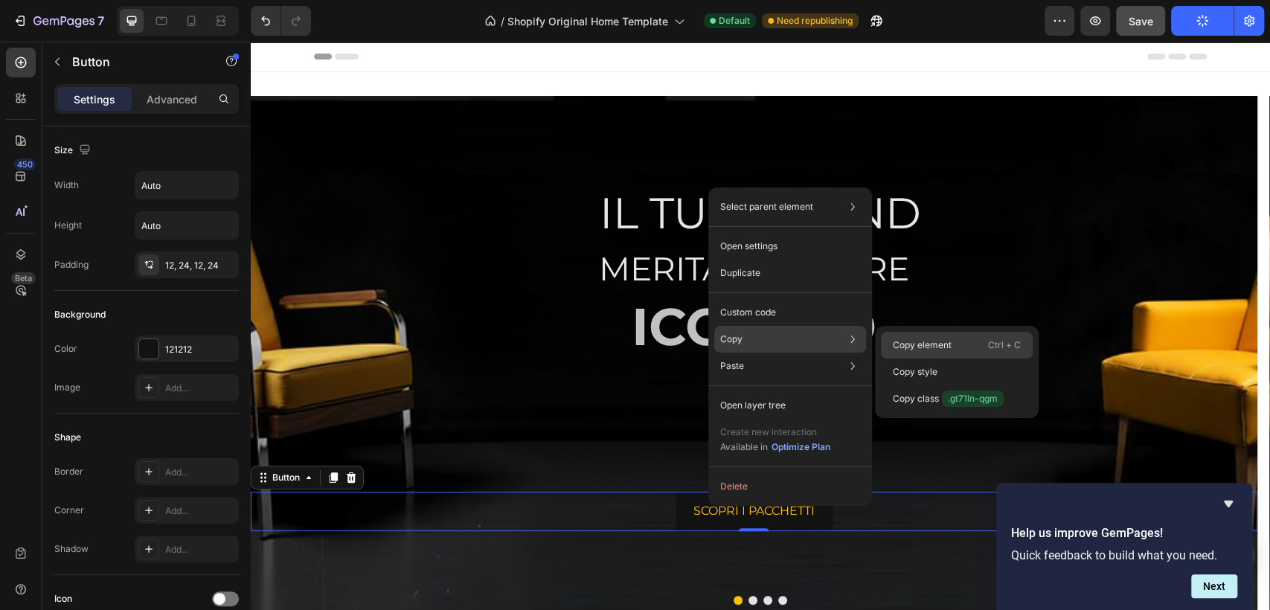
click at [894, 342] on p "Copy element" at bounding box center [922, 345] width 59 height 13
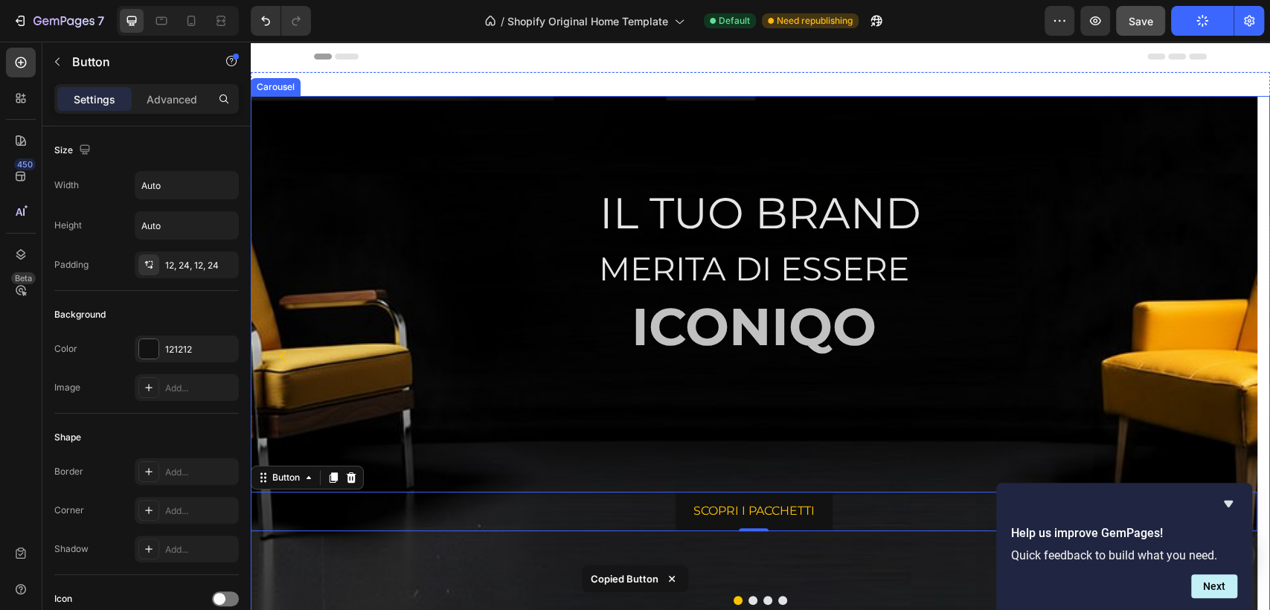
click at [743, 596] on div at bounding box center [761, 600] width 1020 height 9
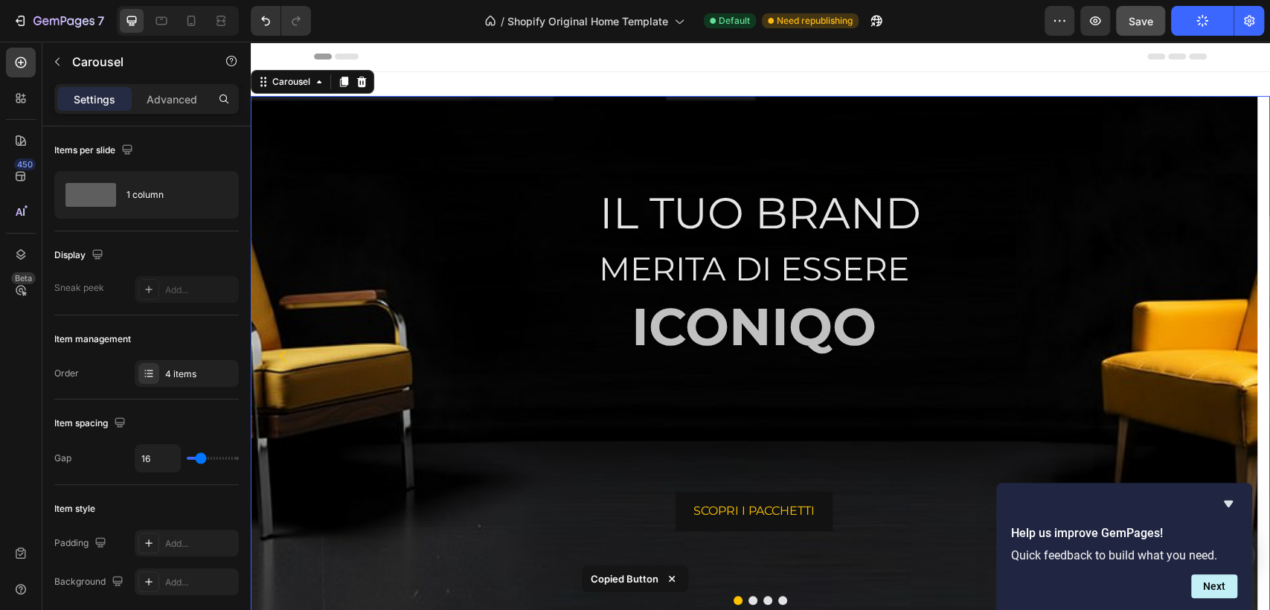
click at [752, 603] on div at bounding box center [761, 600] width 1020 height 9
click at [749, 601] on button "Dot" at bounding box center [753, 600] width 9 height 9
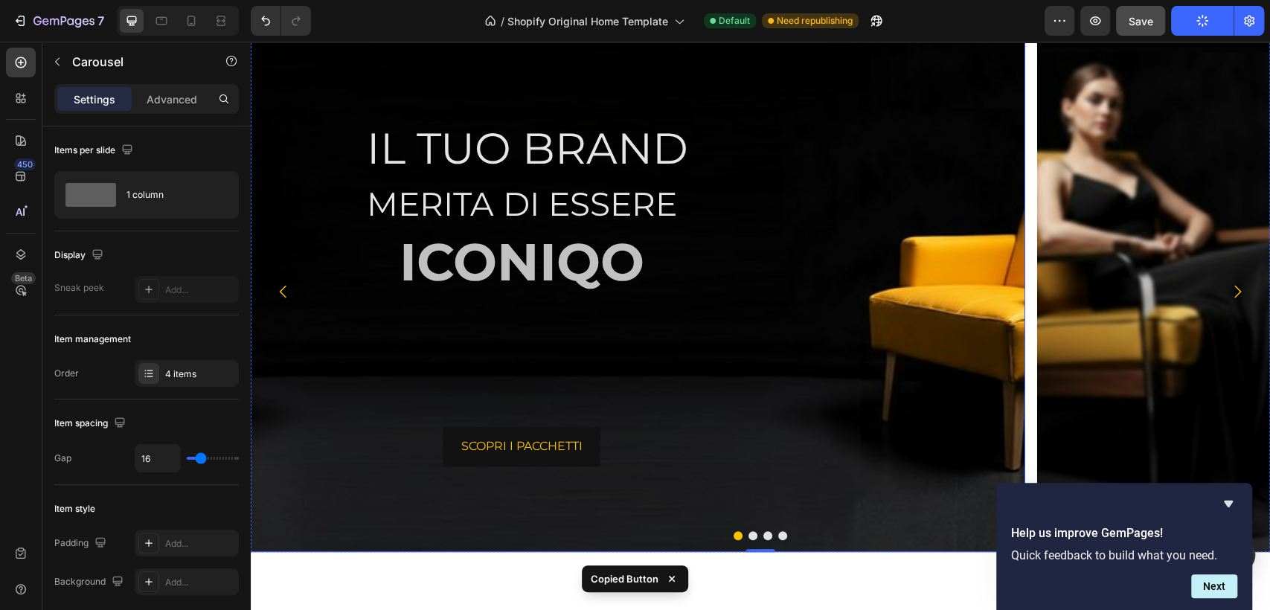
scroll to position [83, 0]
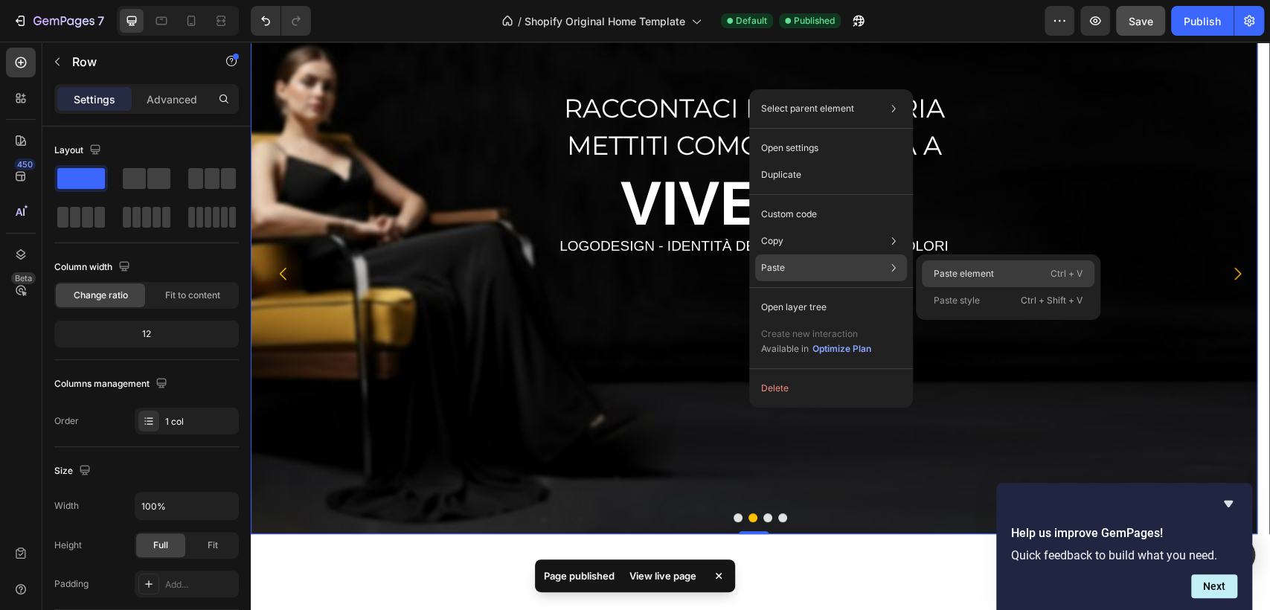
click at [952, 283] on div "Paste element Ctrl + V" at bounding box center [1008, 273] width 173 height 27
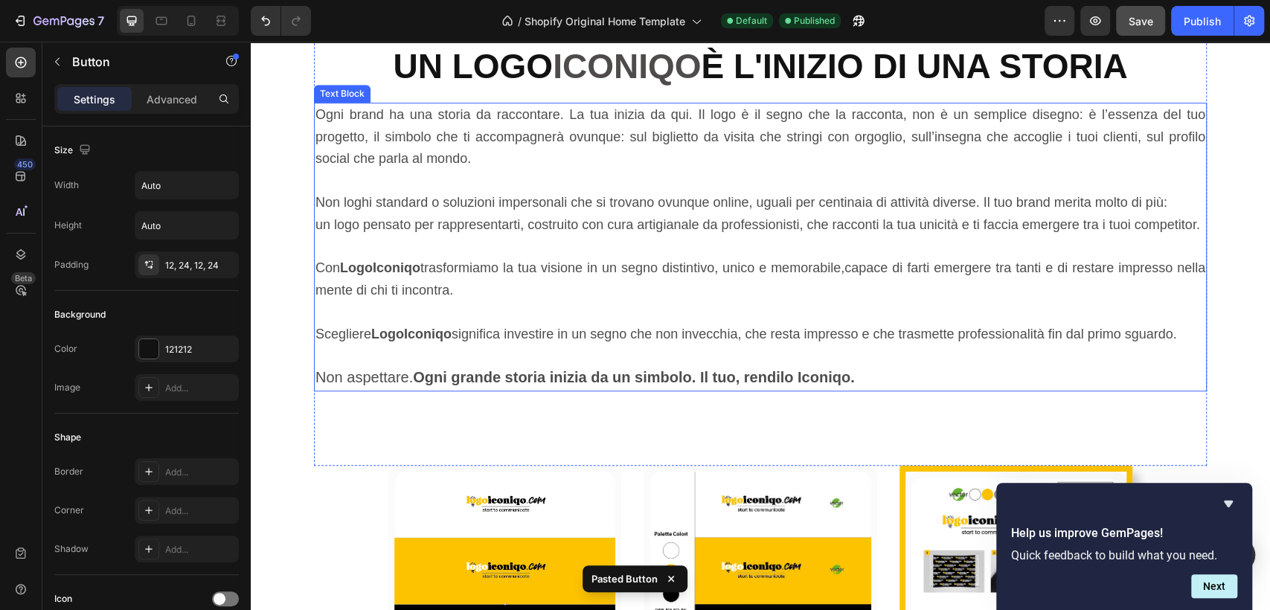
scroll to position [744, 0]
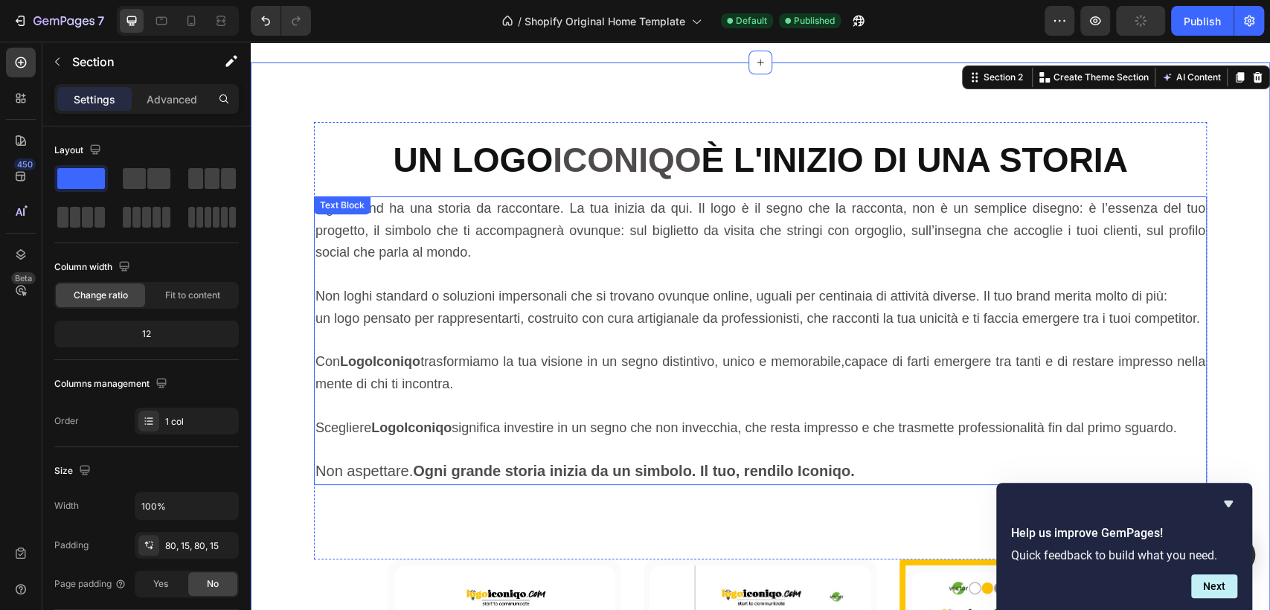
scroll to position [330, 0]
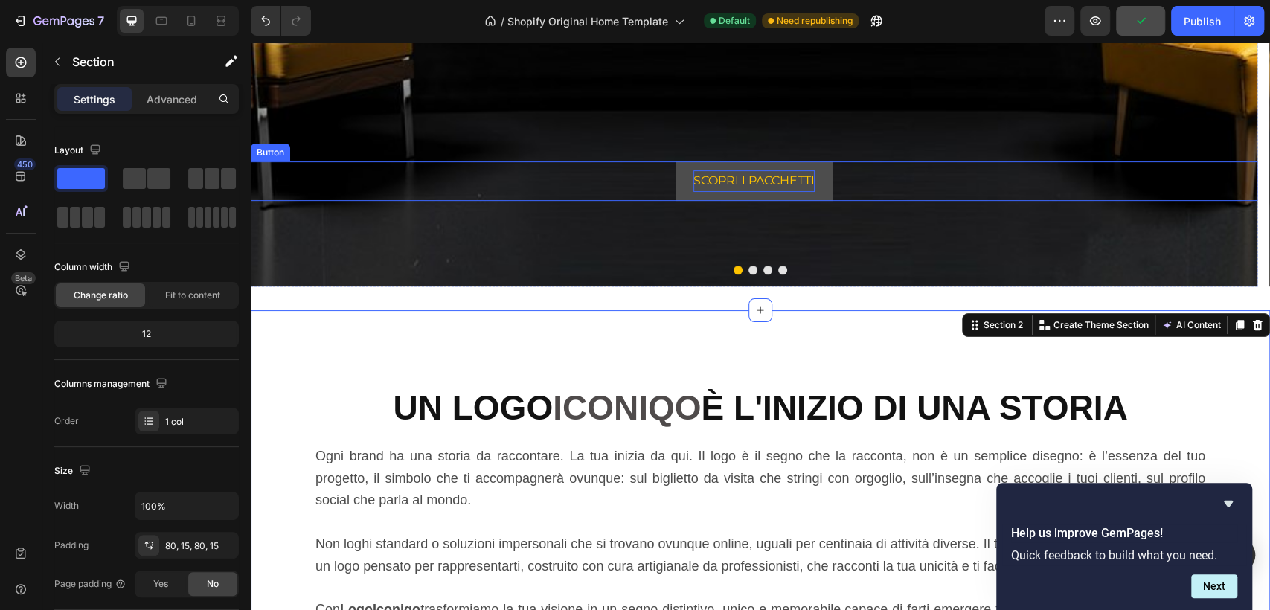
click at [785, 183] on p "SCOPRI I PACCHETTI" at bounding box center [754, 181] width 121 height 22
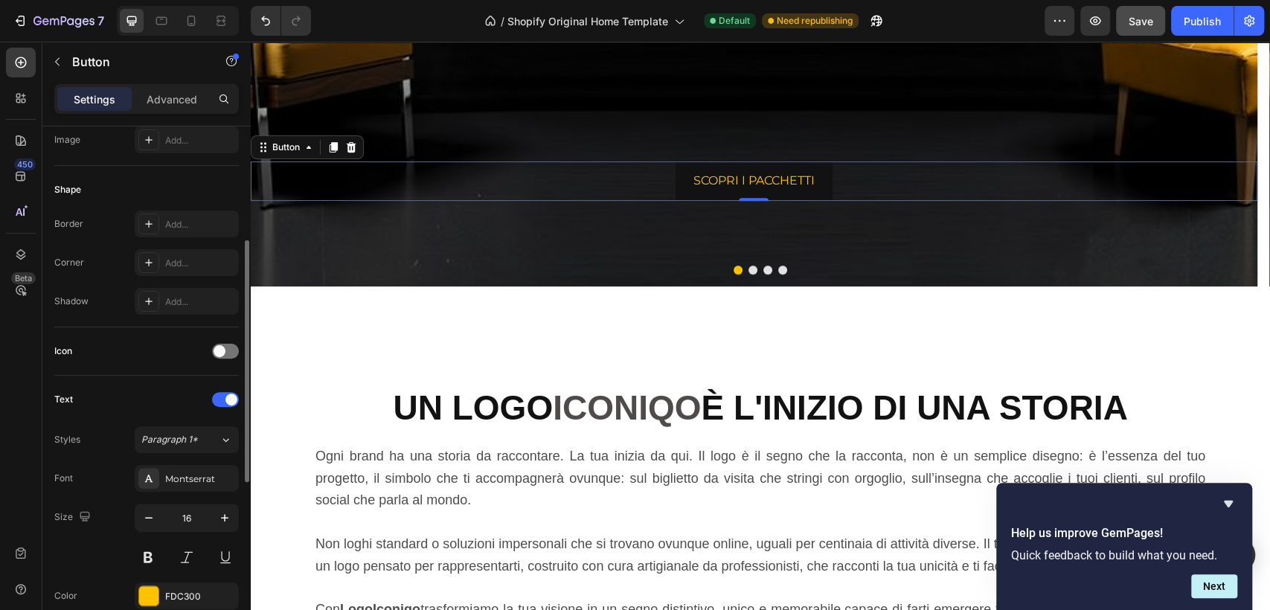
scroll to position [413, 0]
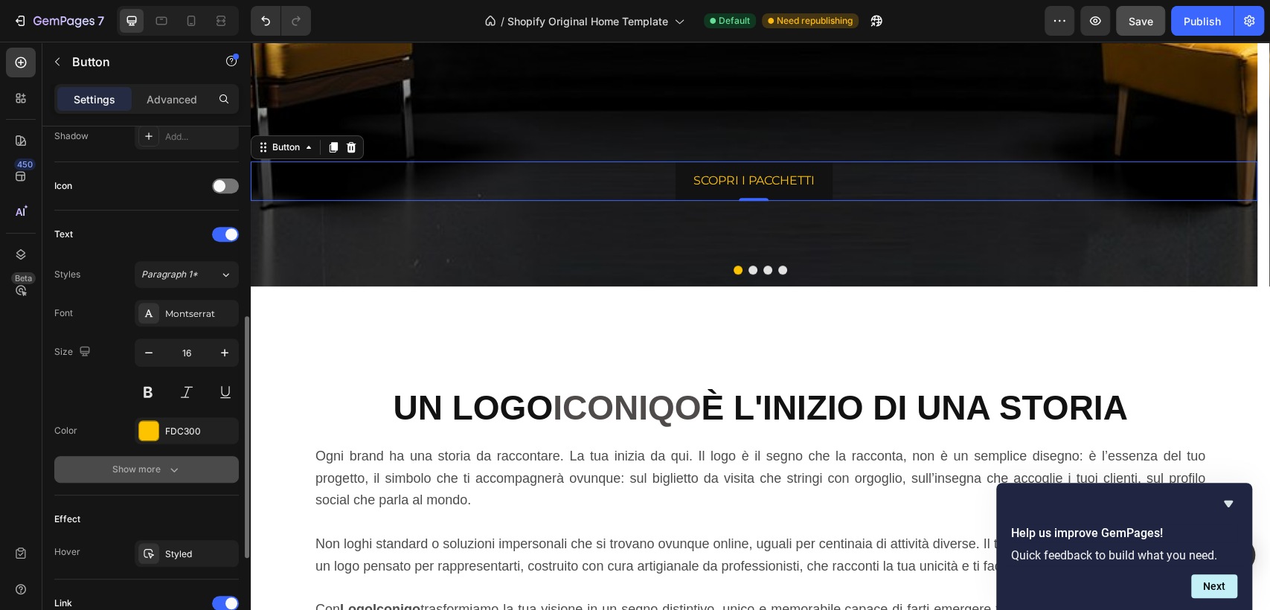
click at [179, 467] on icon "button" at bounding box center [174, 469] width 15 height 15
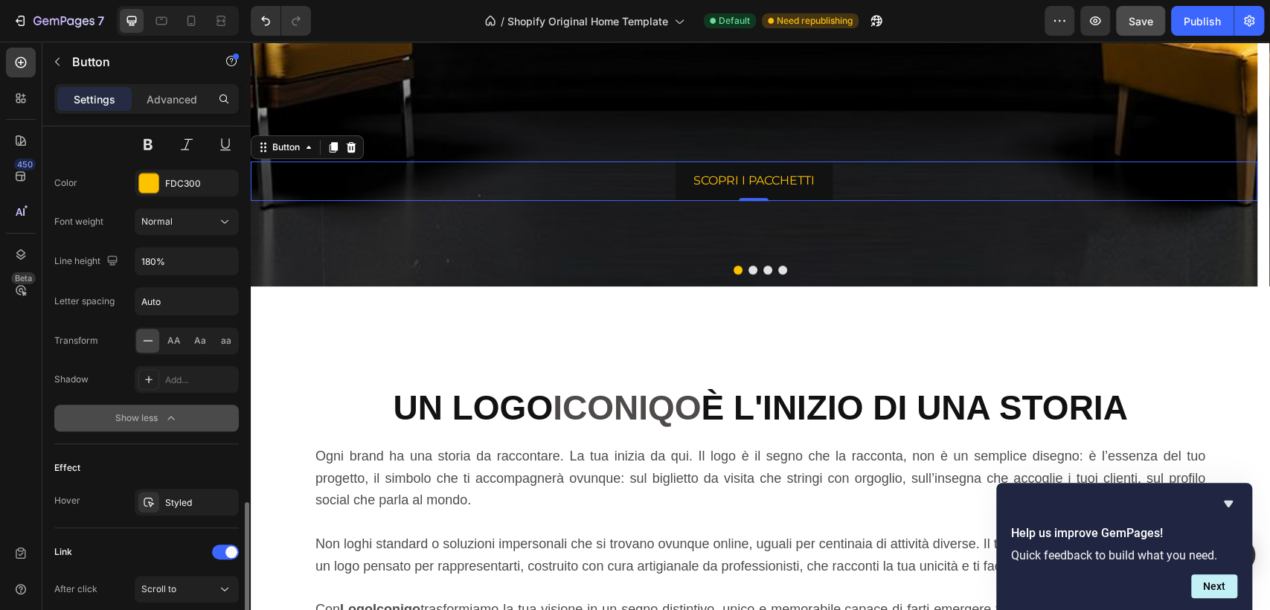
scroll to position [813, 0]
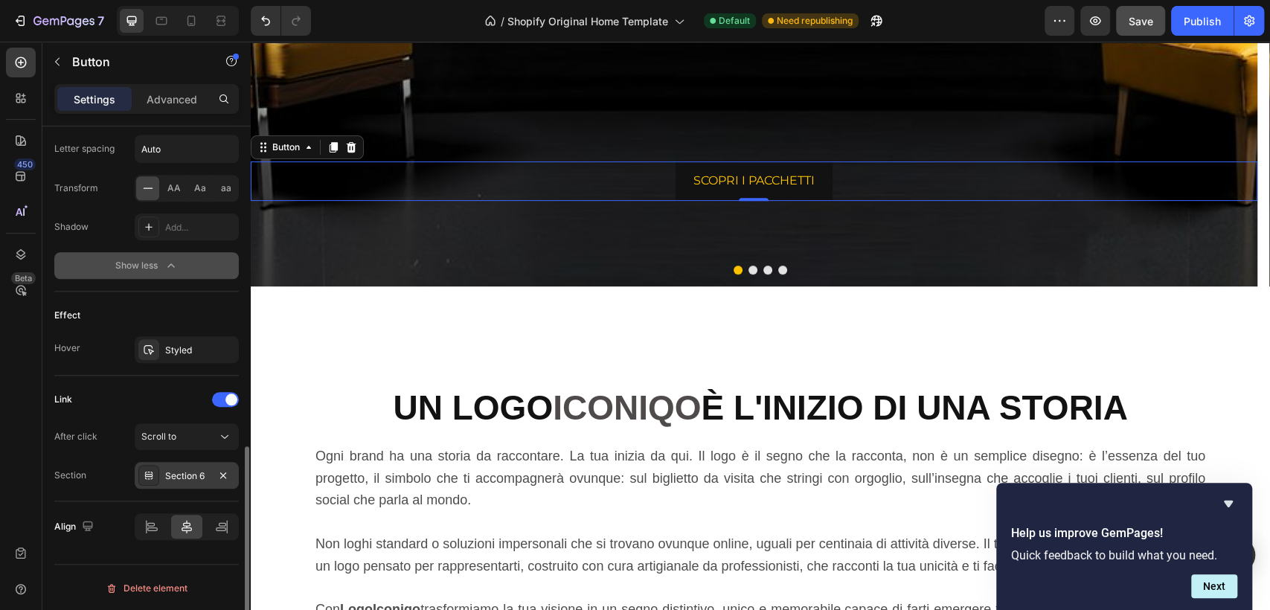
click at [193, 476] on div "Section 6" at bounding box center [186, 476] width 43 height 13
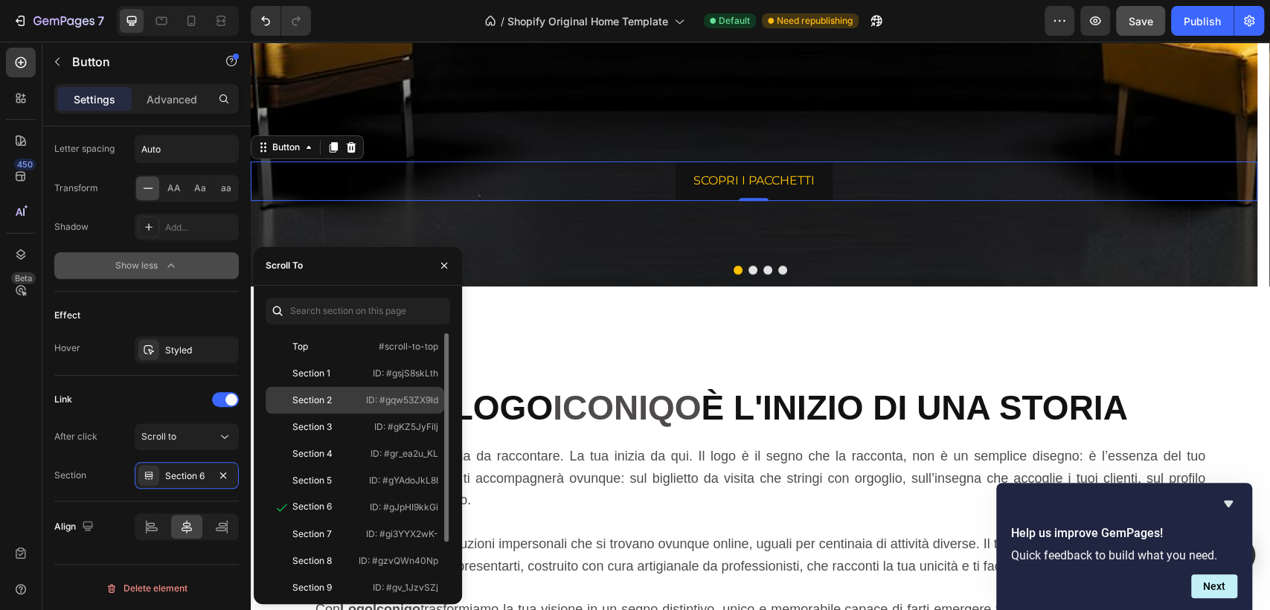
click at [336, 400] on div "Section 2" at bounding box center [315, 400] width 86 height 13
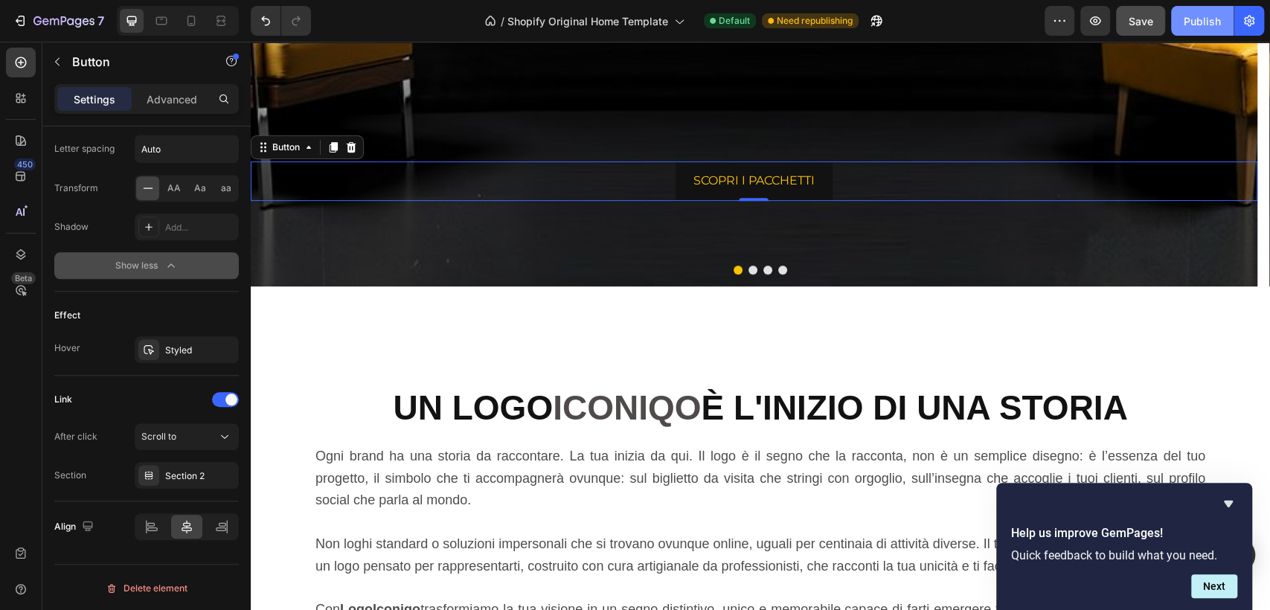
click at [1201, 19] on div "Publish" at bounding box center [1202, 21] width 37 height 16
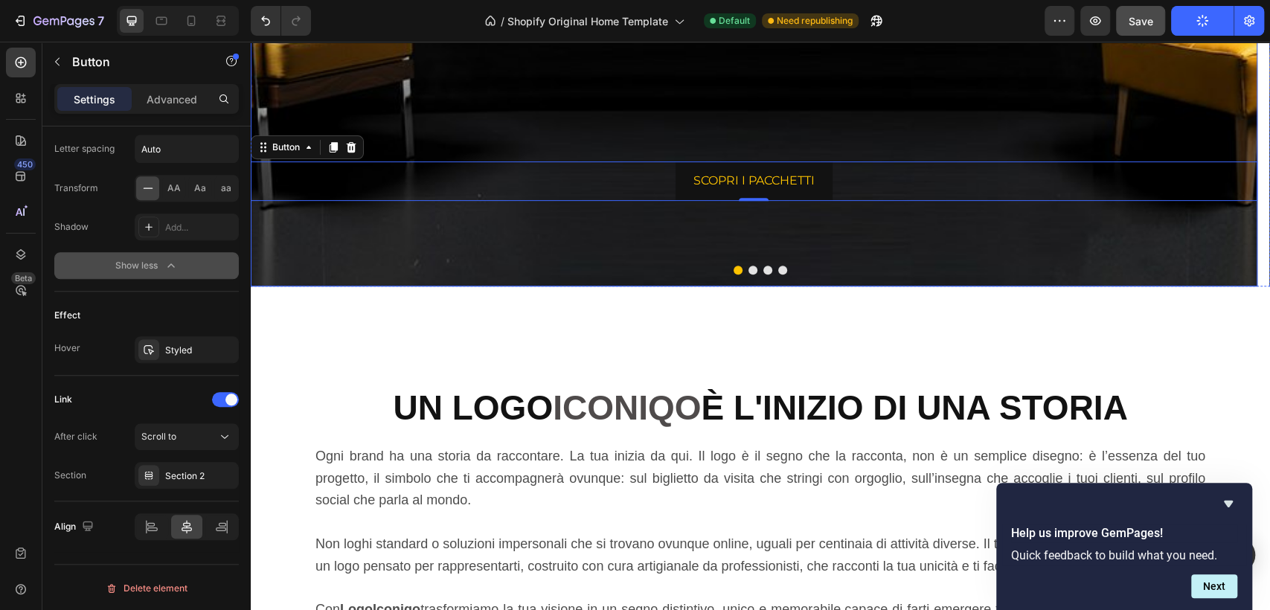
click at [263, 266] on div at bounding box center [761, 270] width 1020 height 9
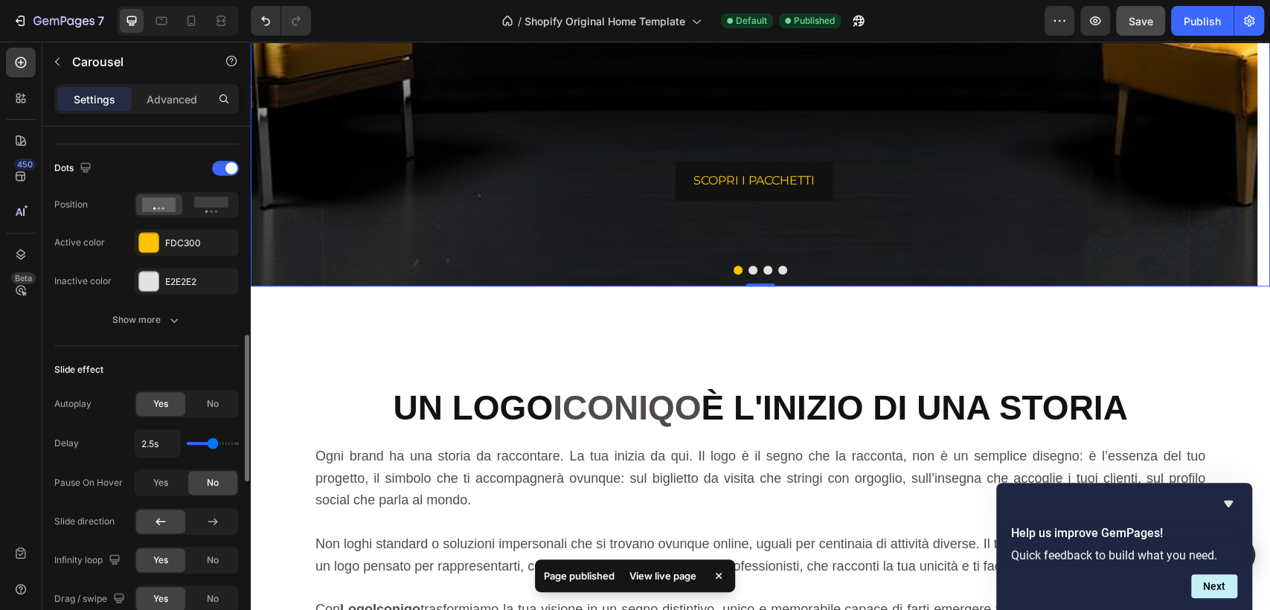
scroll to position [827, 0]
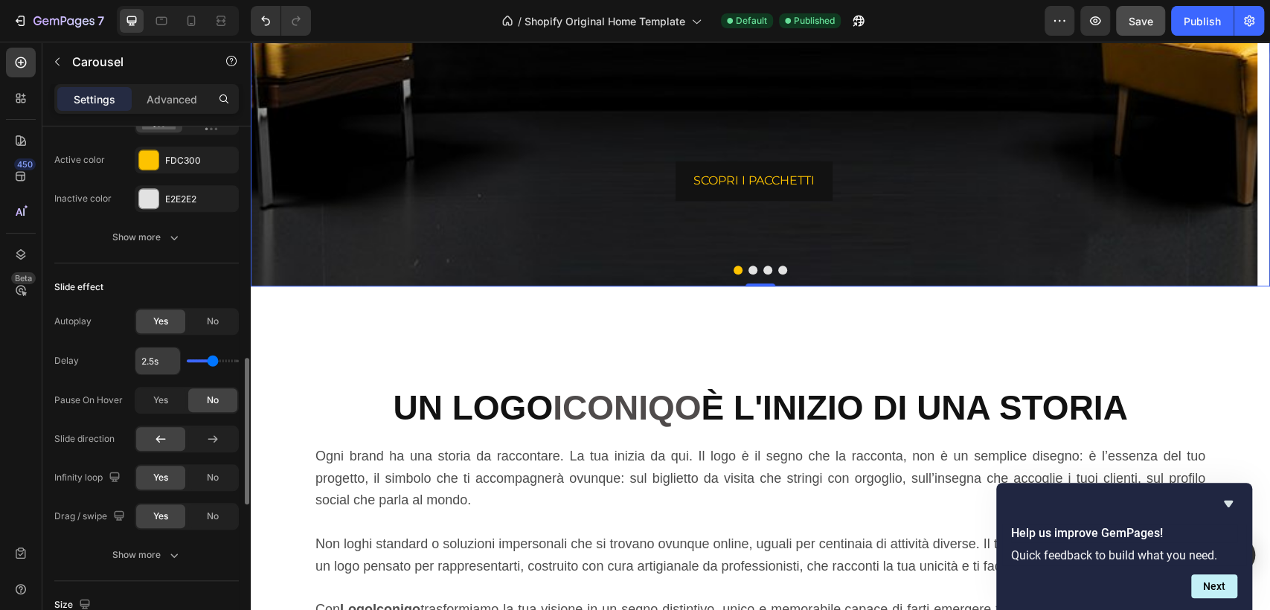
click at [153, 356] on input "2.5s" at bounding box center [157, 361] width 45 height 27
type input "2s"
type input "2"
type input "2s"
click at [1185, 13] on div "Publish" at bounding box center [1202, 21] width 37 height 16
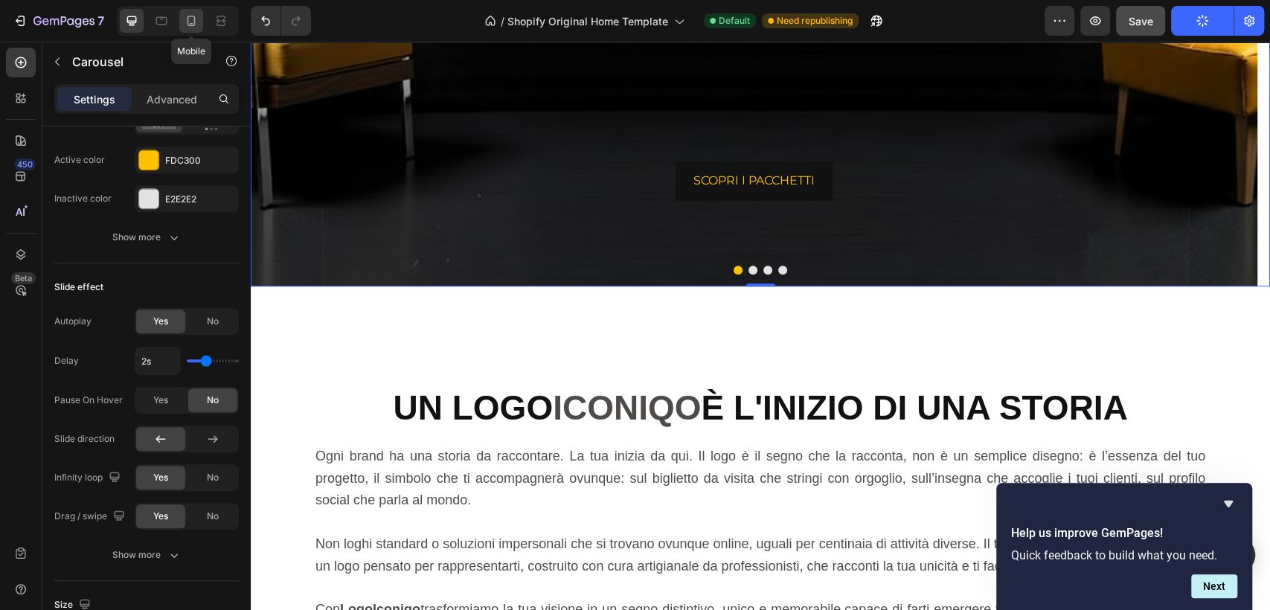
click at [191, 15] on icon at bounding box center [191, 20] width 15 height 15
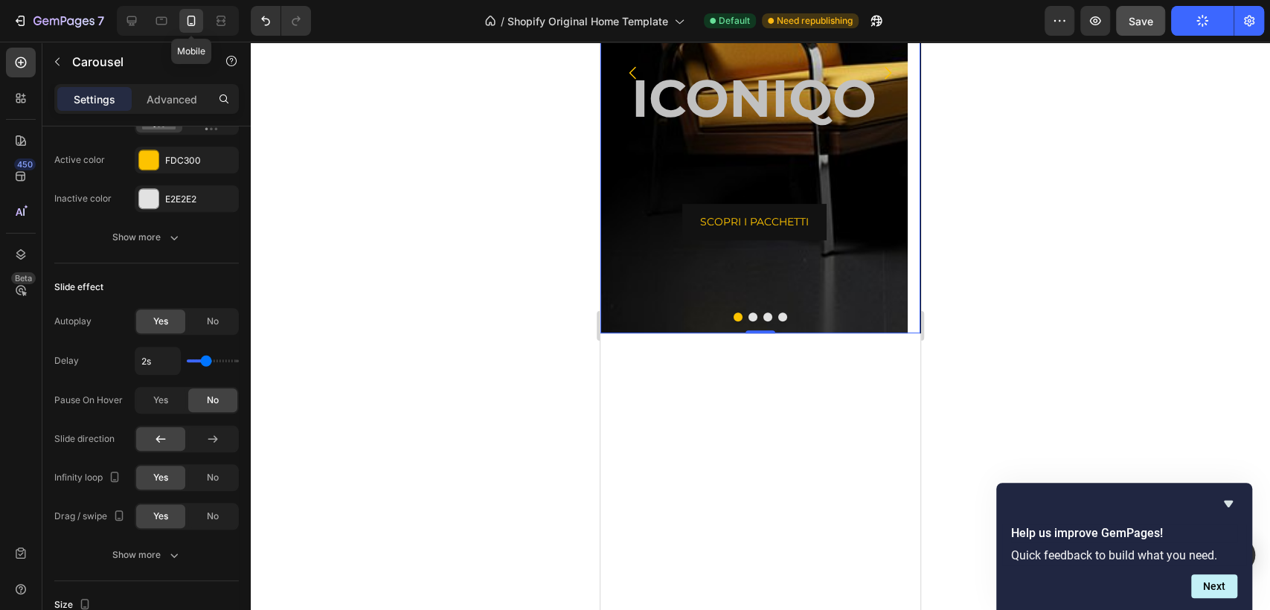
scroll to position [1, 0]
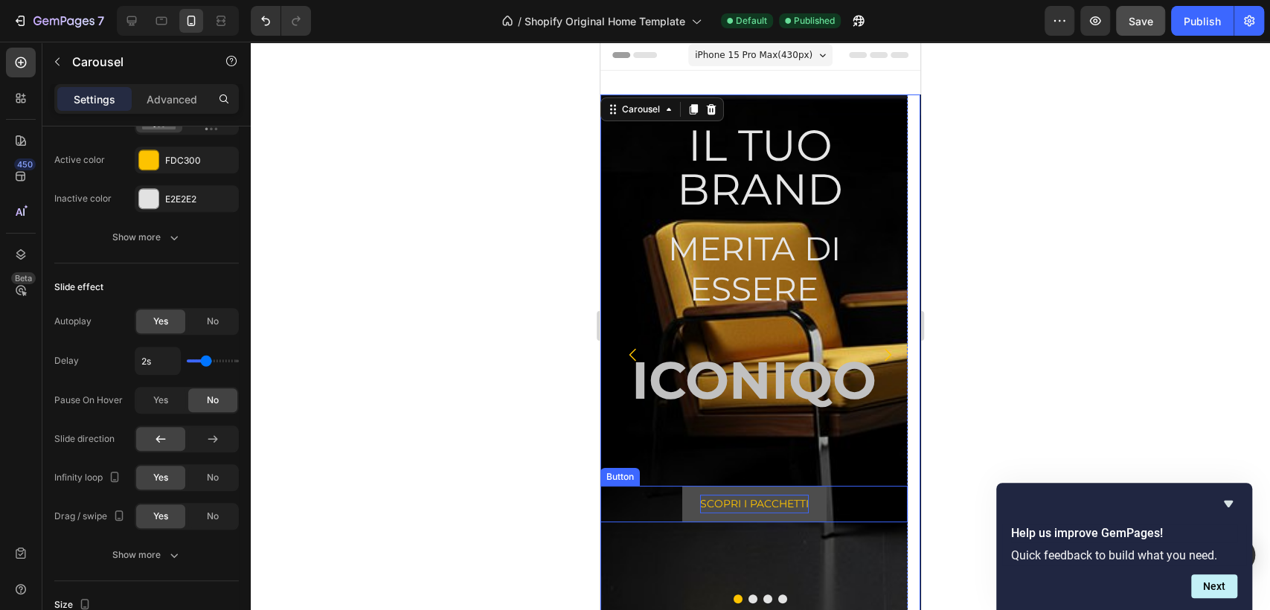
click at [775, 500] on p "SCOPRI I PACCHETTI" at bounding box center [754, 504] width 109 height 19
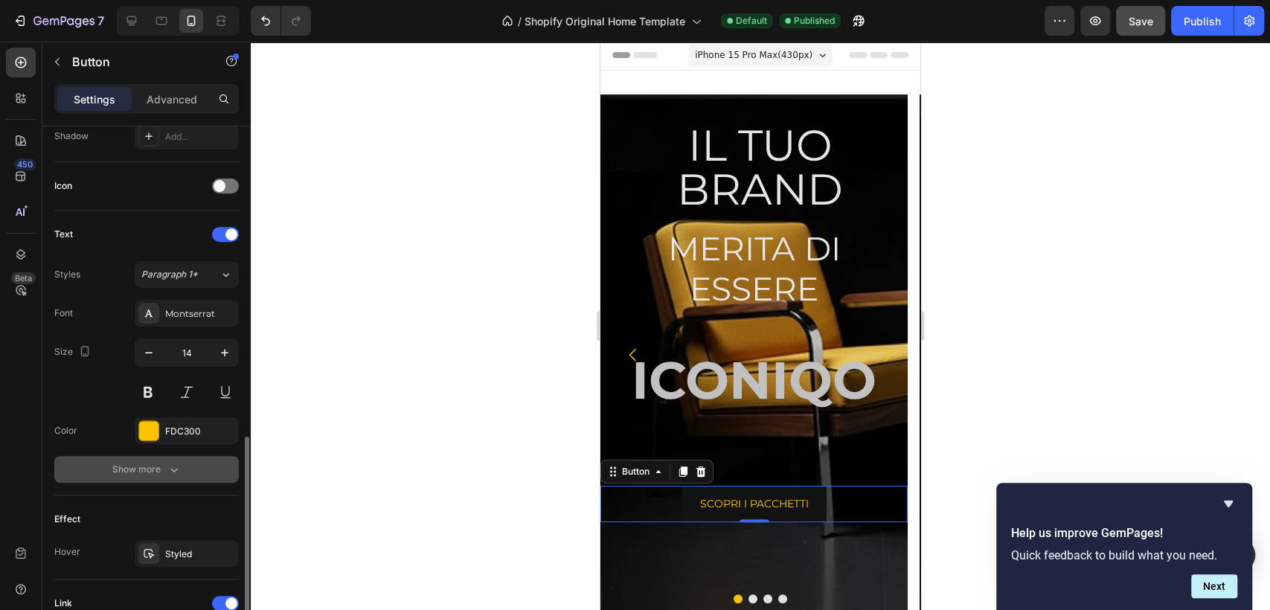
scroll to position [618, 0]
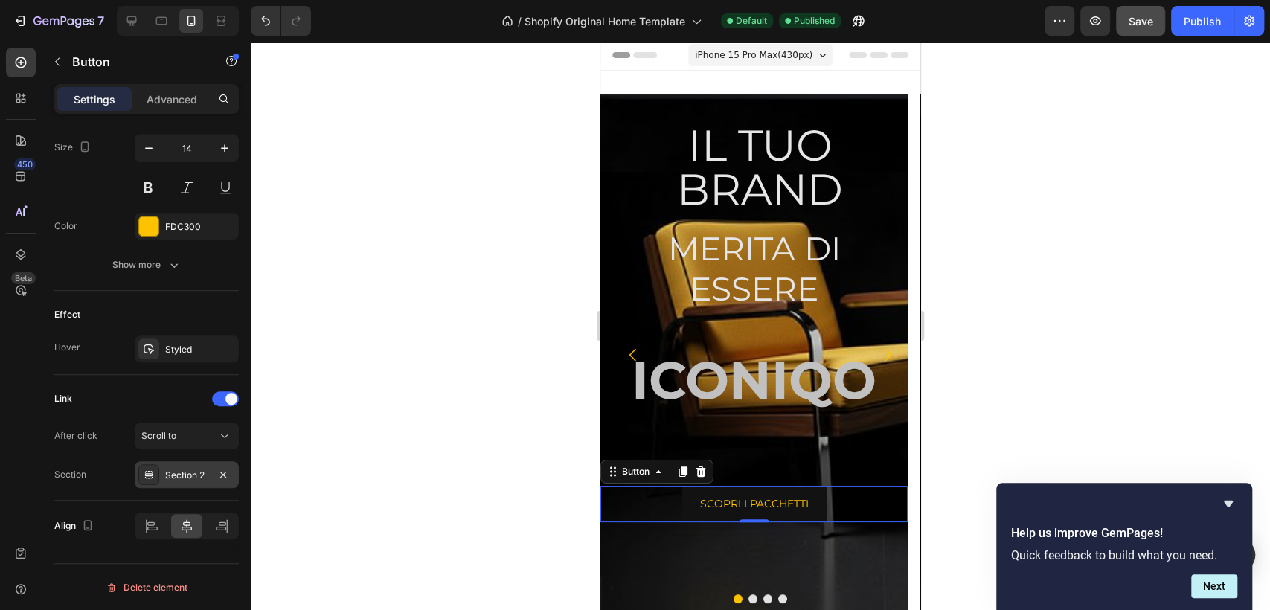
click at [194, 469] on div "Section 2" at bounding box center [186, 475] width 43 height 13
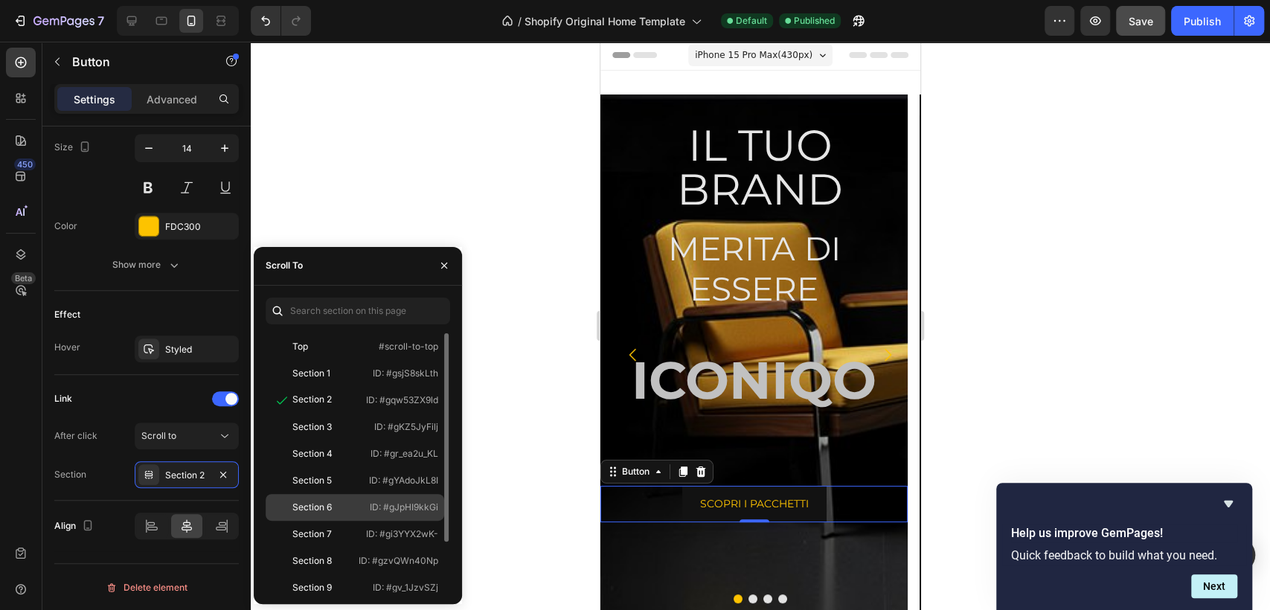
click at [303, 496] on div "Section 6 ID: #gJpHI9kkGi" at bounding box center [355, 507] width 179 height 27
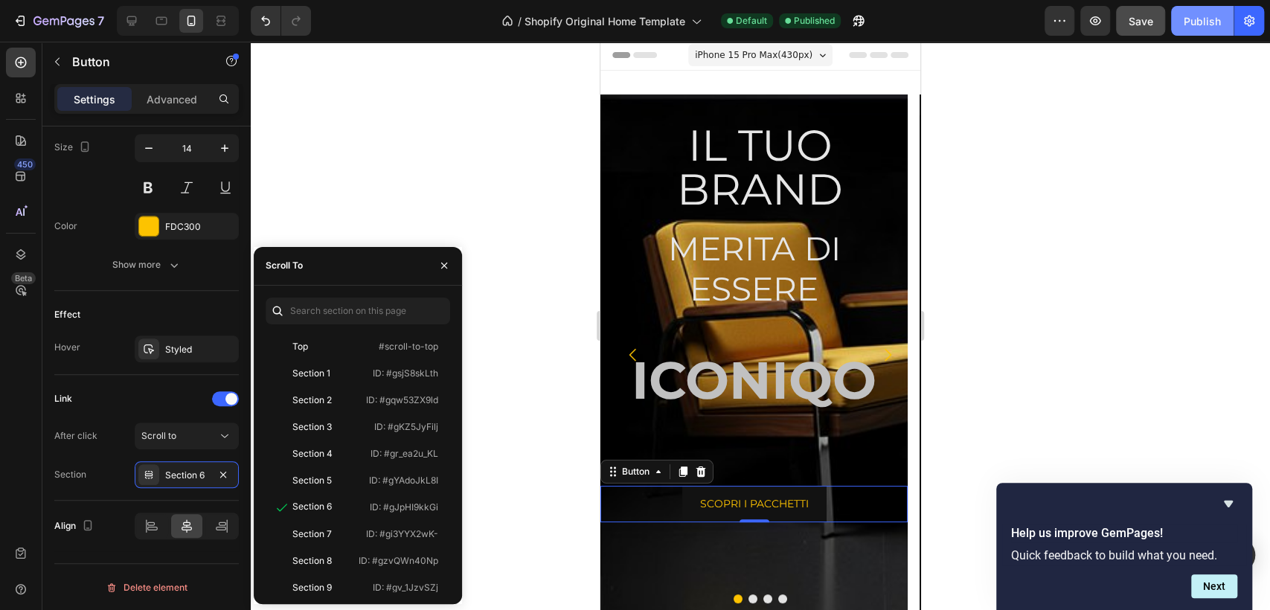
click at [1197, 18] on div "Publish" at bounding box center [1202, 21] width 37 height 16
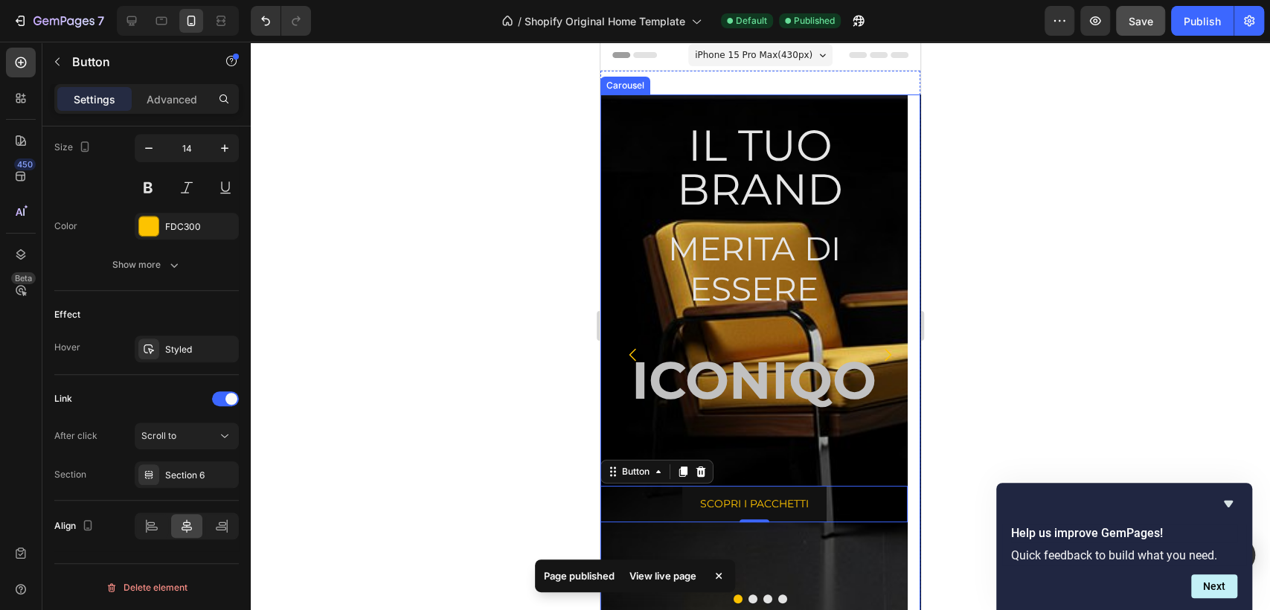
click at [749, 595] on button "Dot" at bounding box center [753, 599] width 9 height 9
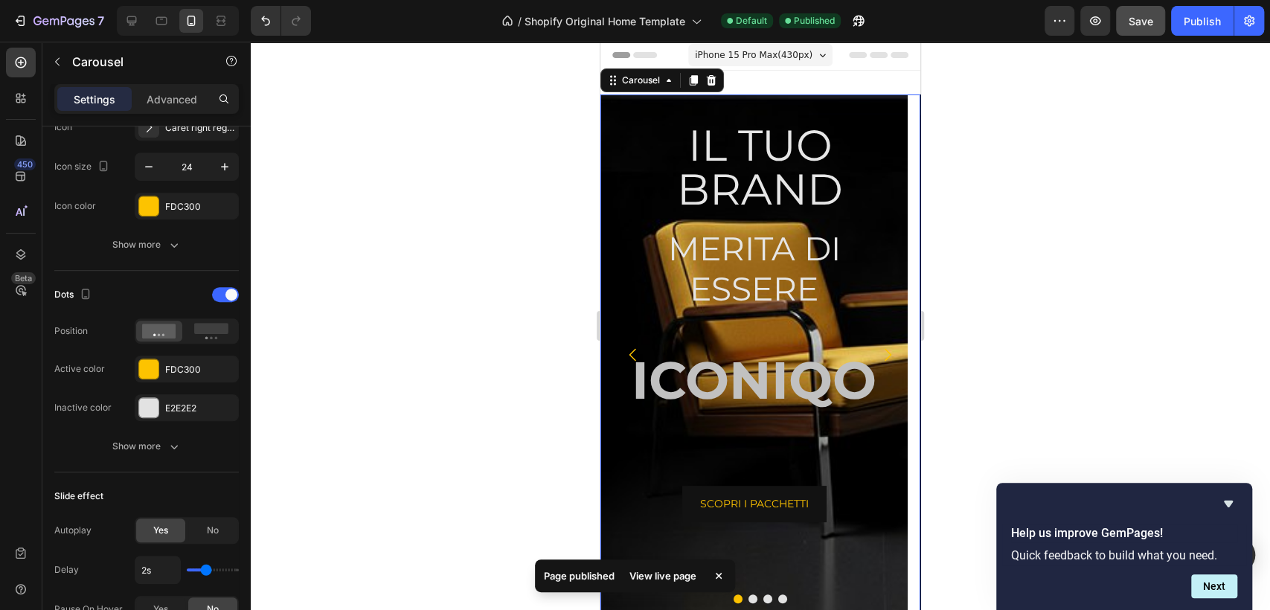
scroll to position [0, 0]
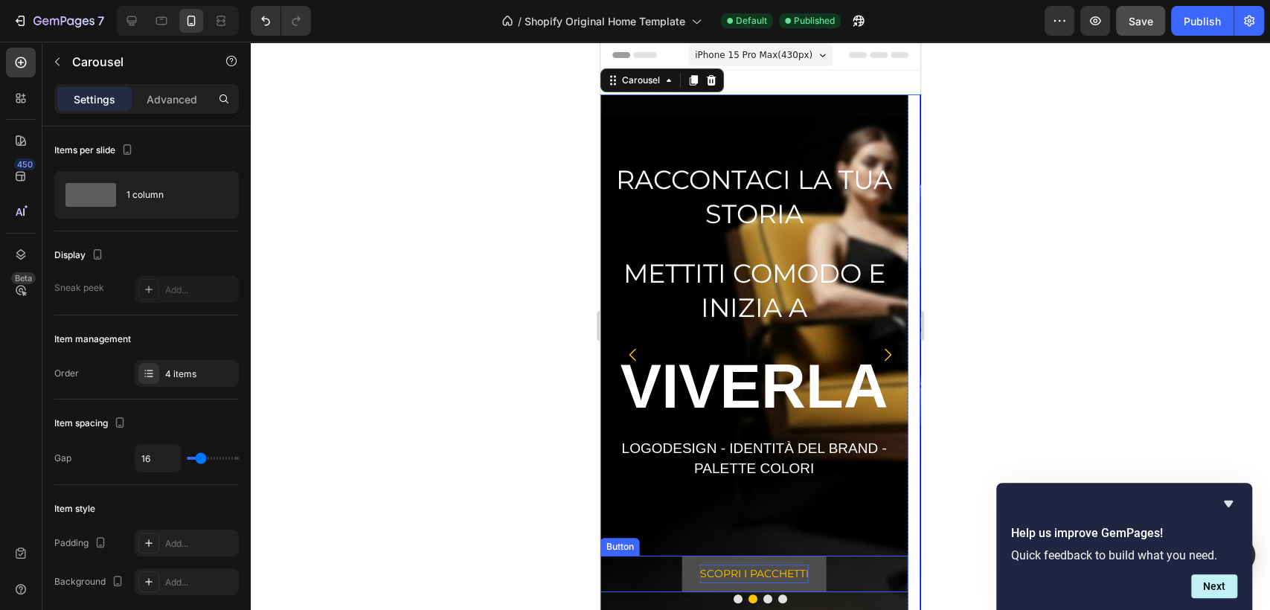
click at [736, 566] on p "SCOPRI I PACCHETTI" at bounding box center [754, 574] width 109 height 19
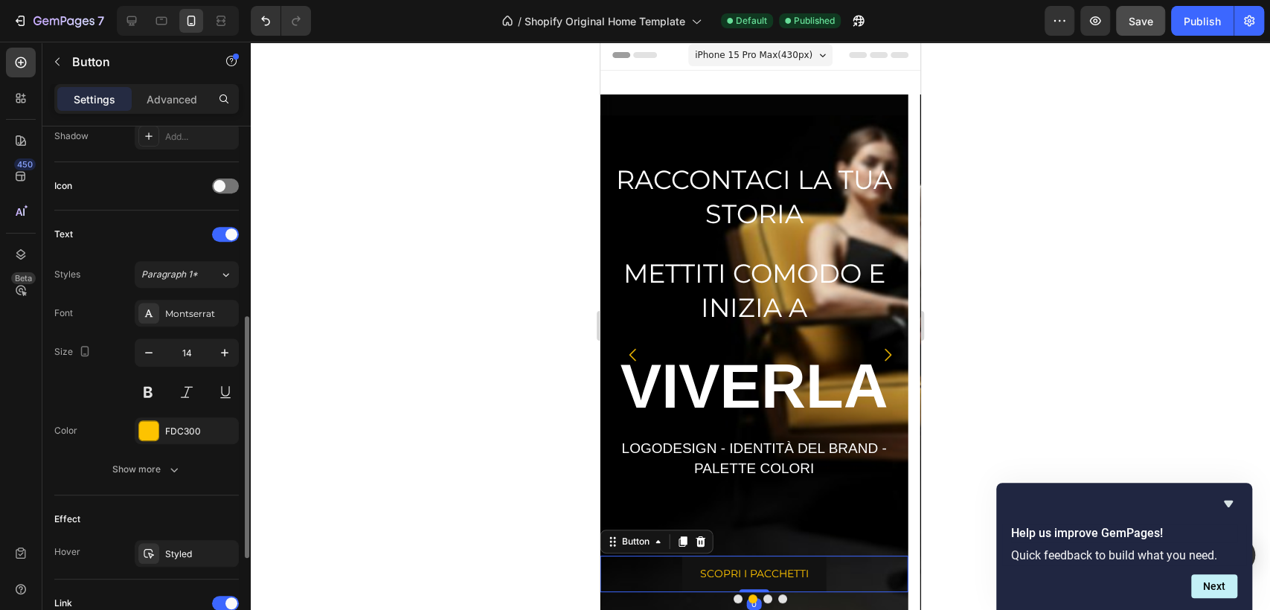
scroll to position [618, 0]
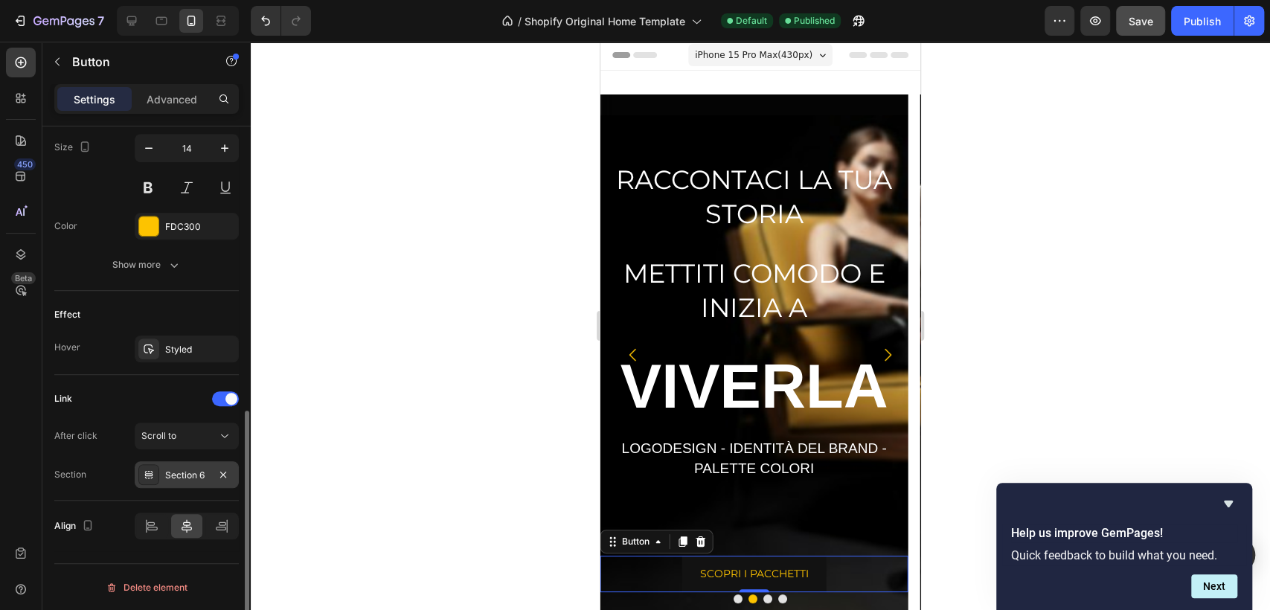
click at [192, 476] on div "Section 6" at bounding box center [186, 475] width 43 height 13
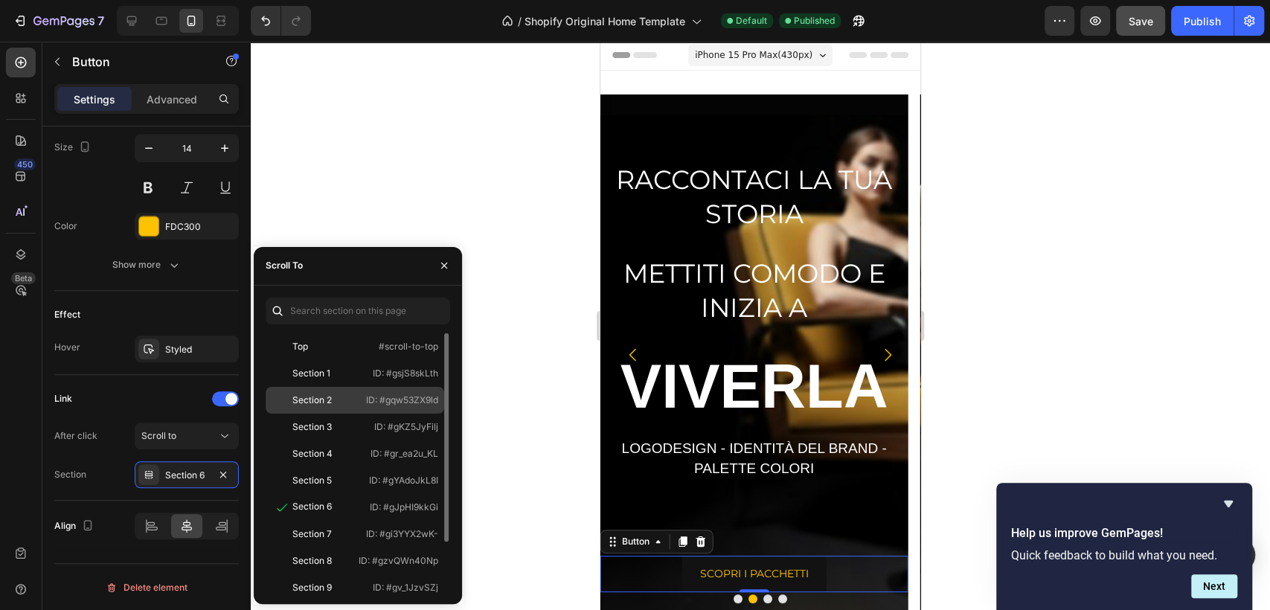
click at [342, 402] on div "Section 2" at bounding box center [315, 400] width 86 height 13
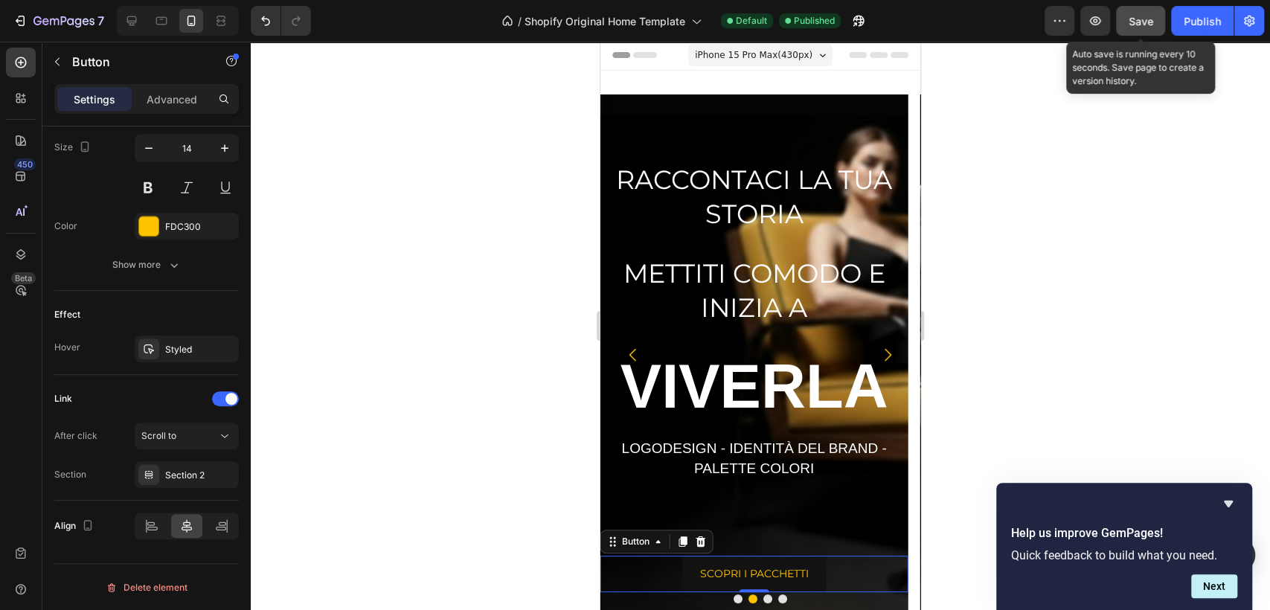
click at [1147, 13] on div "Save" at bounding box center [1141, 21] width 25 height 16
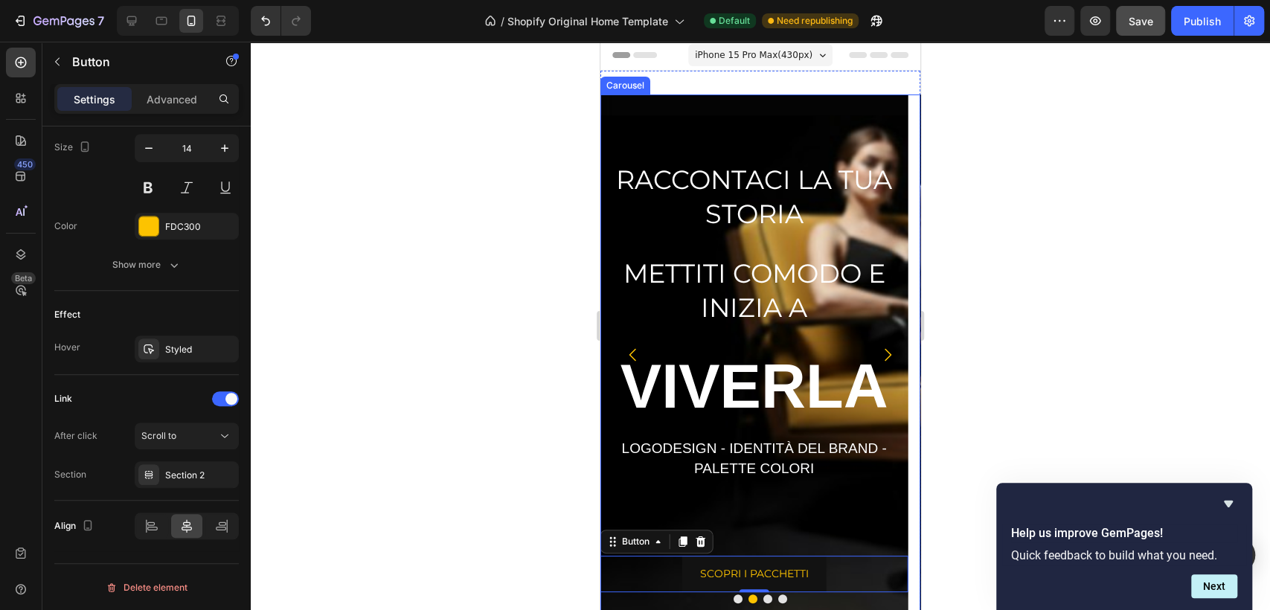
click at [879, 351] on icon "Carousel Next Arrow" at bounding box center [888, 355] width 18 height 18
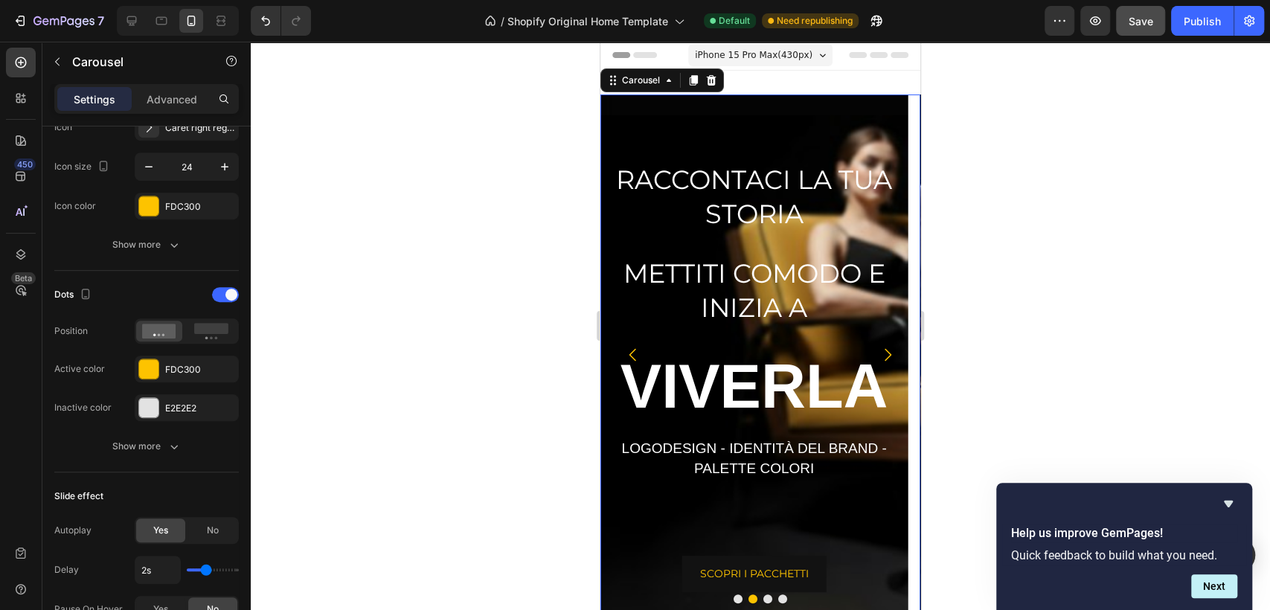
scroll to position [0, 0]
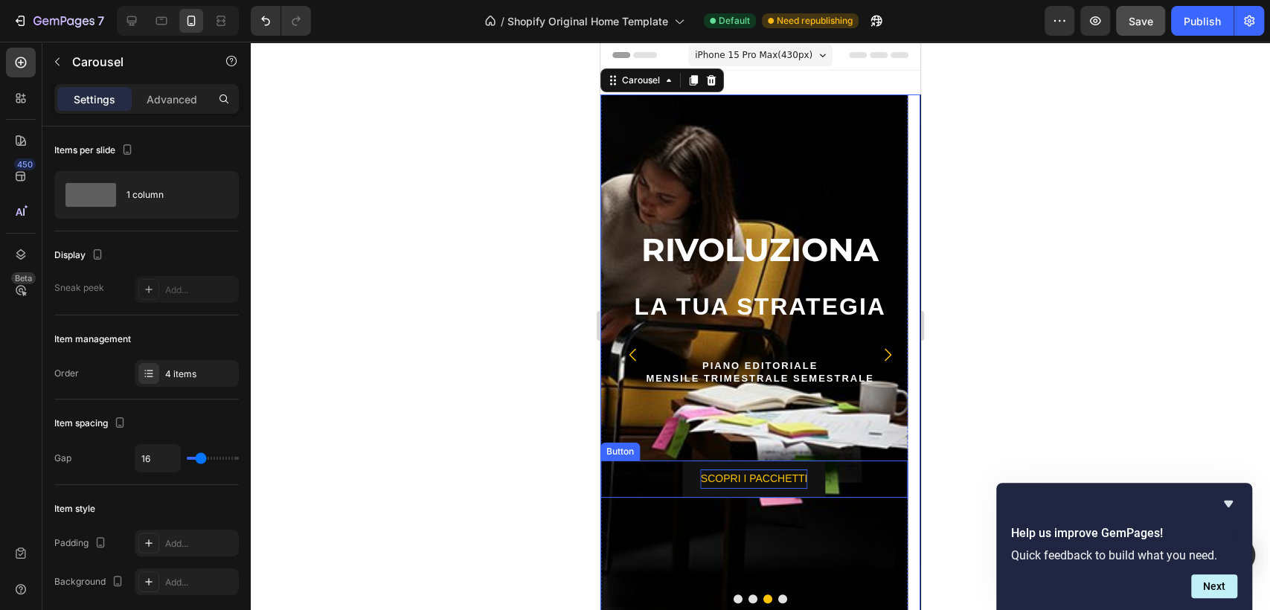
click at [769, 479] on p "SCOPRI I PACCHETTI" at bounding box center [754, 479] width 107 height 19
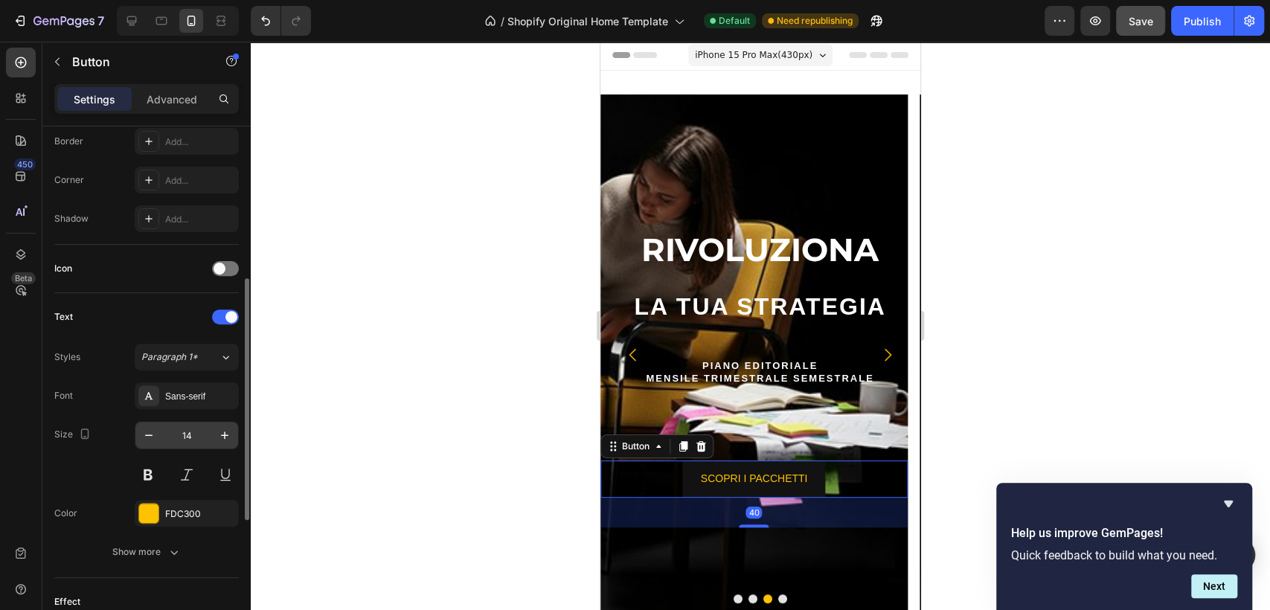
scroll to position [618, 0]
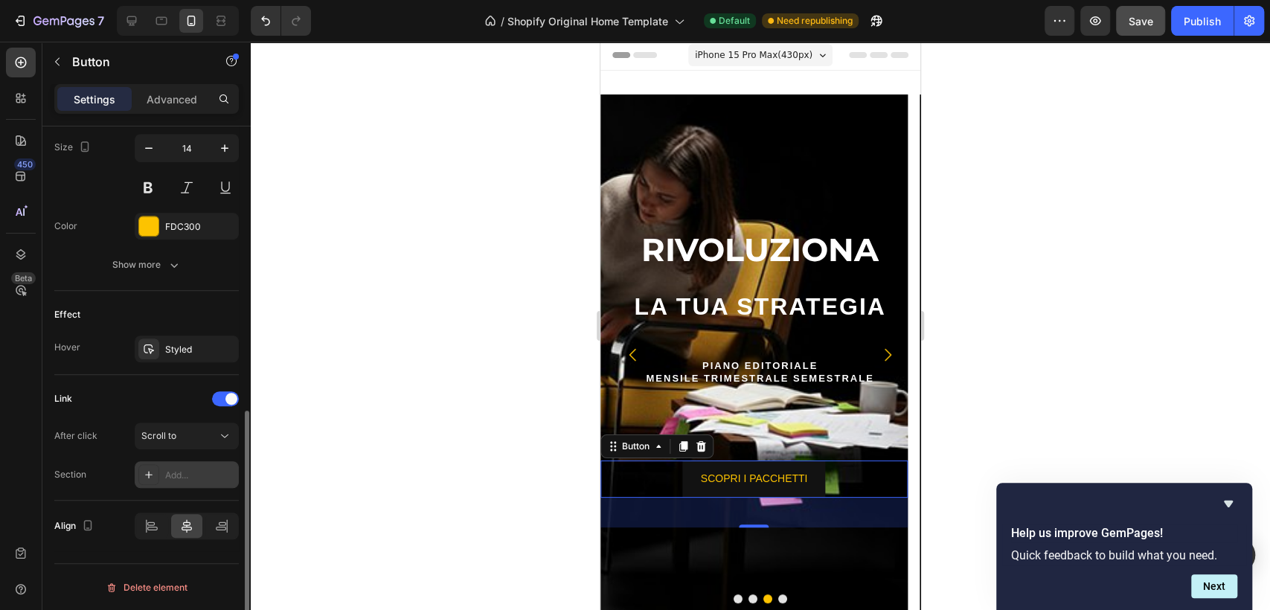
click at [188, 471] on div "Add..." at bounding box center [200, 475] width 70 height 13
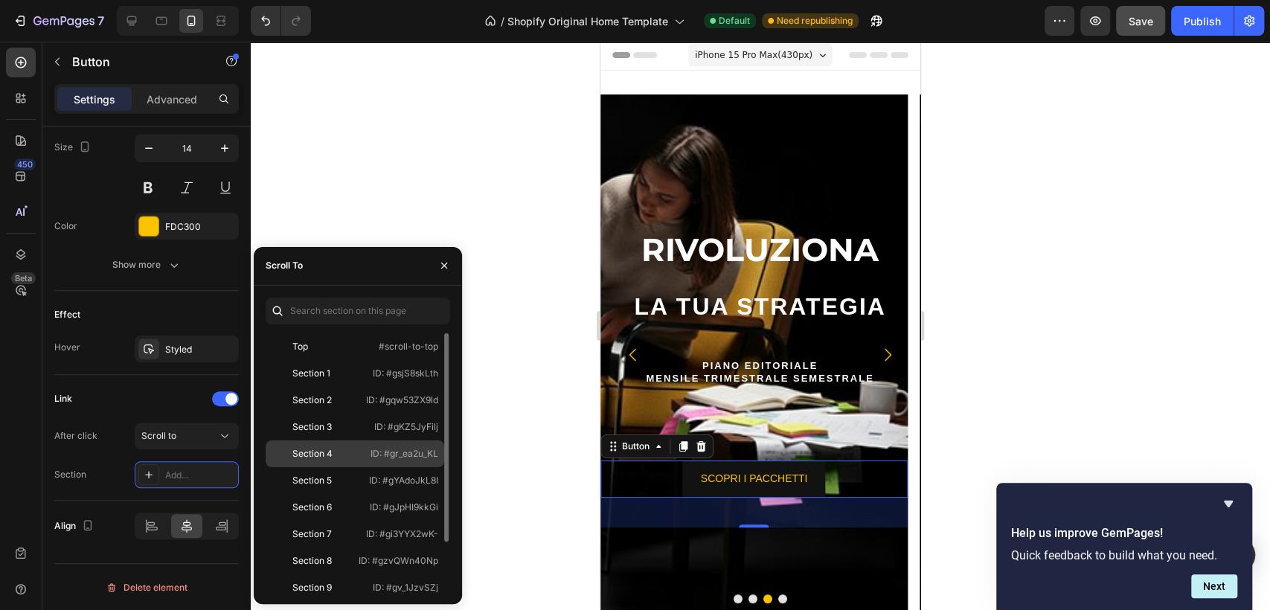
click at [364, 452] on div "Section 4 ID: #gr_ea2u_KL" at bounding box center [355, 454] width 179 height 27
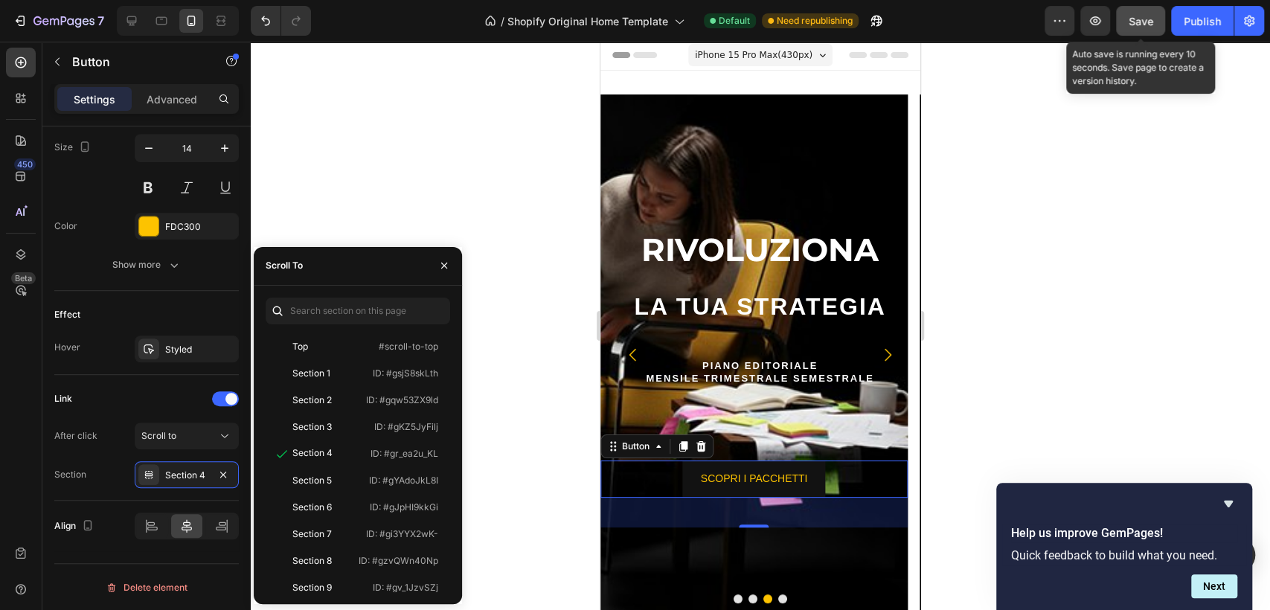
click at [1139, 29] on button "Save" at bounding box center [1140, 21] width 49 height 30
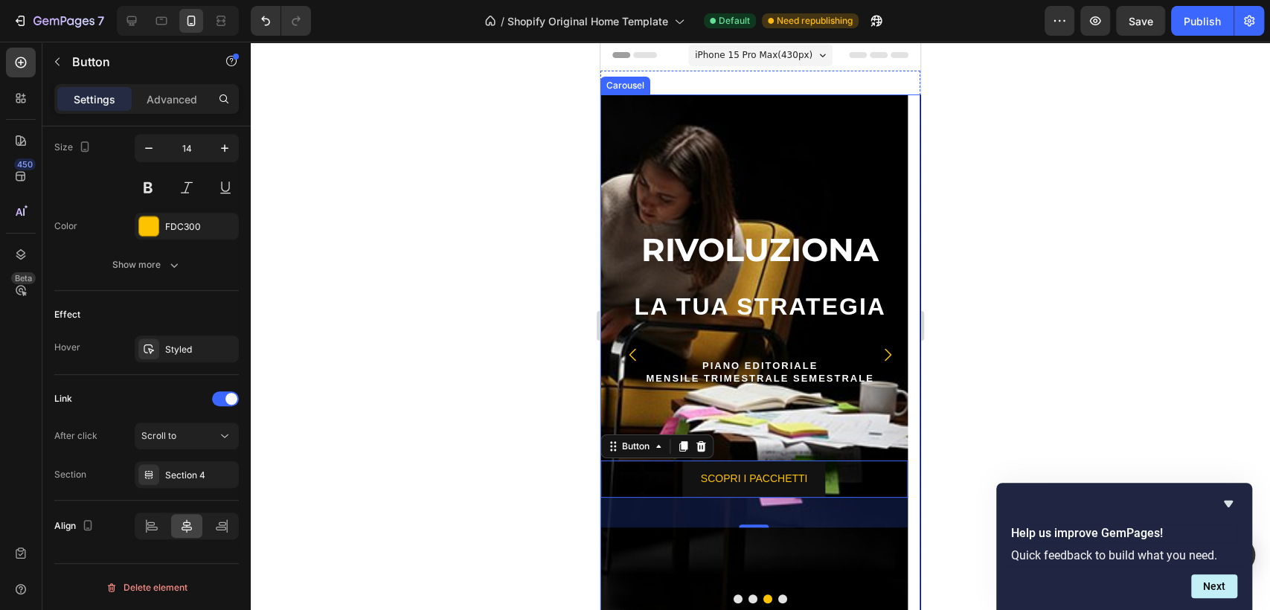
click at [778, 600] on button "Dot" at bounding box center [782, 599] width 9 height 9
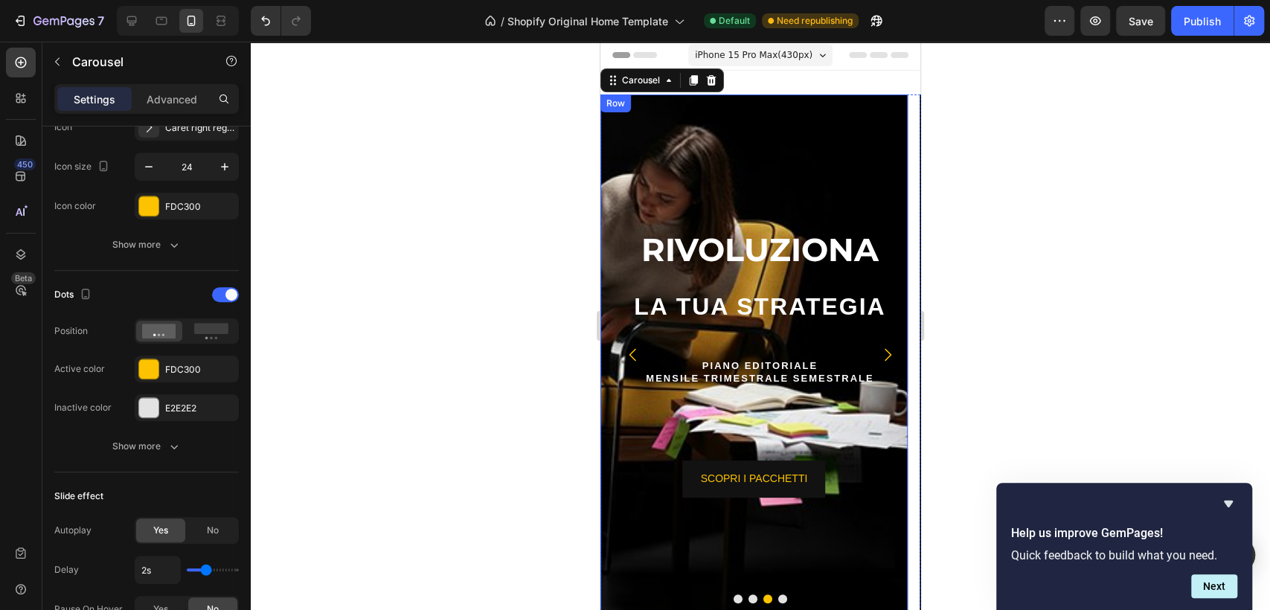
scroll to position [0, 0]
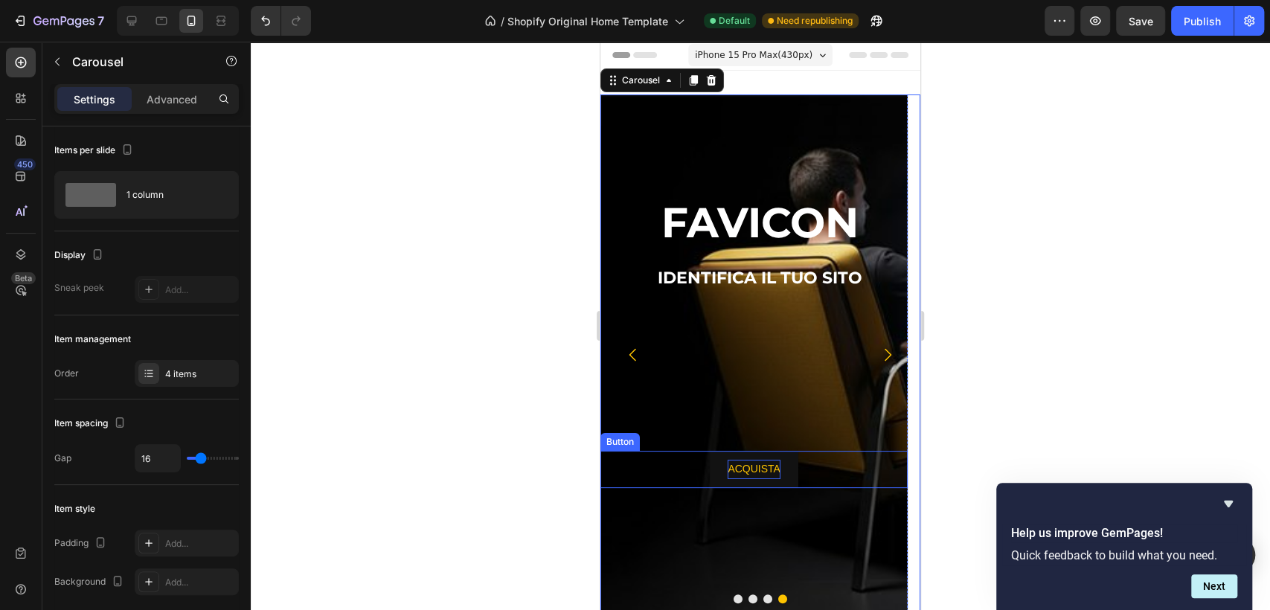
click at [764, 470] on p "ACQUISTA" at bounding box center [754, 469] width 53 height 19
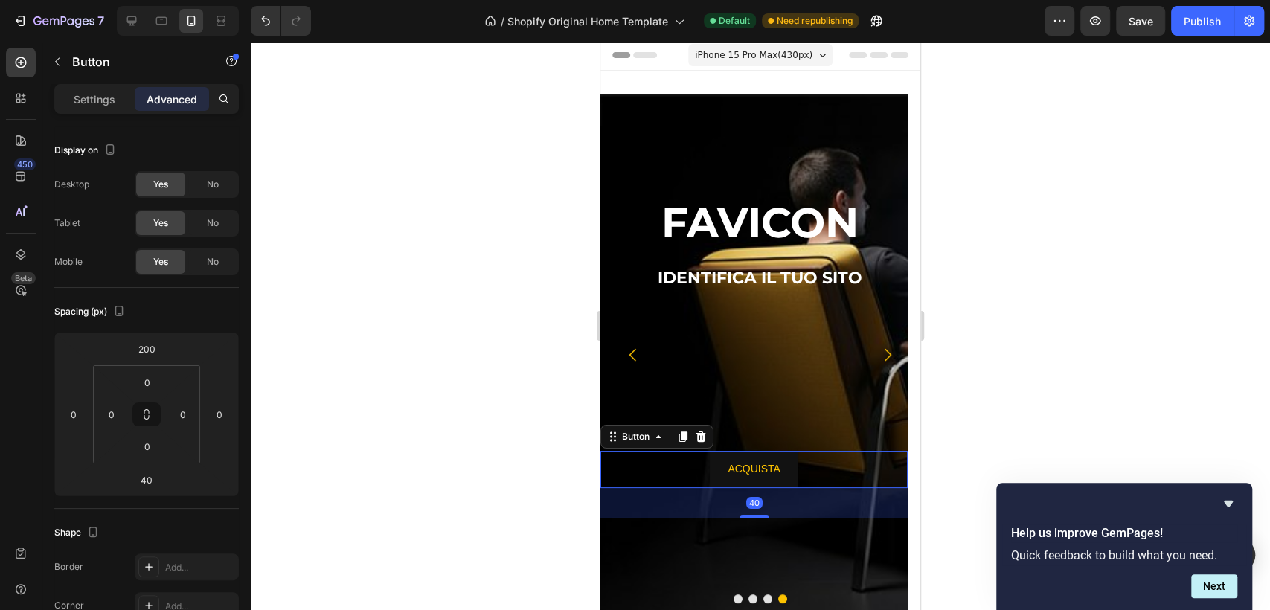
scroll to position [413, 0]
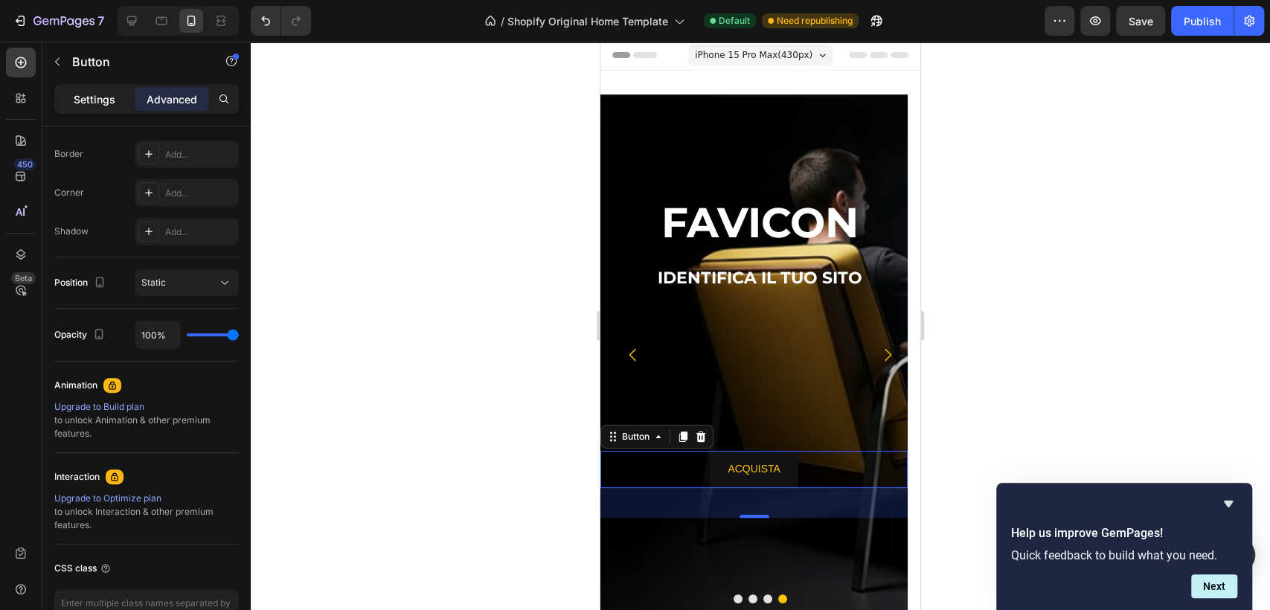
click at [95, 104] on p "Settings" at bounding box center [95, 100] width 42 height 16
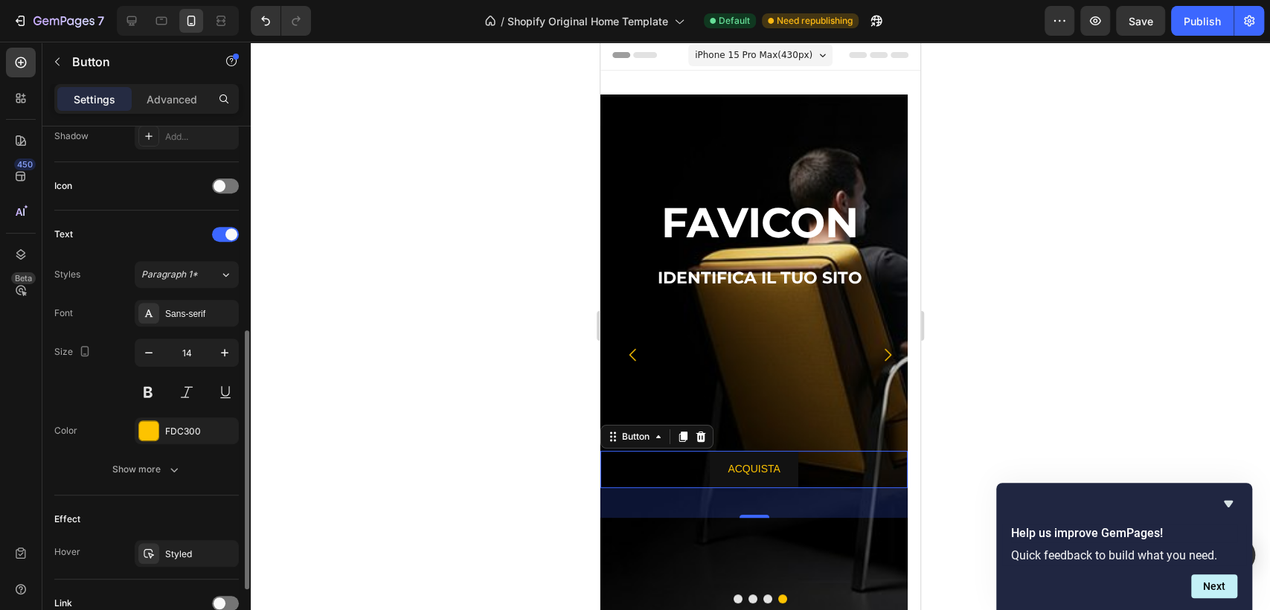
scroll to position [540, 0]
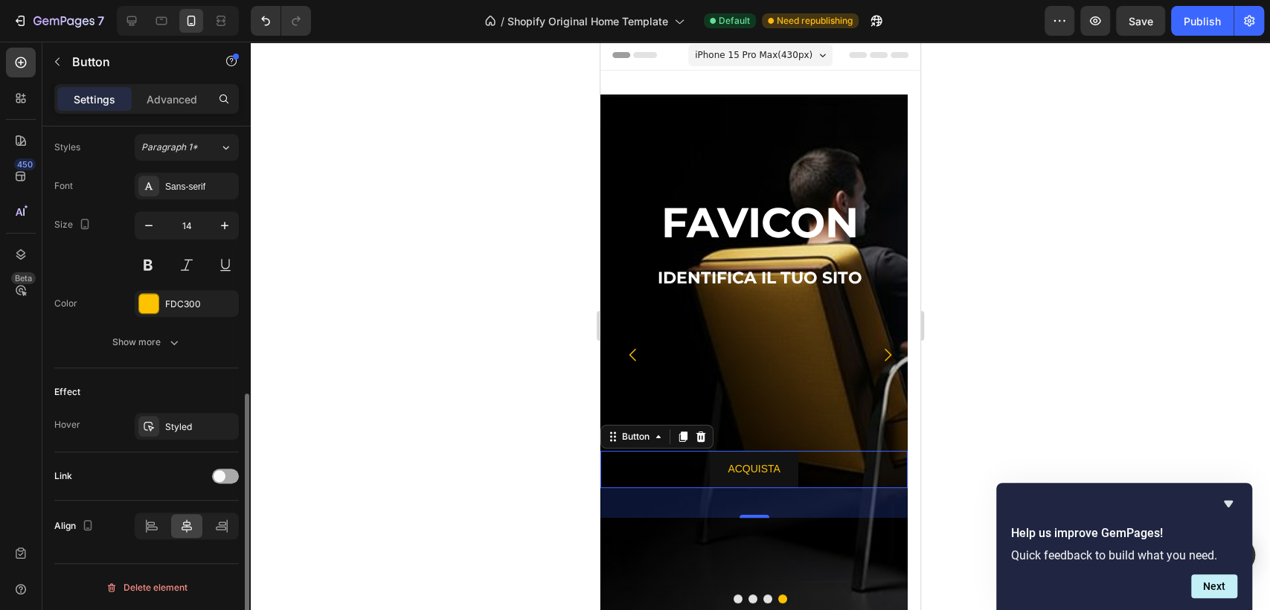
click at [222, 475] on span at bounding box center [220, 476] width 12 height 12
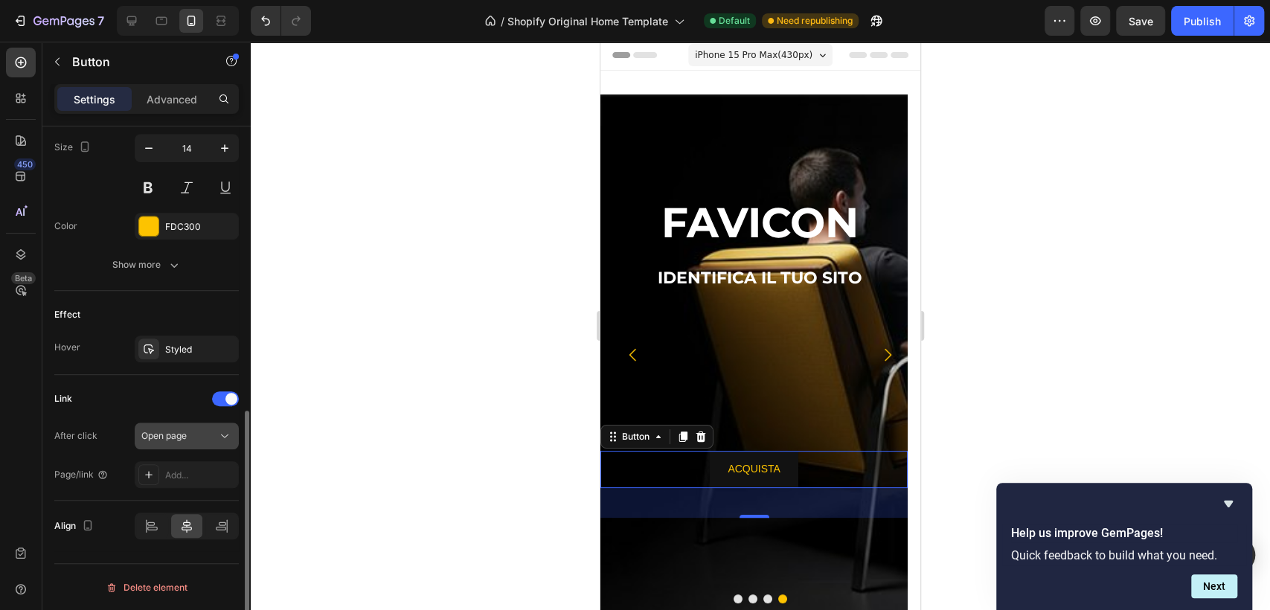
click at [202, 430] on div "Open page" at bounding box center [179, 435] width 76 height 13
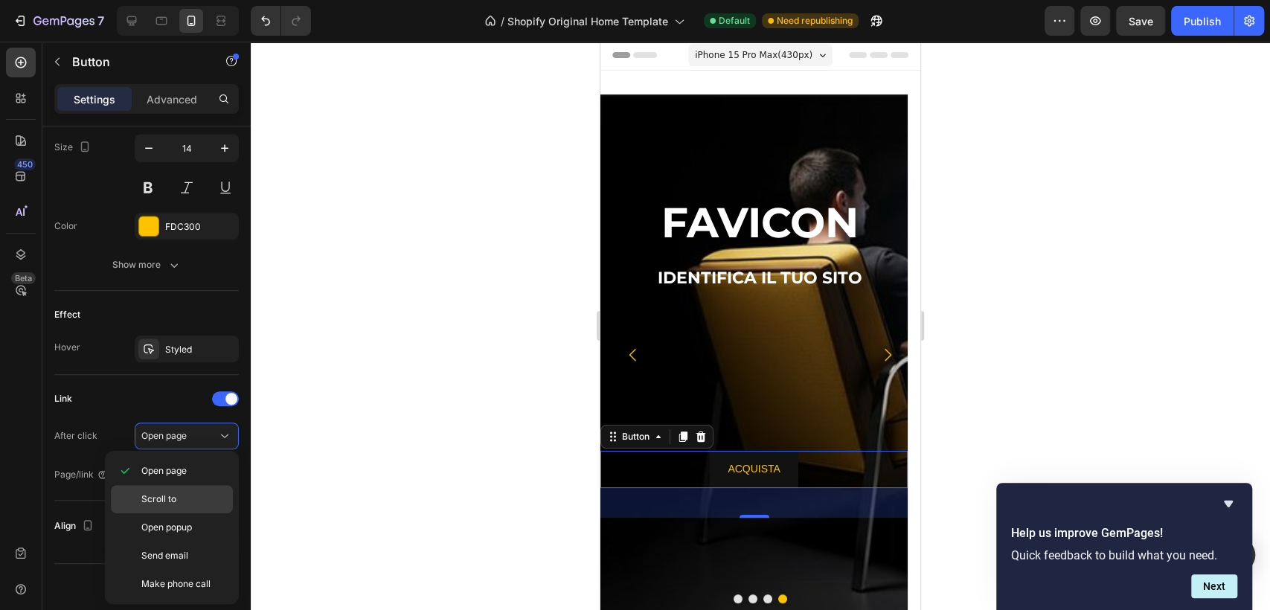
click at [178, 496] on p "Scroll to" at bounding box center [183, 499] width 85 height 13
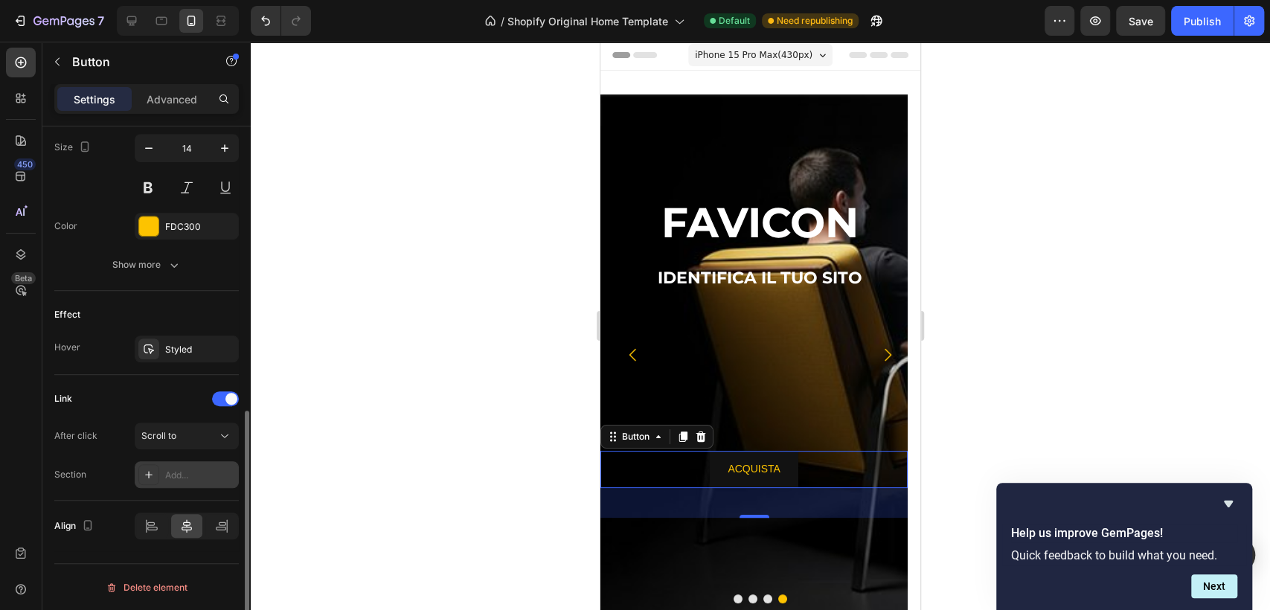
click at [185, 479] on div "Add..." at bounding box center [200, 475] width 70 height 13
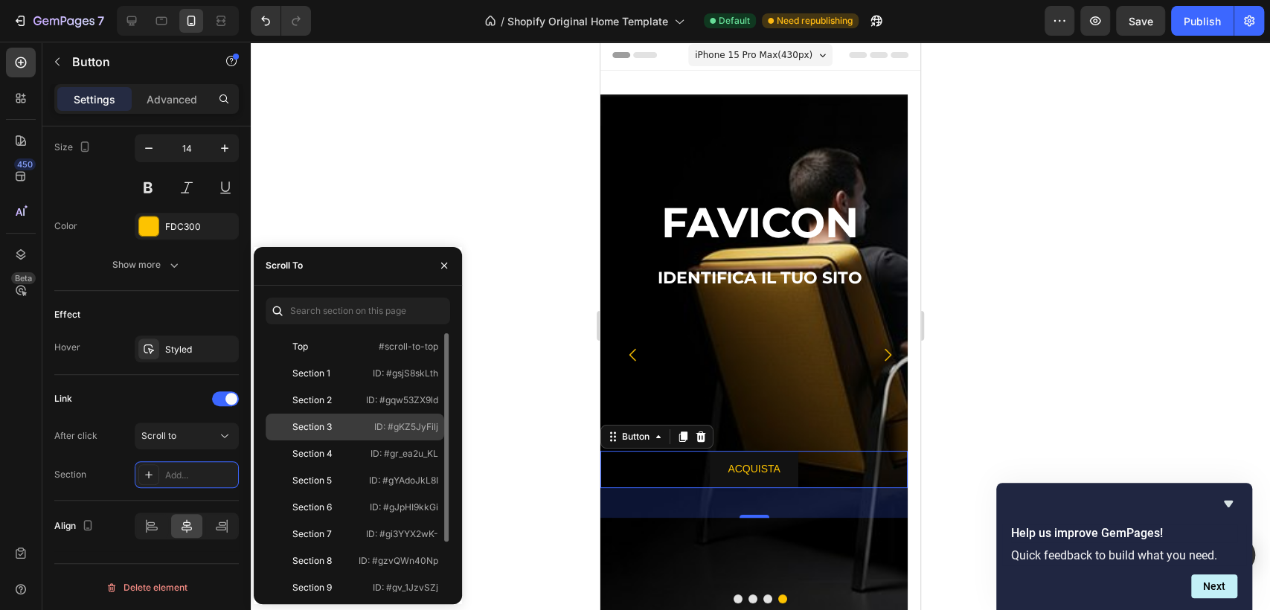
click at [358, 427] on div "Section 3 ID: #gKZ5JyFilj" at bounding box center [355, 427] width 179 height 27
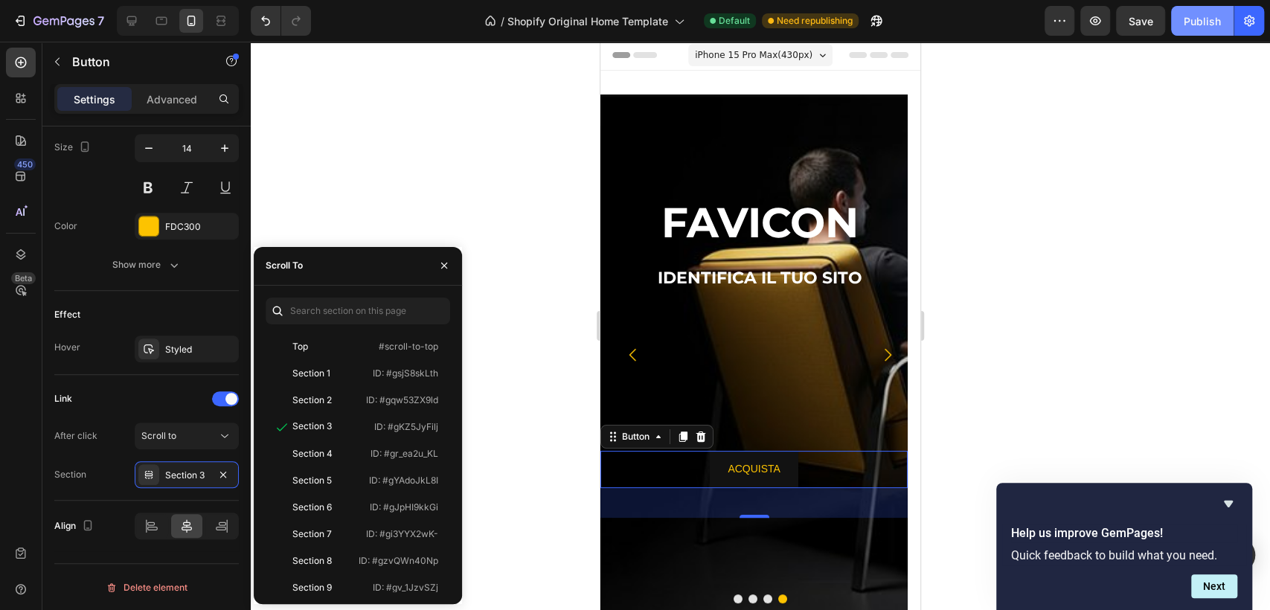
click at [1203, 13] on div "Publish" at bounding box center [1202, 21] width 37 height 16
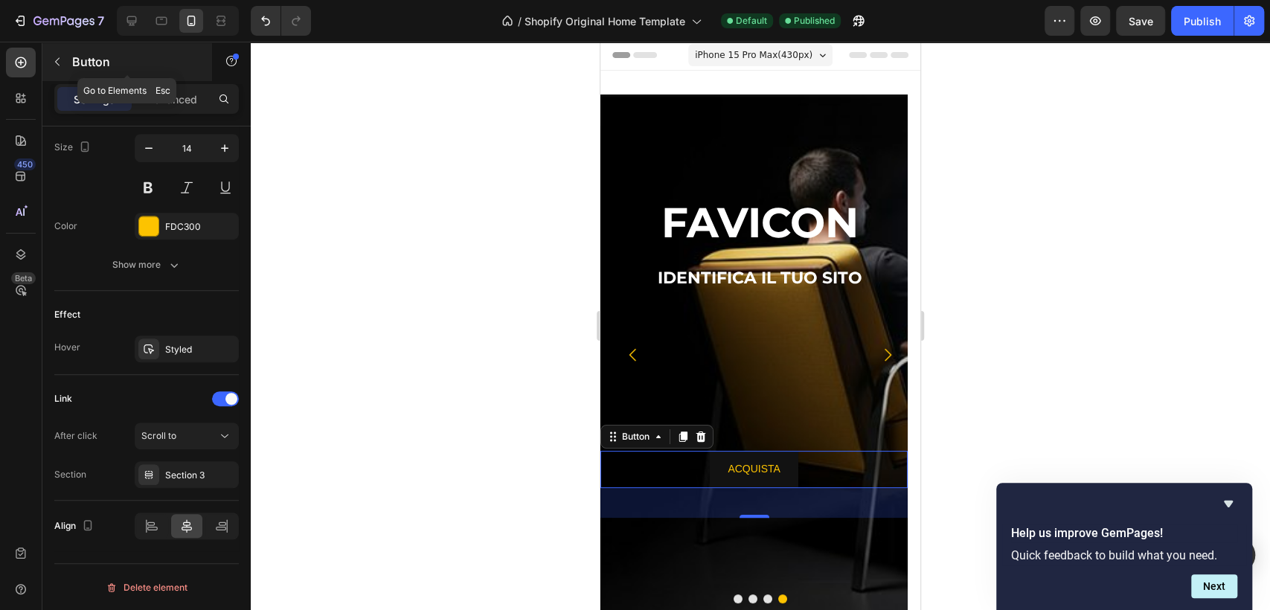
click at [54, 53] on button "button" at bounding box center [57, 62] width 24 height 24
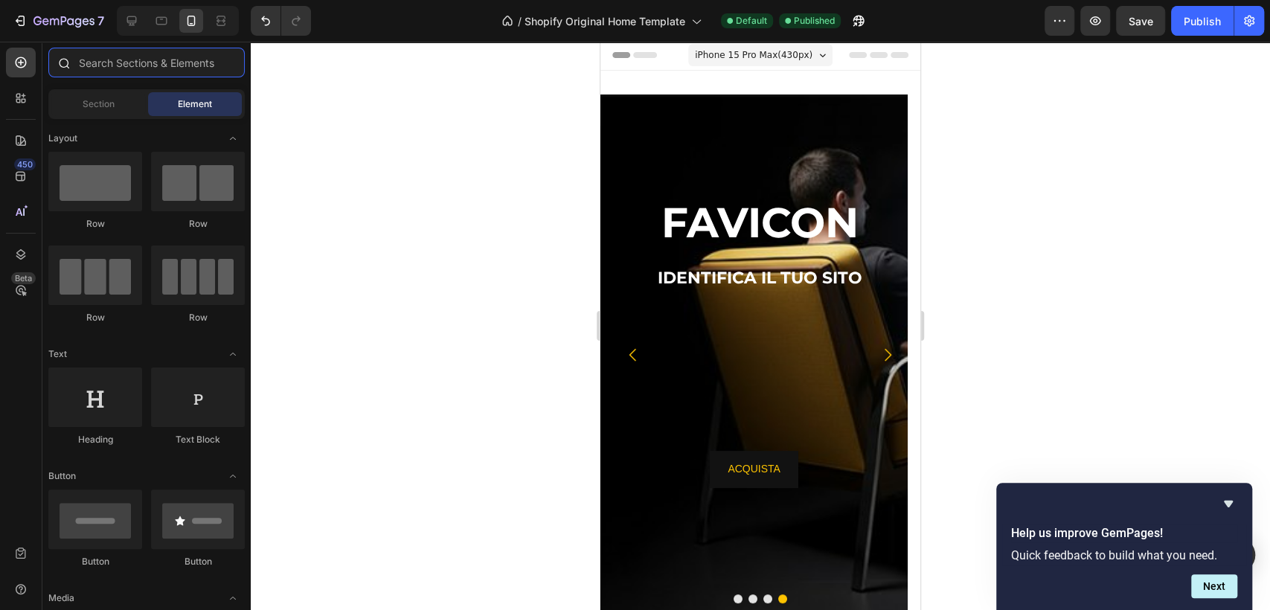
click at [116, 57] on input "text" at bounding box center [146, 63] width 196 height 30
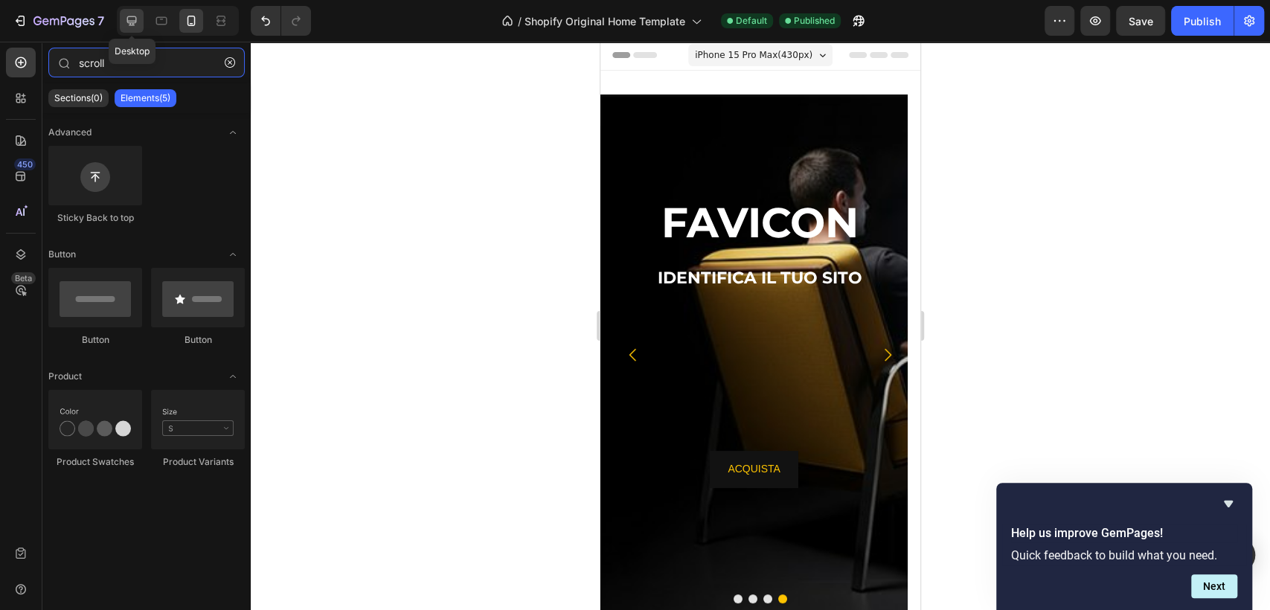
type input "scroll"
click at [131, 17] on icon at bounding box center [131, 20] width 15 height 15
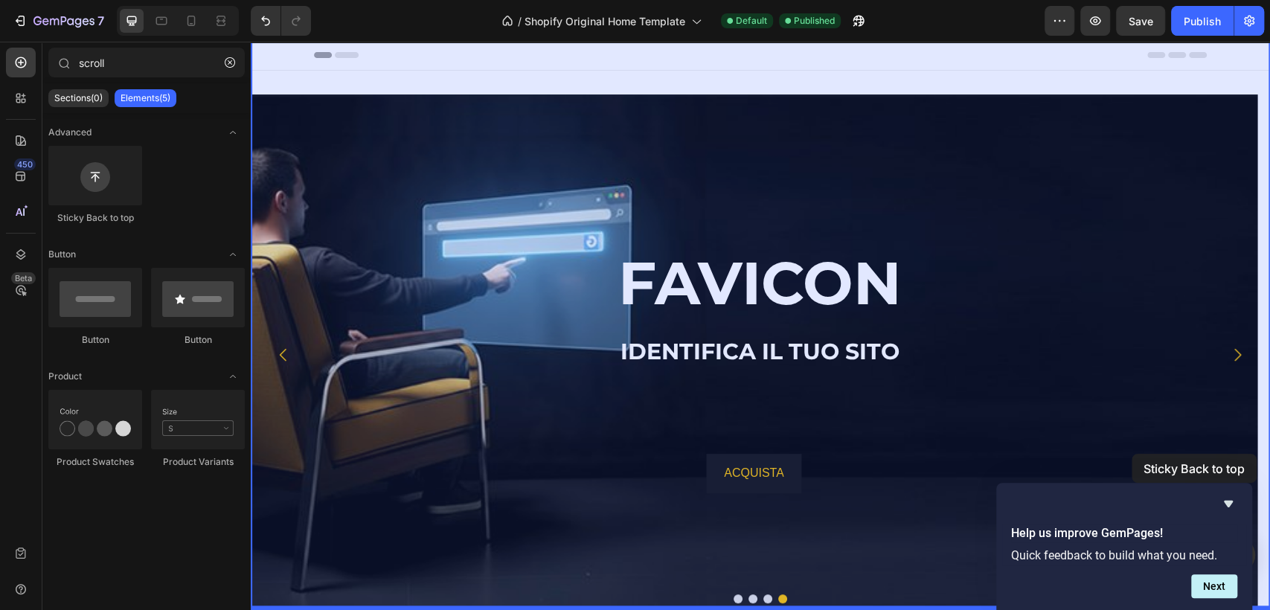
drag, startPoint x: 336, startPoint y: 230, endPoint x: 1474, endPoint y: 548, distance: 1181.5
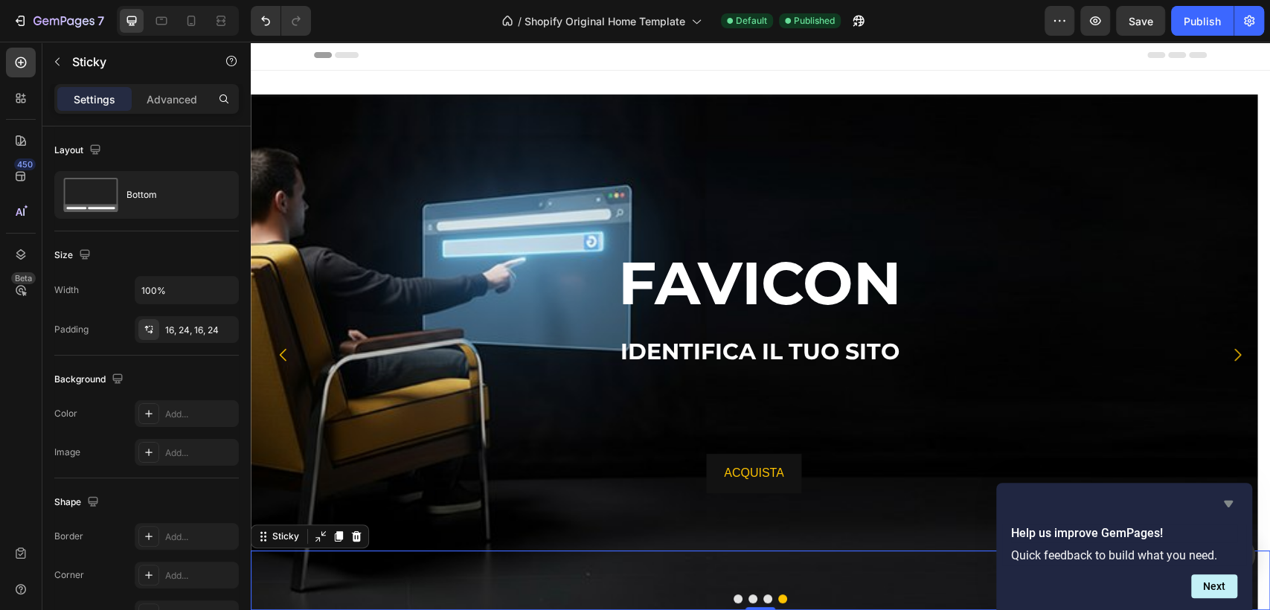
click at [1227, 505] on icon "Hide survey" at bounding box center [1228, 504] width 9 height 7
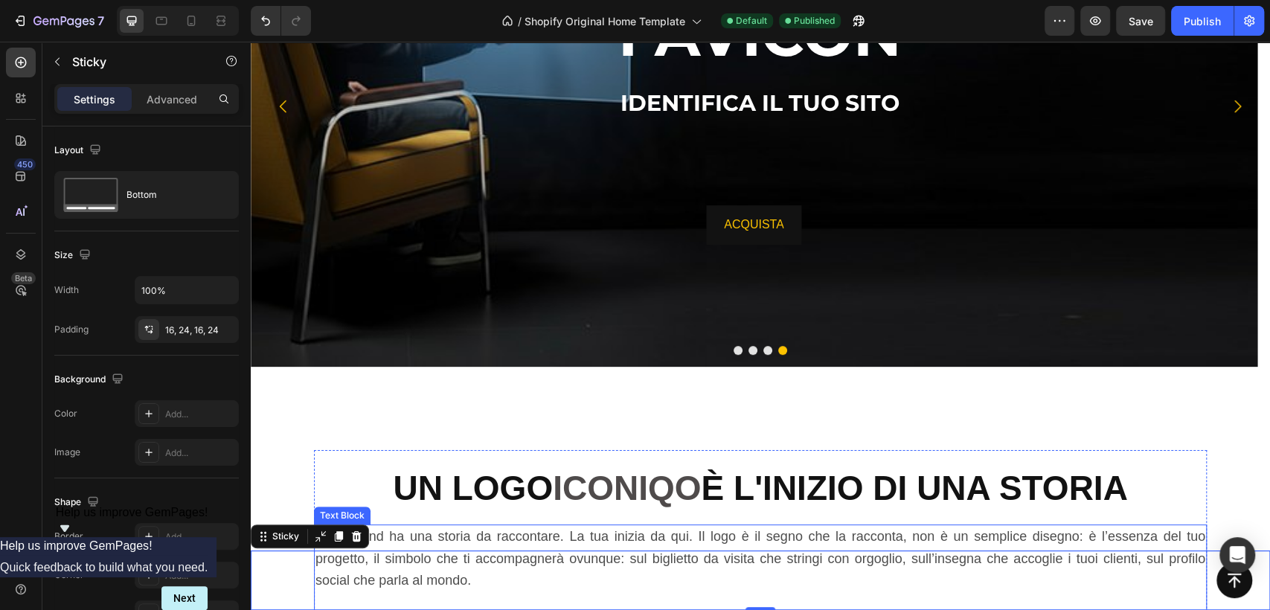
scroll to position [498, 0]
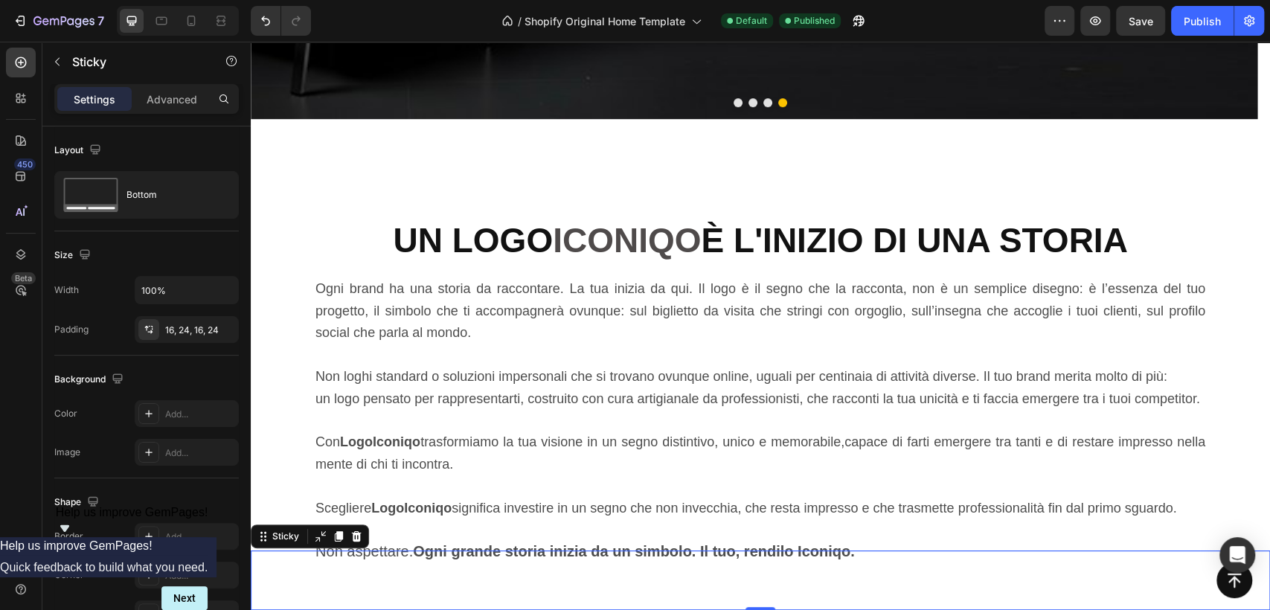
drag, startPoint x: 1157, startPoint y: 598, endPoint x: 1047, endPoint y: 601, distance: 109.4
click at [208, 537] on div "Help us improve GemPages!" at bounding box center [132, 521] width 153 height 31
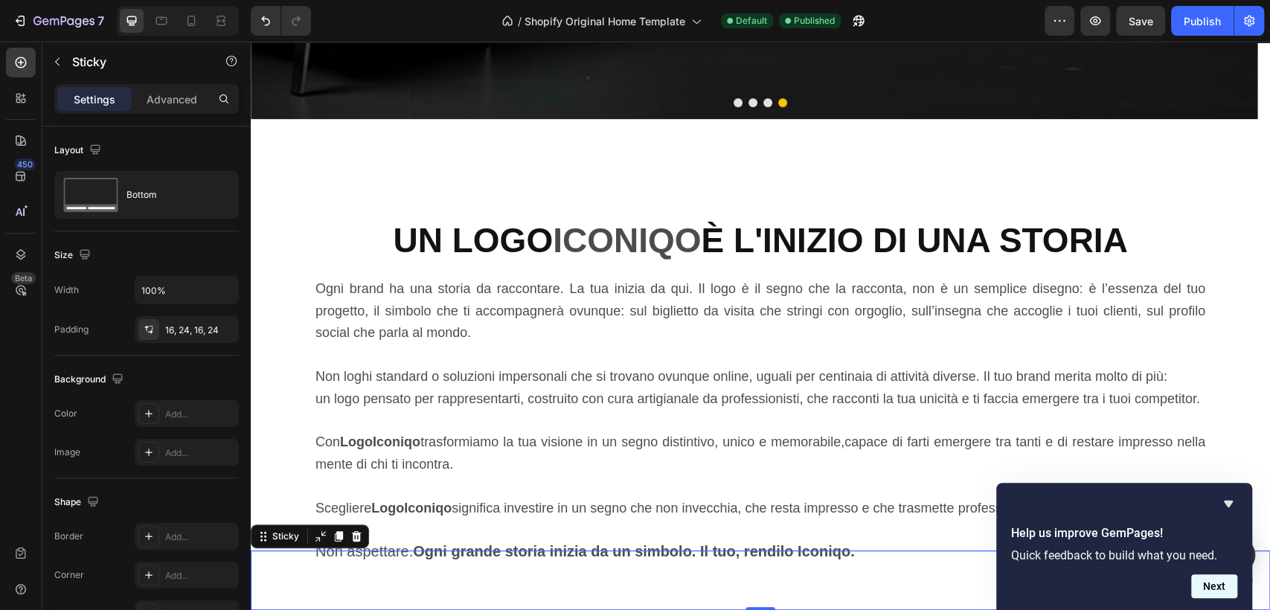
click at [1220, 579] on button "Next" at bounding box center [1215, 587] width 46 height 24
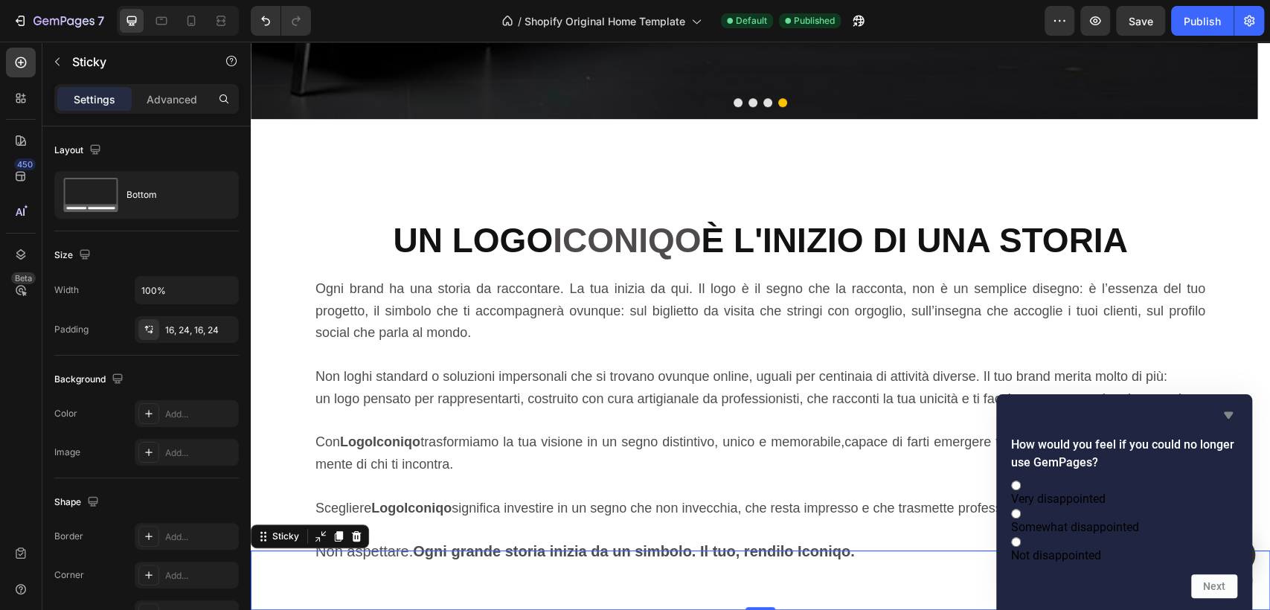
click at [1231, 406] on icon "Hide survey" at bounding box center [1229, 415] width 18 height 18
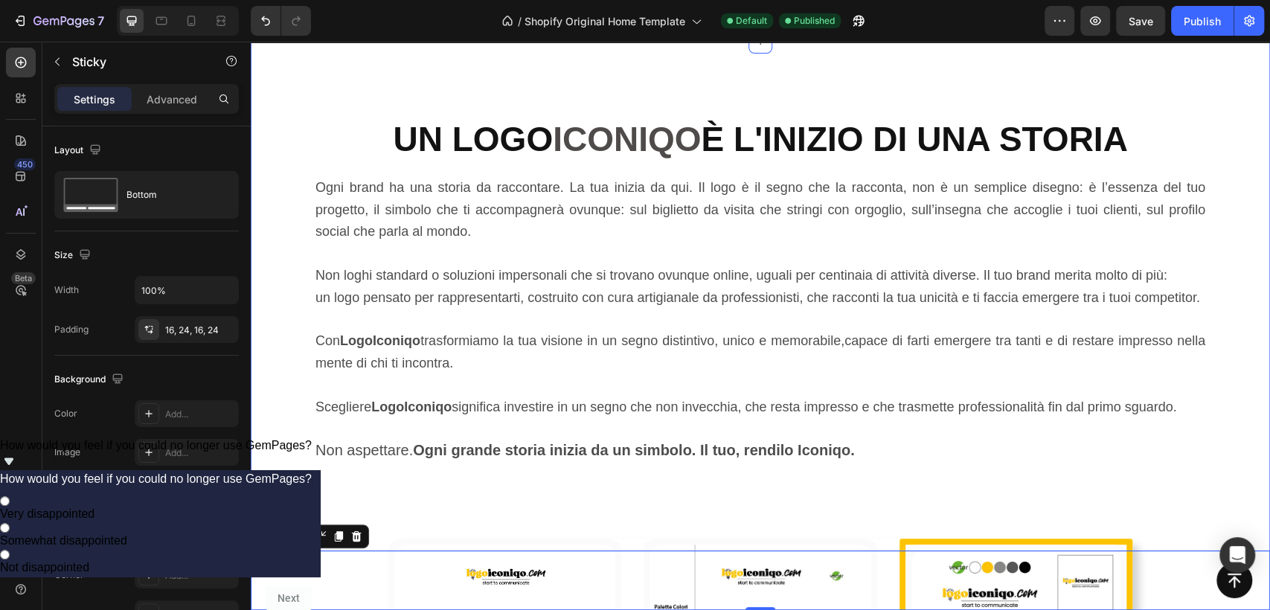
scroll to position [746, 0]
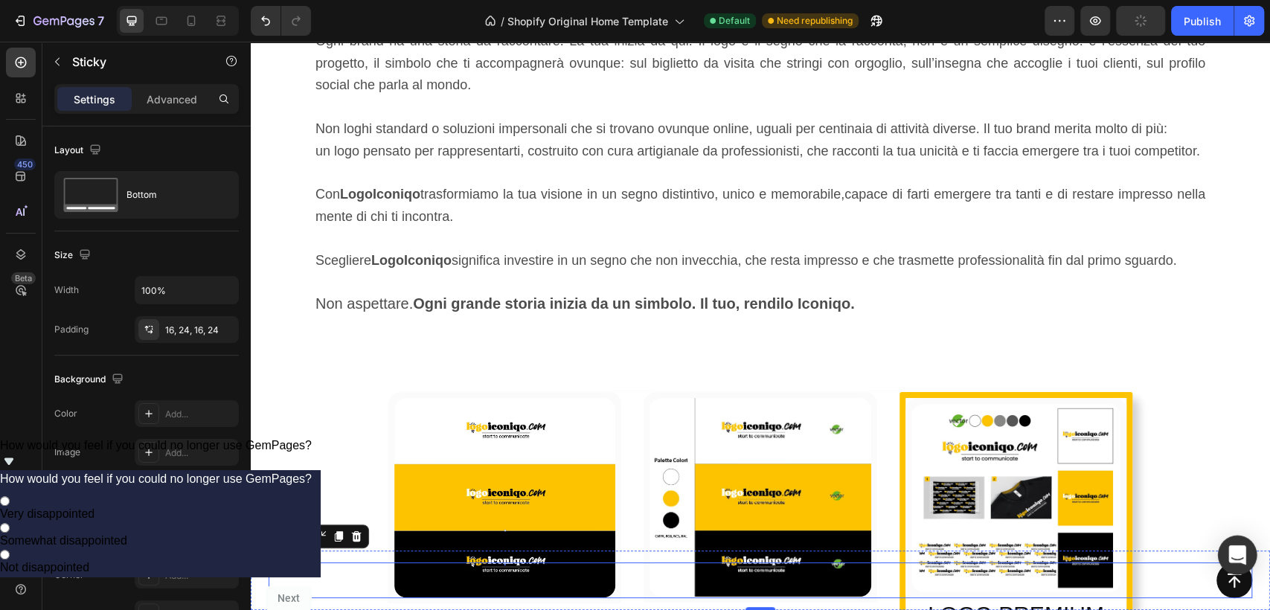
click at [1219, 568] on div "Open Intercom Messenger" at bounding box center [1237, 555] width 39 height 39
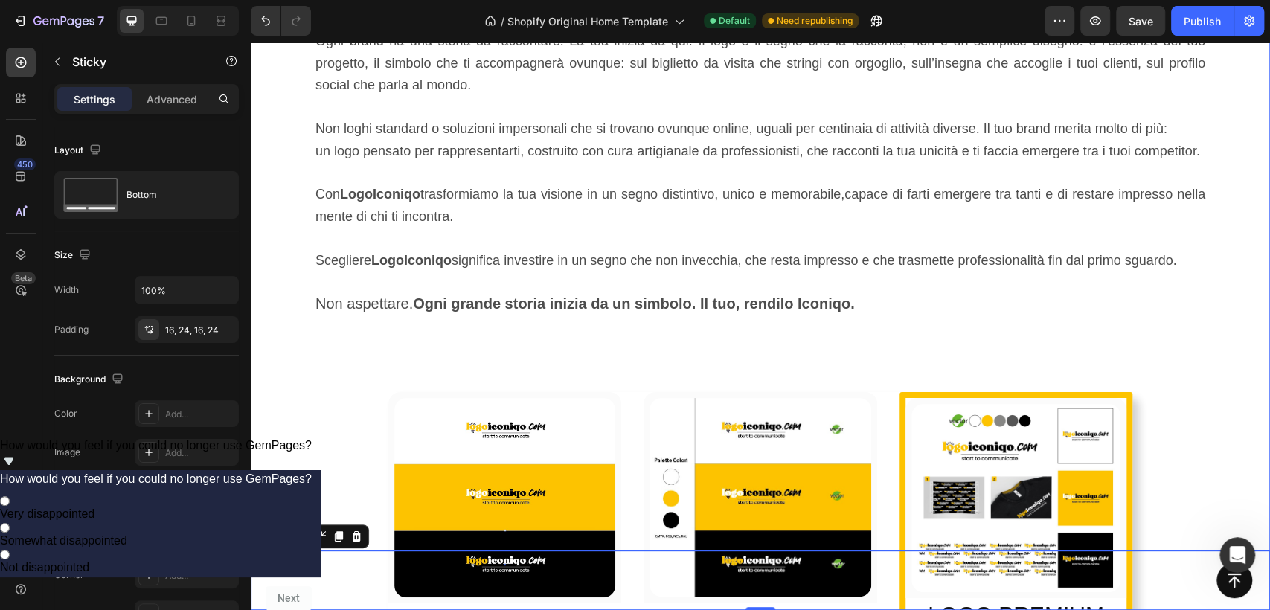
scroll to position [0, 0]
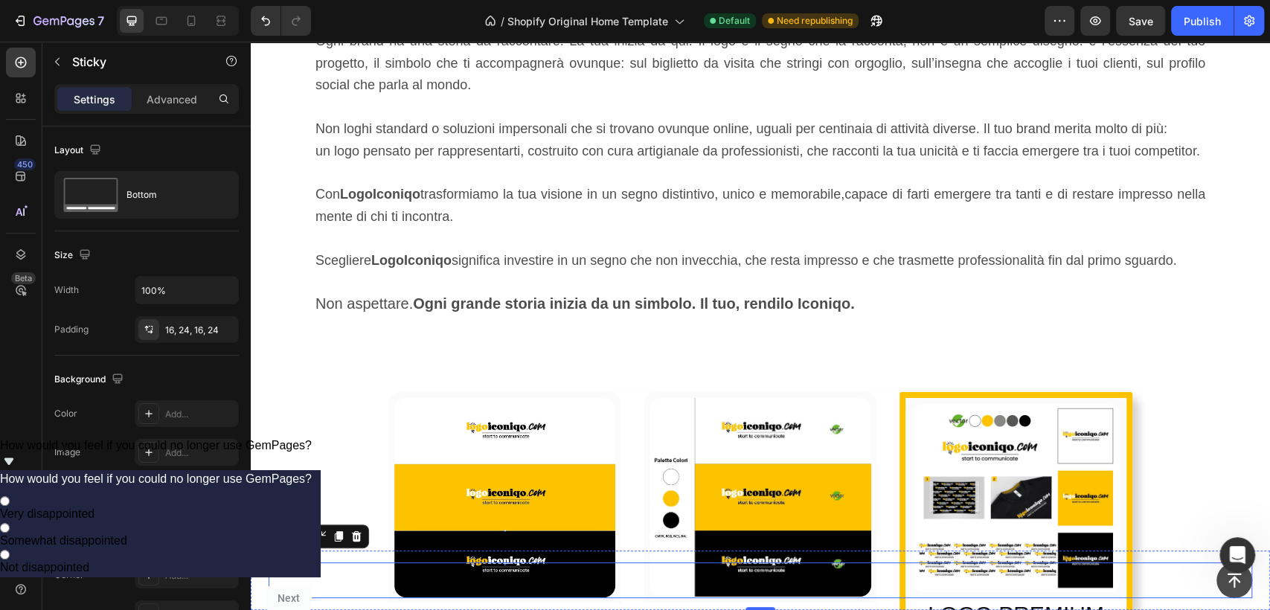
click at [1217, 568] on button at bounding box center [1235, 581] width 36 height 36
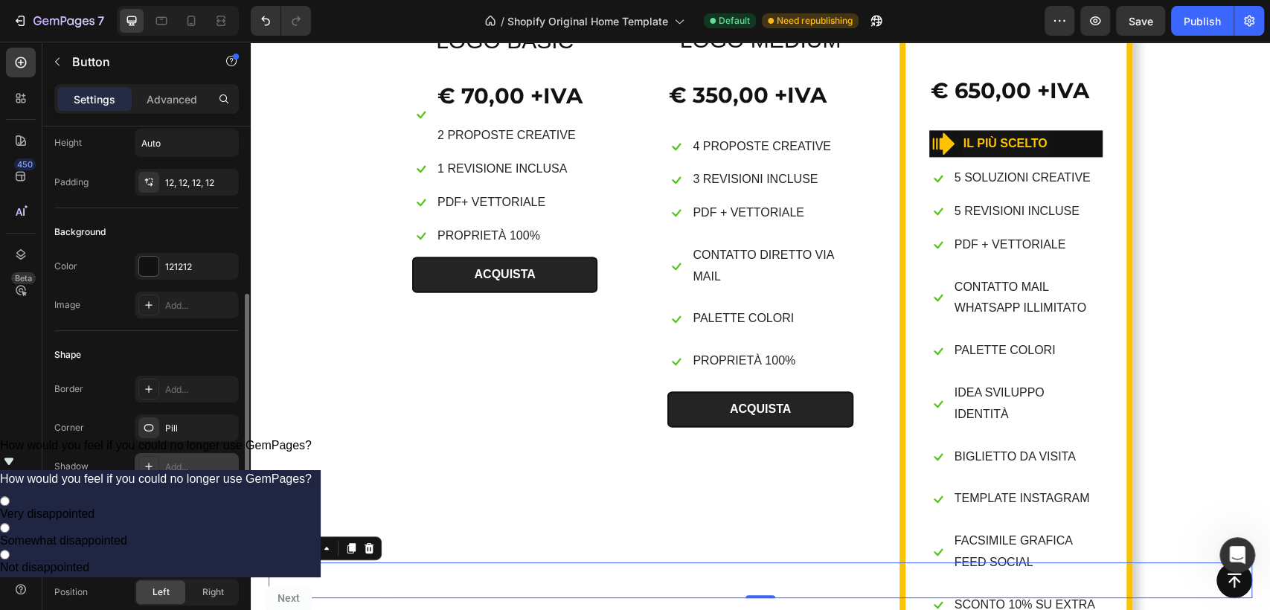
scroll to position [165, 0]
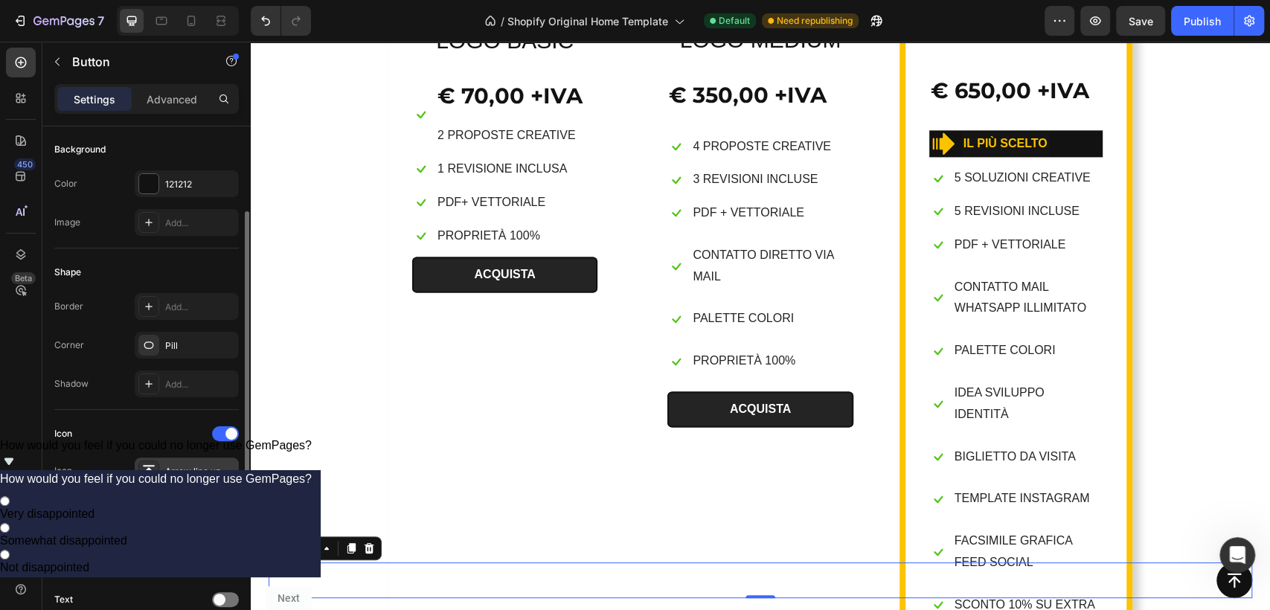
click at [191, 476] on div "Arrow line up bold" at bounding box center [200, 471] width 70 height 13
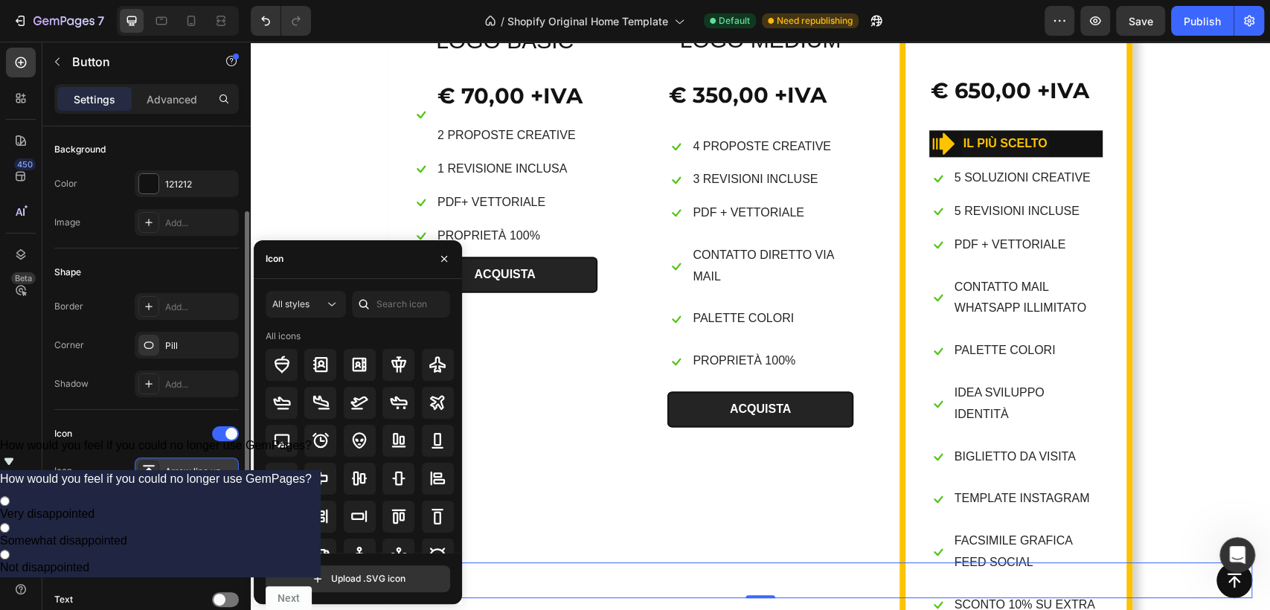
click at [191, 476] on div "Arrow line up bold" at bounding box center [200, 471] width 70 height 13
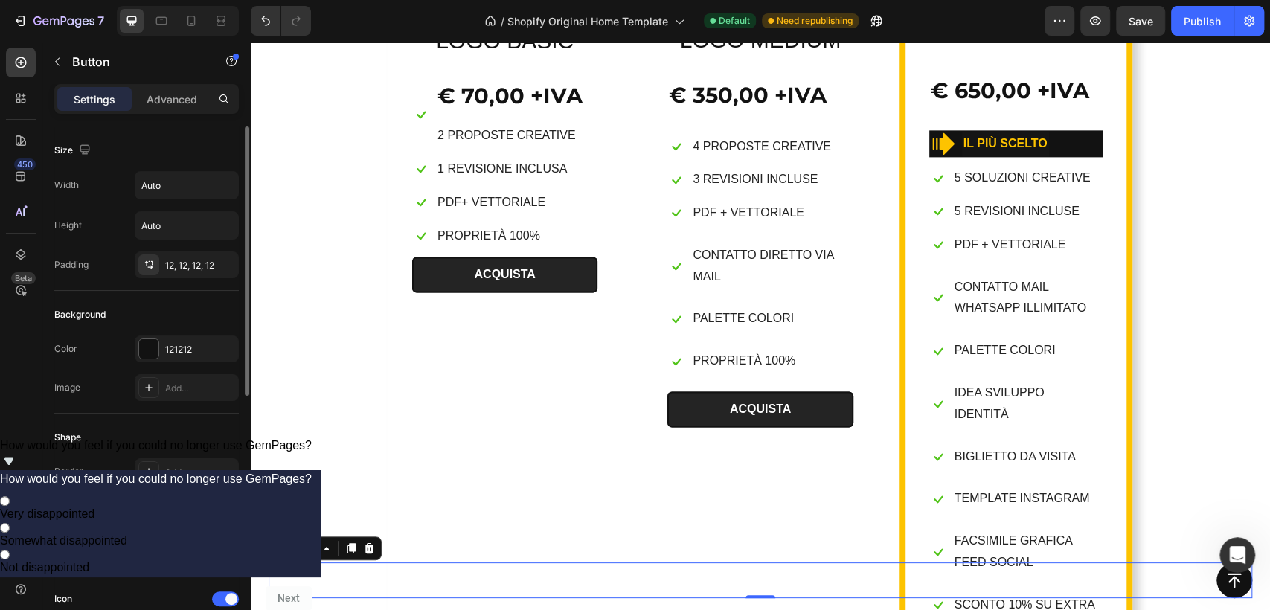
scroll to position [83, 0]
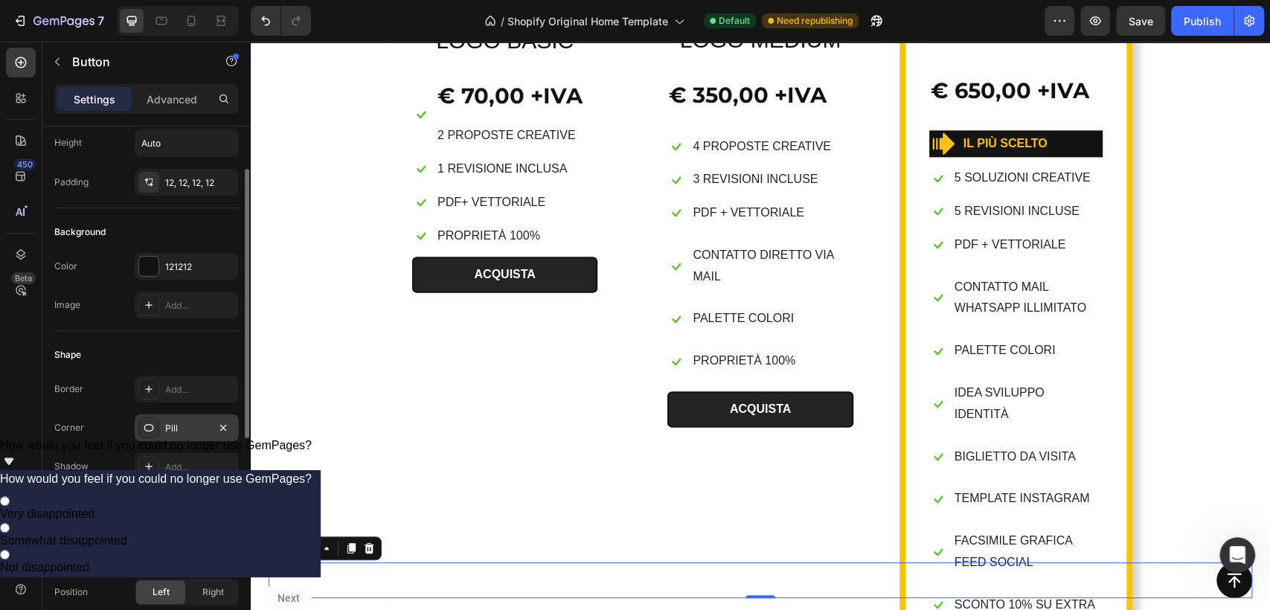
click at [172, 422] on div "Pill" at bounding box center [186, 428] width 43 height 13
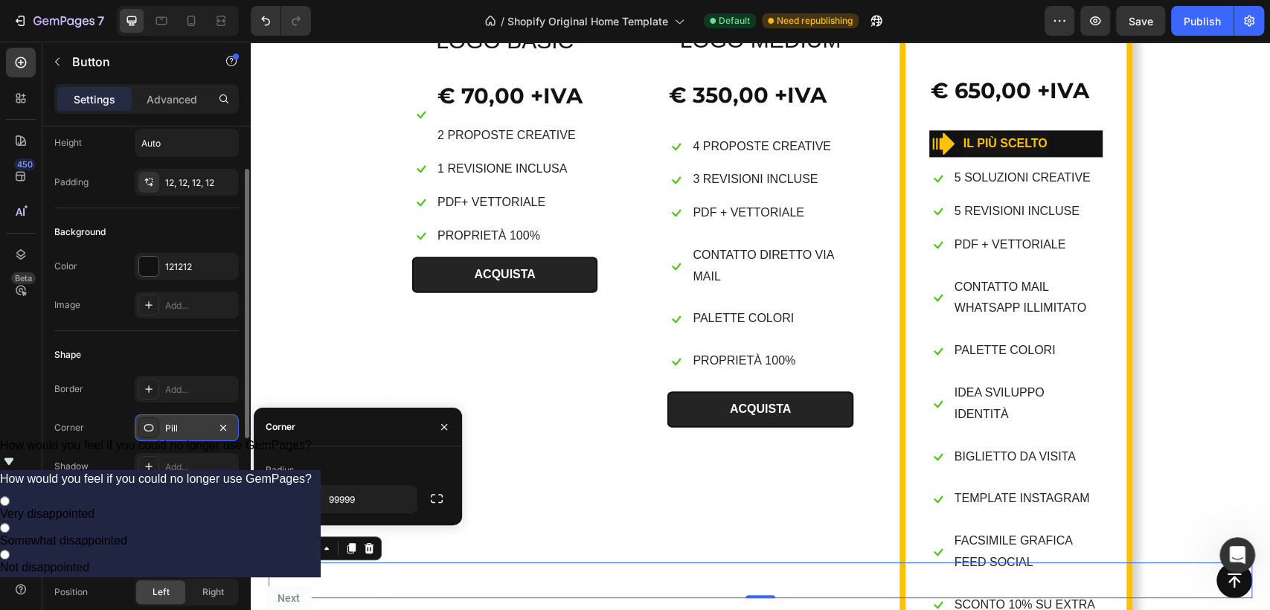
click at [172, 422] on div "Pill" at bounding box center [186, 428] width 43 height 13
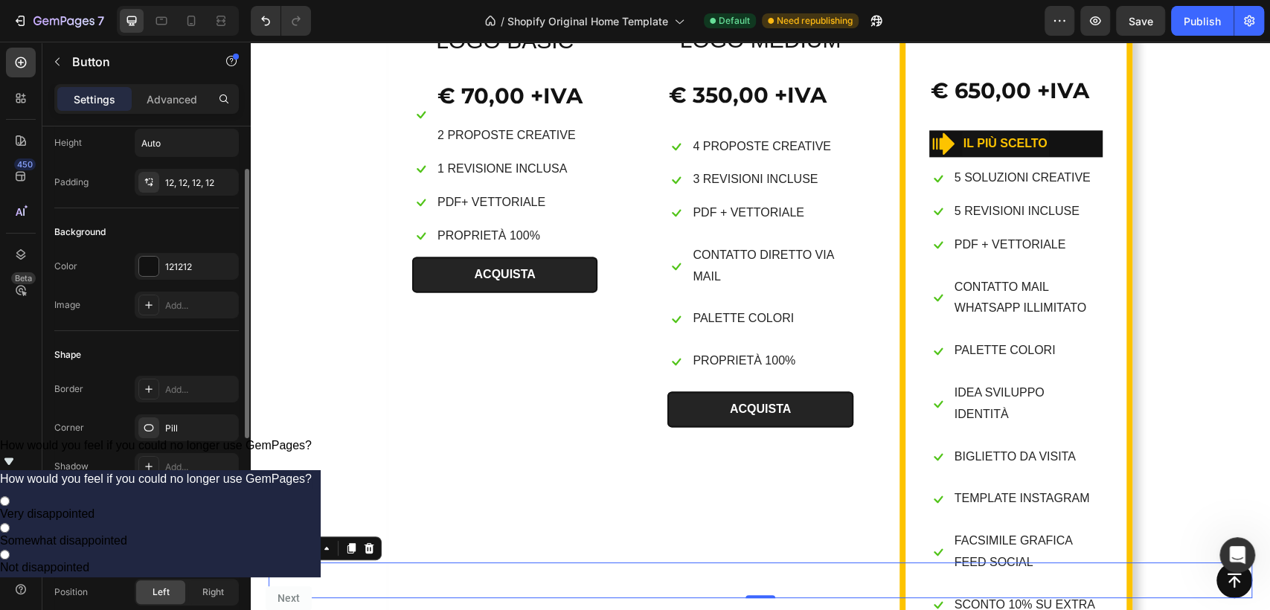
click at [89, 441] on div "Border Add... Corner Pill Shadow Add..." at bounding box center [146, 428] width 185 height 104
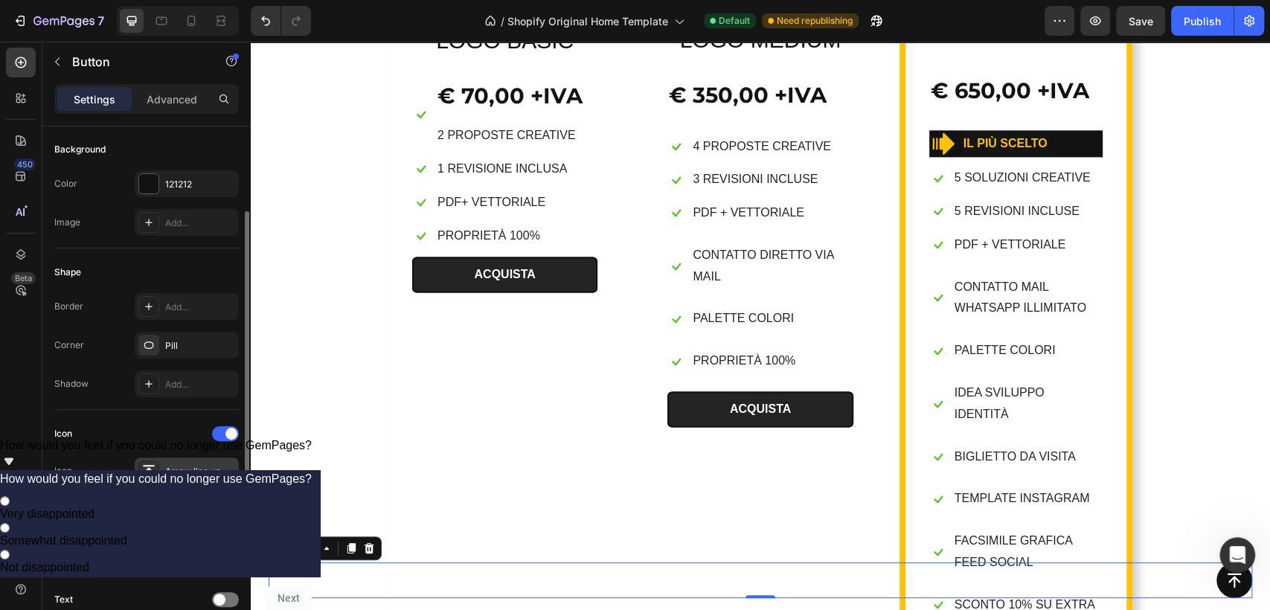
click at [205, 469] on div "Arrow line up bold" at bounding box center [200, 471] width 70 height 13
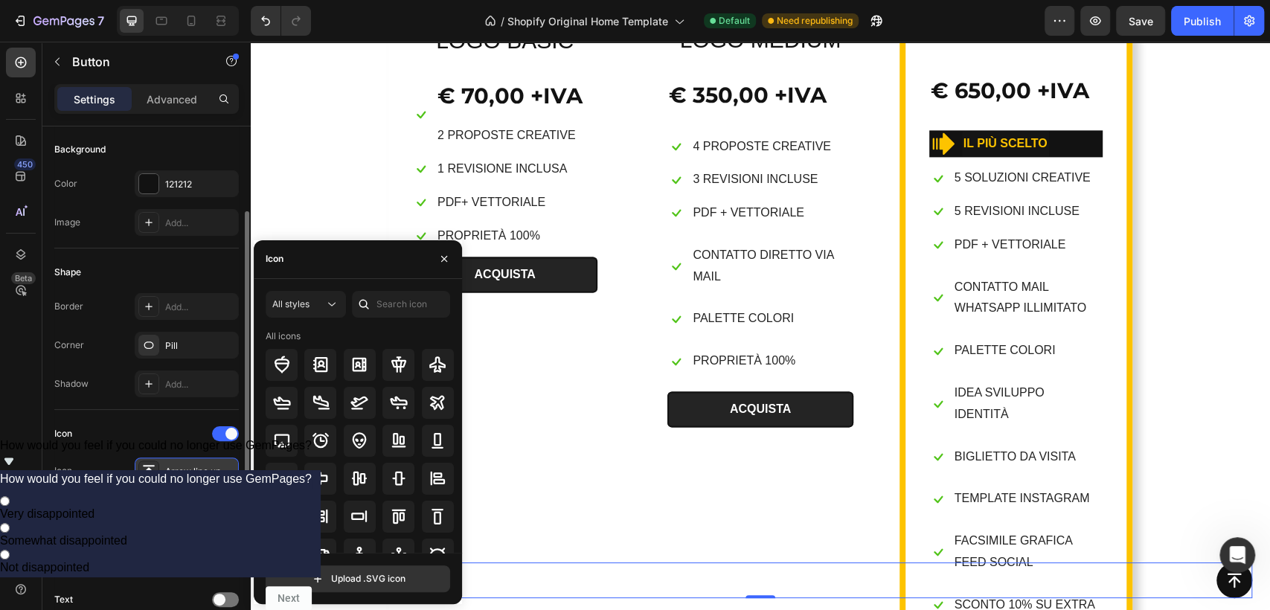
click at [205, 470] on div "Arrow line up bold" at bounding box center [200, 471] width 70 height 13
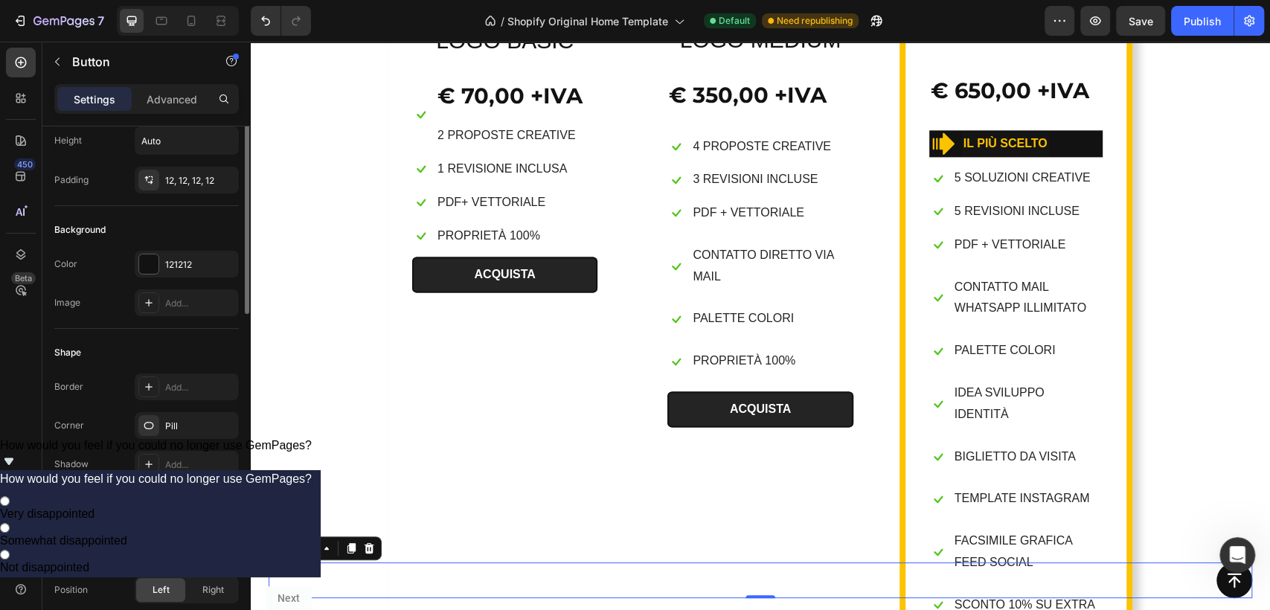
scroll to position [0, 0]
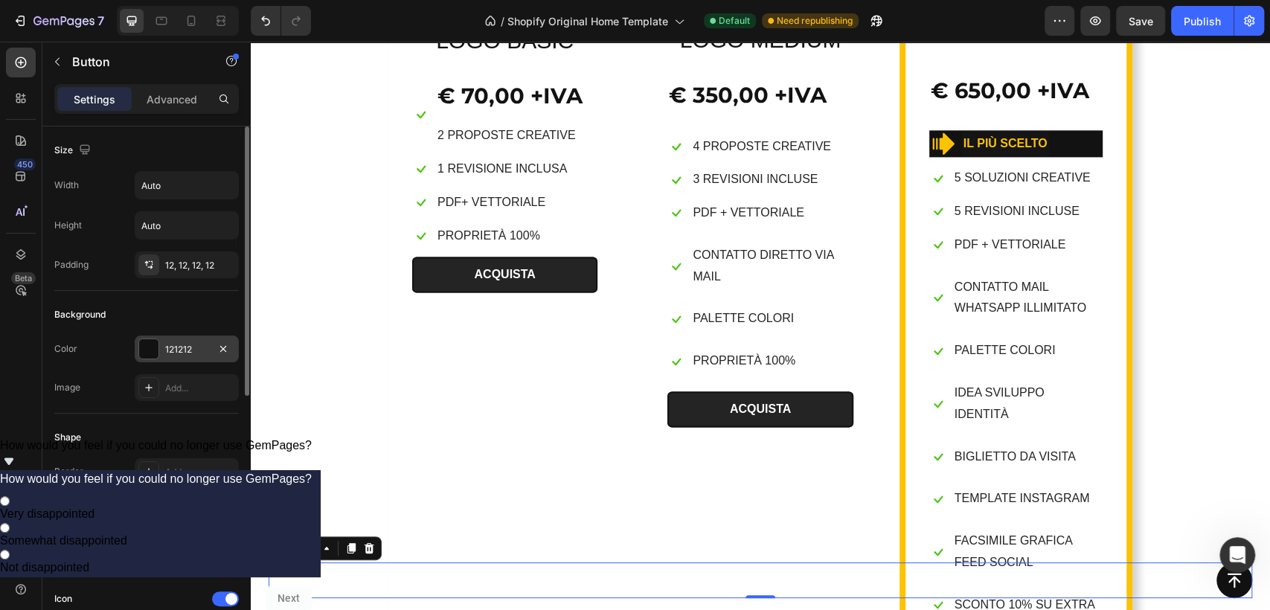
click at [164, 345] on div "121212" at bounding box center [187, 349] width 104 height 27
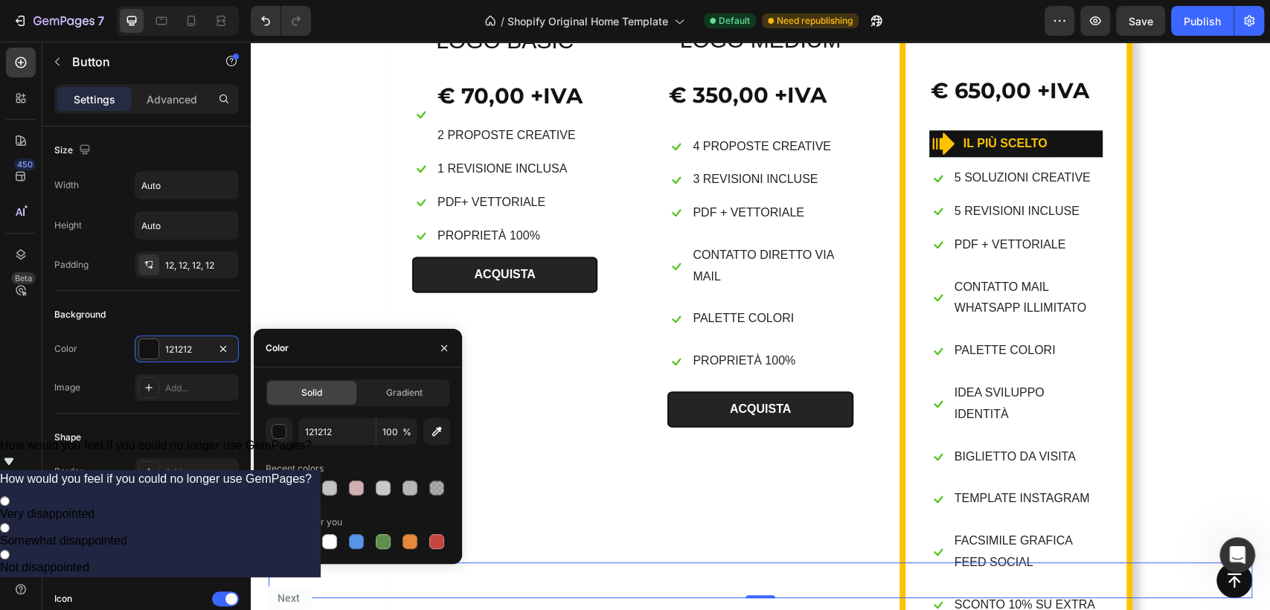
click at [302, 488] on div at bounding box center [302, 488] width 15 height 15
click at [303, 538] on div at bounding box center [302, 541] width 15 height 15
type input "151515"
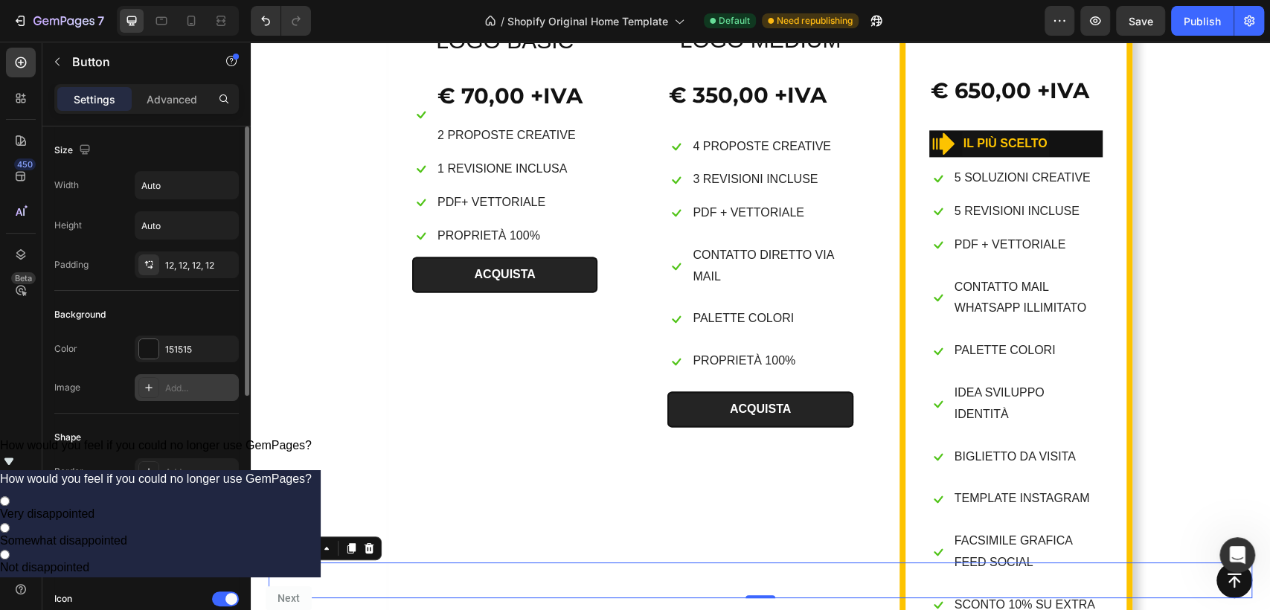
click at [178, 388] on div "Add..." at bounding box center [200, 388] width 70 height 13
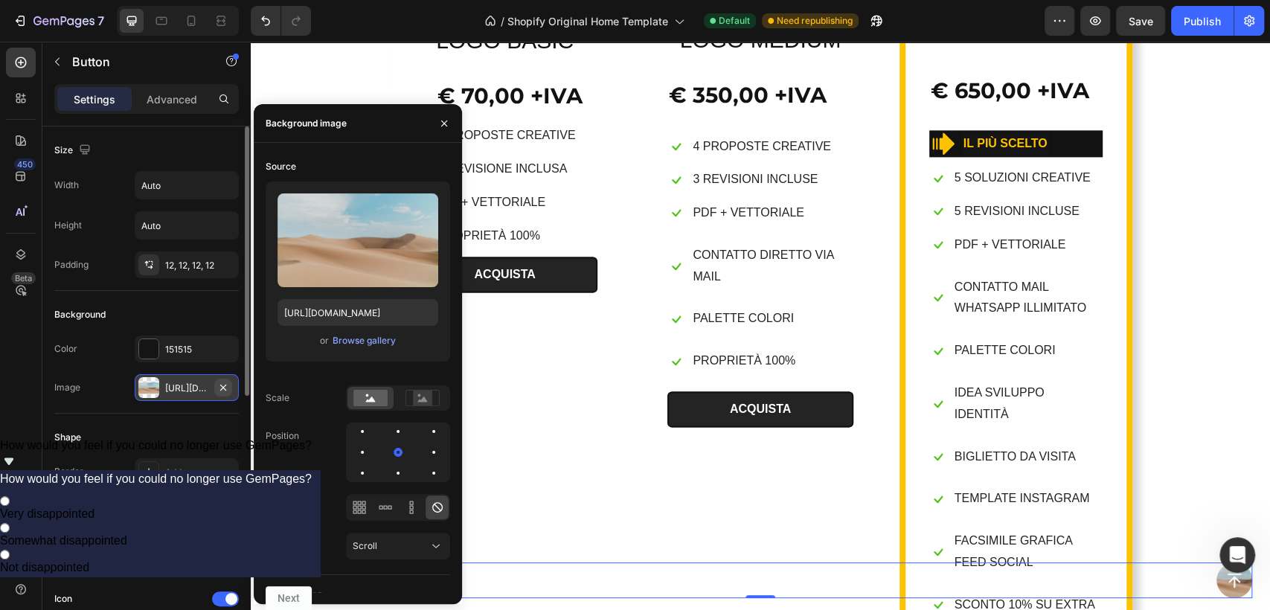
click at [219, 391] on icon "button" at bounding box center [223, 388] width 12 height 12
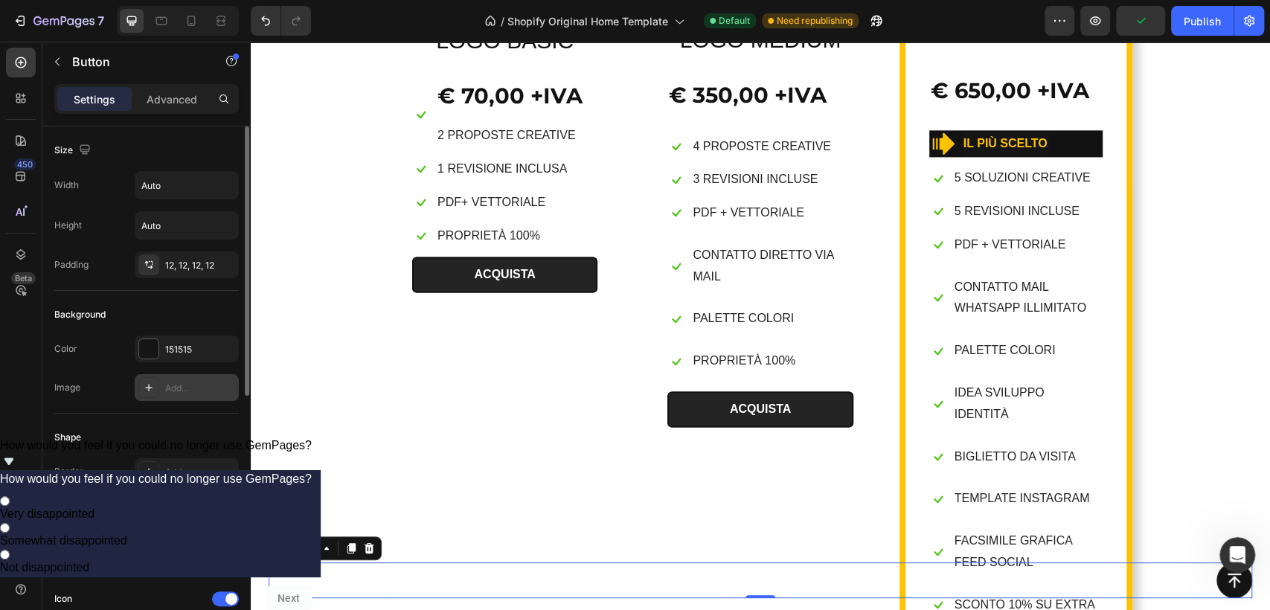
click at [192, 505] on div "Pill" at bounding box center [186, 511] width 43 height 13
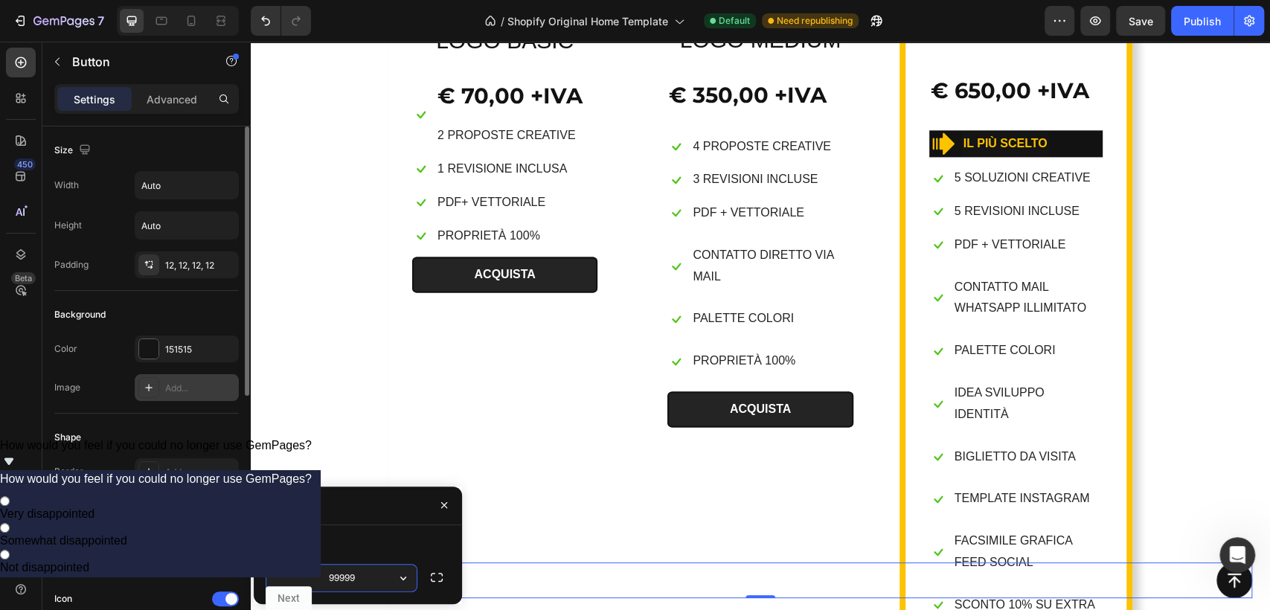
click at [192, 505] on div "Pill" at bounding box center [186, 511] width 43 height 13
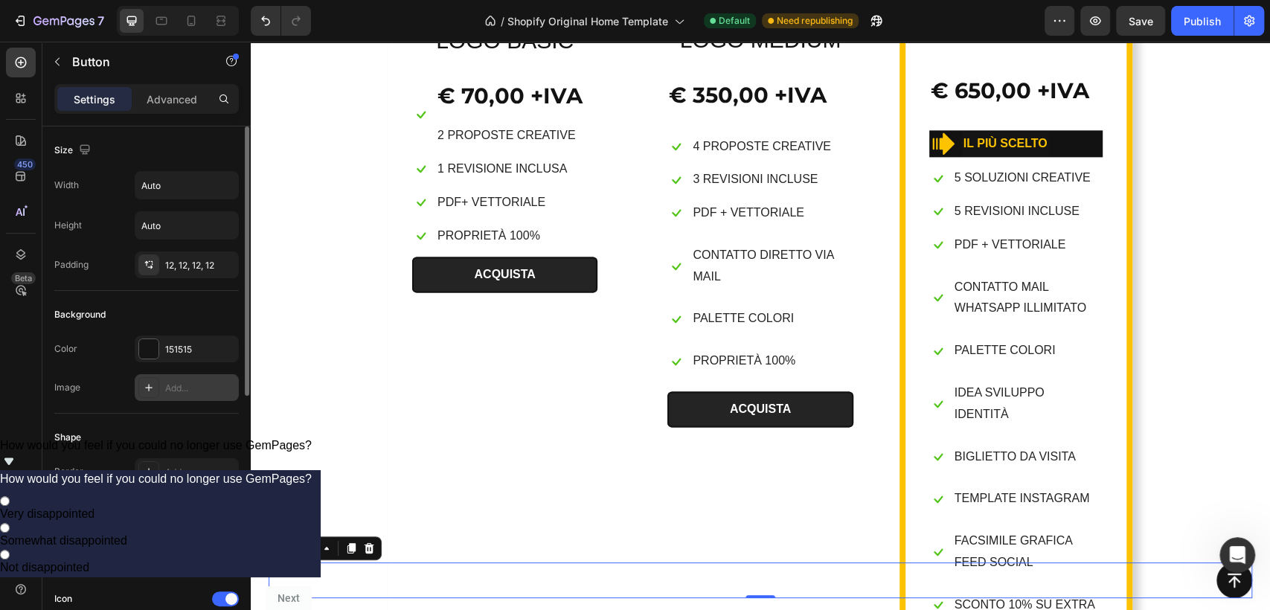
click at [191, 543] on div "Add..." at bounding box center [200, 549] width 70 height 13
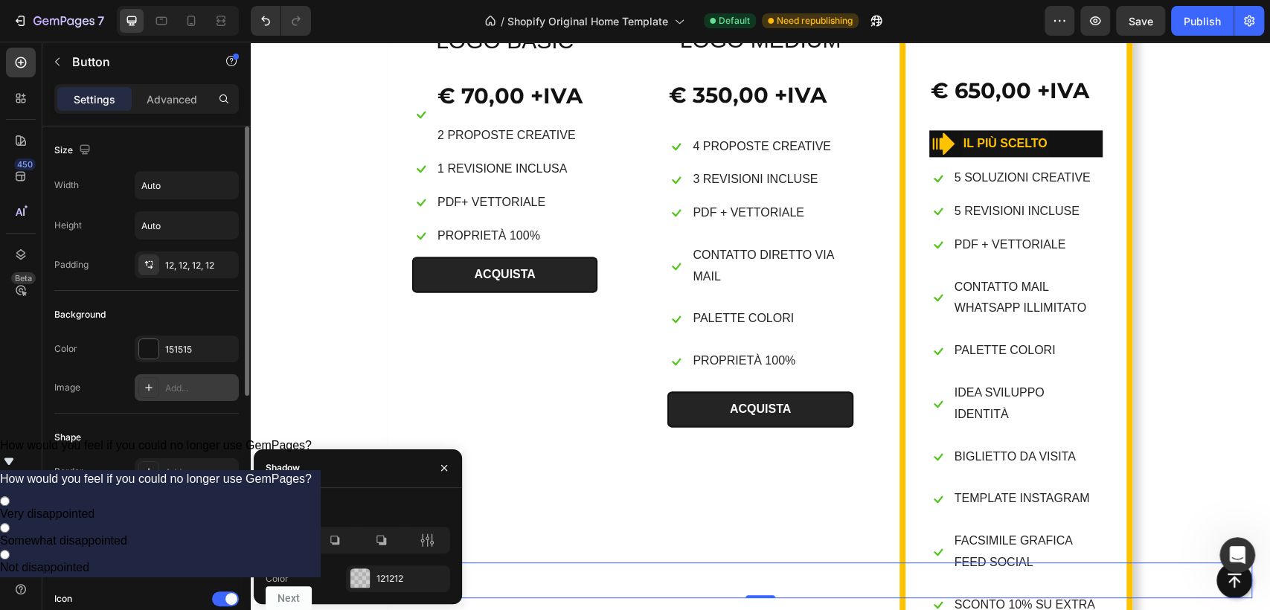
click at [191, 543] on div "Light" at bounding box center [186, 549] width 43 height 13
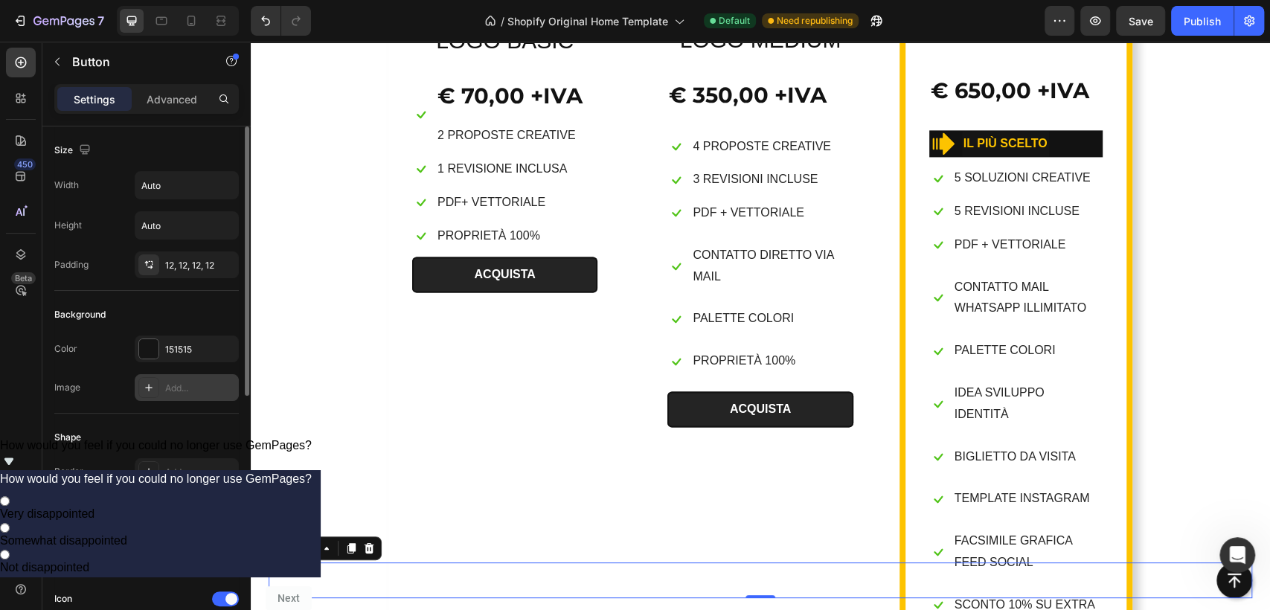
click at [95, 421] on div "Shape Border Add... Corner Pill Shadow Light" at bounding box center [146, 495] width 185 height 162
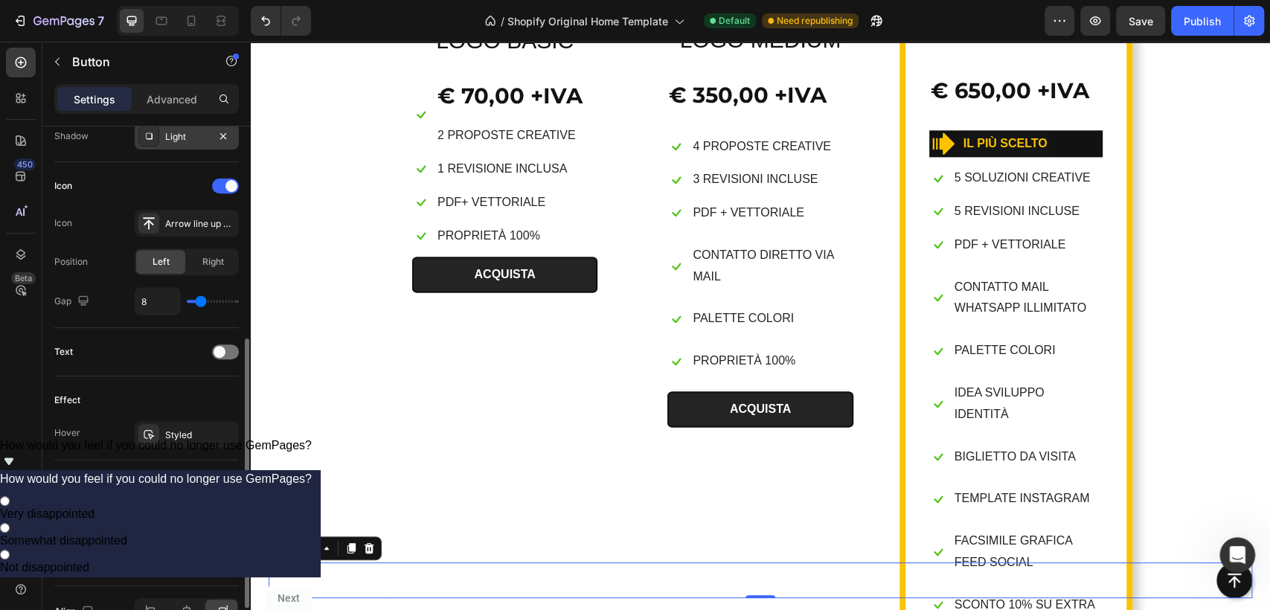
scroll to position [499, 0]
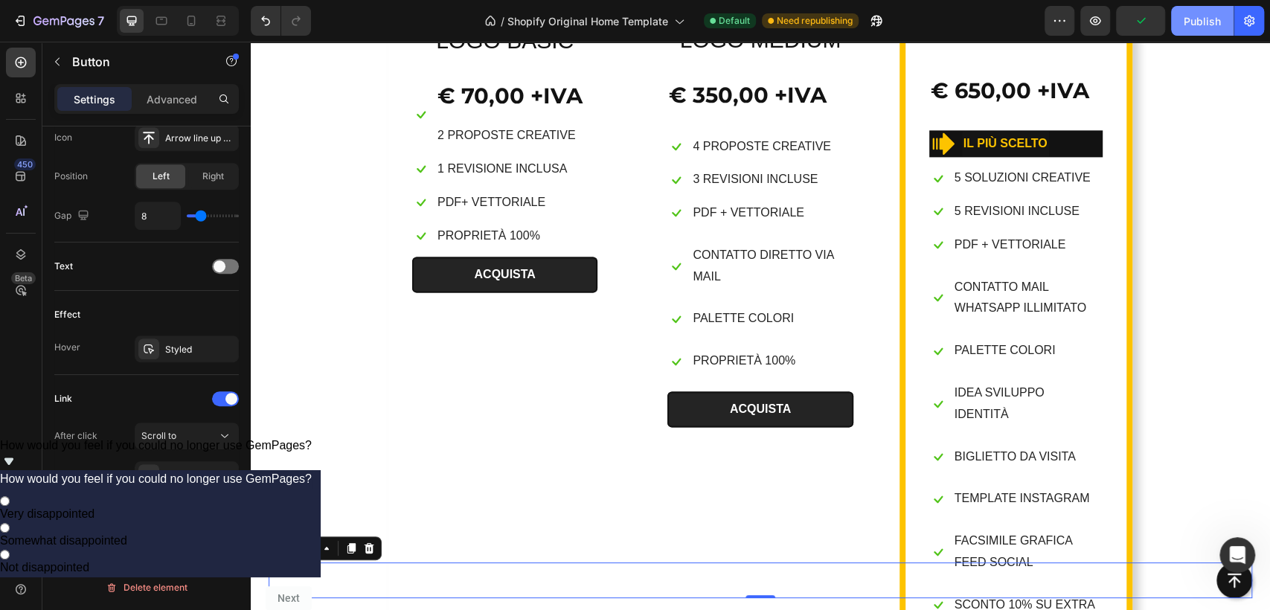
click at [1195, 19] on div "Publish" at bounding box center [1202, 21] width 37 height 16
click at [371, 546] on icon at bounding box center [370, 548] width 10 height 10
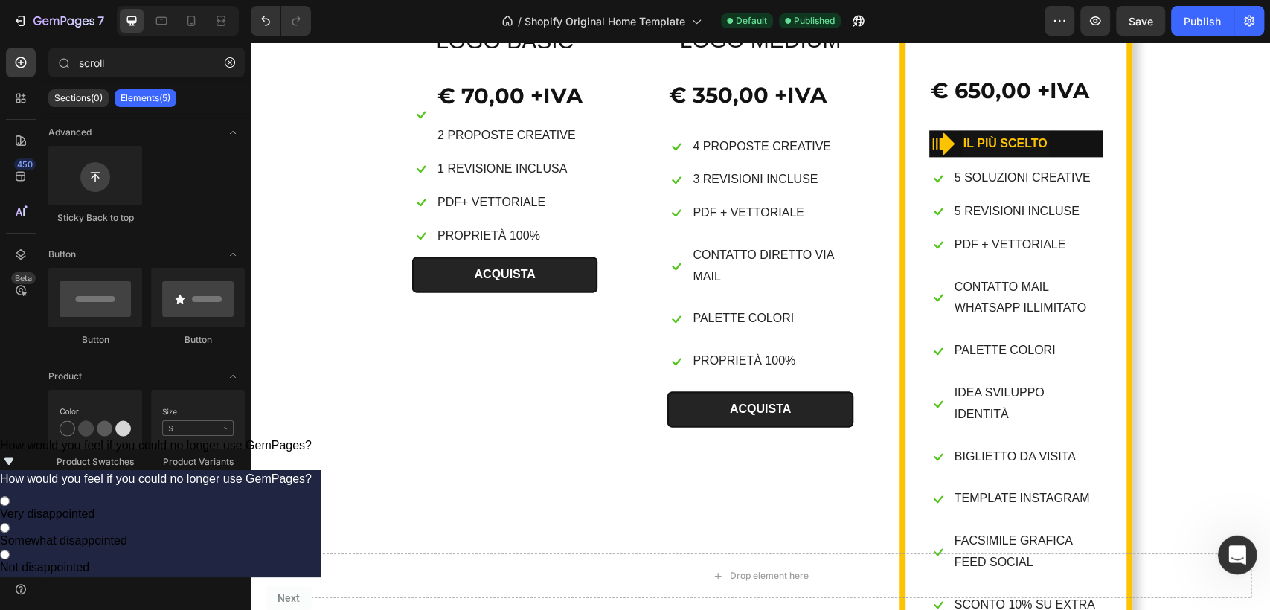
click at [1235, 555] on icon "Apri il messenger Intercom" at bounding box center [1236, 553] width 25 height 25
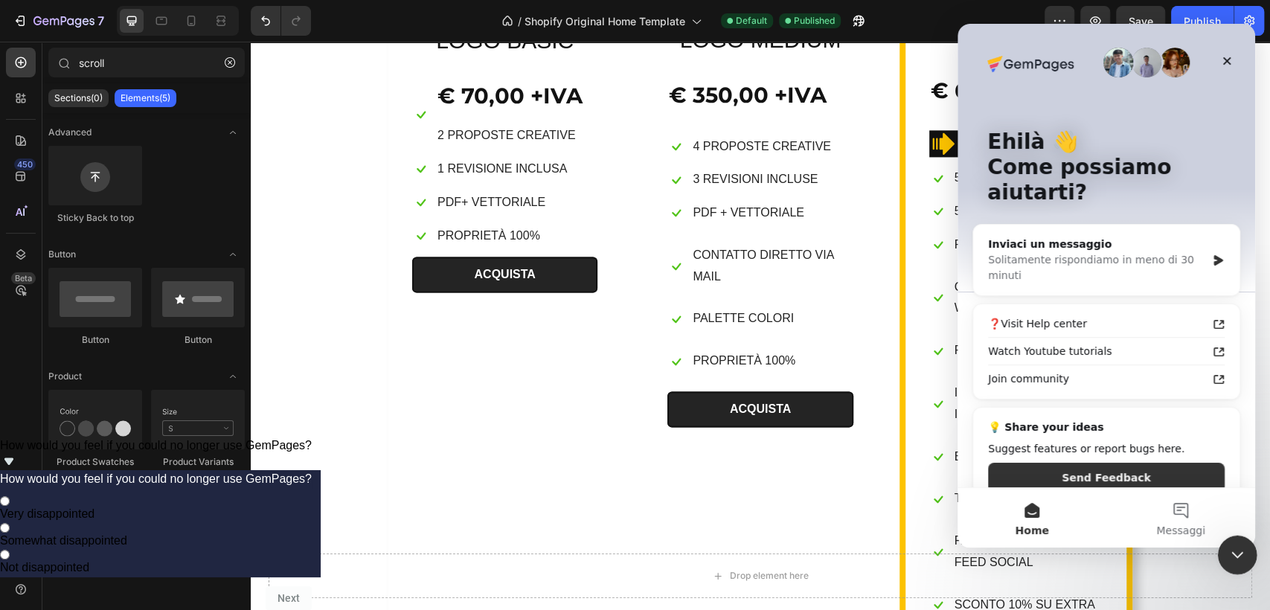
click at [1246, 546] on div "Chiudi il messenger Intercom" at bounding box center [1236, 553] width 36 height 36
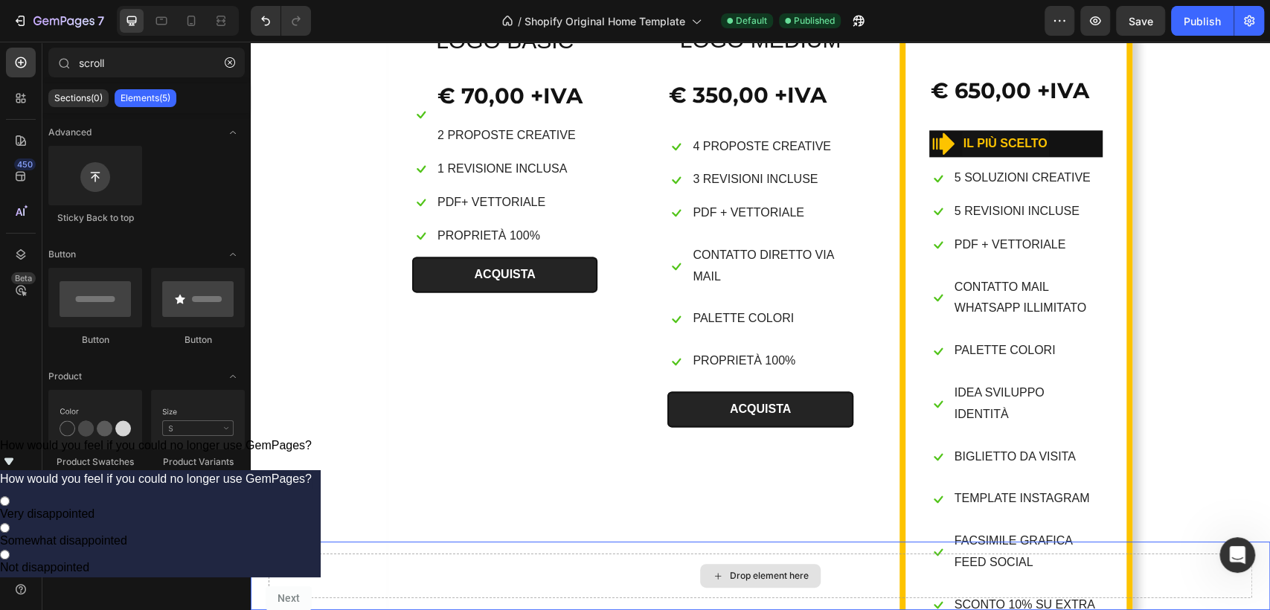
click at [1212, 566] on div "Drop element here" at bounding box center [761, 576] width 984 height 45
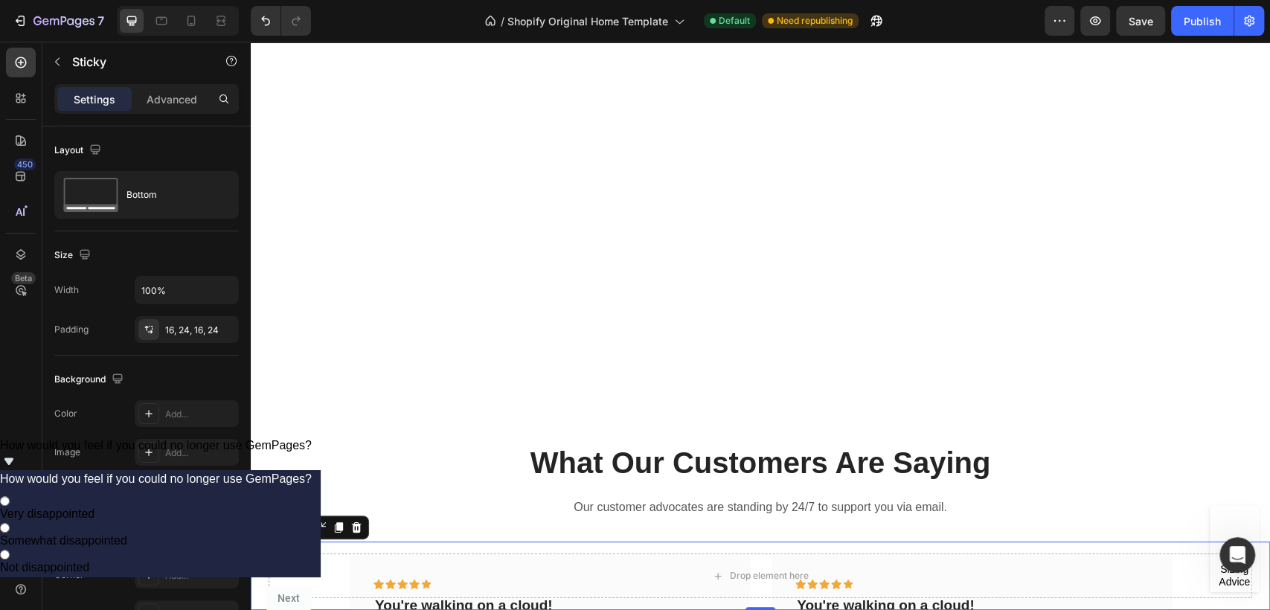
scroll to position [5459, 0]
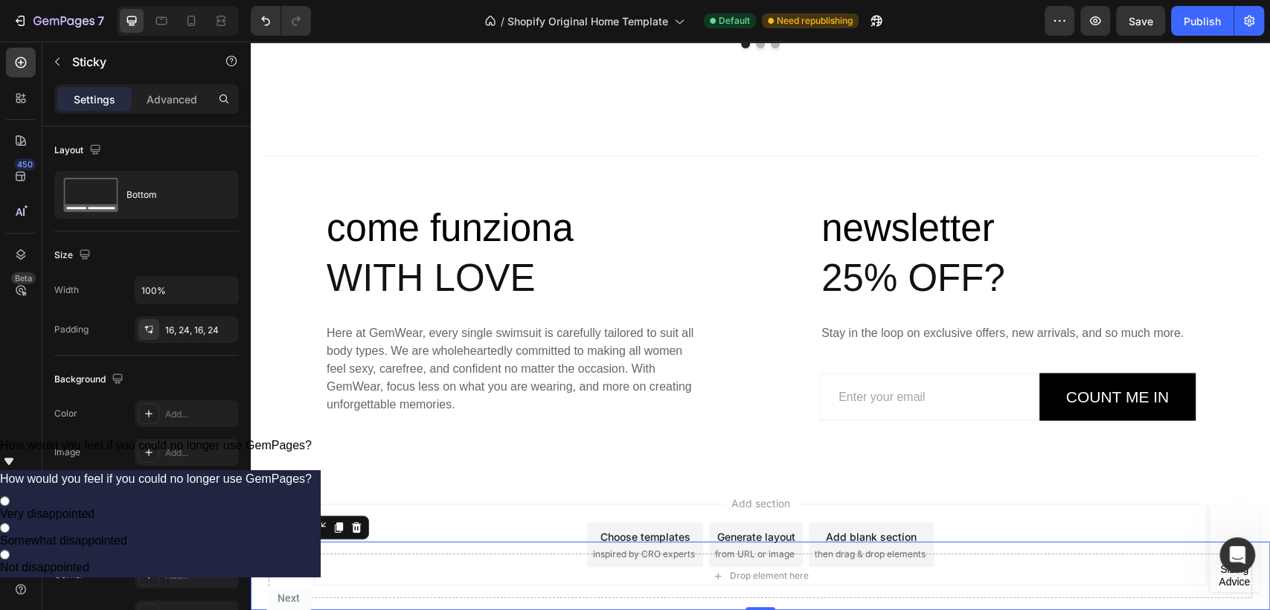
click at [358, 525] on icon at bounding box center [357, 527] width 10 height 10
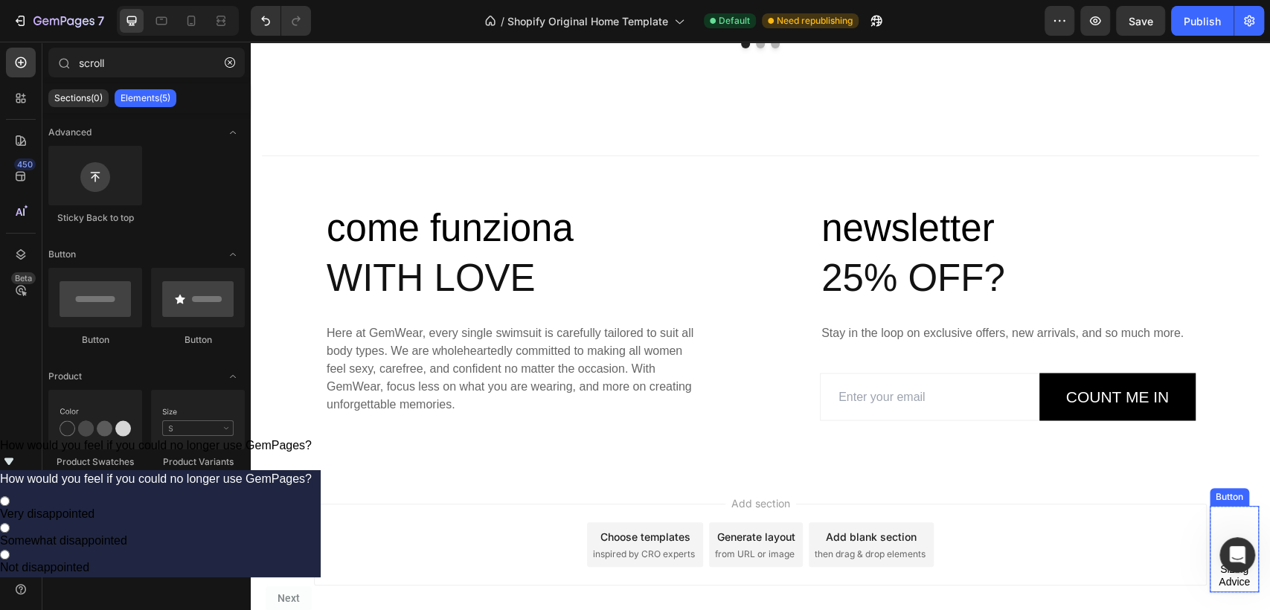
click at [1210, 565] on link "Sizing Advice" at bounding box center [1234, 575] width 49 height 25
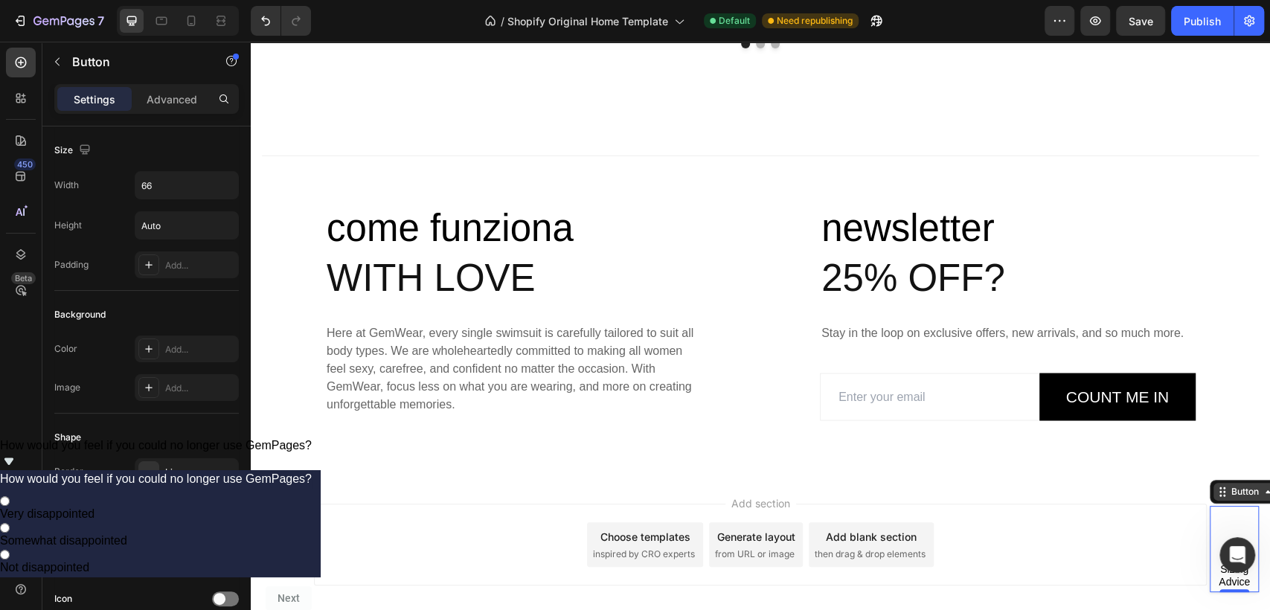
click at [1217, 493] on icon at bounding box center [1223, 492] width 12 height 12
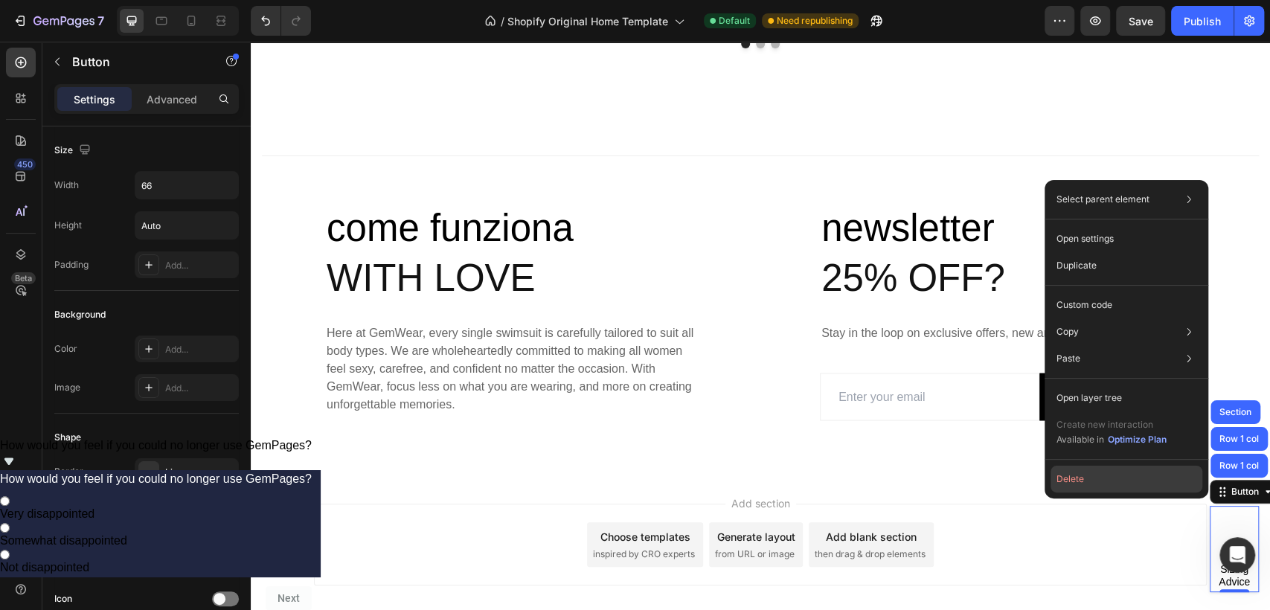
click at [1163, 472] on button "Delete" at bounding box center [1127, 479] width 152 height 27
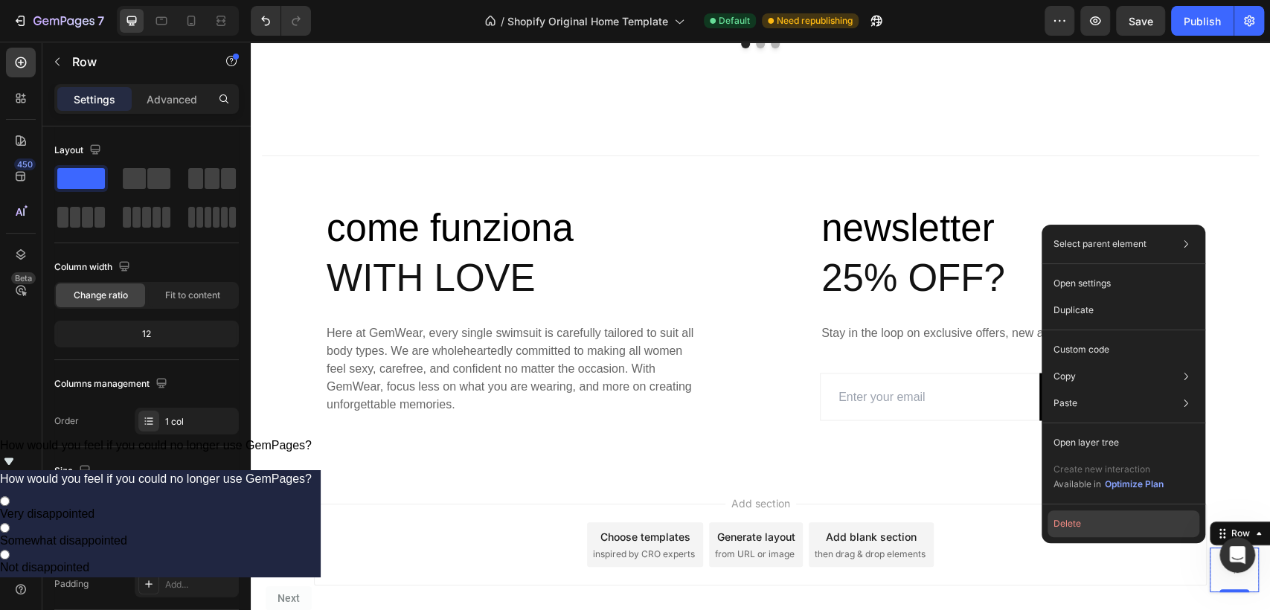
click at [1083, 522] on button "Delete" at bounding box center [1124, 524] width 152 height 27
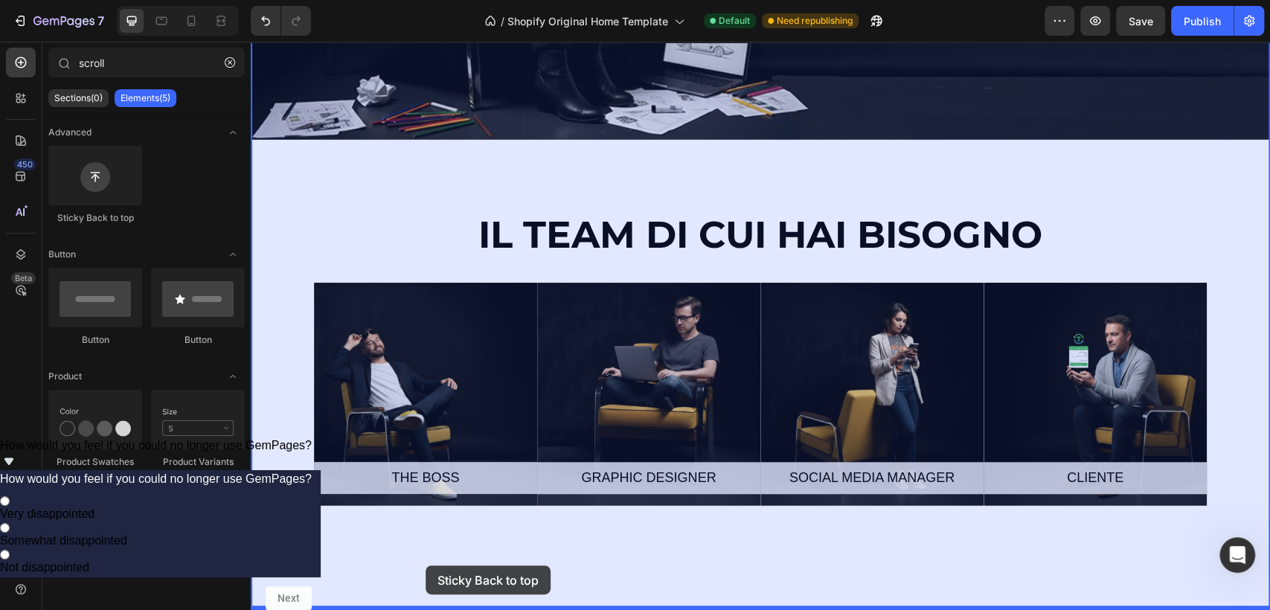
scroll to position [4588, 0]
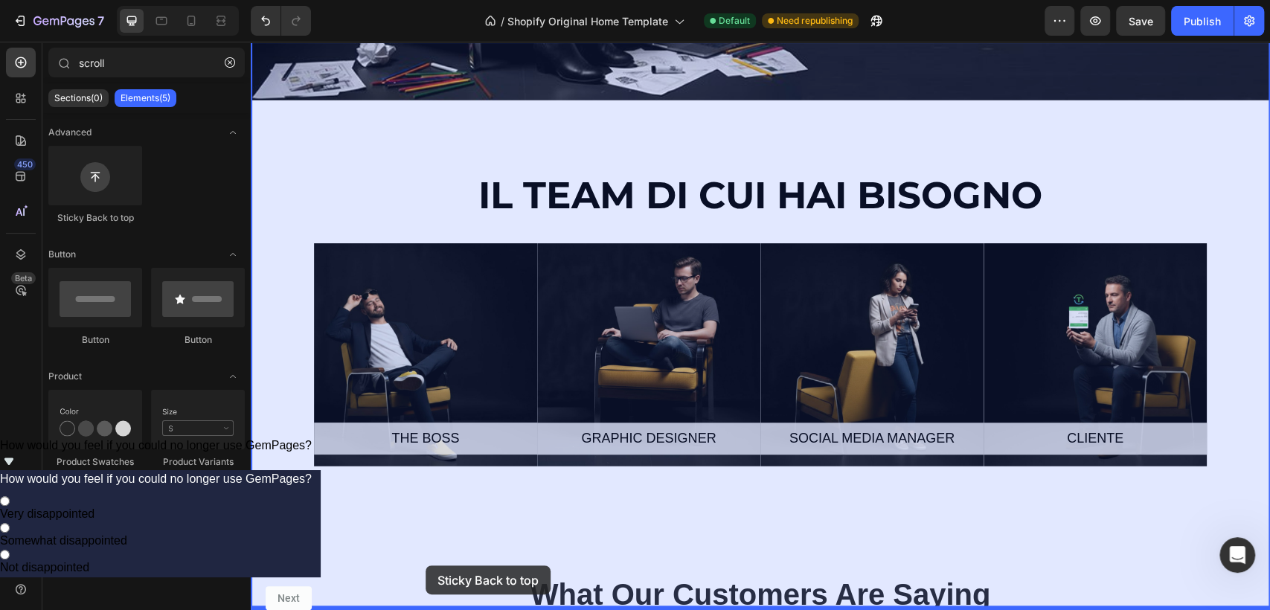
drag, startPoint x: 464, startPoint y: 323, endPoint x: 426, endPoint y: 566, distance: 245.7
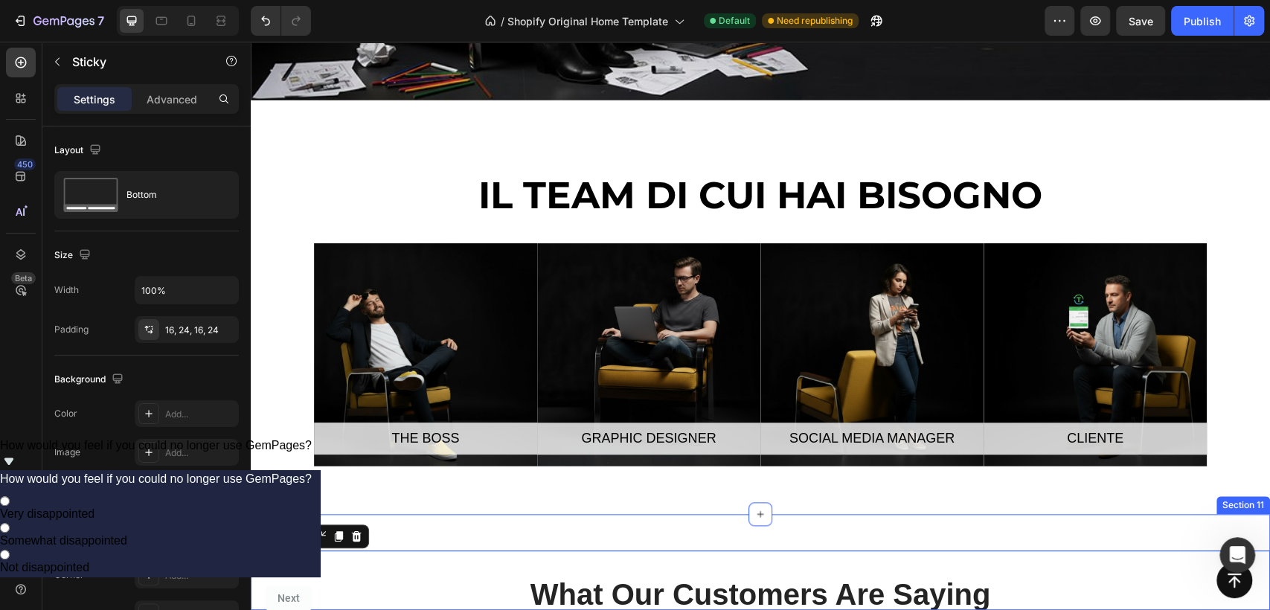
scroll to position [4604, 0]
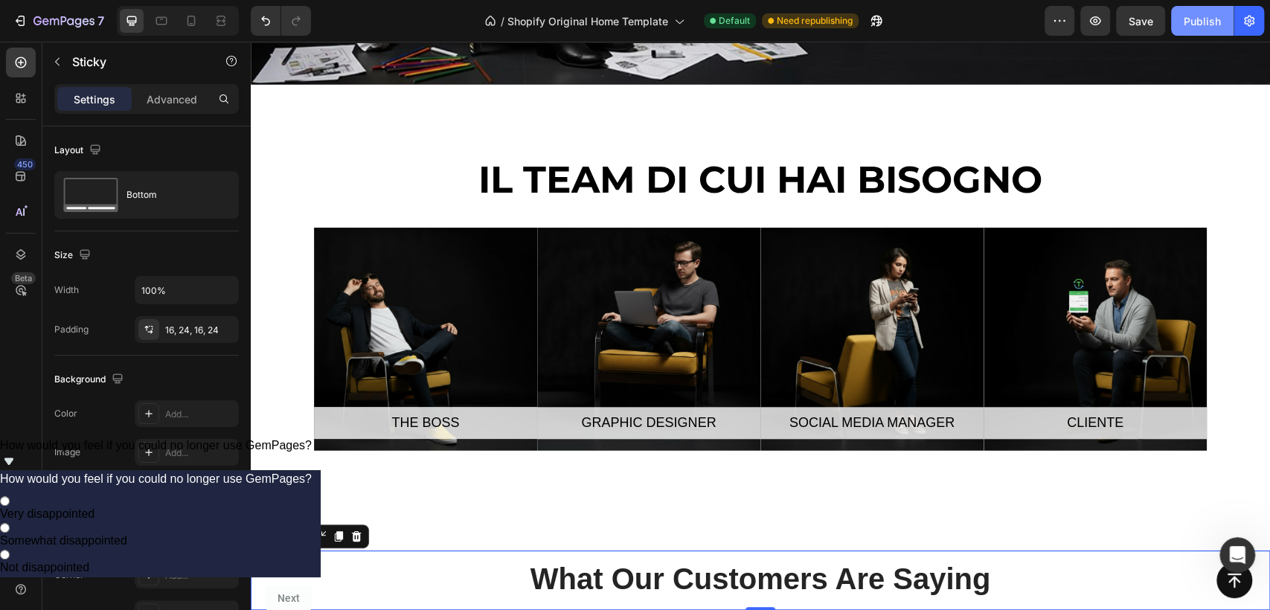
click at [1199, 25] on div "Publish" at bounding box center [1202, 21] width 37 height 16
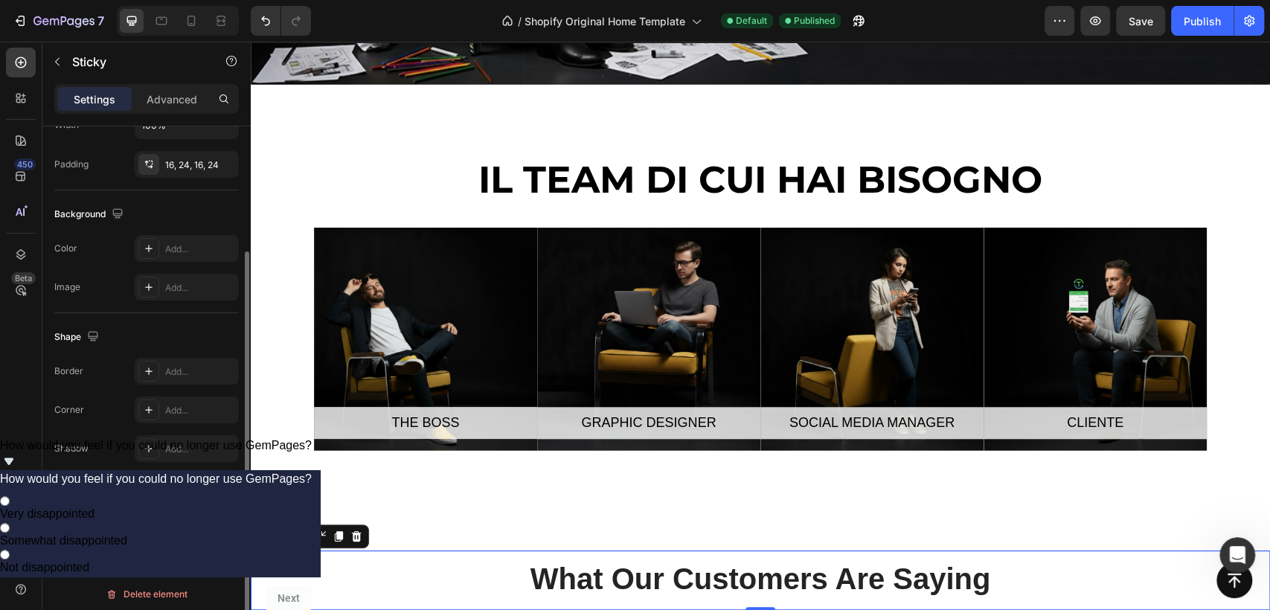
scroll to position [173, 0]
click at [221, 524] on icon at bounding box center [224, 525] width 15 height 15
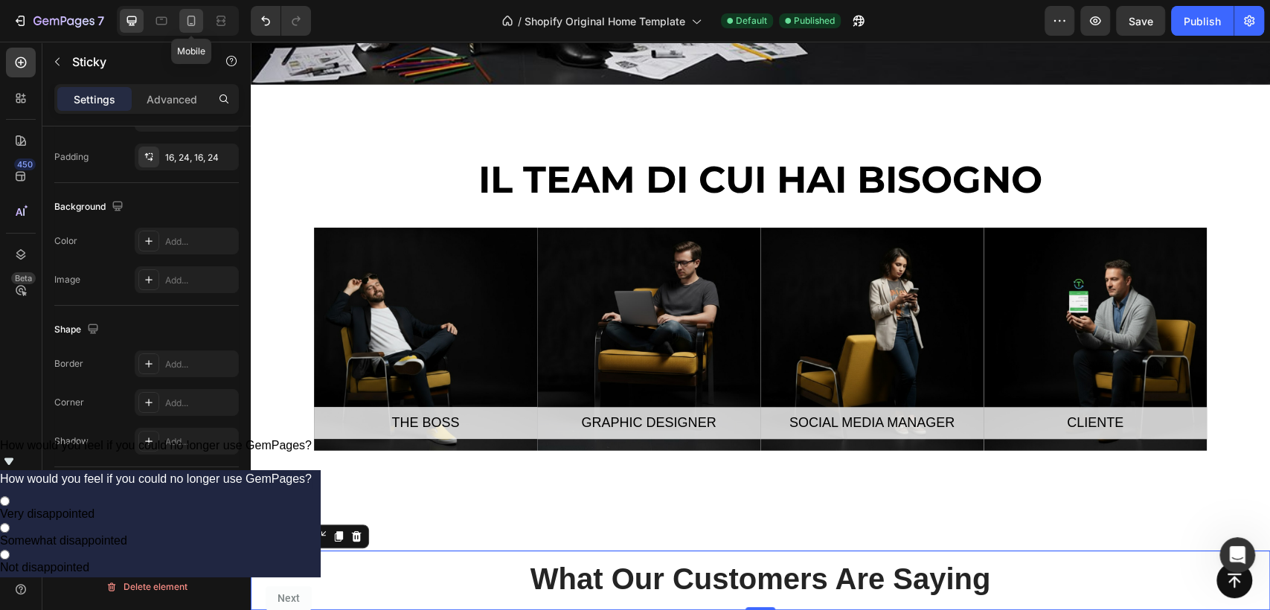
click at [185, 19] on icon at bounding box center [191, 20] width 15 height 15
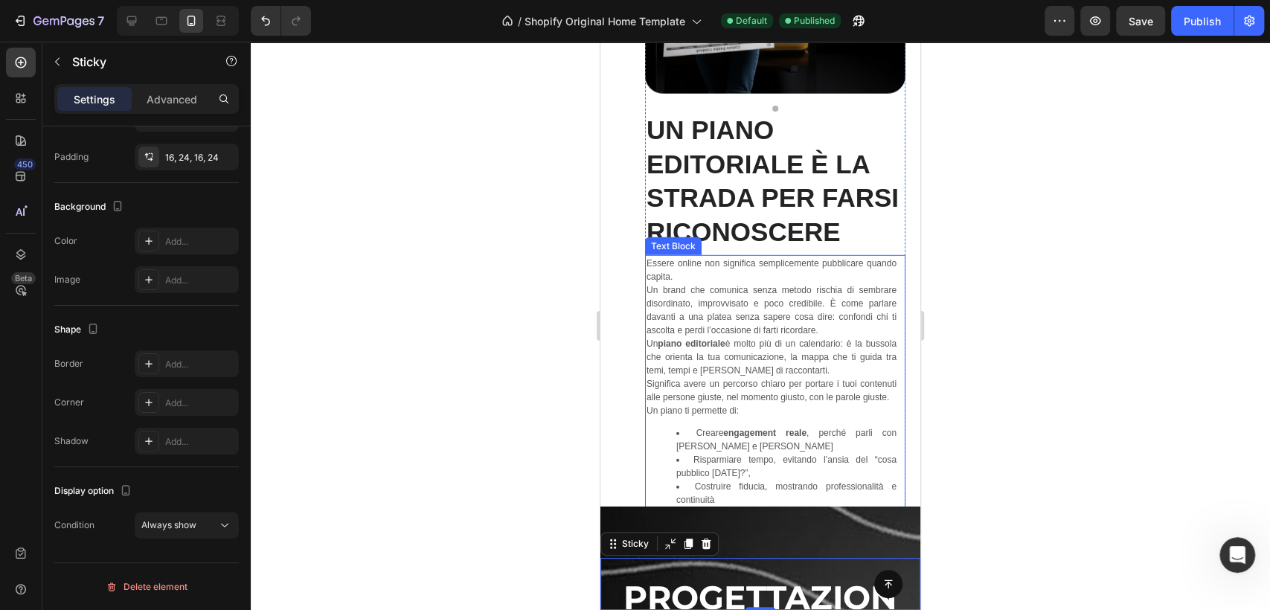
scroll to position [2828, 0]
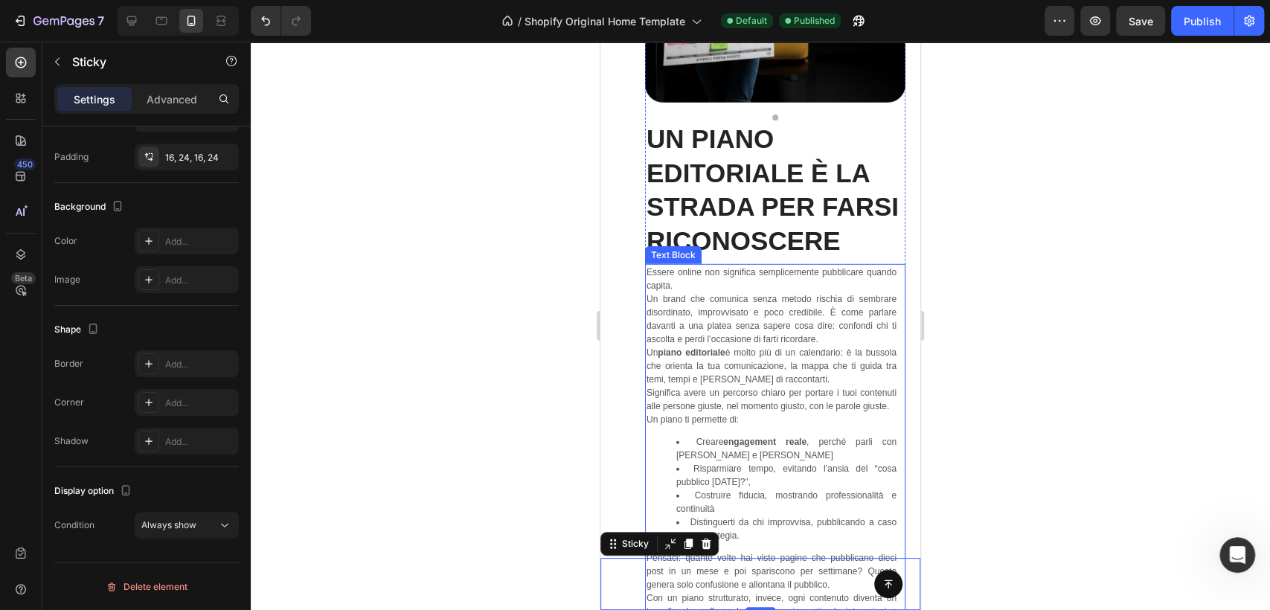
click at [782, 384] on p "Un piano editoriale è molto più di un calendario: è la bussola che orienta la t…" at bounding box center [772, 379] width 250 height 67
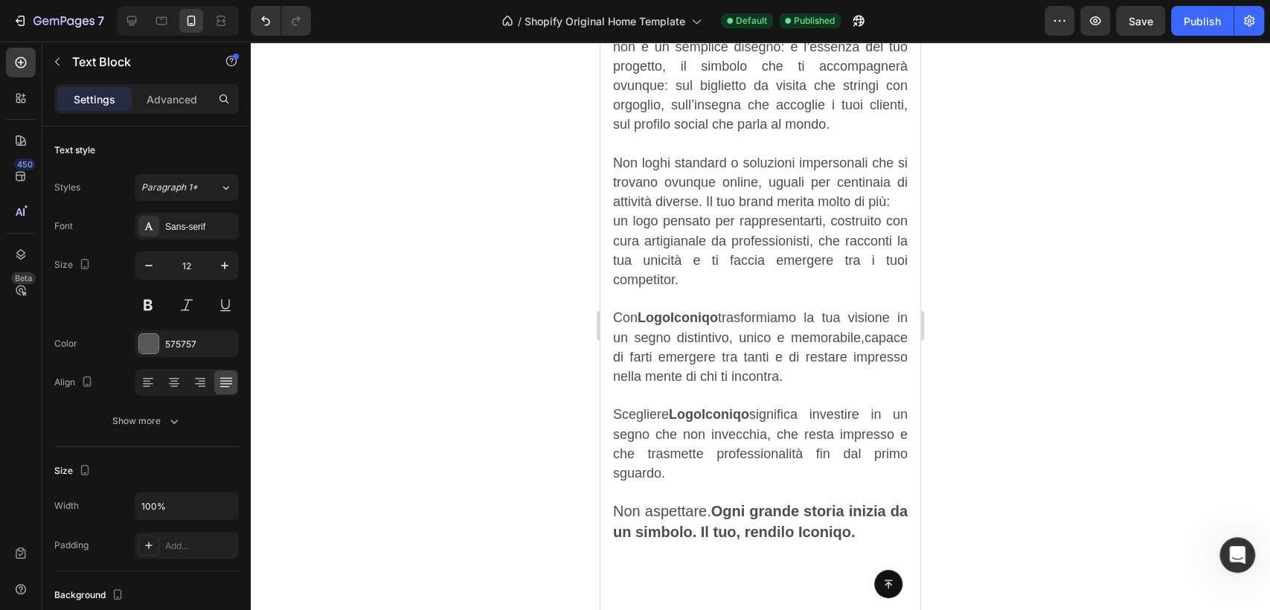
scroll to position [844, 0]
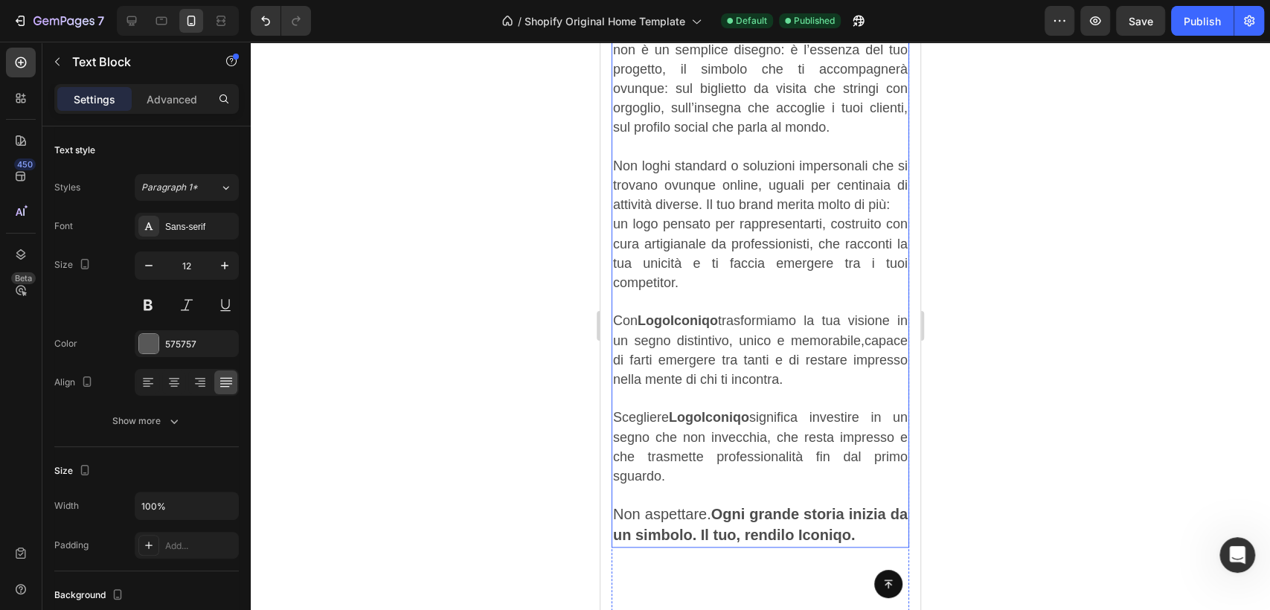
click at [723, 286] on span "un logo pensato per rappresentarti, costruito con cura artigianale da professio…" at bounding box center [760, 254] width 295 height 74
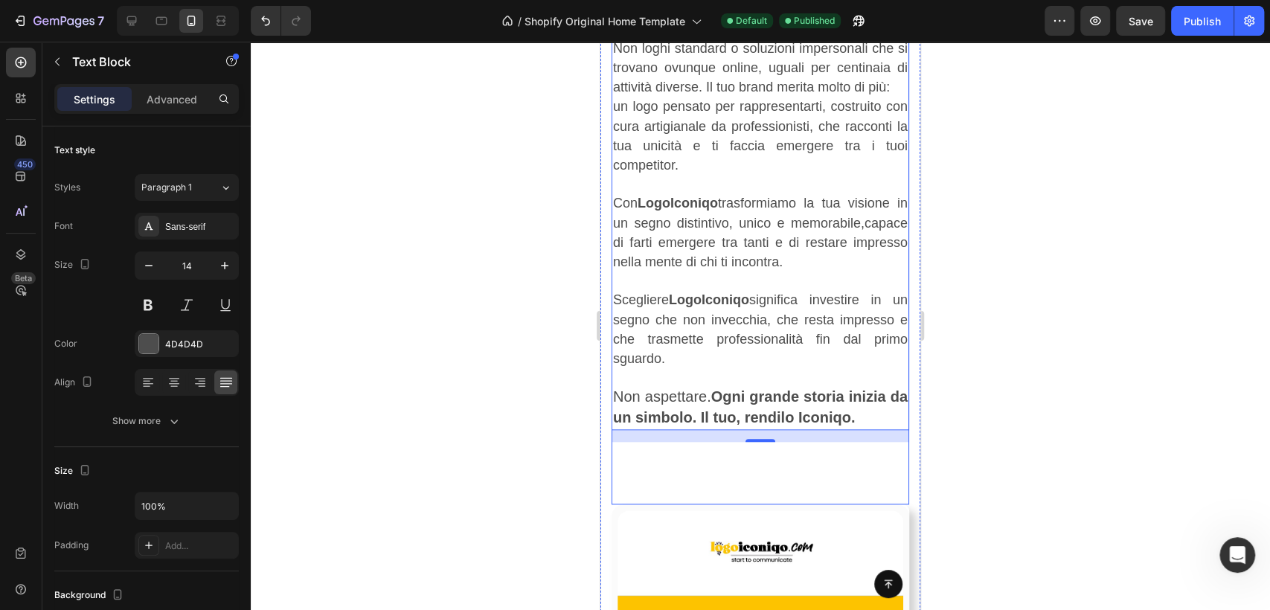
scroll to position [927, 0]
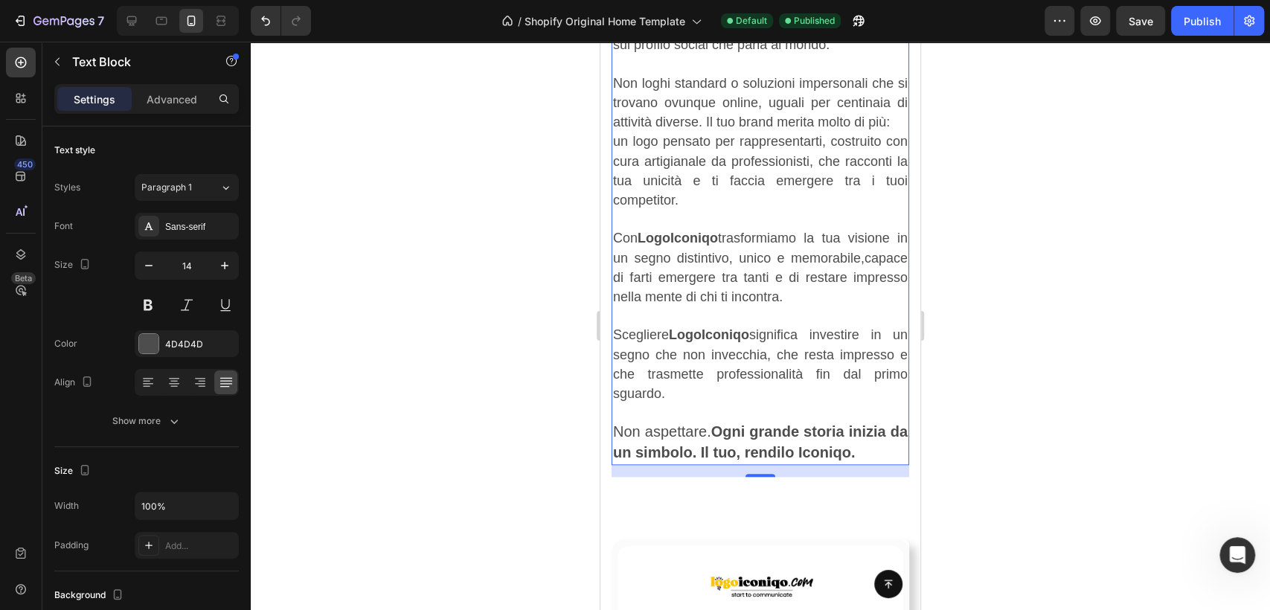
click at [764, 273] on span "Con LogoIconiqo trasformiamo la tua visione in un segno distintivo, unico e mem…" at bounding box center [760, 268] width 295 height 74
click at [743, 211] on p "un logo pensato per rappresentarti, costruito con cura artigianale da professio…" at bounding box center [760, 171] width 295 height 78
click at [214, 220] on div "Sans-serif" at bounding box center [200, 226] width 70 height 13
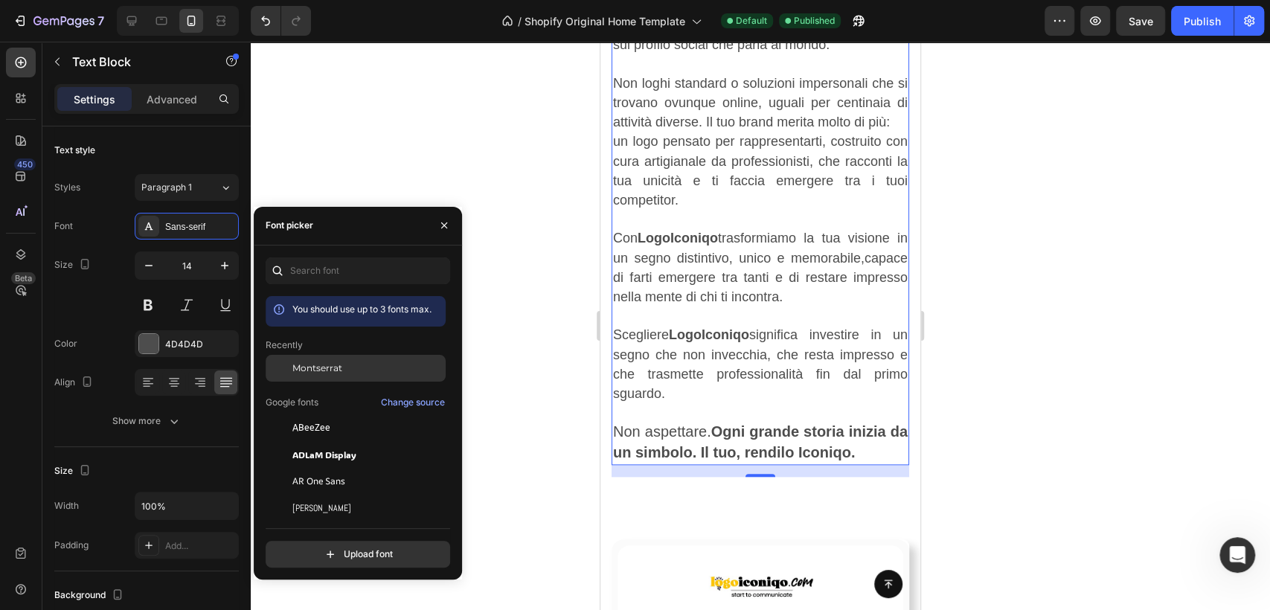
click at [346, 368] on div "Montserrat" at bounding box center [367, 368] width 150 height 13
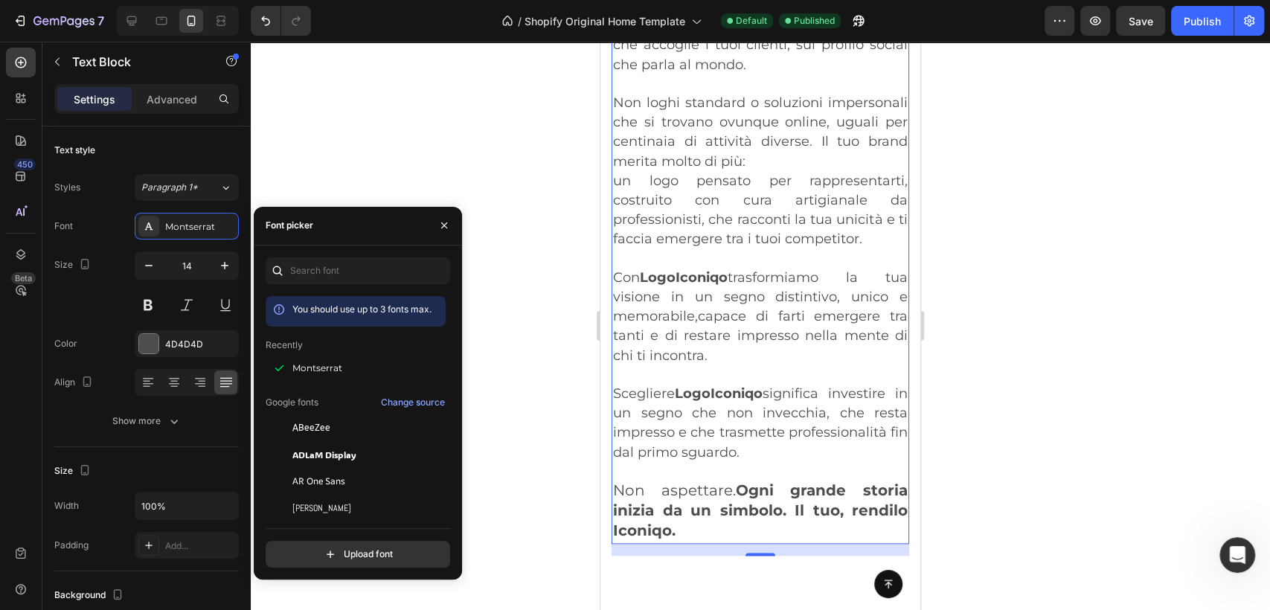
click at [1000, 307] on div at bounding box center [761, 326] width 1020 height 569
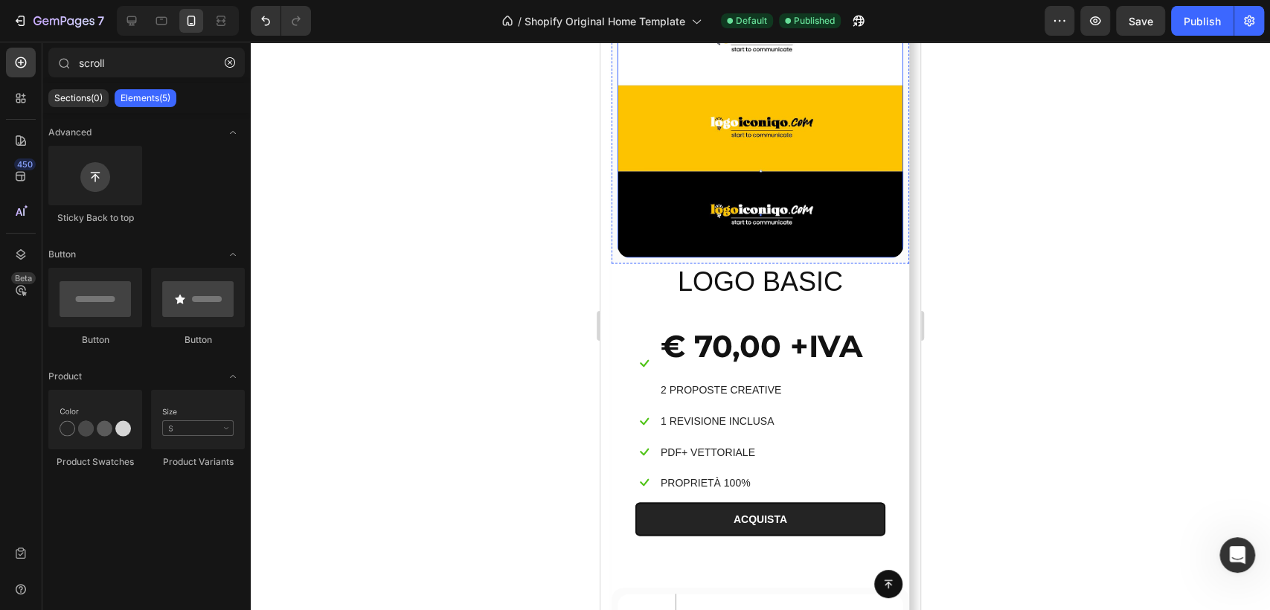
scroll to position [1506, 0]
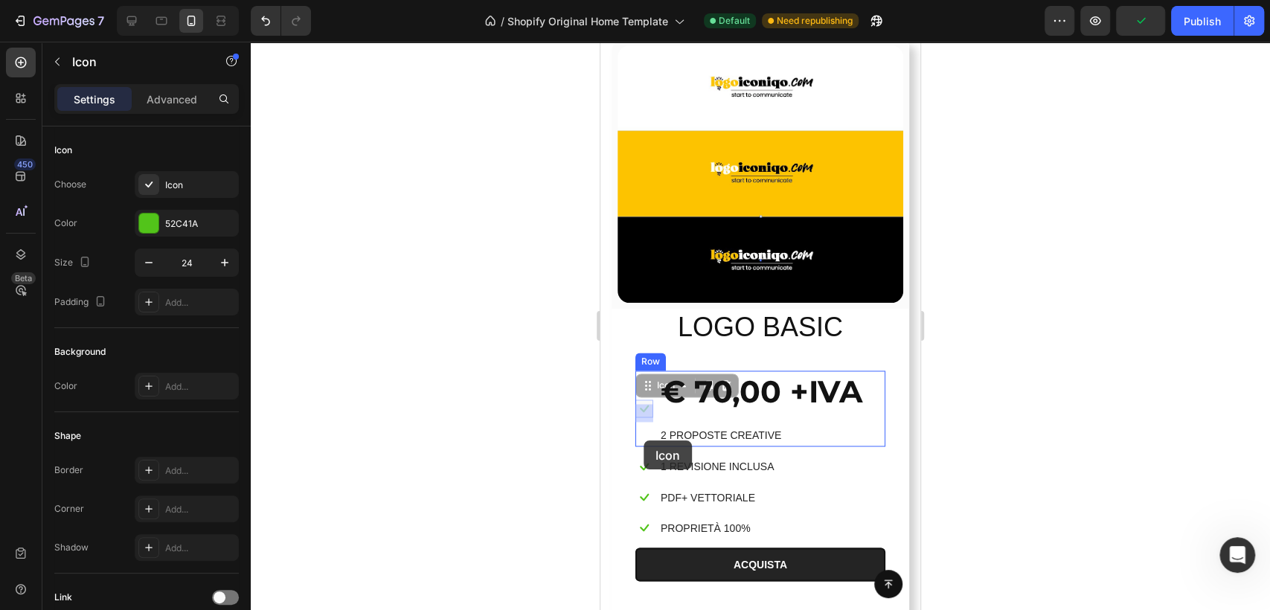
drag, startPoint x: 646, startPoint y: 415, endPoint x: 644, endPoint y: 441, distance: 26.1
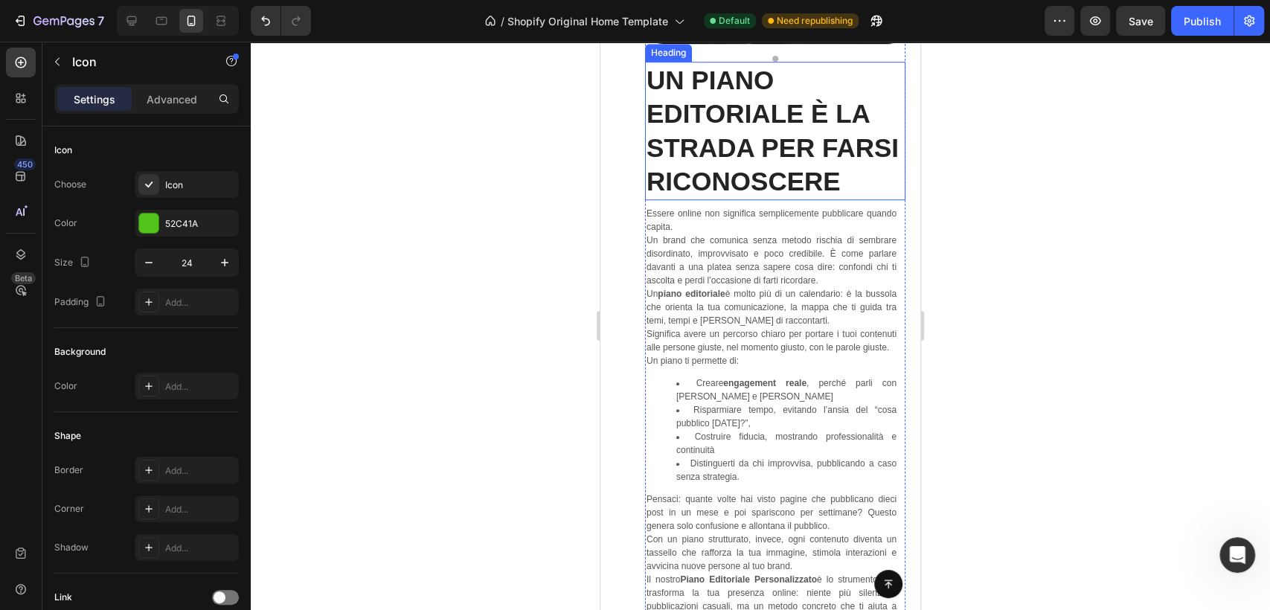
scroll to position [4565, 0]
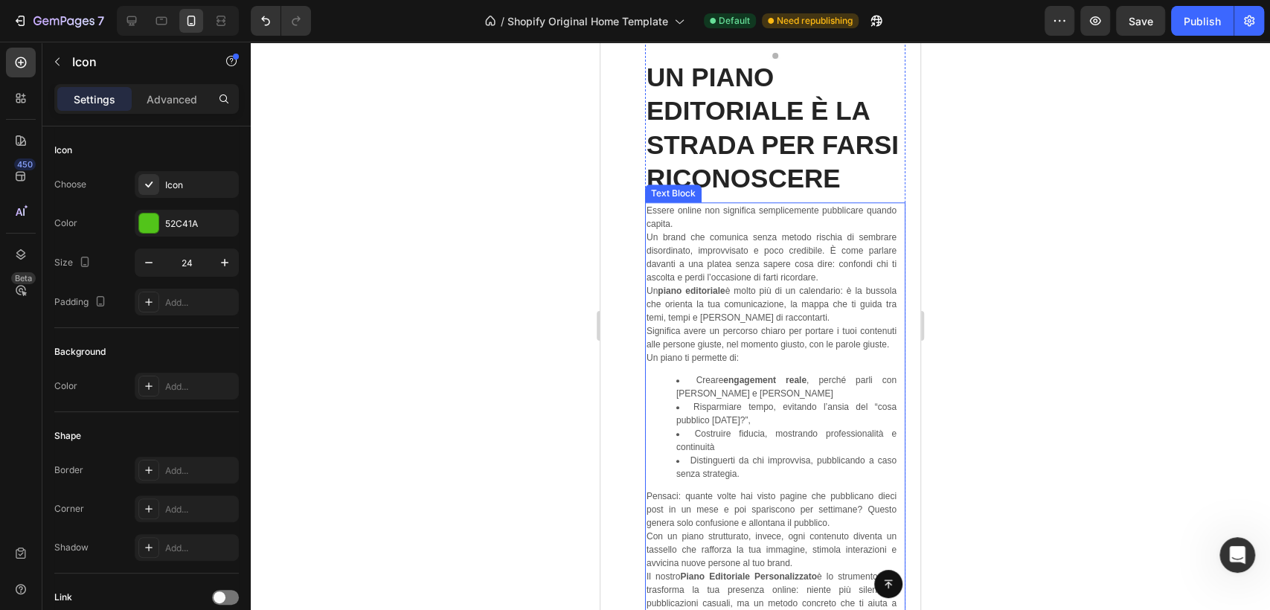
click at [763, 331] on p "Un piano editoriale è molto più di un calendario: è la bussola che orienta la t…" at bounding box center [772, 317] width 250 height 67
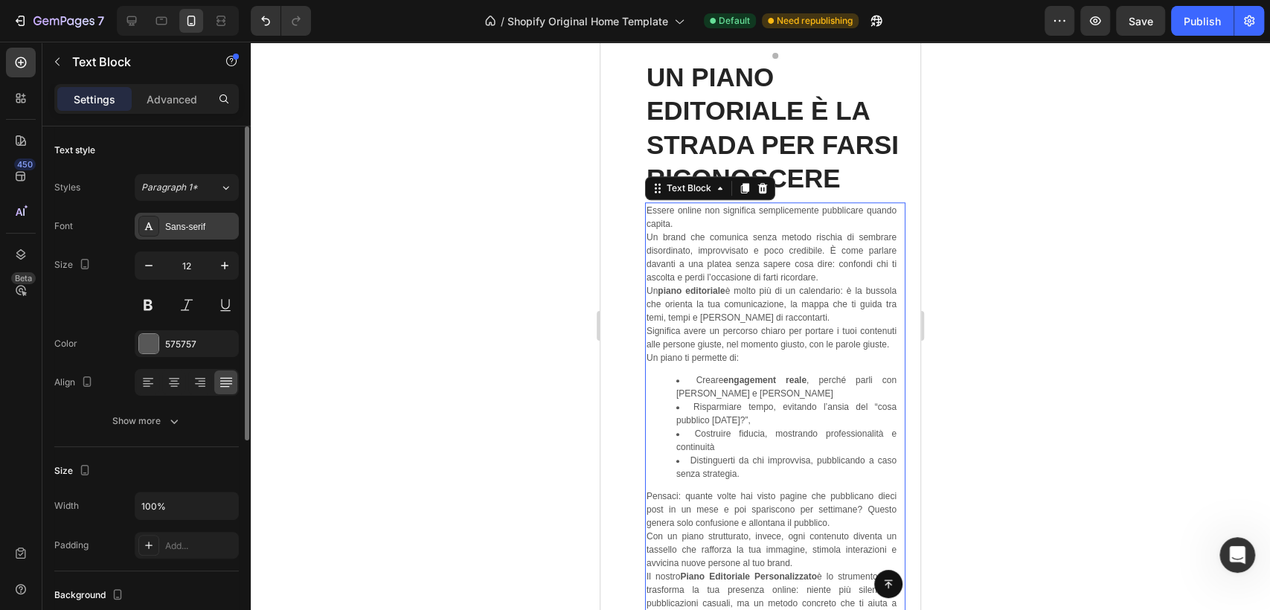
click at [186, 234] on div "Sans-serif" at bounding box center [187, 226] width 104 height 27
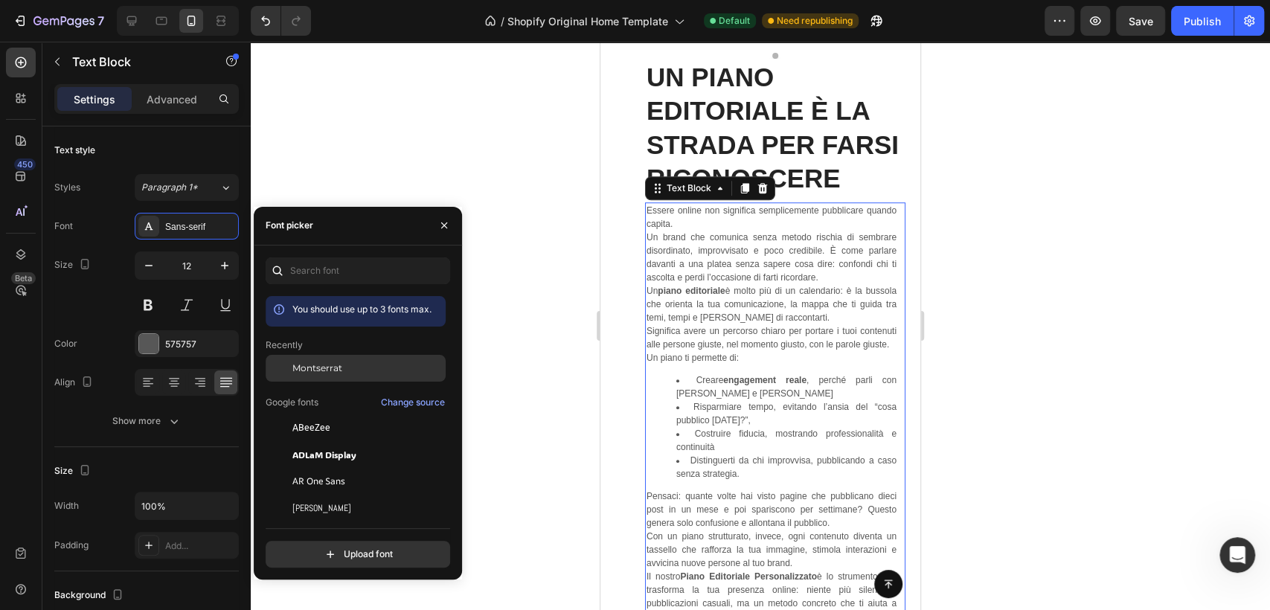
click at [316, 362] on span "Montserrat" at bounding box center [317, 368] width 50 height 13
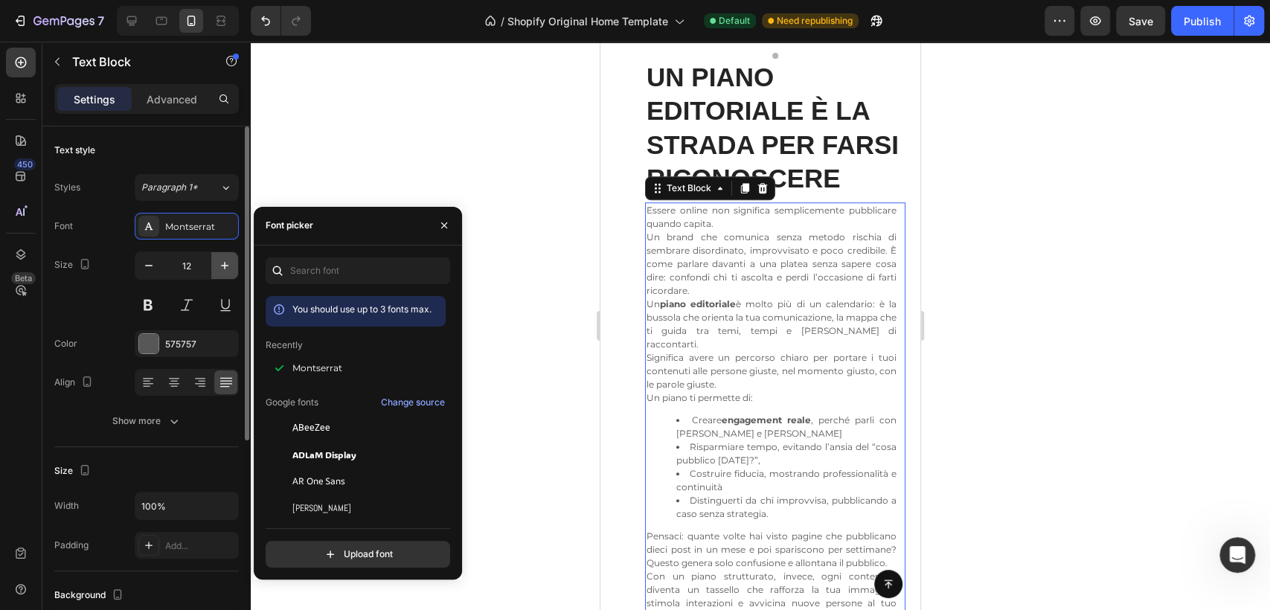
click at [217, 266] on icon "button" at bounding box center [224, 265] width 15 height 15
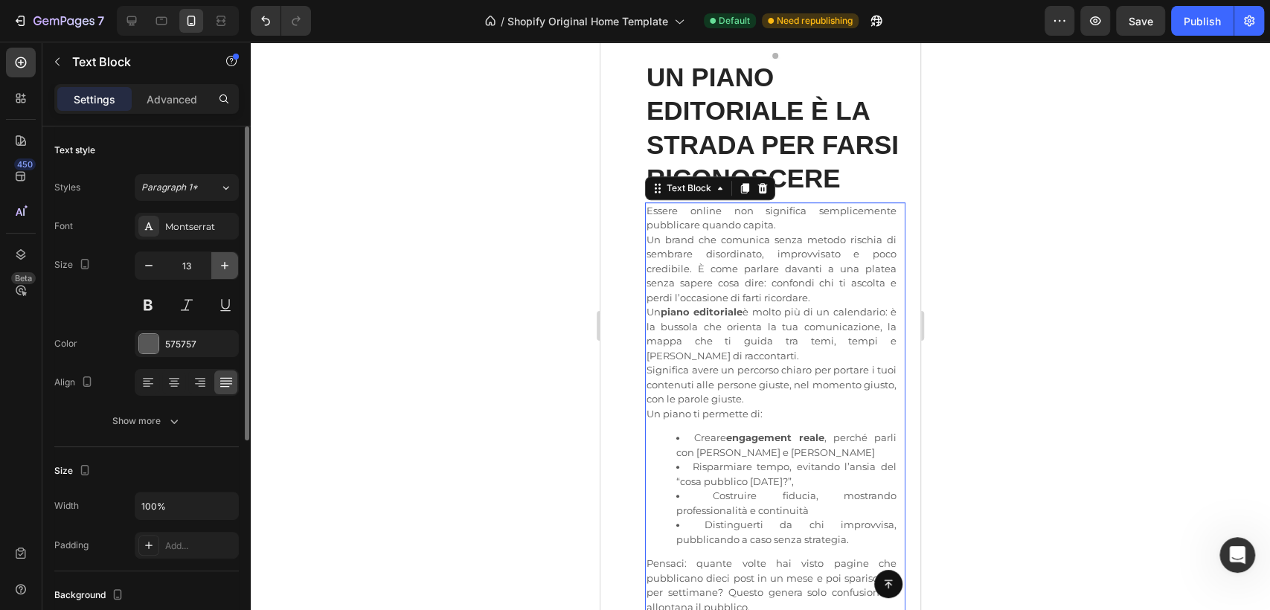
click at [217, 266] on icon "button" at bounding box center [224, 265] width 15 height 15
type input "14"
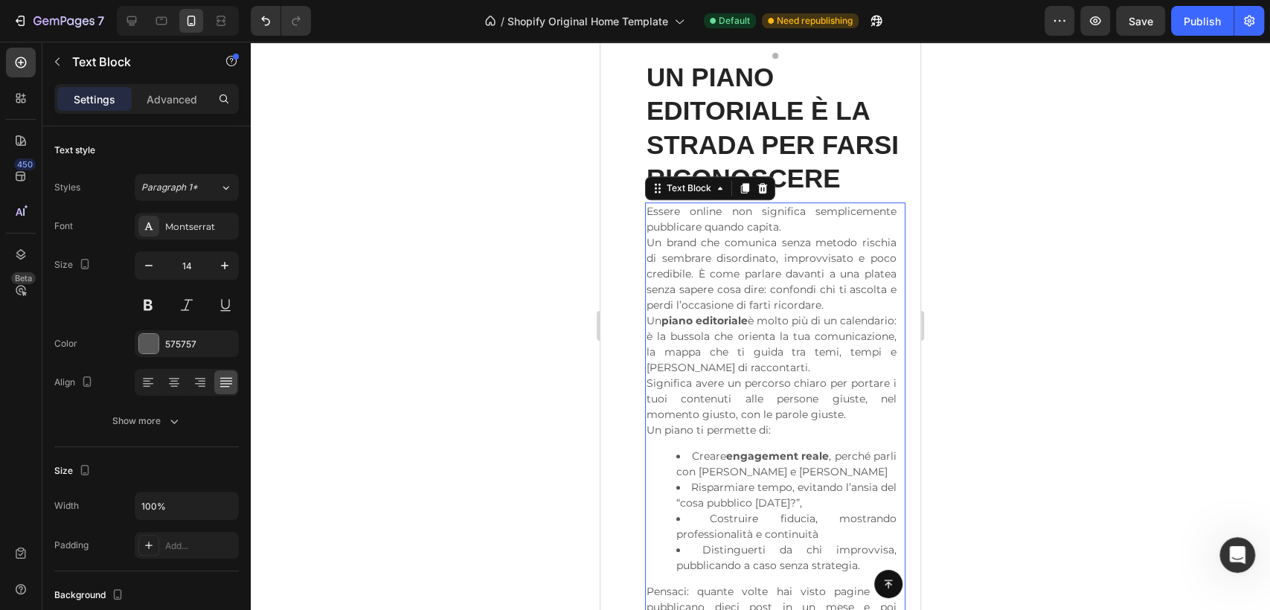
click at [1096, 275] on div at bounding box center [761, 326] width 1020 height 569
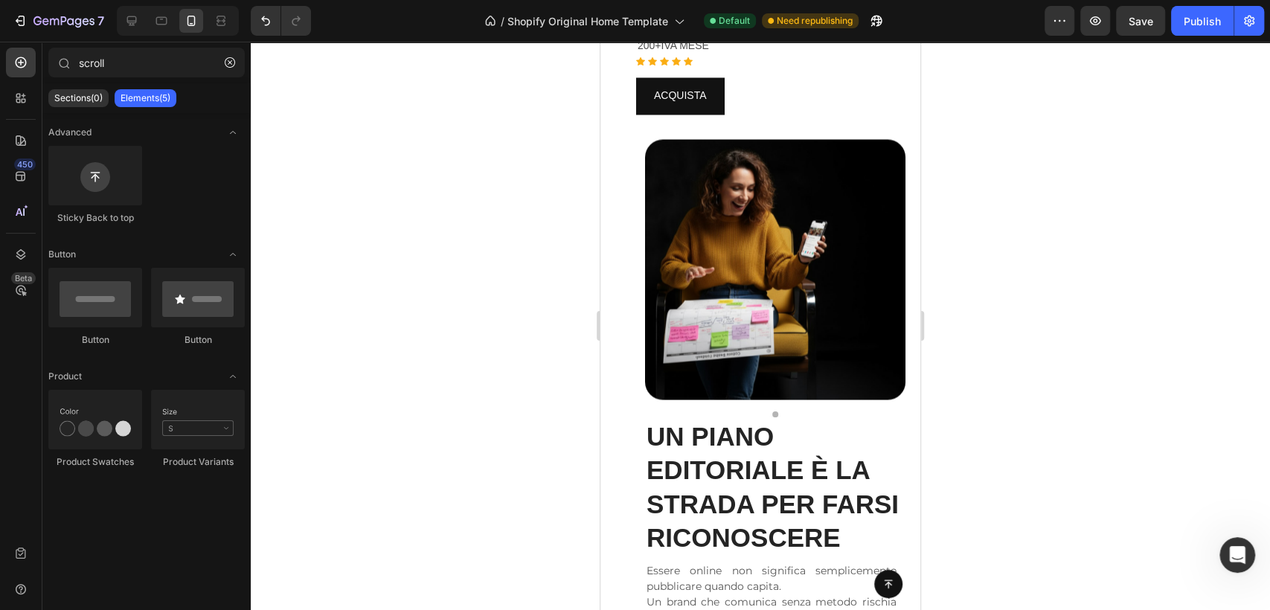
scroll to position [5557, 0]
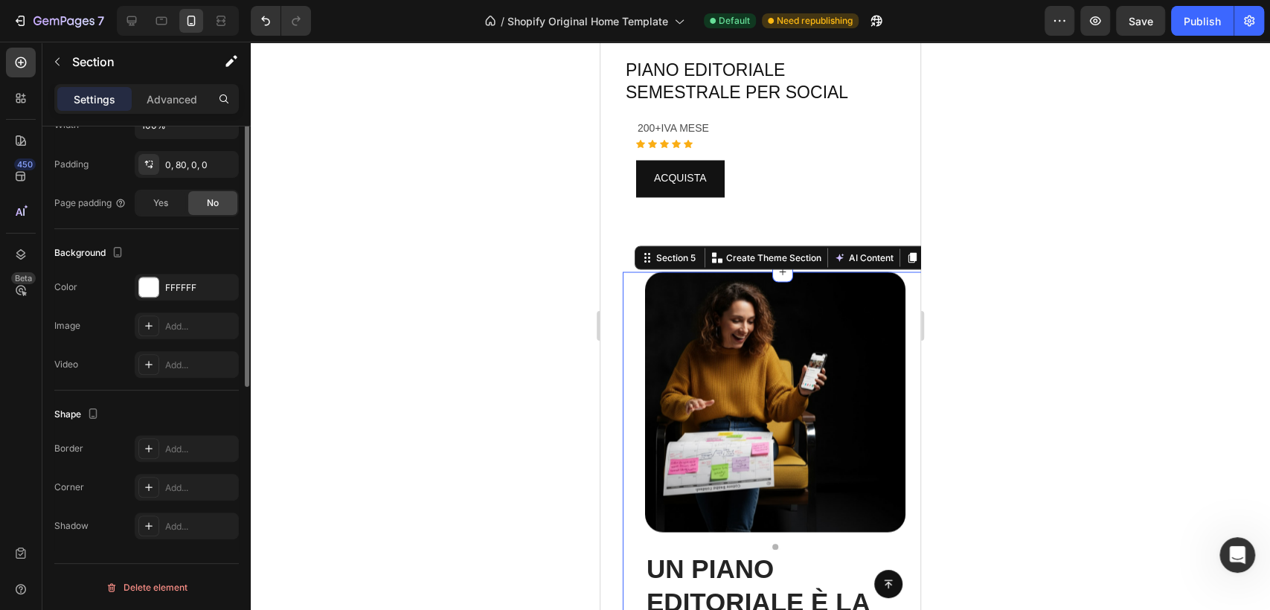
scroll to position [0, 0]
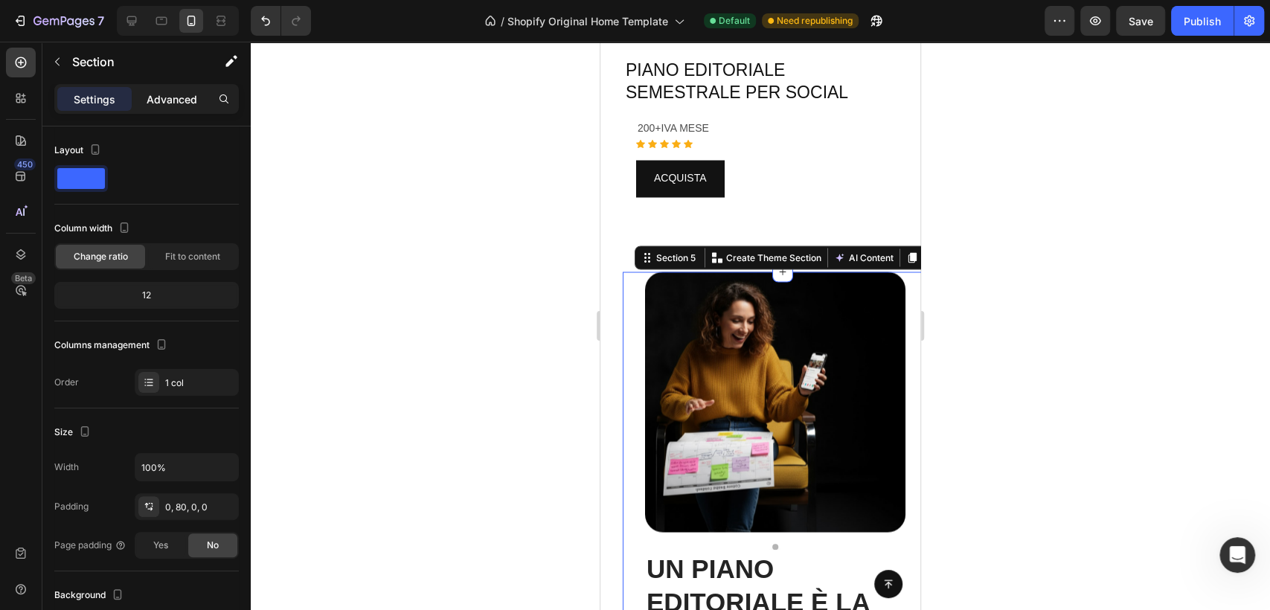
click at [169, 97] on p "Advanced" at bounding box center [172, 100] width 51 height 16
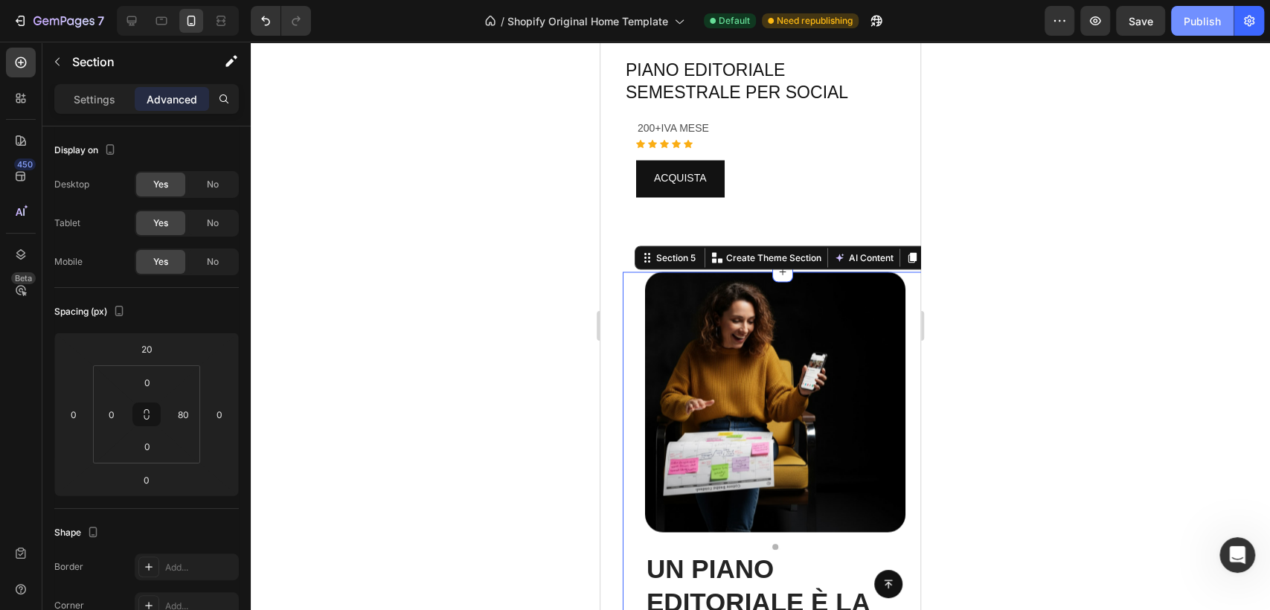
click at [1201, 23] on div "Publish" at bounding box center [1202, 21] width 37 height 16
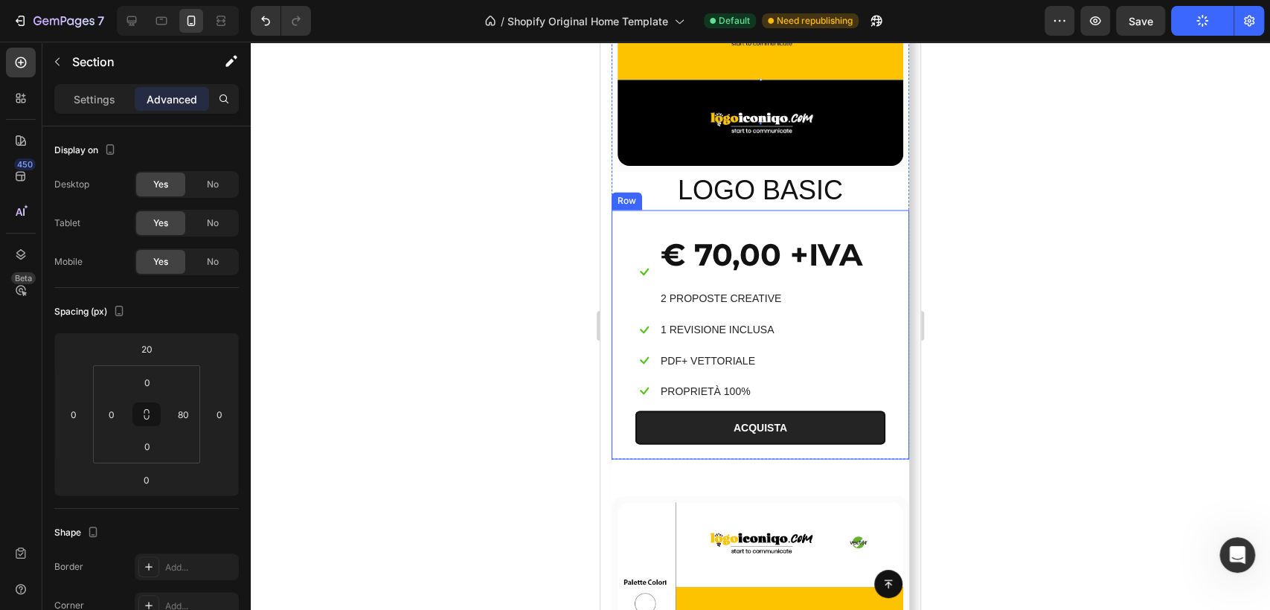
scroll to position [1671, 0]
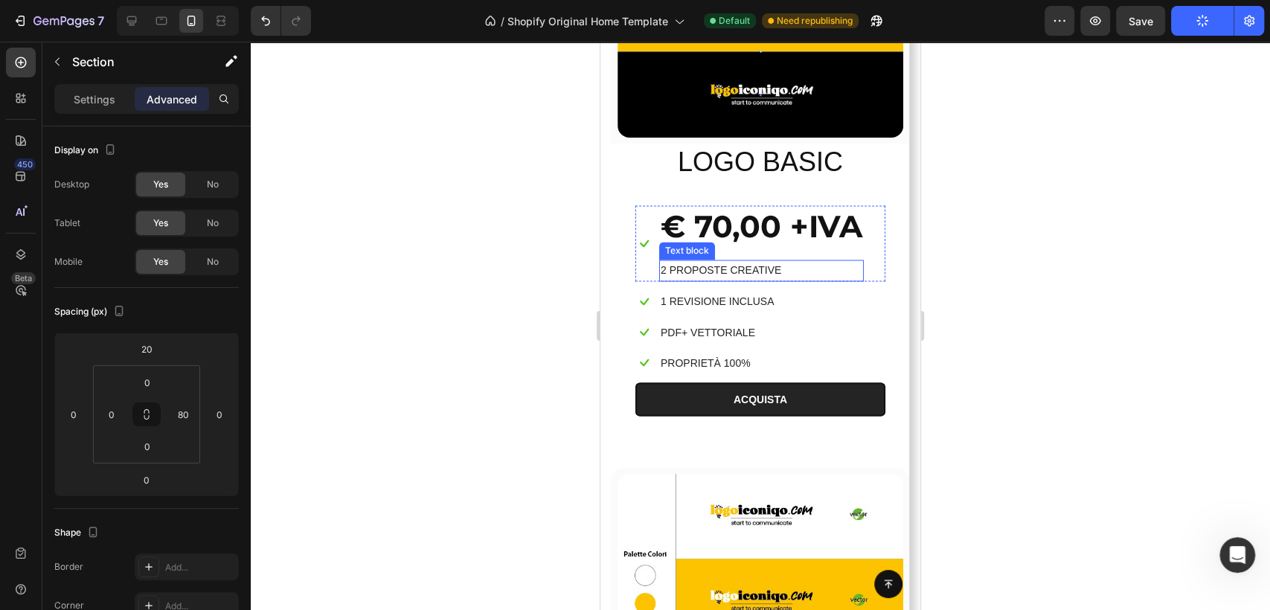
click at [715, 269] on p "2 PROPOSTE CREATIVE" at bounding box center [762, 270] width 202 height 19
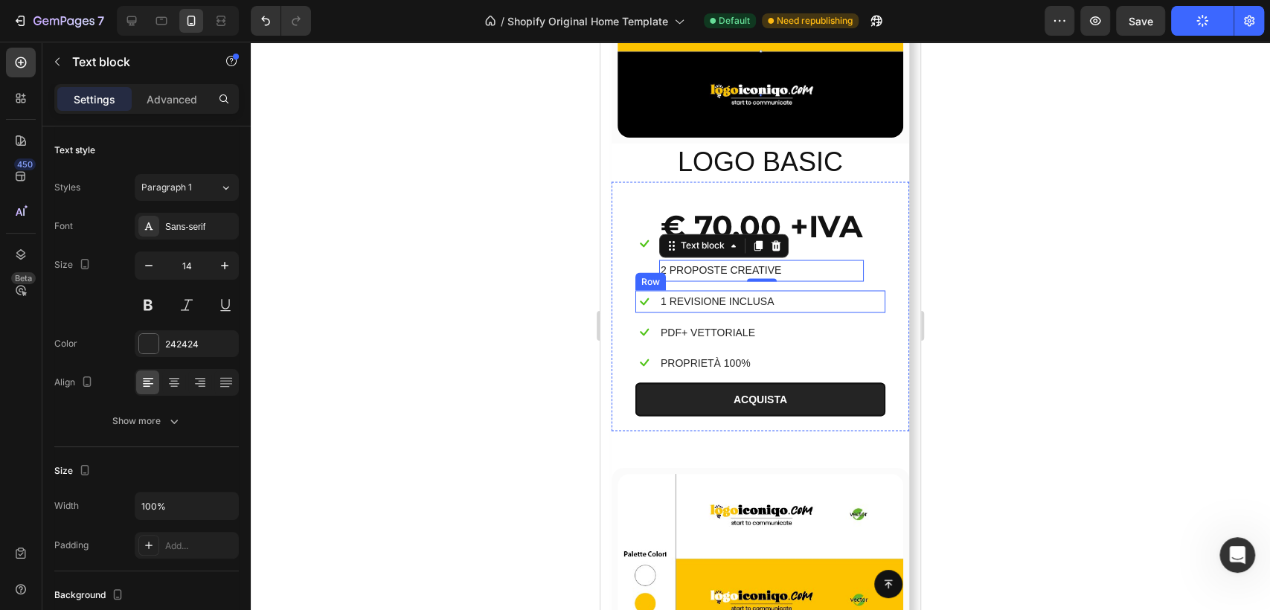
click at [823, 297] on div "Icon 1 REVISIONE INCLUSA Text block Row" at bounding box center [761, 301] width 250 height 22
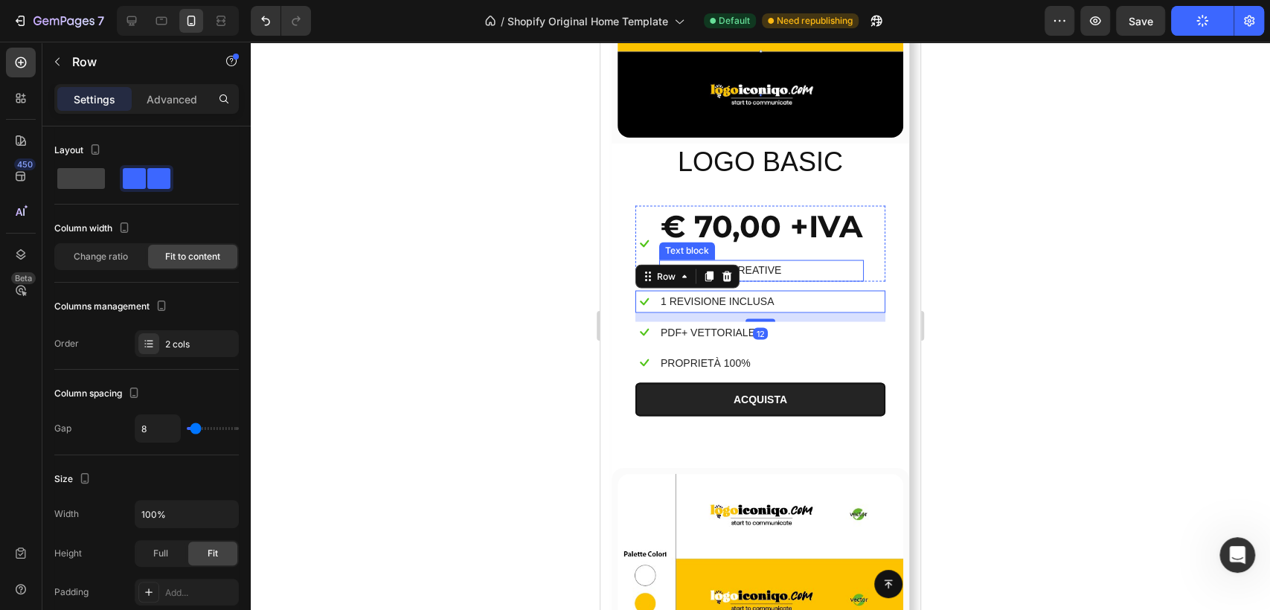
click at [817, 270] on p "2 PROPOSTE CREATIVE" at bounding box center [762, 270] width 202 height 19
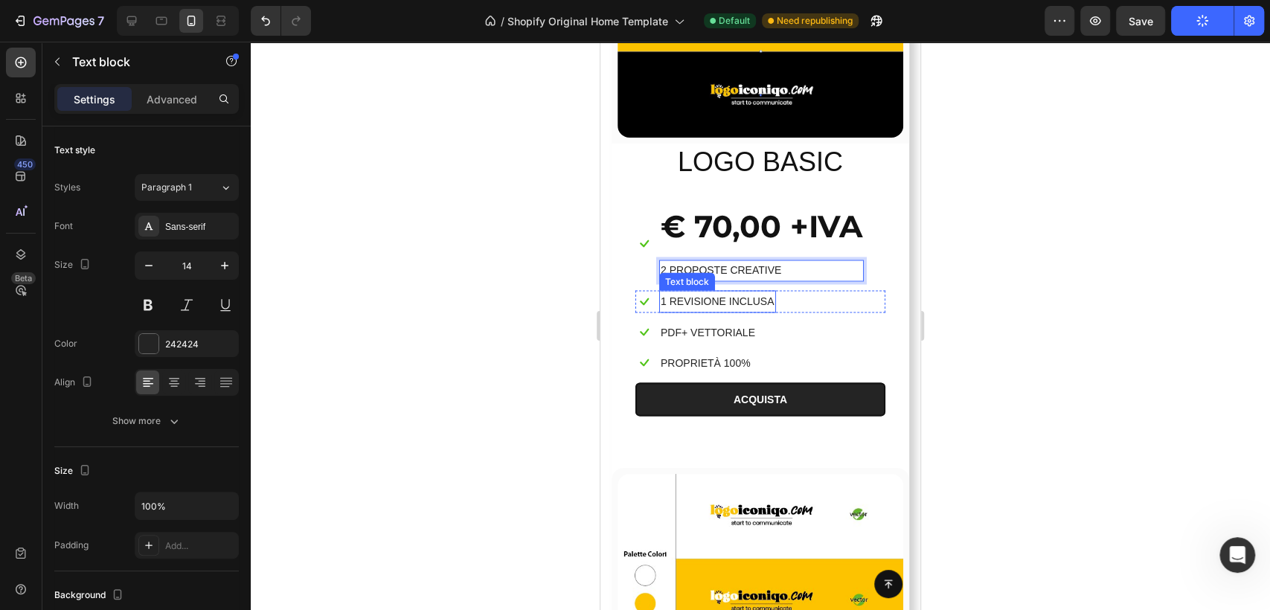
click at [709, 305] on p "1 REVISIONE INCLUSA" at bounding box center [718, 301] width 114 height 19
click at [857, 301] on div "Icon 1 REVISIONE INCLUSA Text block 0 Row" at bounding box center [761, 301] width 250 height 22
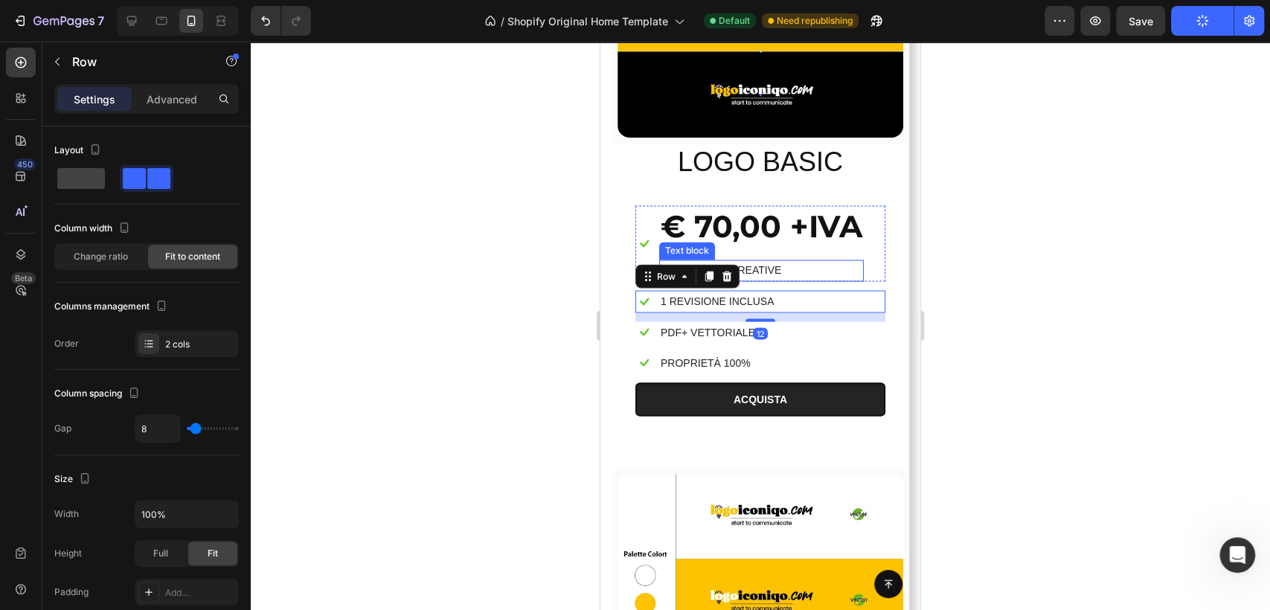
click at [839, 280] on p "2 PROPOSTE CREATIVE" at bounding box center [762, 270] width 202 height 19
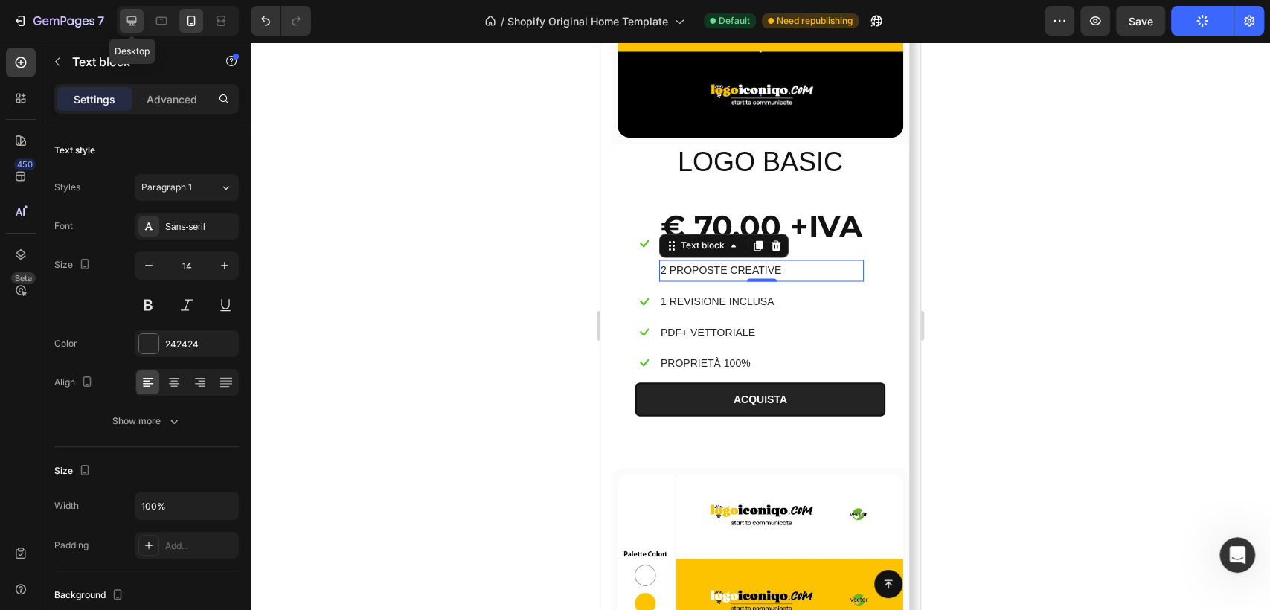
click at [130, 28] on icon at bounding box center [131, 20] width 15 height 15
type input "16"
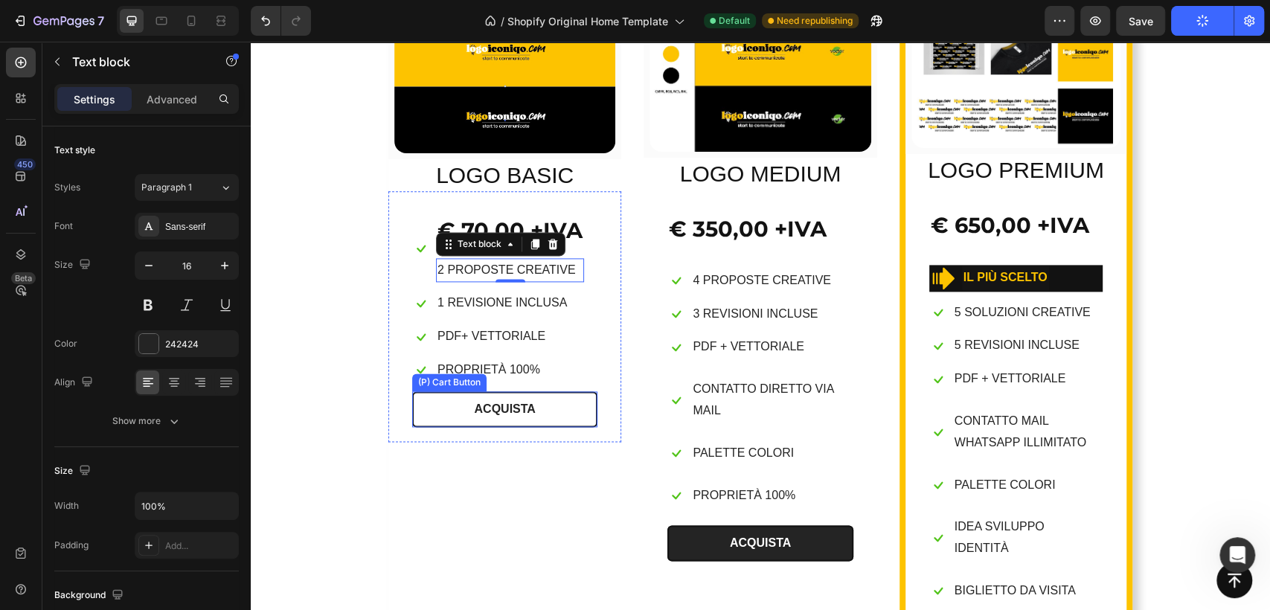
scroll to position [1255, 0]
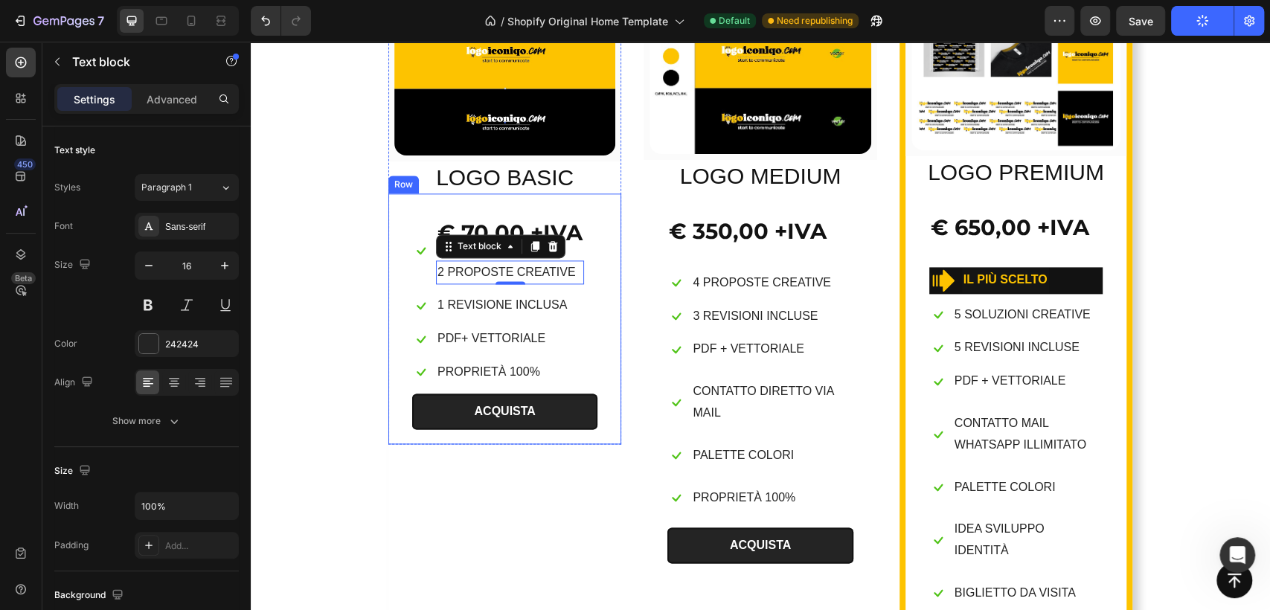
click at [604, 250] on div "Icon € 70,00 +IVA Heading 2 PROPOSTE CREATIVE Text block 0 Row Icon 1 REVISIONE…" at bounding box center [504, 319] width 233 height 251
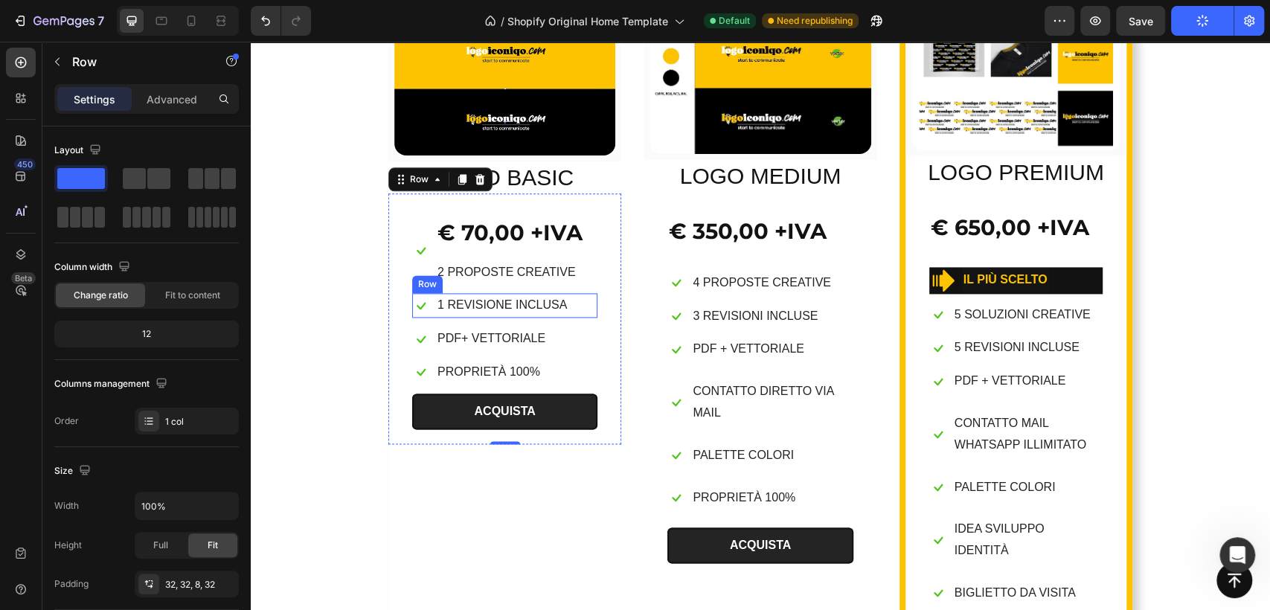
click at [578, 304] on div "Icon 1 REVISIONE INCLUSA Text block Row" at bounding box center [504, 305] width 185 height 25
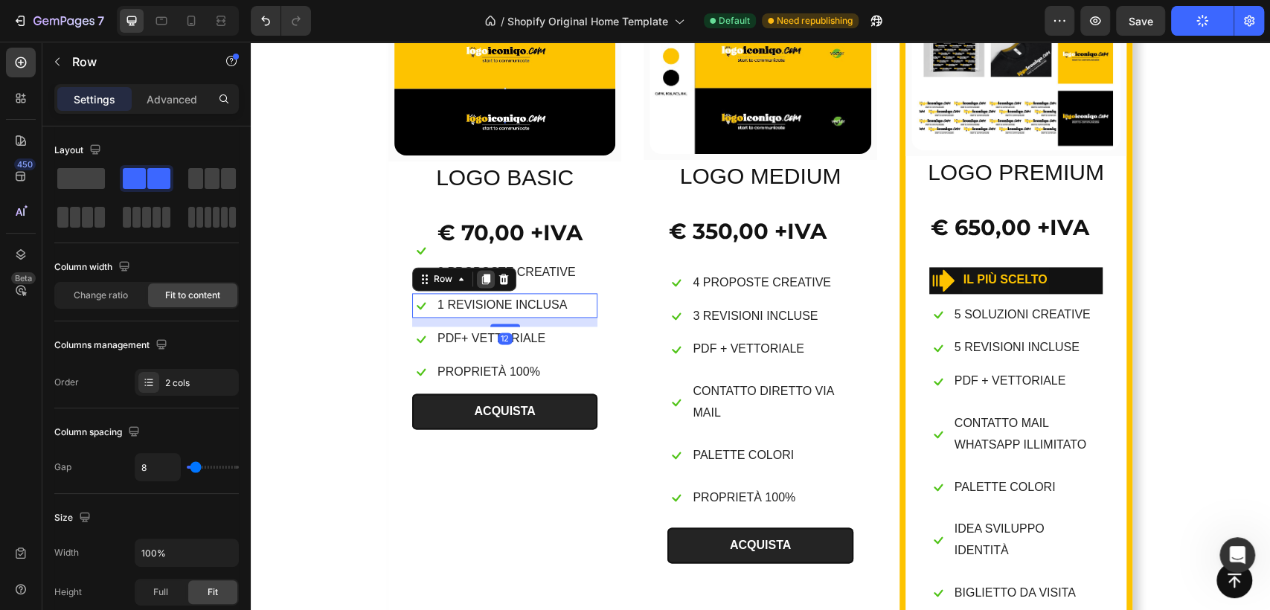
click at [482, 275] on icon at bounding box center [486, 280] width 8 height 10
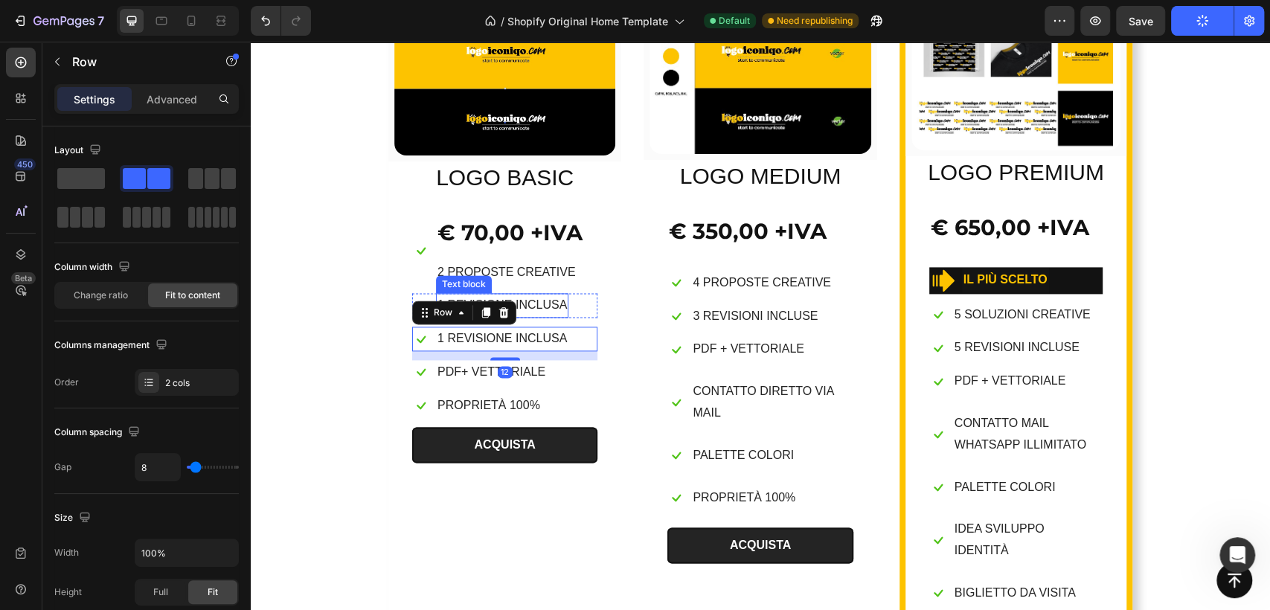
click at [552, 315] on p "1 REVISIONE INCLUSA" at bounding box center [502, 306] width 129 height 22
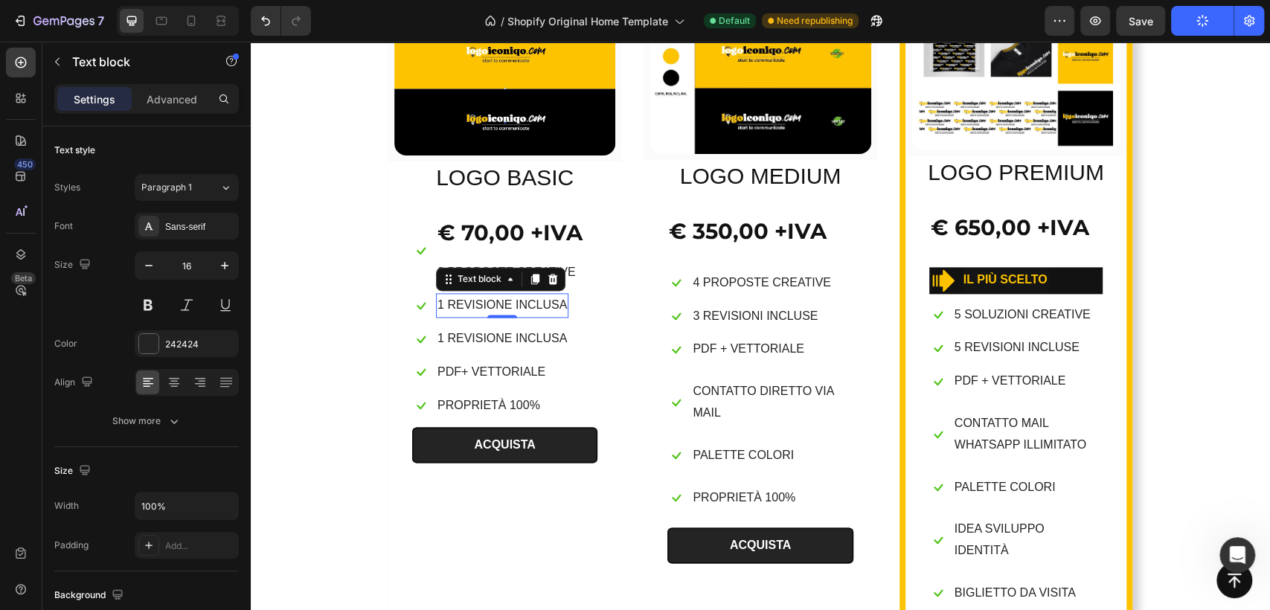
click at [438, 299] on p "1 REVISIONE INCLUSA" at bounding box center [502, 306] width 129 height 22
click at [504, 265] on p "2 PROPOSTE CREATIVE" at bounding box center [510, 273] width 145 height 22
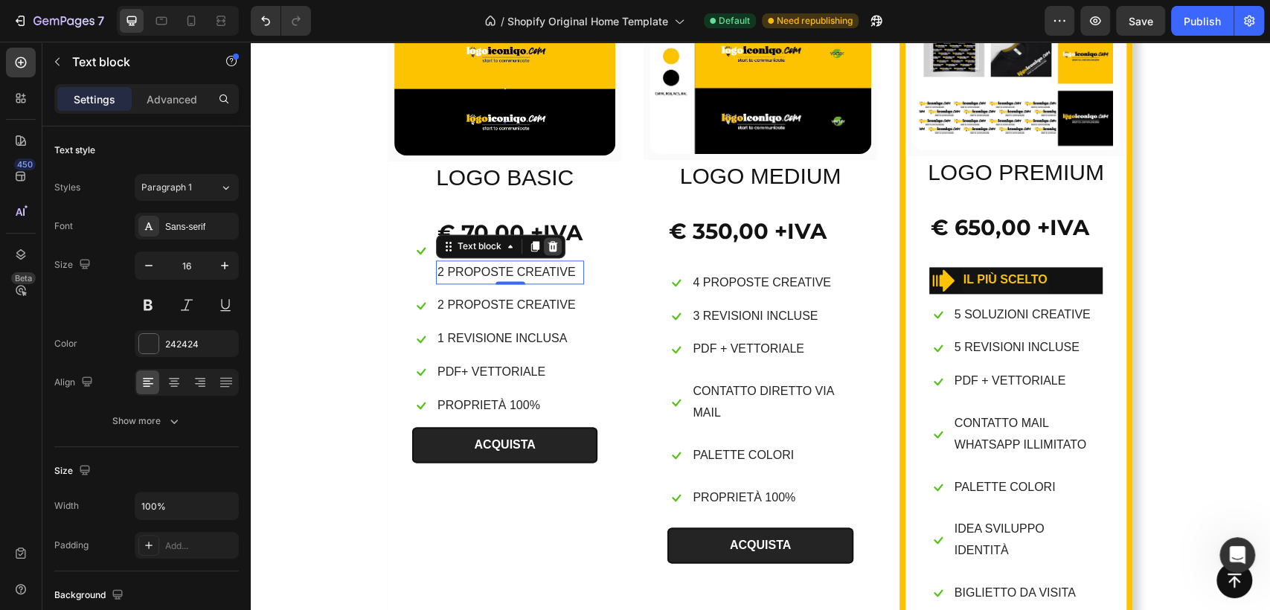
click at [549, 245] on icon at bounding box center [554, 245] width 10 height 10
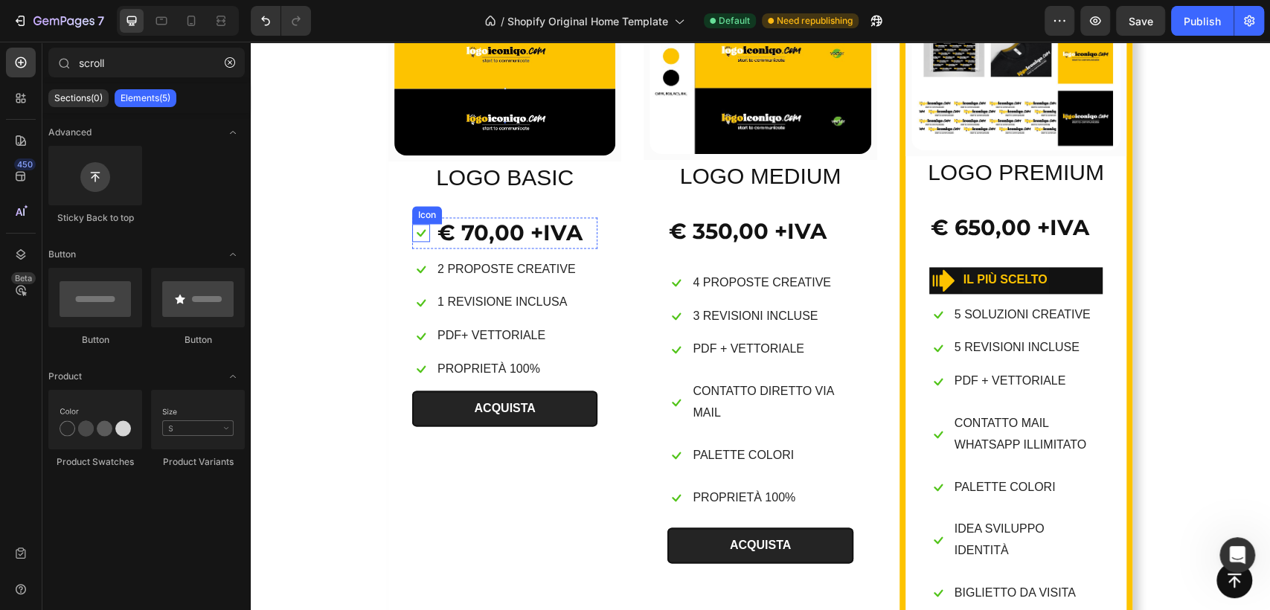
click at [417, 234] on icon at bounding box center [421, 232] width 9 height 7
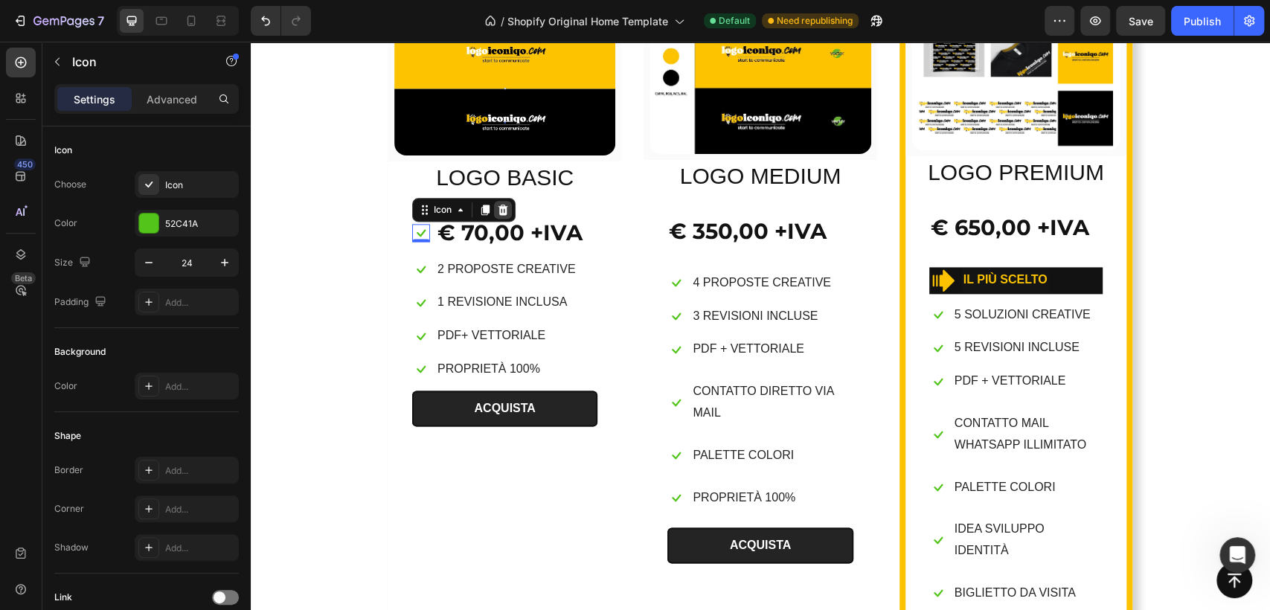
click at [501, 215] on div at bounding box center [503, 210] width 18 height 18
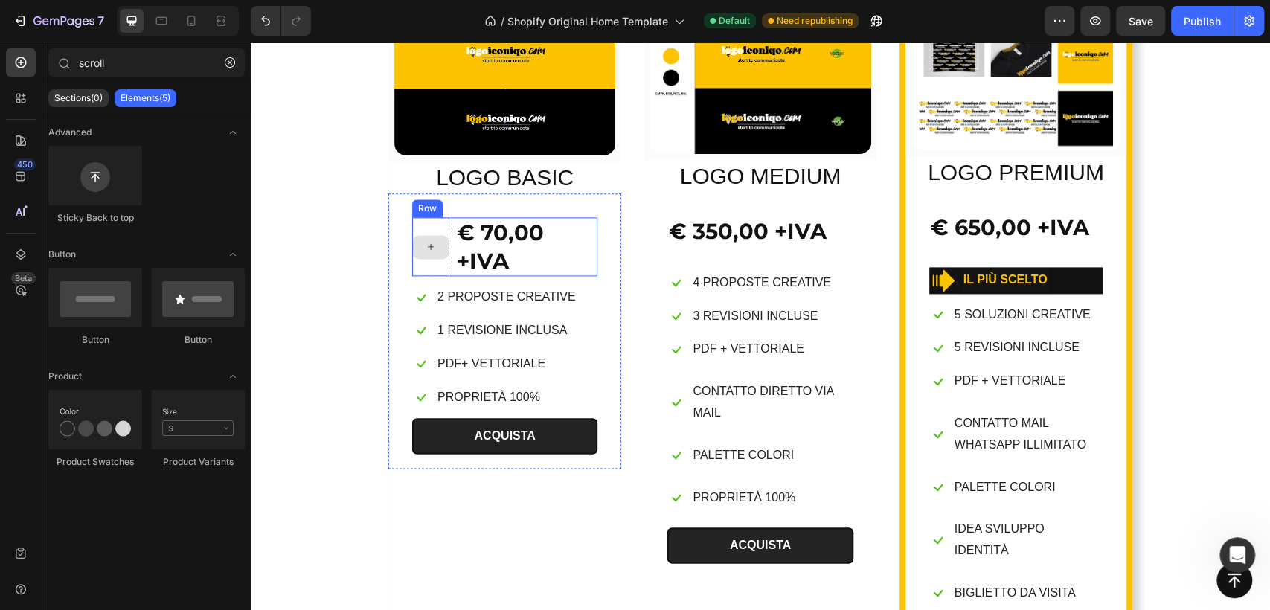
click at [423, 223] on div at bounding box center [430, 246] width 37 height 59
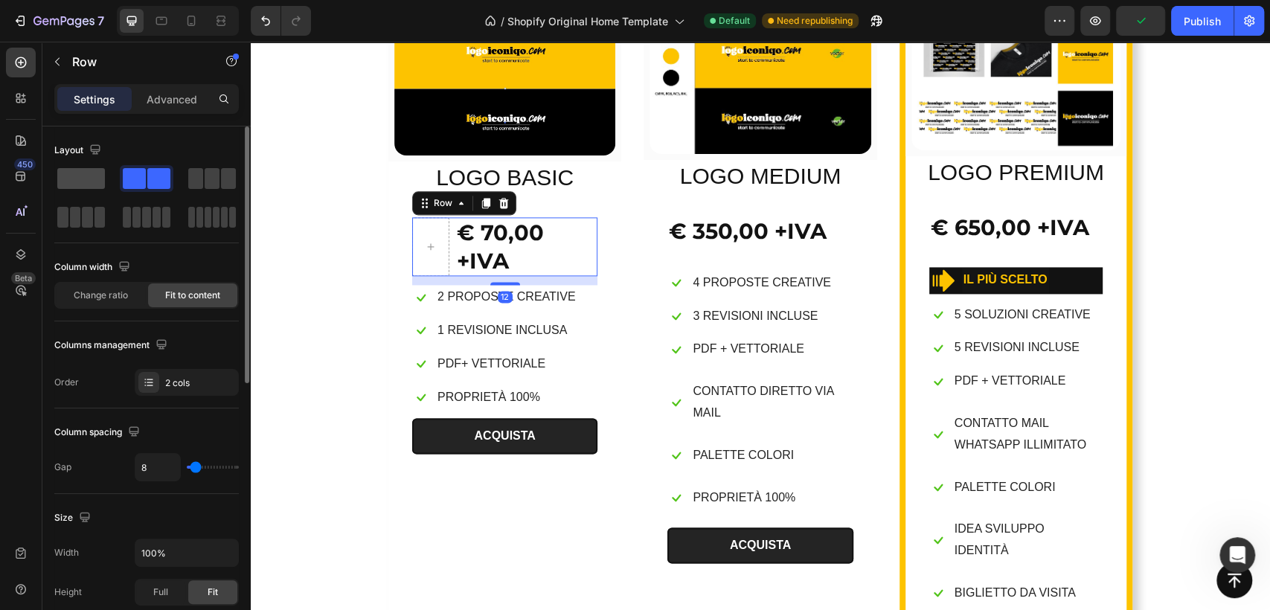
click at [80, 180] on span at bounding box center [81, 178] width 48 height 21
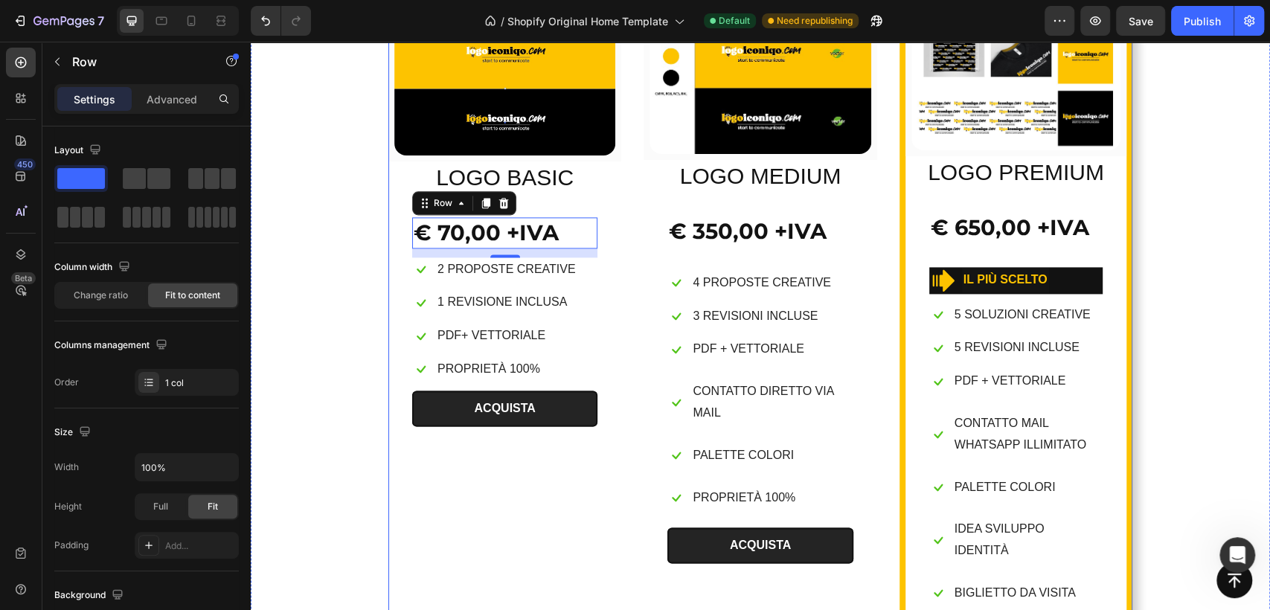
click at [636, 227] on div "(P) Images & Gallery Row LOGO BASIC Product Title € 70,00 +IVA Heading Row 12 I…" at bounding box center [760, 406] width 744 height 912
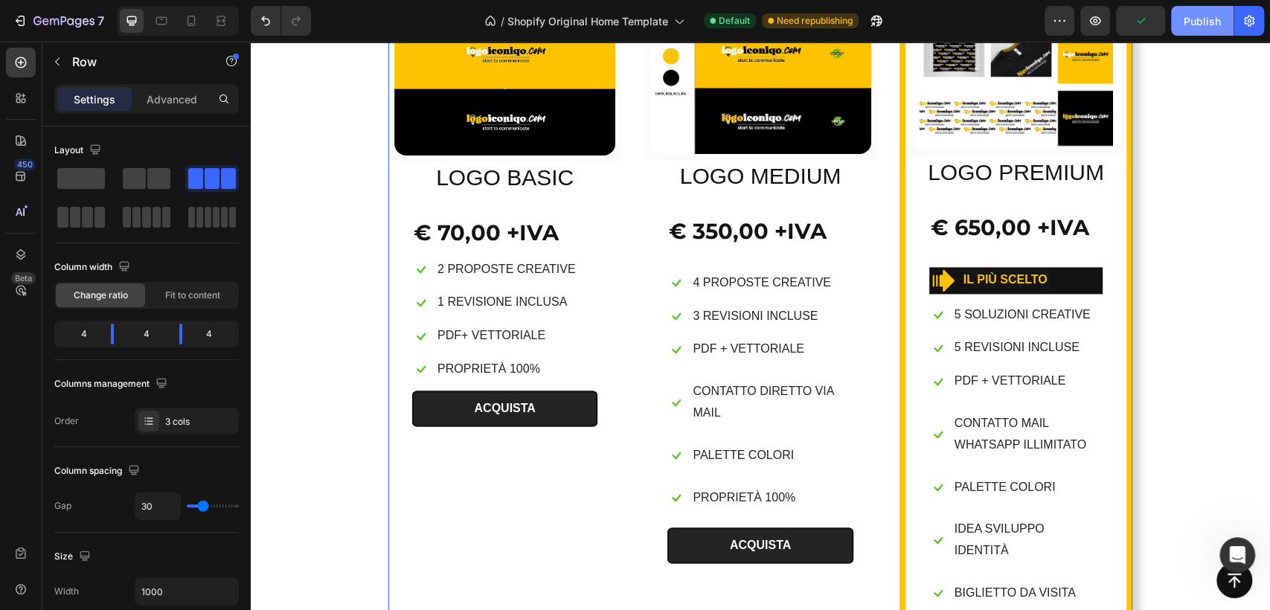
click at [1197, 18] on div "Publish" at bounding box center [1202, 21] width 37 height 16
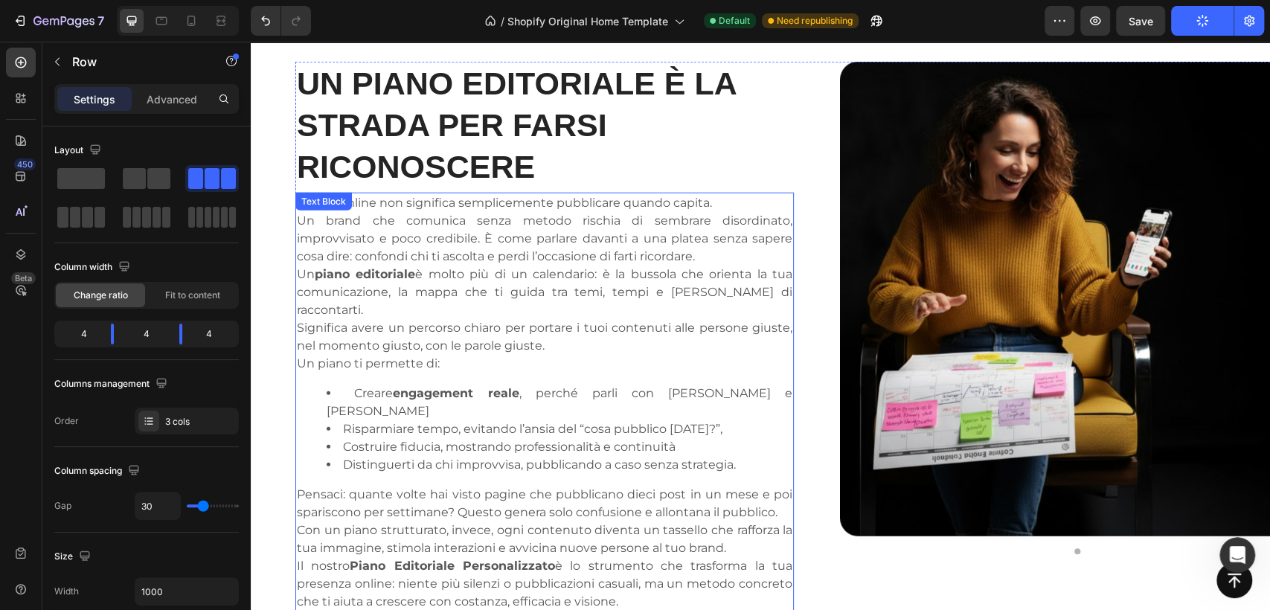
scroll to position [2646, 0]
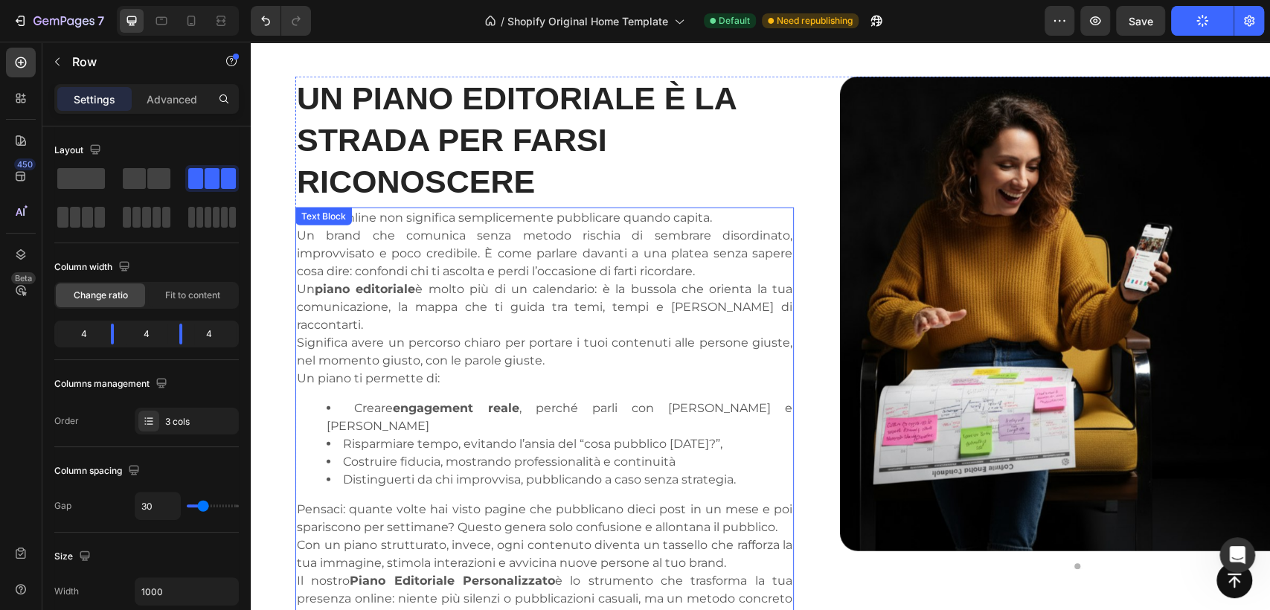
click at [450, 296] on p "Un piano editoriale è molto più di un calendario: è la bussola che orienta la t…" at bounding box center [545, 325] width 496 height 89
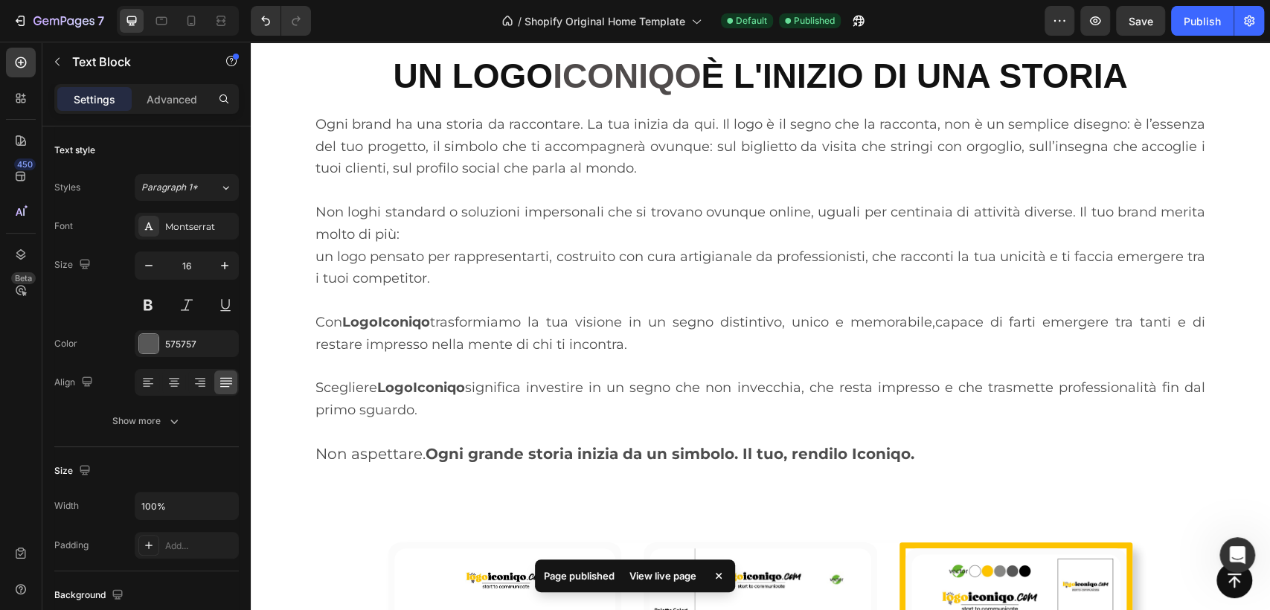
scroll to position [661, 0]
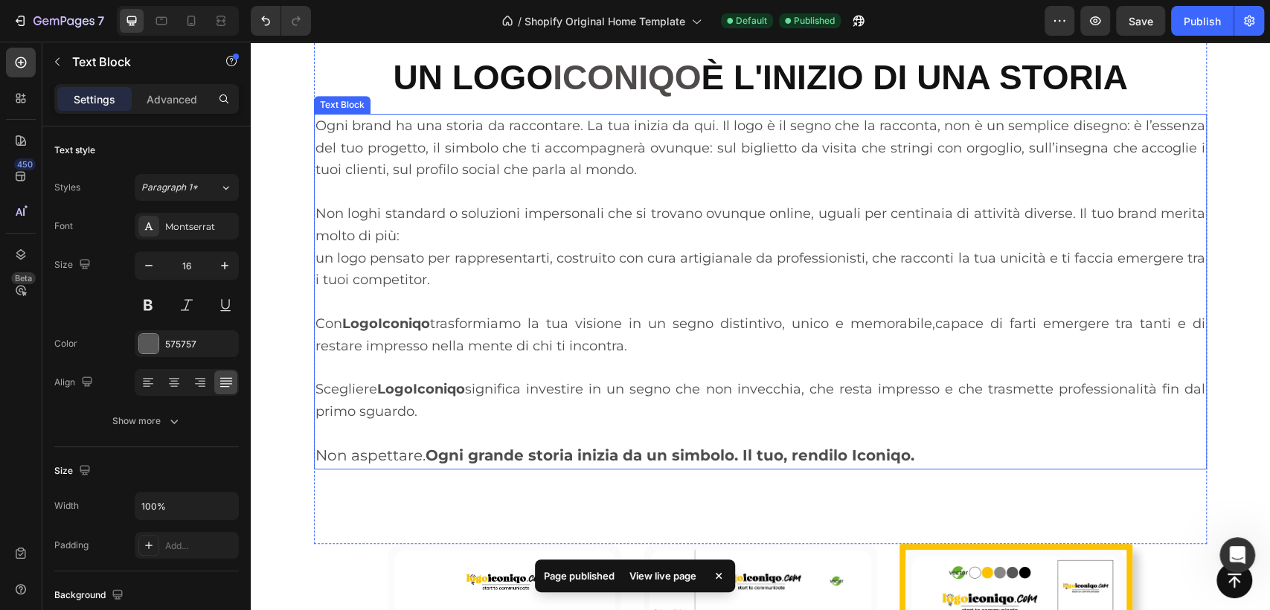
click at [464, 227] on p "Non loghi standard o soluzioni impersonali che si trovano ovunque online, ugual…" at bounding box center [761, 225] width 890 height 45
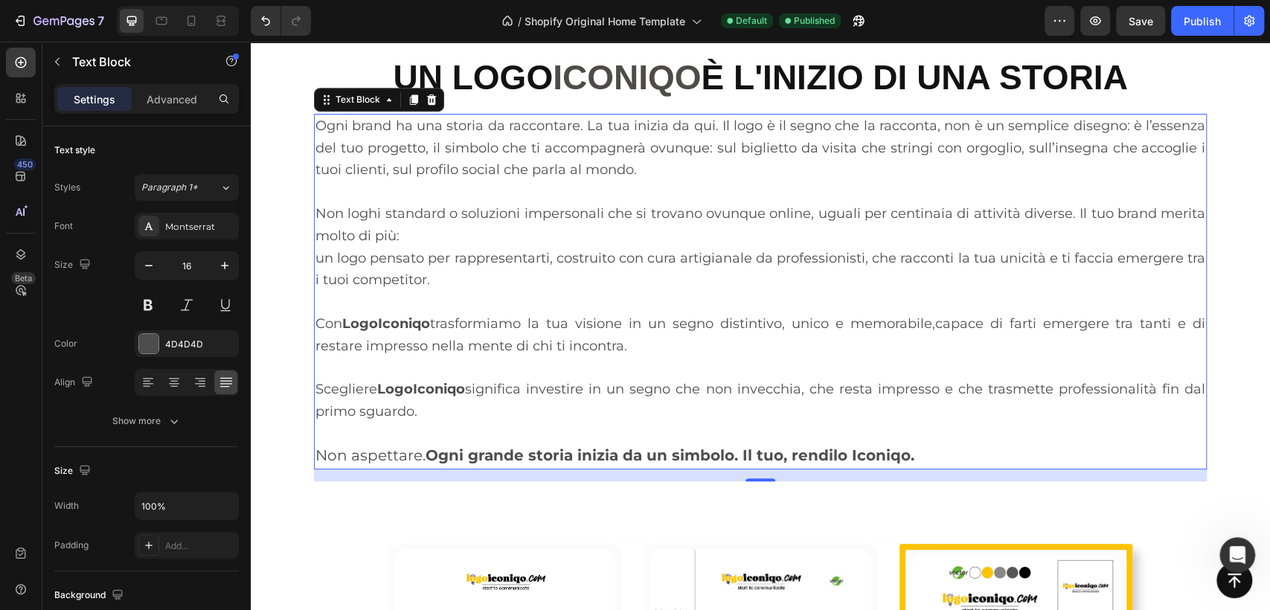
scroll to position [248, 0]
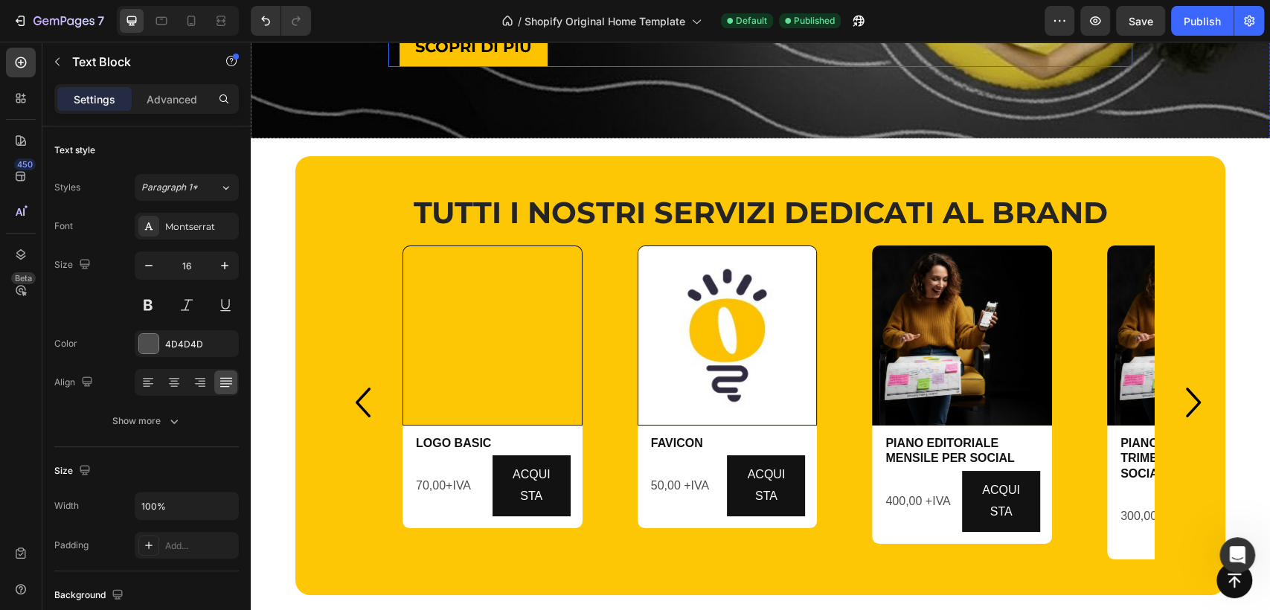
scroll to position [3721, 0]
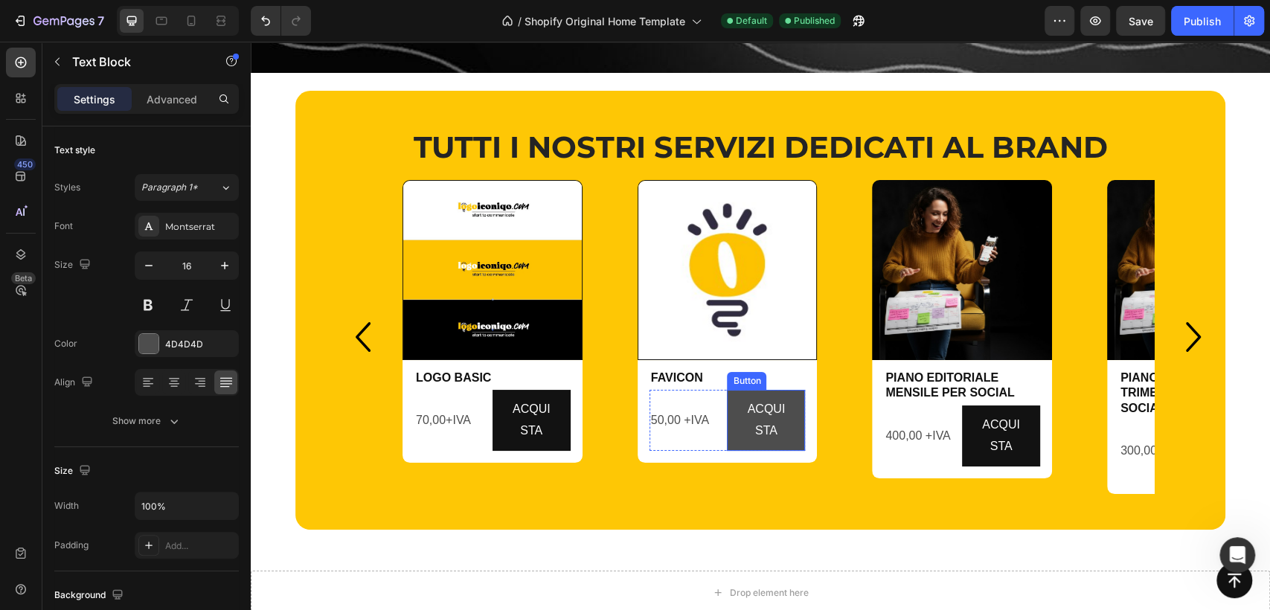
click at [793, 426] on button "ACQUISTA" at bounding box center [766, 420] width 78 height 61
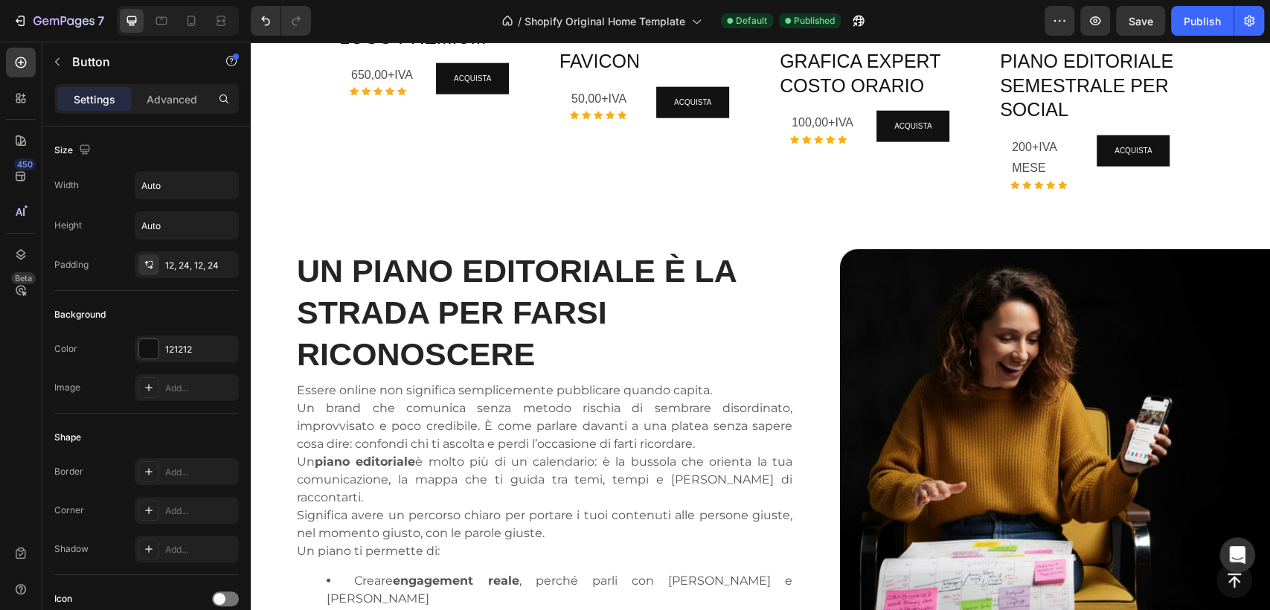
scroll to position [2149, 0]
